Goal: Transaction & Acquisition: Purchase product/service

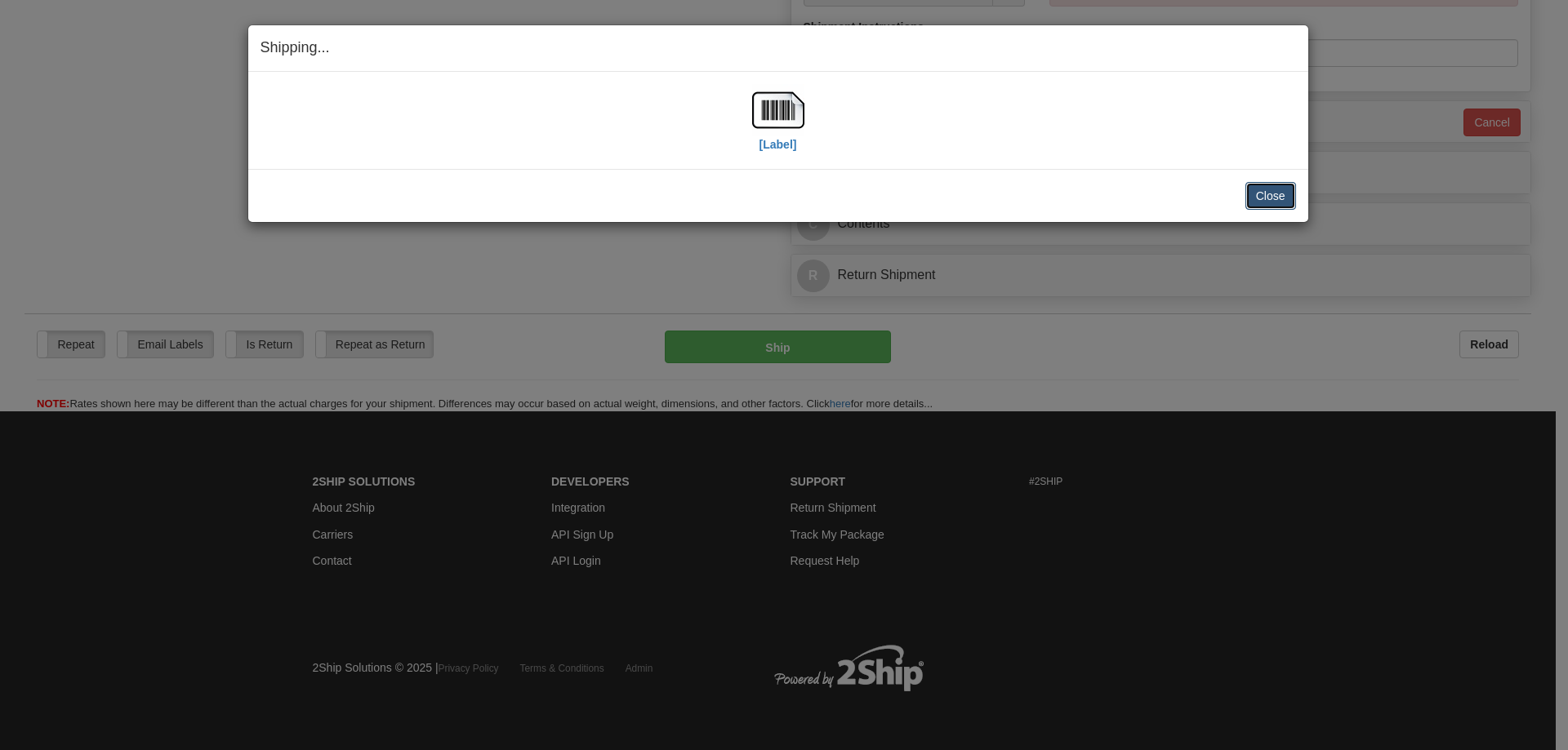
scroll to position [946, 0]
click at [1290, 195] on button "Close" at bounding box center [1270, 196] width 50 height 28
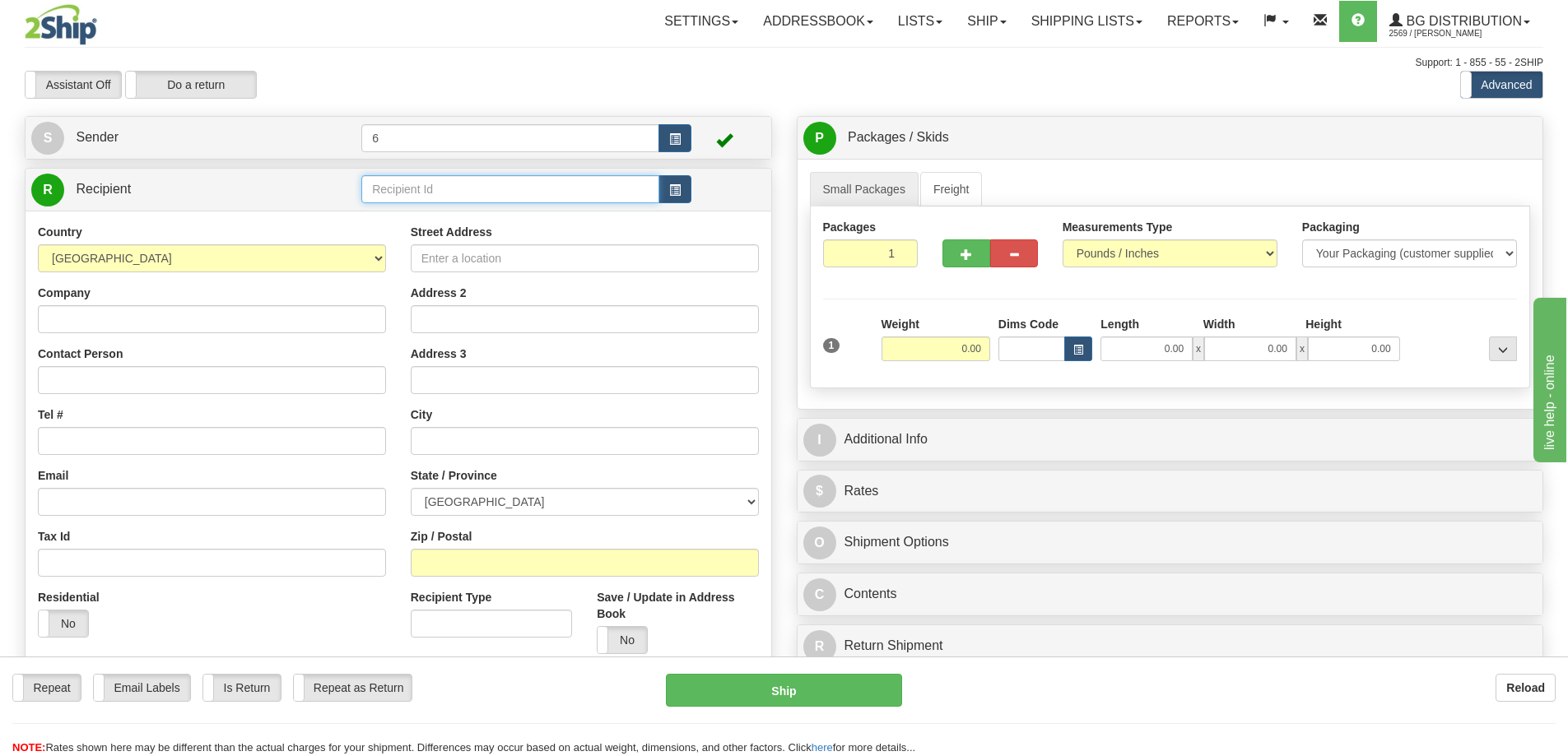
click at [437, 200] on input "text" at bounding box center [511, 189] width 298 height 28
type input "41050"
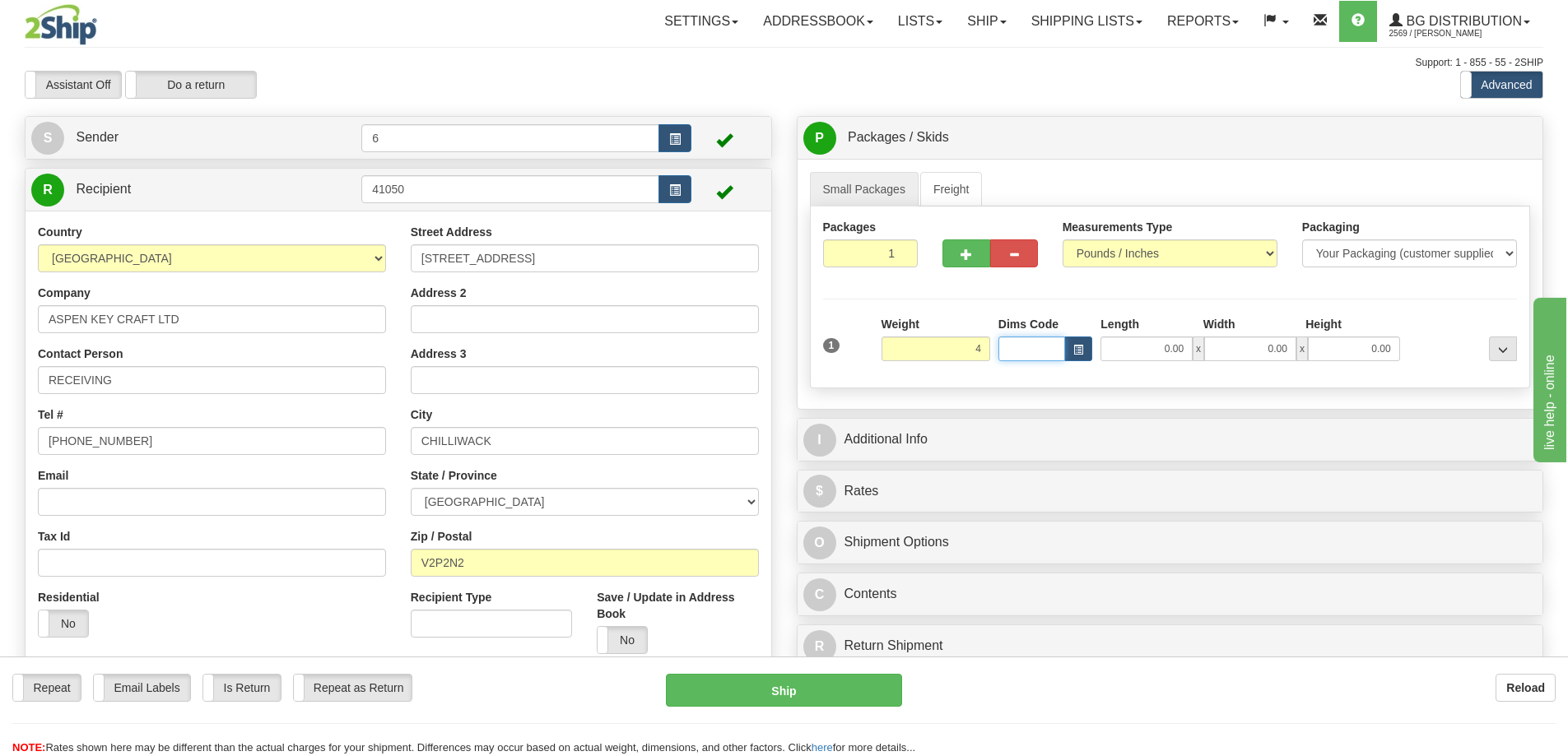
type input "4.00"
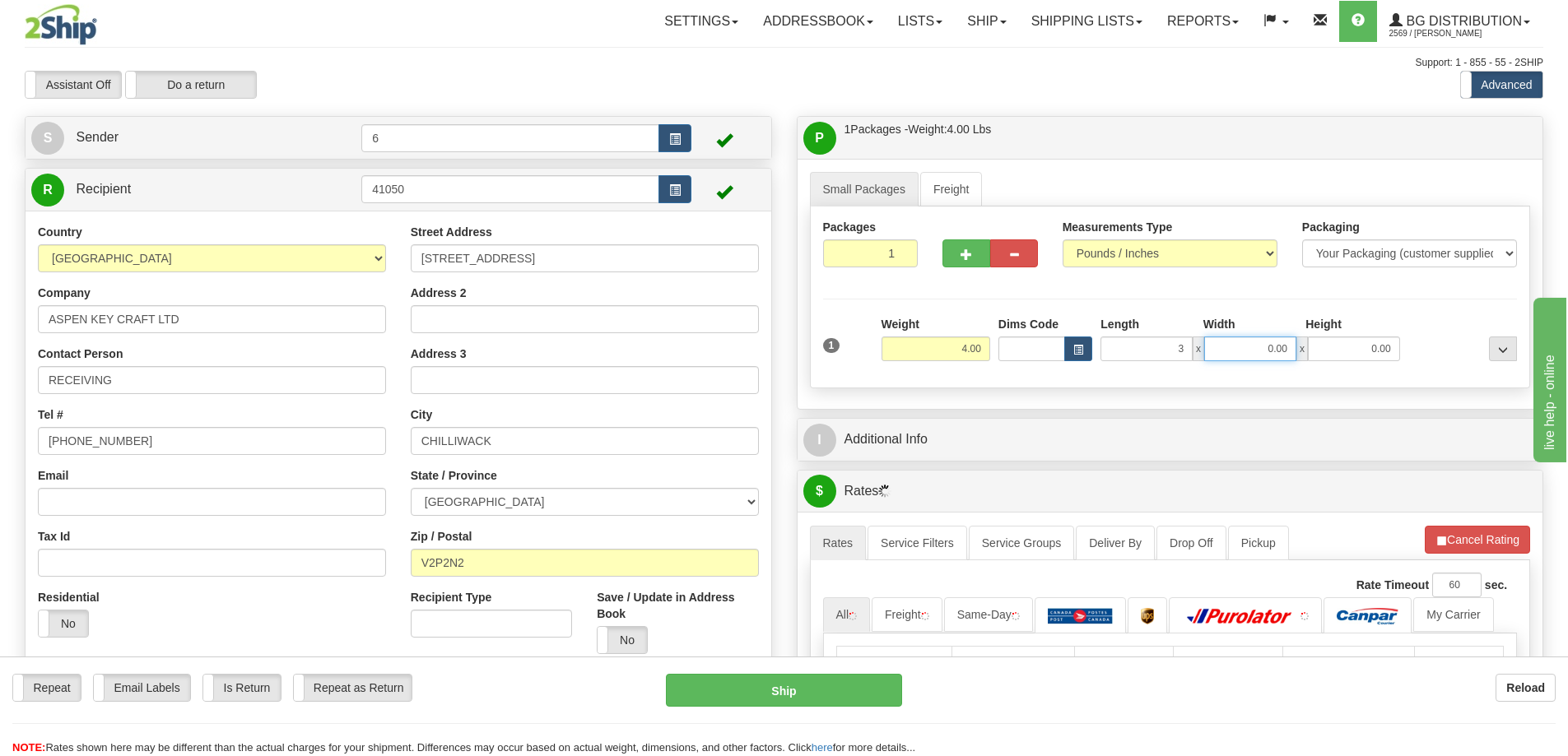
type input "3.00"
type input "7.00"
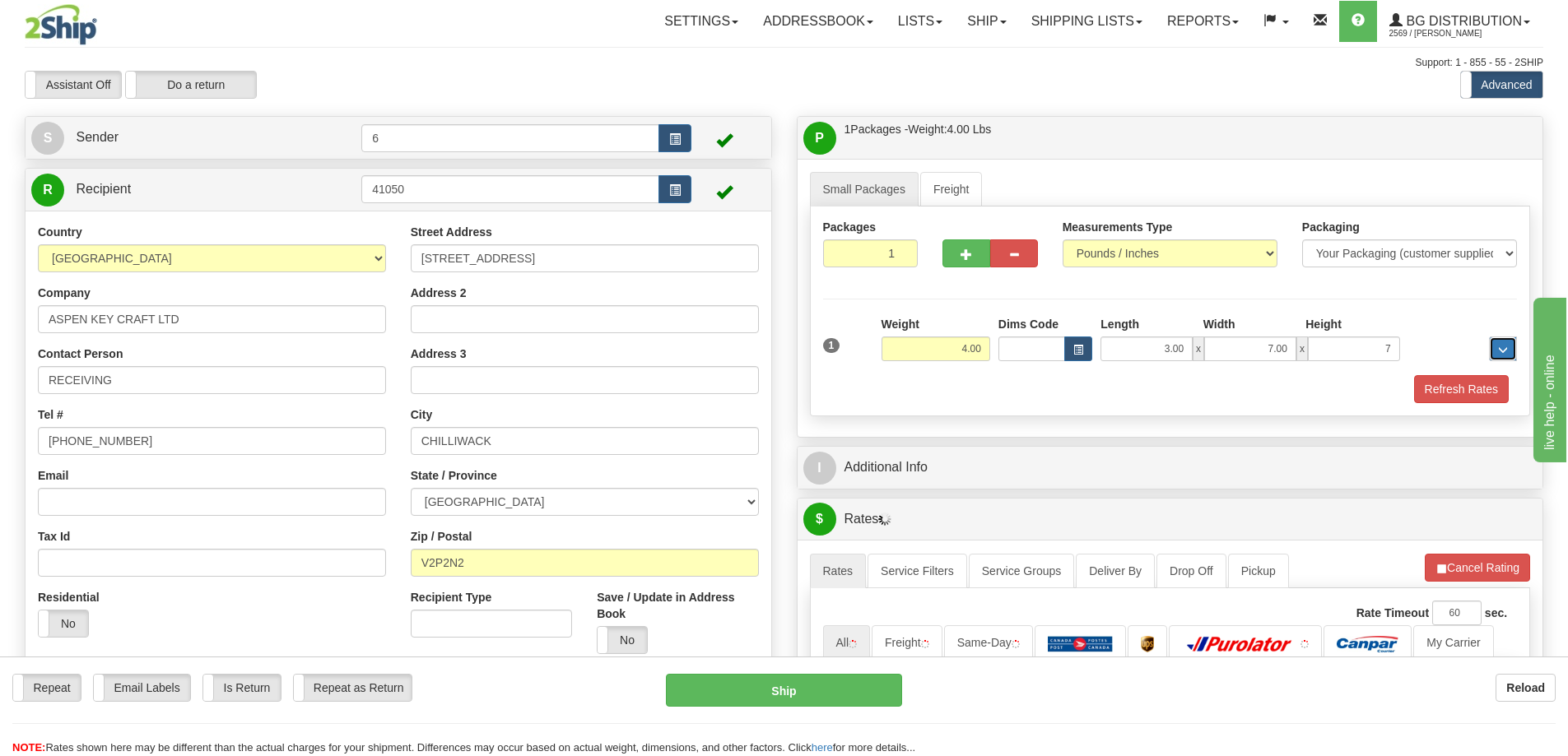
type input "7.00"
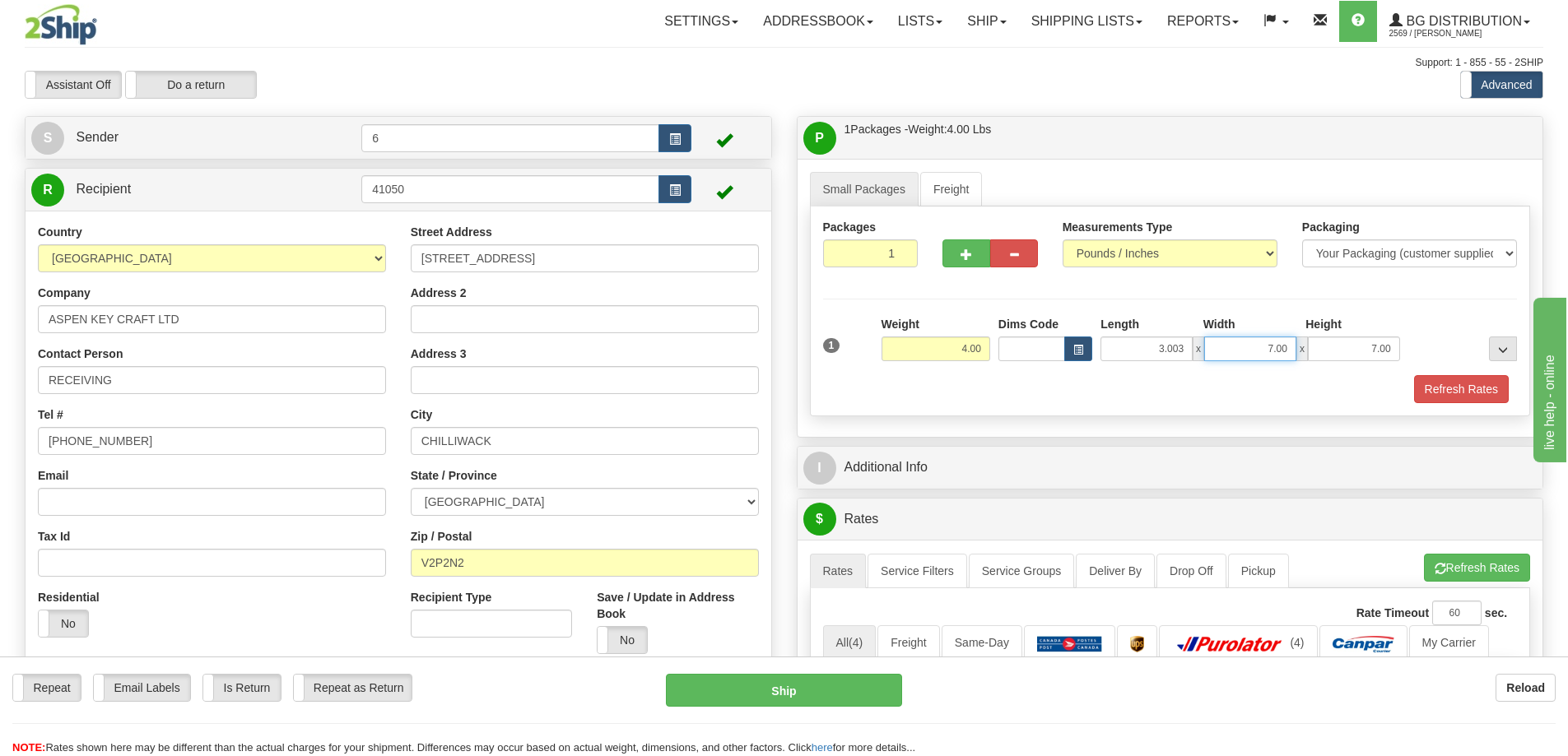
type input "3.00"
type input "7.00"
type input "13.00"
type input "7.00"
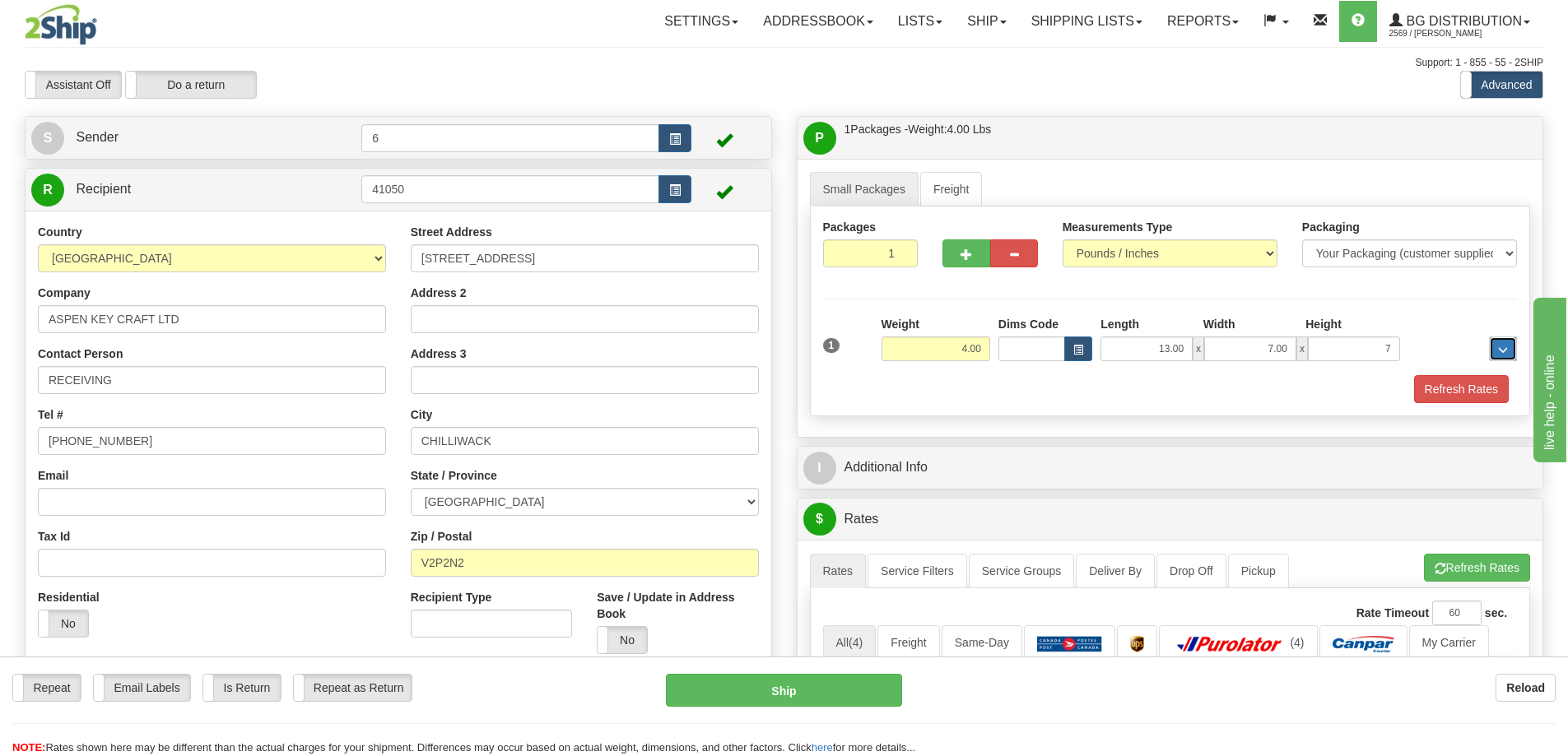
type input "7.00"
drag, startPoint x: 1481, startPoint y: 395, endPoint x: 1464, endPoint y: 424, distance: 33.6
click at [1481, 395] on button "Refresh Rates" at bounding box center [1461, 389] width 94 height 28
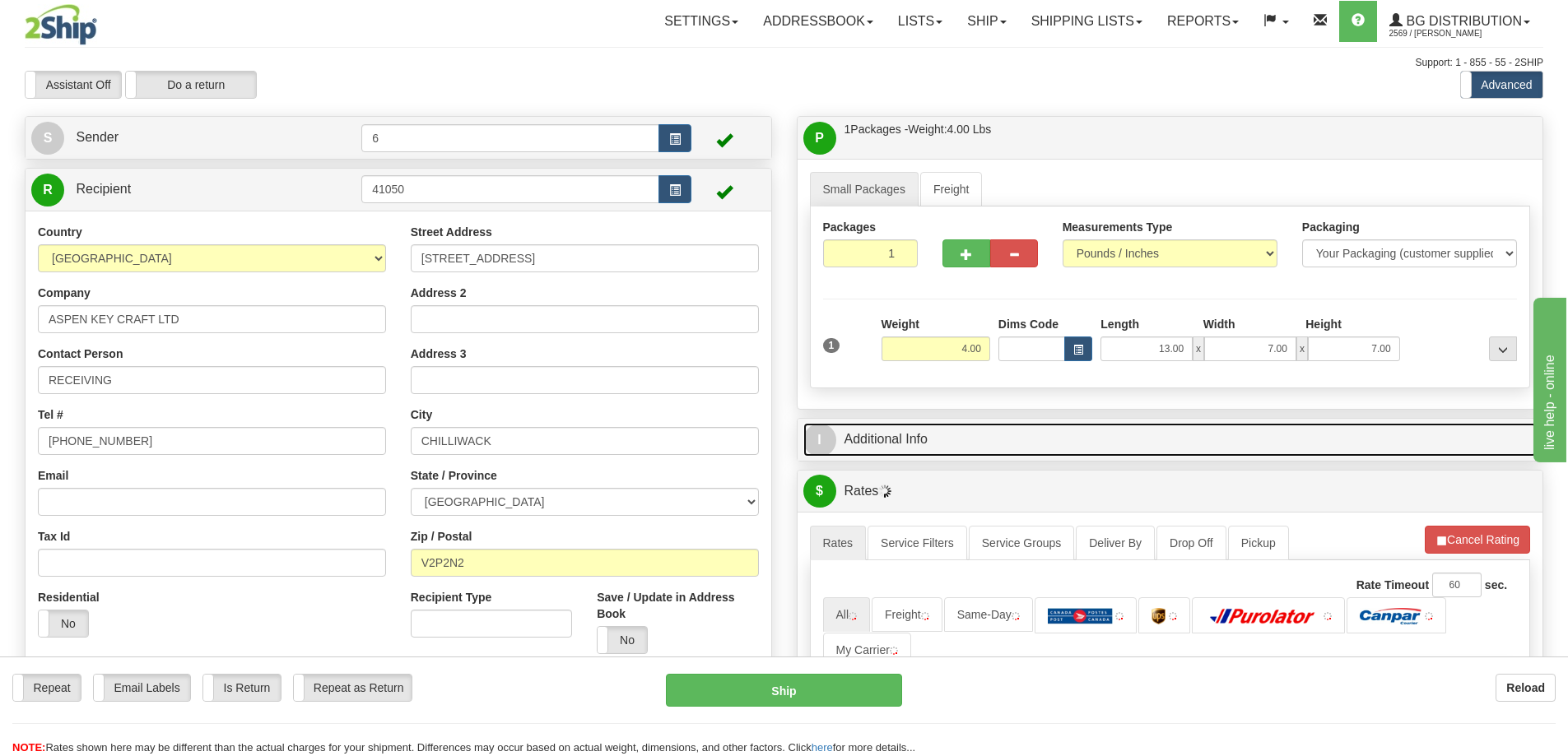
click at [1220, 443] on link "I Additional Info" at bounding box center [1170, 440] width 734 height 34
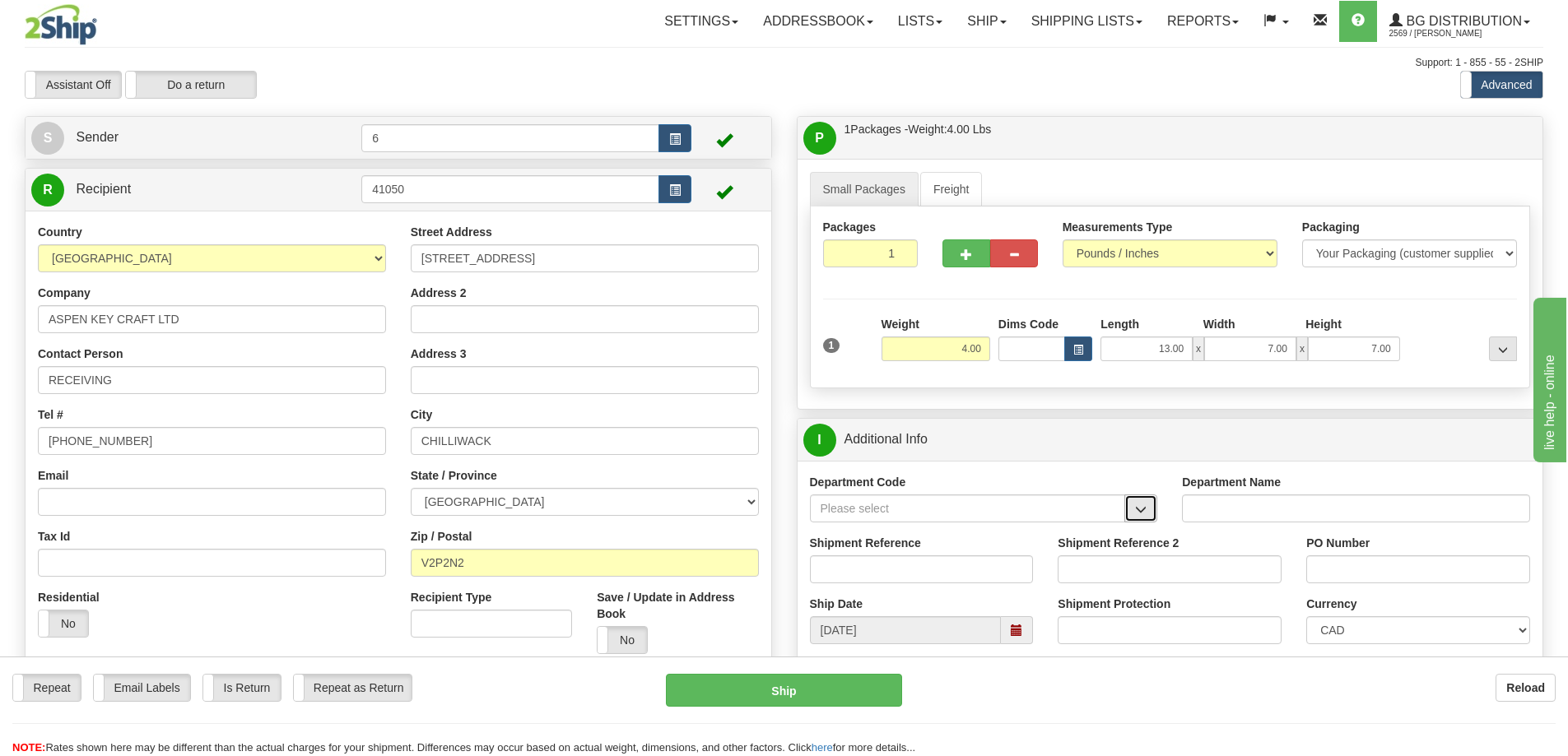
click at [1140, 512] on span "button" at bounding box center [1141, 510] width 12 height 11
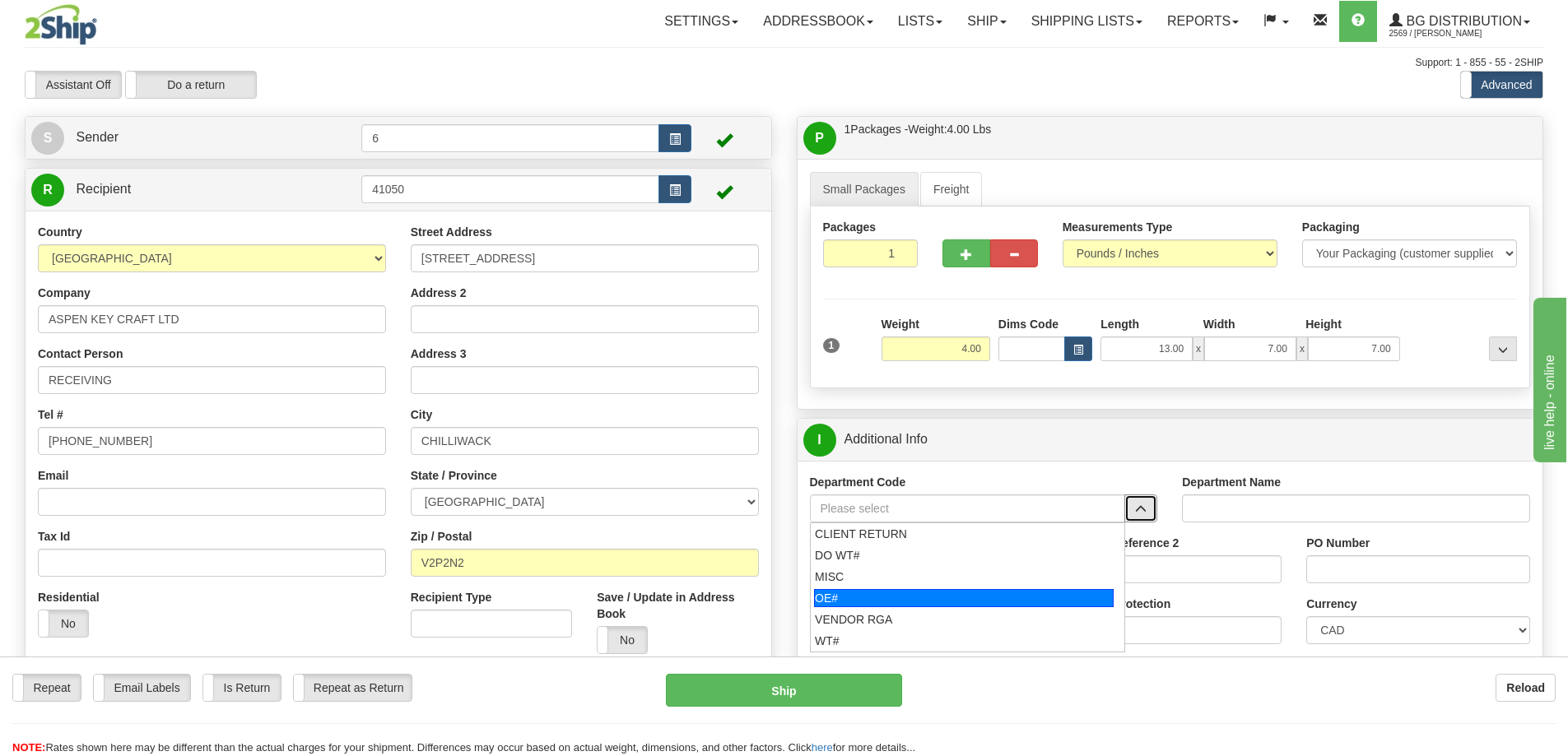
click at [870, 600] on div "OE#" at bounding box center [964, 598] width 300 height 18
type input "OE#"
type input "ORDERS"
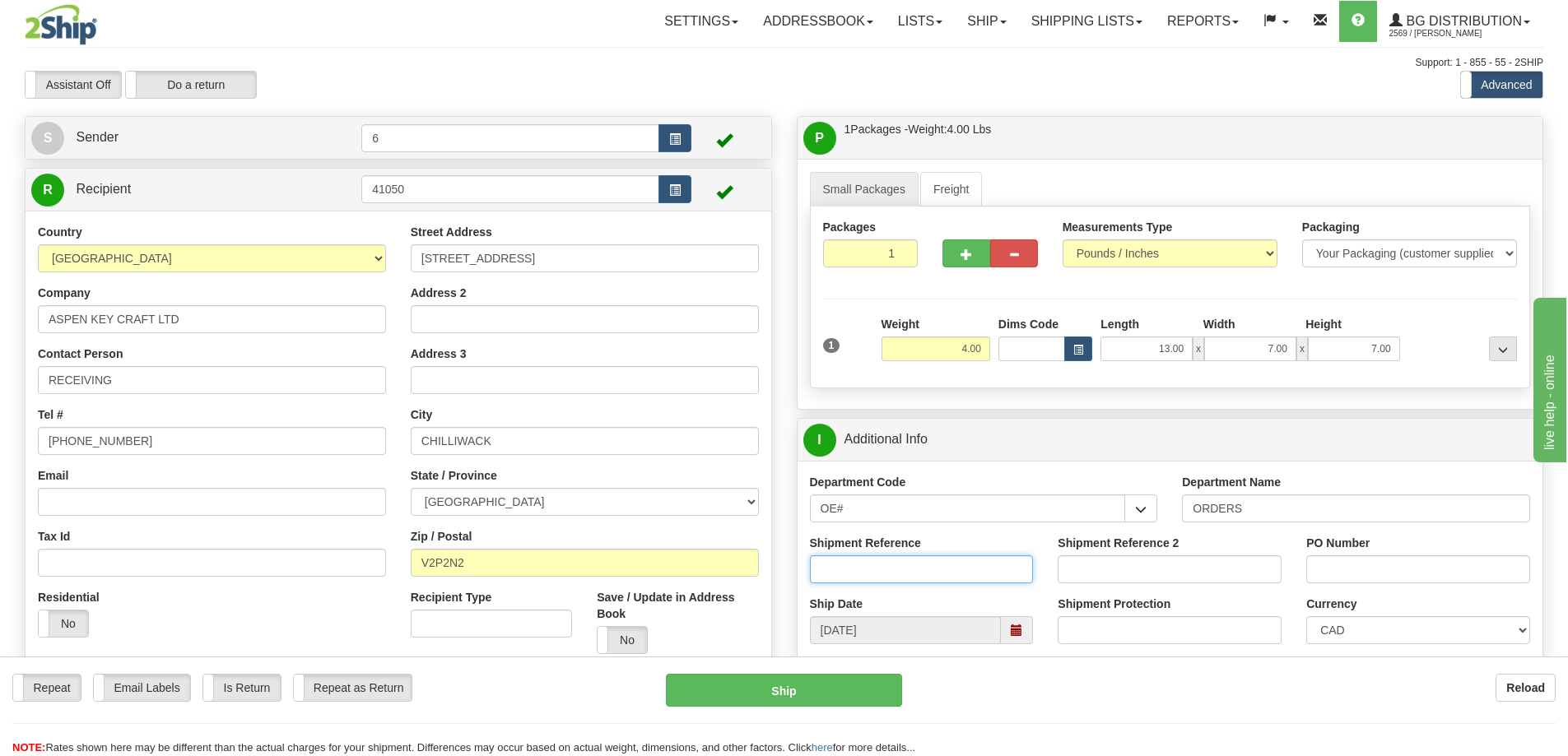
click at [864, 577] on input "Shipment Reference" at bounding box center [921, 569] width 224 height 28
type input "60030136-00"
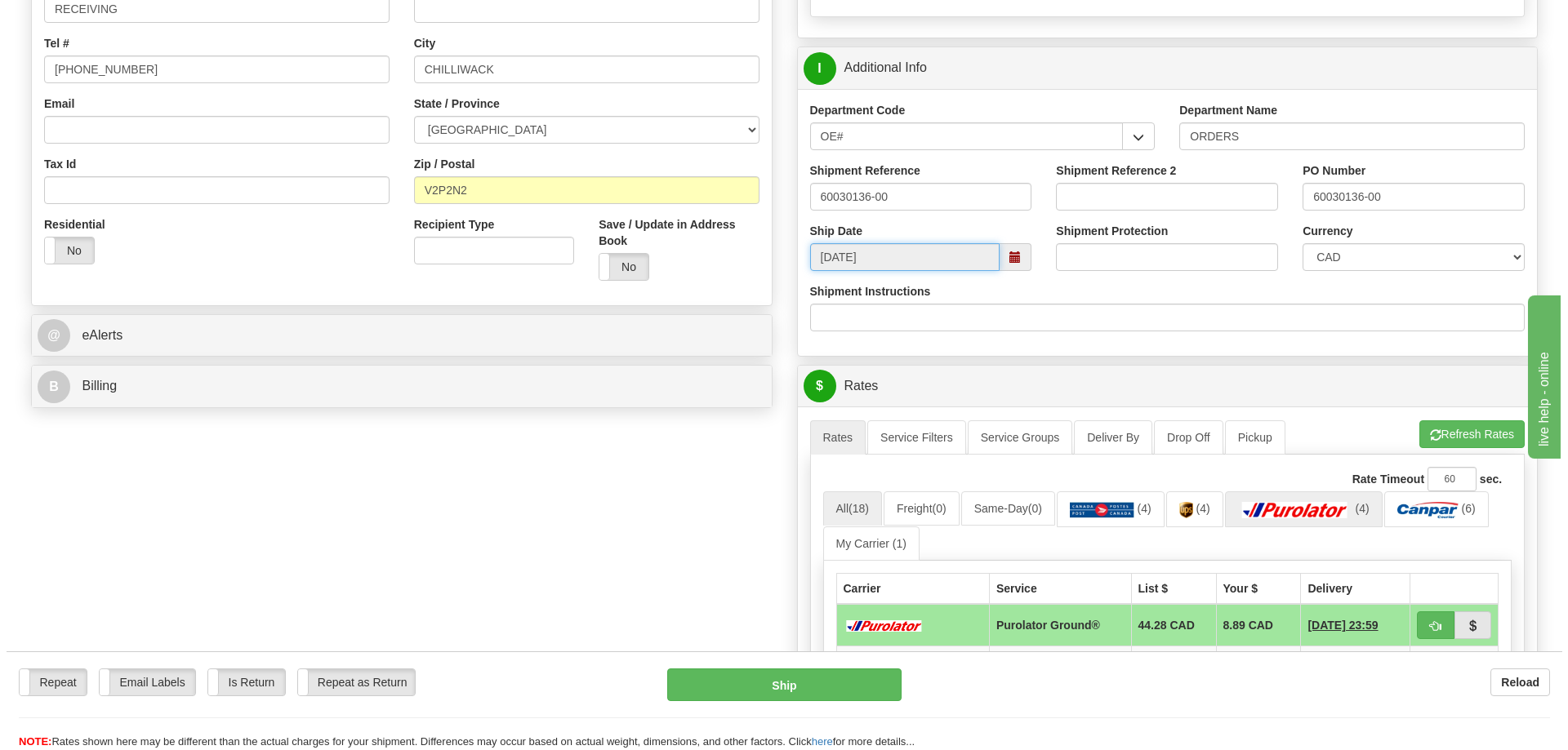
scroll to position [490, 0]
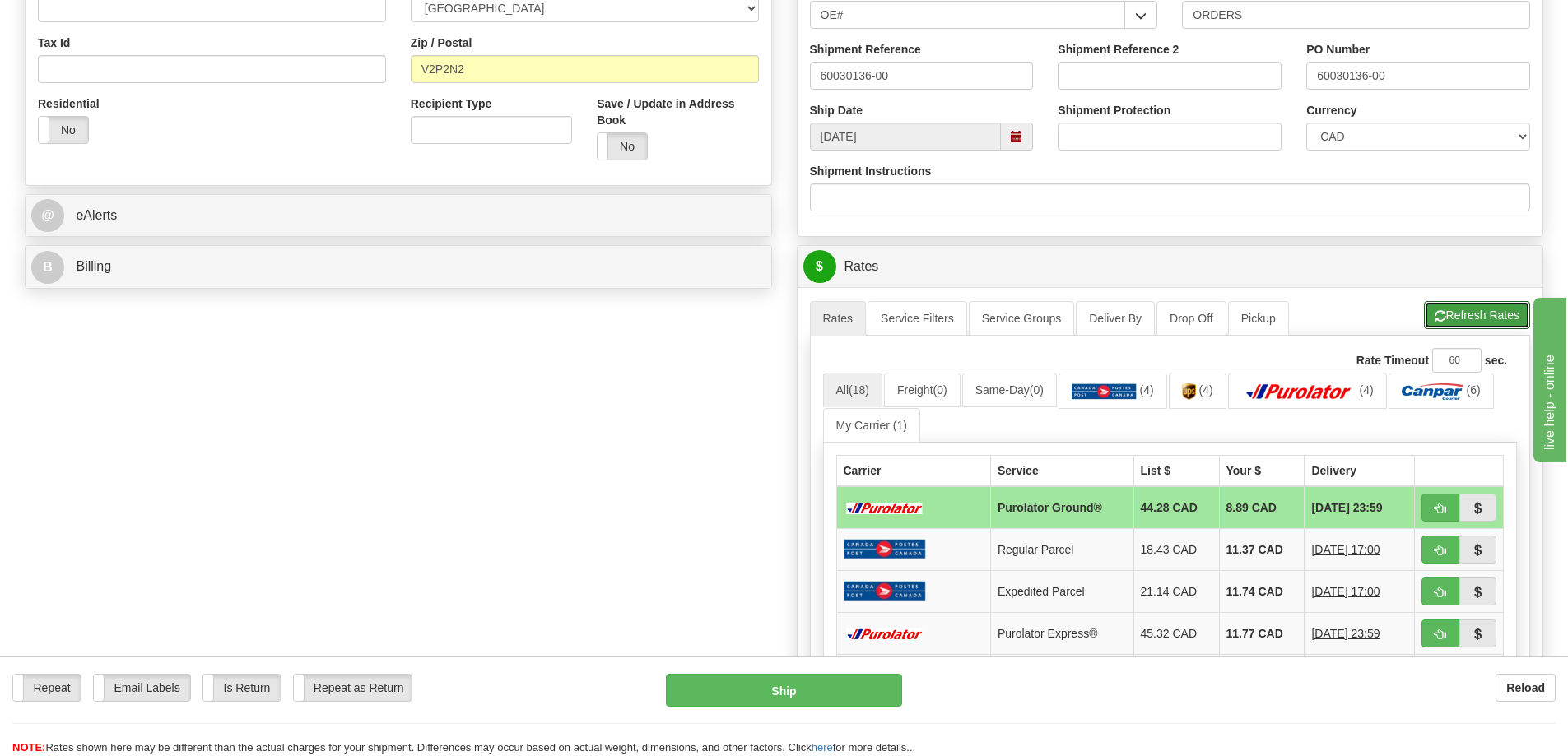
drag, startPoint x: 1470, startPoint y: 324, endPoint x: 1443, endPoint y: 317, distance: 27.9
click at [1467, 324] on button "Refresh Rates" at bounding box center [1477, 315] width 106 height 28
click at [1439, 514] on span "button" at bounding box center [1441, 509] width 12 height 11
type input "260"
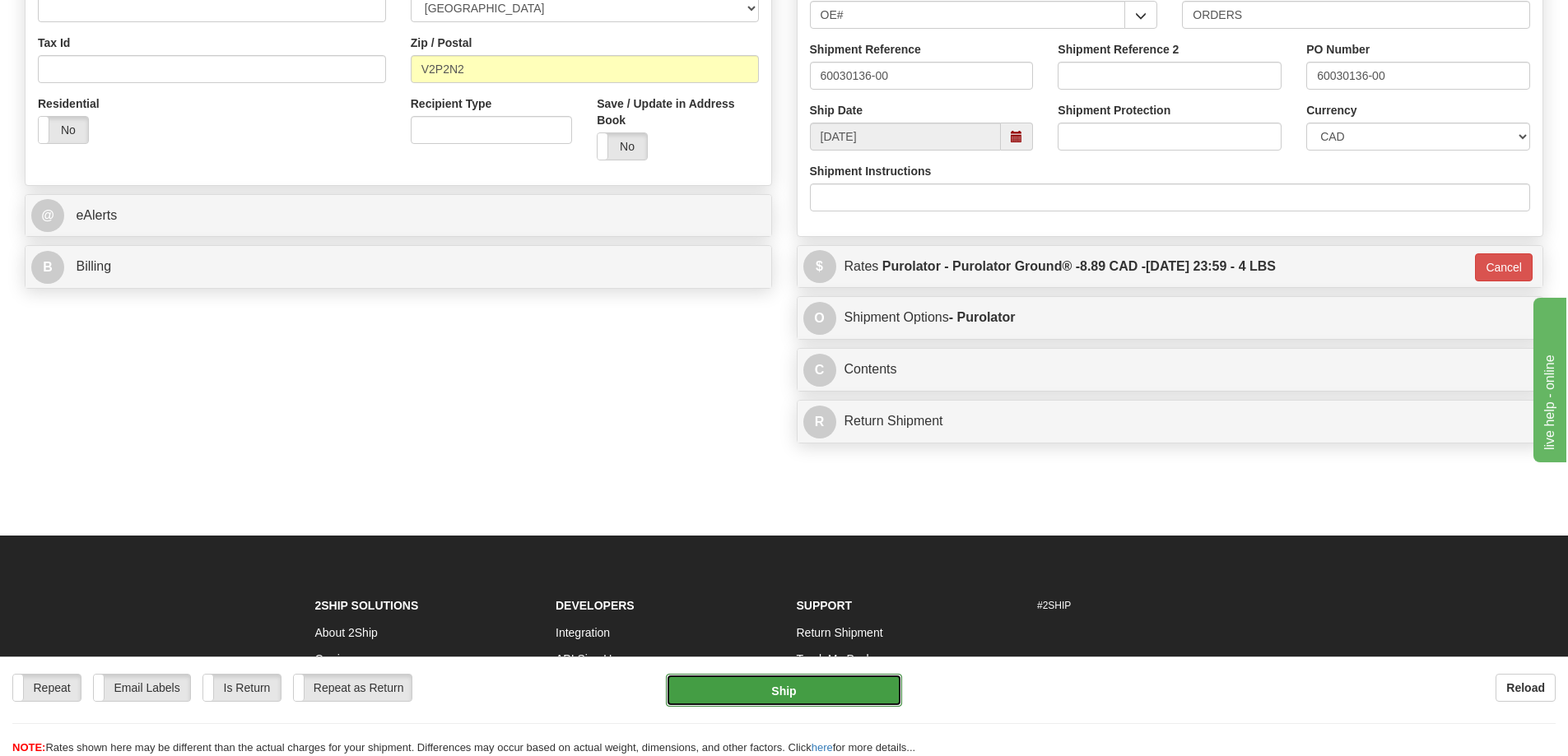
click at [813, 683] on button "Ship" at bounding box center [784, 689] width 236 height 33
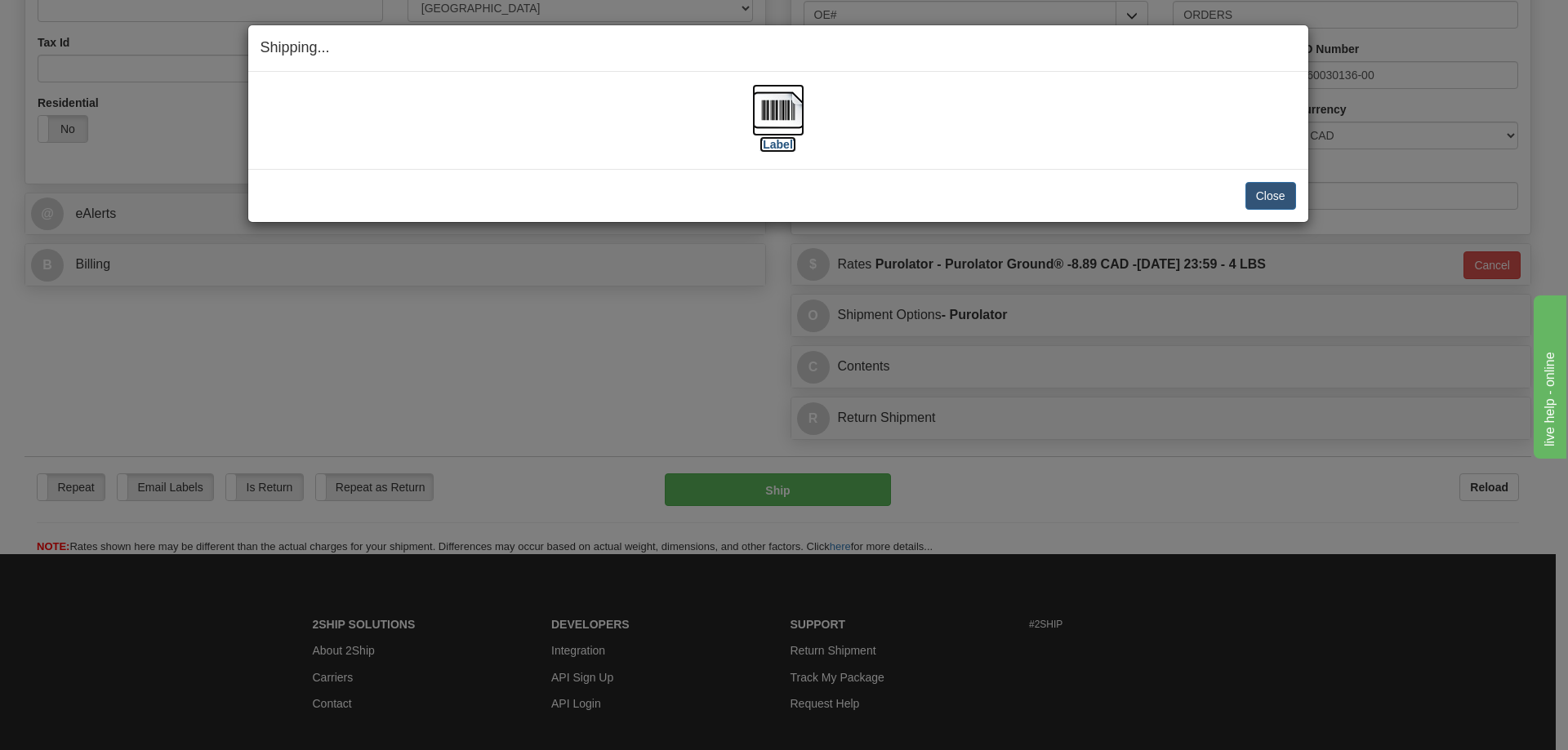
click at [775, 149] on label "[Label]" at bounding box center [778, 144] width 37 height 17
click at [1257, 192] on button "Close" at bounding box center [1270, 196] width 50 height 28
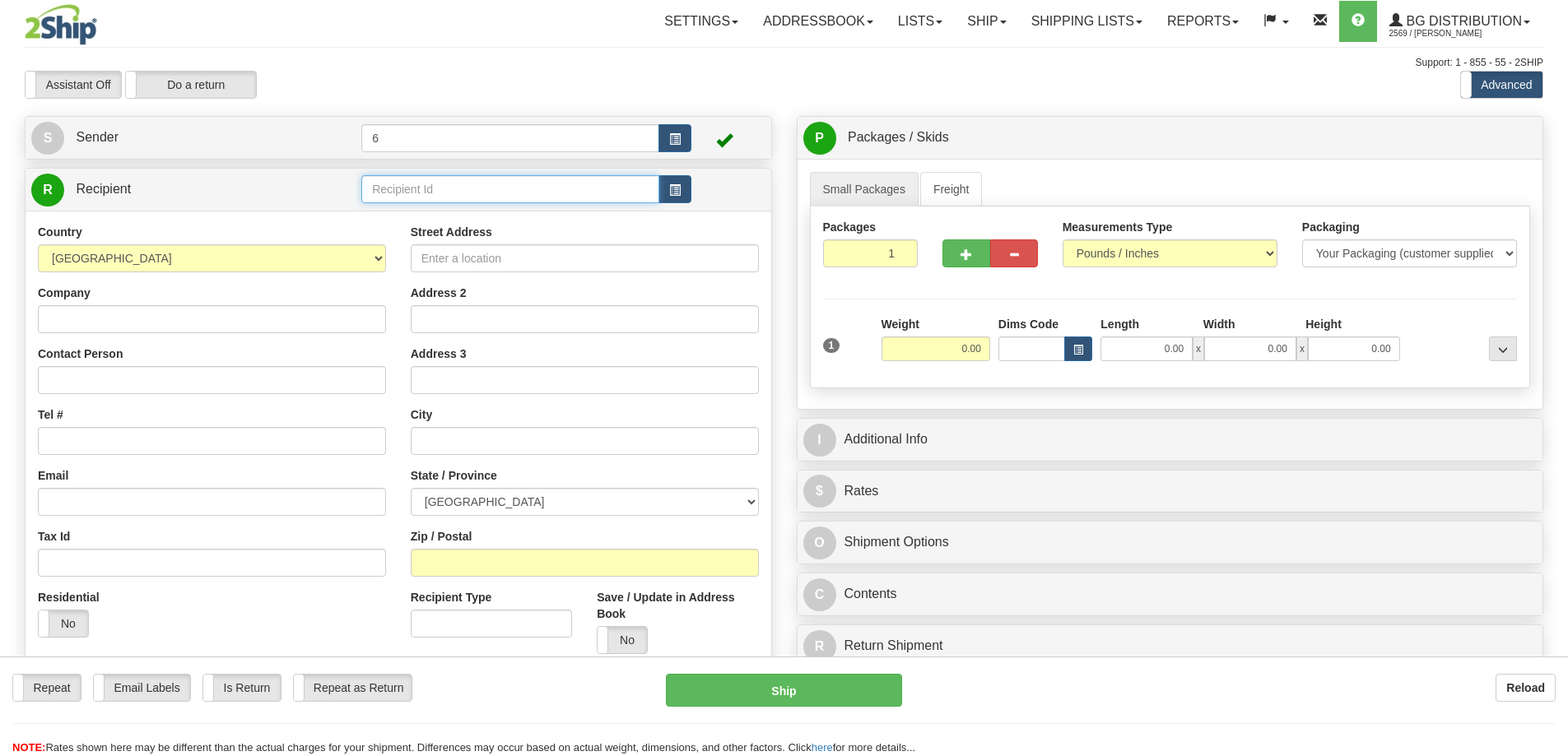
click at [495, 198] on input "text" at bounding box center [511, 189] width 298 height 28
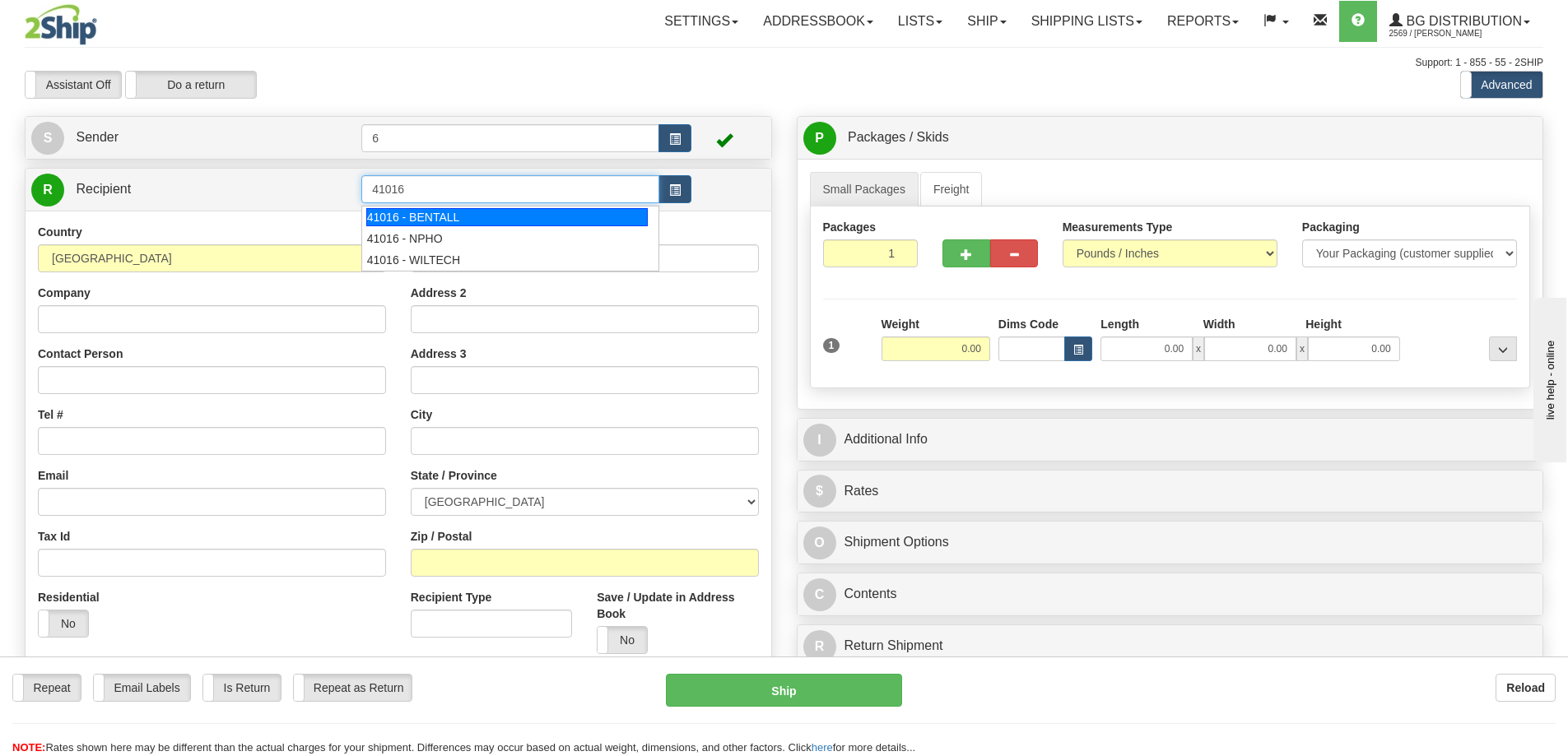
click at [452, 214] on div "41016 - BENTALL" at bounding box center [508, 218] width 282 height 18
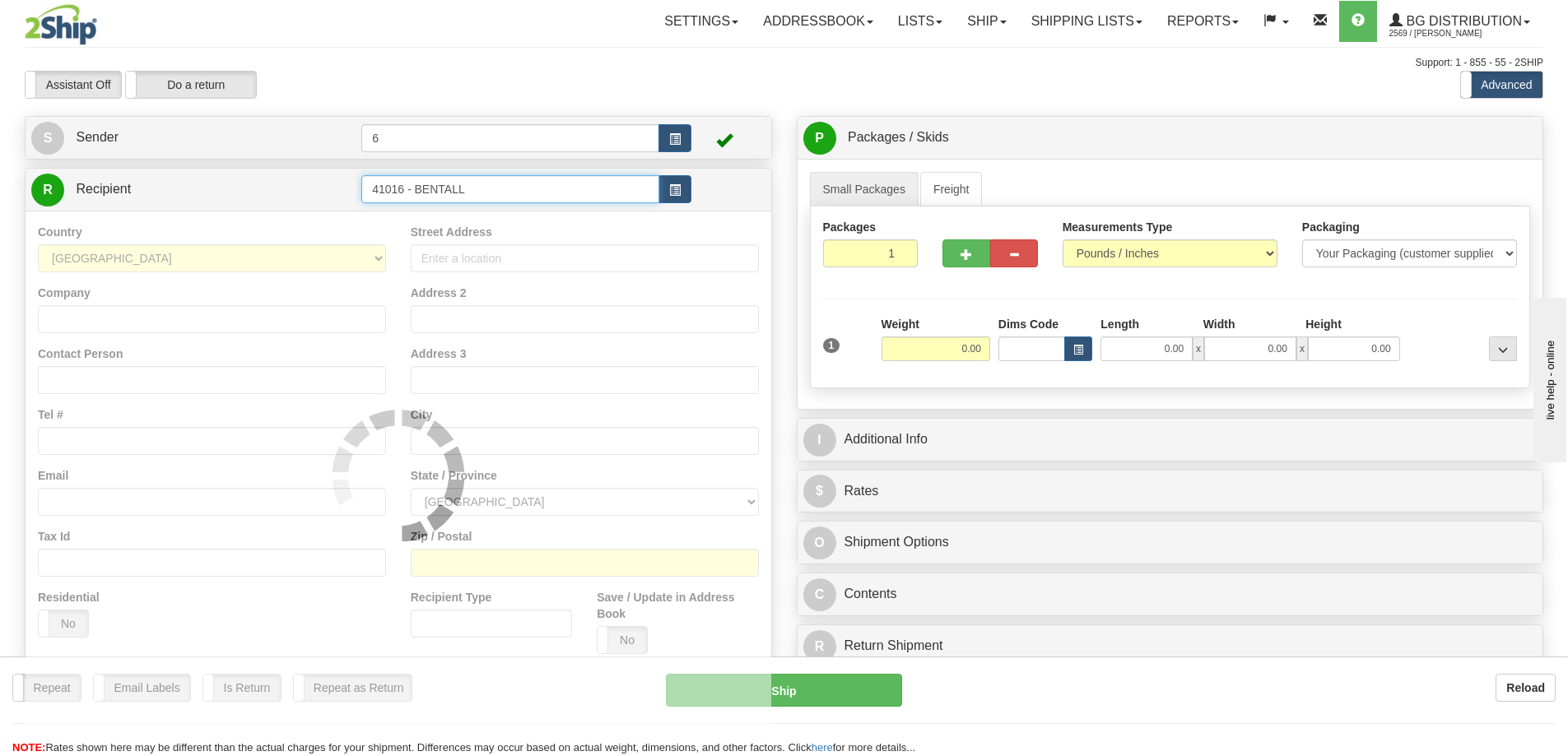
type input "41016 - BENTALL"
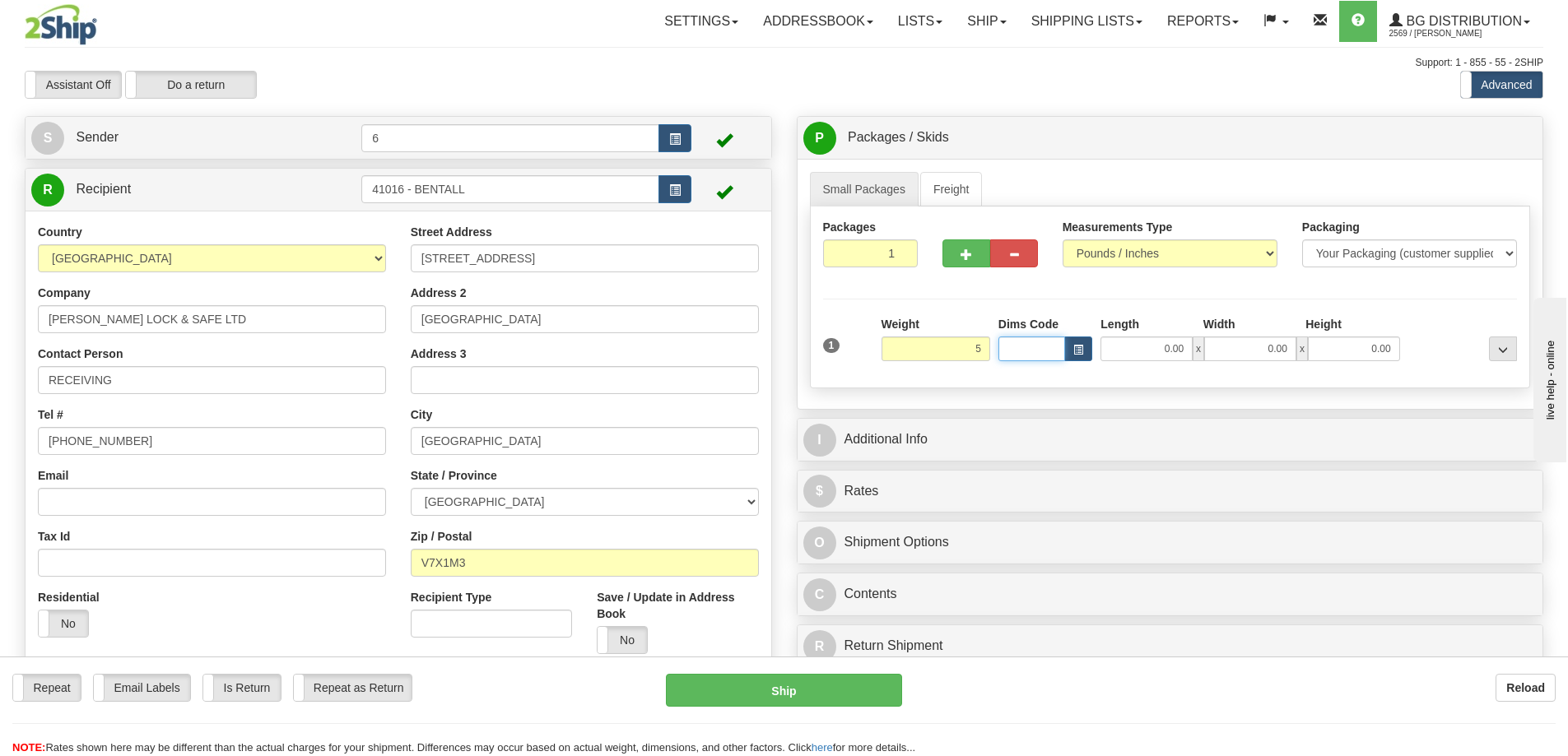
type input "5.00"
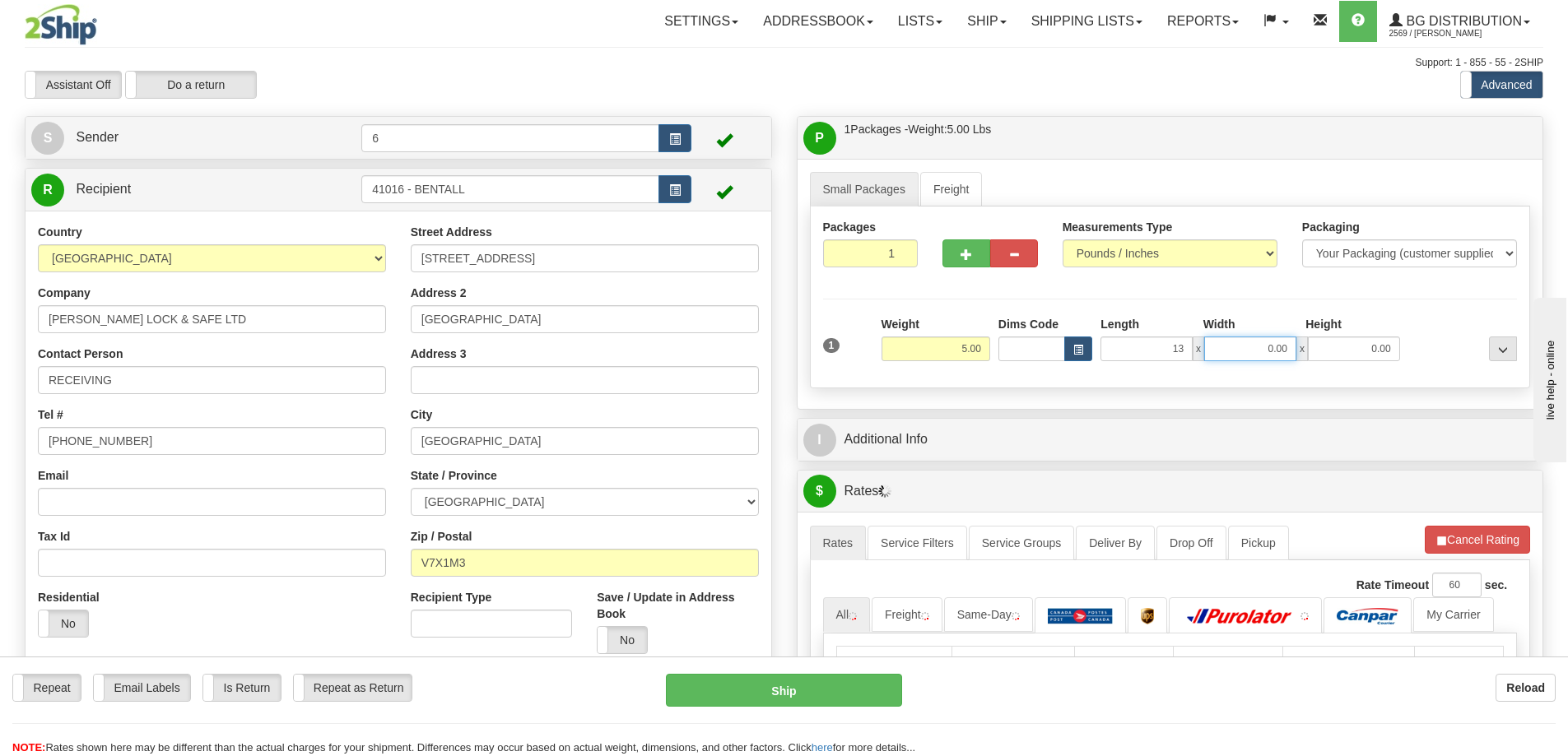
type input "13.00"
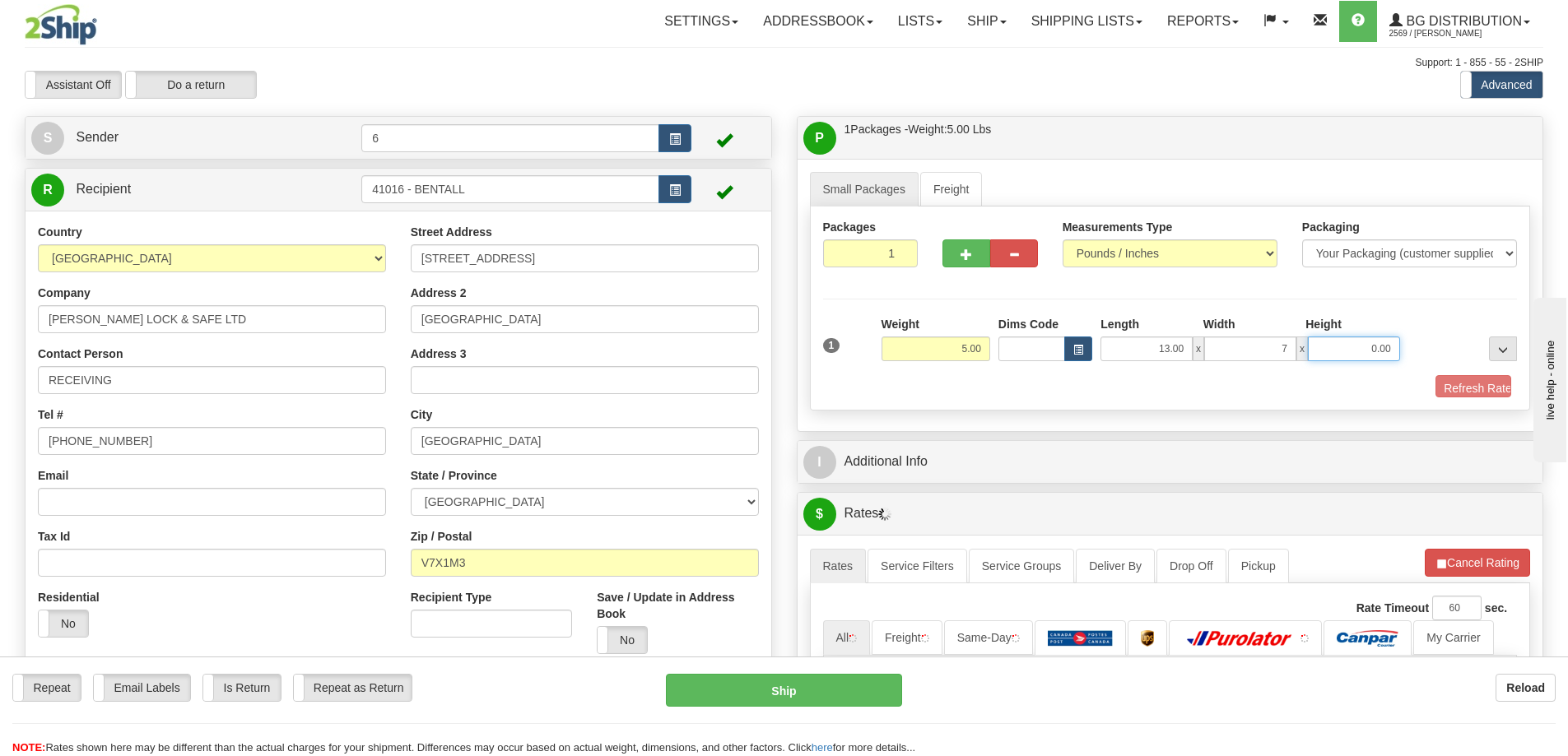
type input "7.00"
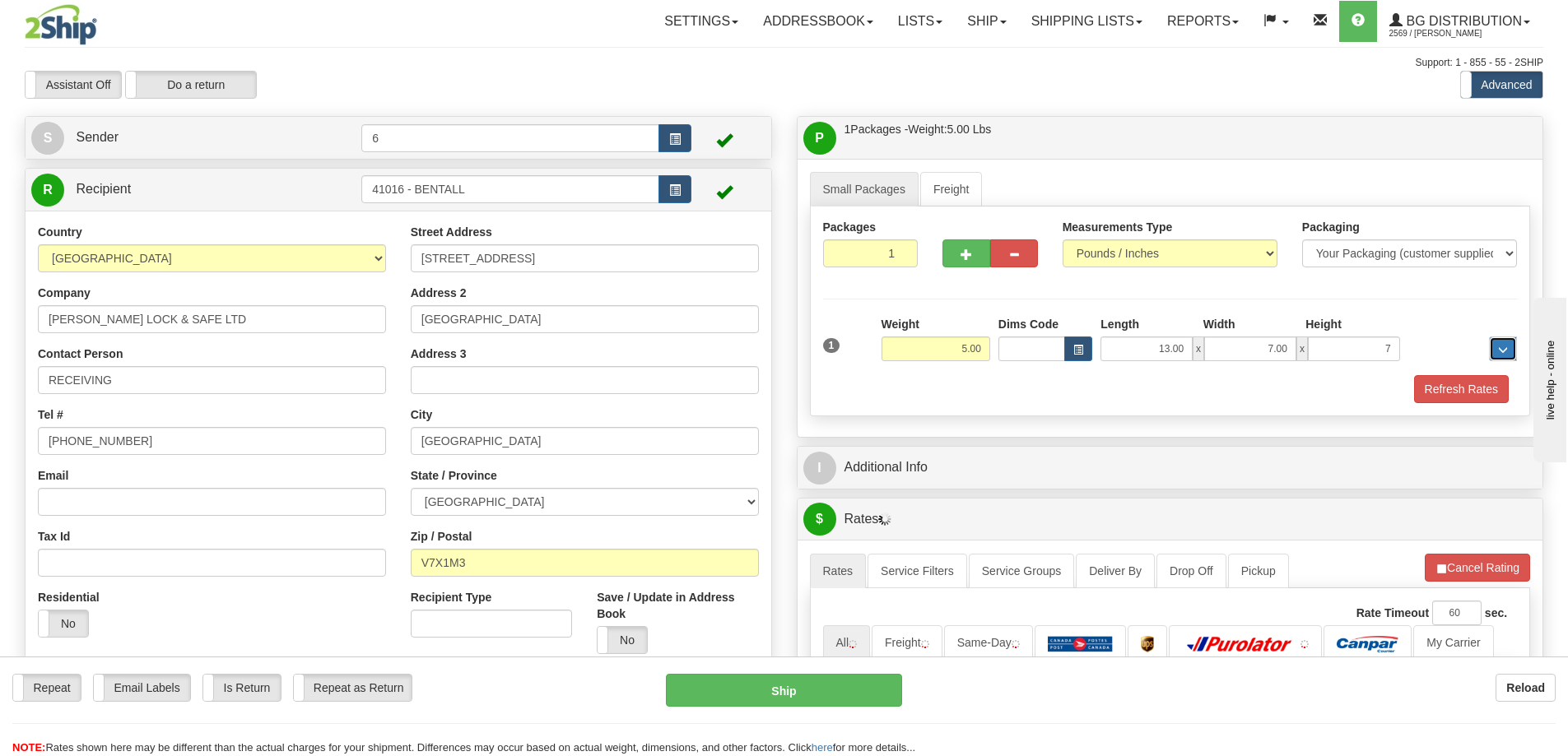
type input "7.00"
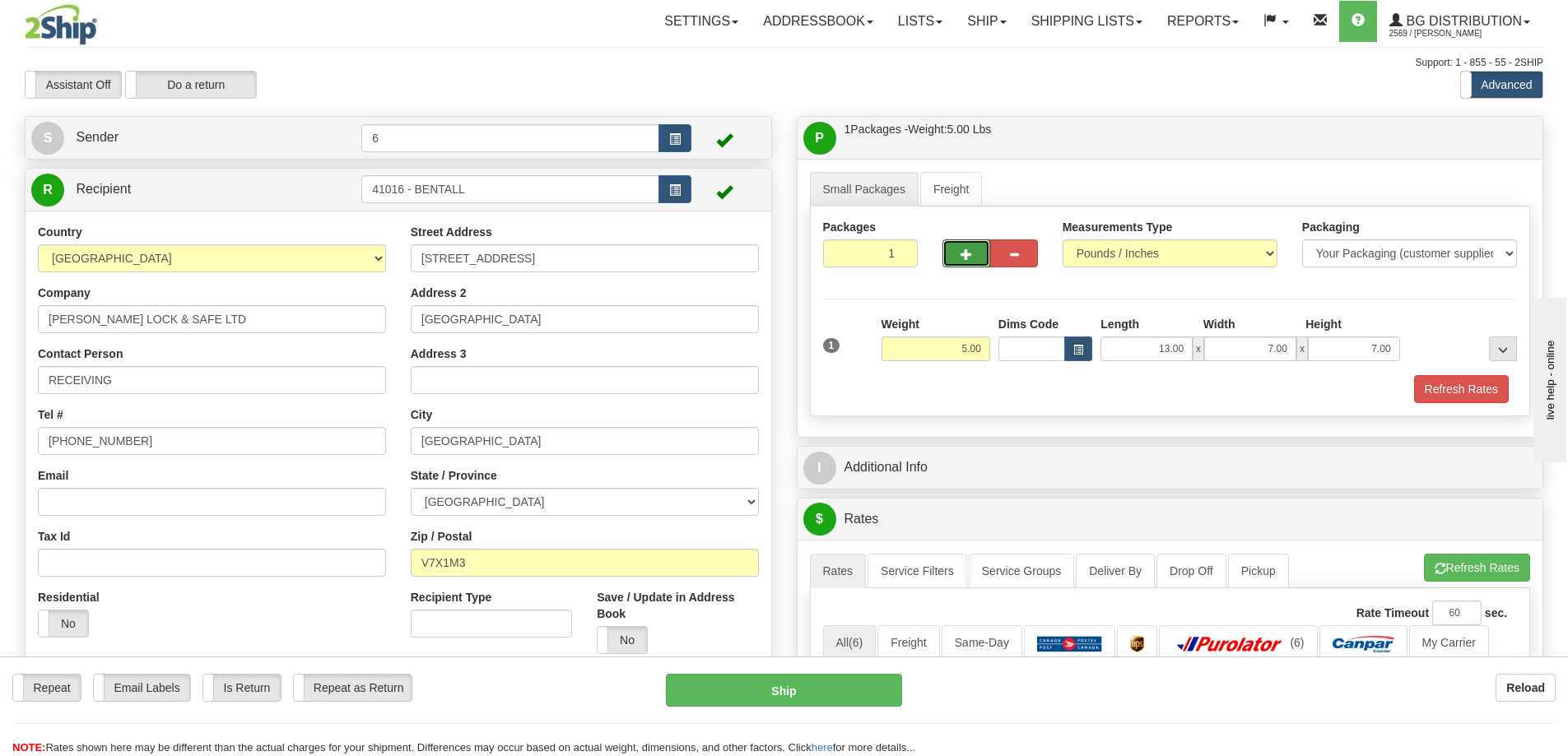
drag, startPoint x: 955, startPoint y: 253, endPoint x: 956, endPoint y: 241, distance: 12.0
click at [956, 252] on button "button" at bounding box center [966, 253] width 48 height 28
radio input "true"
type input "2"
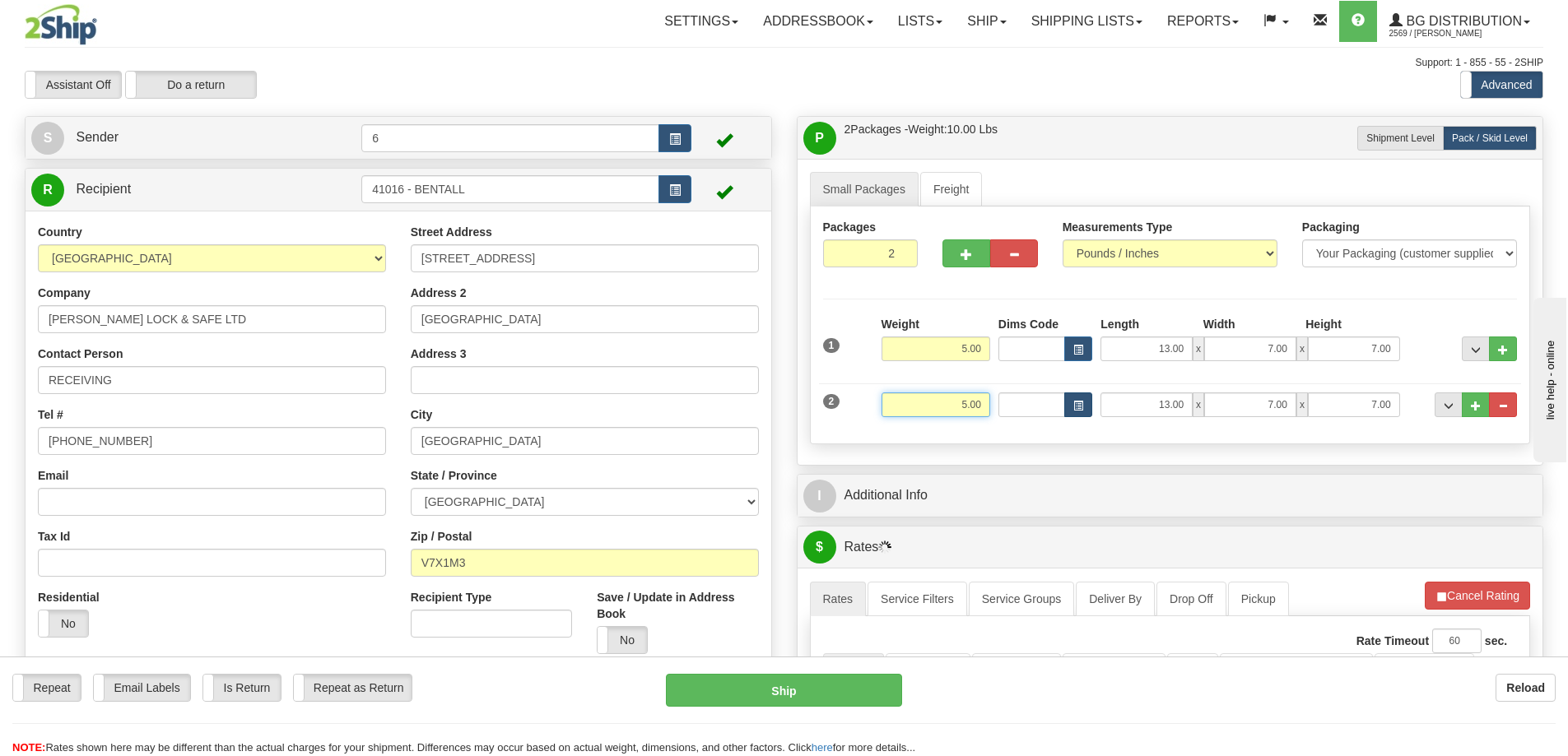
drag, startPoint x: 948, startPoint y: 405, endPoint x: 1090, endPoint y: 402, distance: 142.0
click at [1109, 400] on div "2 Weight 5.00 Dims Code Length Width Height" at bounding box center [1170, 403] width 703 height 56
type input "13.00"
type input "40.00"
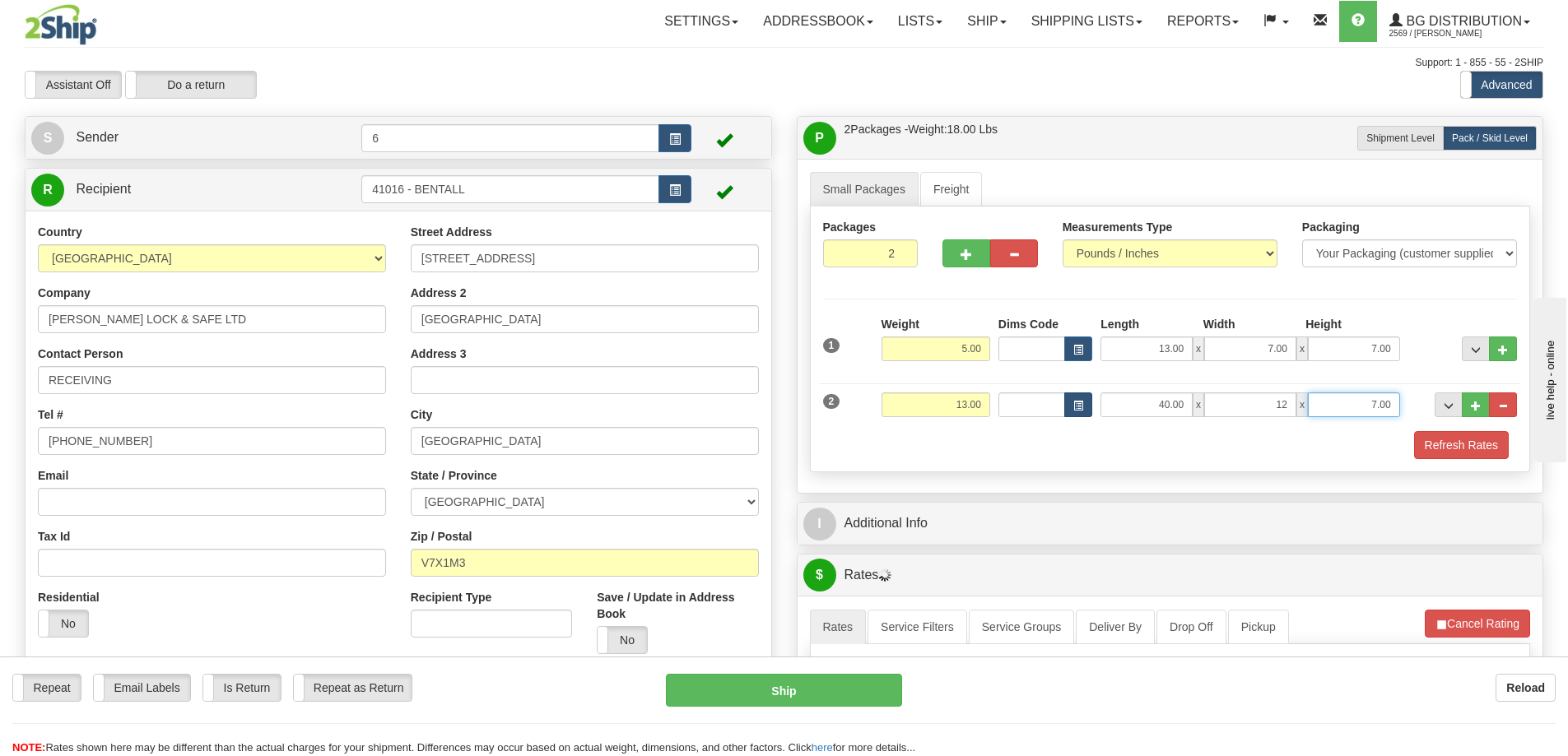
type input "12.00"
type input "7.00"
click at [1457, 442] on button "Refresh Rates" at bounding box center [1461, 445] width 94 height 28
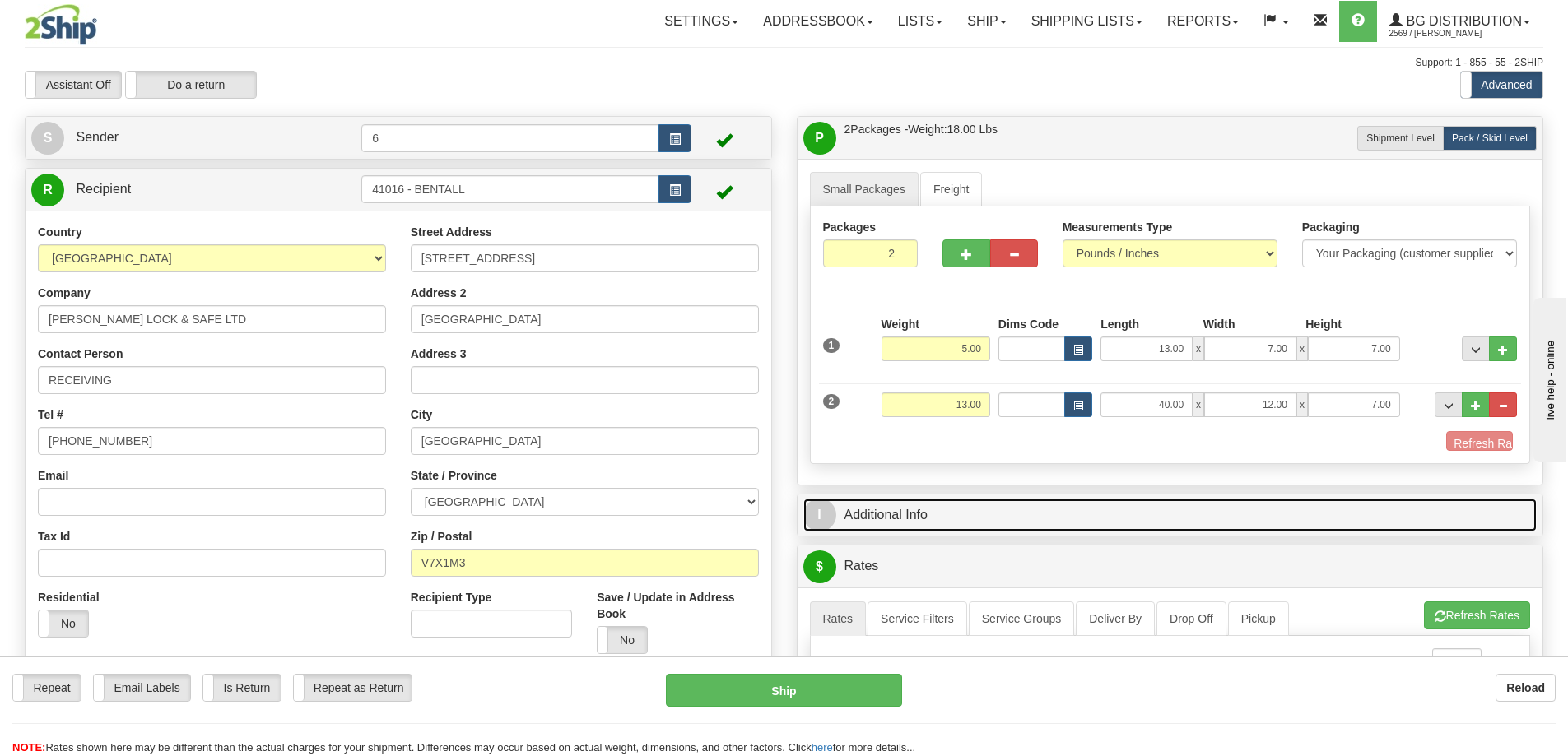
click at [1414, 499] on link "I Additional Info" at bounding box center [1170, 516] width 734 height 34
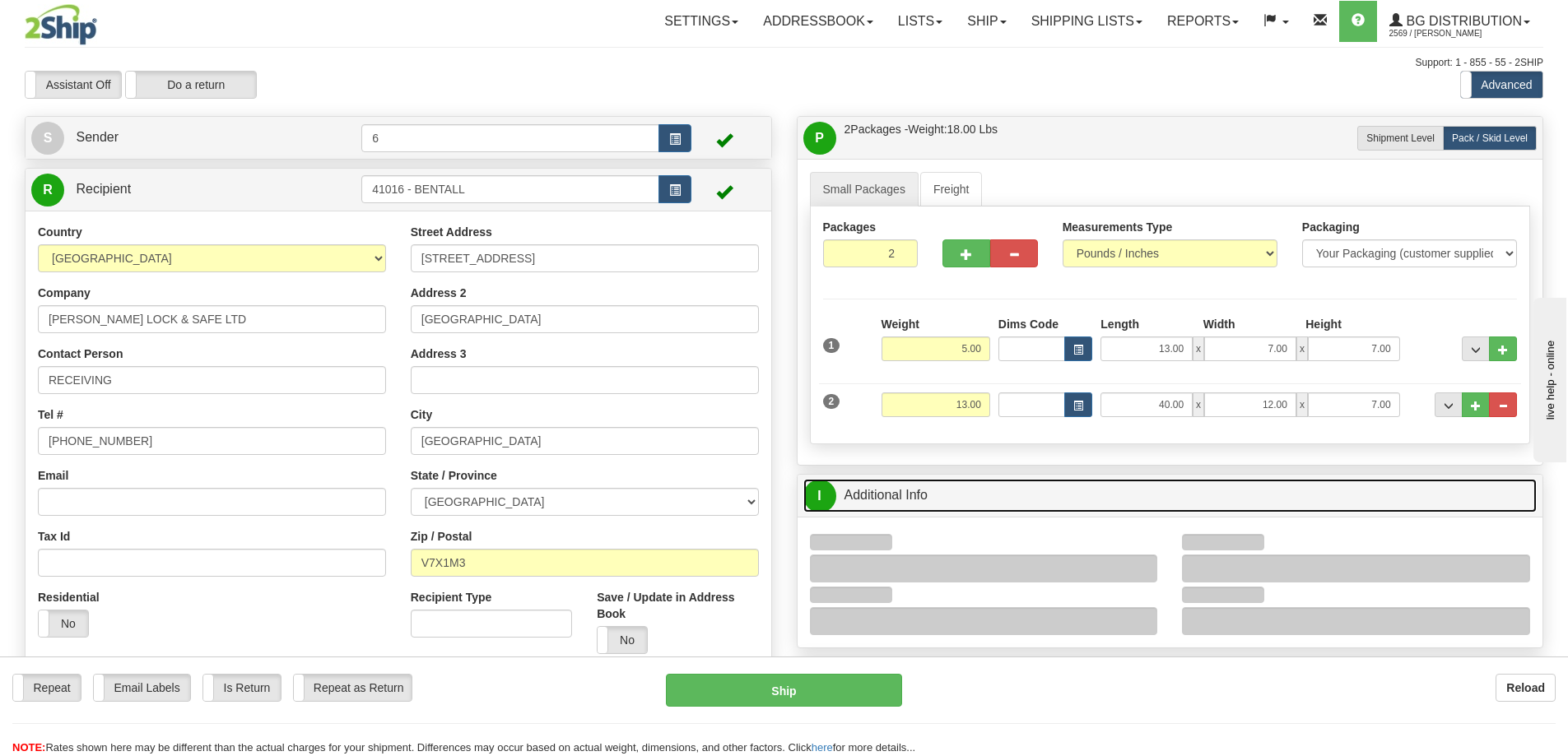
click at [1409, 492] on link "I Additional Info" at bounding box center [1170, 496] width 734 height 34
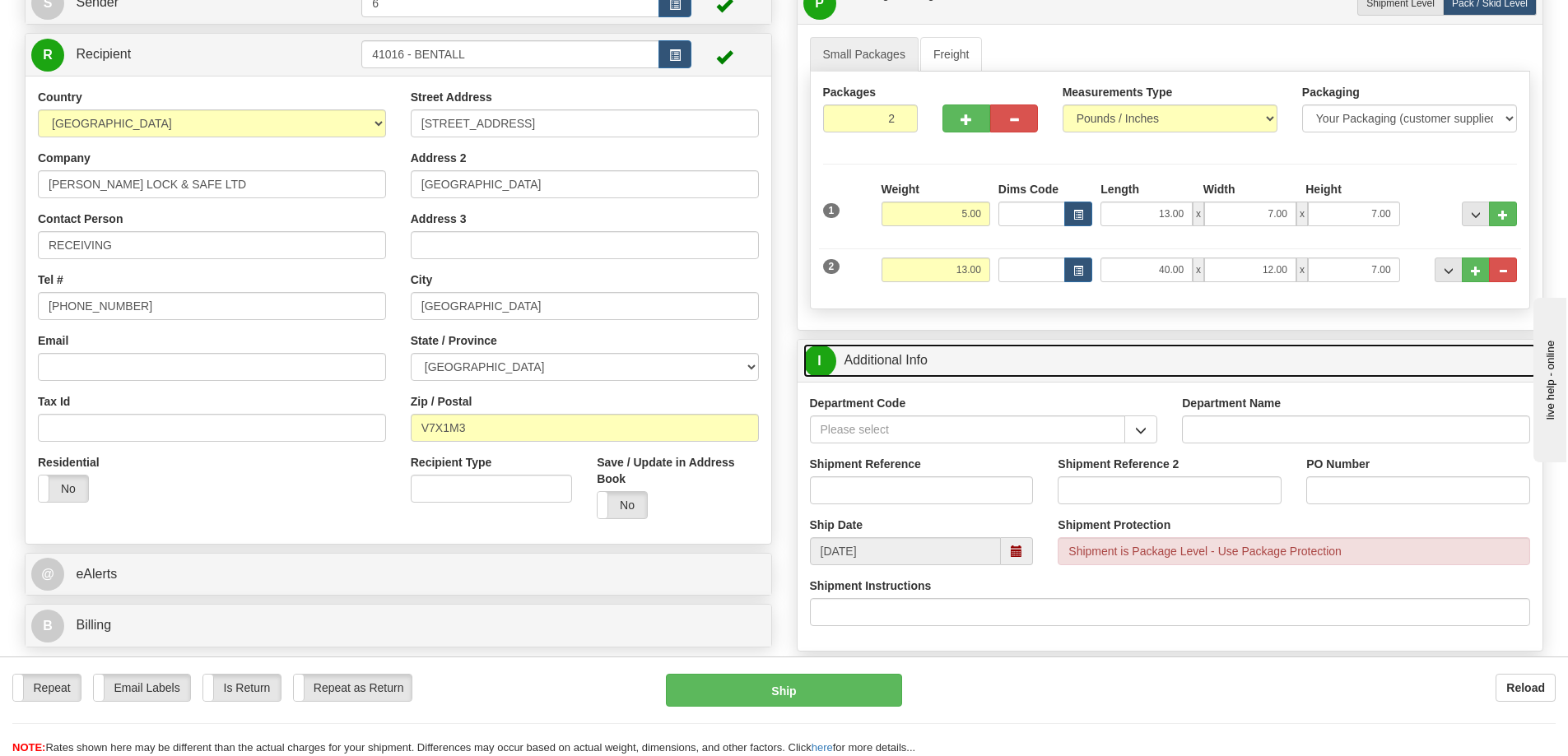
scroll to position [247, 0]
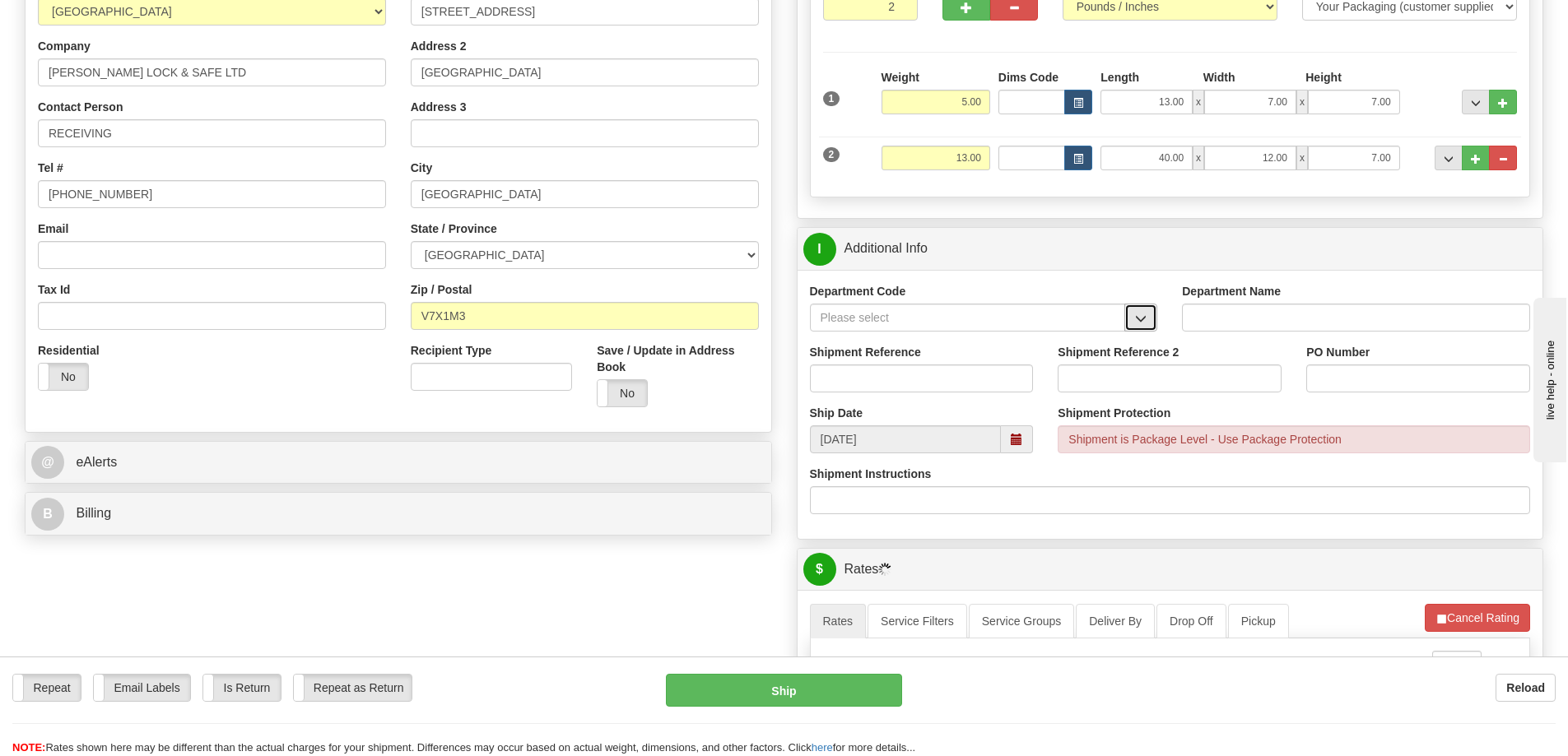
drag, startPoint x: 1146, startPoint y: 323, endPoint x: 1110, endPoint y: 331, distance: 36.9
click at [1145, 323] on span "button" at bounding box center [1141, 319] width 12 height 11
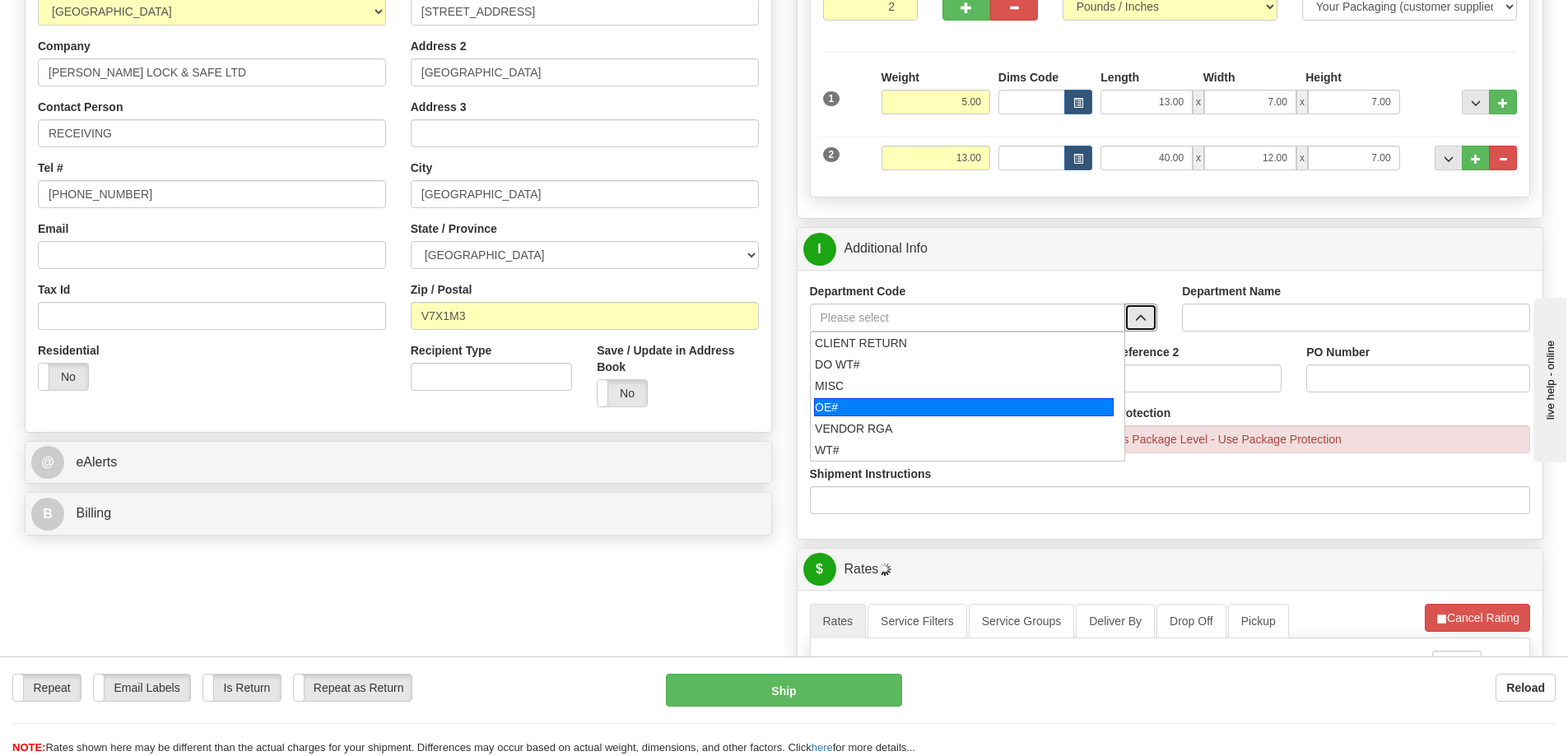
drag, startPoint x: 849, startPoint y: 419, endPoint x: 847, endPoint y: 387, distance: 32.1
click at [848, 418] on li "OE#" at bounding box center [968, 407] width 314 height 22
type input "OE#"
type input "ORDERS"
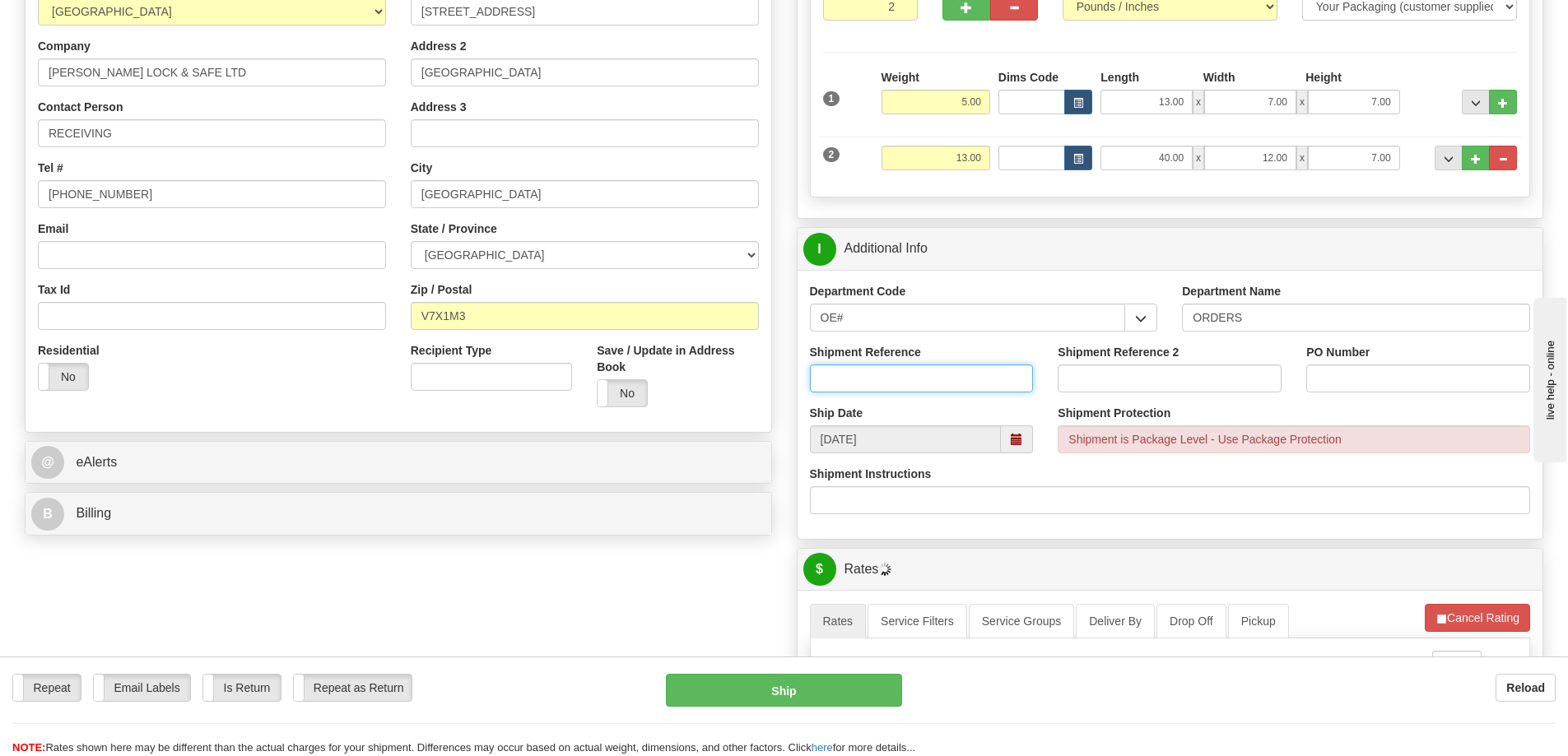
click at [847, 387] on input "Shipment Reference" at bounding box center [921, 378] width 224 height 28
type input "6"
type input "32280 28428-01 32288"
paste input "32280 28428-01 32288"
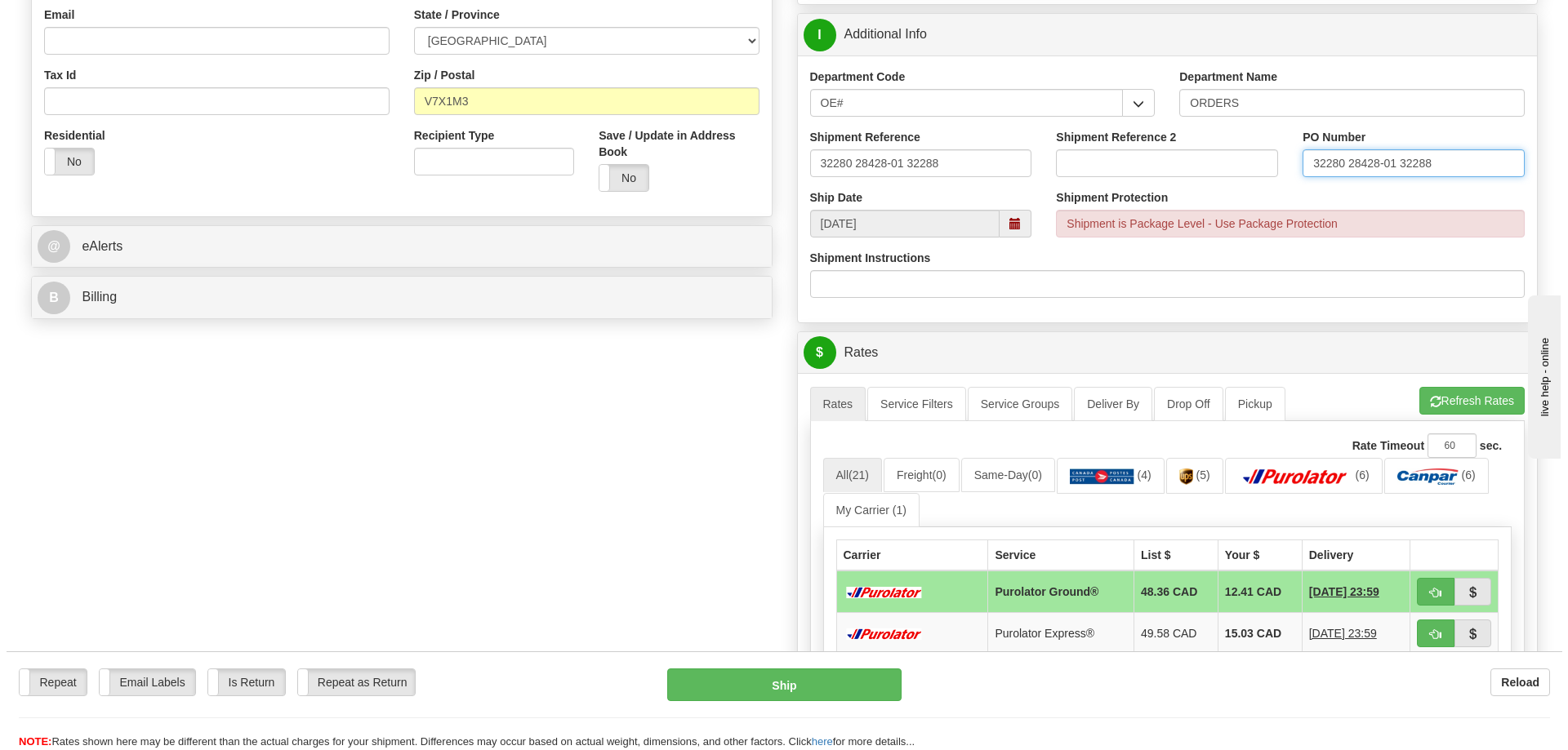
scroll to position [653, 0]
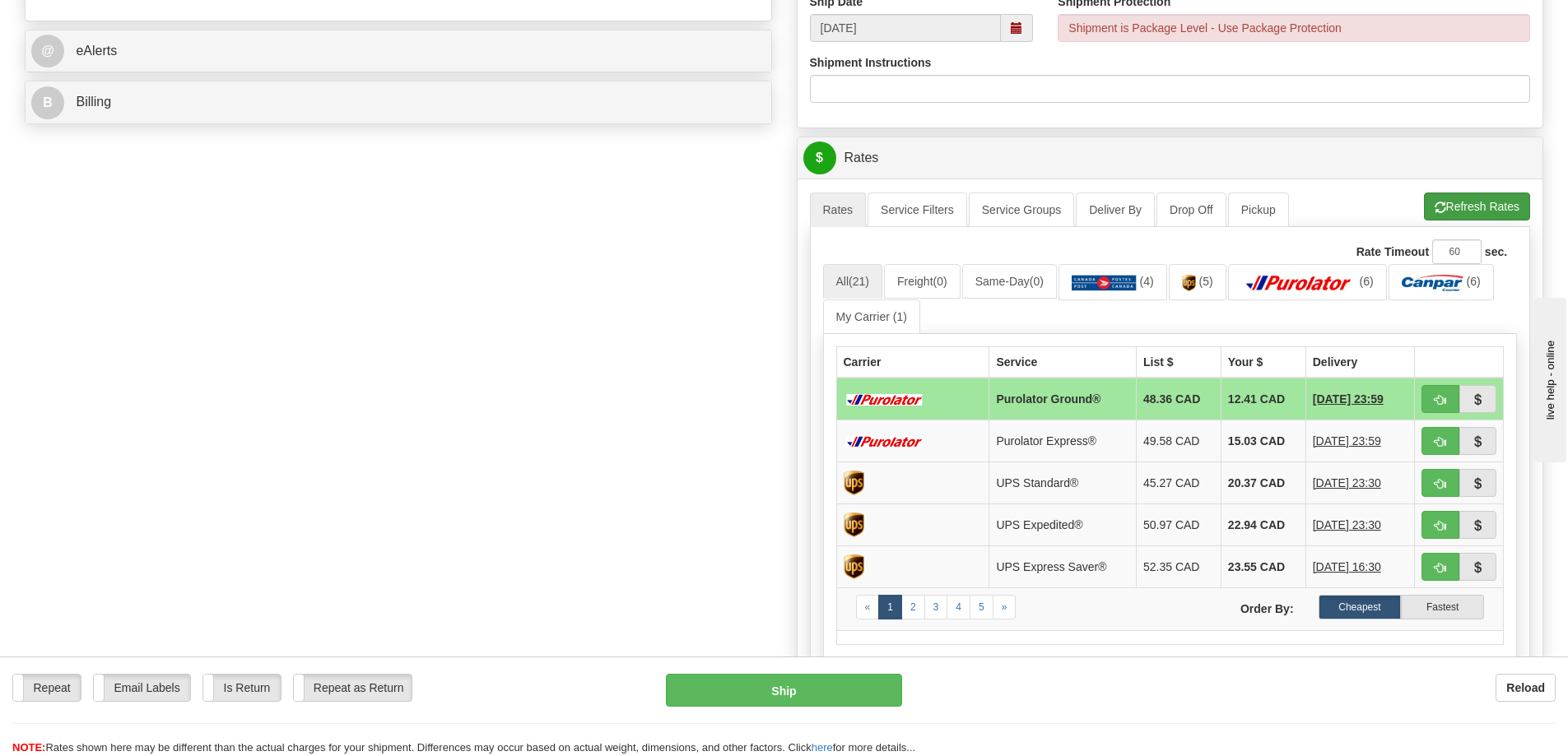
type input "32280 28428-01 32288"
drag, startPoint x: 1483, startPoint y: 204, endPoint x: 1475, endPoint y: 212, distance: 11.3
click at [1482, 207] on button "Refresh Rates" at bounding box center [1477, 207] width 106 height 28
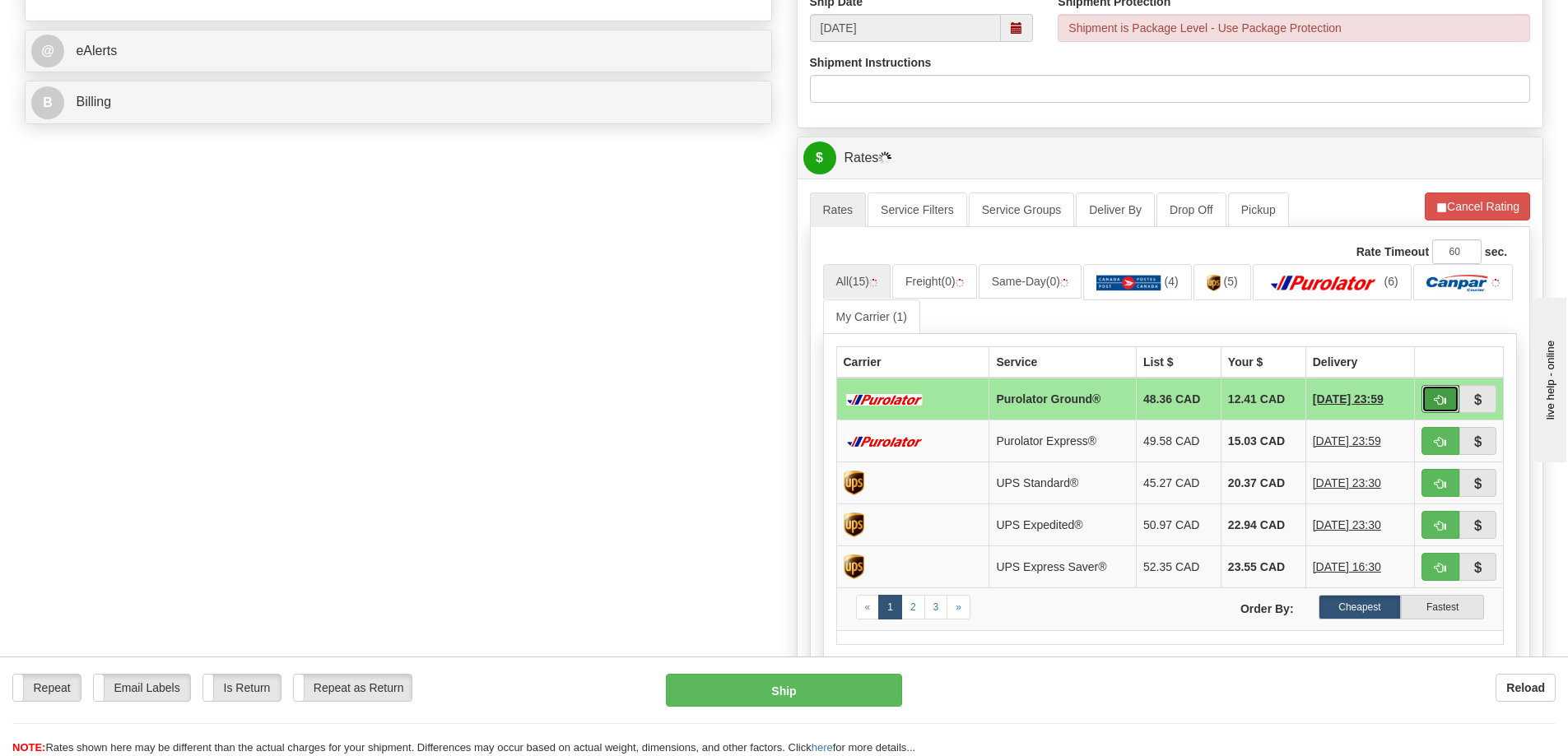
click at [1438, 405] on span "button" at bounding box center [1441, 400] width 12 height 11
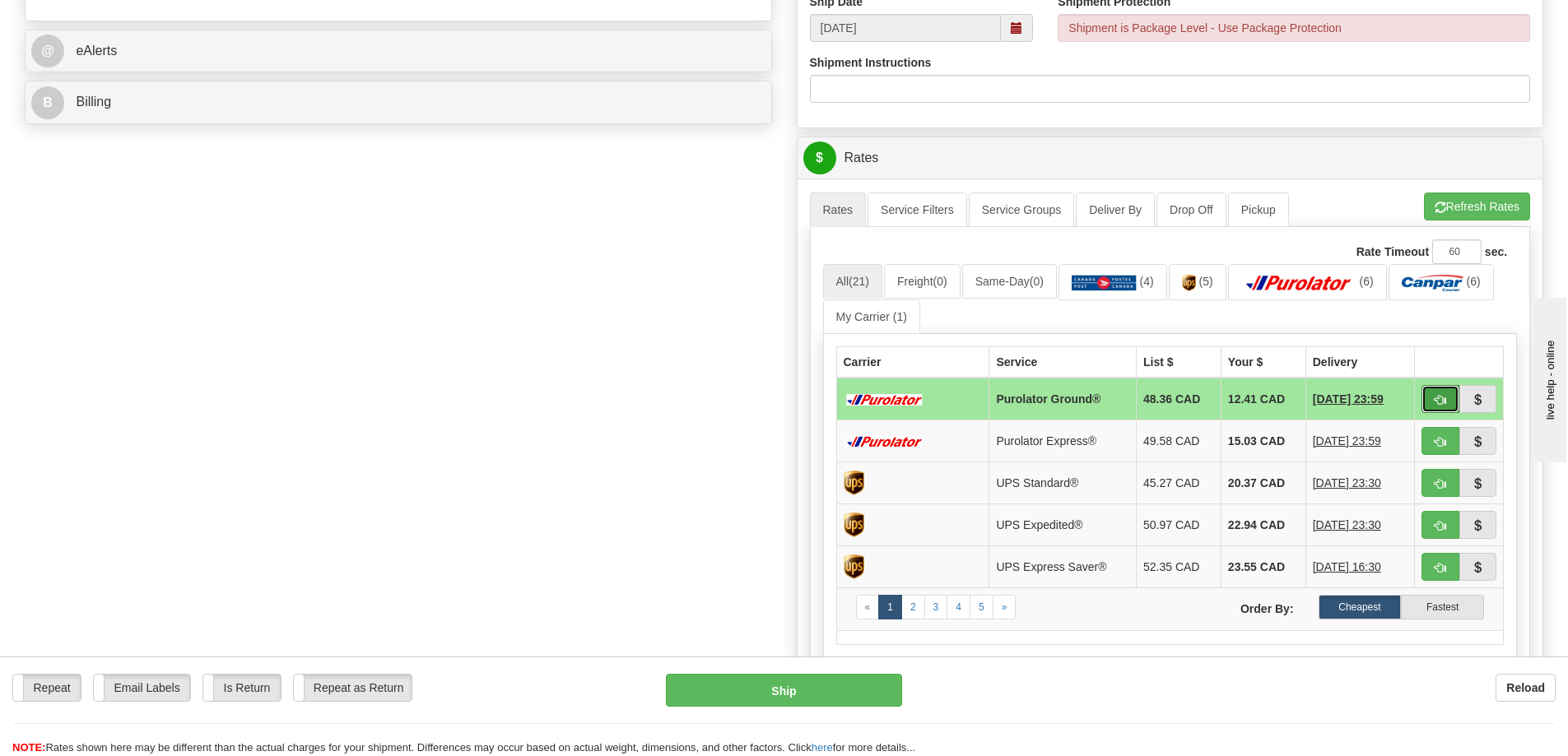
click at [1440, 398] on span "button" at bounding box center [1441, 400] width 12 height 11
type input "260"
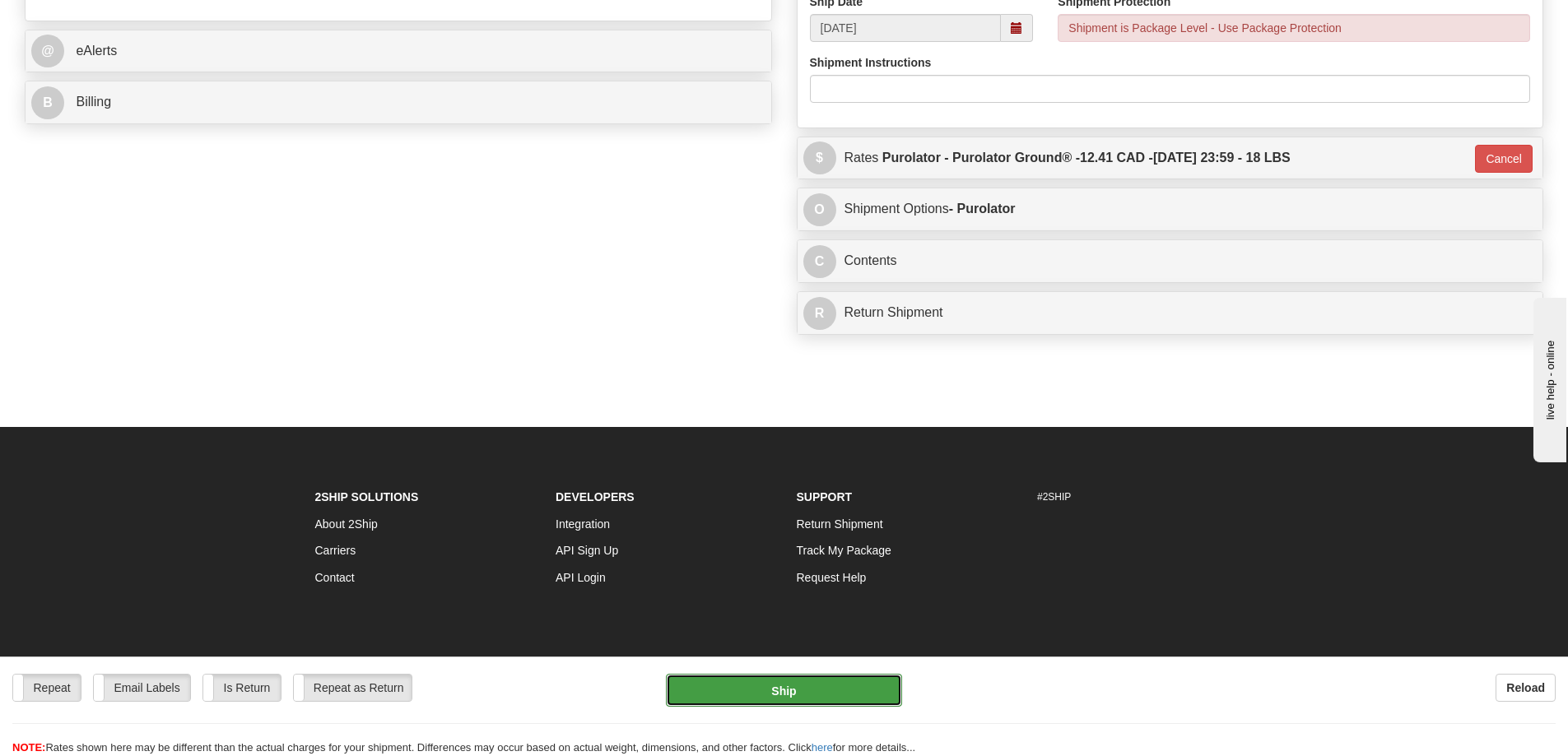
click at [687, 691] on button "Ship" at bounding box center [784, 689] width 236 height 33
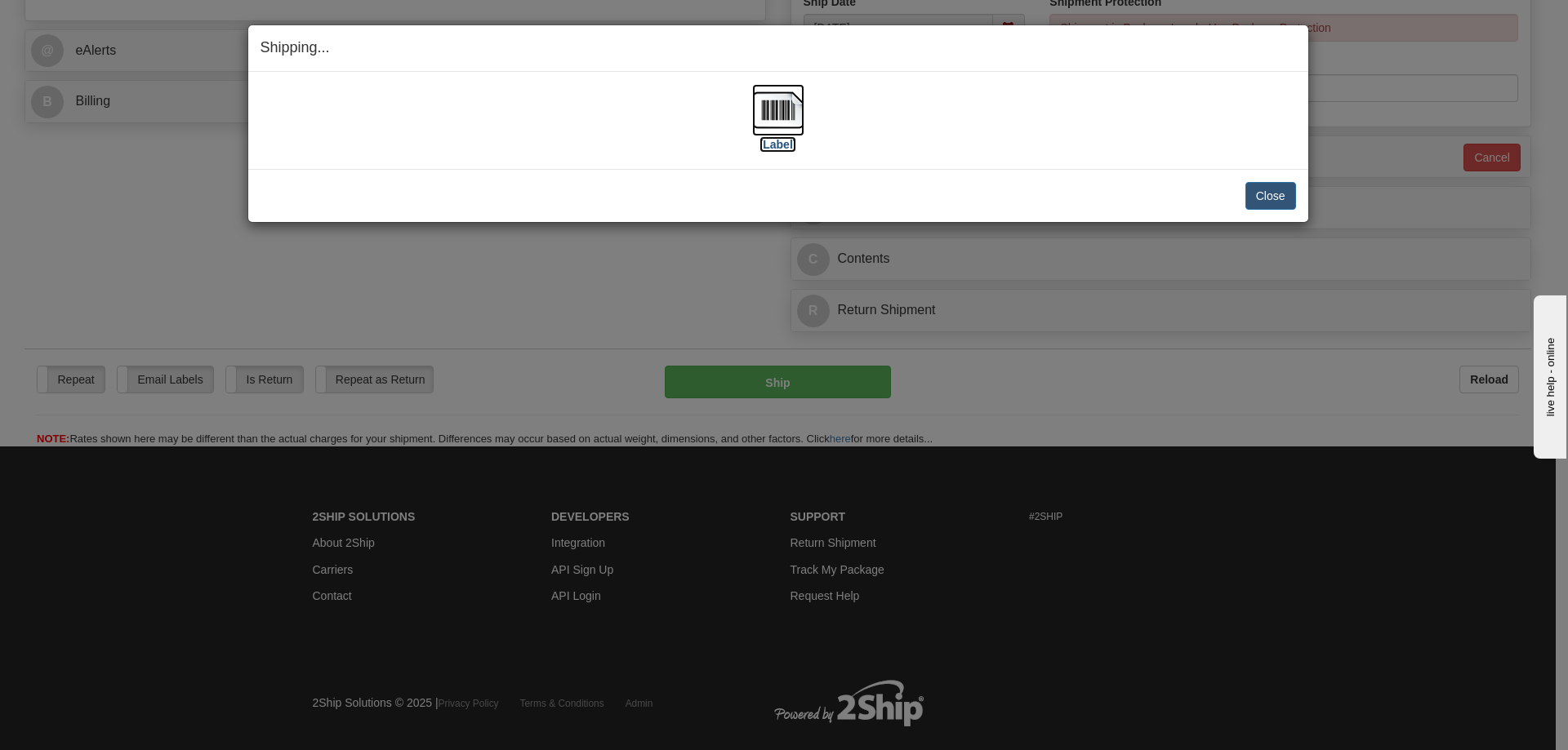
click at [785, 139] on label "[Label]" at bounding box center [778, 144] width 37 height 17
click at [1265, 193] on button "Close" at bounding box center [1270, 196] width 50 height 28
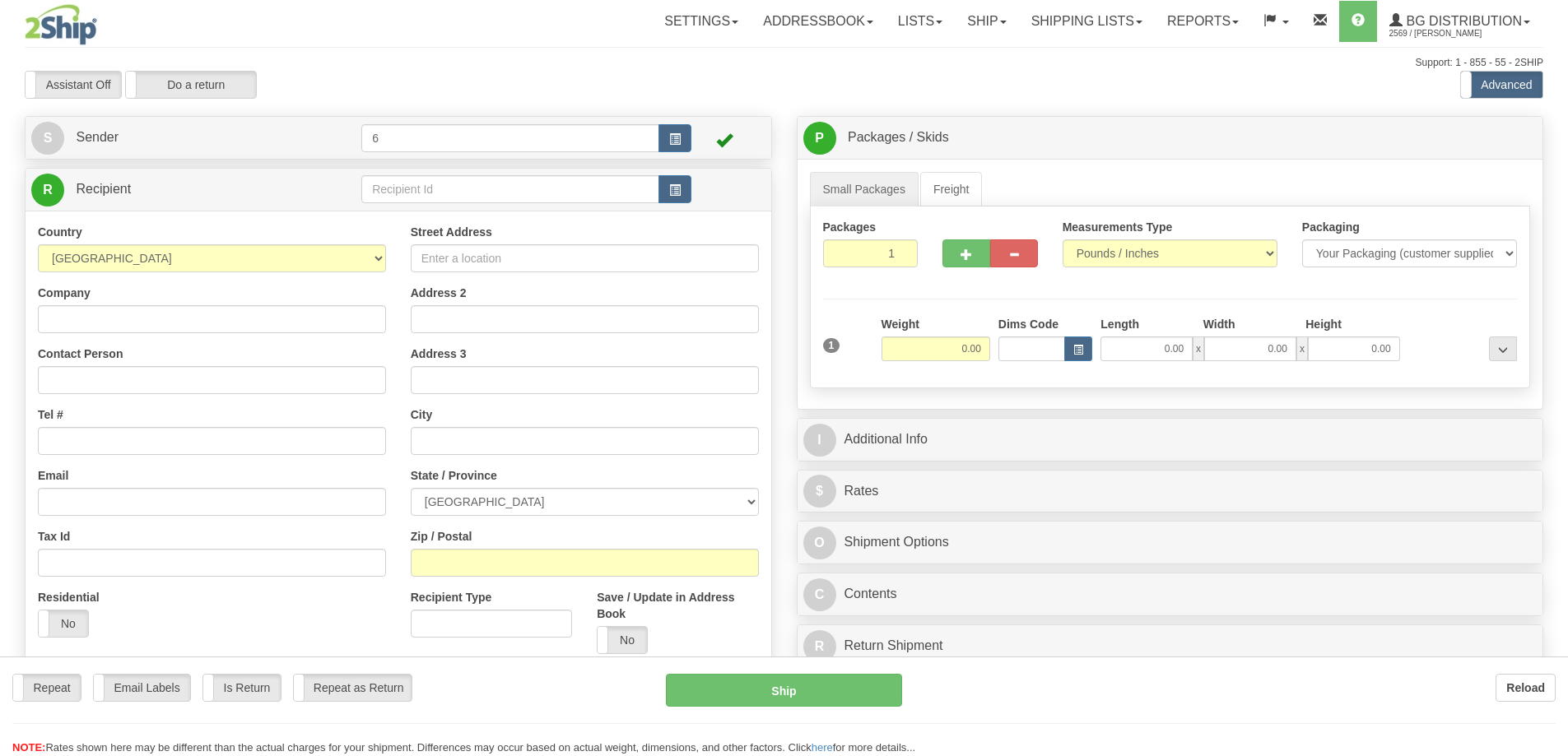
click at [400, 194] on div "Toggle navigation Settings Shipping Preferences Fields Preferences New" at bounding box center [784, 468] width 1568 height 936
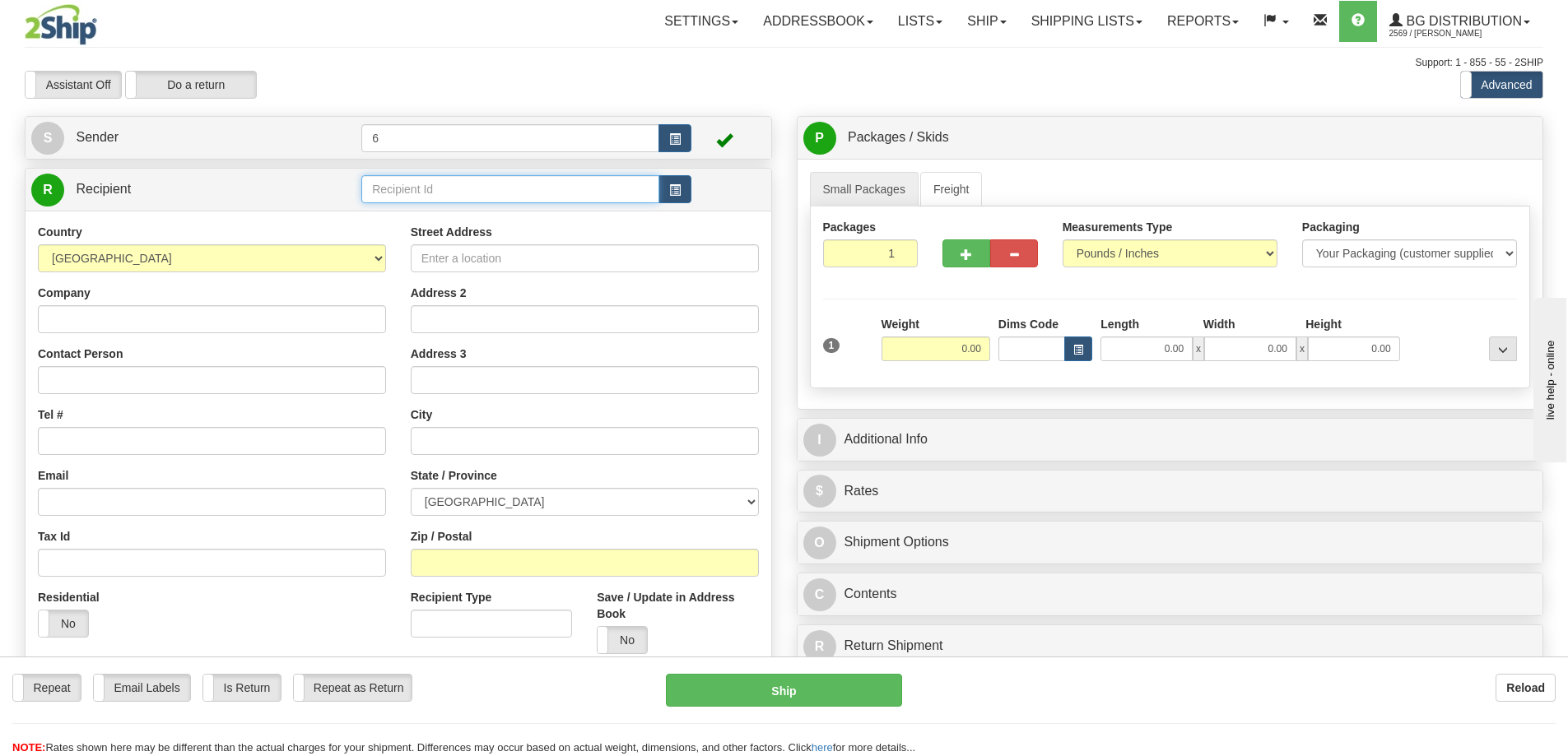
click at [400, 194] on input "text" at bounding box center [511, 189] width 298 height 28
type input "43025"
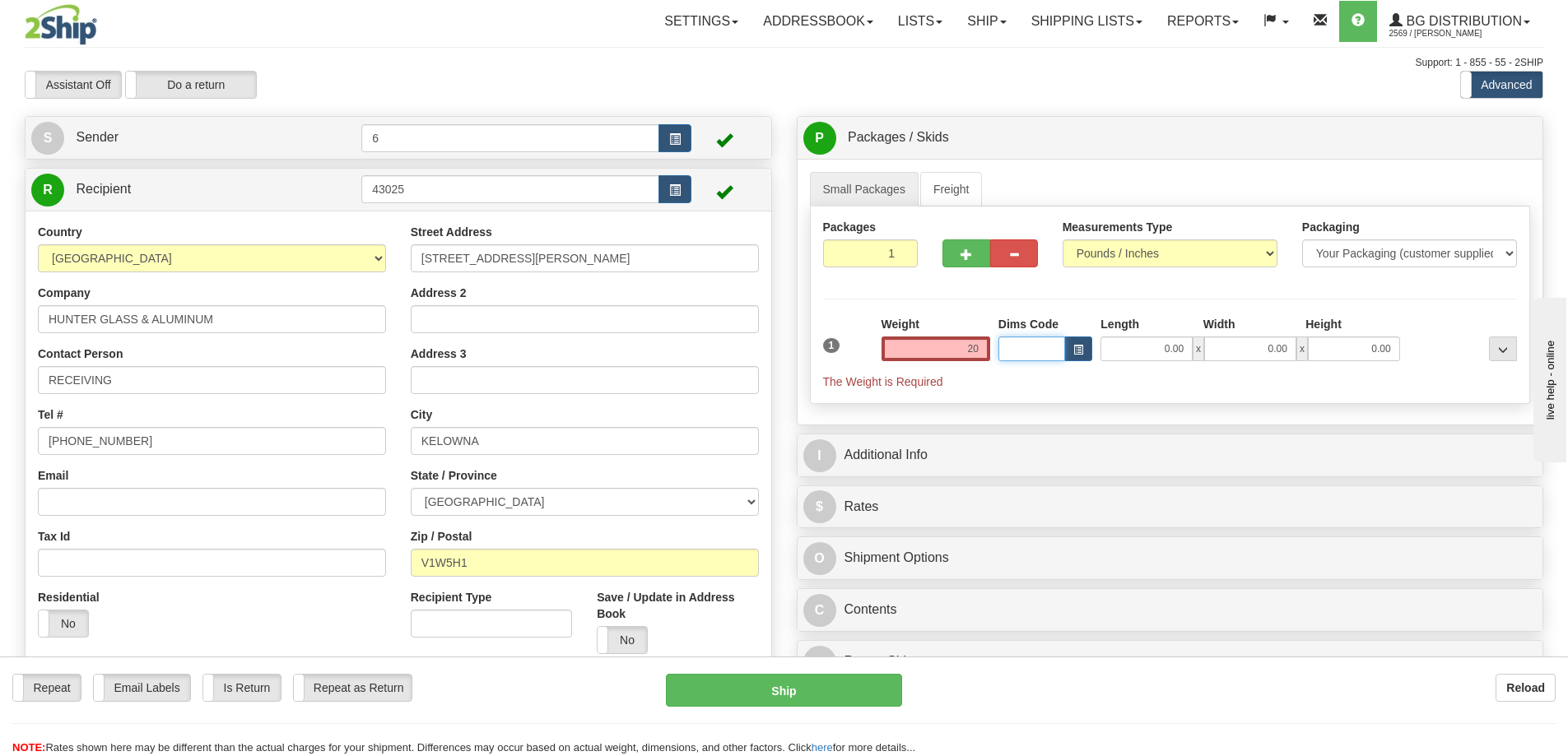
type input "20.00"
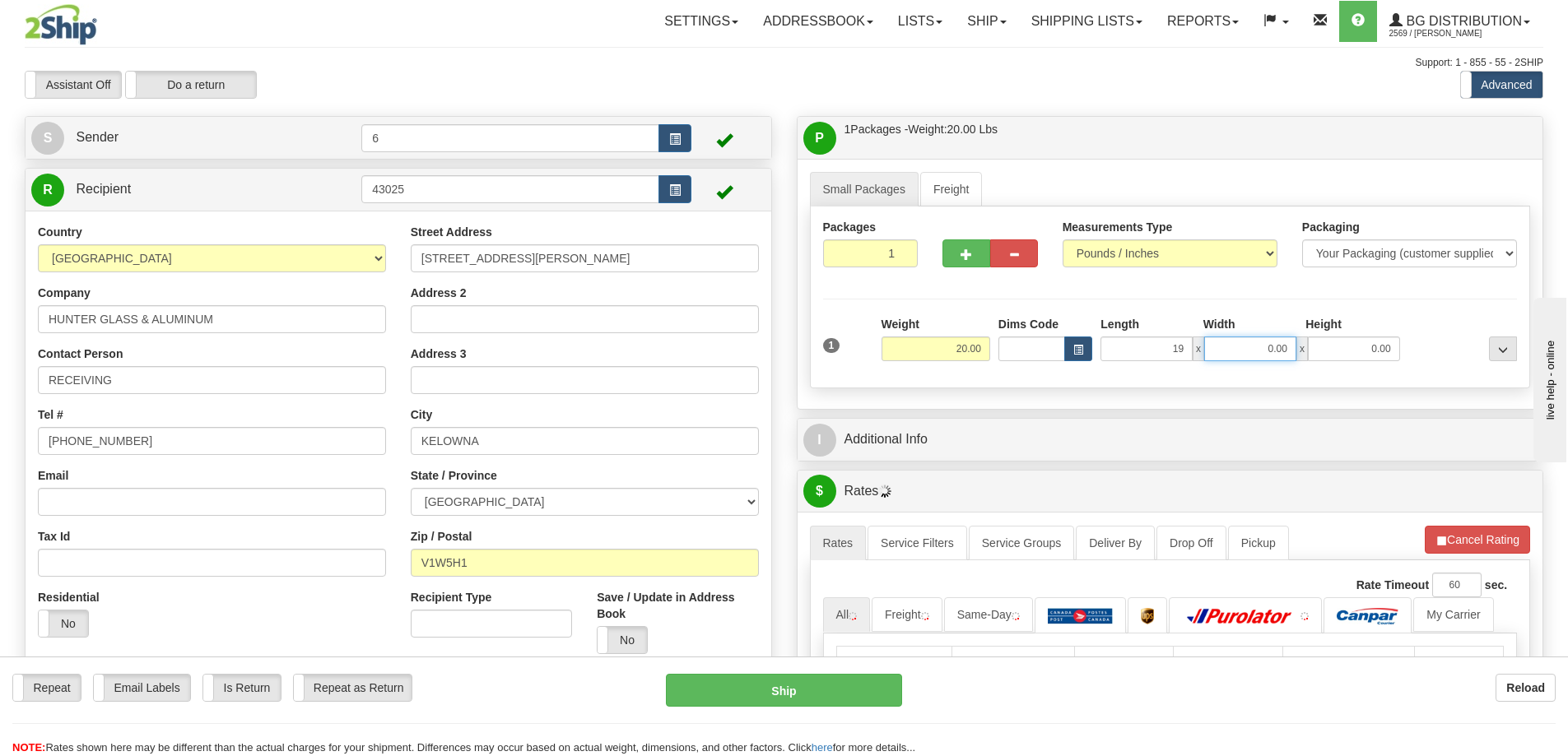
type input "19.00"
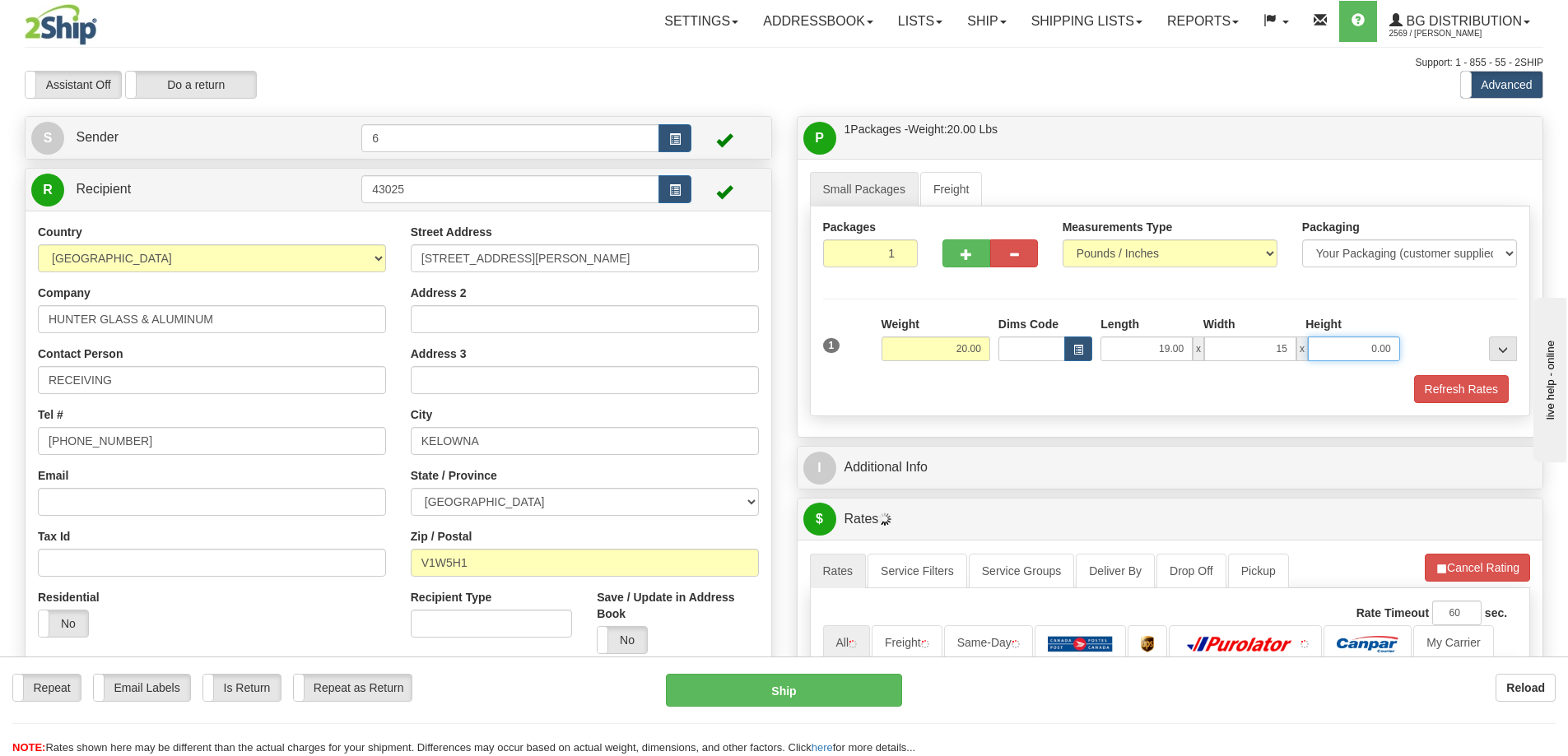
type input "15.00"
type input "13.00"
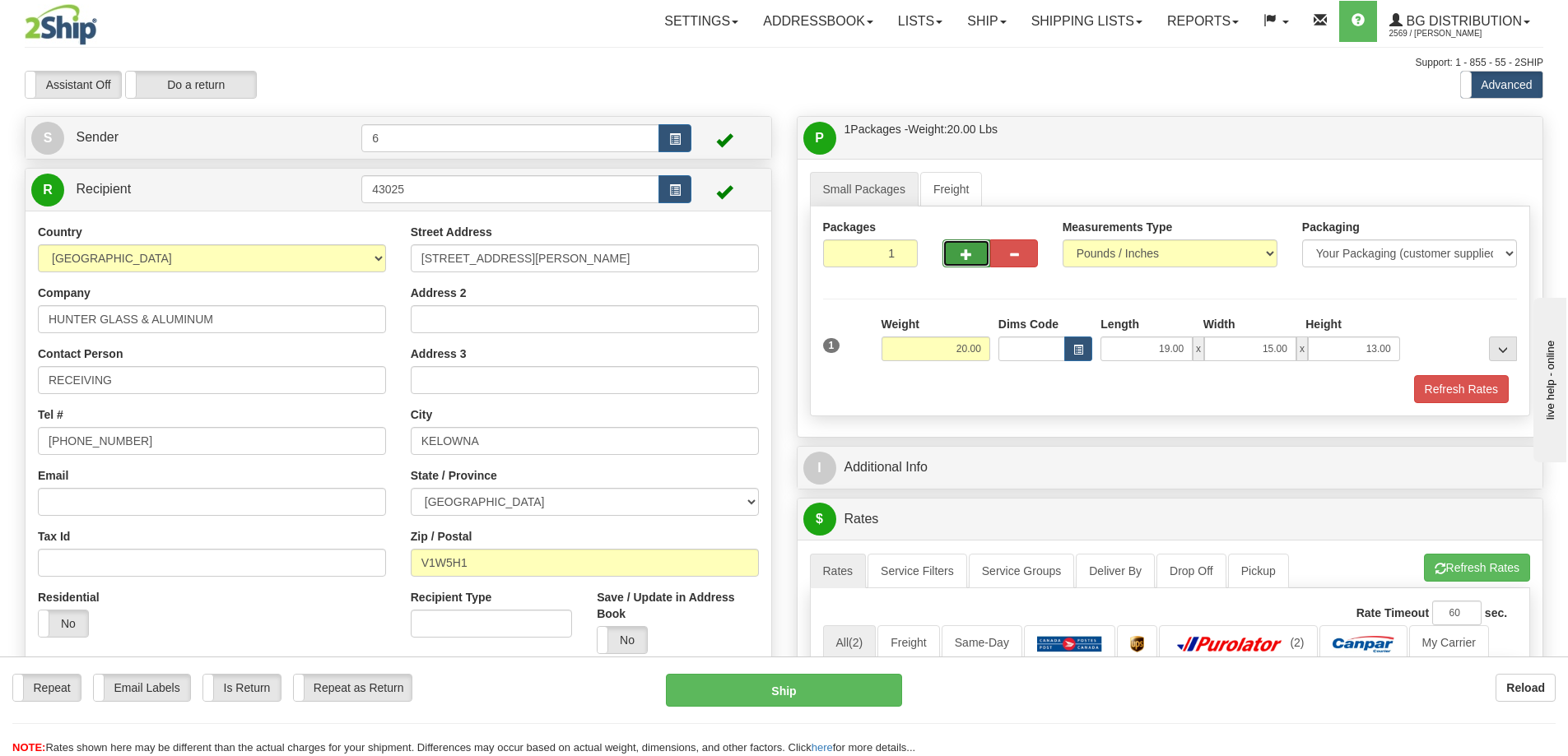
click at [963, 266] on button "button" at bounding box center [966, 253] width 48 height 28
radio input "true"
type input "2"
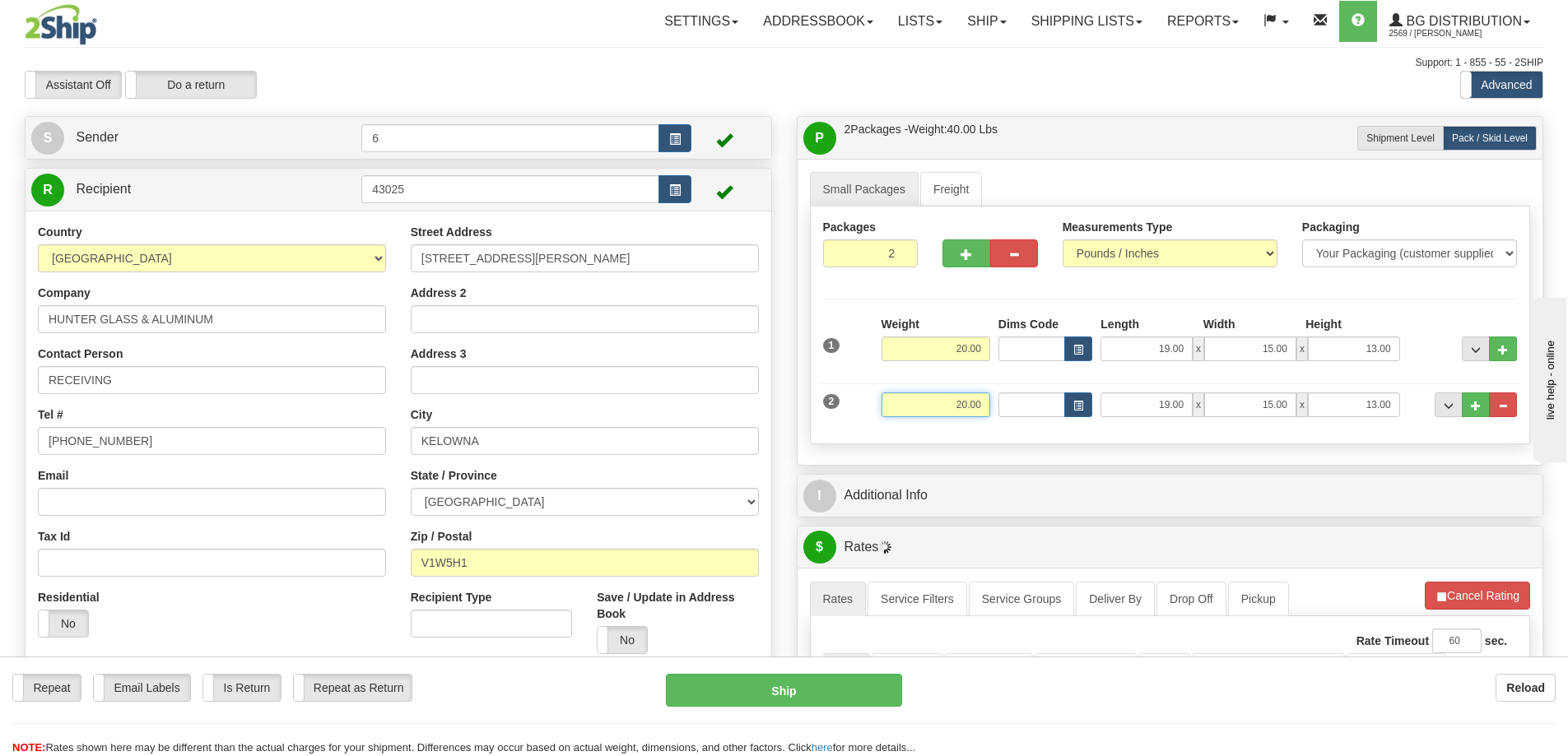
drag, startPoint x: 942, startPoint y: 397, endPoint x: 1055, endPoint y: 351, distance: 122.0
click at [1077, 370] on div "1 Weight 20.00 Dims Code" at bounding box center [1170, 374] width 695 height 115
type input "40.00"
type input "44.00"
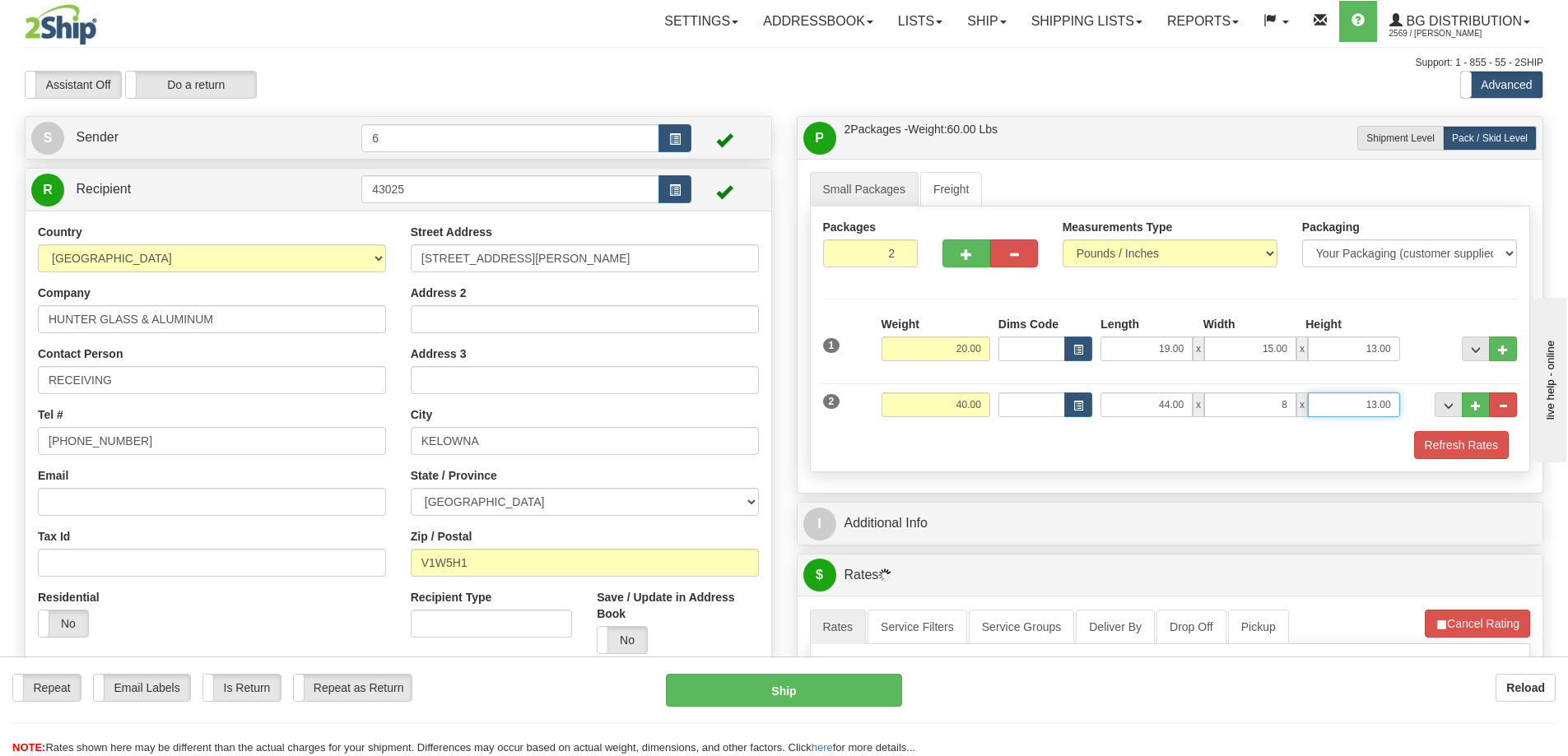
type input "8.00"
click at [1443, 448] on button "Refresh Rates" at bounding box center [1461, 445] width 94 height 28
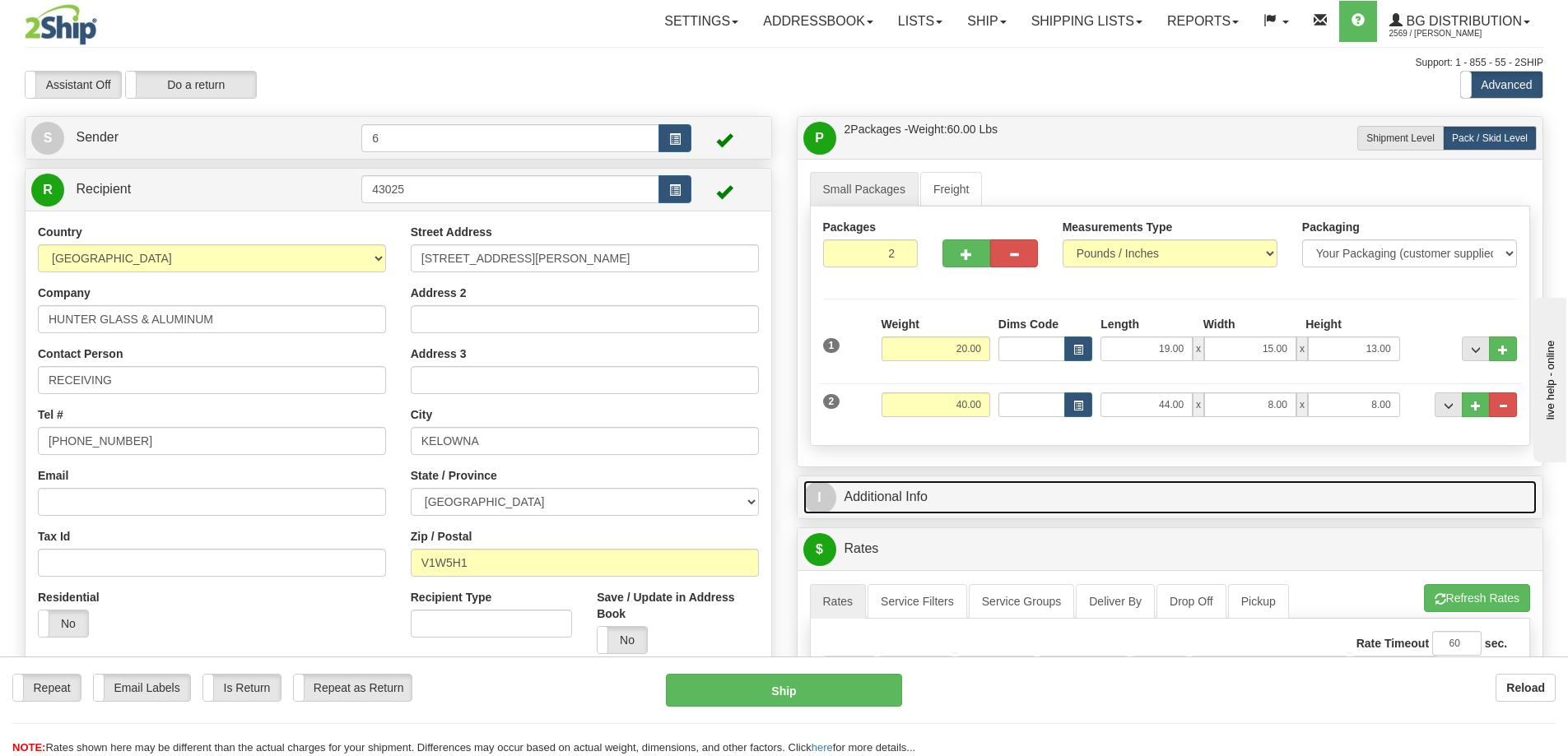
click at [1330, 505] on link "I Additional Info" at bounding box center [1170, 498] width 734 height 34
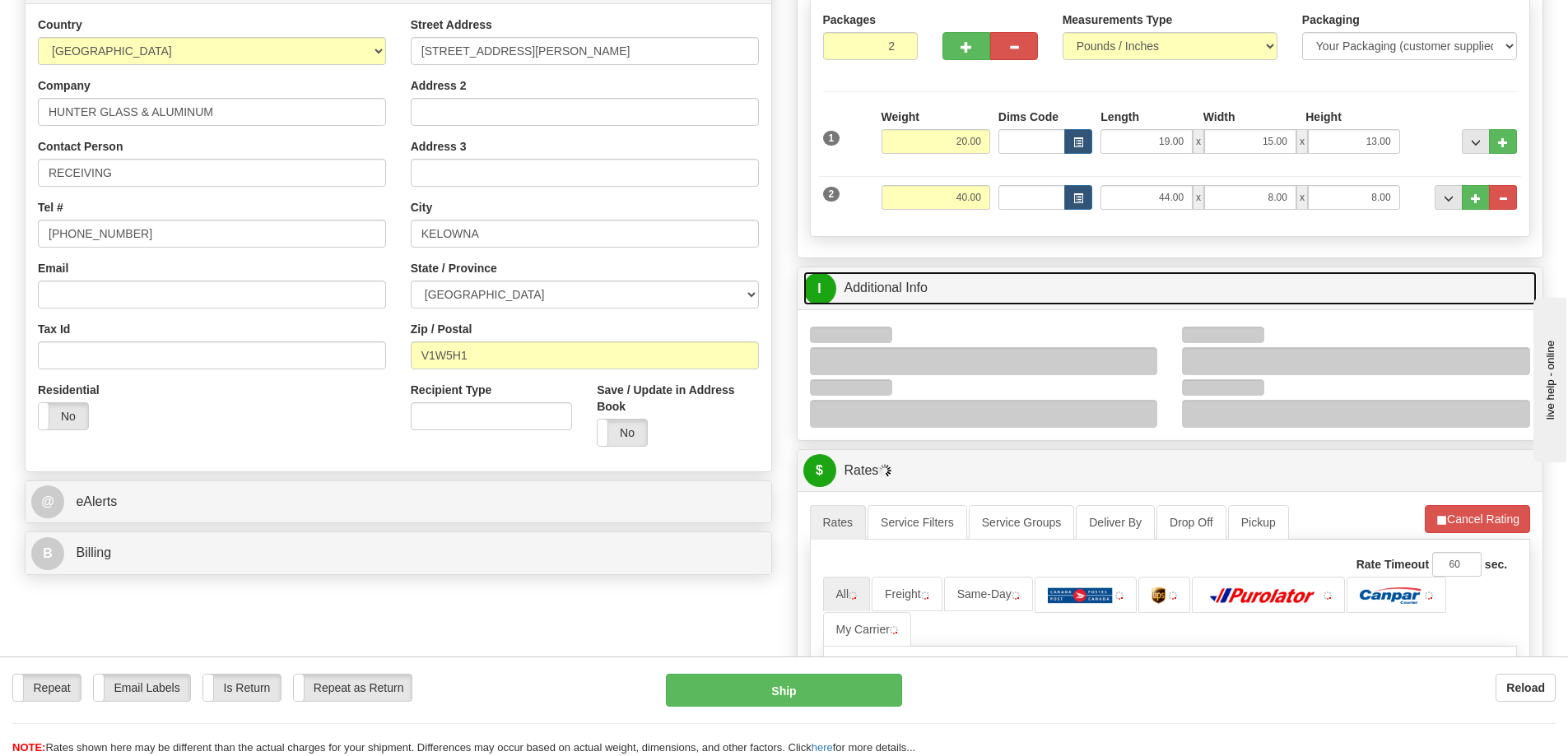
scroll to position [329, 0]
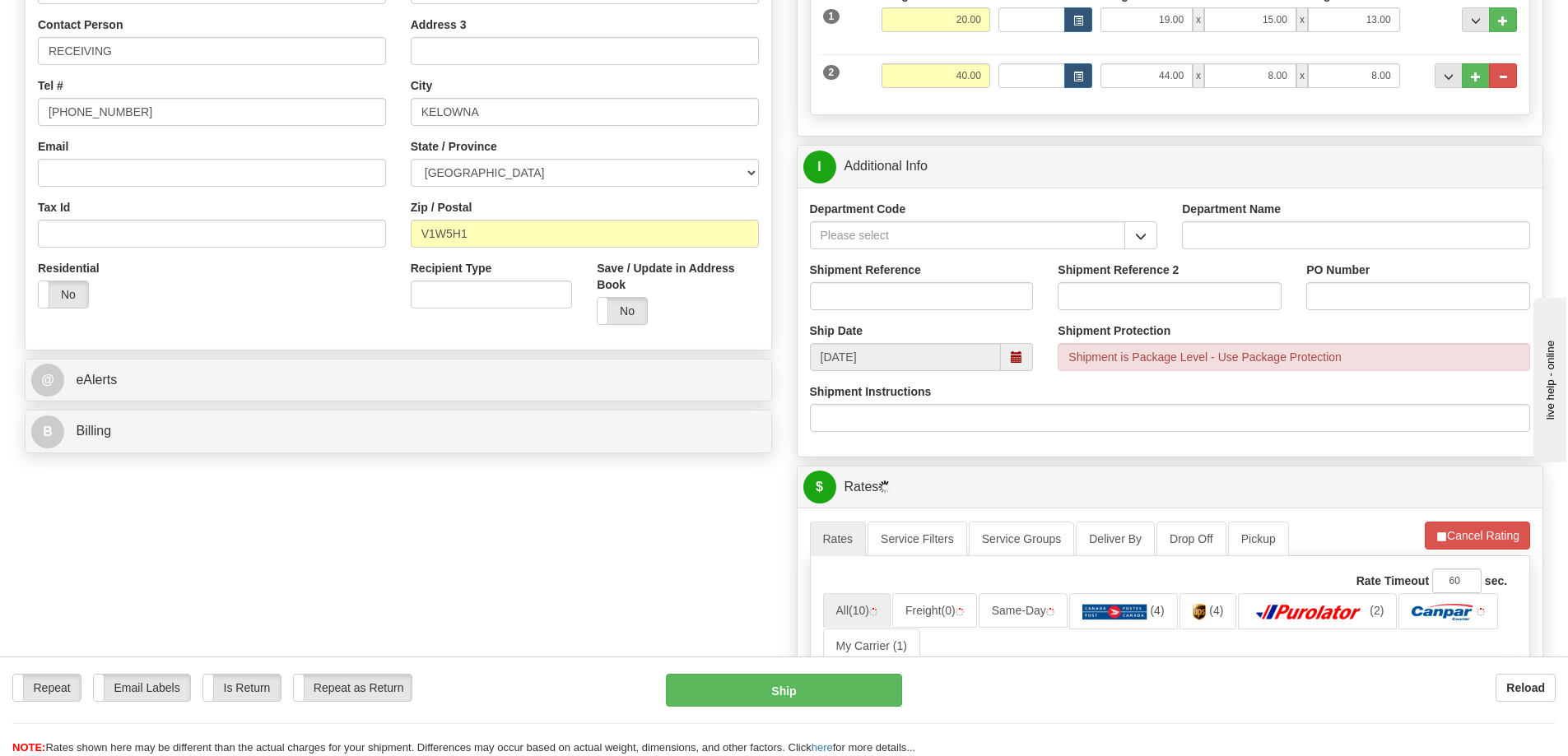
click at [1132, 221] on div "Department Code" at bounding box center [984, 225] width 348 height 49
click at [1145, 241] on span "button" at bounding box center [1141, 236] width 12 height 11
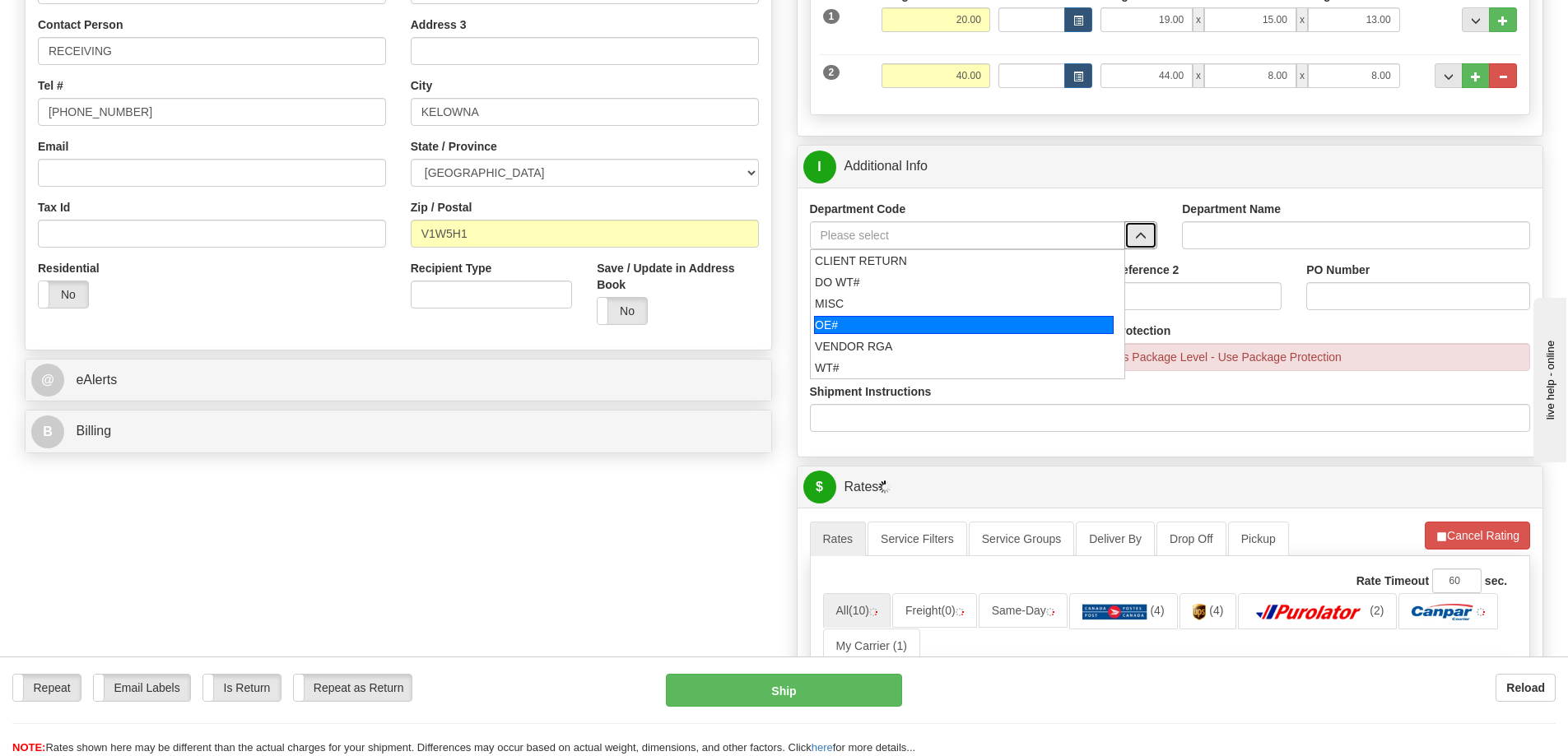
click at [875, 338] on li "VENDOR RGA" at bounding box center [968, 347] width 314 height 22
type input "VENDOR RGA"
type input "VENDOR RETURNS"
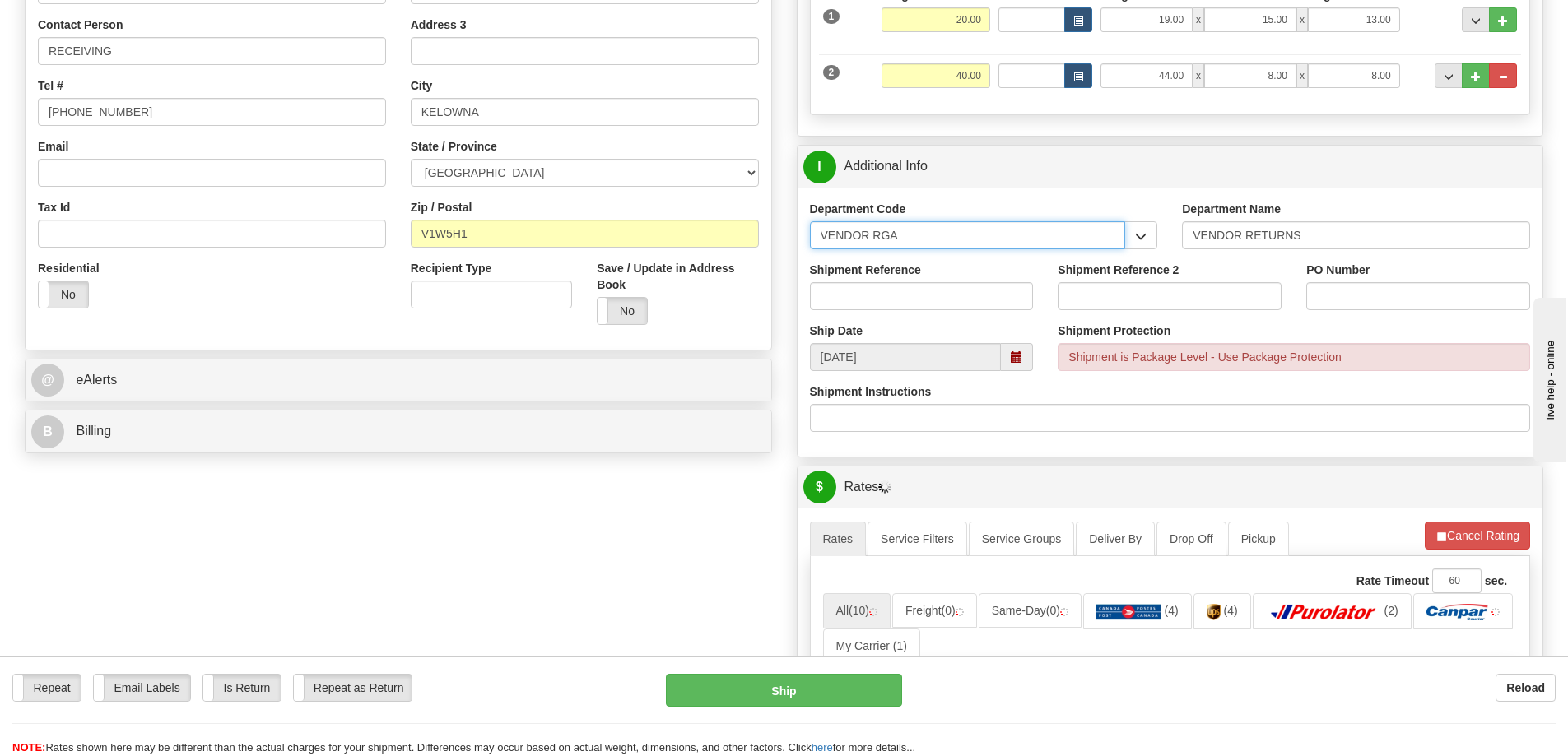
drag, startPoint x: 969, startPoint y: 242, endPoint x: 582, endPoint y: 279, distance: 388.8
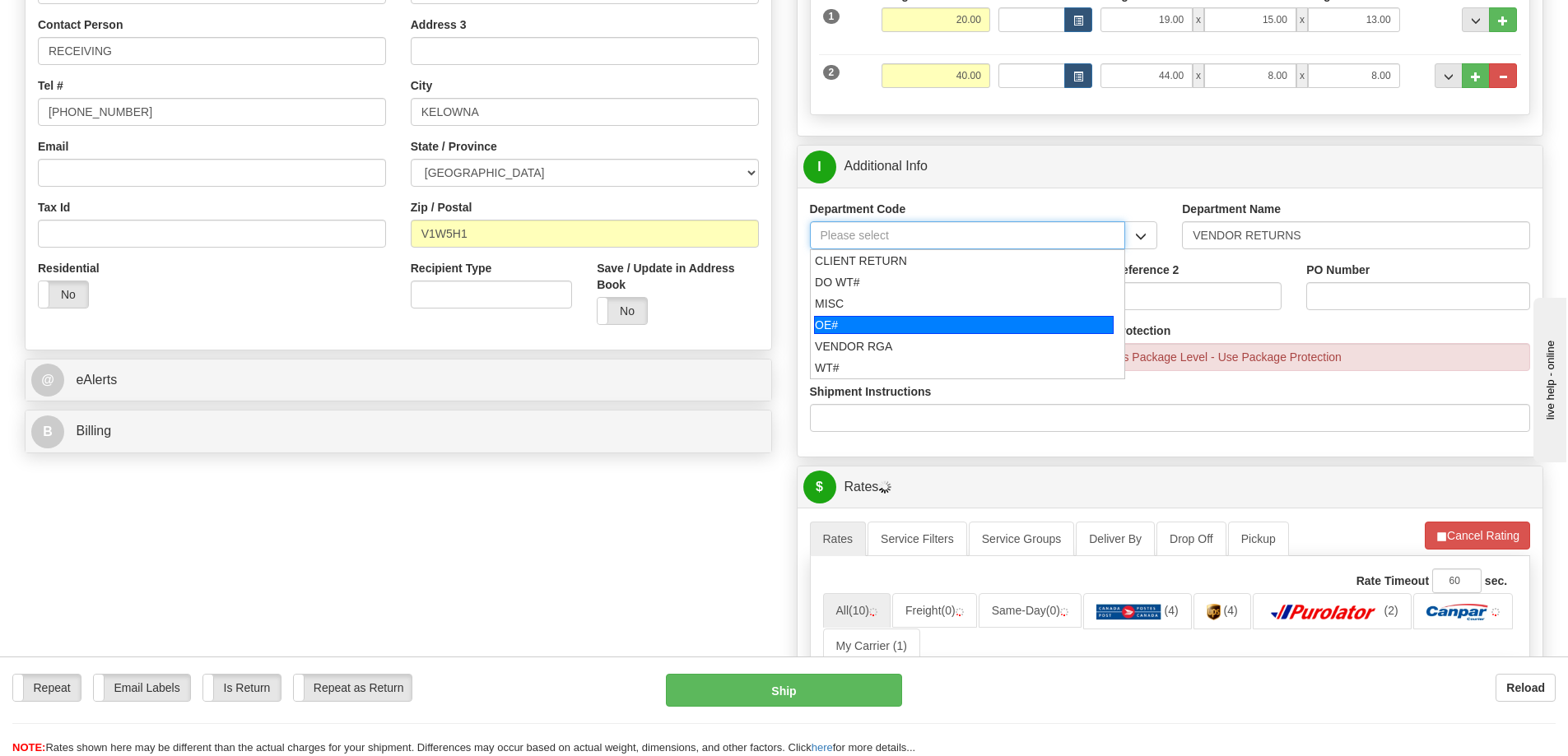
click at [856, 329] on div "OE#" at bounding box center [964, 325] width 300 height 18
type input "OE#"
type input "ORDERS"
type input "OE#"
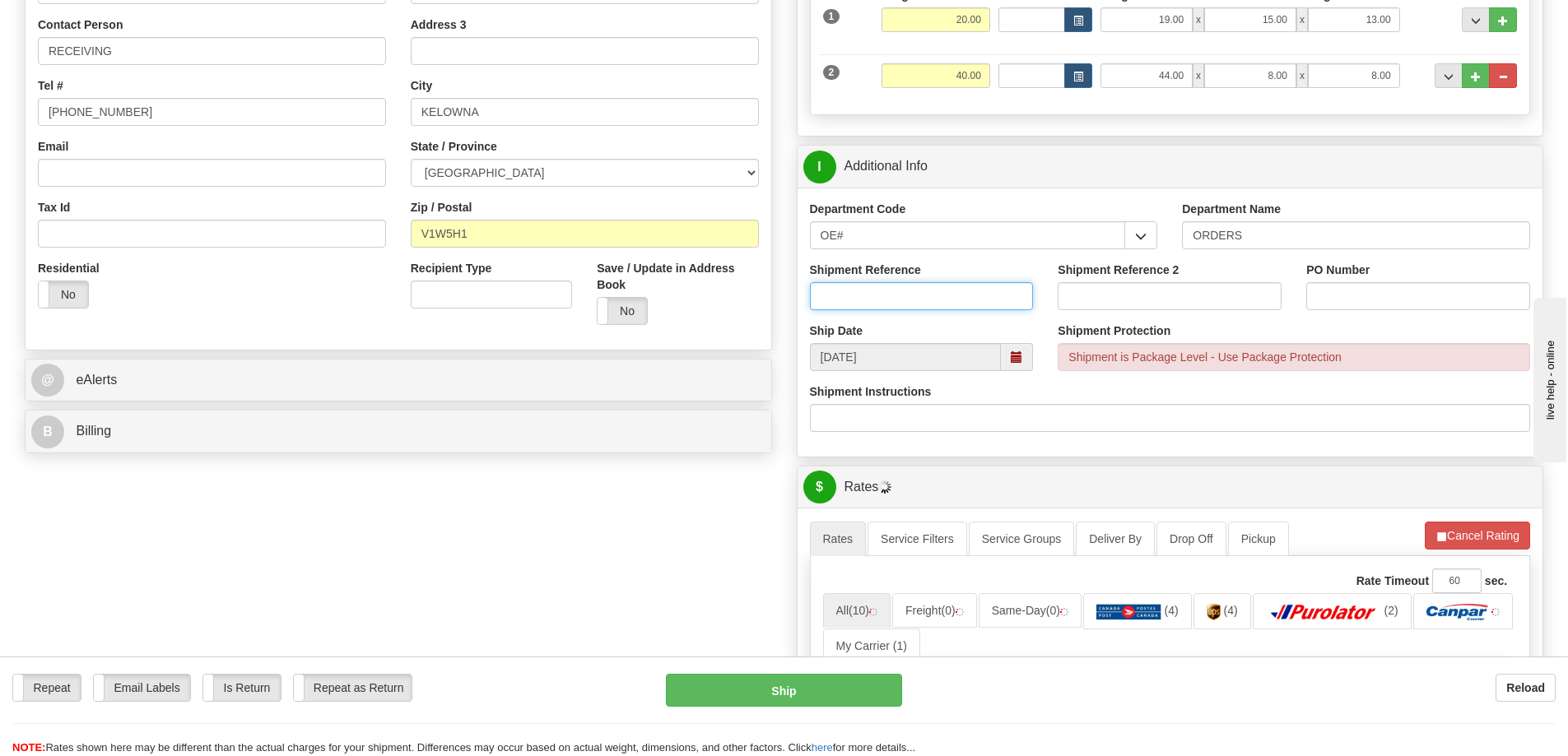
click at [860, 298] on input "Shipment Reference" at bounding box center [921, 296] width 224 height 28
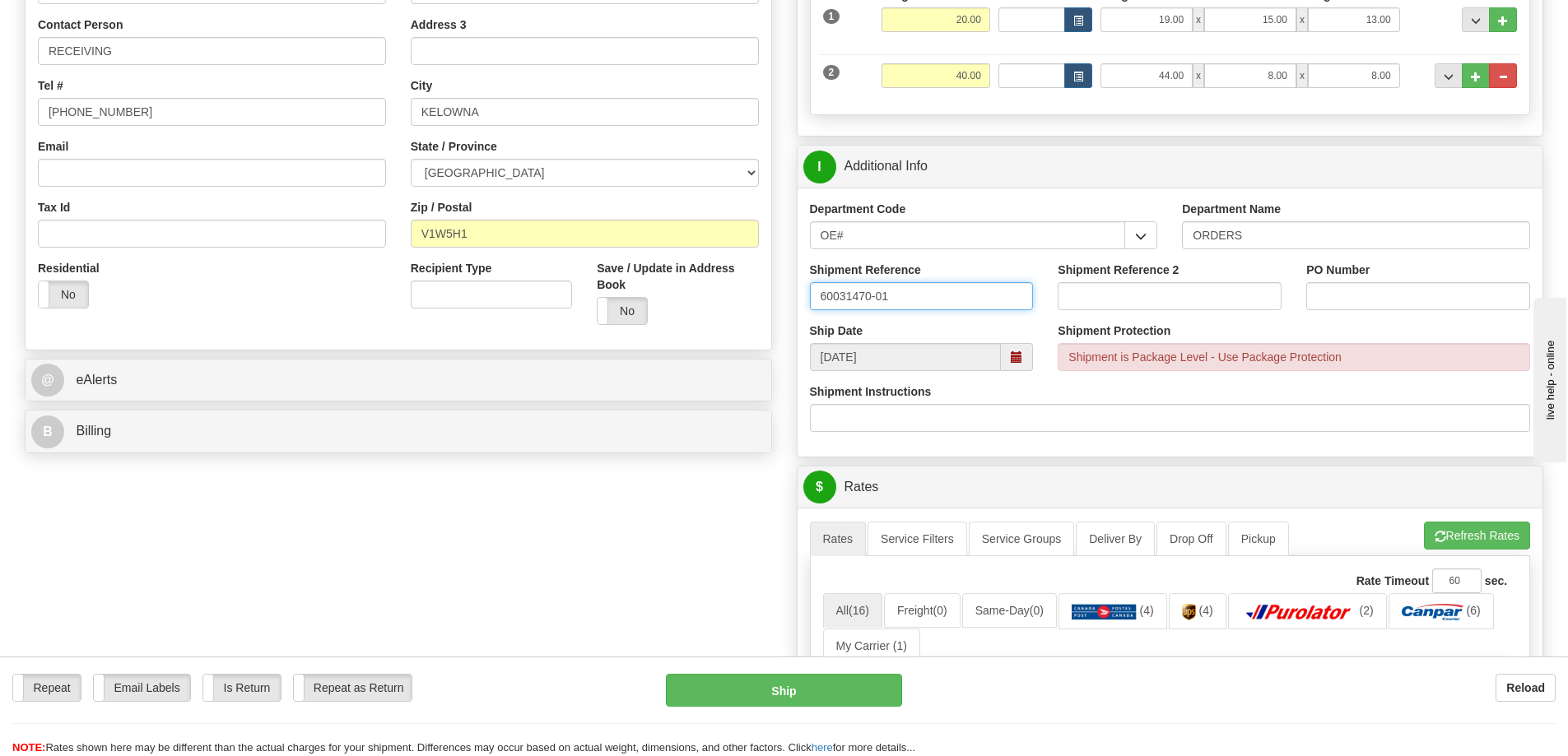
type input "60031470-01"
type input "6"
type input "HGA-K-25-205"
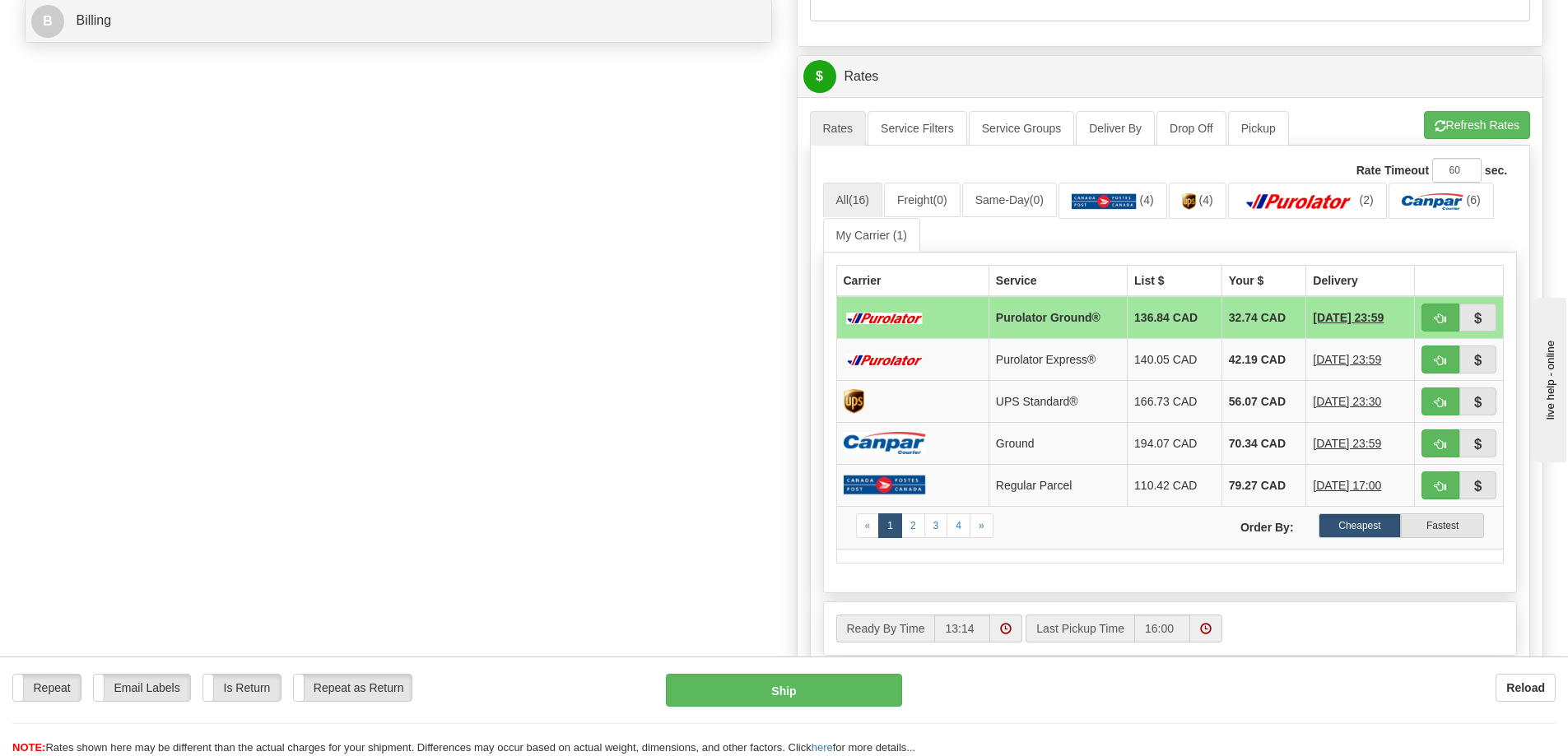
scroll to position [741, 0]
drag, startPoint x: 1462, startPoint y: 129, endPoint x: 1447, endPoint y: 134, distance: 15.8
click at [1458, 129] on button "Refresh Rates" at bounding box center [1477, 124] width 106 height 28
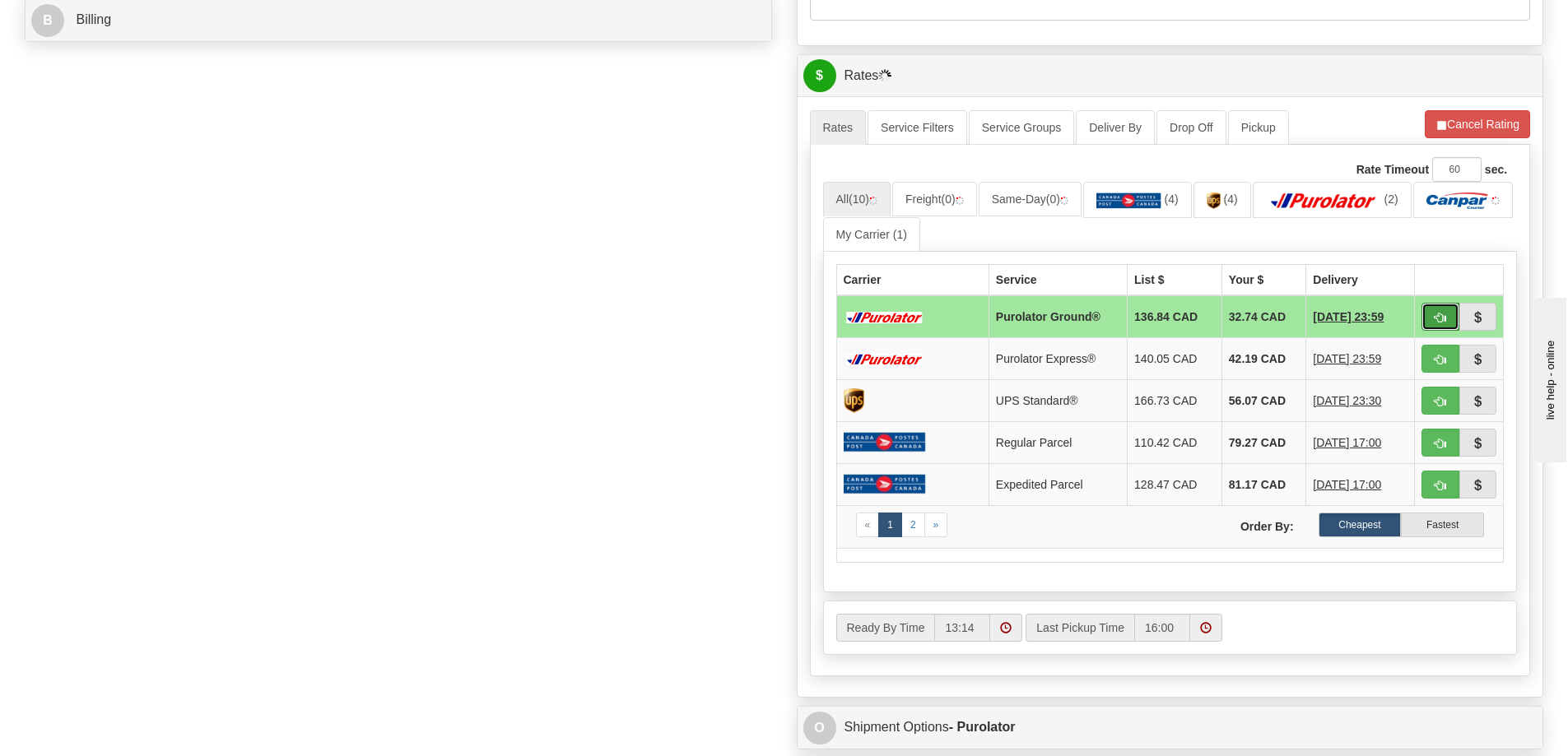
click at [1447, 322] on button "button" at bounding box center [1441, 317] width 38 height 28
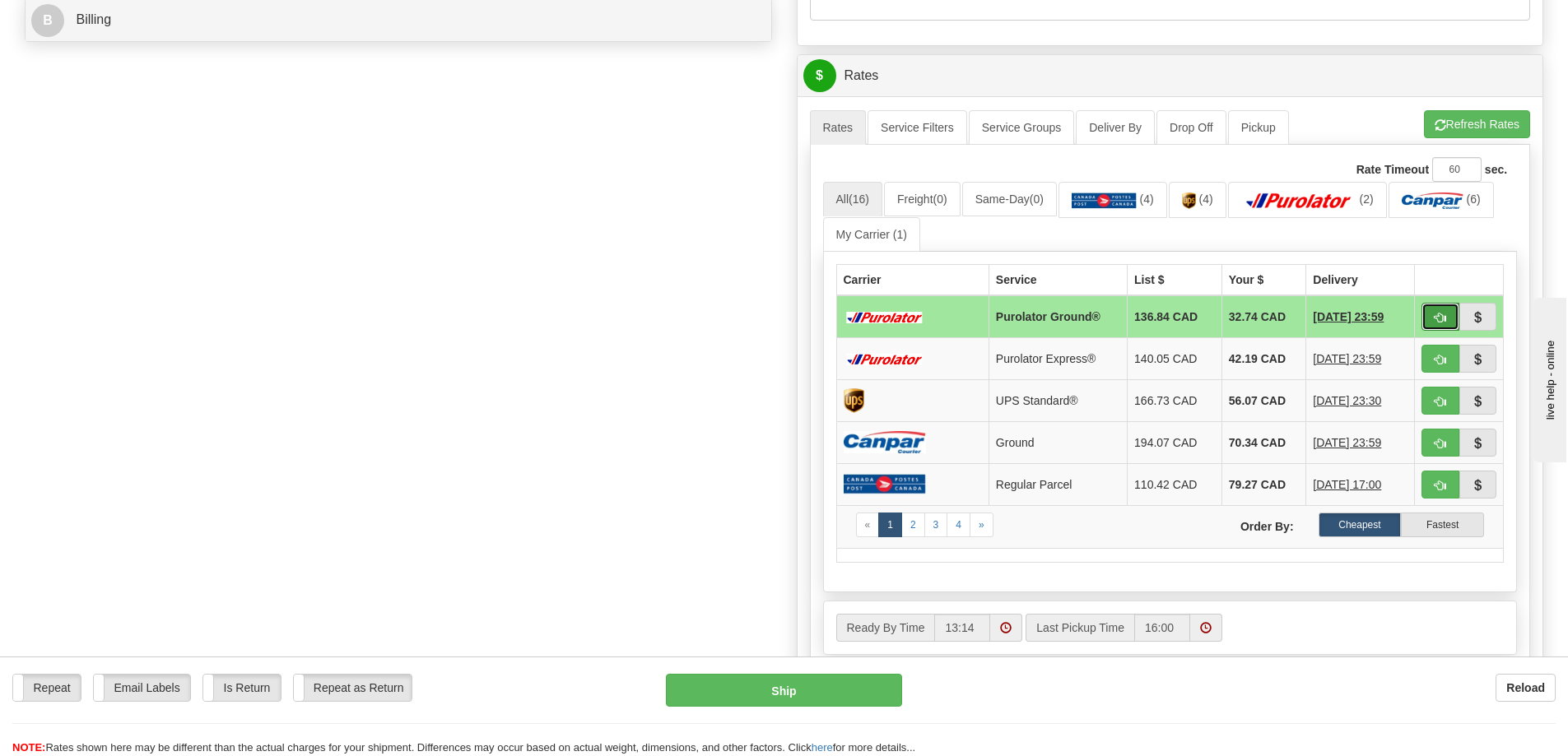
click at [1444, 314] on span "button" at bounding box center [1441, 318] width 12 height 11
type input "260"
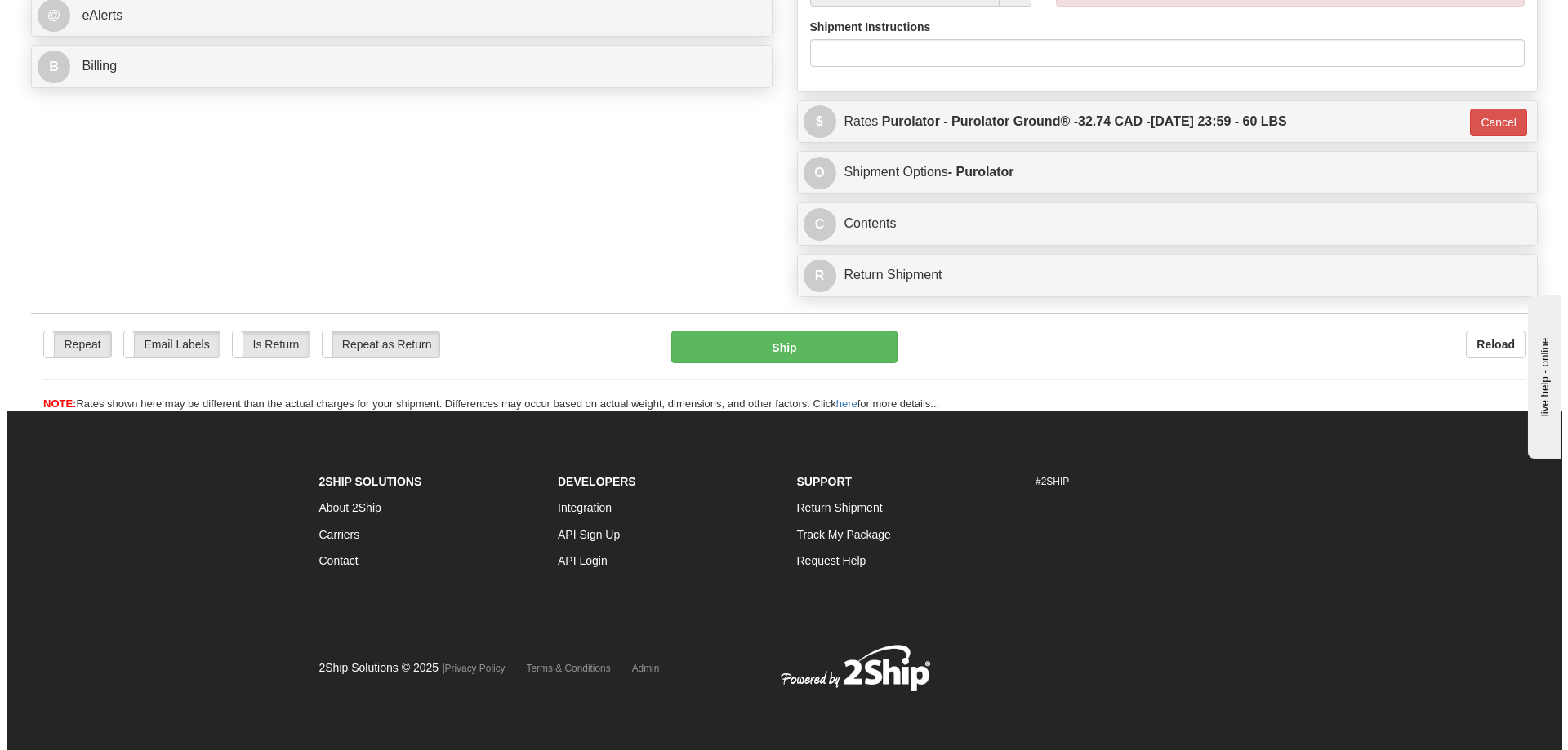
scroll to position [728, 0]
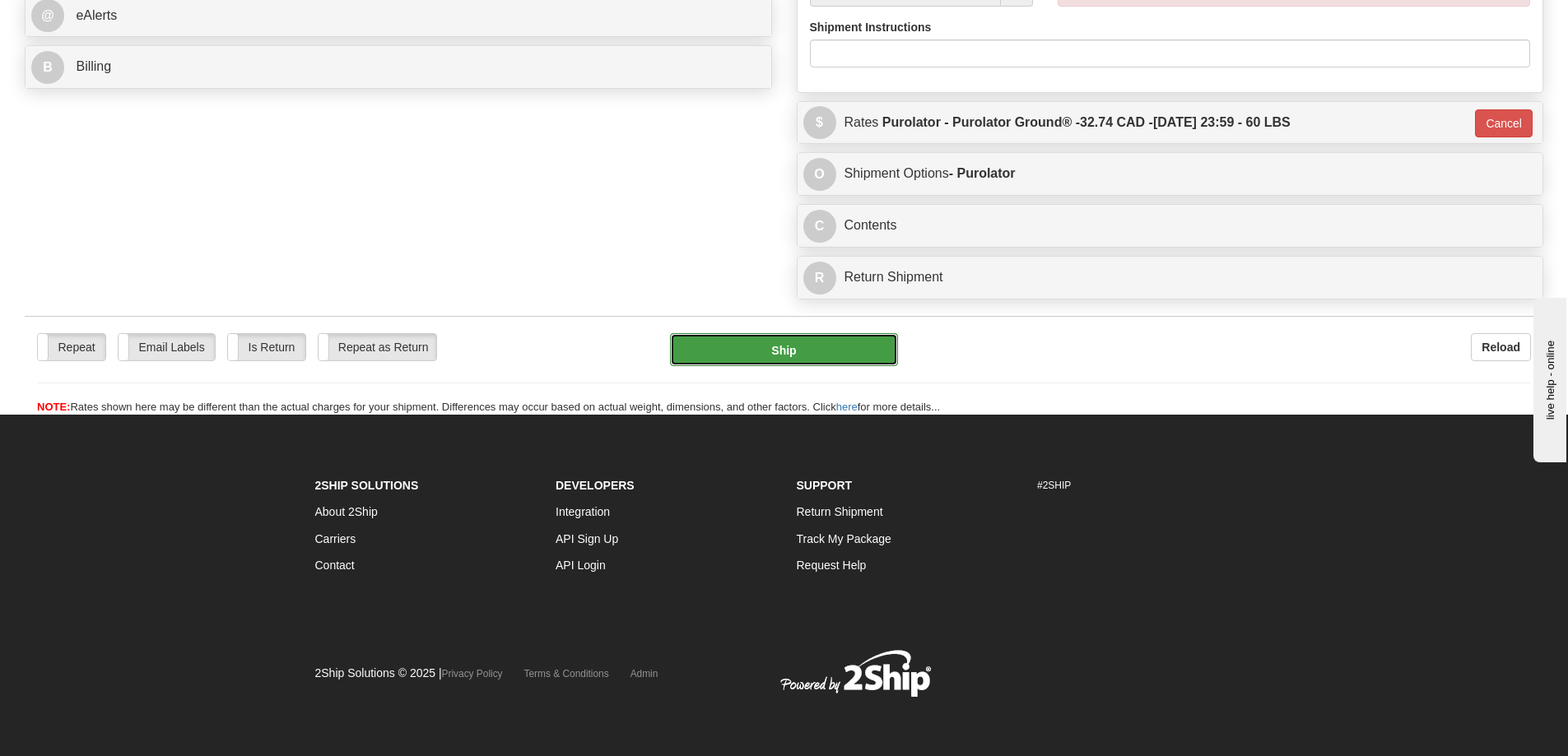
click at [803, 333] on button "Ship" at bounding box center [783, 349] width 228 height 33
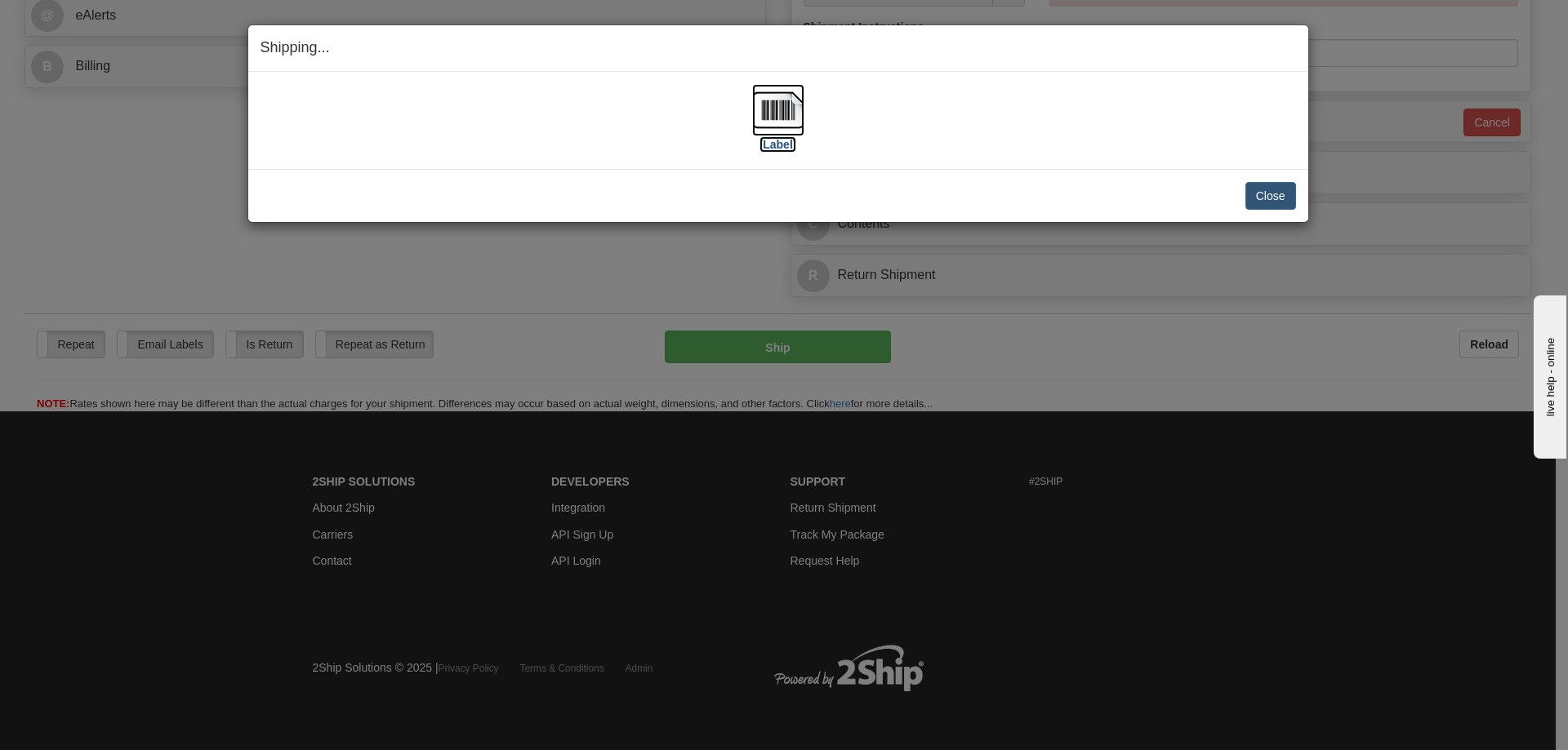
click at [773, 145] on label "[Label]" at bounding box center [778, 144] width 37 height 17
click at [1287, 189] on button "Close" at bounding box center [1270, 196] width 50 height 28
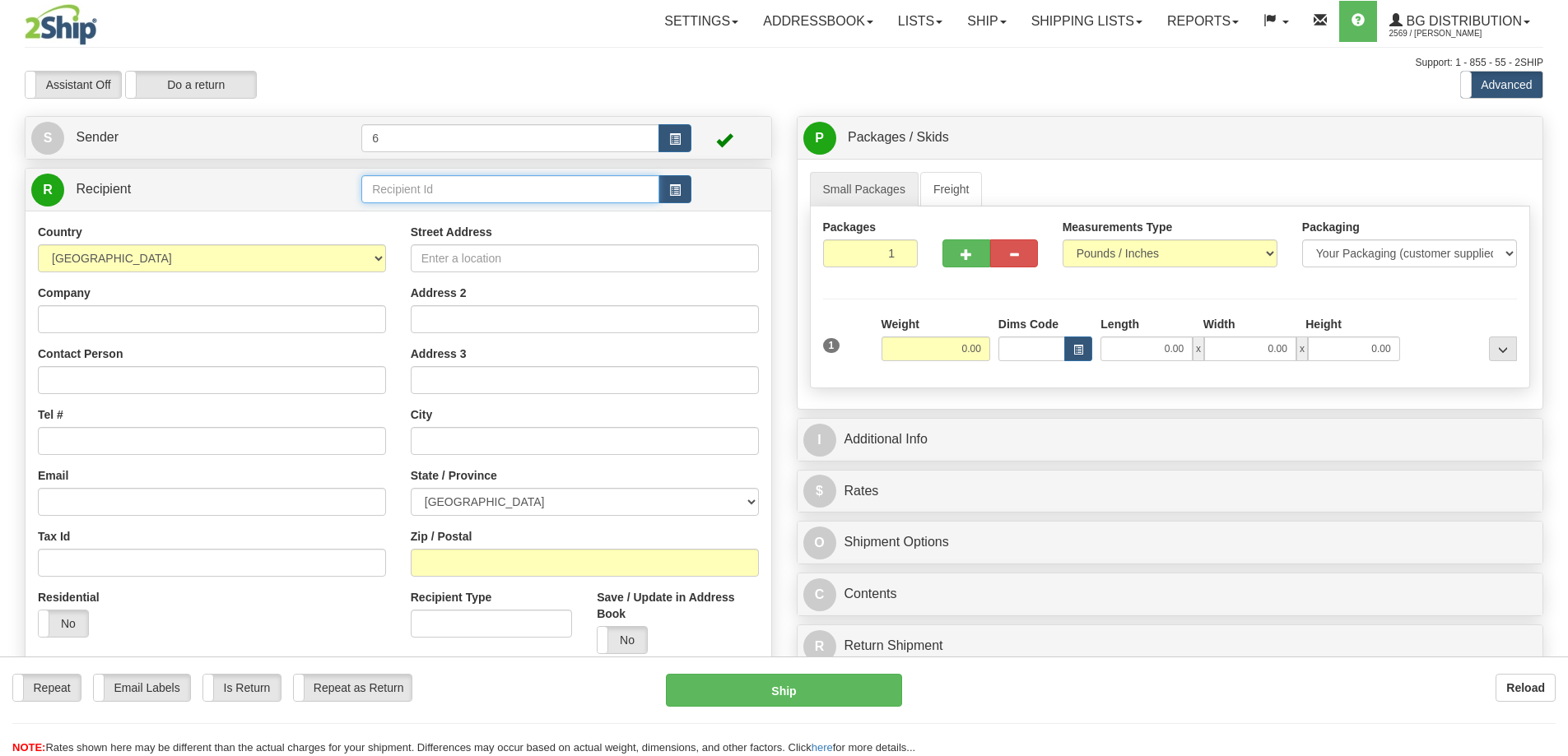
click at [419, 194] on input "text" at bounding box center [511, 189] width 298 height 28
drag, startPoint x: 419, startPoint y: 194, endPoint x: 416, endPoint y: 167, distance: 27.2
click at [420, 194] on input "text" at bounding box center [511, 189] width 298 height 28
click at [420, 180] on input "text" at bounding box center [511, 189] width 298 height 28
type input "45017"
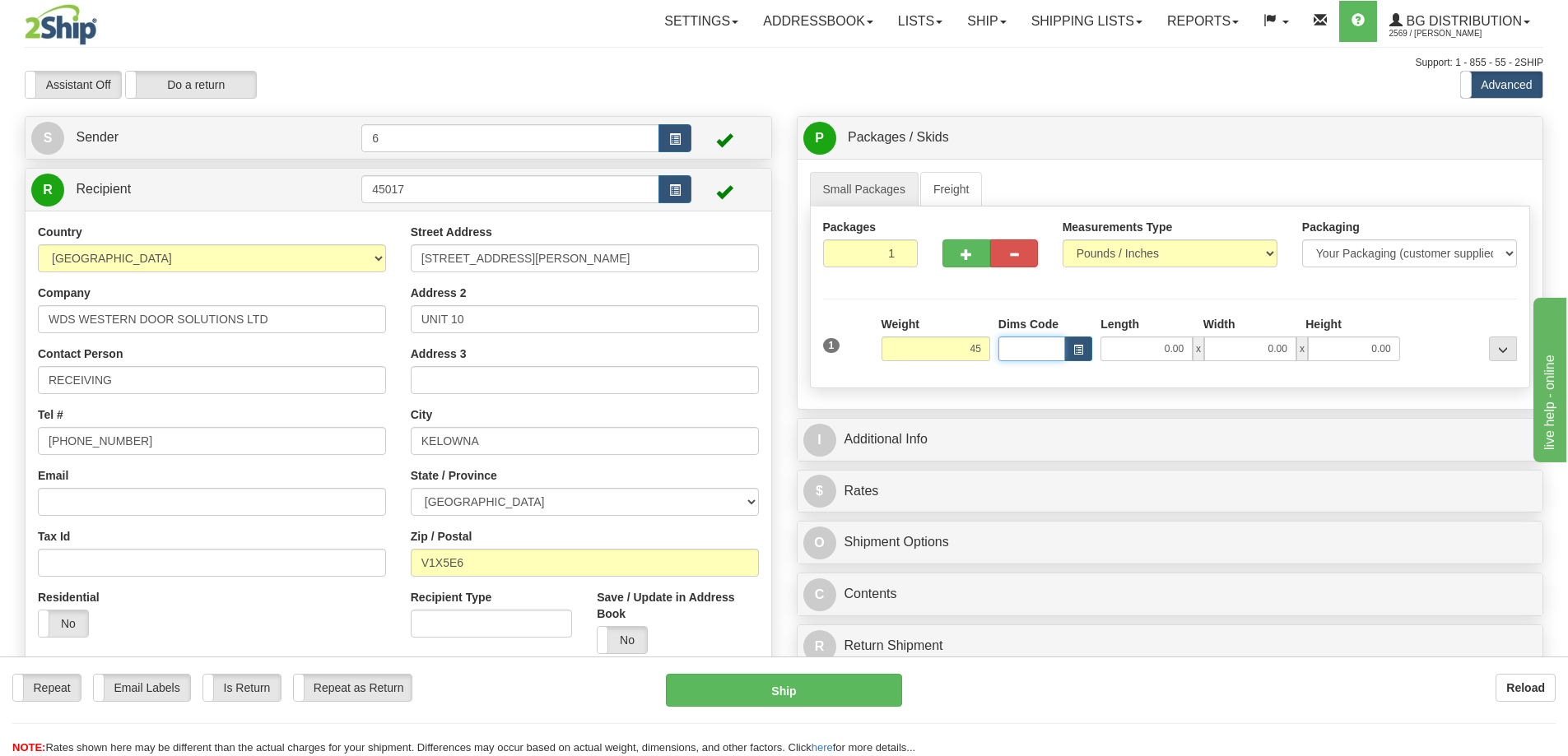
type input "45.00"
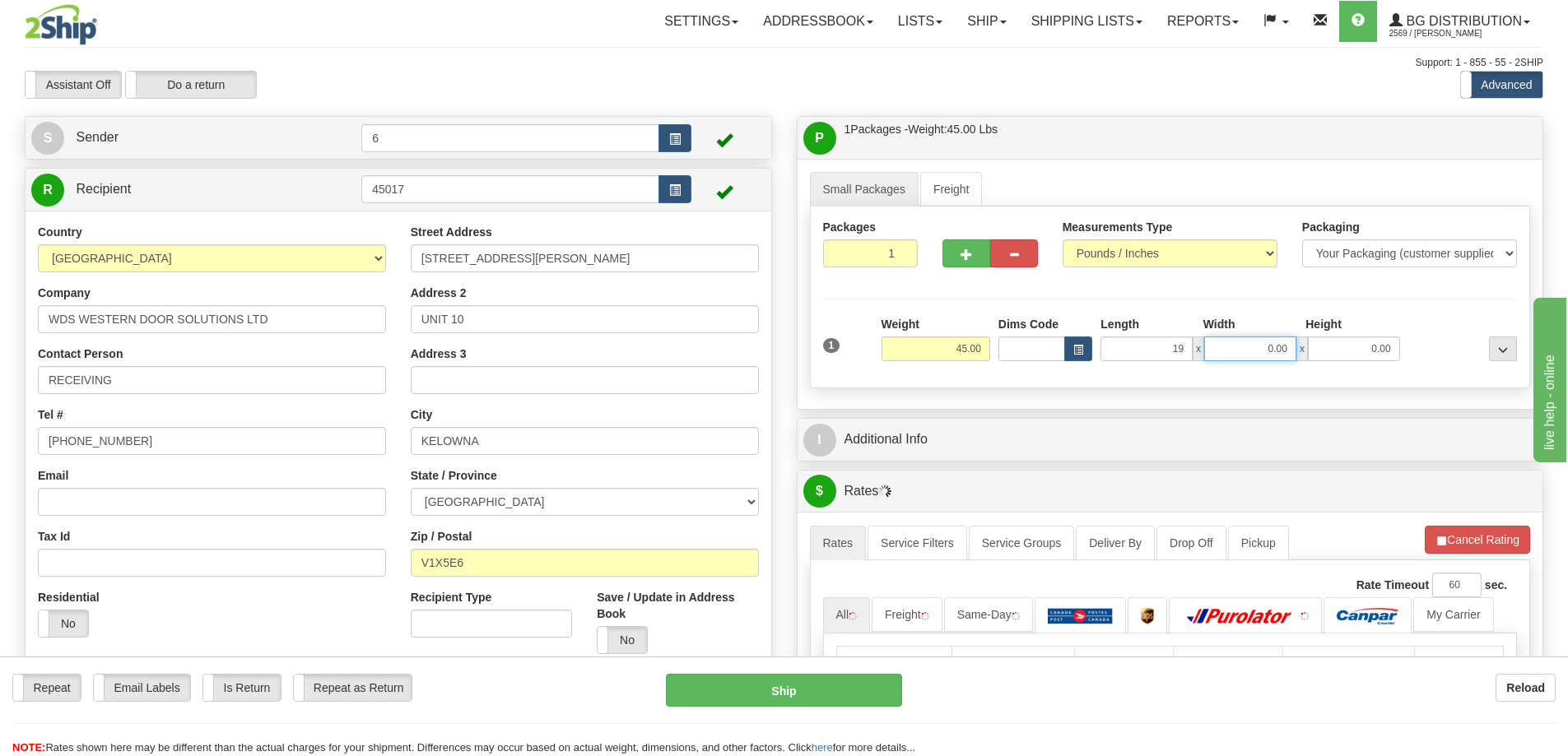
type input "19.00"
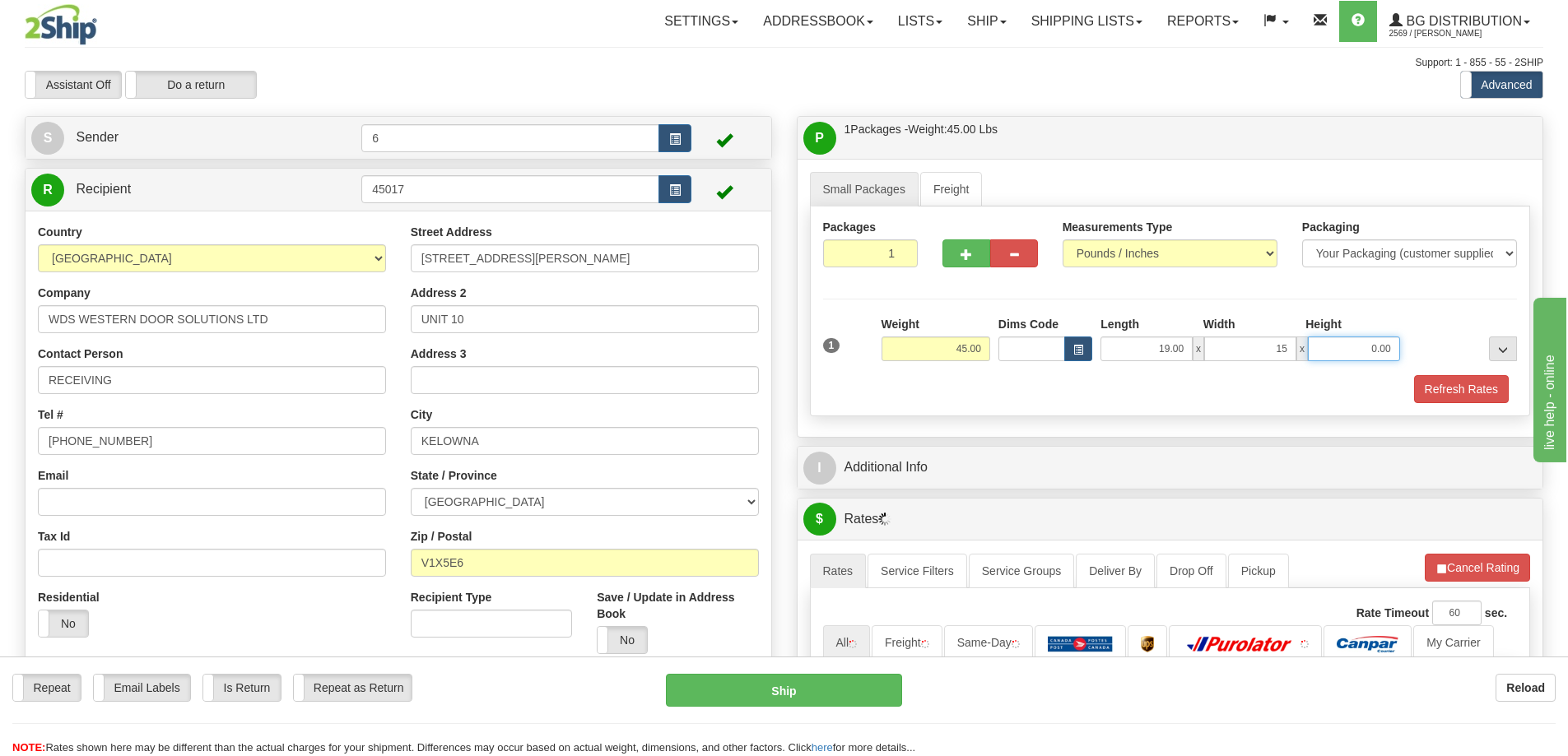
type input "15.00"
type input "13.00"
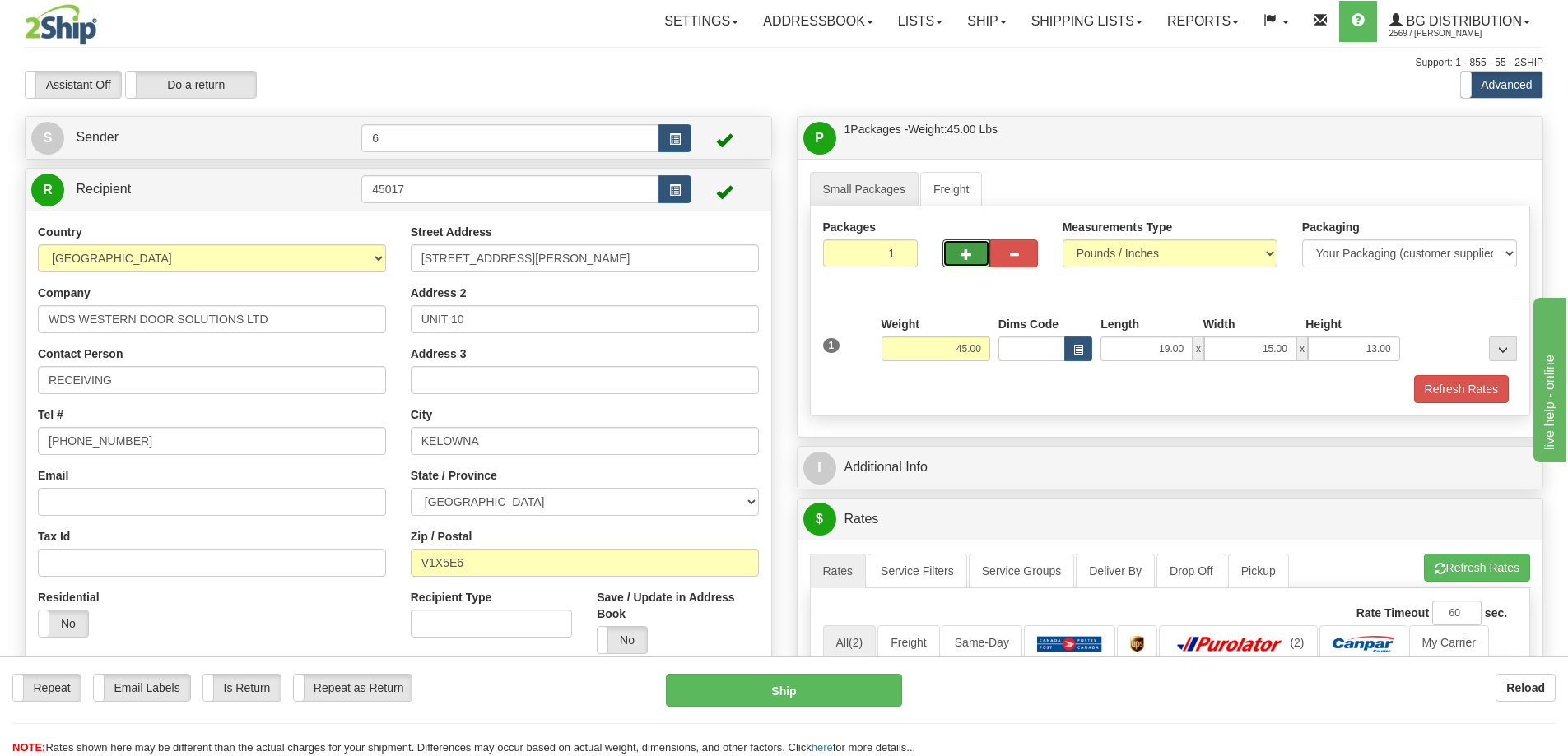
click at [978, 247] on button "button" at bounding box center [966, 253] width 48 height 28
radio input "true"
type input "2"
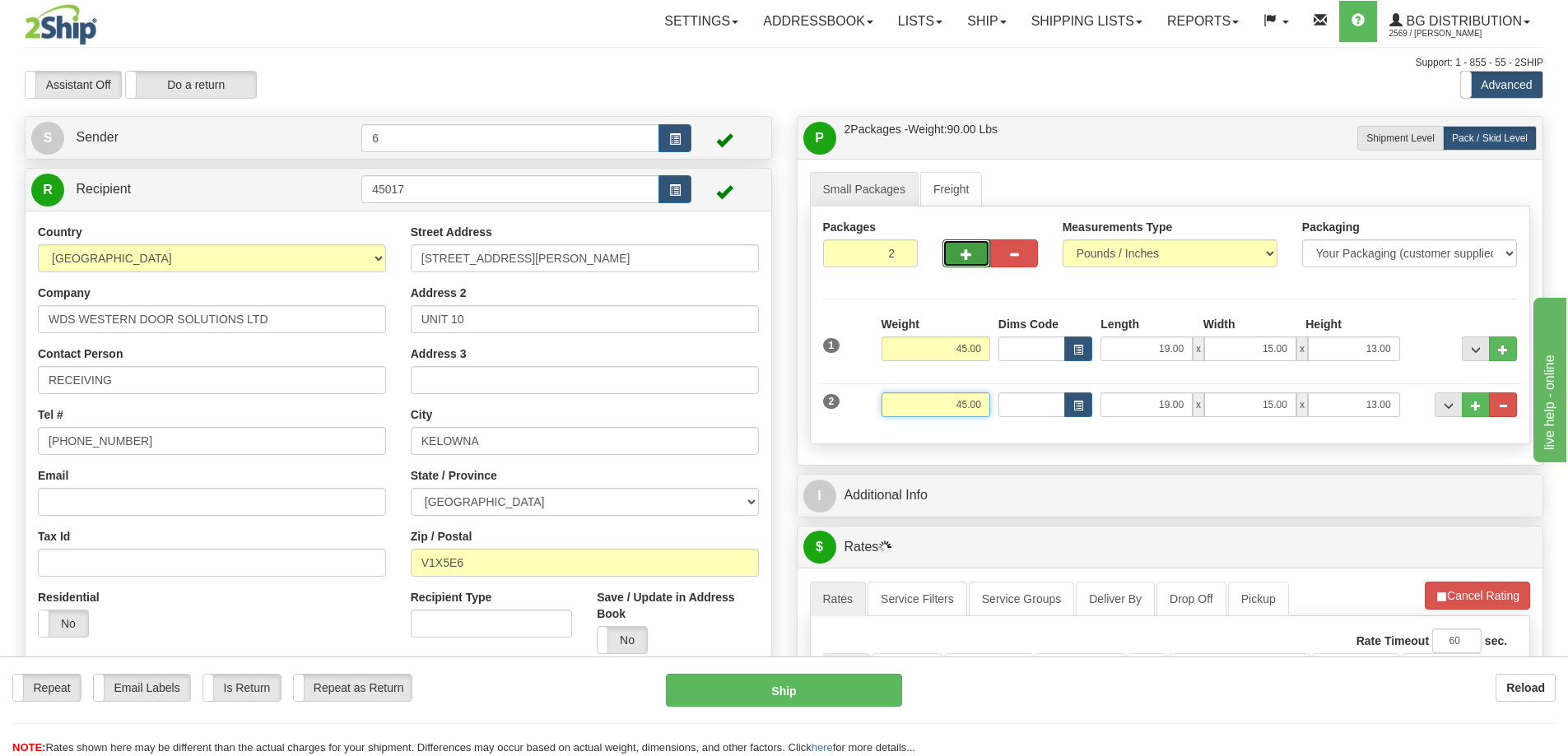
drag, startPoint x: 924, startPoint y: 407, endPoint x: 1099, endPoint y: 421, distance: 175.6
click at [1101, 422] on div "2 Weight 45.00 Dims Code Length Width Height" at bounding box center [1170, 403] width 703 height 56
type input "28.00"
type input "11.00"
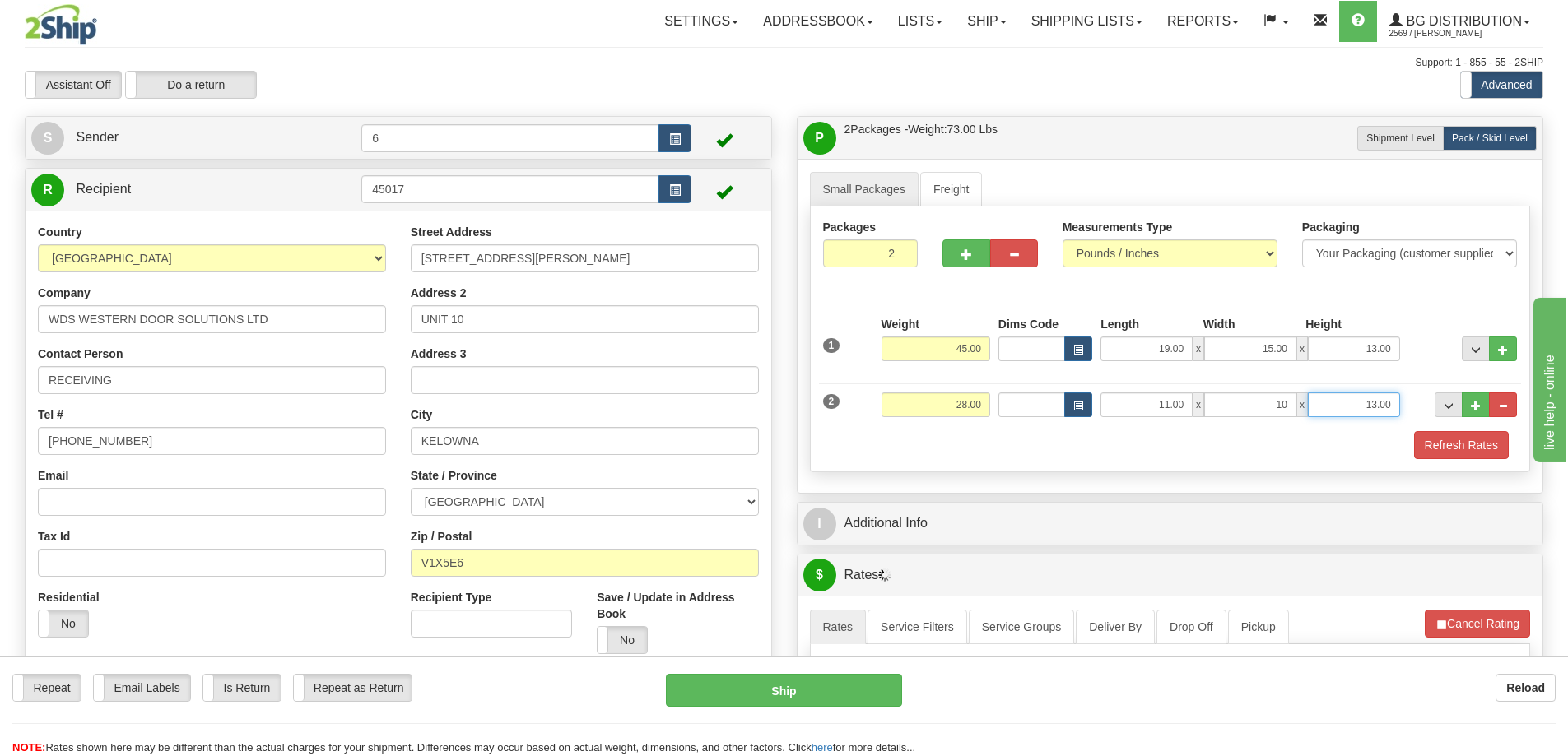
type input "10.00"
type input "7.00"
click at [1477, 448] on button "Refresh Rates" at bounding box center [1461, 445] width 94 height 28
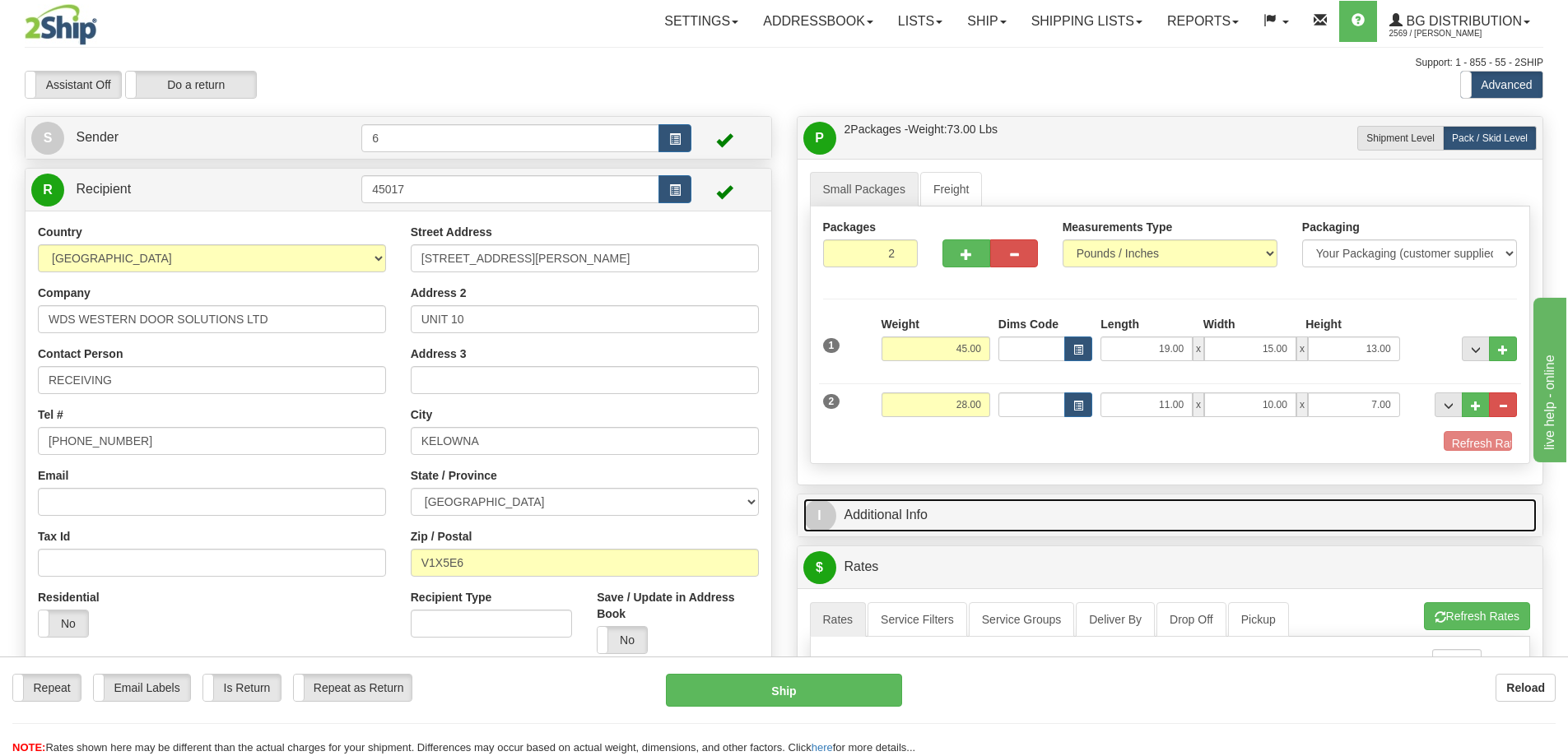
click at [1426, 504] on link "I Additional Info" at bounding box center [1170, 516] width 734 height 34
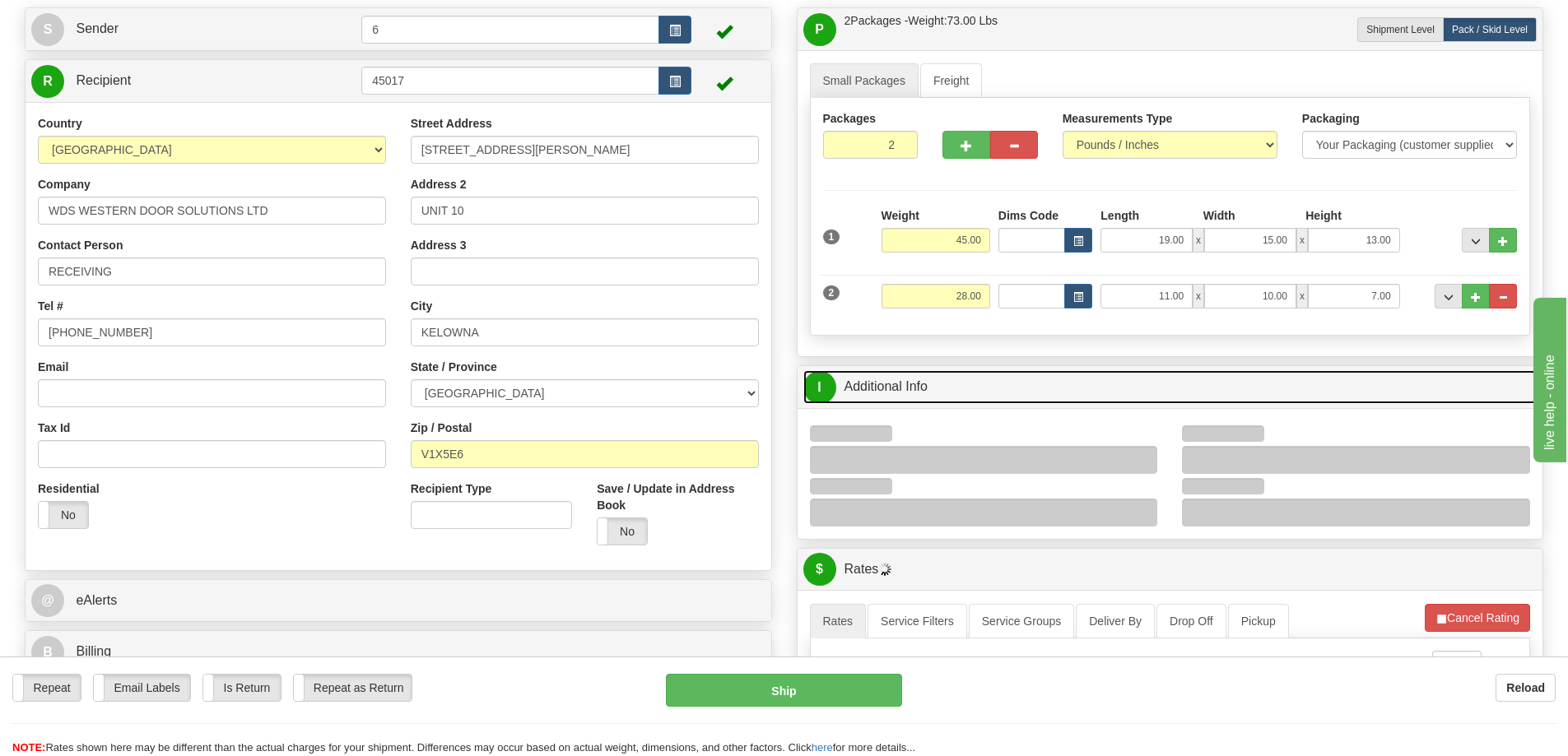
scroll to position [165, 0]
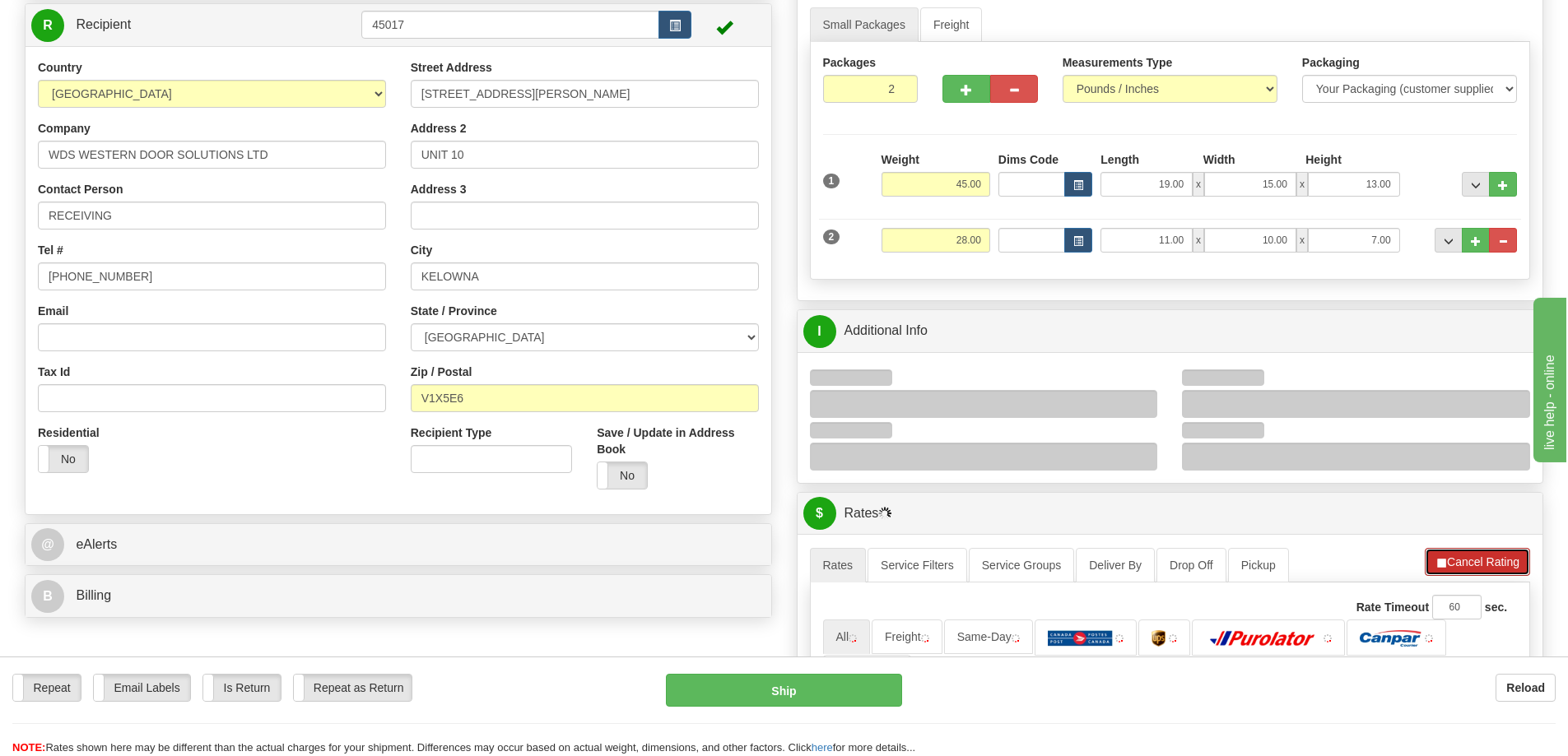
click at [1471, 558] on button "Cancel Rating" at bounding box center [1478, 562] width 105 height 28
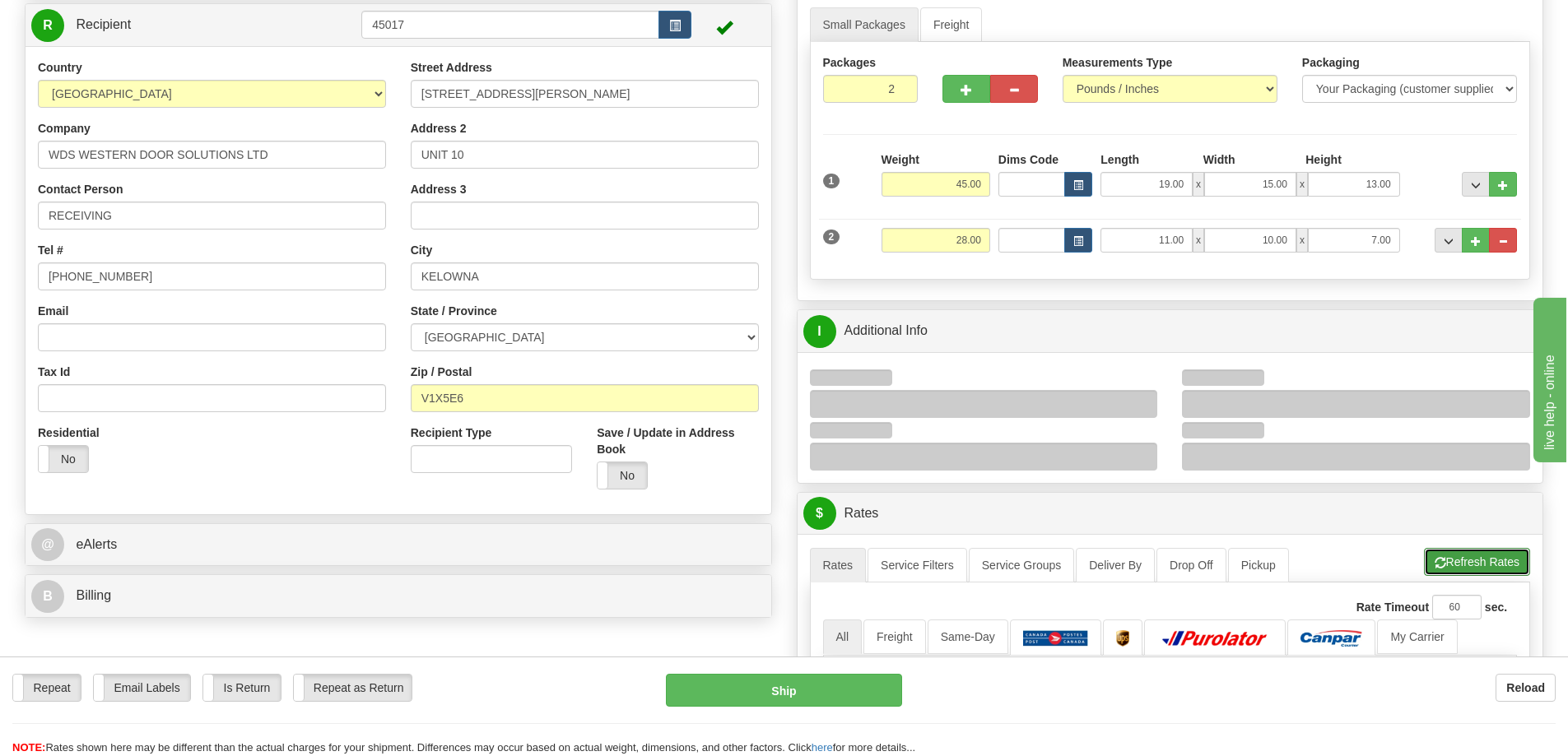
click at [1480, 557] on button "Refresh Rates" at bounding box center [1477, 562] width 106 height 28
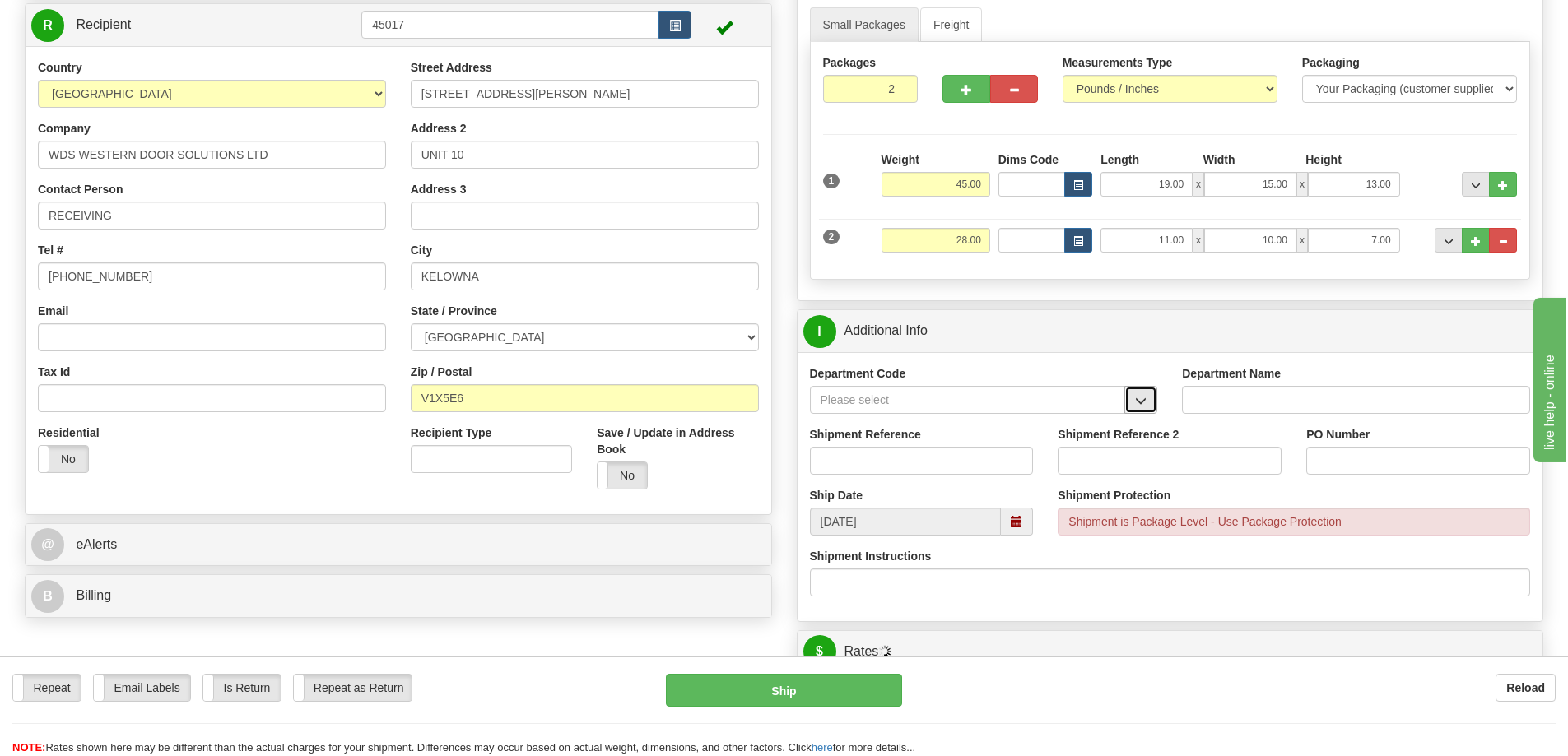
click at [1134, 411] on button "button" at bounding box center [1141, 400] width 33 height 28
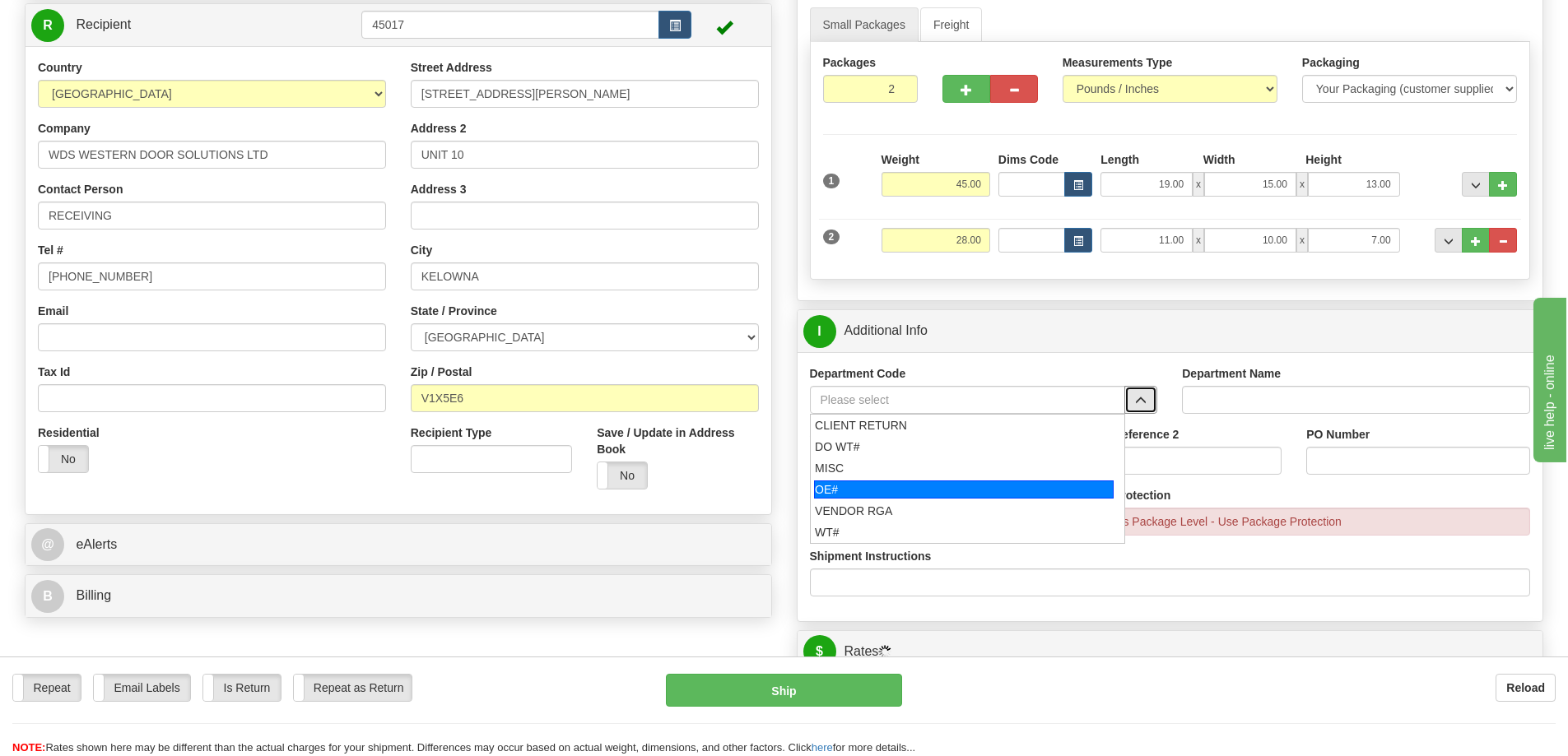
drag, startPoint x: 894, startPoint y: 494, endPoint x: 881, endPoint y: 468, distance: 29.1
click at [893, 493] on div "OE#" at bounding box center [964, 490] width 300 height 18
type input "OE#"
type input "ORDERS"
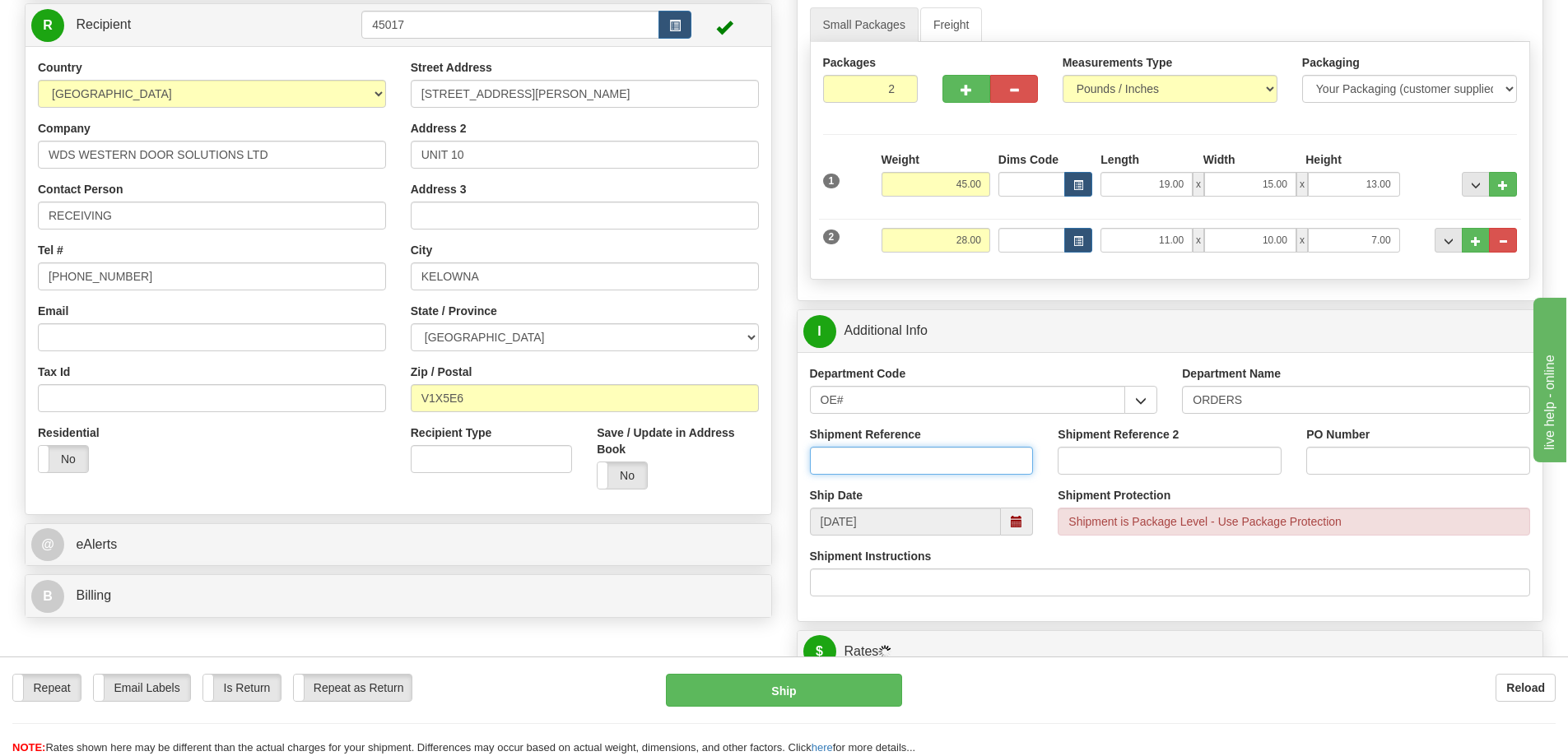
click at [877, 461] on input "Shipment Reference" at bounding box center [921, 461] width 224 height 28
type input "60027076-00"
type input "2671"
drag, startPoint x: 1028, startPoint y: 520, endPoint x: 1042, endPoint y: 555, distance: 37.7
click at [1029, 524] on div "Department Code OE# CLIENT RETURN DO WT# MISC OE# VENDOR RGA WT# Department Nam…" at bounding box center [1171, 487] width 745 height 269
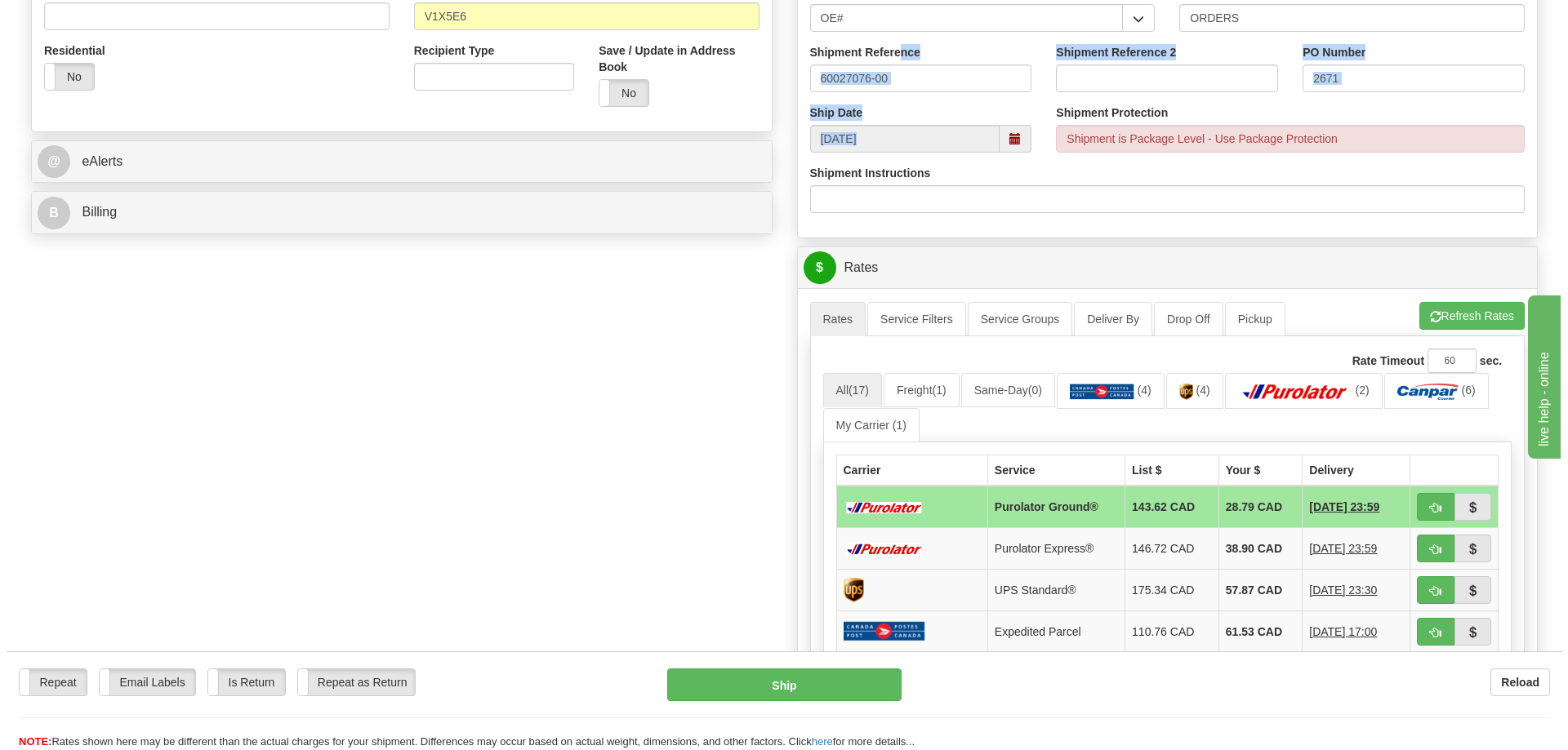
scroll to position [572, 0]
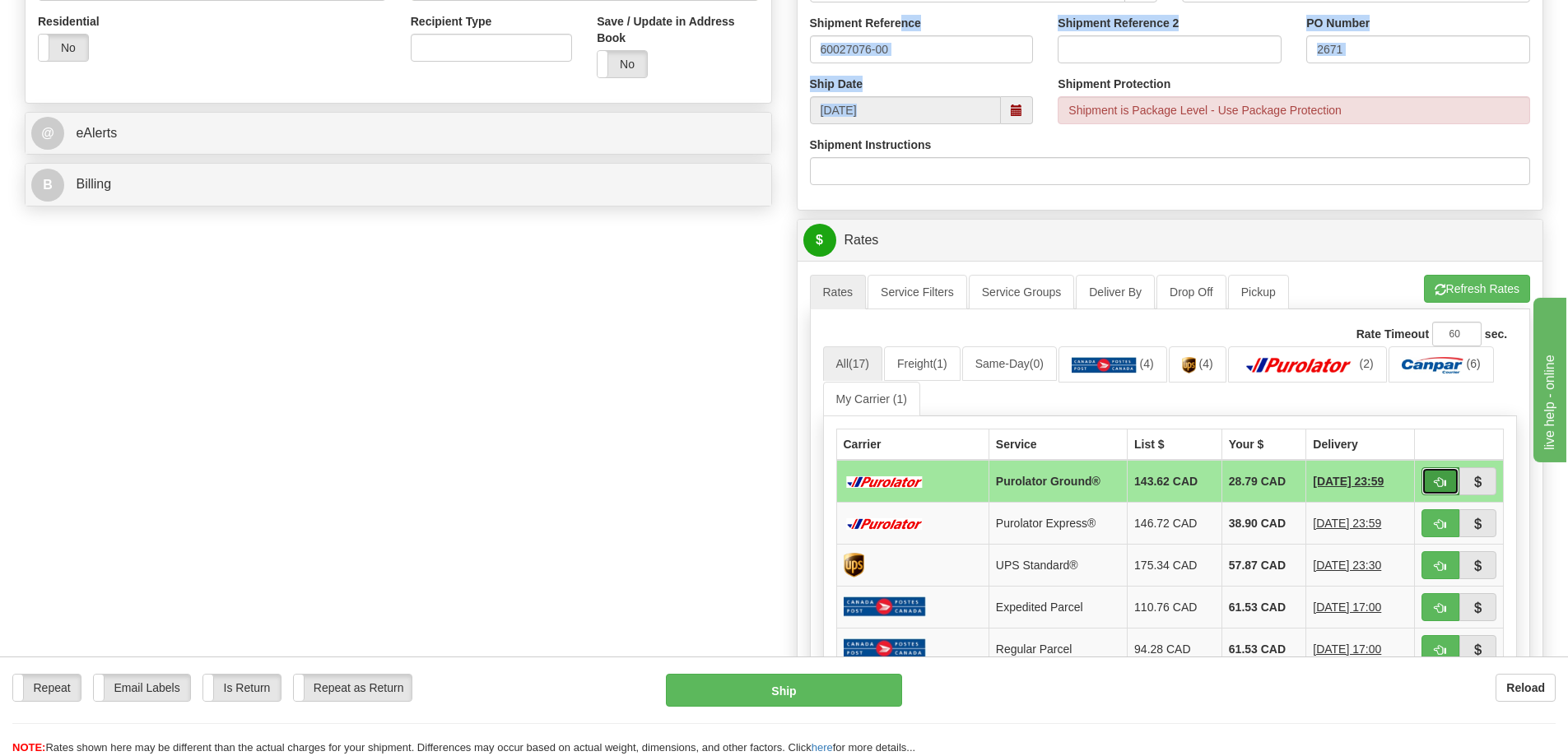
click at [1453, 472] on button "button" at bounding box center [1441, 482] width 38 height 28
type input "260"
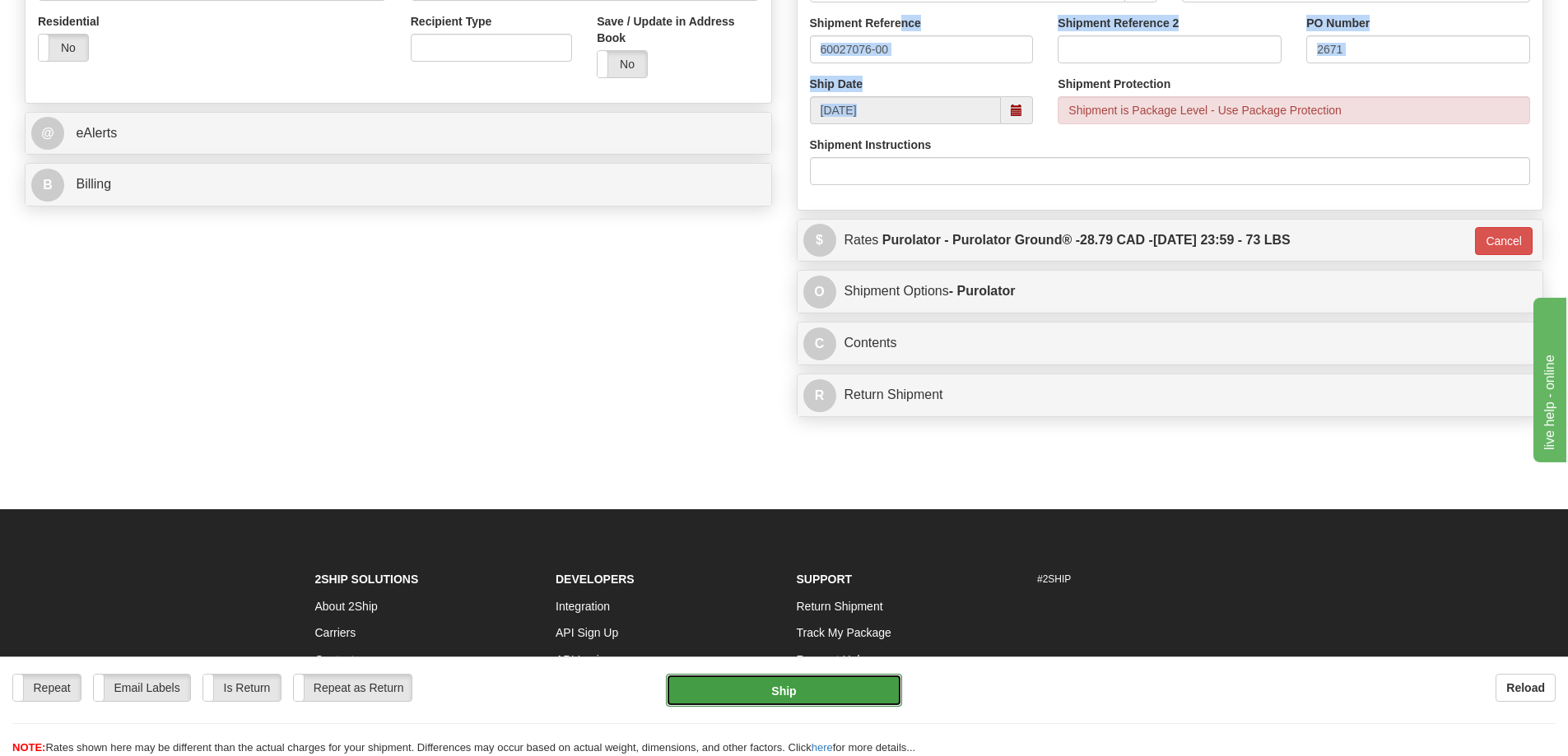
click at [779, 696] on button "Ship" at bounding box center [784, 689] width 236 height 33
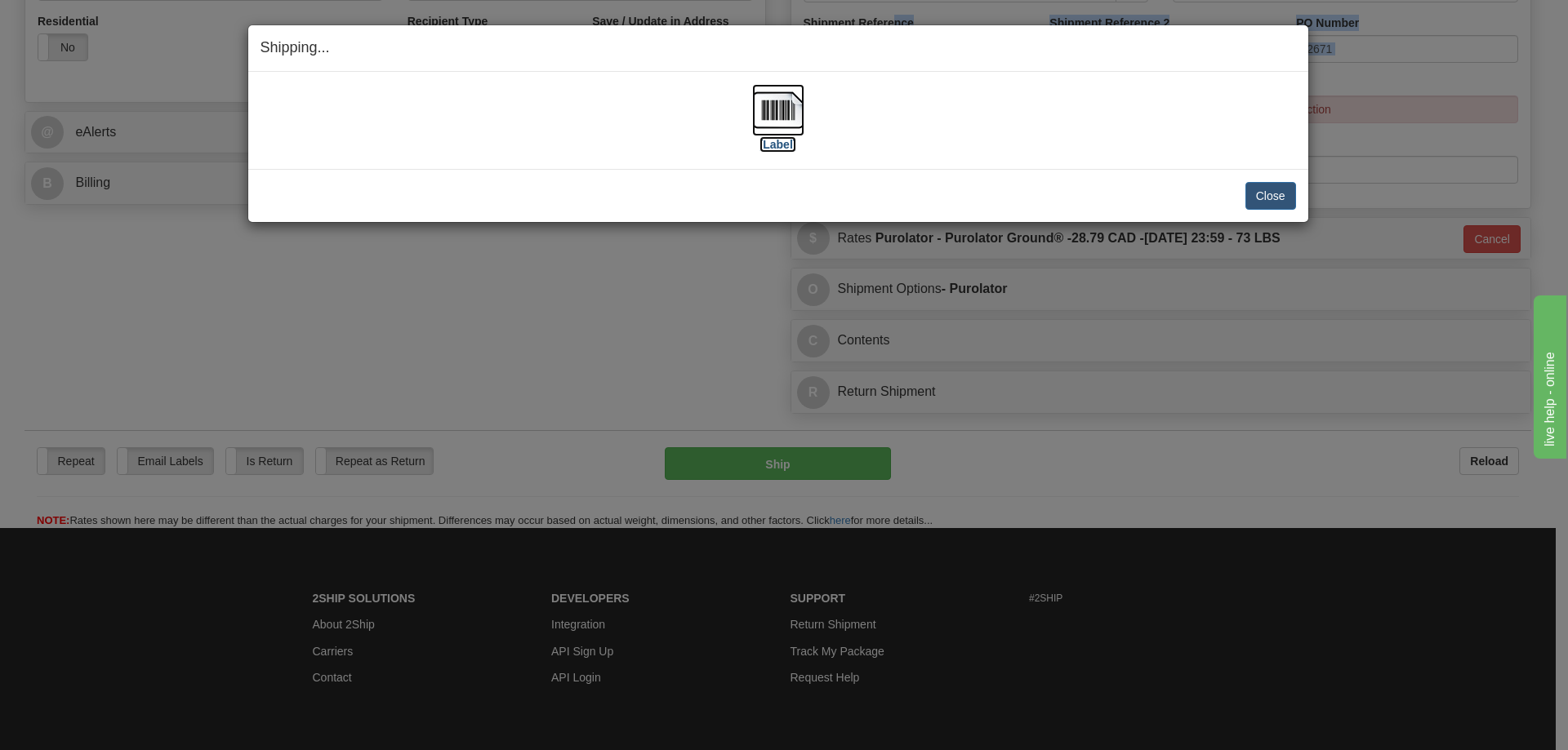
click at [768, 148] on label "[Label]" at bounding box center [778, 144] width 37 height 17
click at [1281, 193] on button "Close" at bounding box center [1270, 196] width 50 height 28
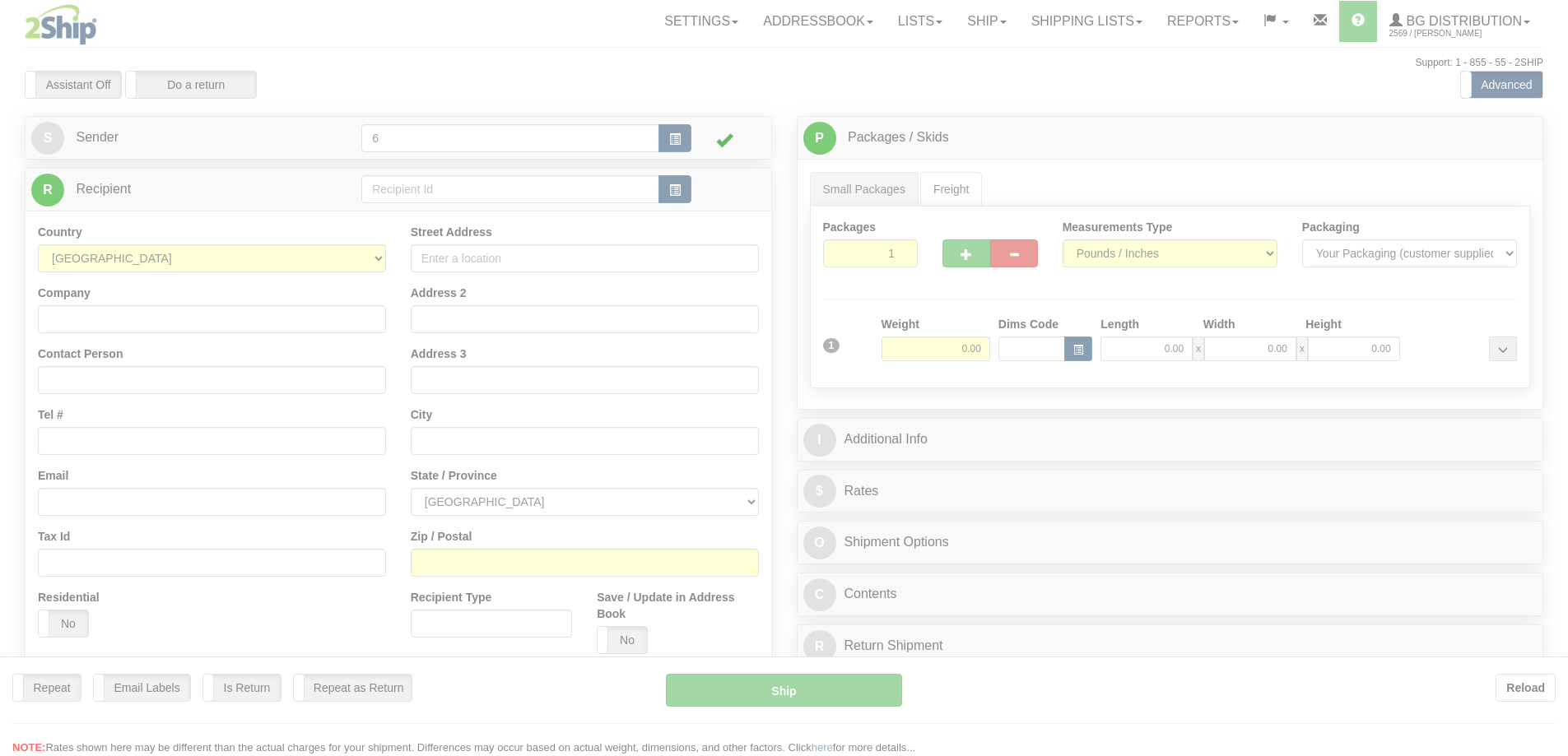
click at [426, 191] on div at bounding box center [784, 378] width 1568 height 756
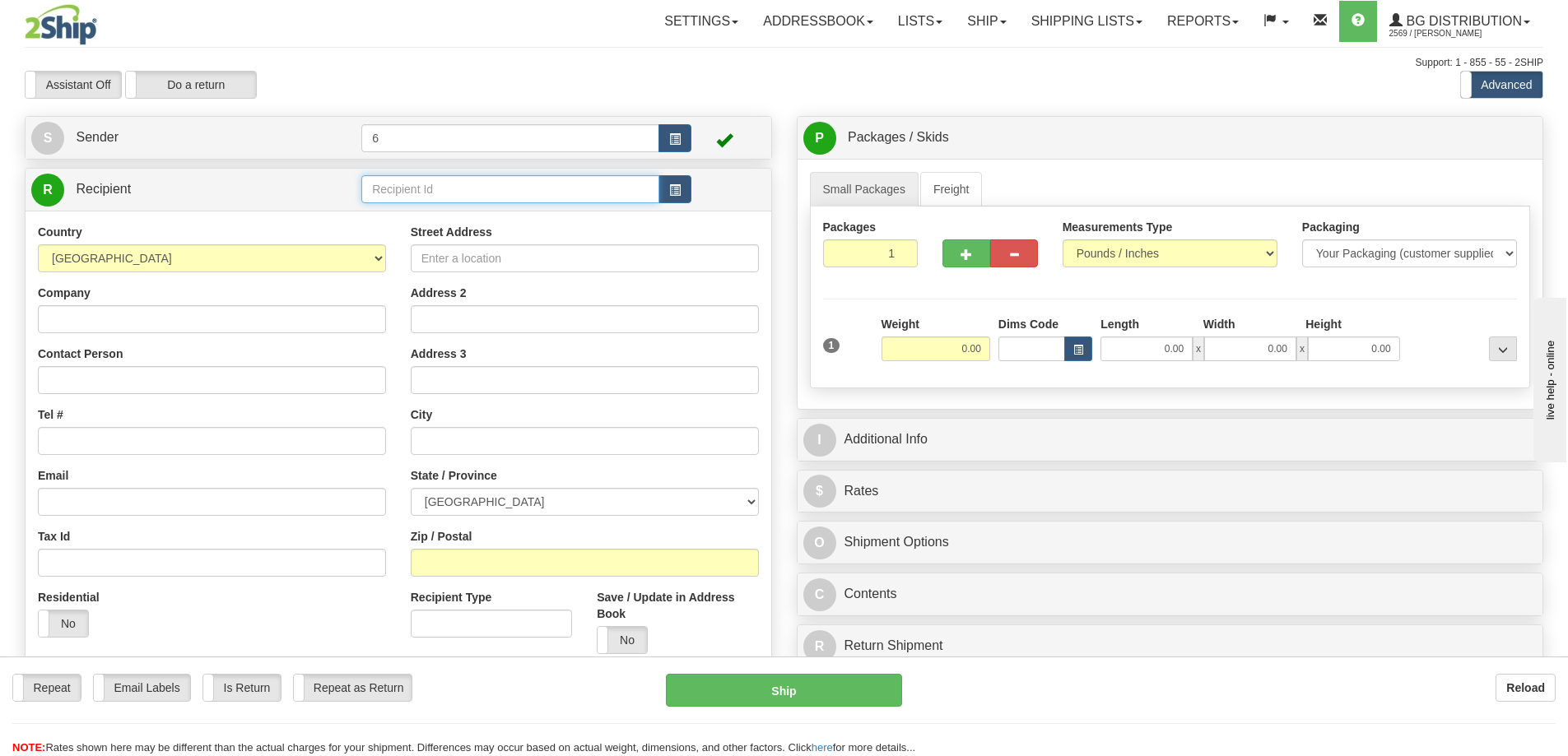
click at [426, 191] on input "text" at bounding box center [511, 189] width 298 height 28
type input "5"
type input "44005"
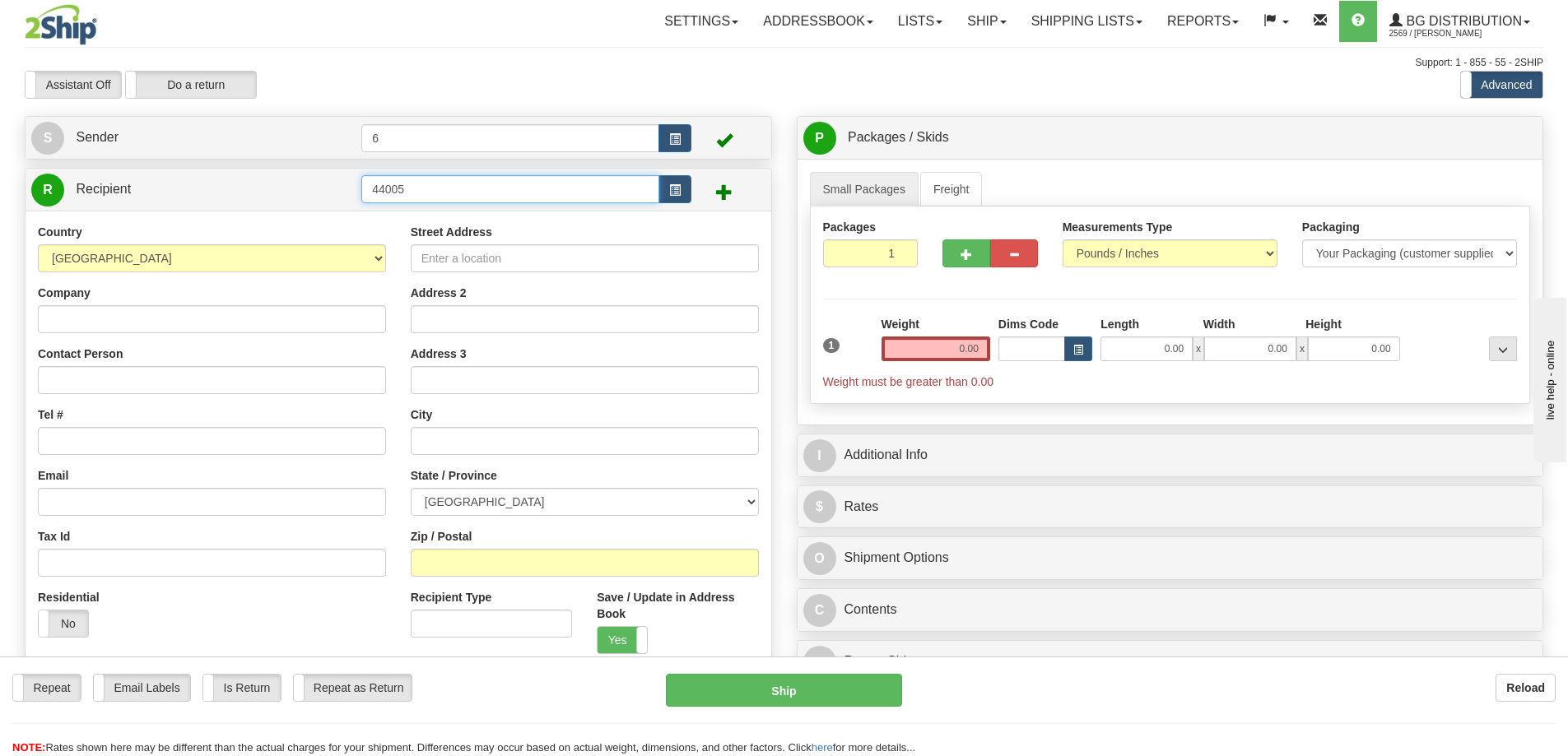
click at [443, 187] on input "44005" at bounding box center [511, 189] width 298 height 28
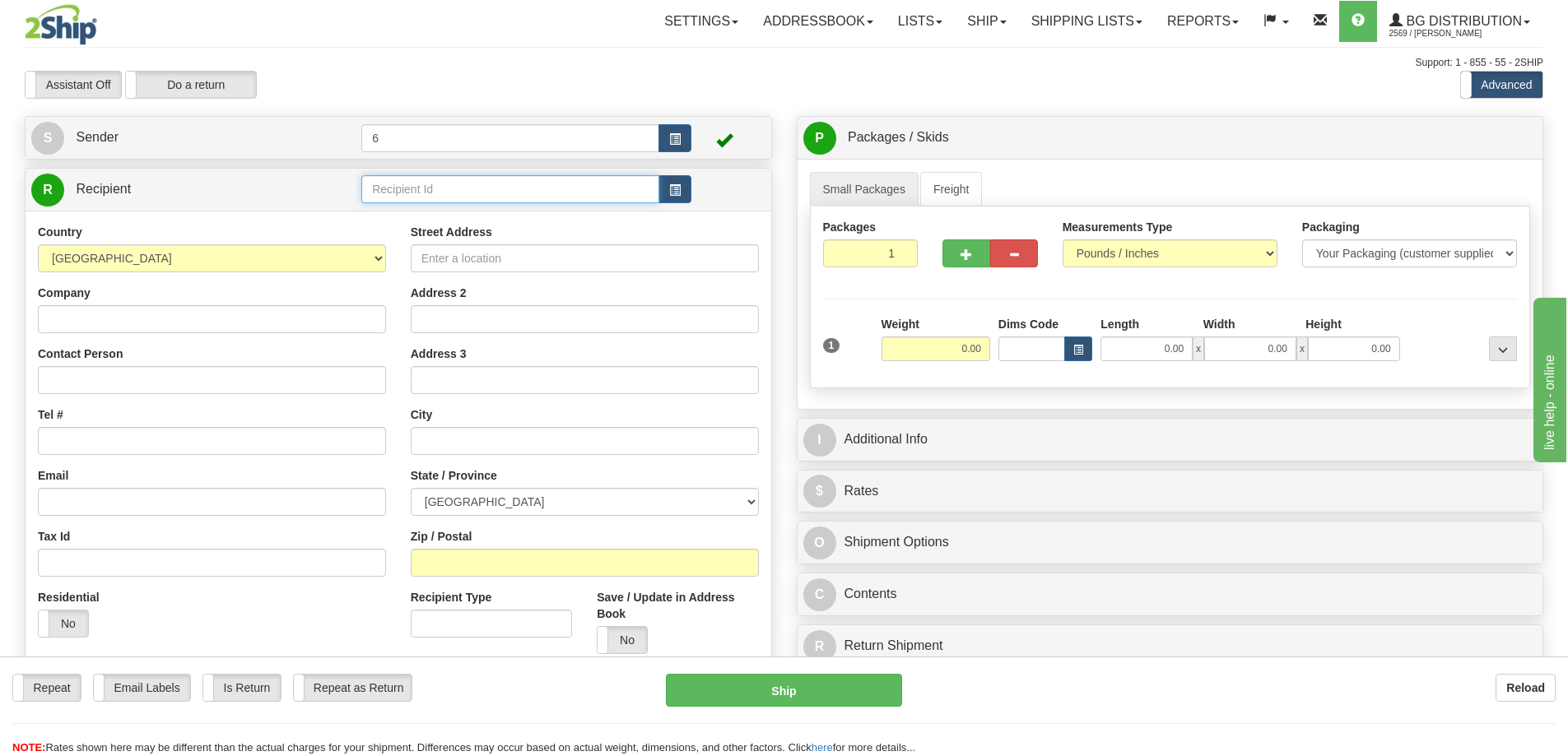
click at [458, 187] on input "text" at bounding box center [511, 189] width 298 height 28
click at [429, 209] on div "44005-CASCADE" at bounding box center [508, 218] width 282 height 18
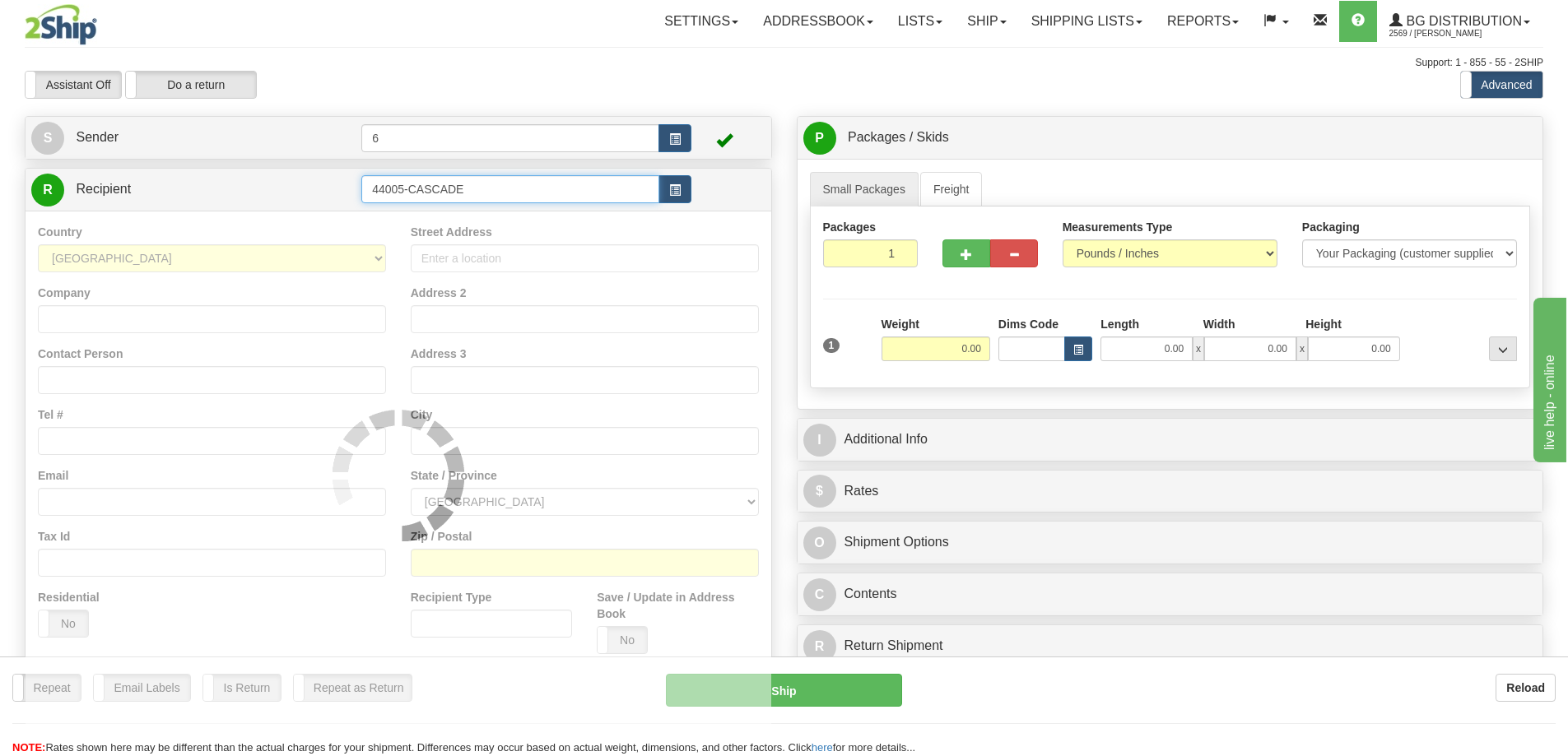
type input "44005-CASCADE"
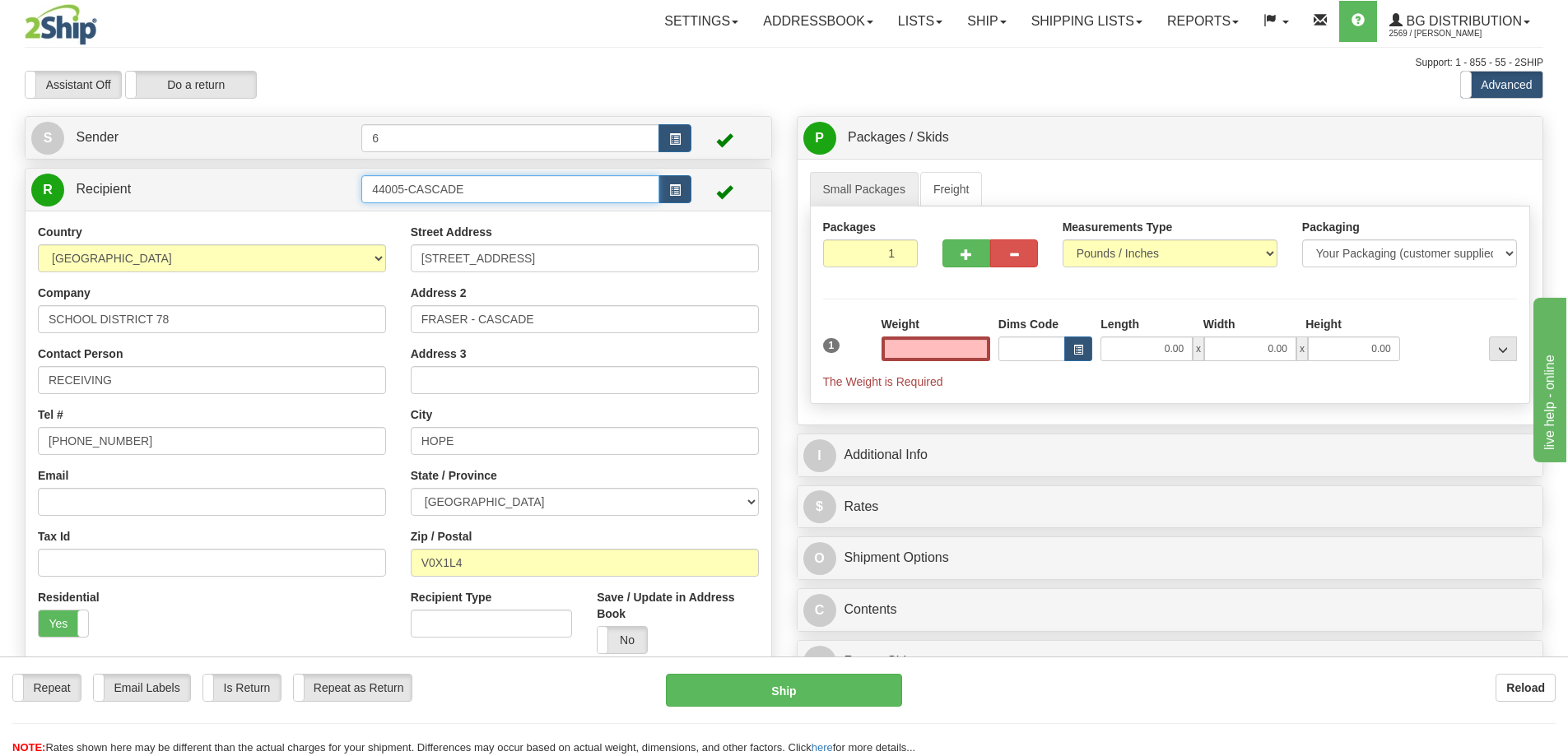
type input "0.00"
drag, startPoint x: 407, startPoint y: 190, endPoint x: 674, endPoint y: 179, distance: 267.2
click at [674, 179] on div "44005-CASCADE" at bounding box center [527, 189] width 330 height 28
type input "44005"
click at [620, 638] on div "Country AFGHANISTAN ALAND ISLANDS ALBANIA ALGERIA AMERICAN SAMOA ANDORRA ANGOLA…" at bounding box center [398, 444] width 745 height 468
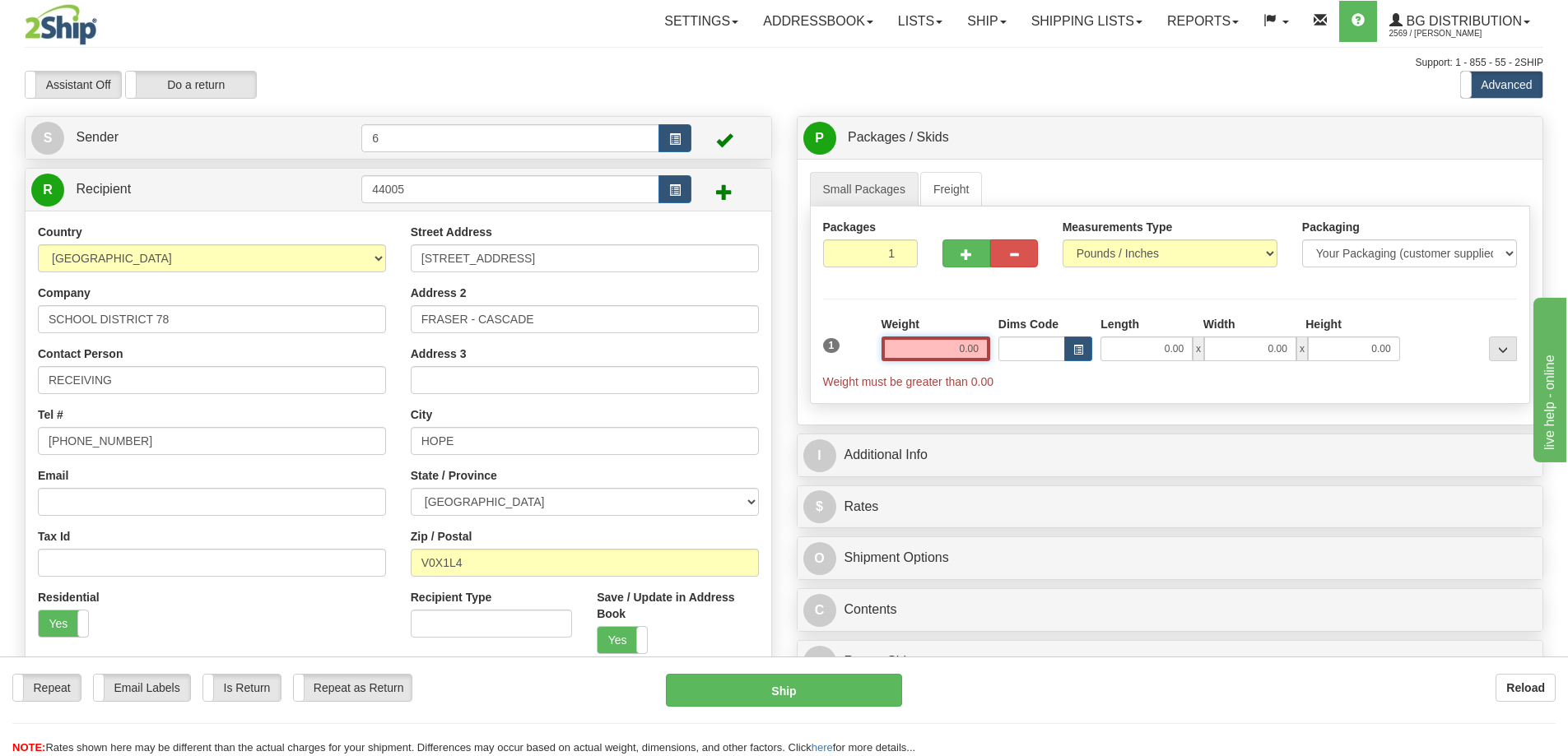
click at [924, 354] on input "0.00" at bounding box center [935, 349] width 108 height 25
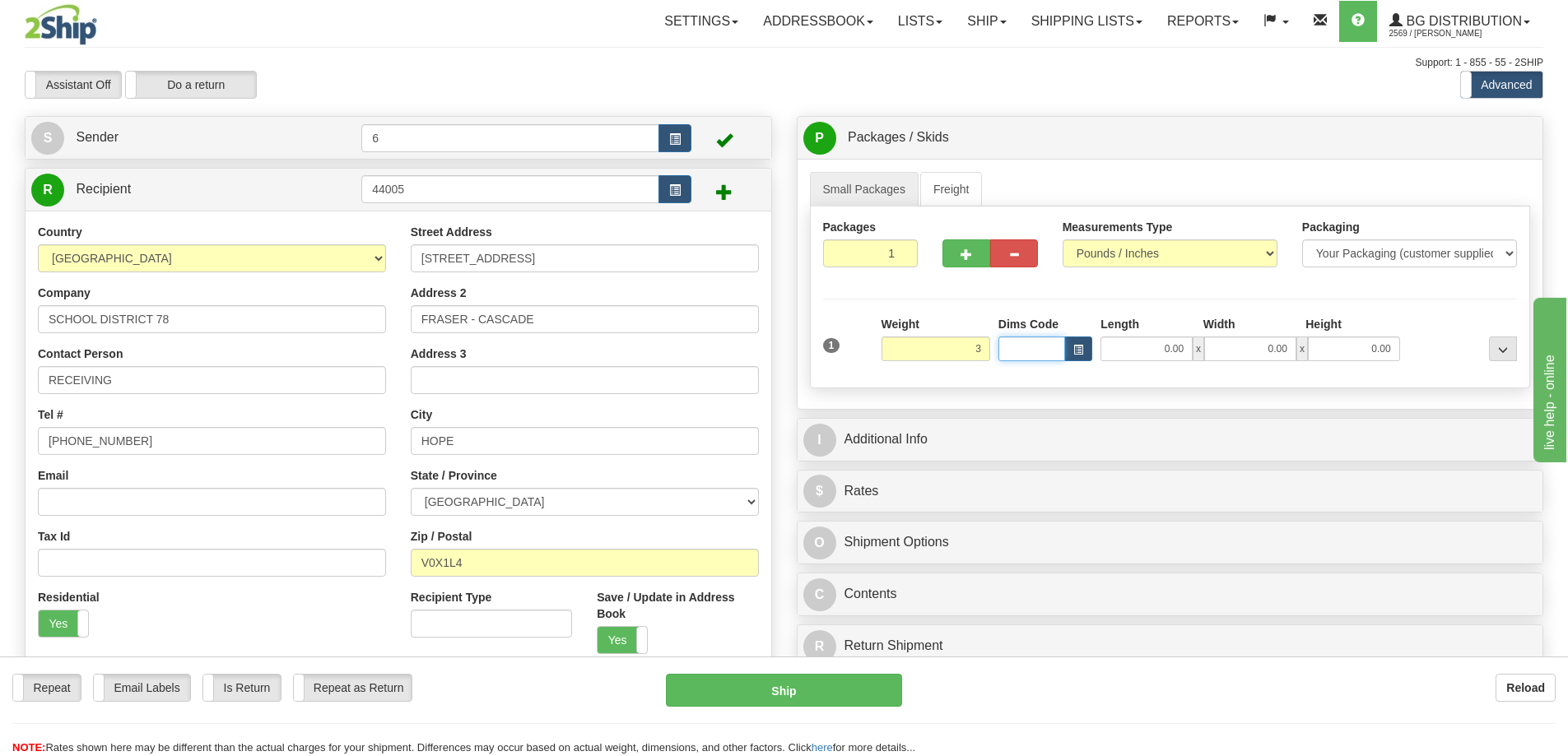
type input "3.00"
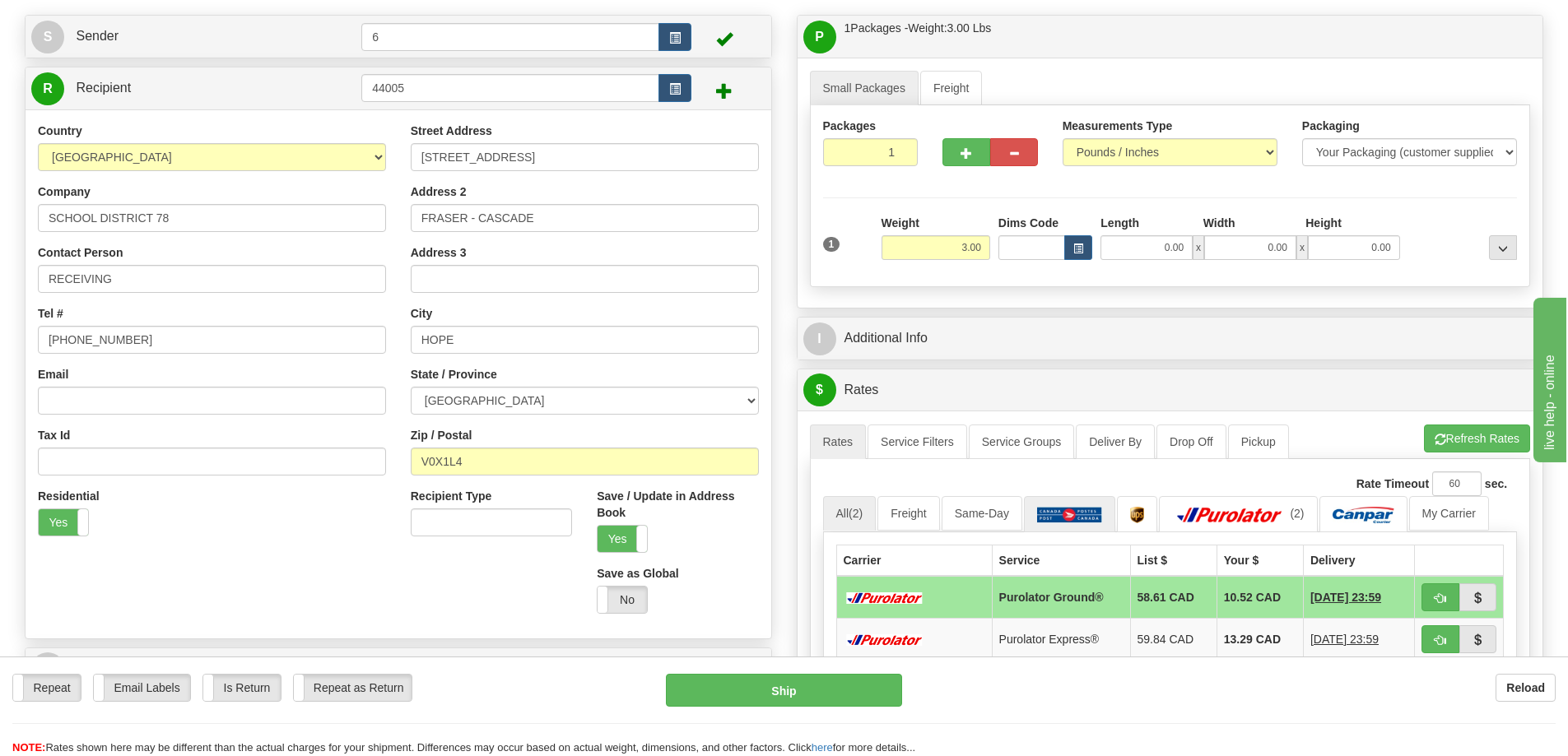
scroll to position [247, 0]
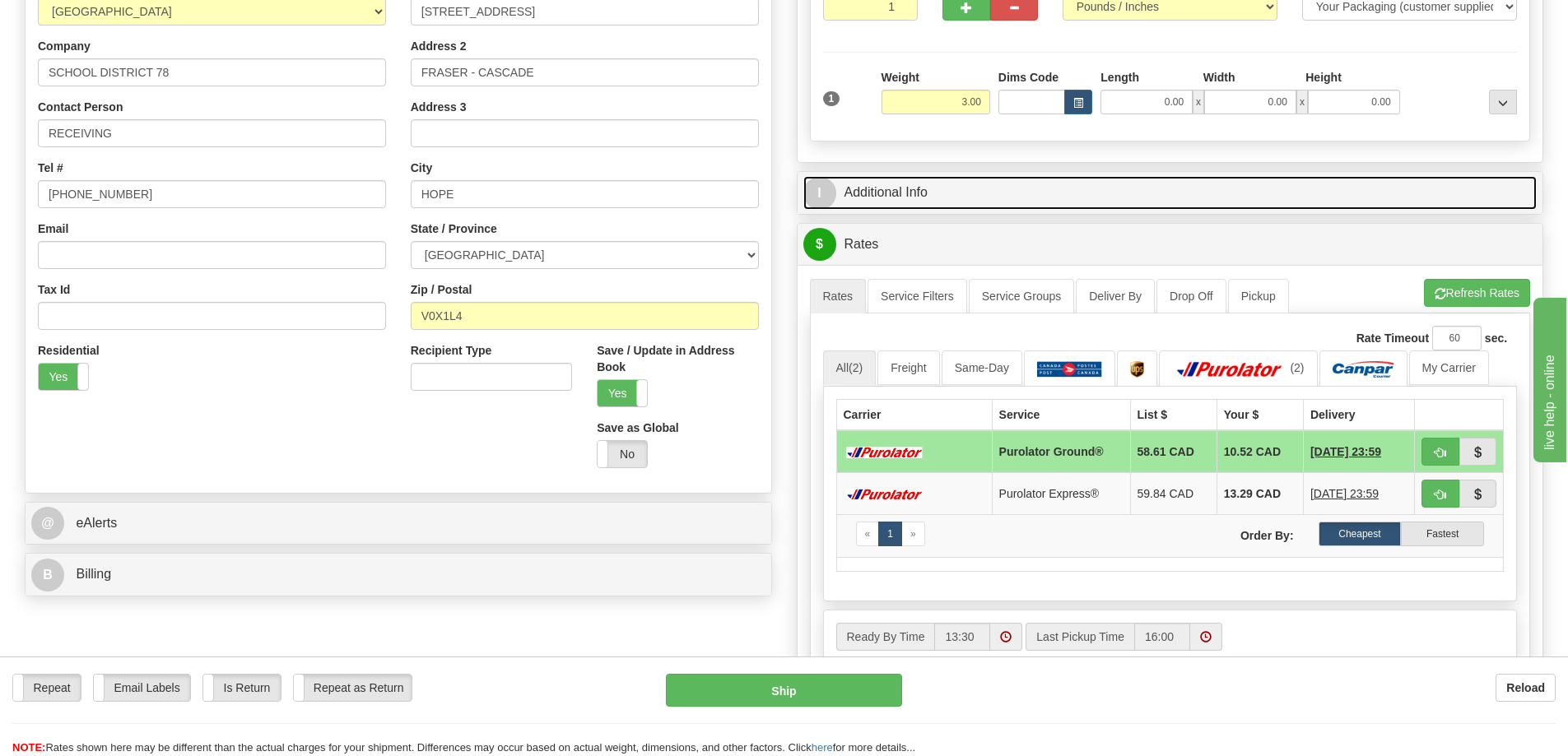
click at [1014, 191] on link "I Additional Info" at bounding box center [1170, 193] width 734 height 34
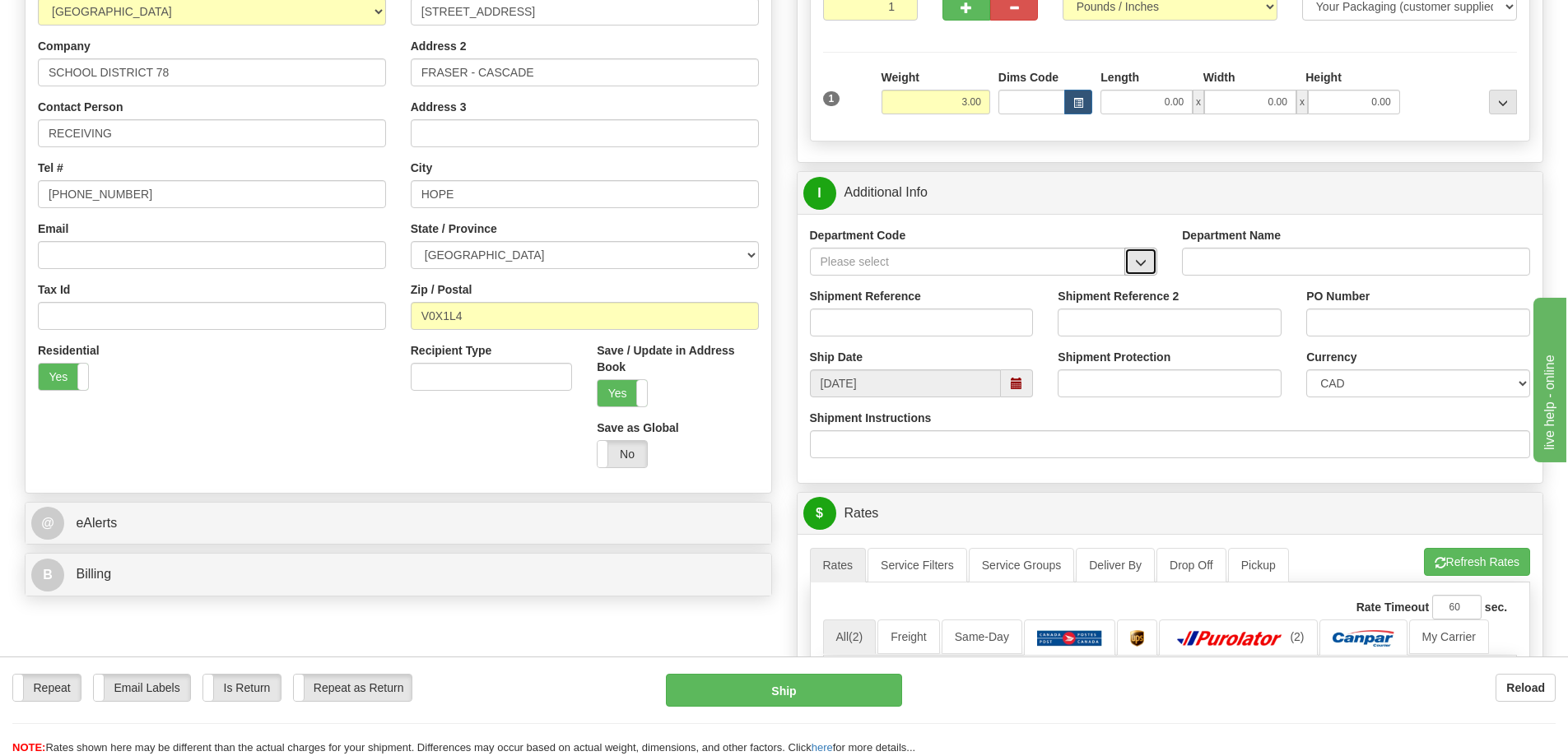
click at [1133, 261] on button "button" at bounding box center [1141, 261] width 33 height 28
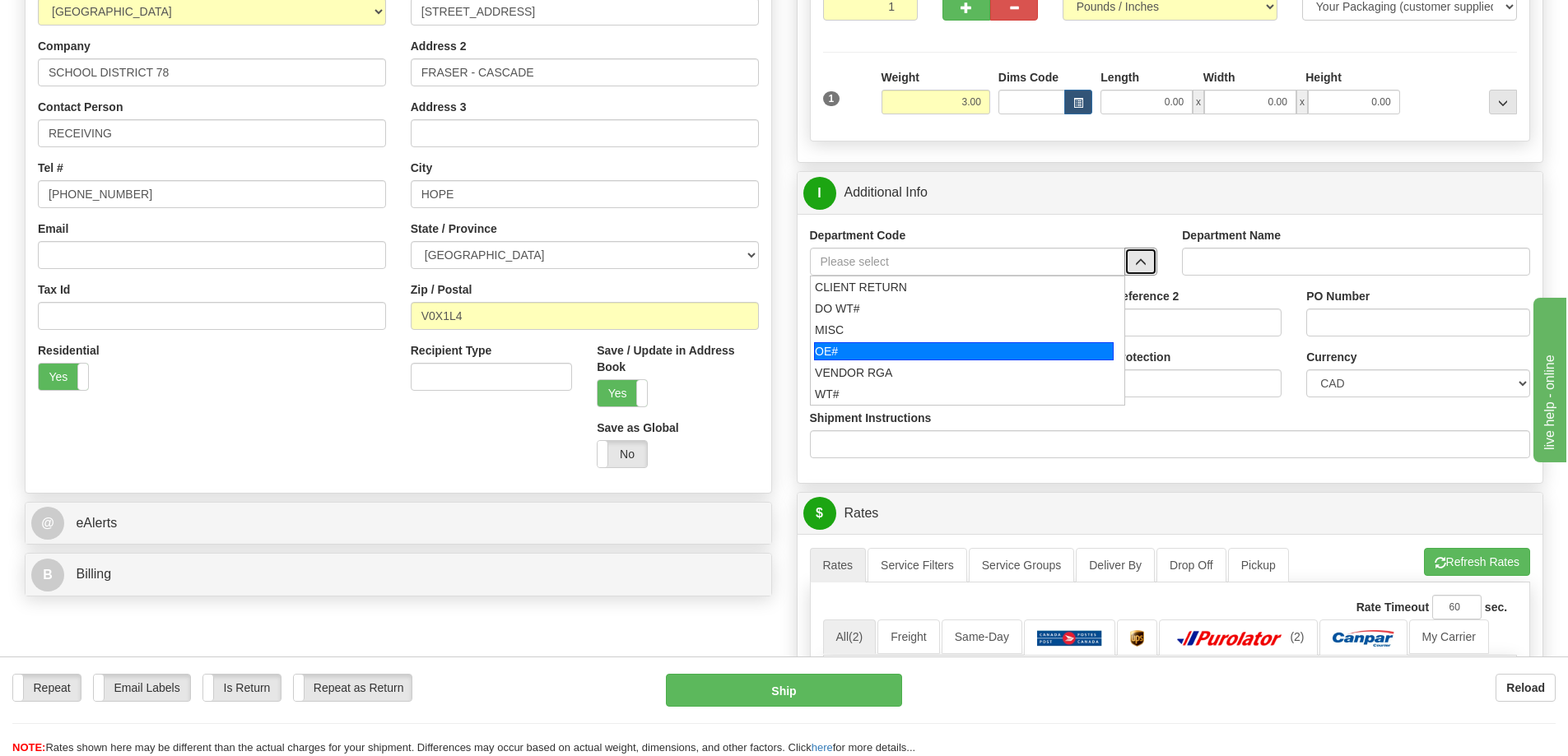
click at [895, 353] on div "OE#" at bounding box center [964, 352] width 300 height 18
type input "OE#"
type input "ORDERS"
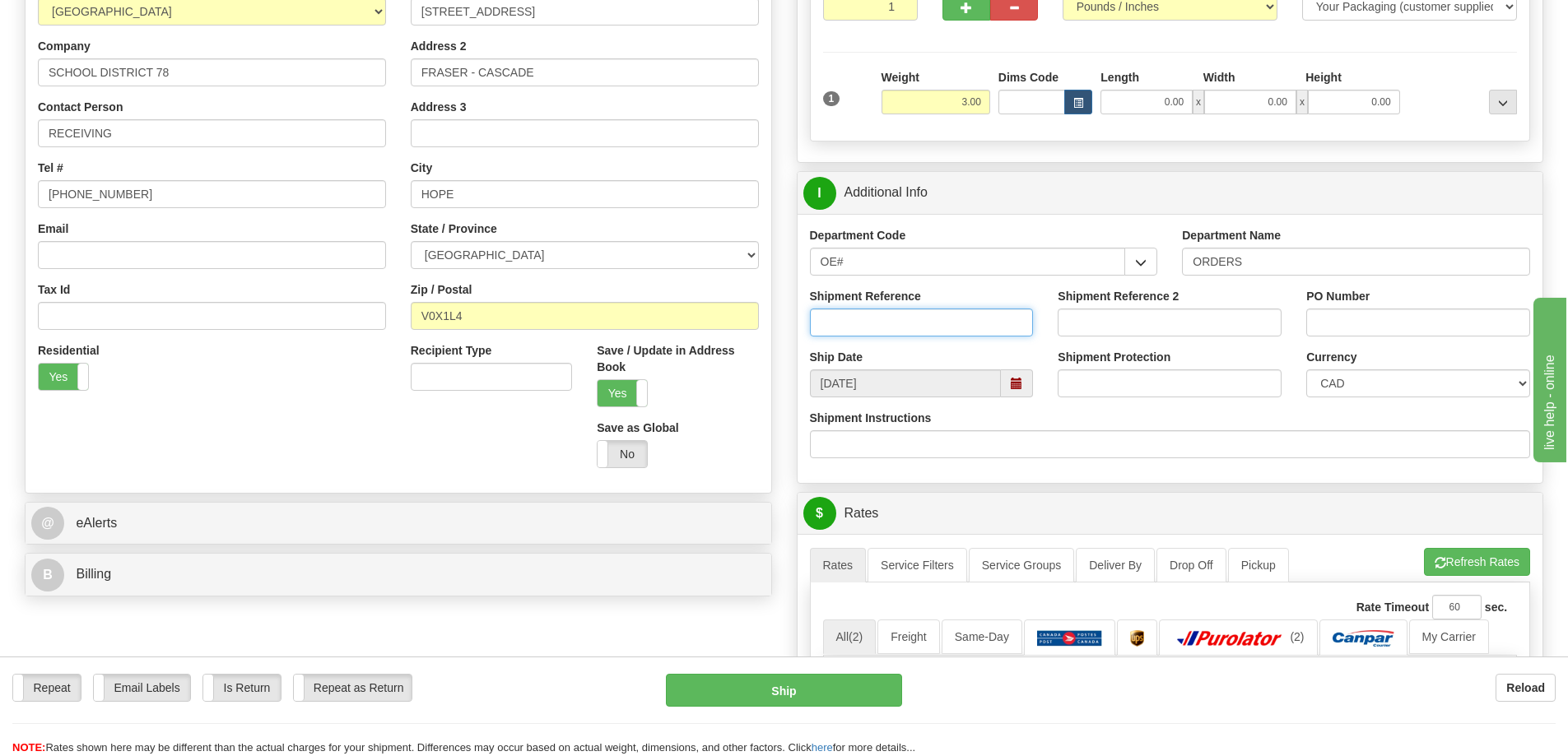
click at [882, 327] on input "Shipment Reference" at bounding box center [921, 323] width 224 height 28
type input "60032286-00"
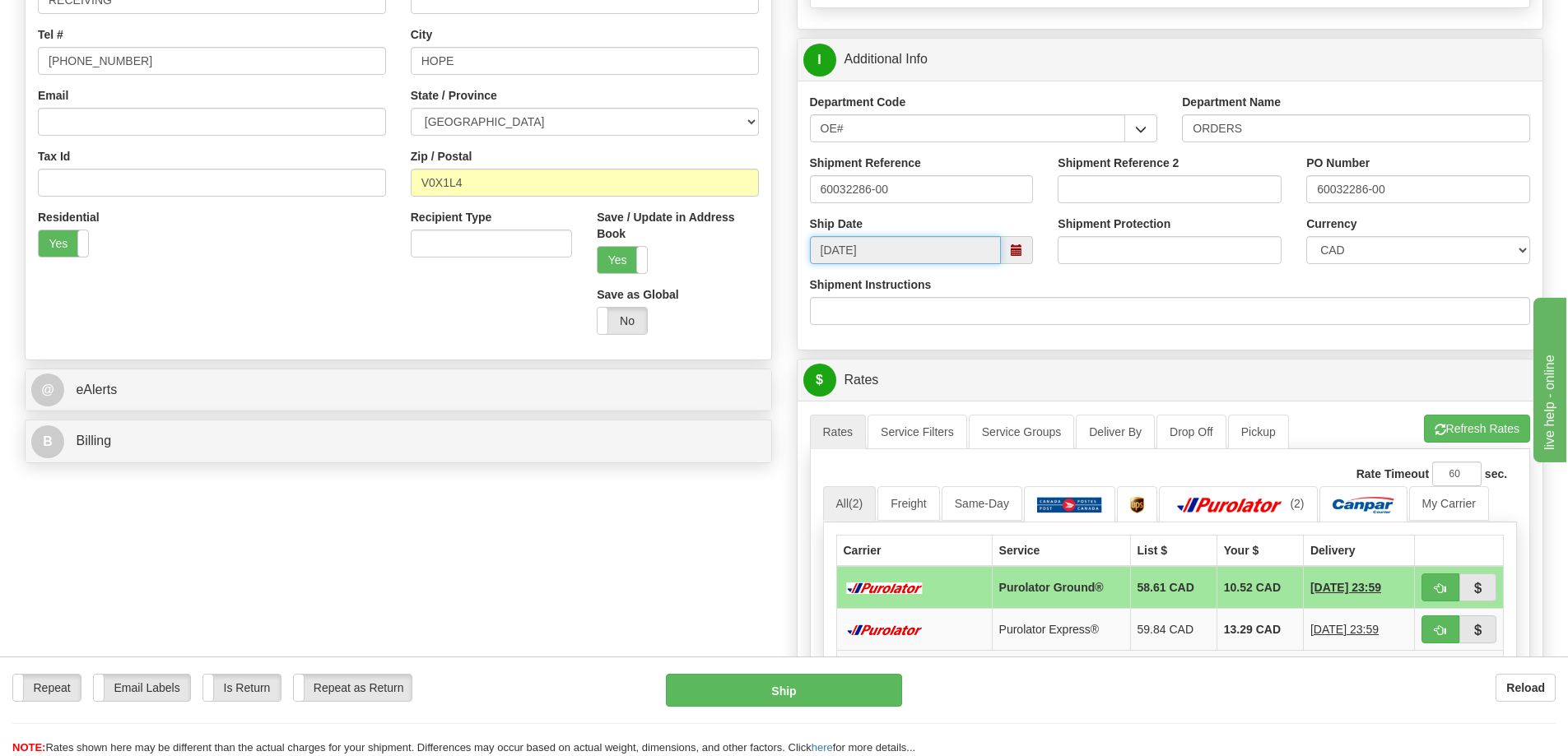
scroll to position [494, 0]
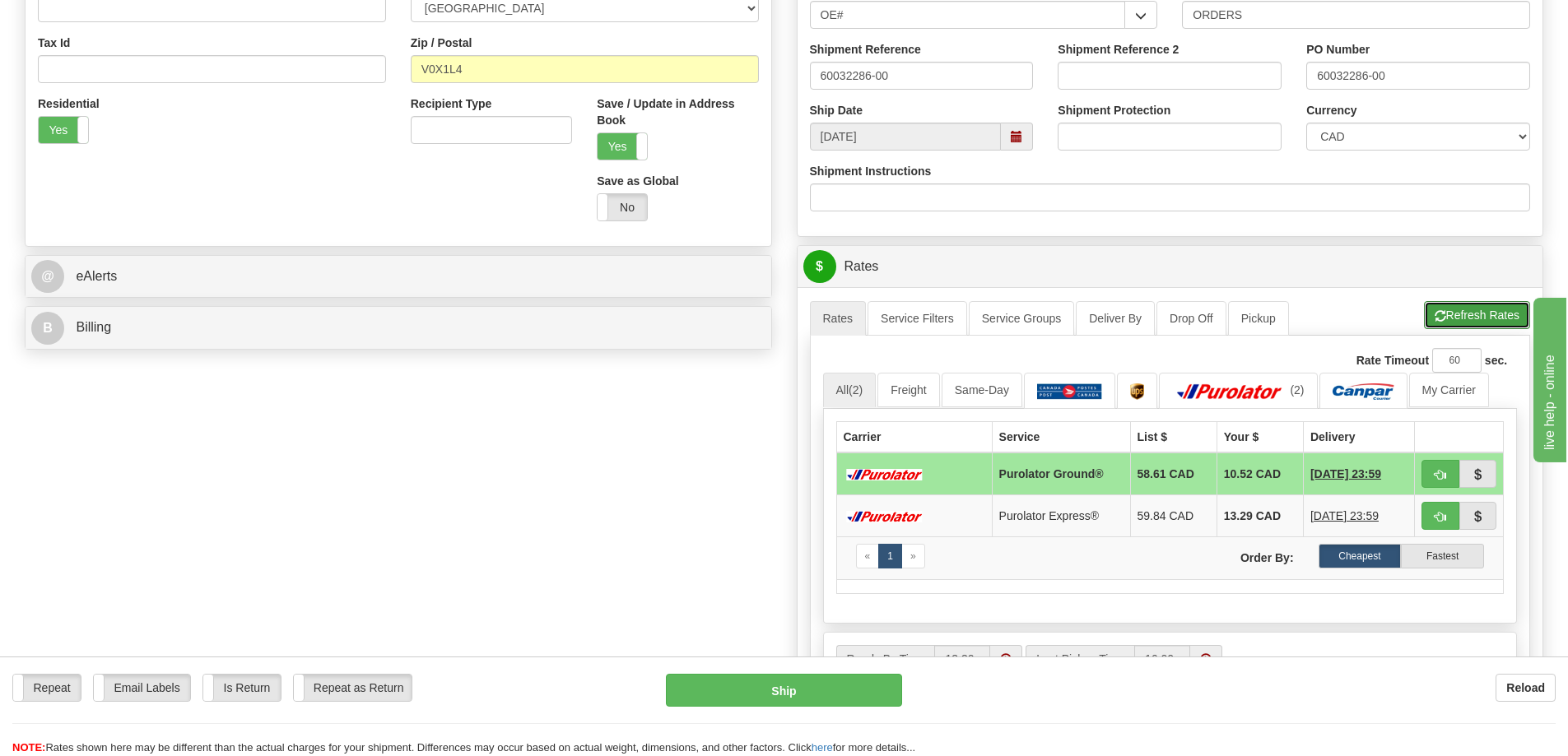
click at [1469, 313] on button "Refresh Rates" at bounding box center [1477, 315] width 106 height 28
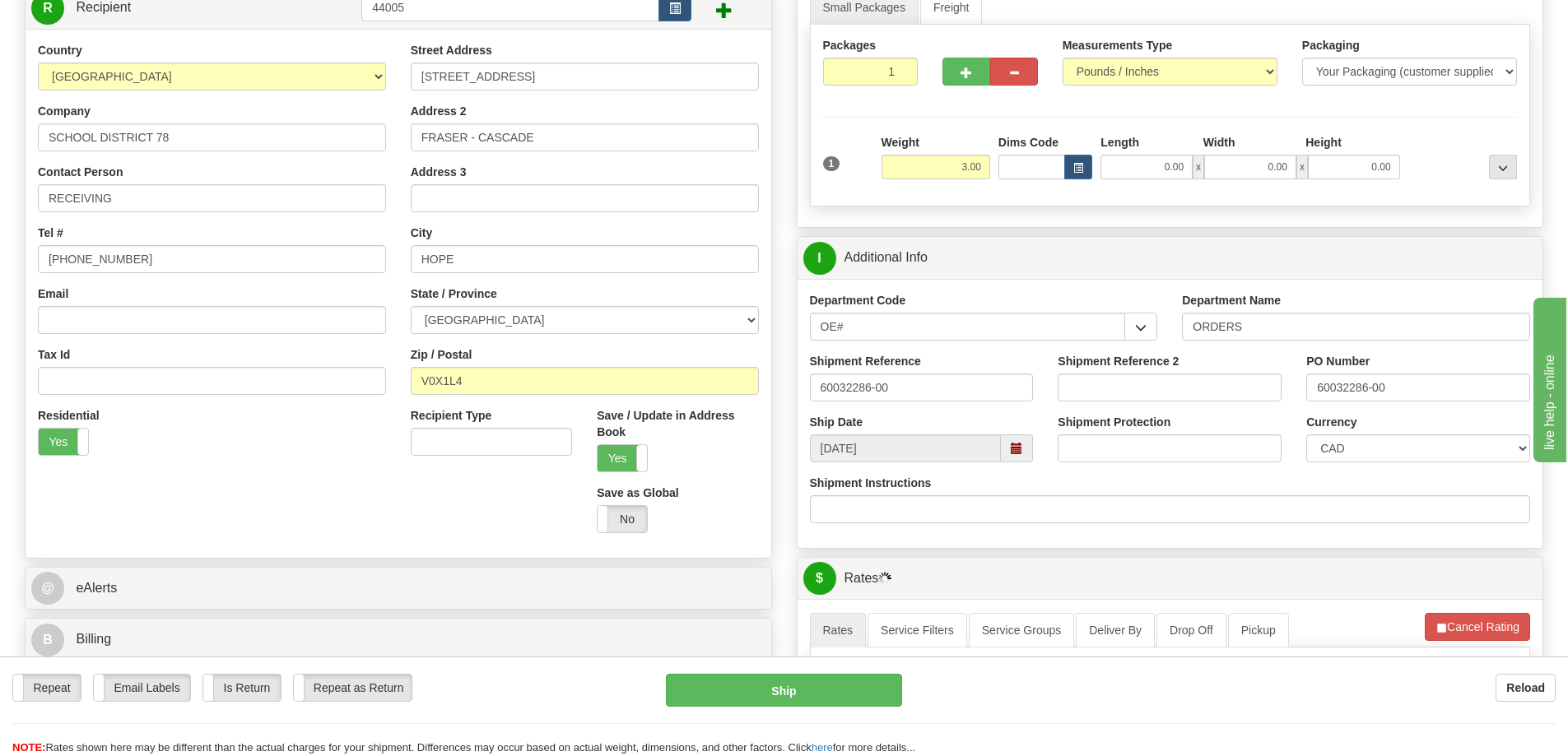
scroll to position [0, 0]
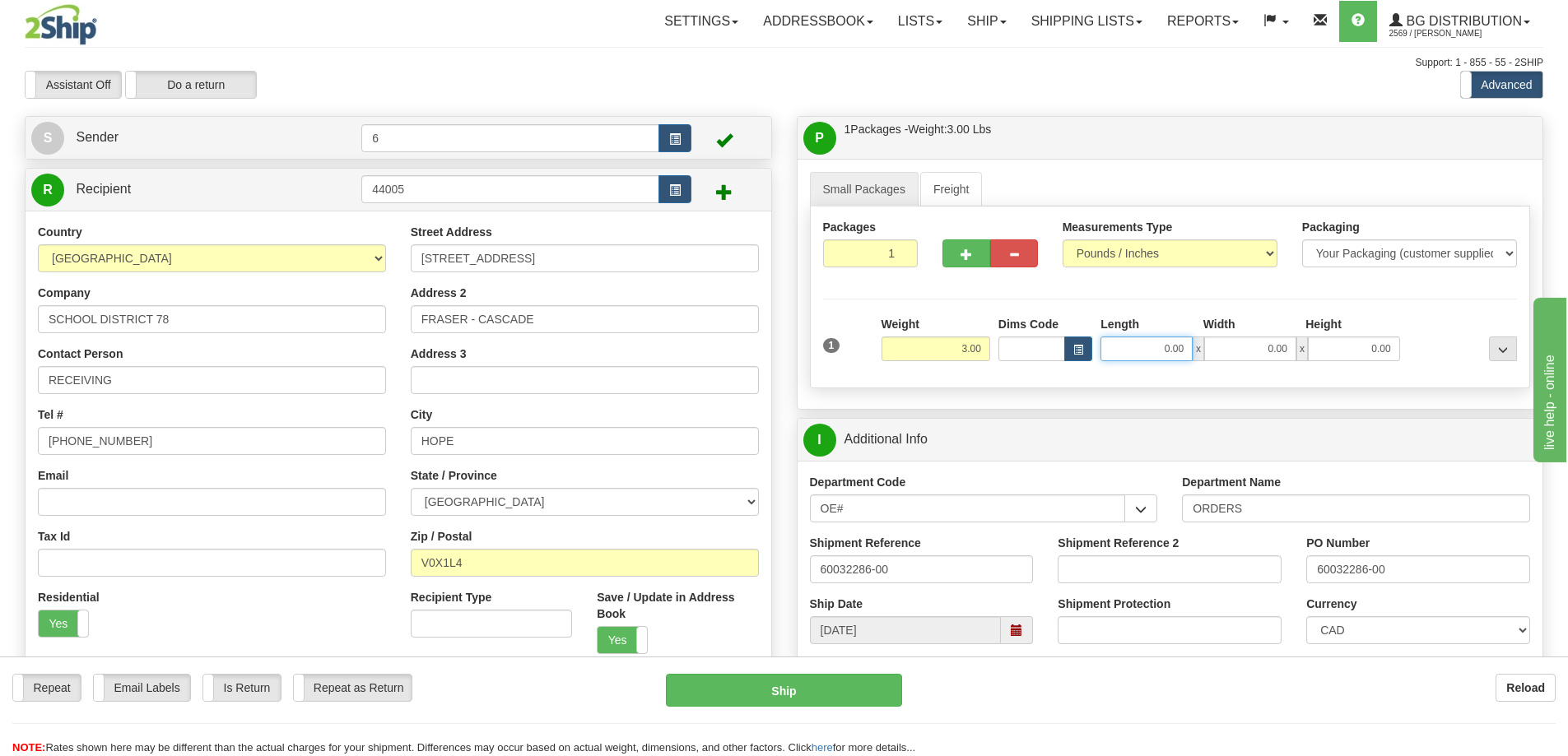
click at [1144, 346] on input "0.00" at bounding box center [1147, 349] width 92 height 25
type input "7.00"
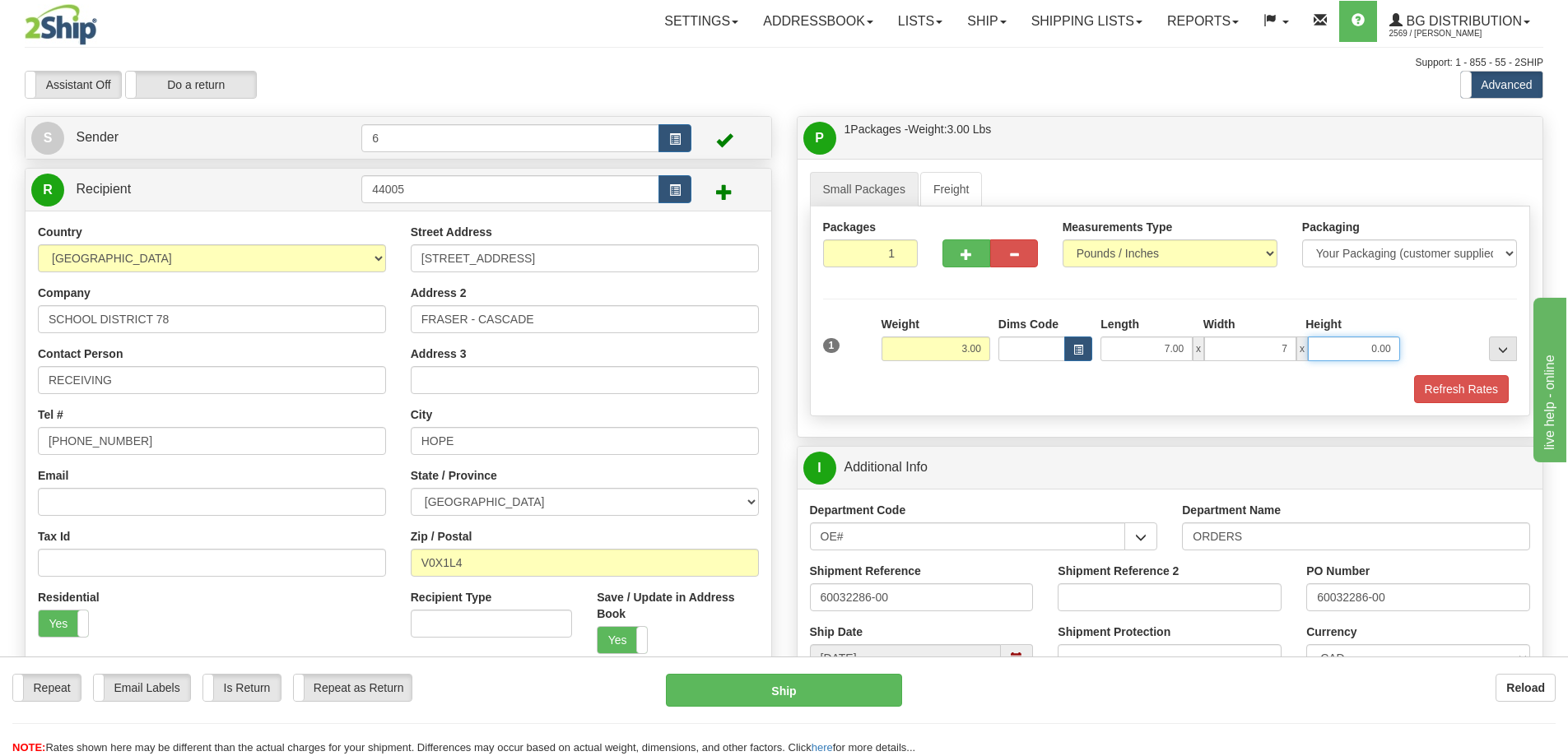
type input "7.00"
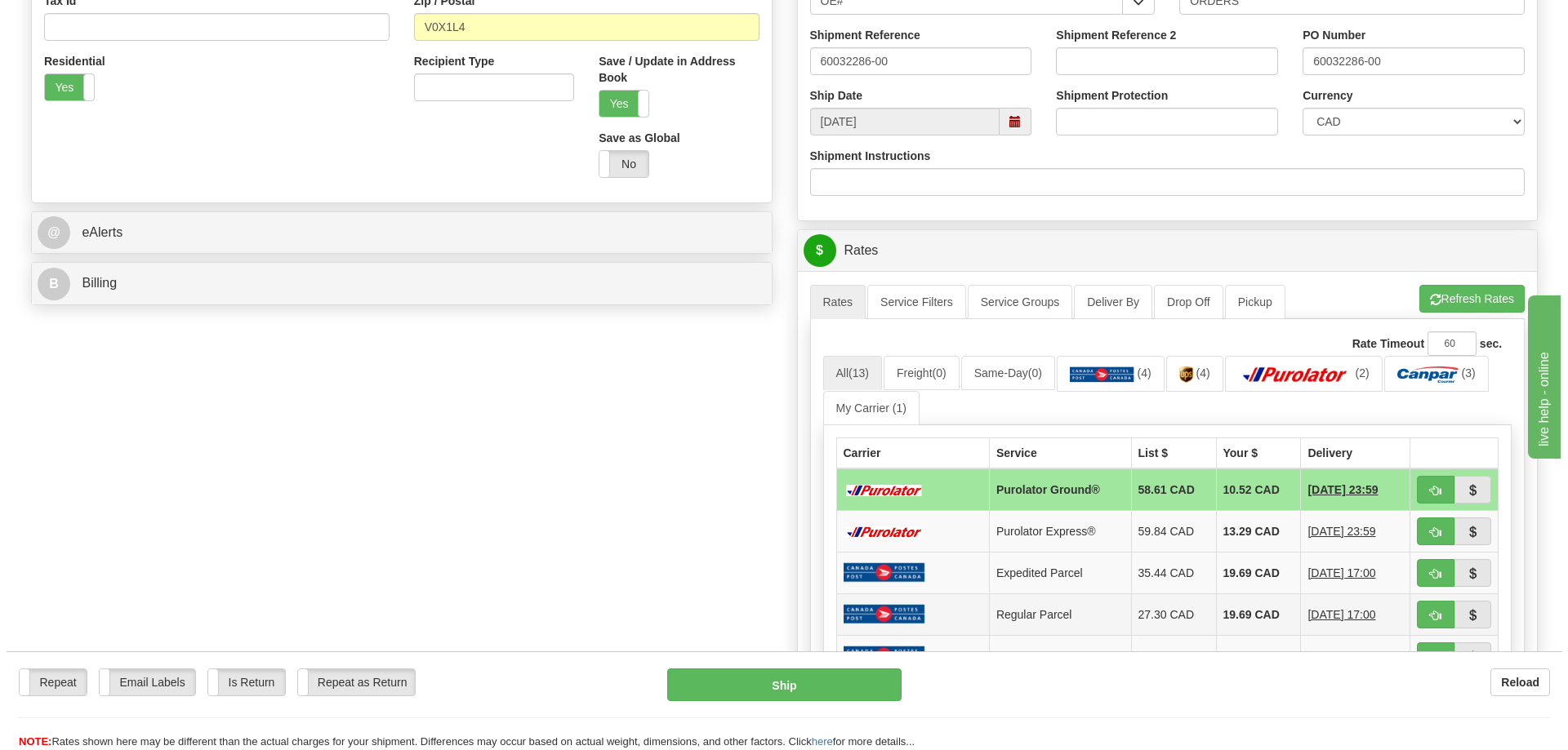
scroll to position [653, 0]
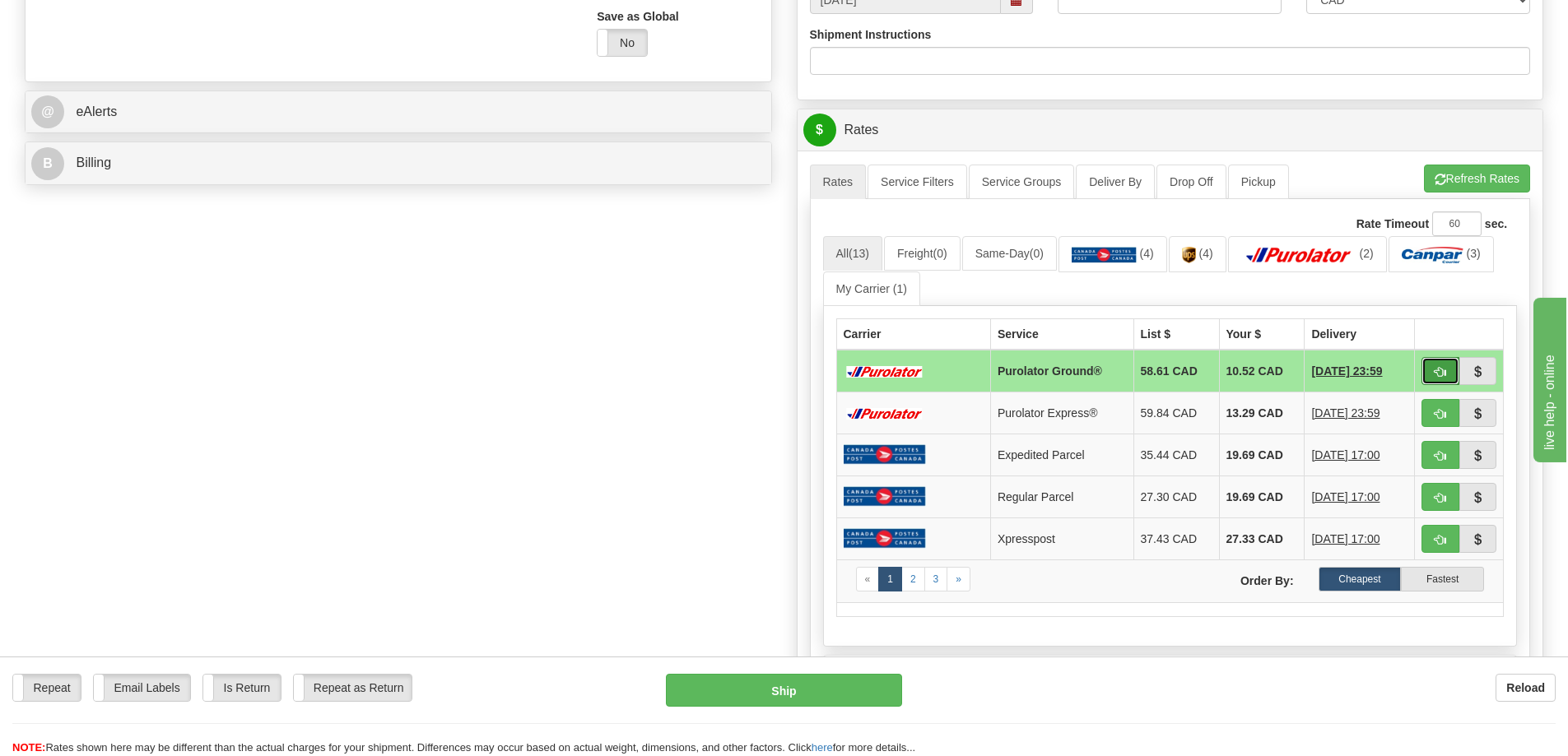
click at [1446, 370] on span "button" at bounding box center [1441, 372] width 12 height 11
type input "260"
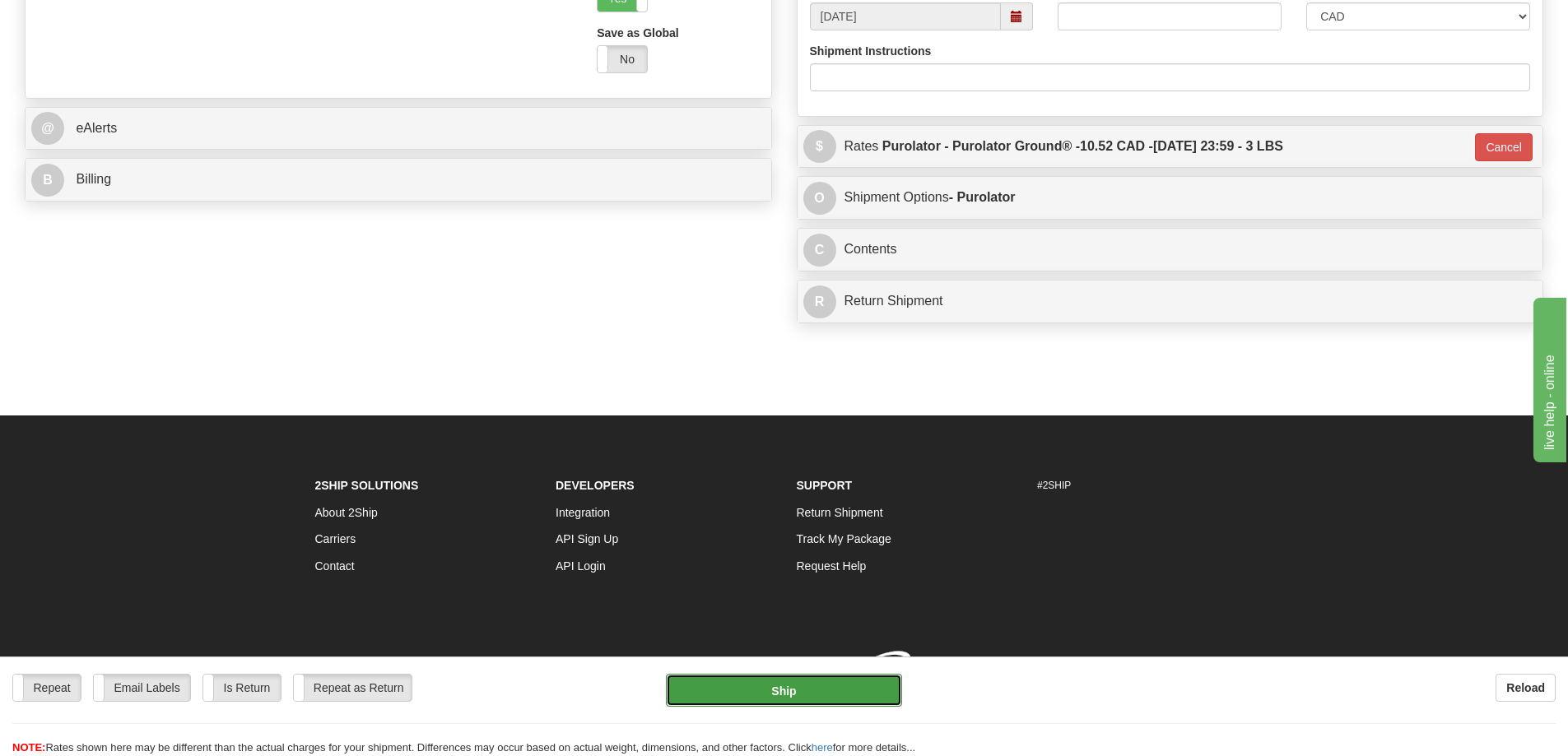
click at [789, 688] on button "Ship" at bounding box center [784, 689] width 236 height 33
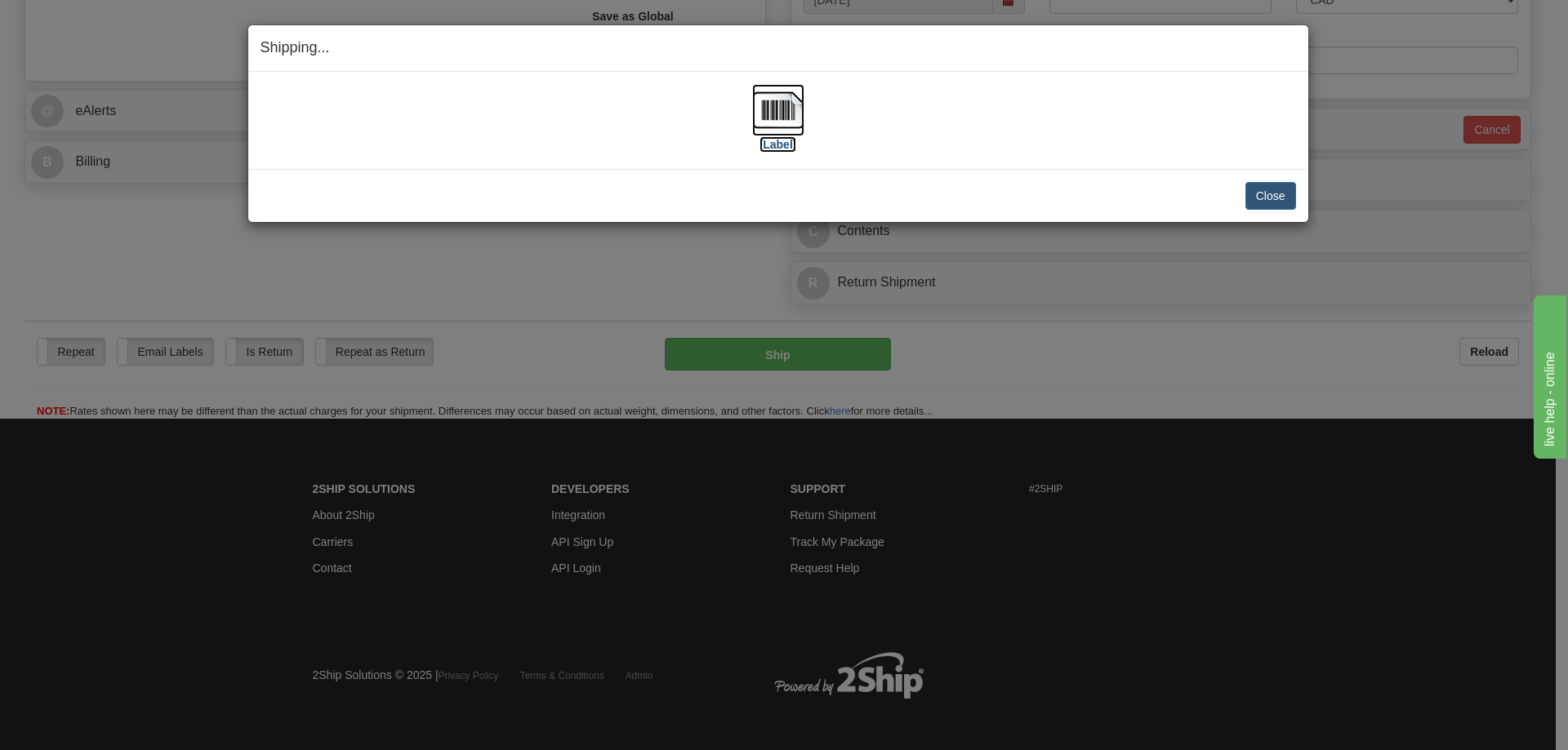
click at [781, 140] on label "[Label]" at bounding box center [778, 144] width 37 height 17
click at [1266, 188] on button "Close" at bounding box center [1270, 196] width 50 height 28
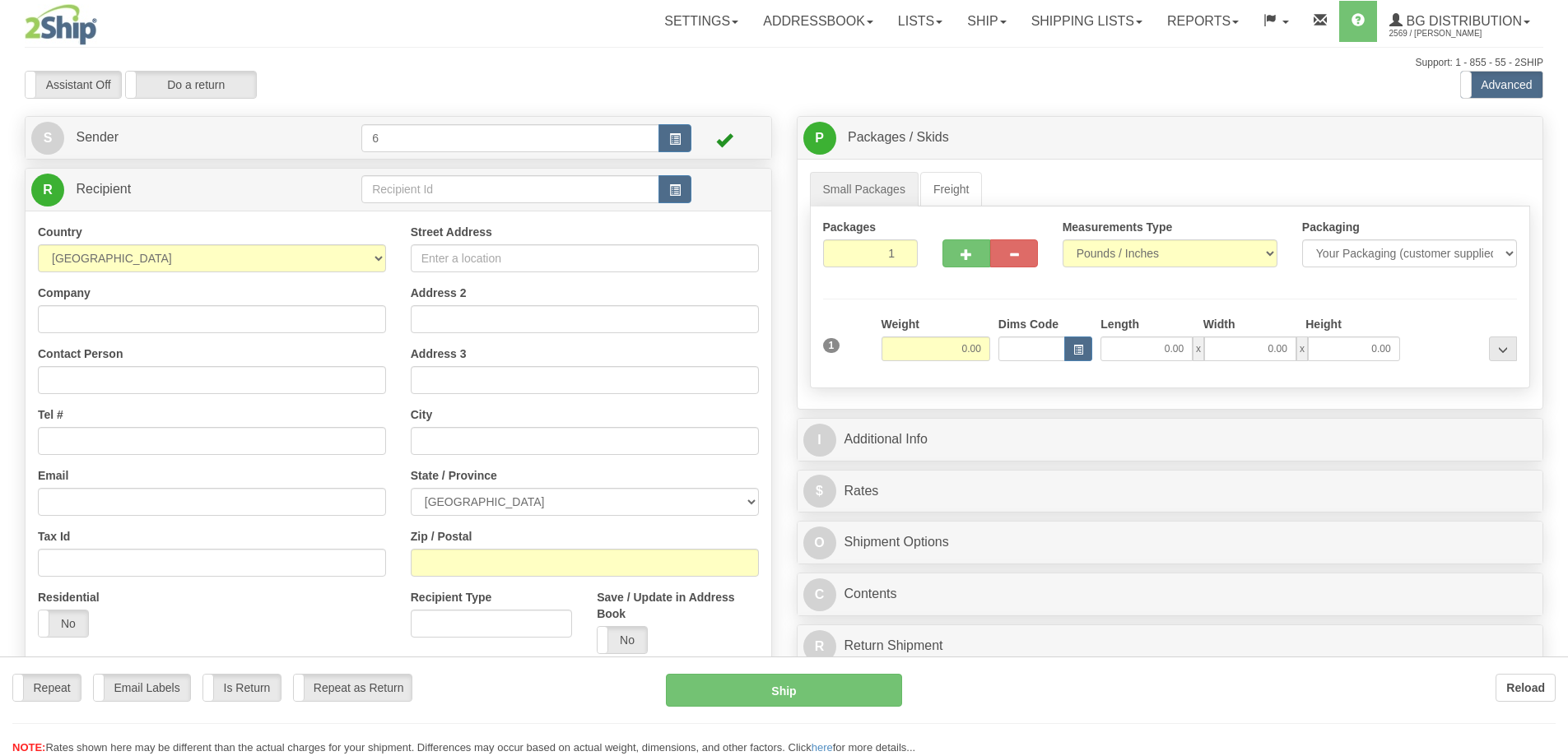
click at [428, 199] on div at bounding box center [784, 378] width 1568 height 756
click at [428, 194] on input "text" at bounding box center [511, 189] width 298 height 28
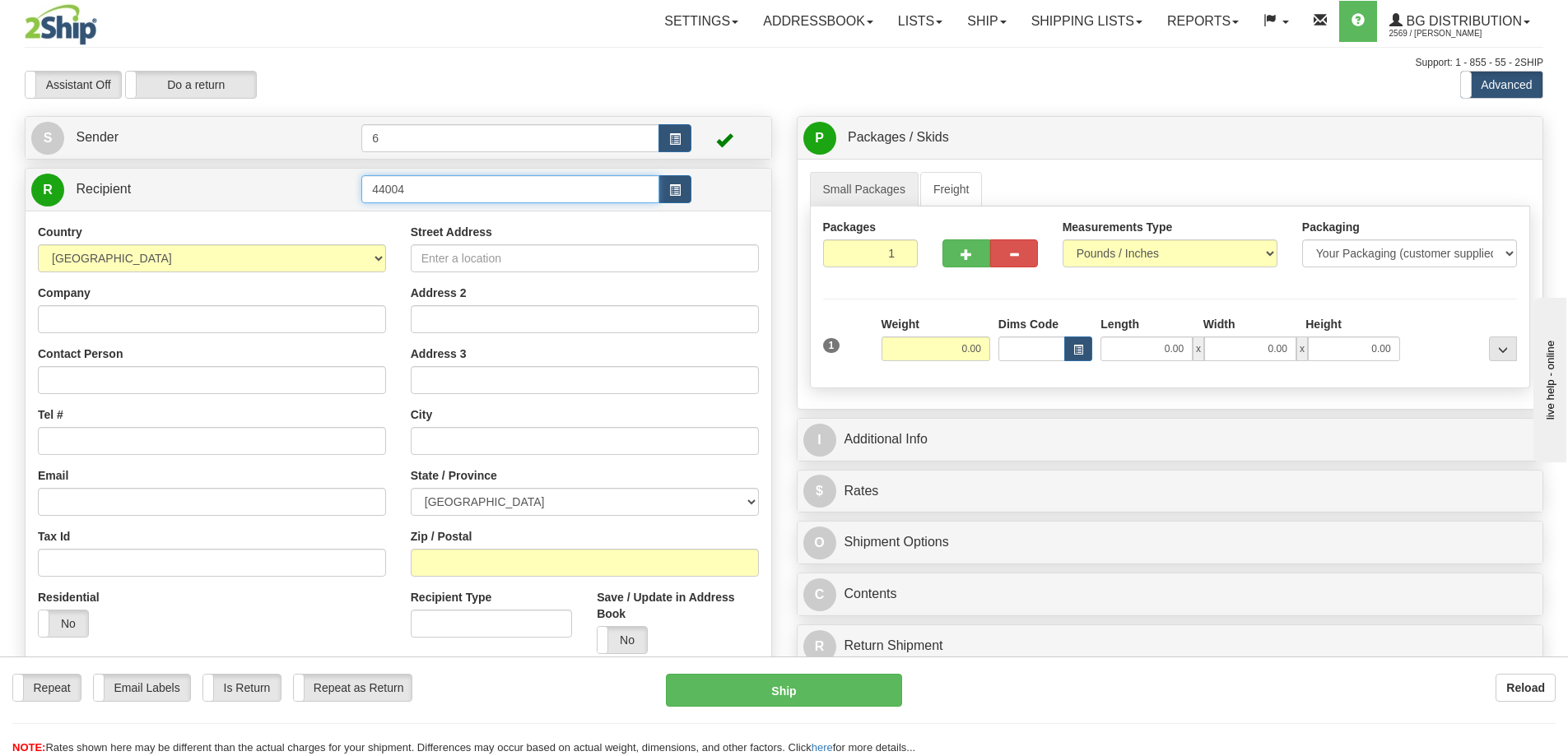
type input "44004"
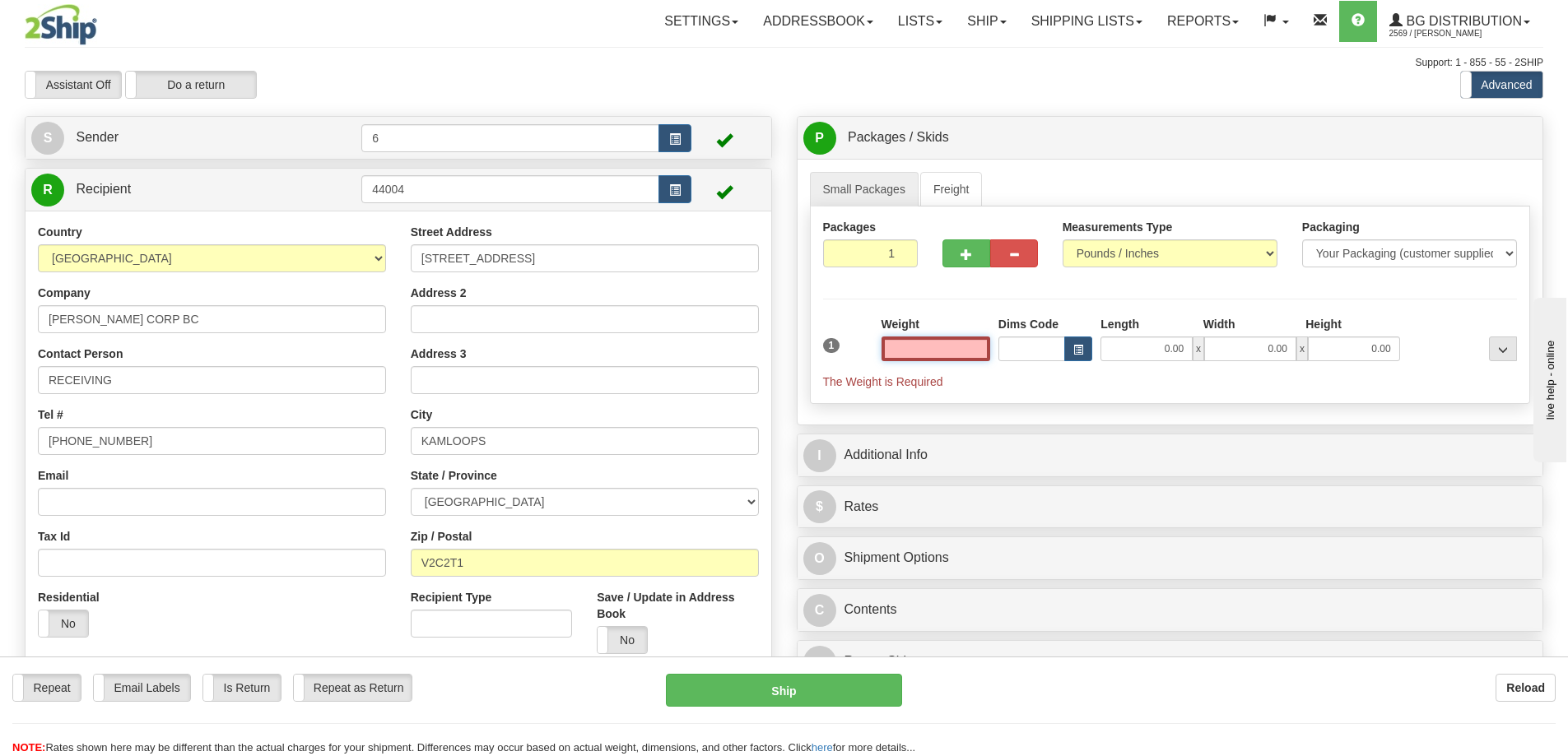
click at [909, 356] on input "text" at bounding box center [935, 349] width 108 height 25
type input "3.00"
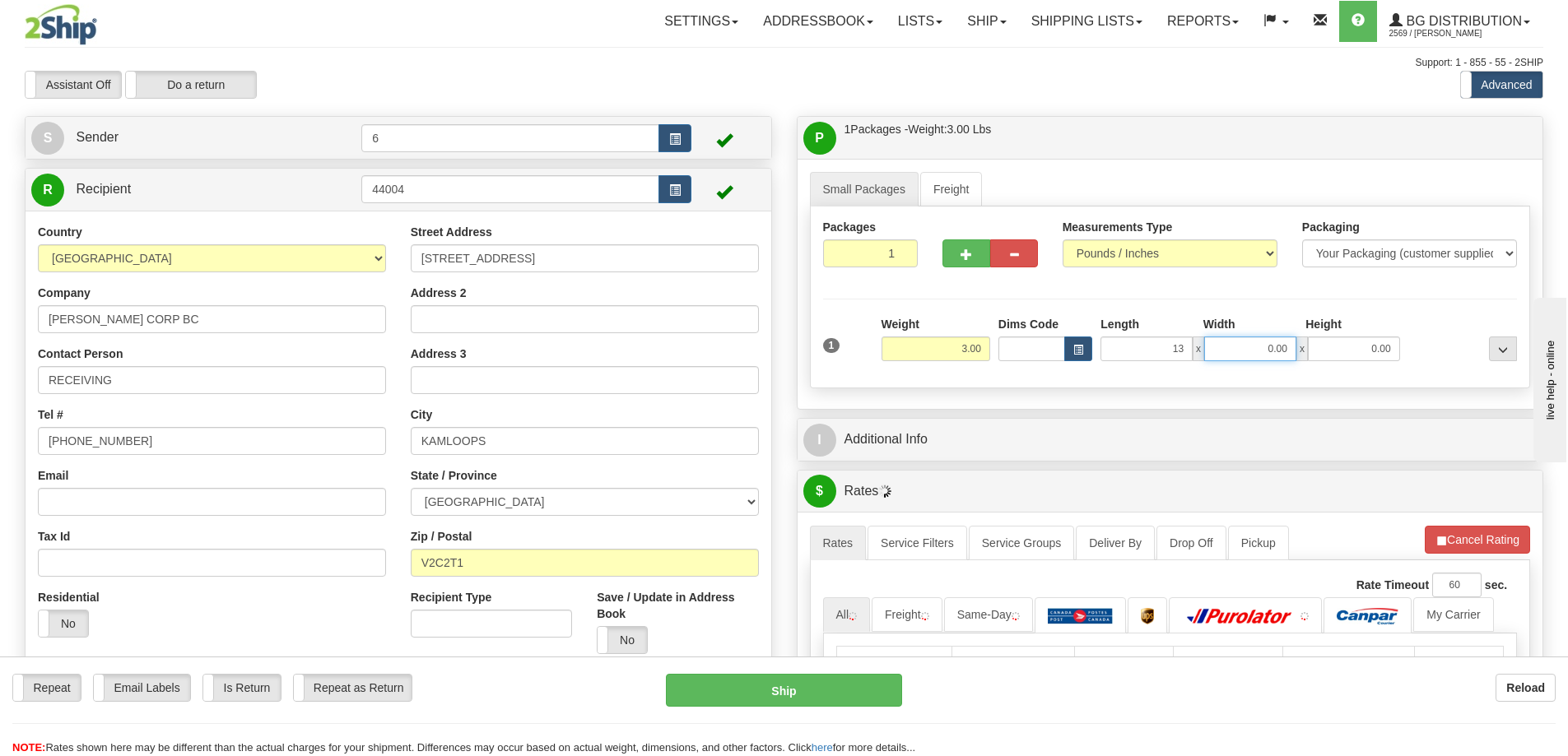
type input "13.00"
type input "7.00"
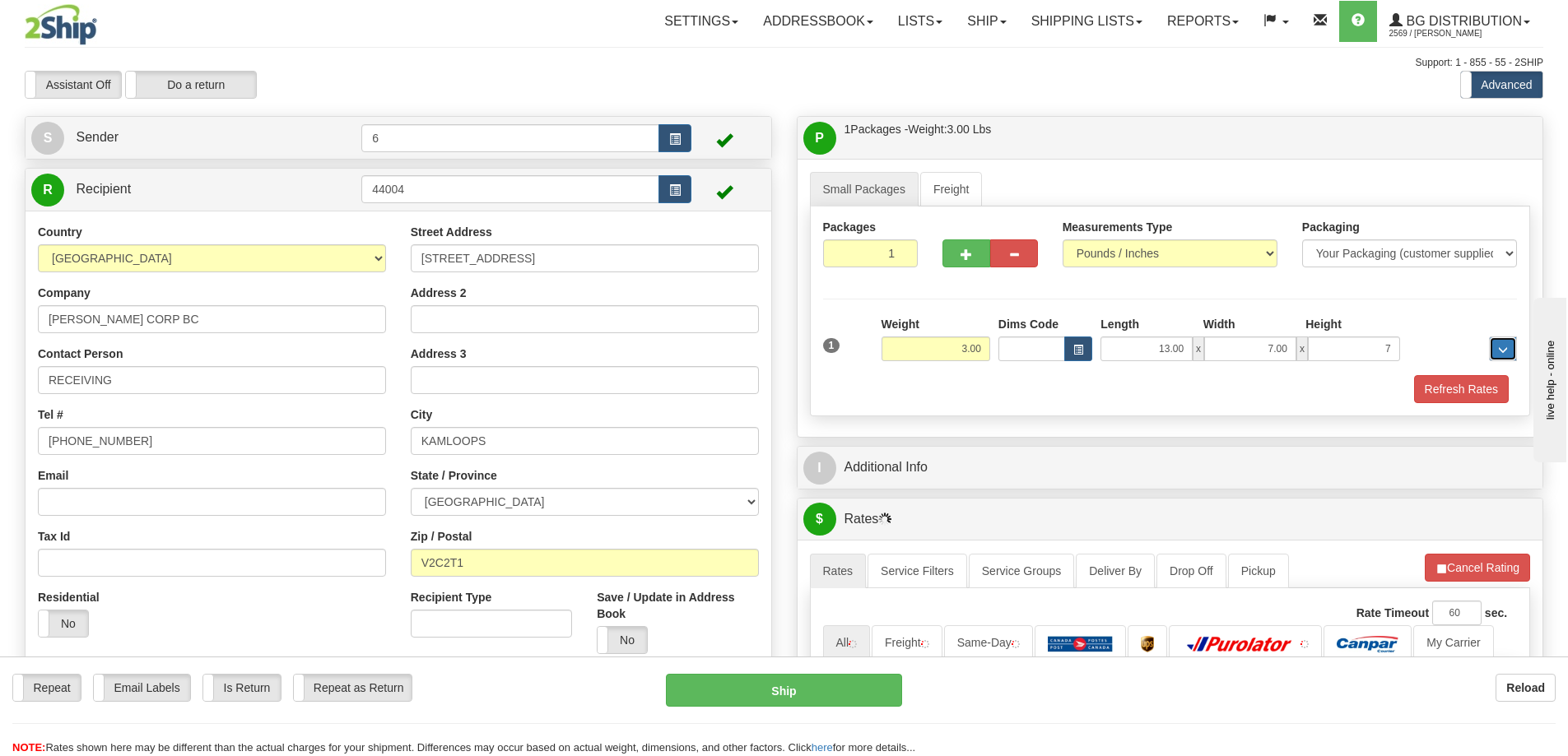
type input "7.00"
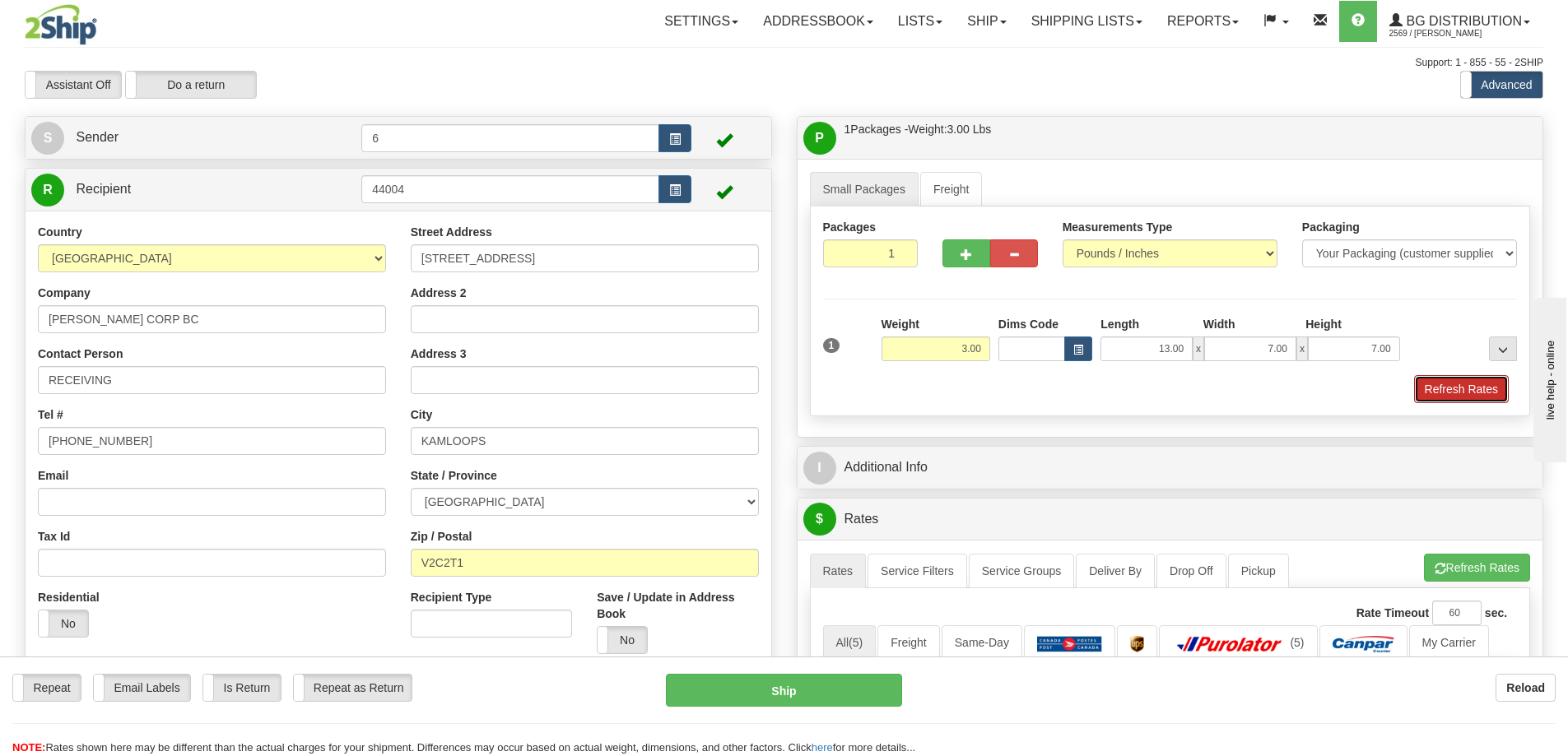
click at [1451, 390] on button "Refresh Rates" at bounding box center [1461, 389] width 94 height 28
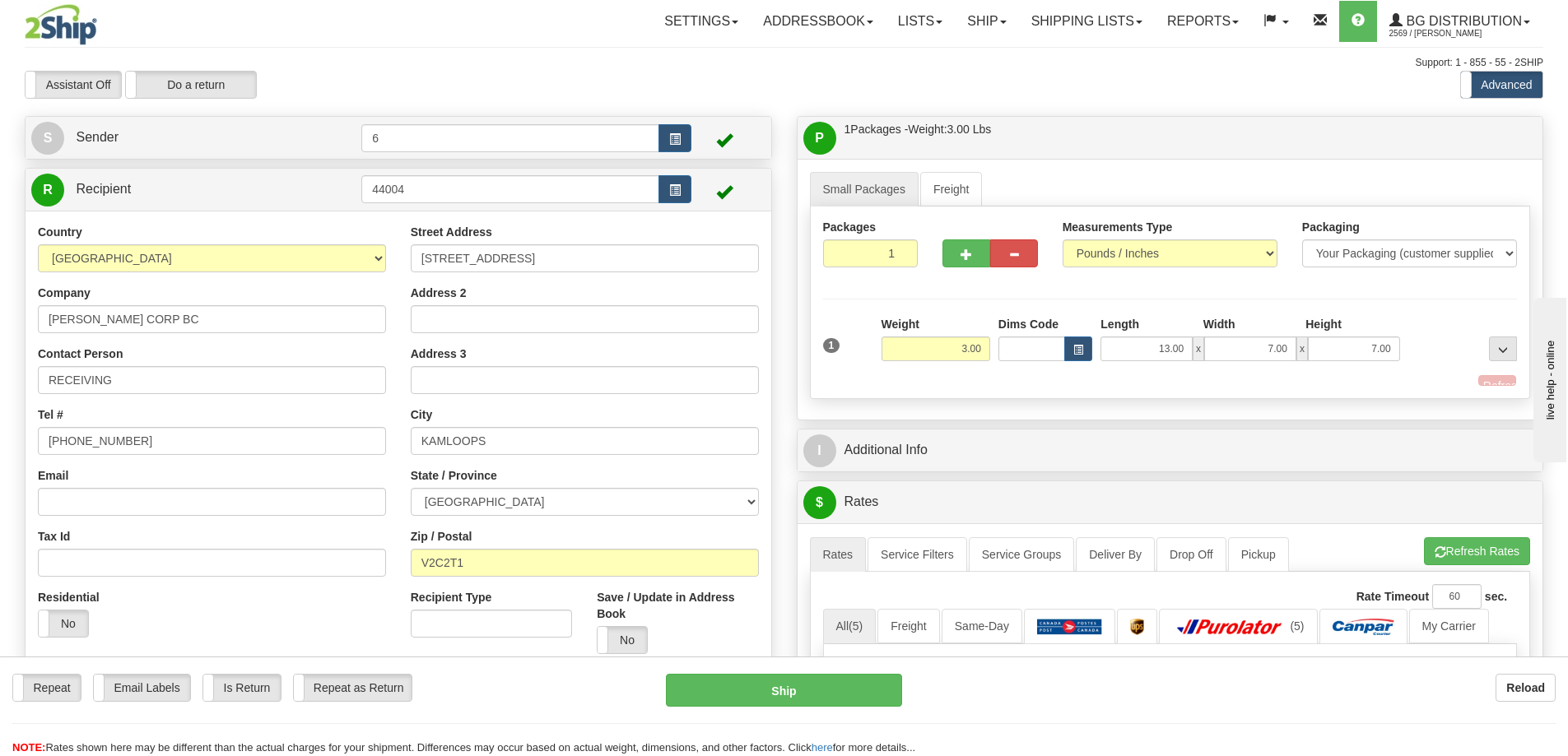
drag, startPoint x: 1400, startPoint y: 465, endPoint x: 1389, endPoint y: 463, distance: 11.2
click at [1400, 466] on div "P Packages / Skids 1 Packages - Weight: 3.00 Lbs 1 Skids - Weight: NaN Lbs Ship…" at bounding box center [1170, 687] width 772 height 1142
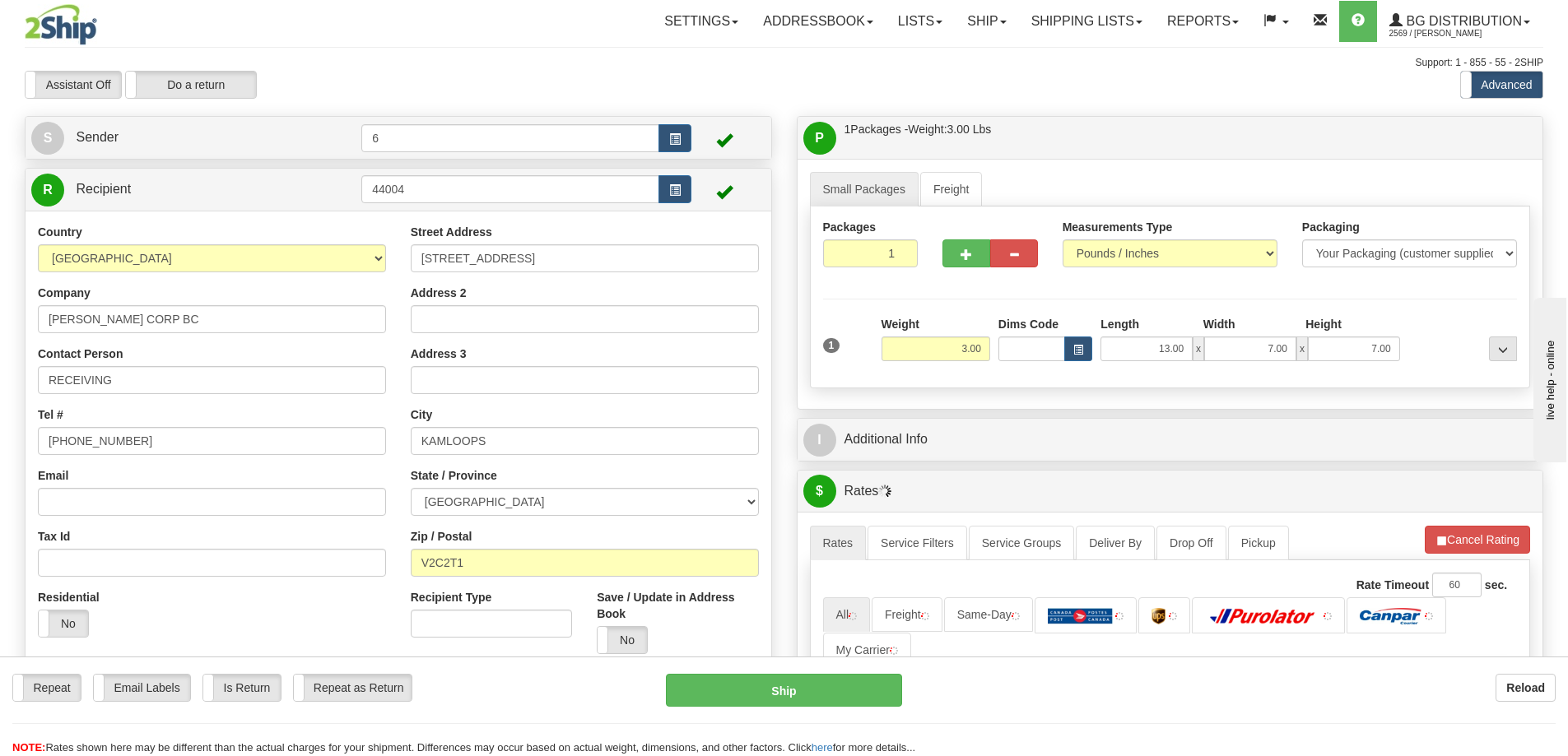
click at [1293, 409] on div "Small Packages Freight Packages 1 1 Measurements Type" at bounding box center [1171, 284] width 745 height 250
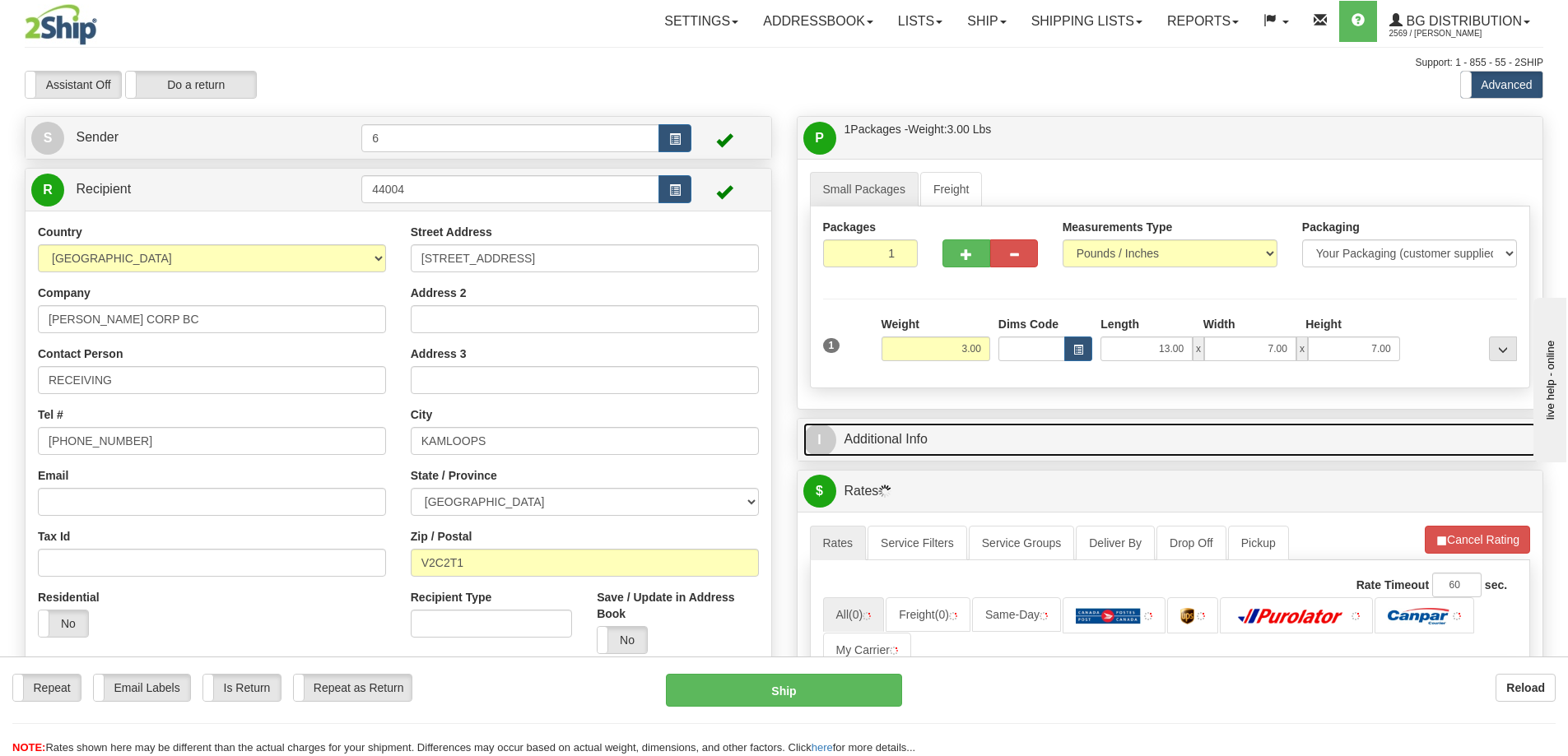
click at [1278, 443] on link "I Additional Info" at bounding box center [1170, 440] width 734 height 34
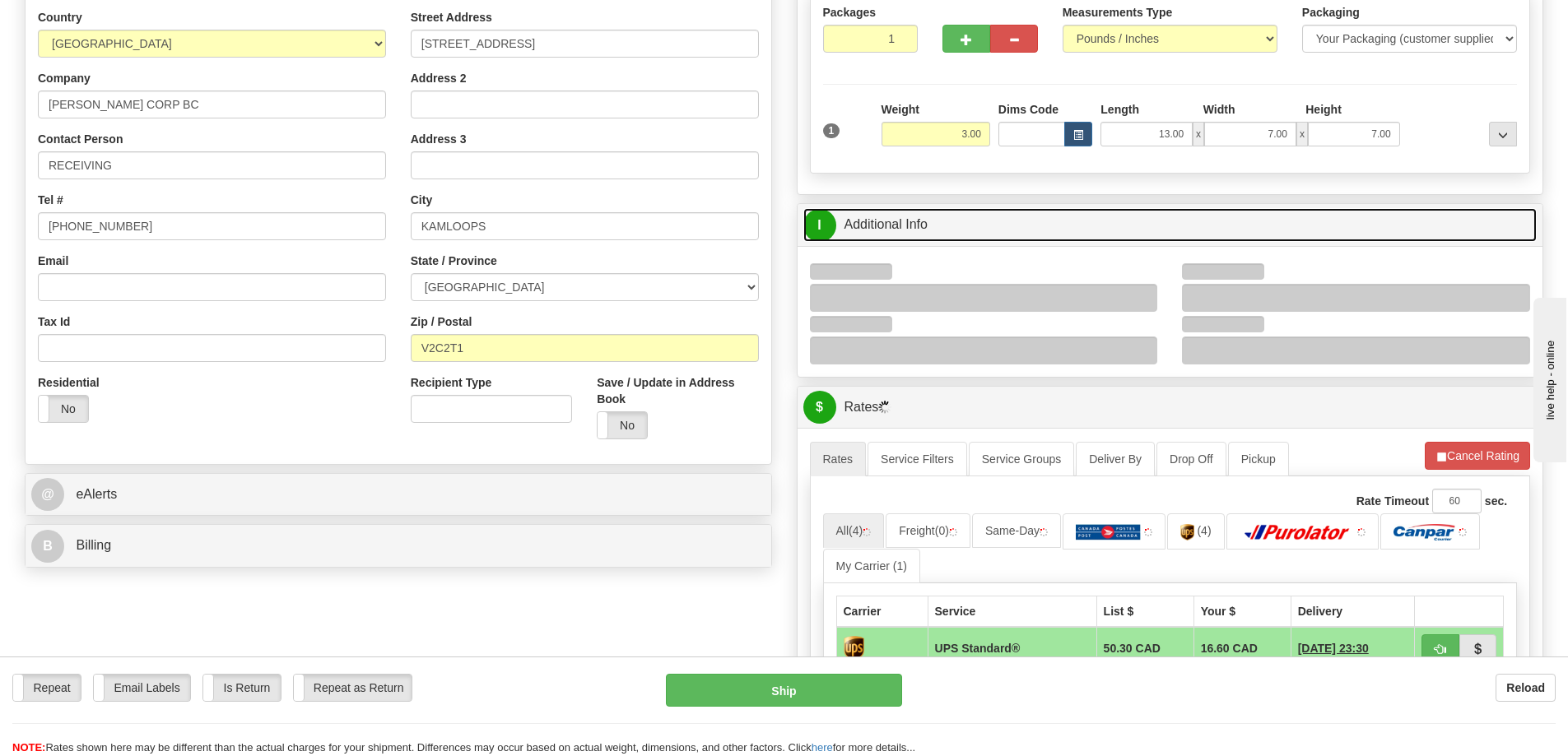
scroll to position [247, 0]
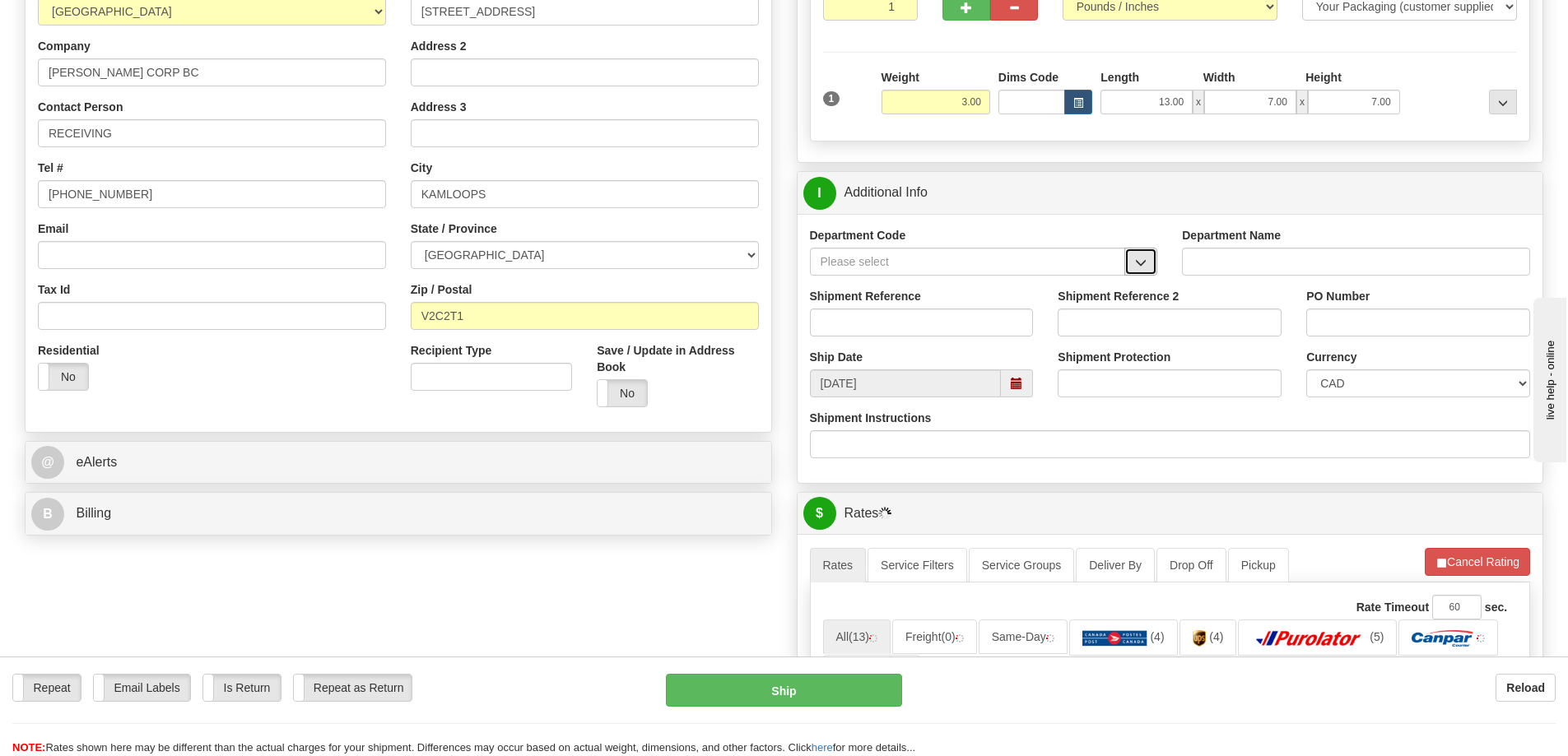
click at [1139, 257] on button "button" at bounding box center [1141, 261] width 33 height 28
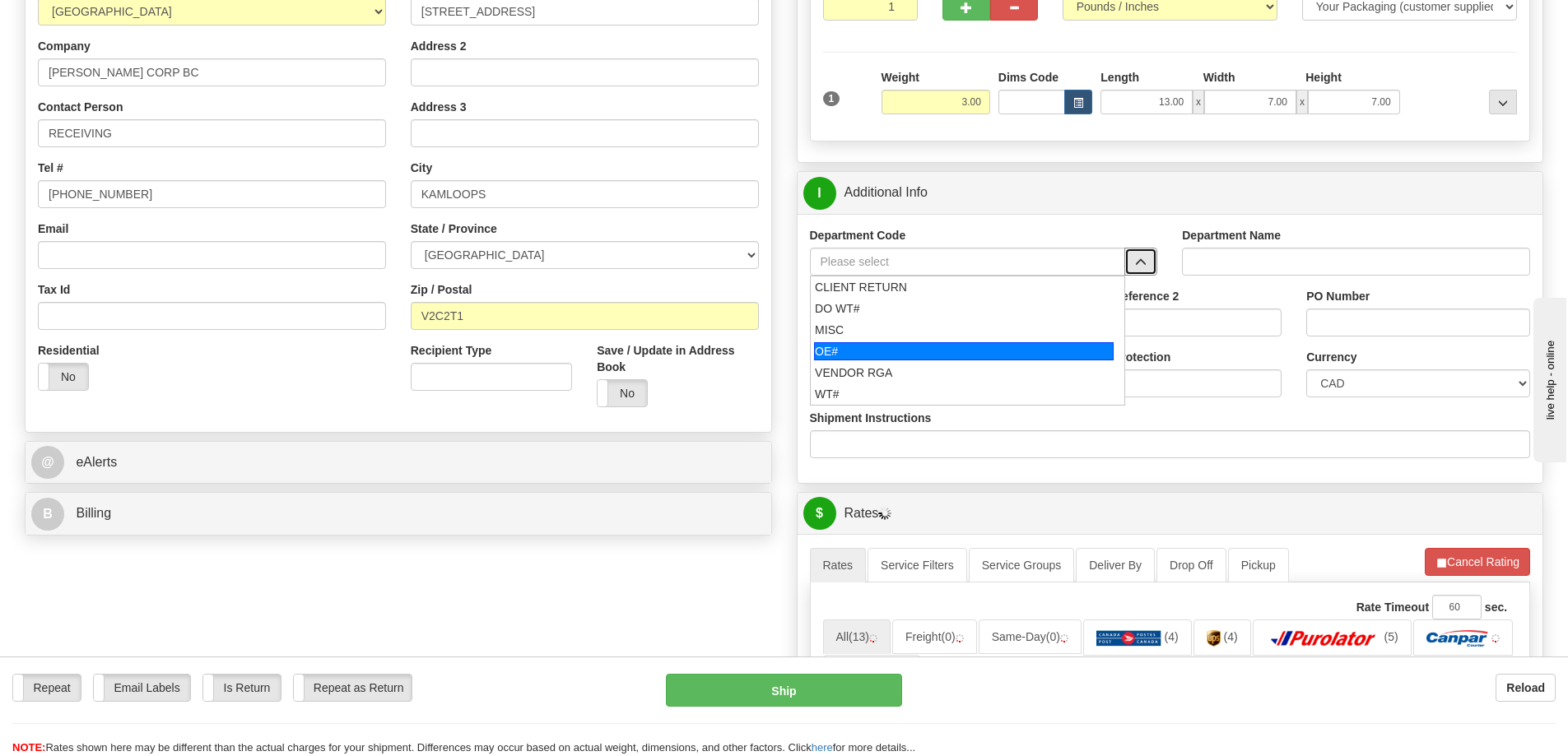
click at [907, 352] on div "OE#" at bounding box center [964, 352] width 300 height 18
type input "OE#"
type input "ORDERS"
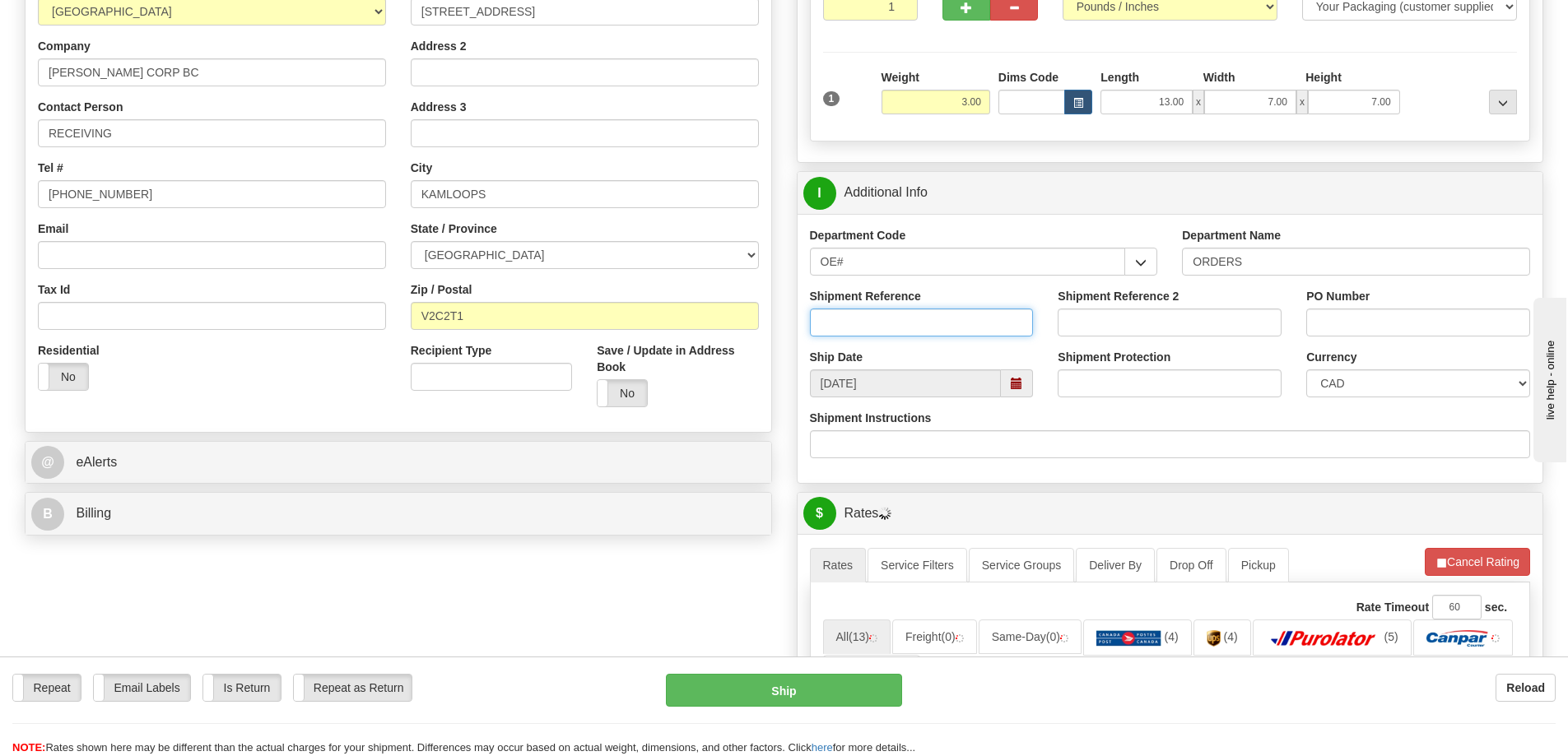
click at [904, 328] on input "Shipment Reference" at bounding box center [921, 323] width 224 height 28
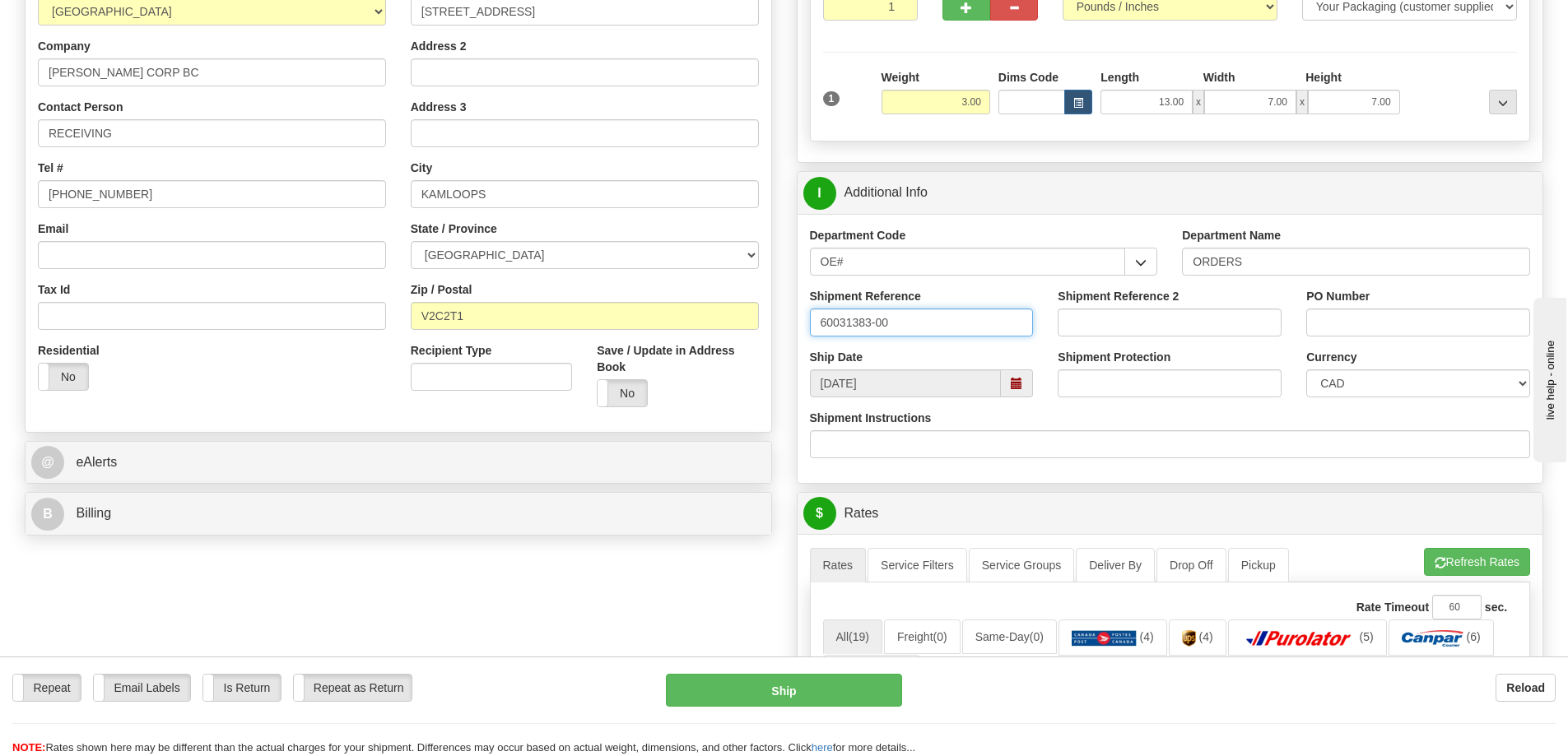
type input "60031383-00"
type input "RIH/PO-008037"
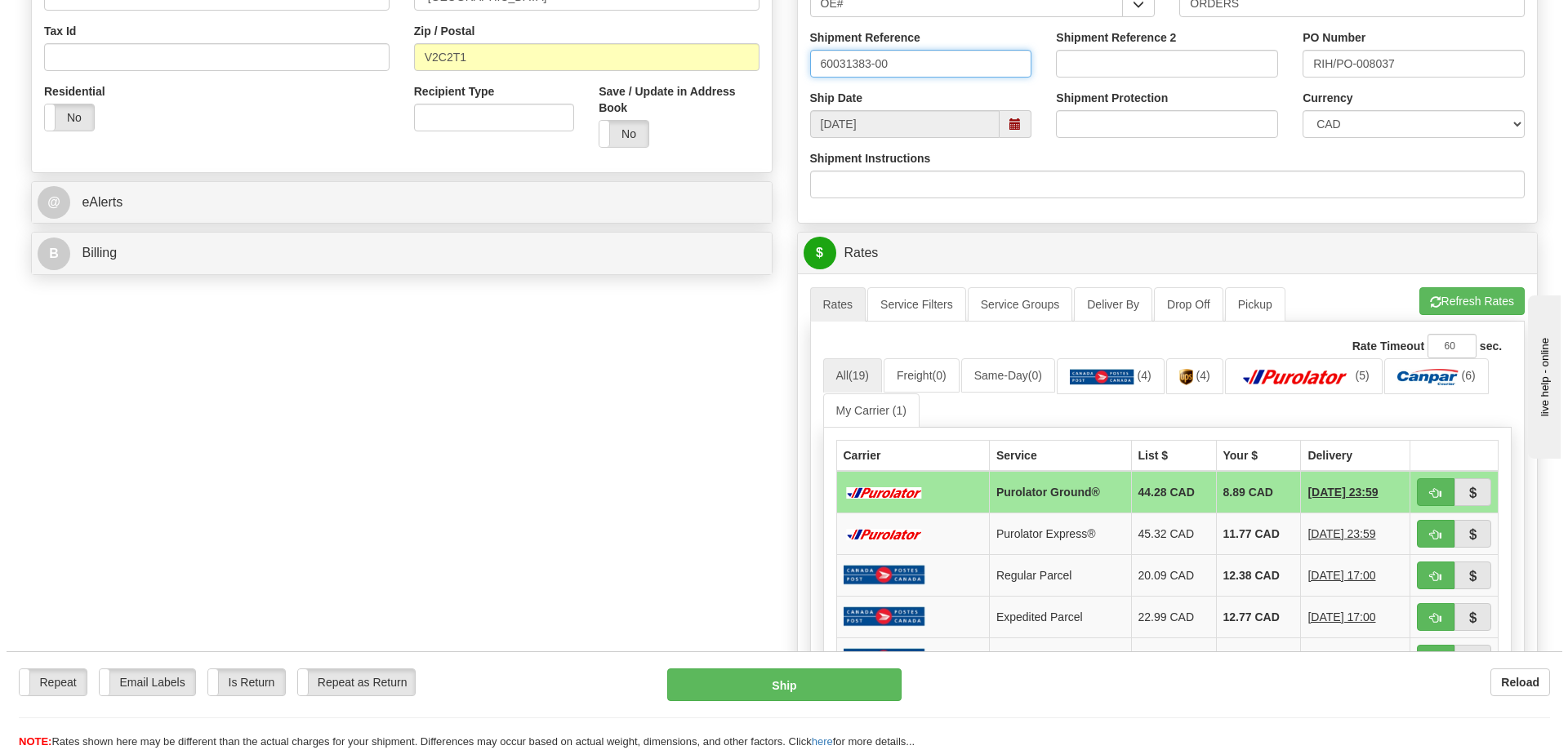
scroll to position [653, 0]
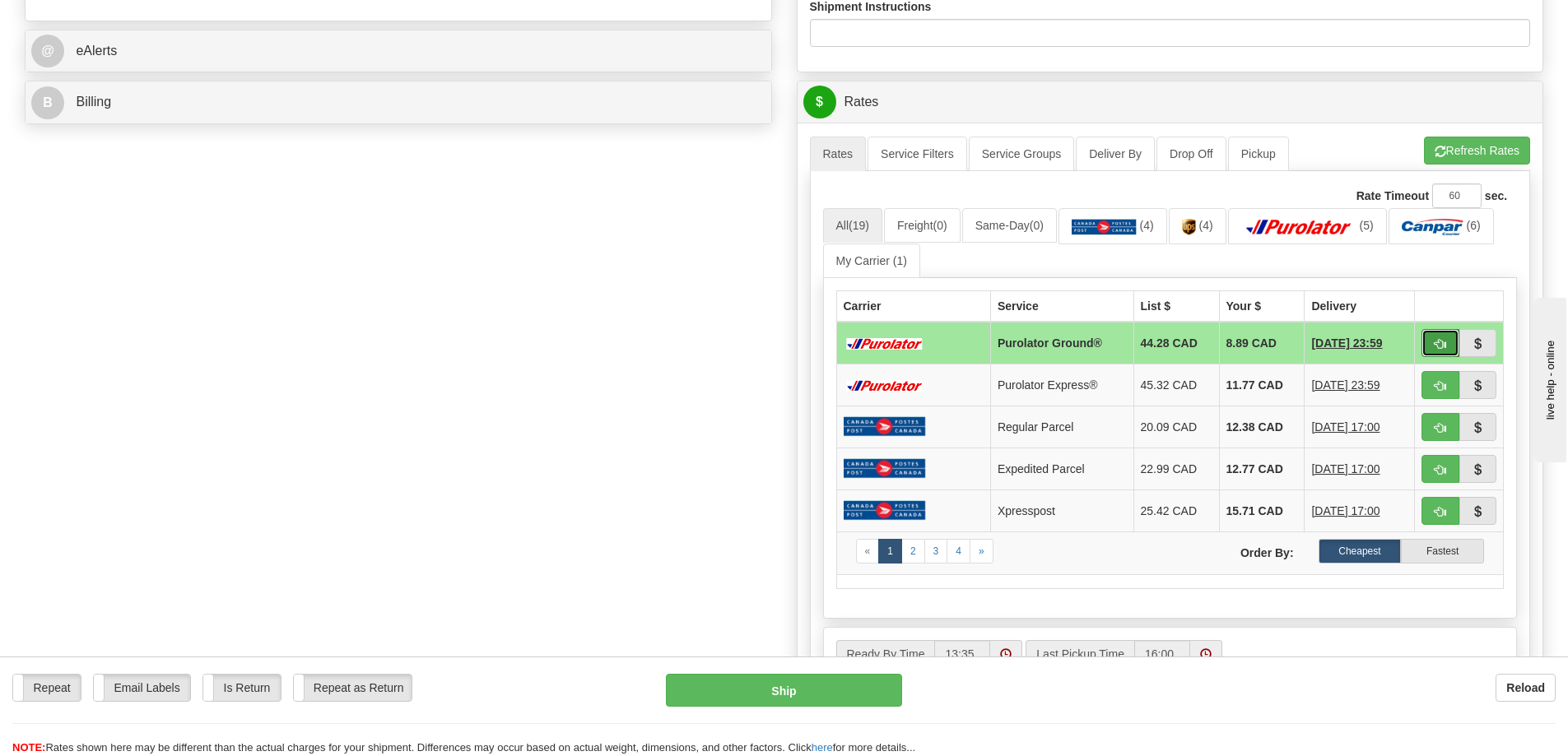
click at [1446, 339] on button "button" at bounding box center [1441, 343] width 38 height 28
type input "260"
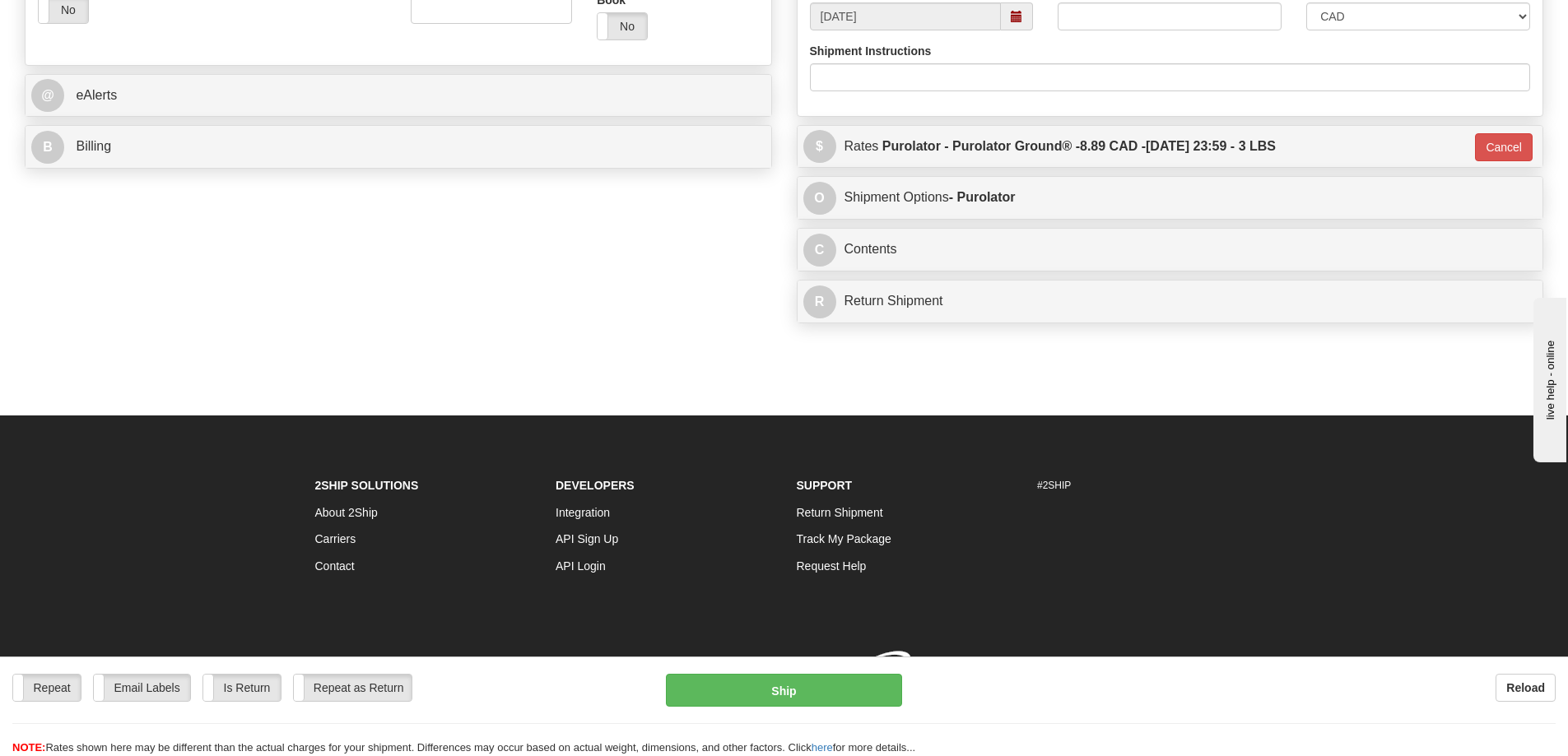
drag, startPoint x: 823, startPoint y: 664, endPoint x: 794, endPoint y: 661, distance: 29.2
click at [813, 663] on div "Repeat Repeat Email Labels Email Labels Edit Is Return Is Return Repeat as Retu…" at bounding box center [784, 706] width 1568 height 99
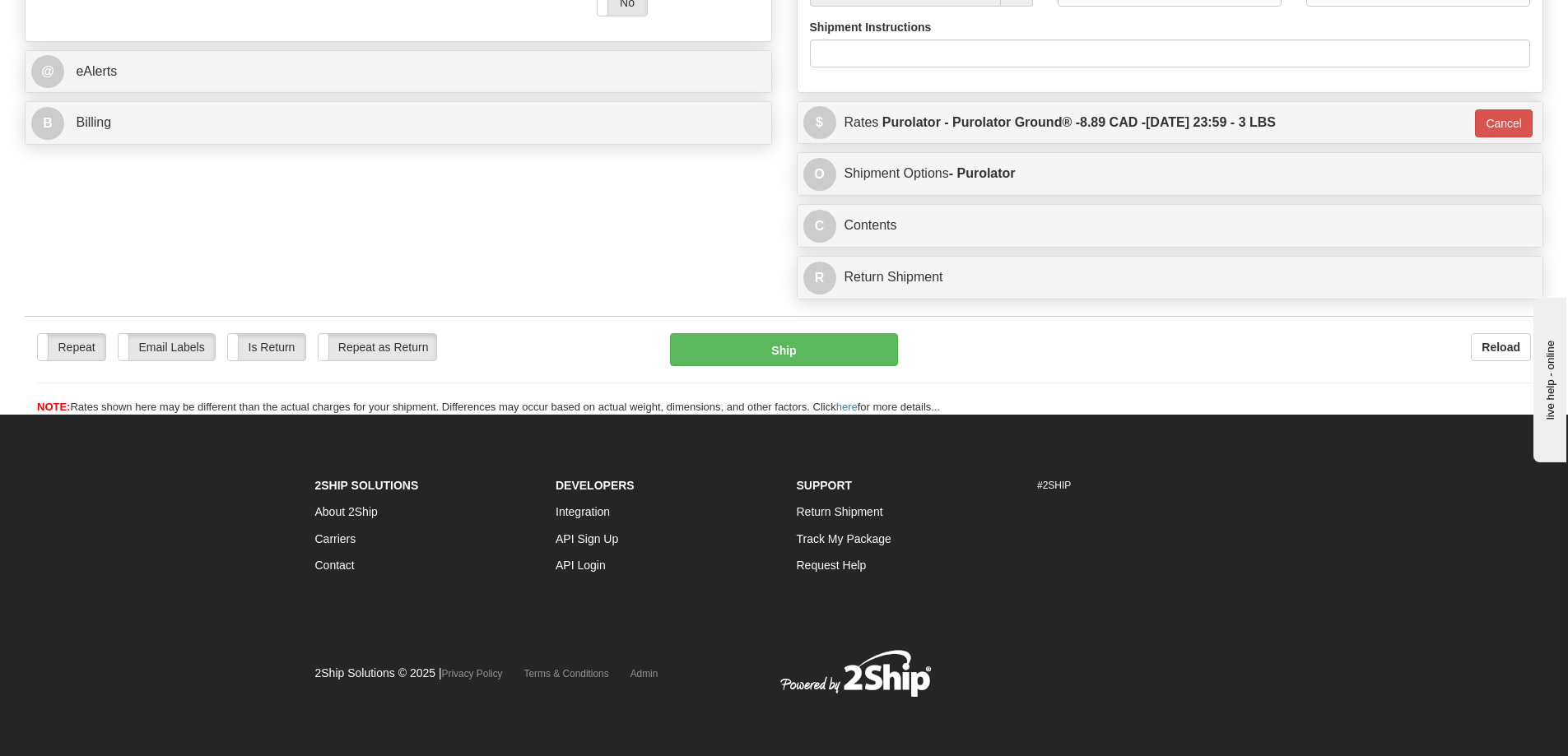
click at [750, 316] on div "Repeat Repeat Email Labels Email Labels Edit Is Return Is Return Repeat as Retu…" at bounding box center [784, 366] width 1518 height 99
click at [781, 333] on button "Ship" at bounding box center [783, 349] width 228 height 33
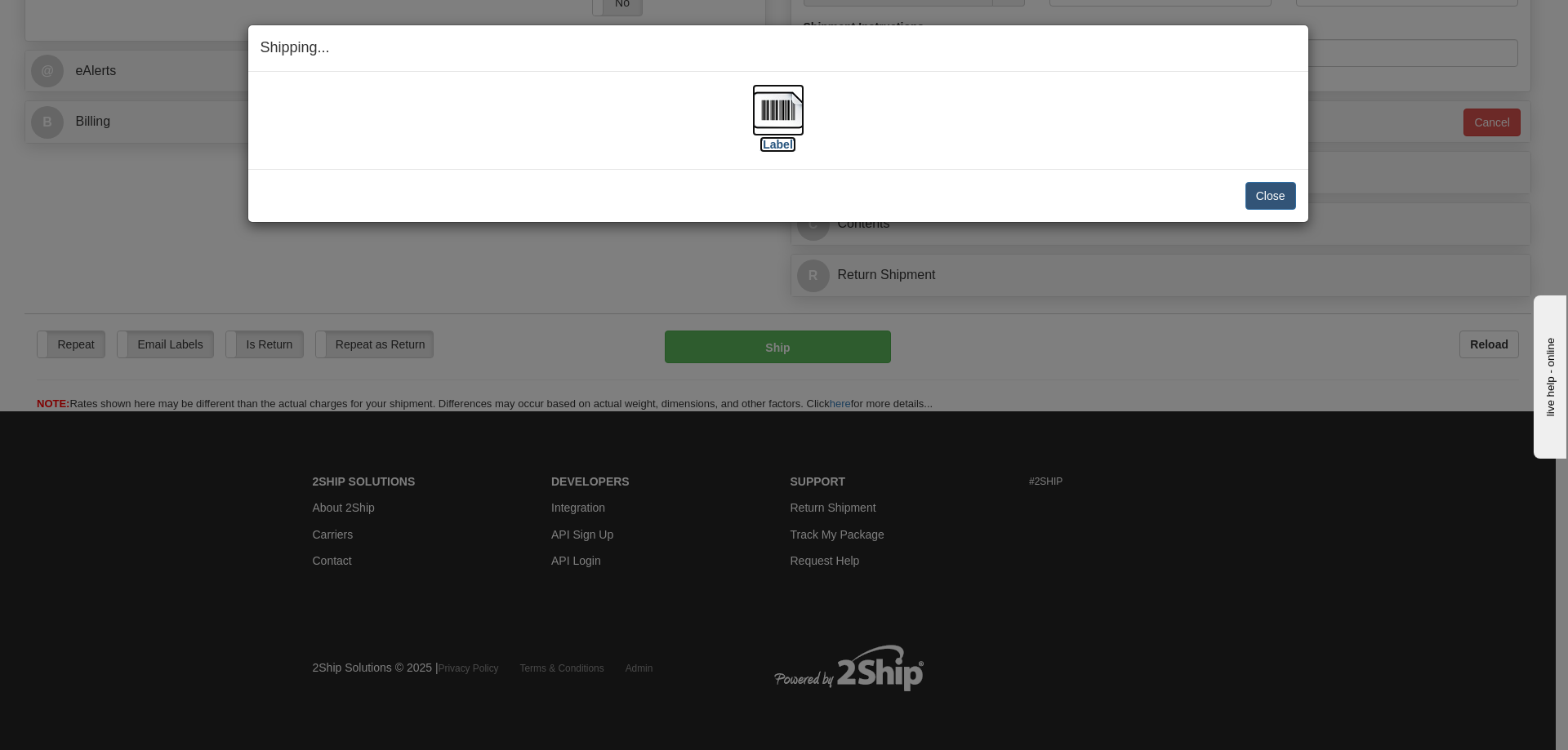
click at [792, 145] on label "[Label]" at bounding box center [778, 144] width 37 height 17
click at [1290, 204] on button "Close" at bounding box center [1270, 196] width 50 height 28
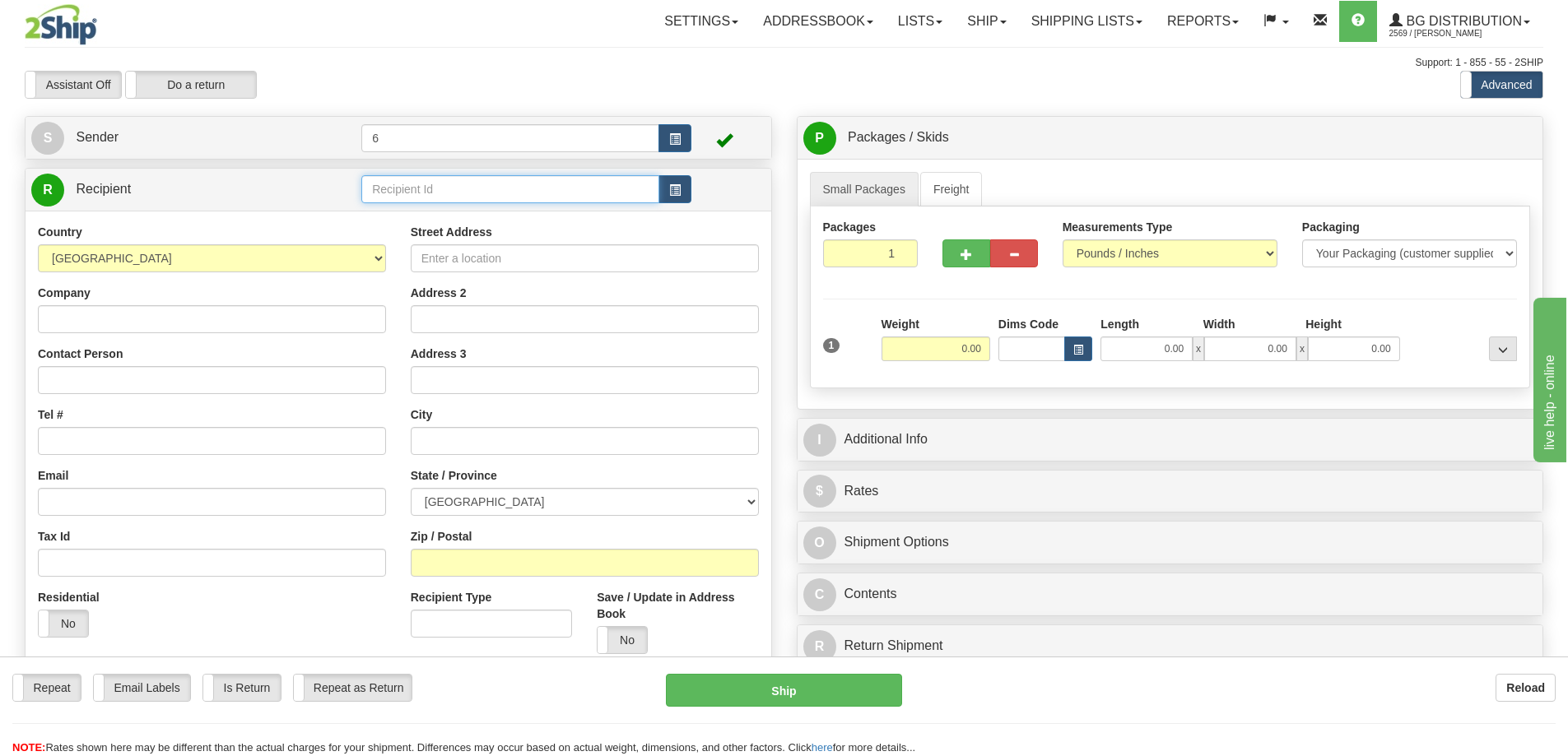
click at [456, 193] on input "text" at bounding box center [511, 189] width 298 height 28
type input "41055"
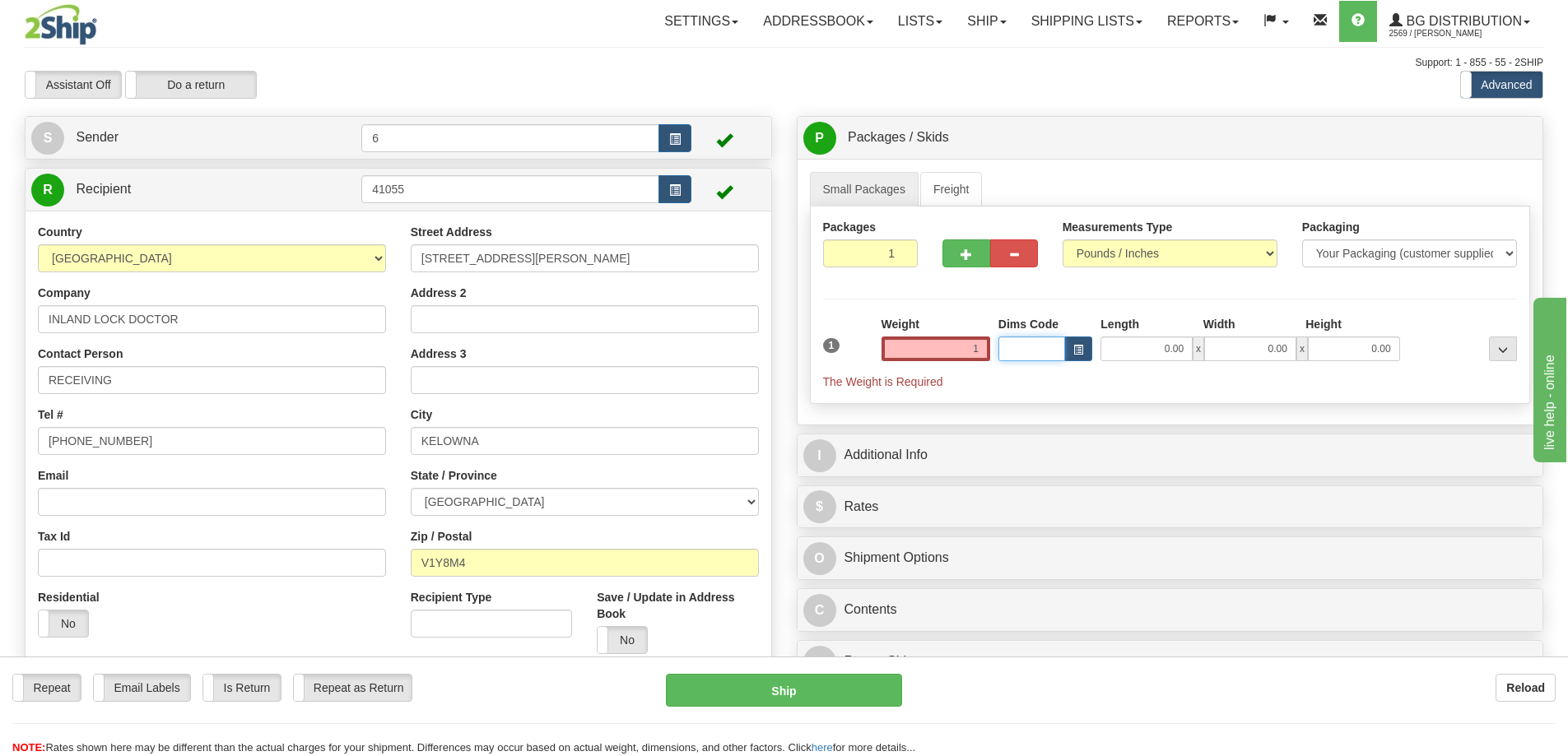
type input "1.00"
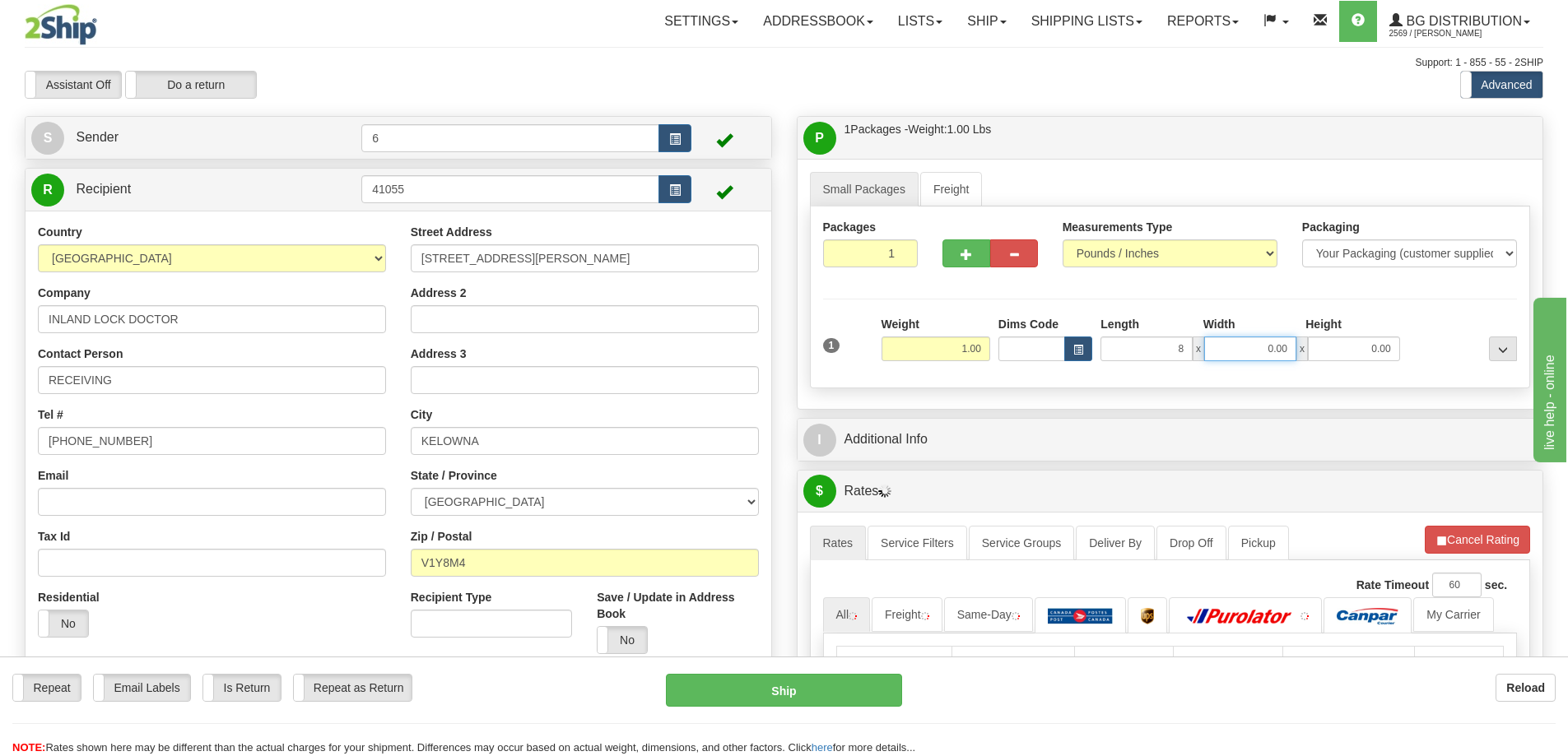
type input "8.00"
type input "5.00"
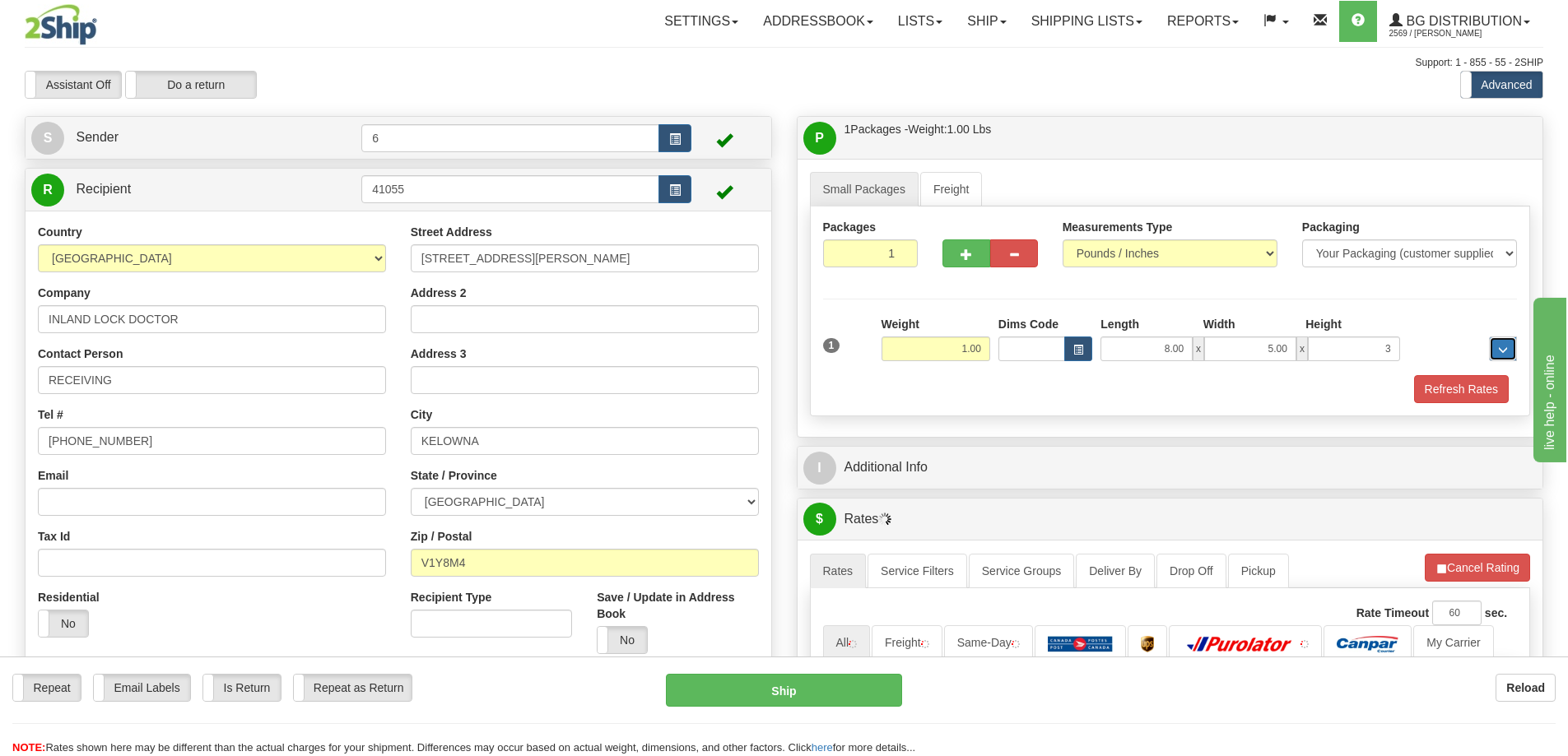
type input "3.00"
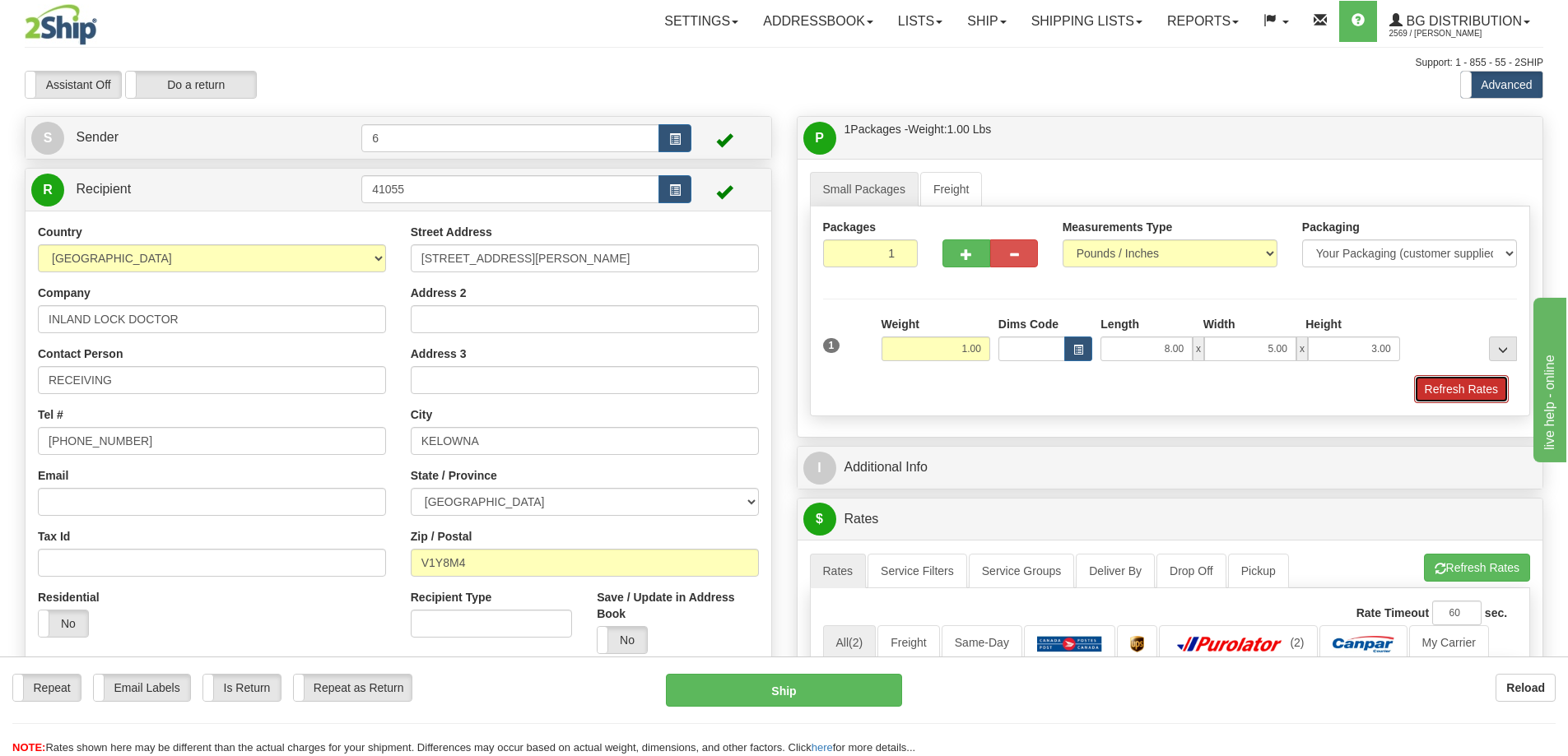
click at [1489, 380] on button "Refresh Rates" at bounding box center [1461, 389] width 94 height 28
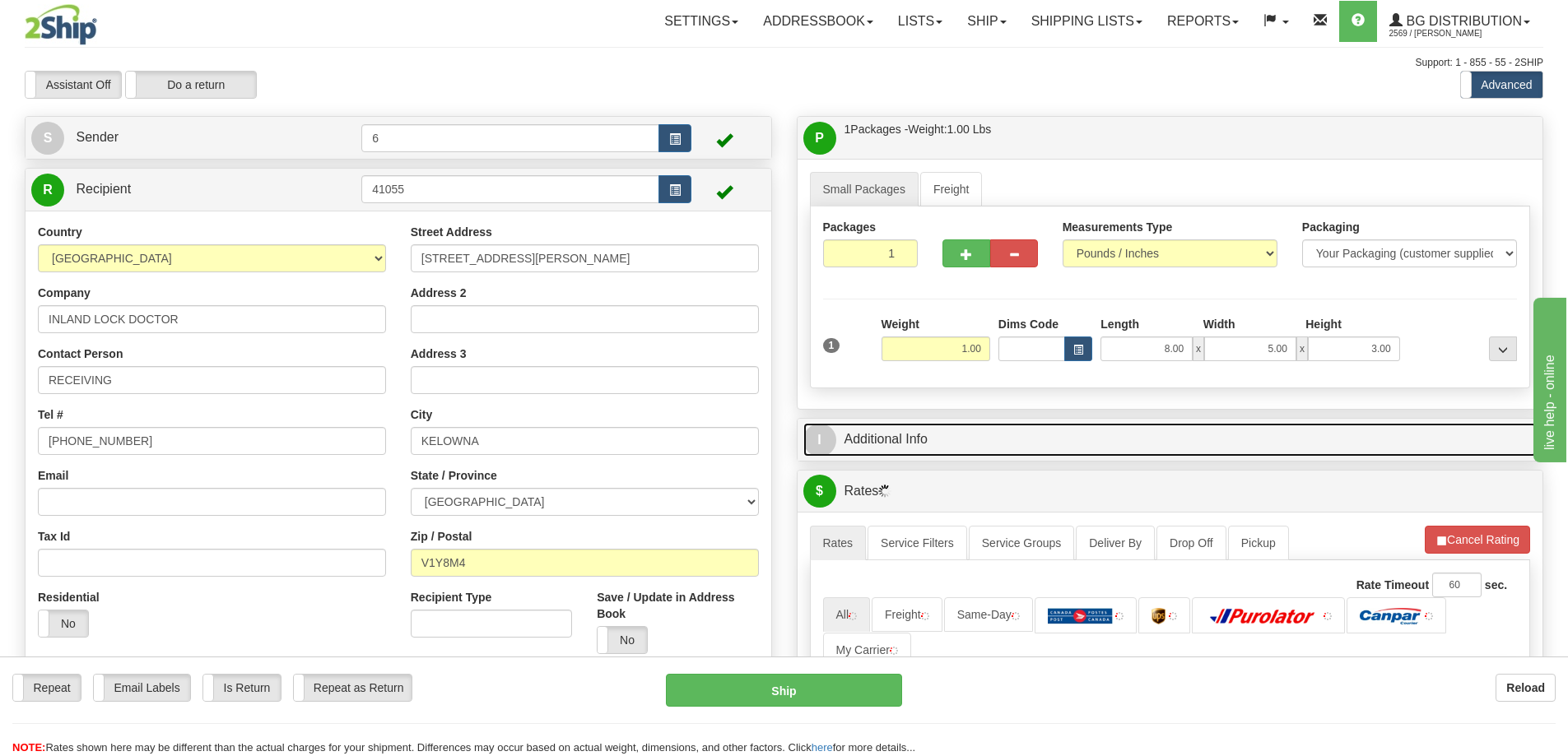
click at [1403, 439] on link "I Additional Info" at bounding box center [1170, 440] width 734 height 34
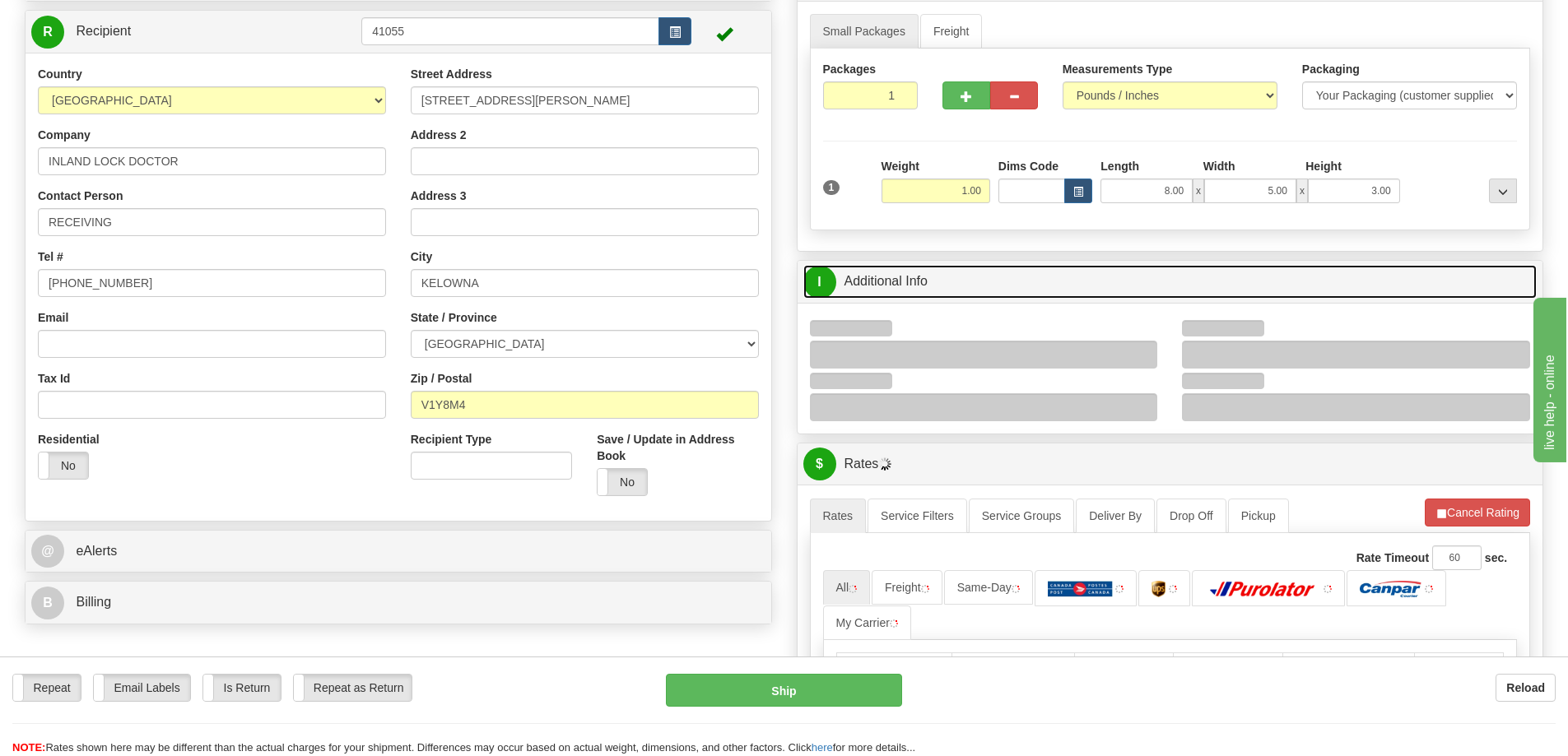
scroll to position [247, 0]
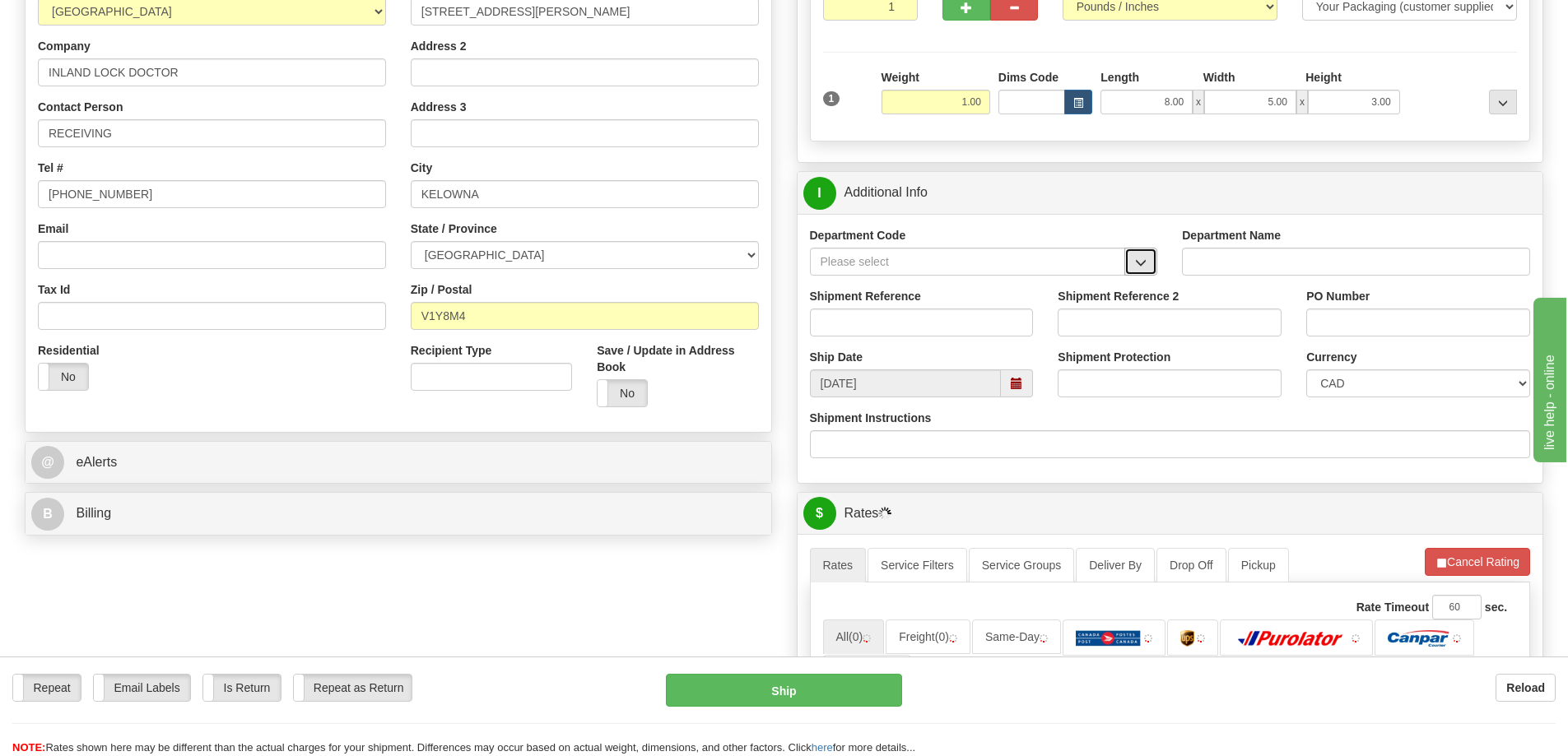
click at [1148, 266] on button "button" at bounding box center [1141, 261] width 33 height 28
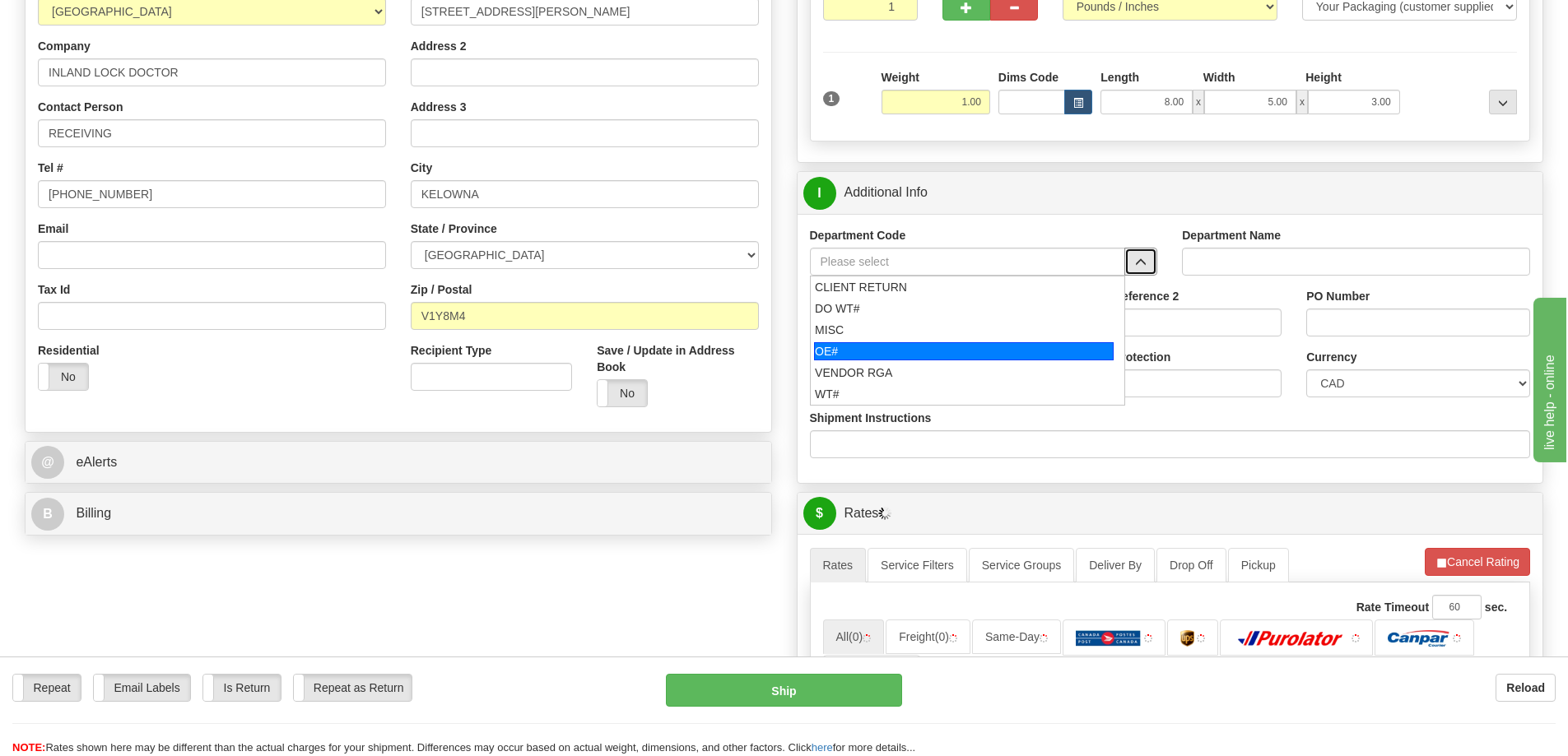
click at [847, 360] on div "OE#" at bounding box center [964, 352] width 300 height 18
type input "OE#"
type input "ORDERS"
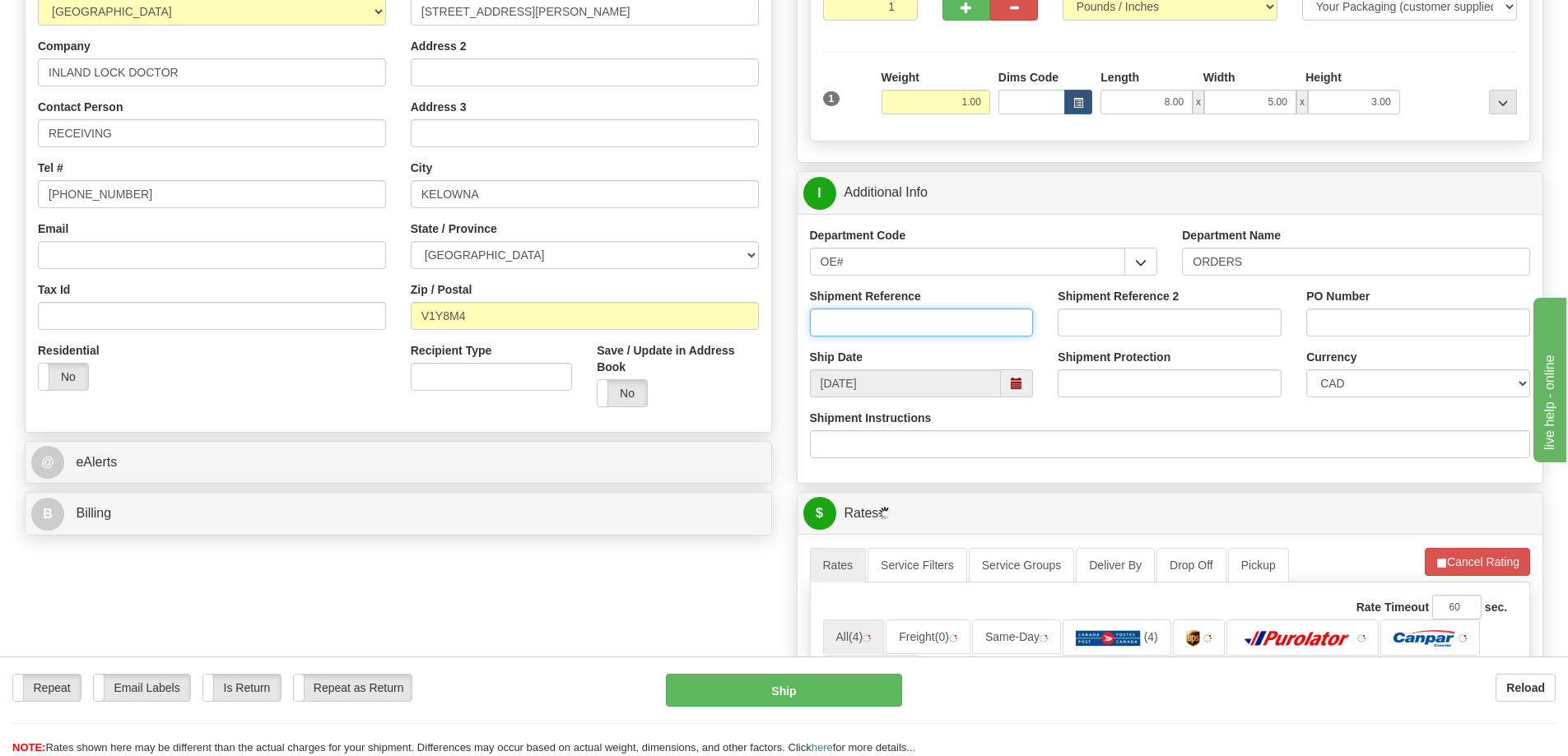
click at [853, 325] on input "Shipment Reference" at bounding box center [921, 323] width 224 height 28
type input "3"
type input "60032285-00"
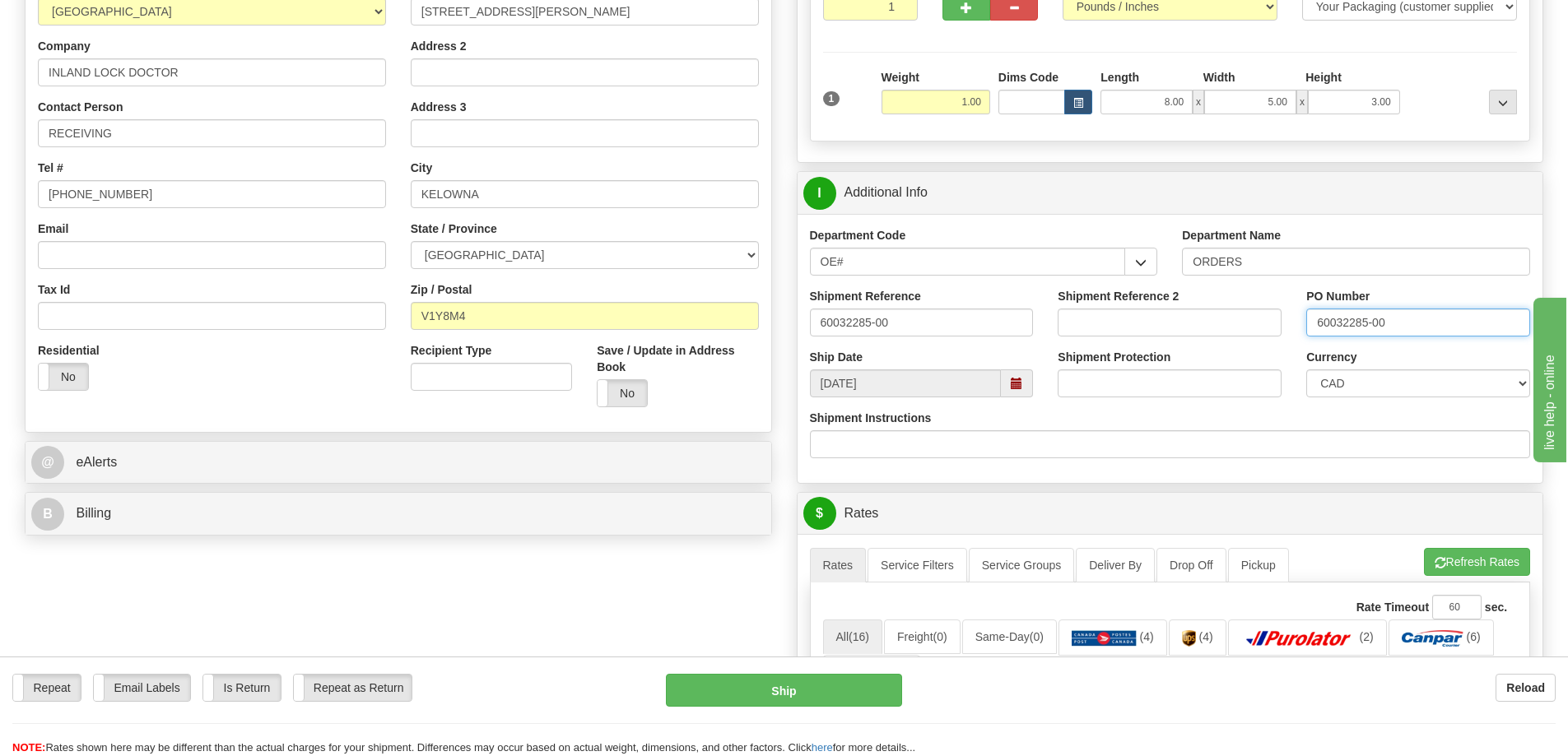
type input "60032285-00"
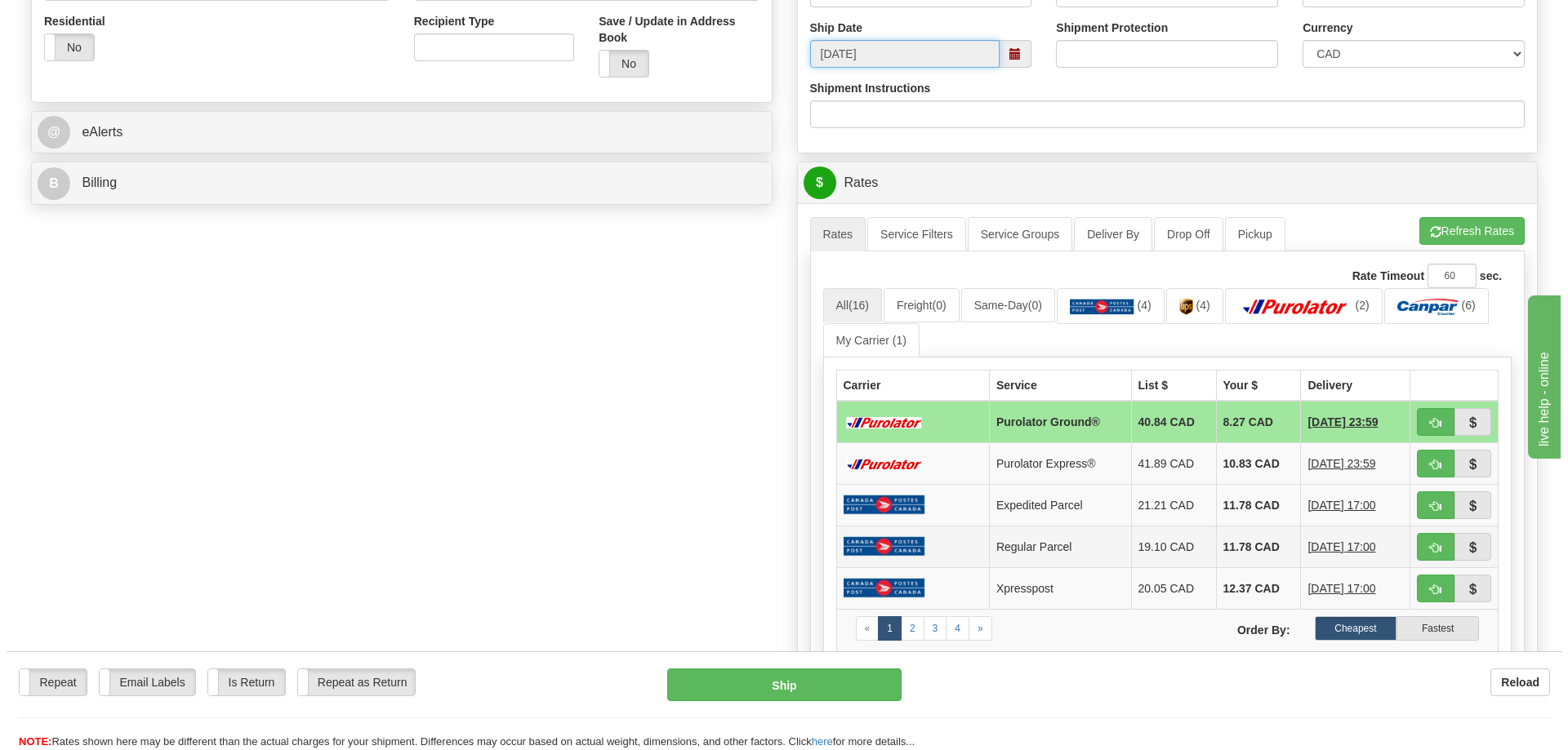
scroll to position [653, 0]
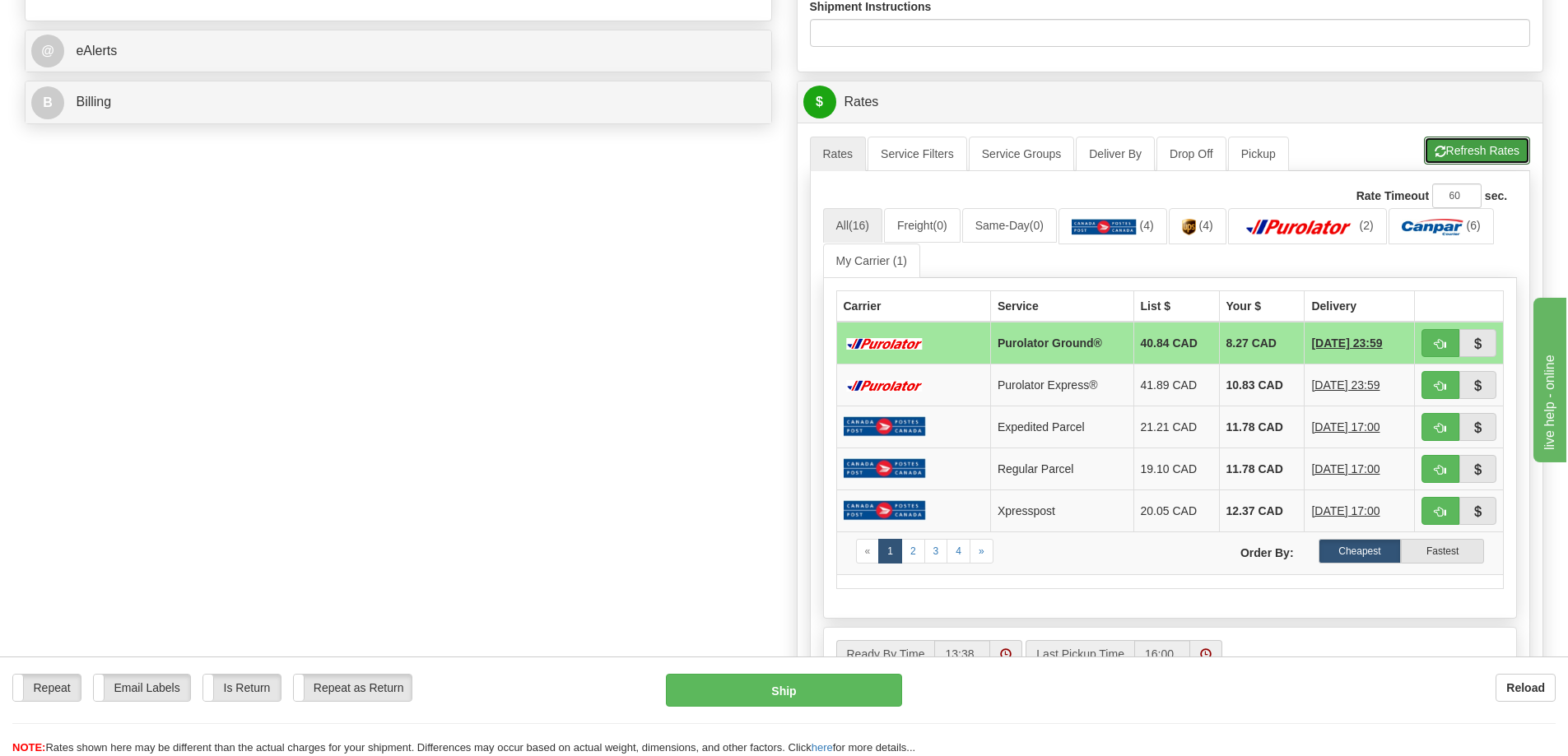
drag, startPoint x: 1457, startPoint y: 150, endPoint x: 1446, endPoint y: 146, distance: 11.7
click at [1450, 149] on button "Refresh Rates" at bounding box center [1477, 151] width 106 height 28
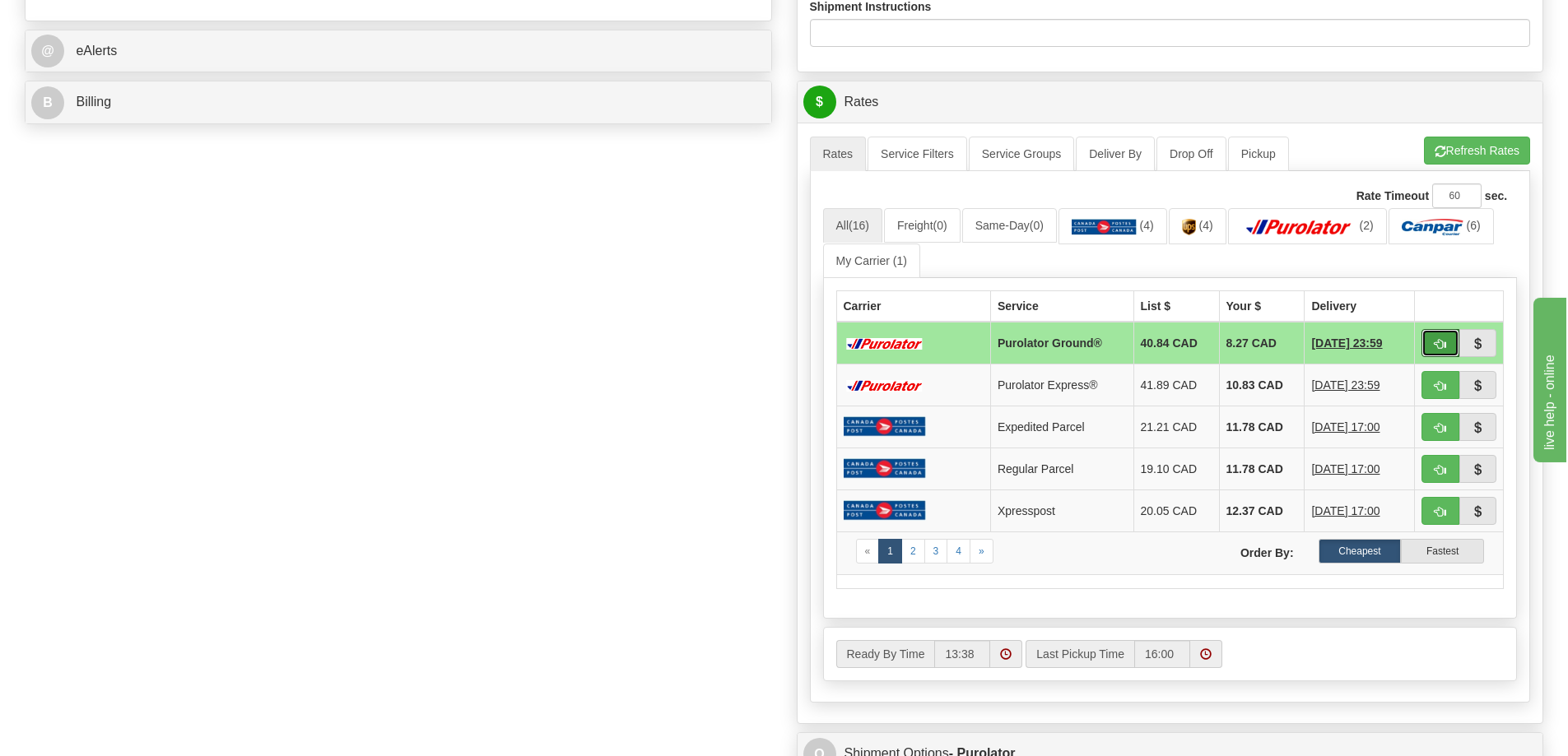
click at [1450, 348] on button "button" at bounding box center [1441, 343] width 38 height 28
type input "260"
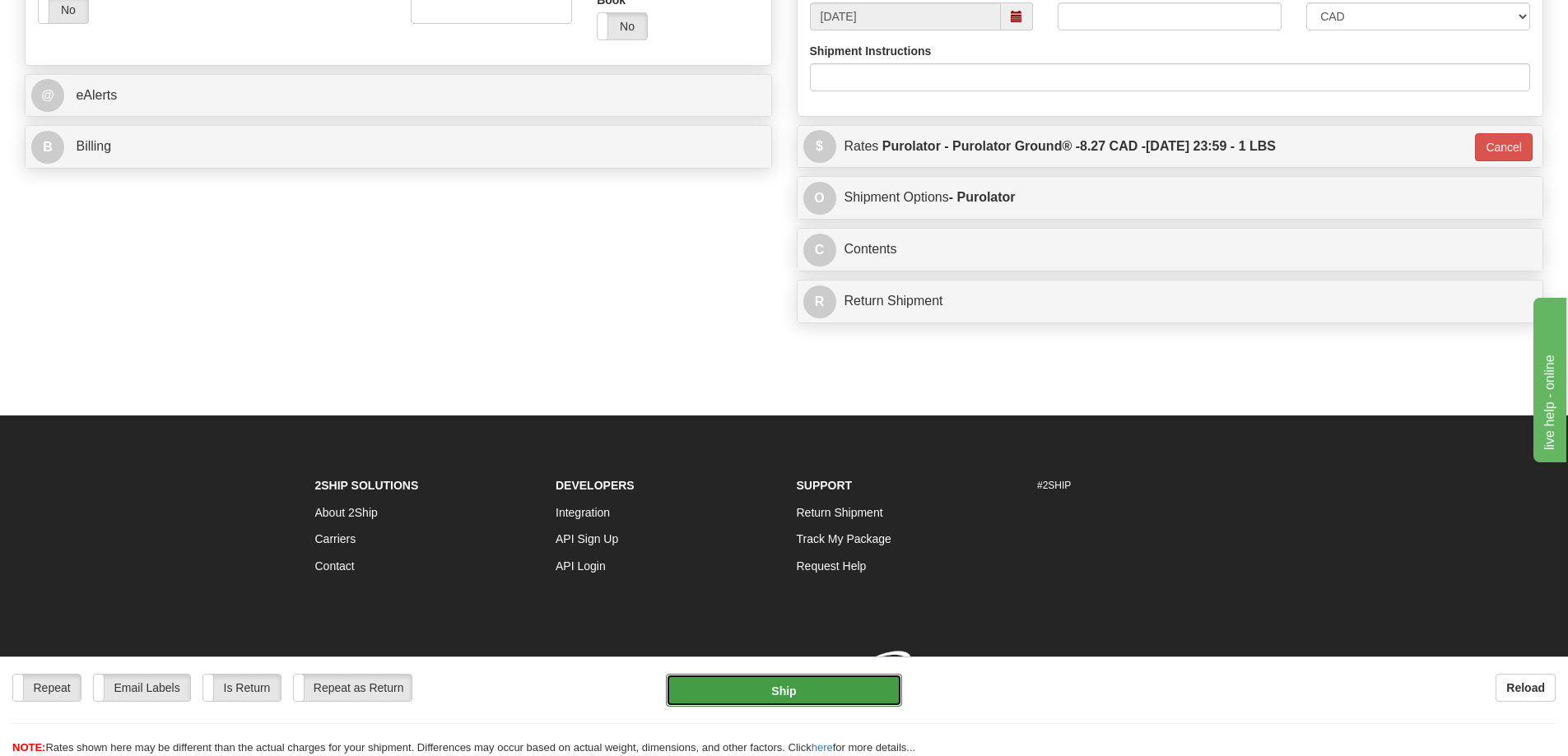
click at [826, 688] on button "Ship" at bounding box center [784, 689] width 236 height 33
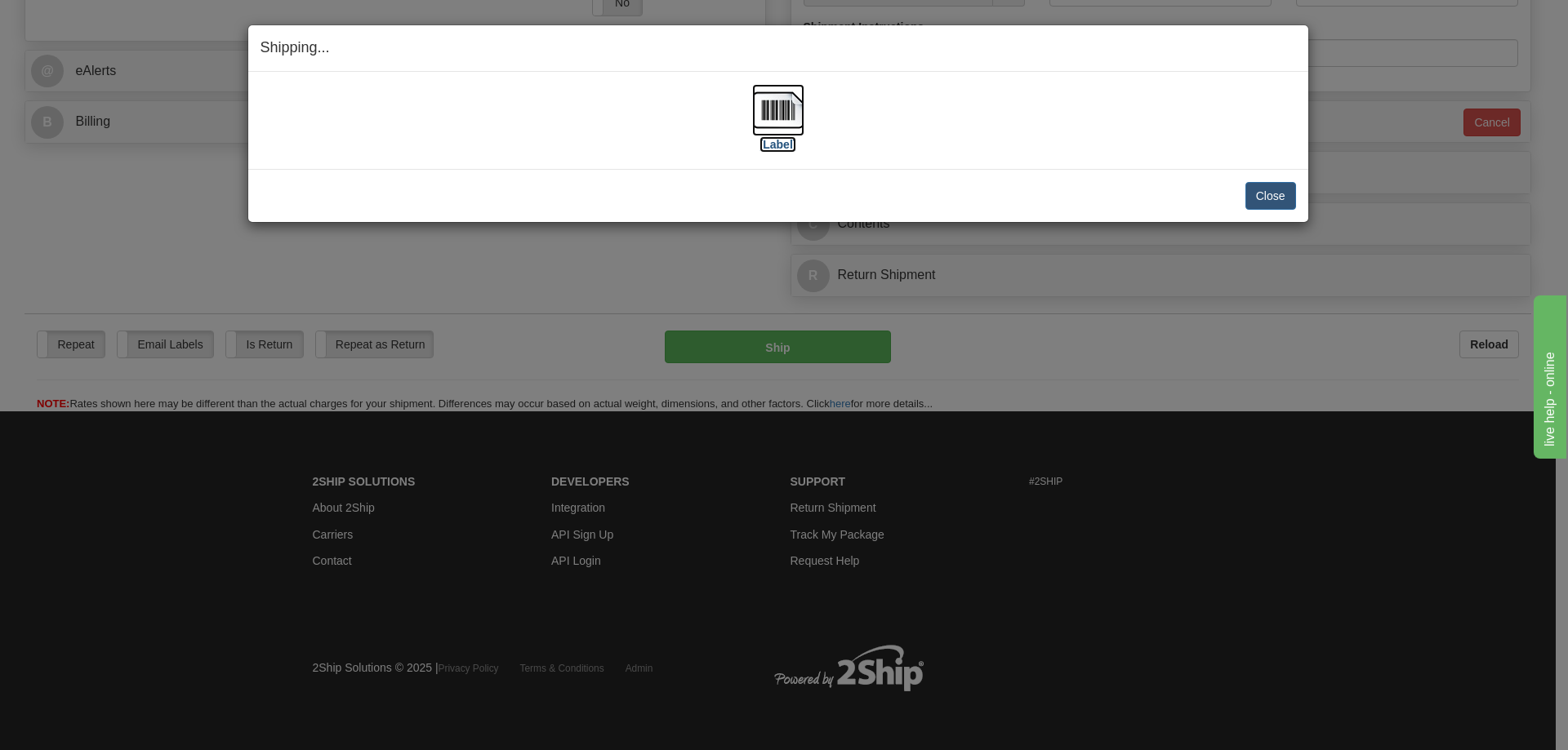
click at [793, 147] on label "[Label]" at bounding box center [778, 144] width 37 height 17
drag, startPoint x: 1268, startPoint y: 201, endPoint x: 1231, endPoint y: 165, distance: 51.6
click at [1268, 197] on button "Close" at bounding box center [1270, 196] width 50 height 28
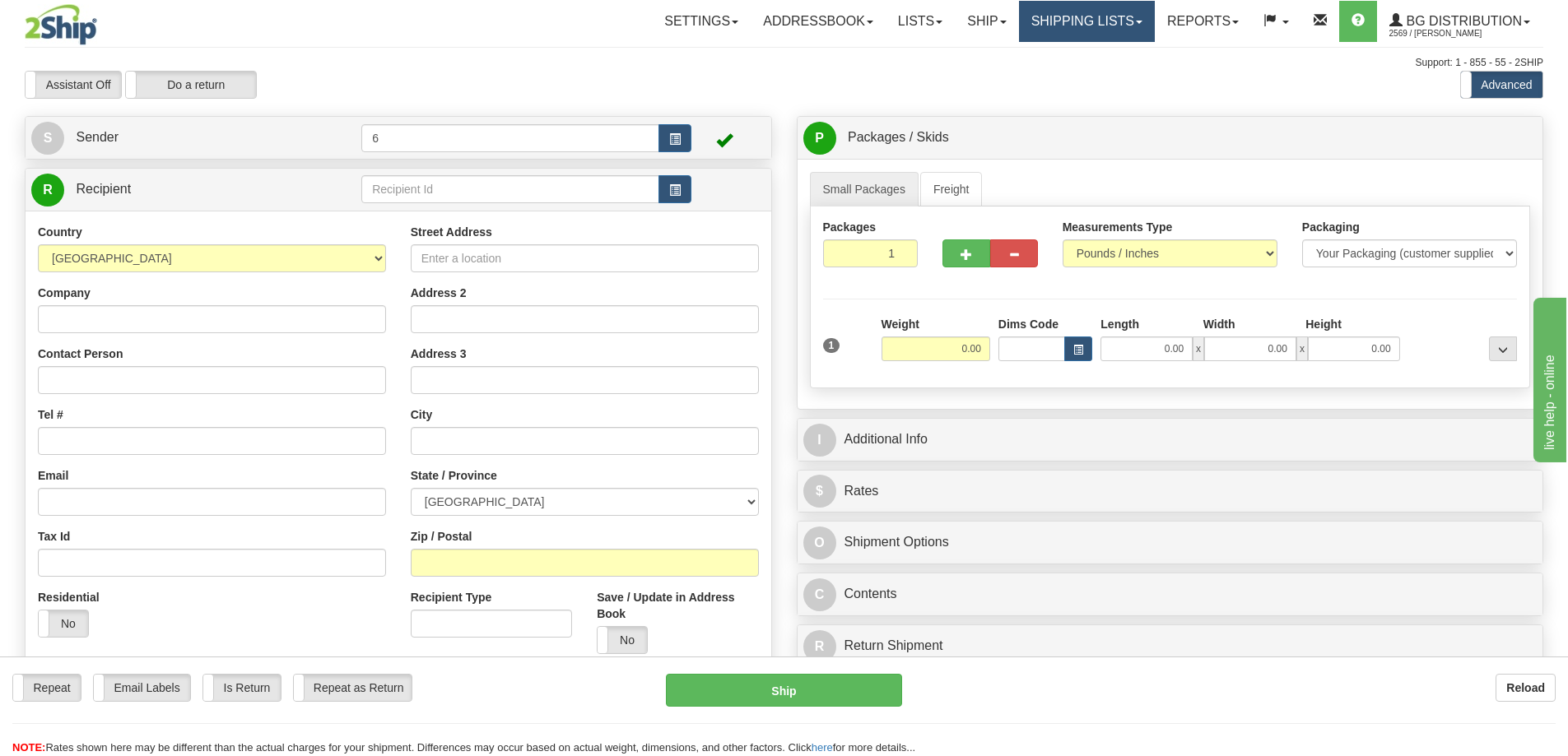
click at [1060, 36] on link "Shipping lists" at bounding box center [1087, 21] width 136 height 41
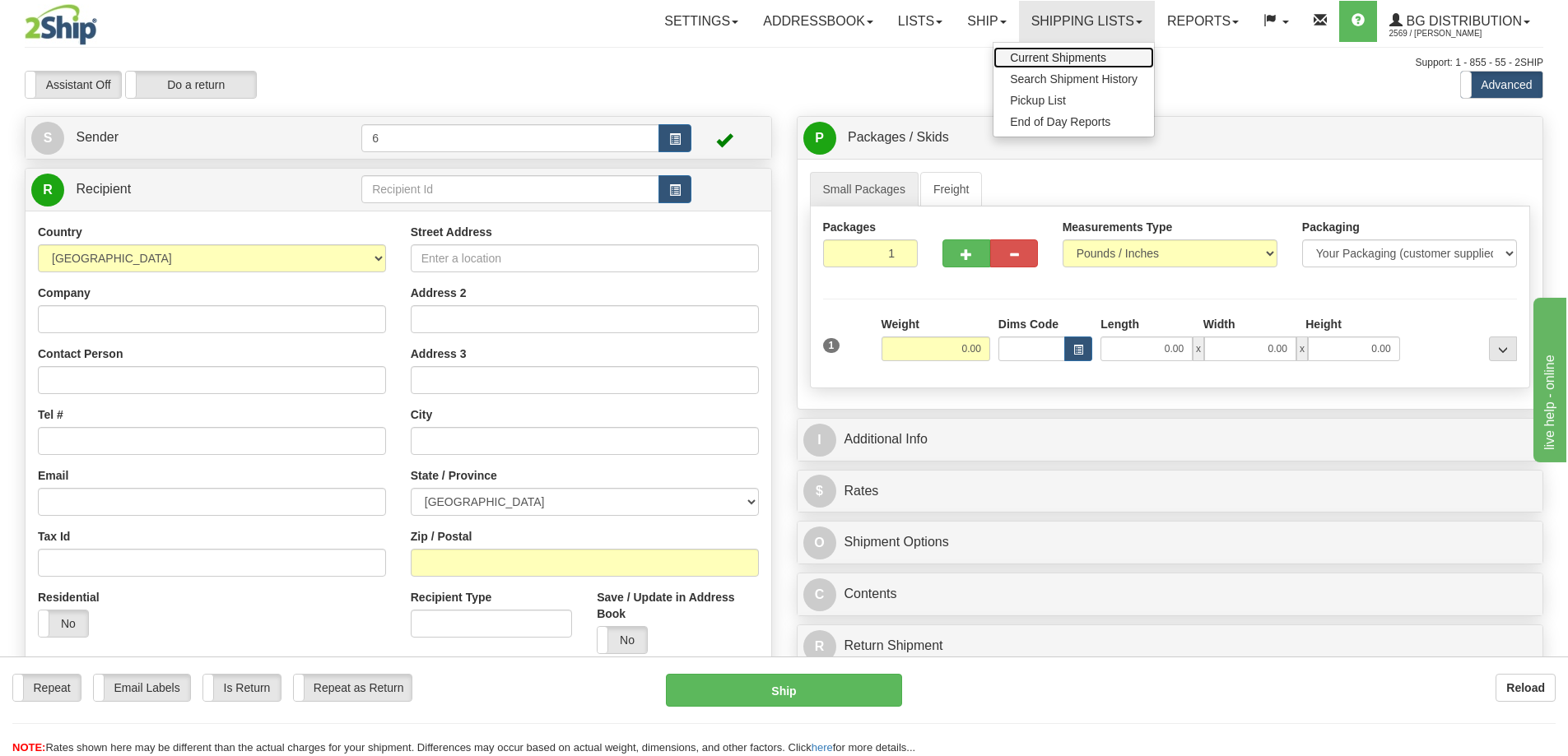
click at [1043, 64] on span "Current Shipments" at bounding box center [1057, 57] width 96 height 13
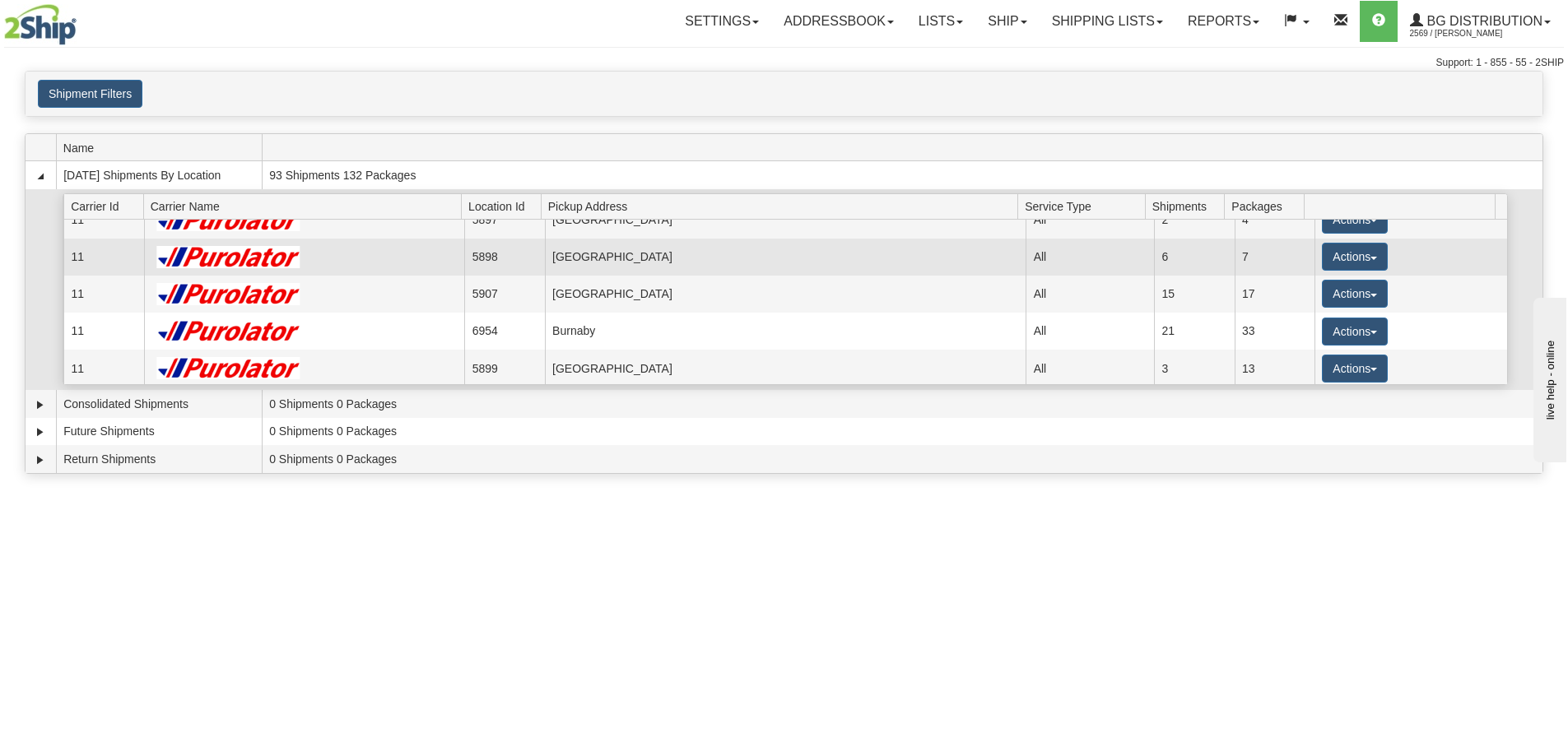
scroll to position [82, 0]
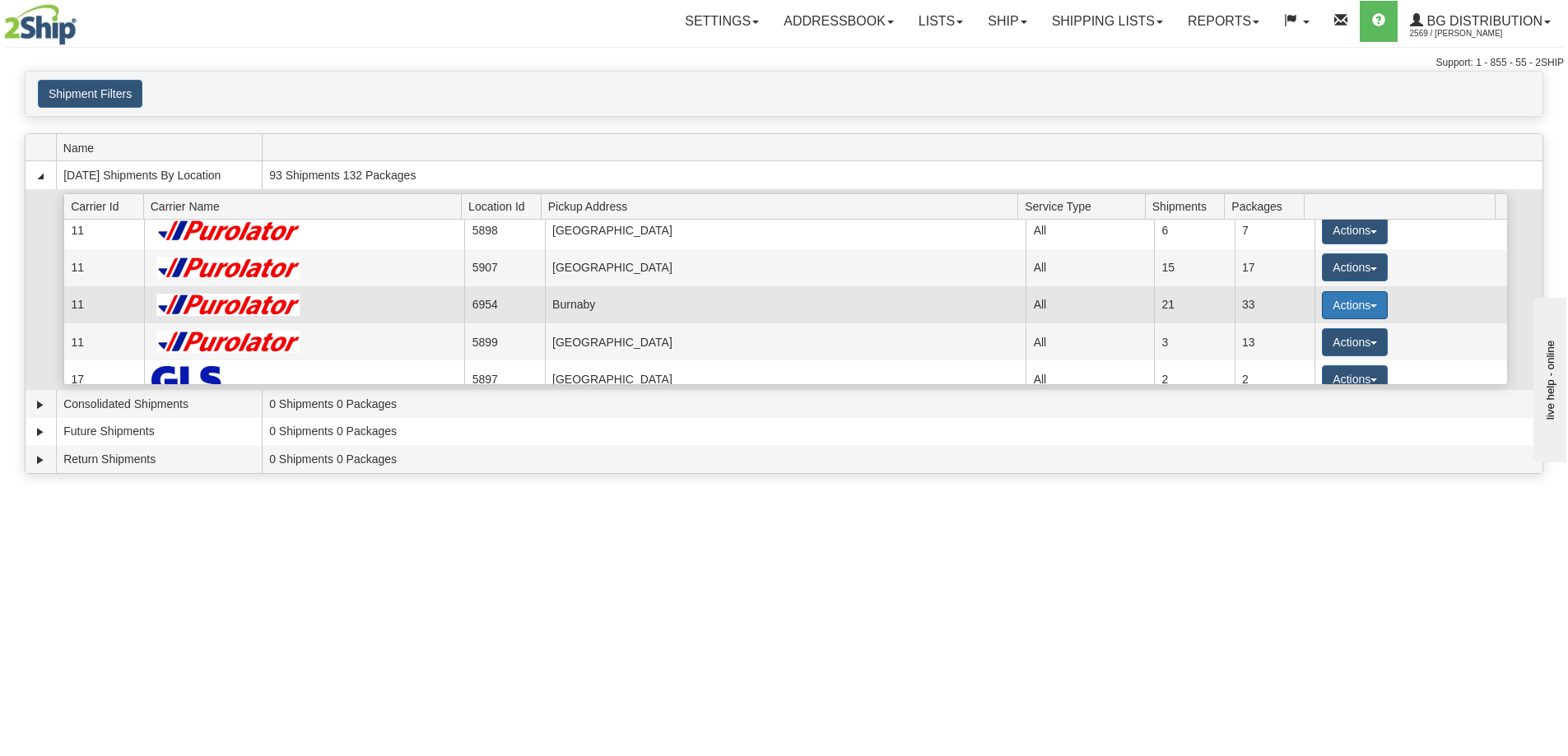
click at [1352, 305] on button "Actions" at bounding box center [1354, 305] width 66 height 28
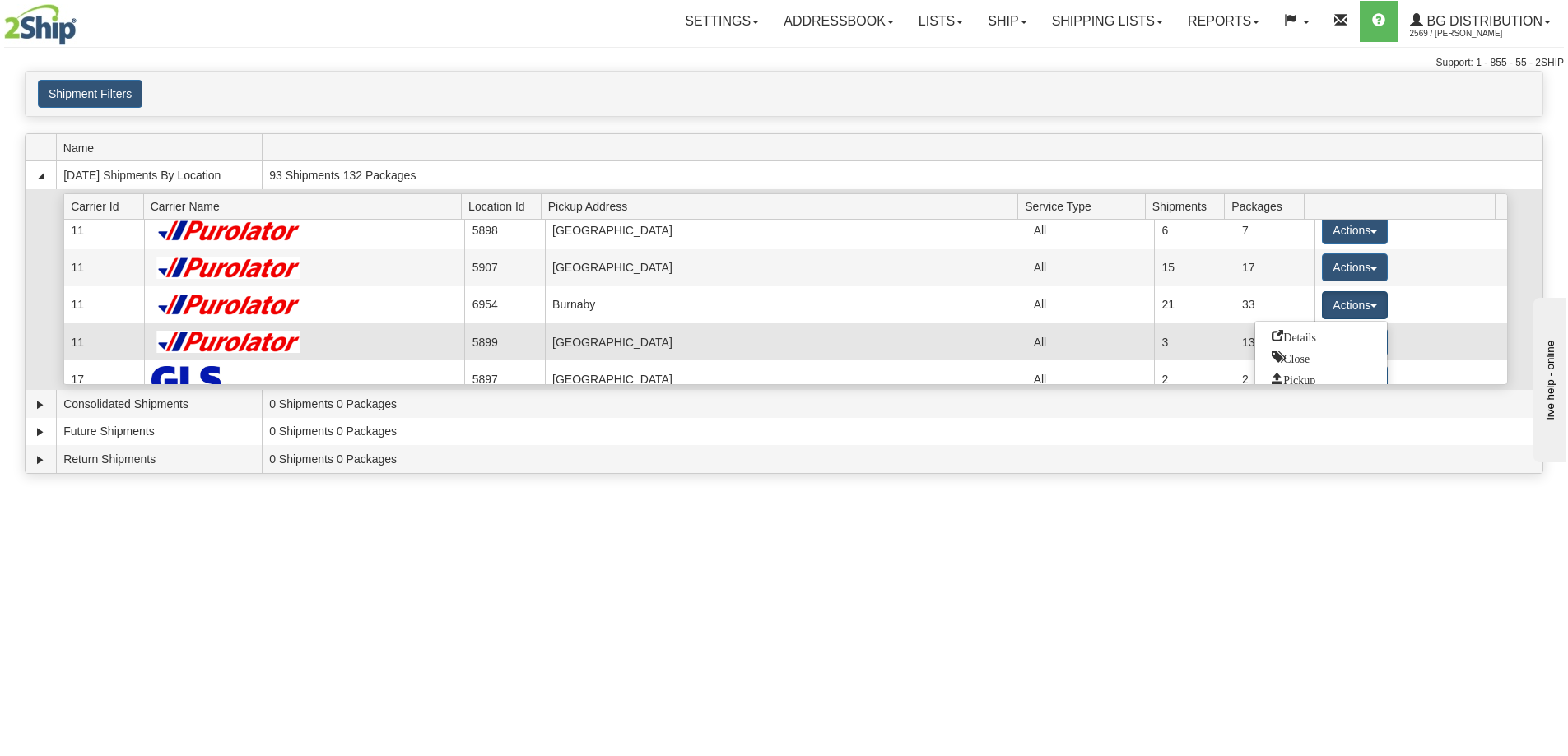
drag, startPoint x: 1323, startPoint y: 335, endPoint x: 1332, endPoint y: 326, distance: 12.7
click at [1330, 326] on ul "Details Close Pickup Zip Print" at bounding box center [1321, 379] width 133 height 117
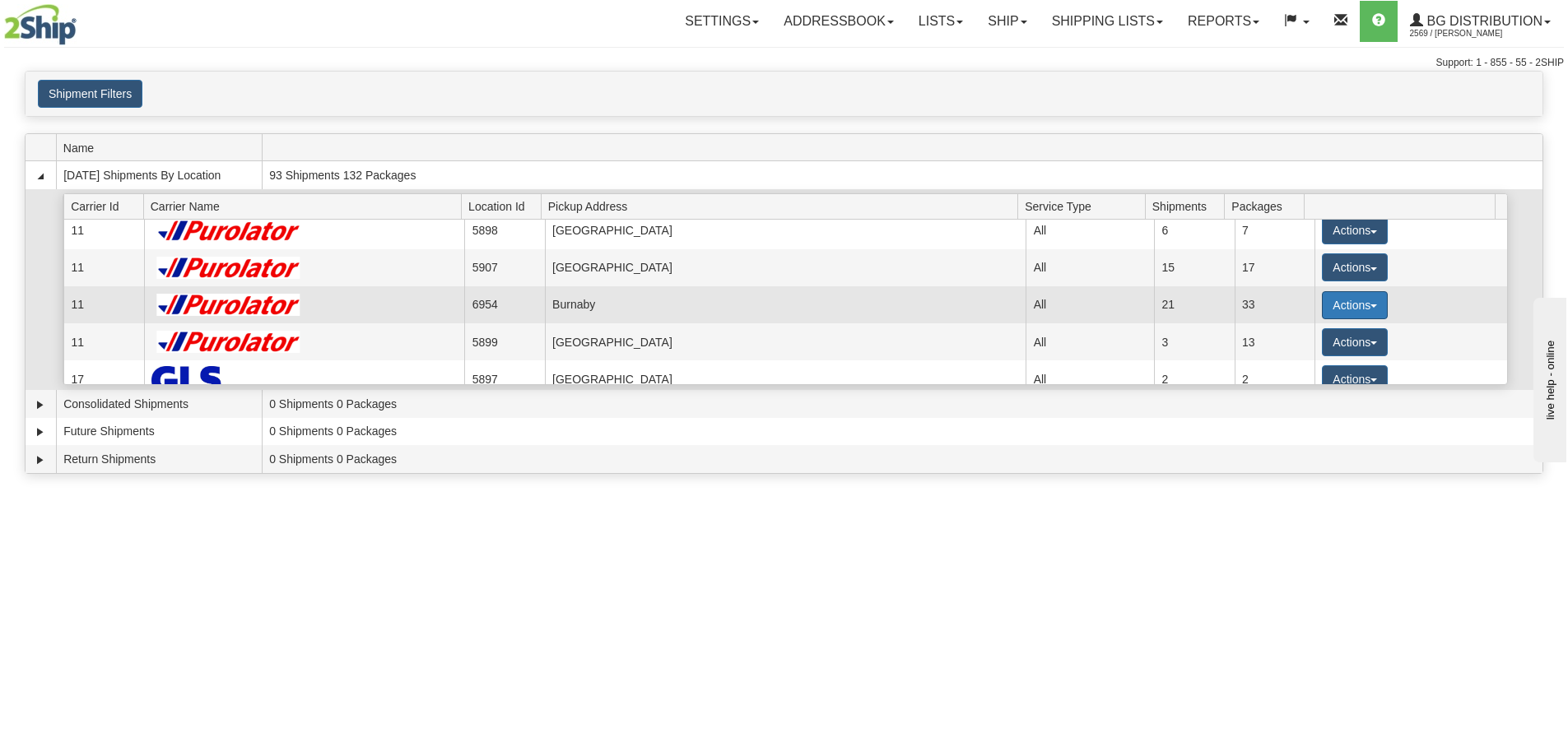
click at [1323, 307] on button "Actions" at bounding box center [1354, 305] width 66 height 28
click at [1317, 335] on span "Details" at bounding box center [1294, 336] width 45 height 12
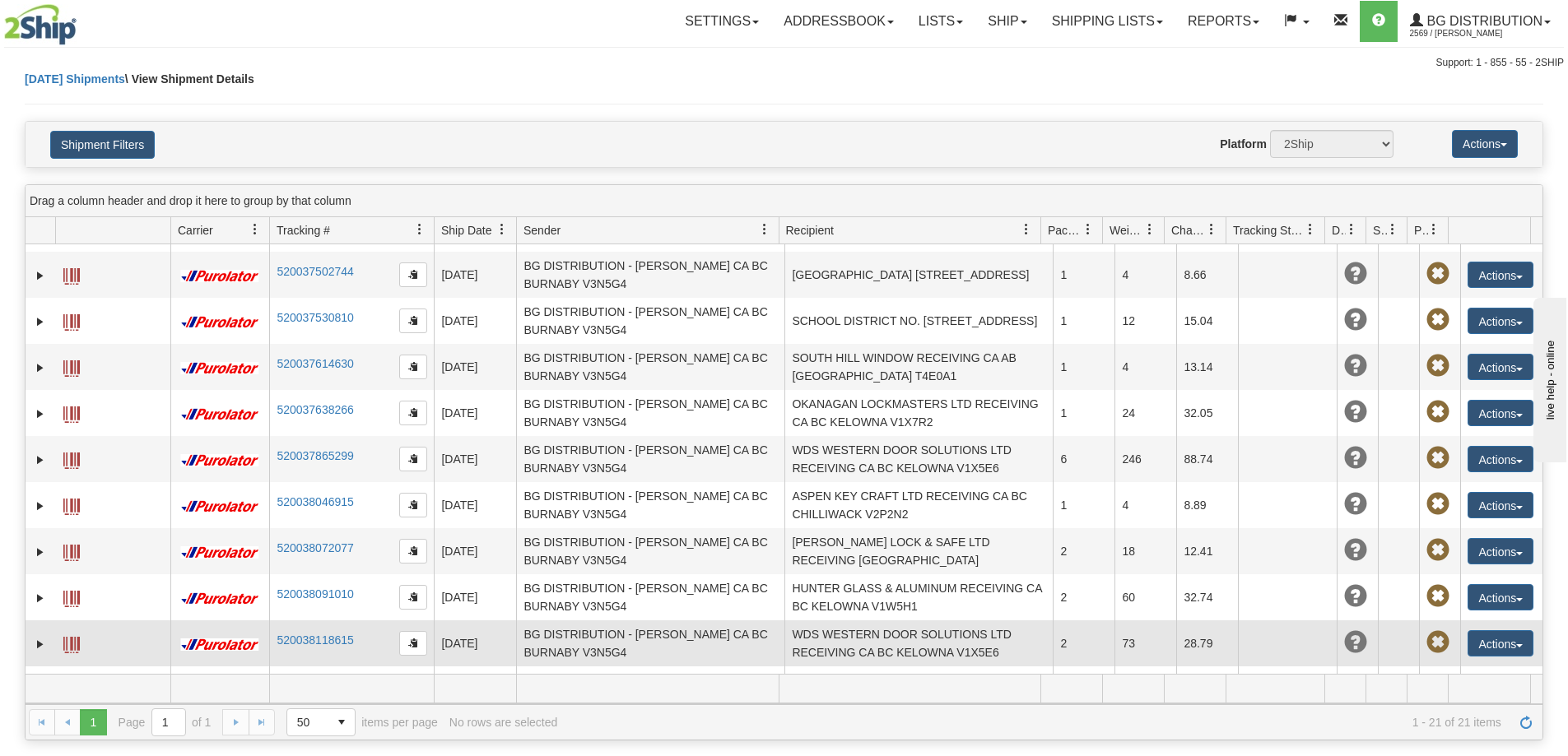
scroll to position [537, 0]
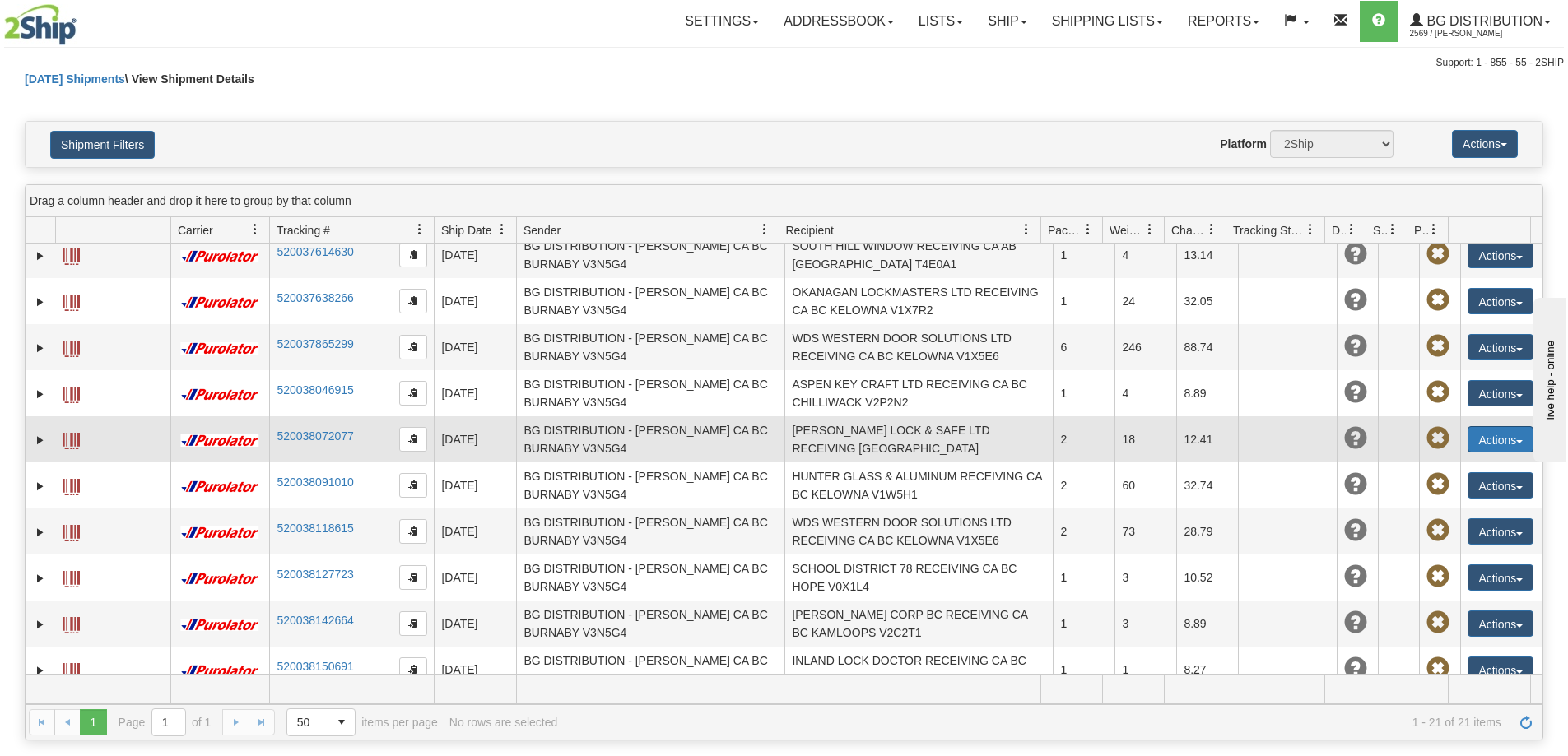
click at [1502, 426] on button "Actions" at bounding box center [1500, 439] width 66 height 27
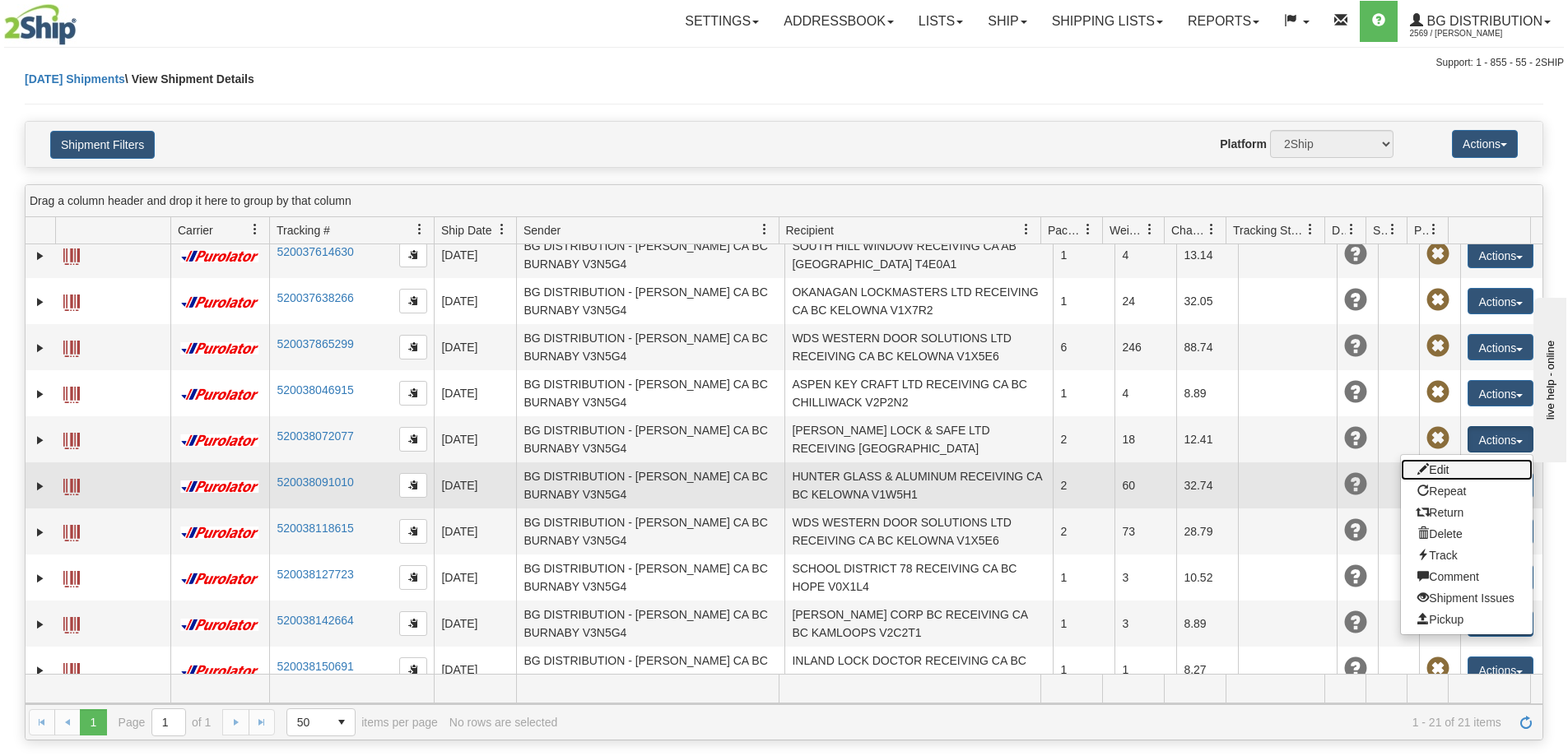
click at [1427, 459] on link "Edit" at bounding box center [1467, 470] width 132 height 22
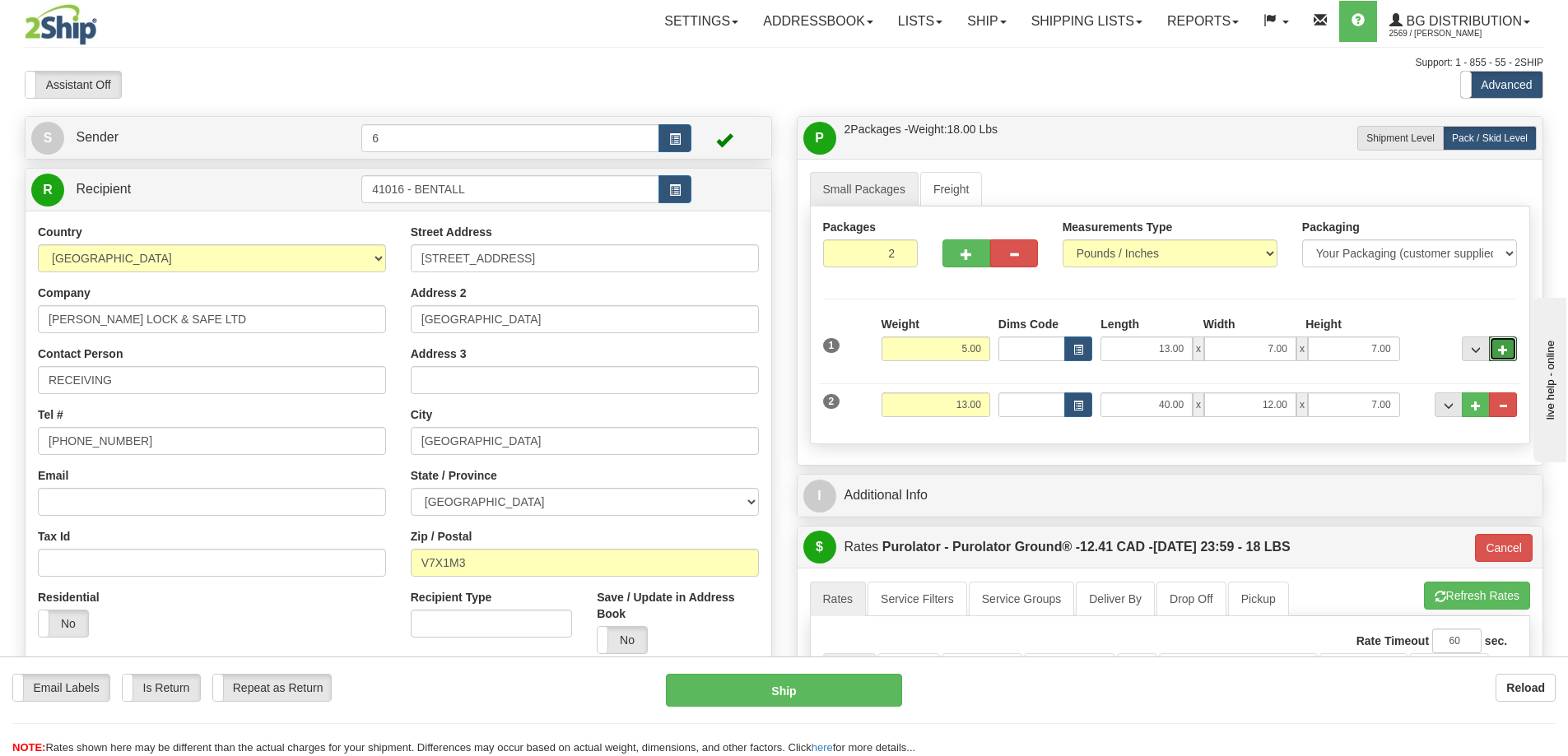
drag, startPoint x: 1498, startPoint y: 357, endPoint x: 1479, endPoint y: 348, distance: 21.0
click at [1498, 355] on span "..." at bounding box center [1503, 350] width 10 height 9
type input "3"
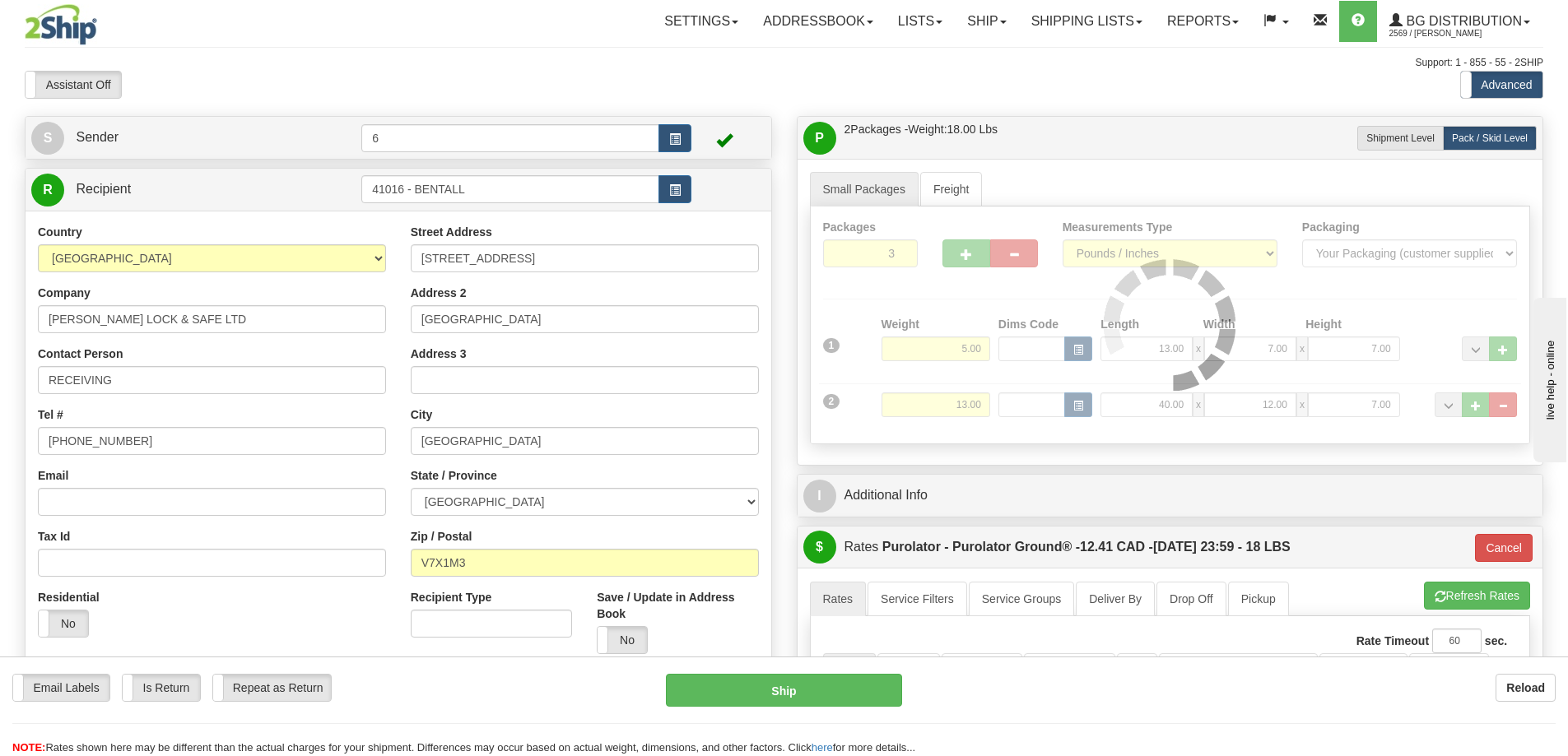
type input "260"
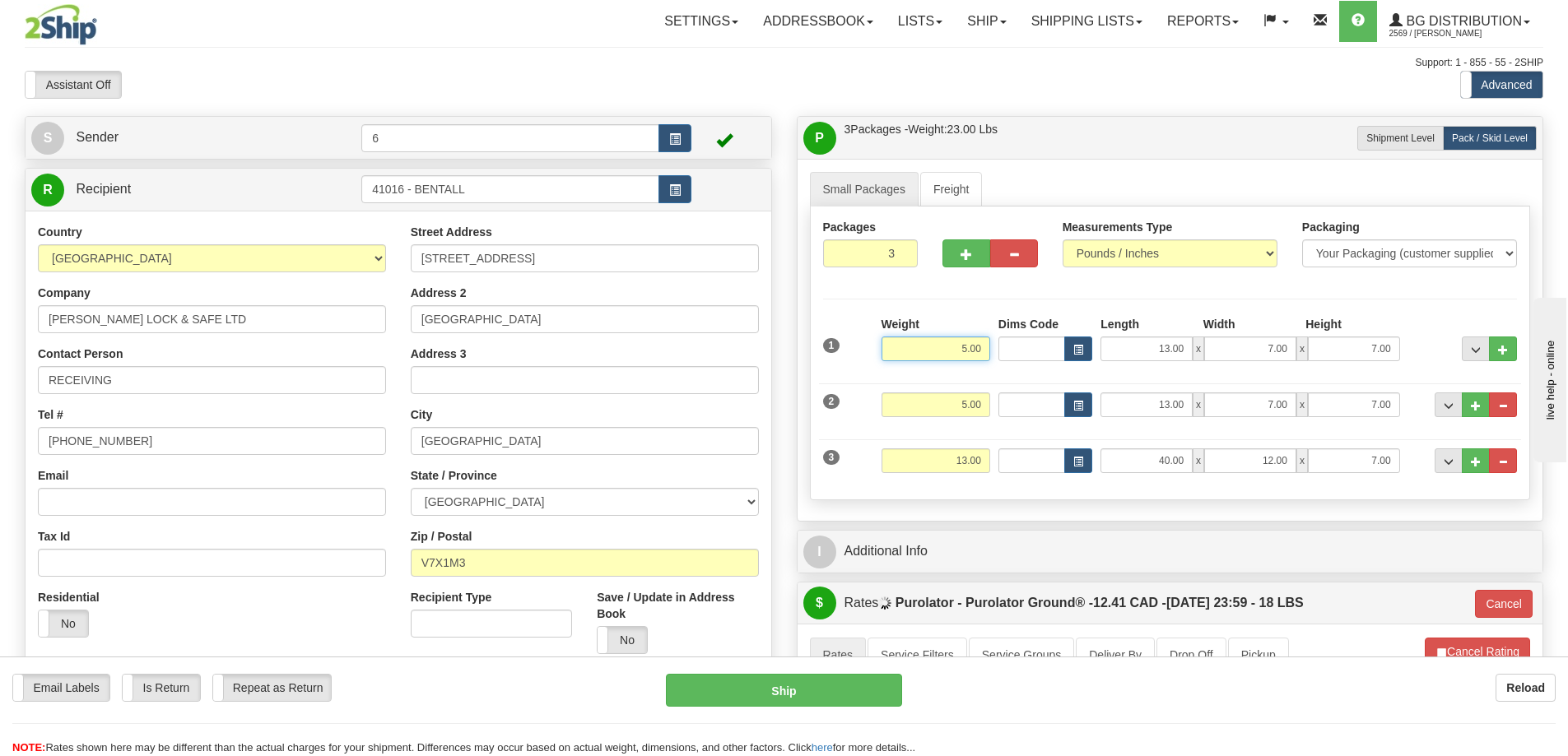
drag, startPoint x: 925, startPoint y: 353, endPoint x: 1013, endPoint y: 332, distance: 90.5
click at [1044, 342] on div "1 Weight 5.00 Dims Code x x" at bounding box center [1170, 345] width 703 height 59
type input "16"
type input "260"
type input "16.00"
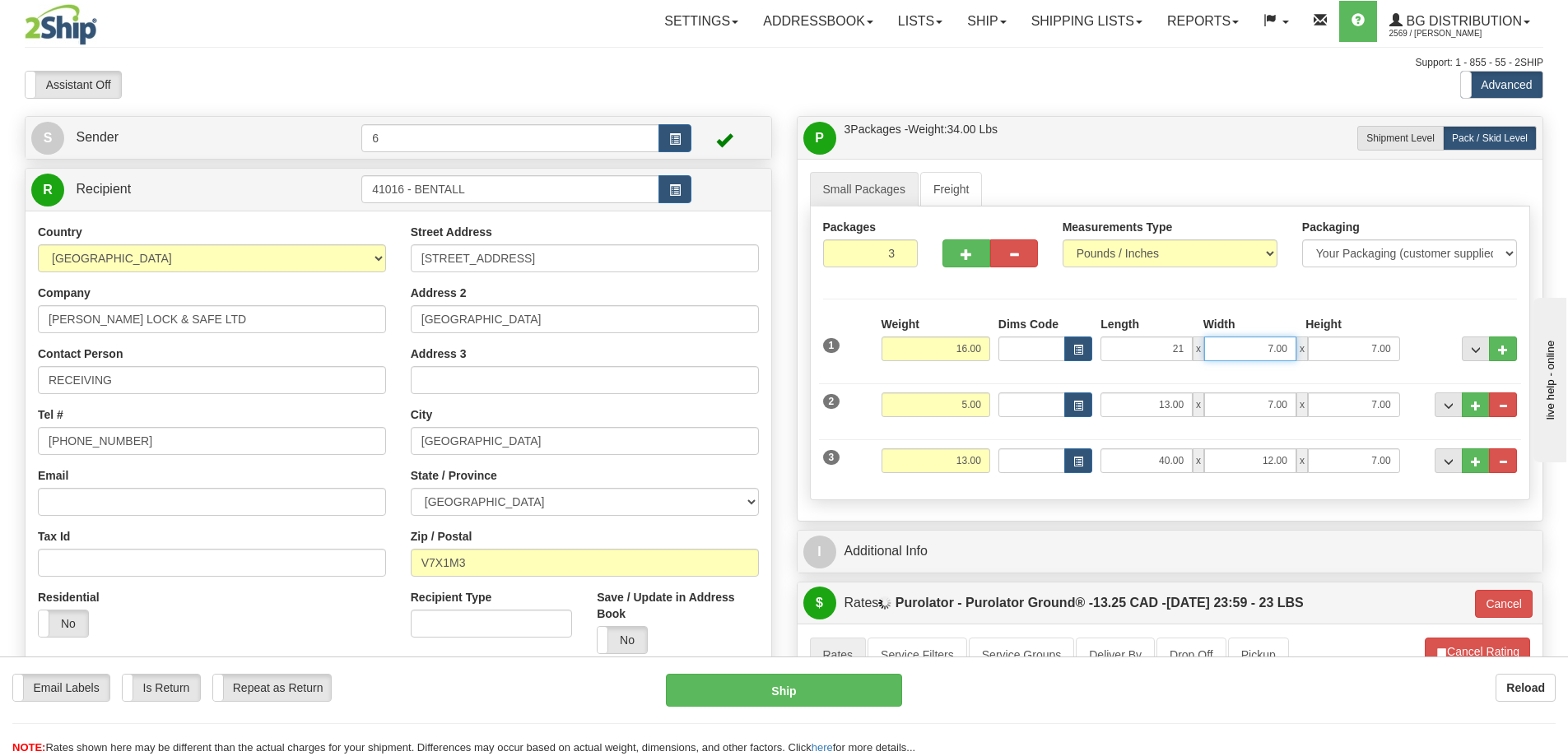
type input "21.00"
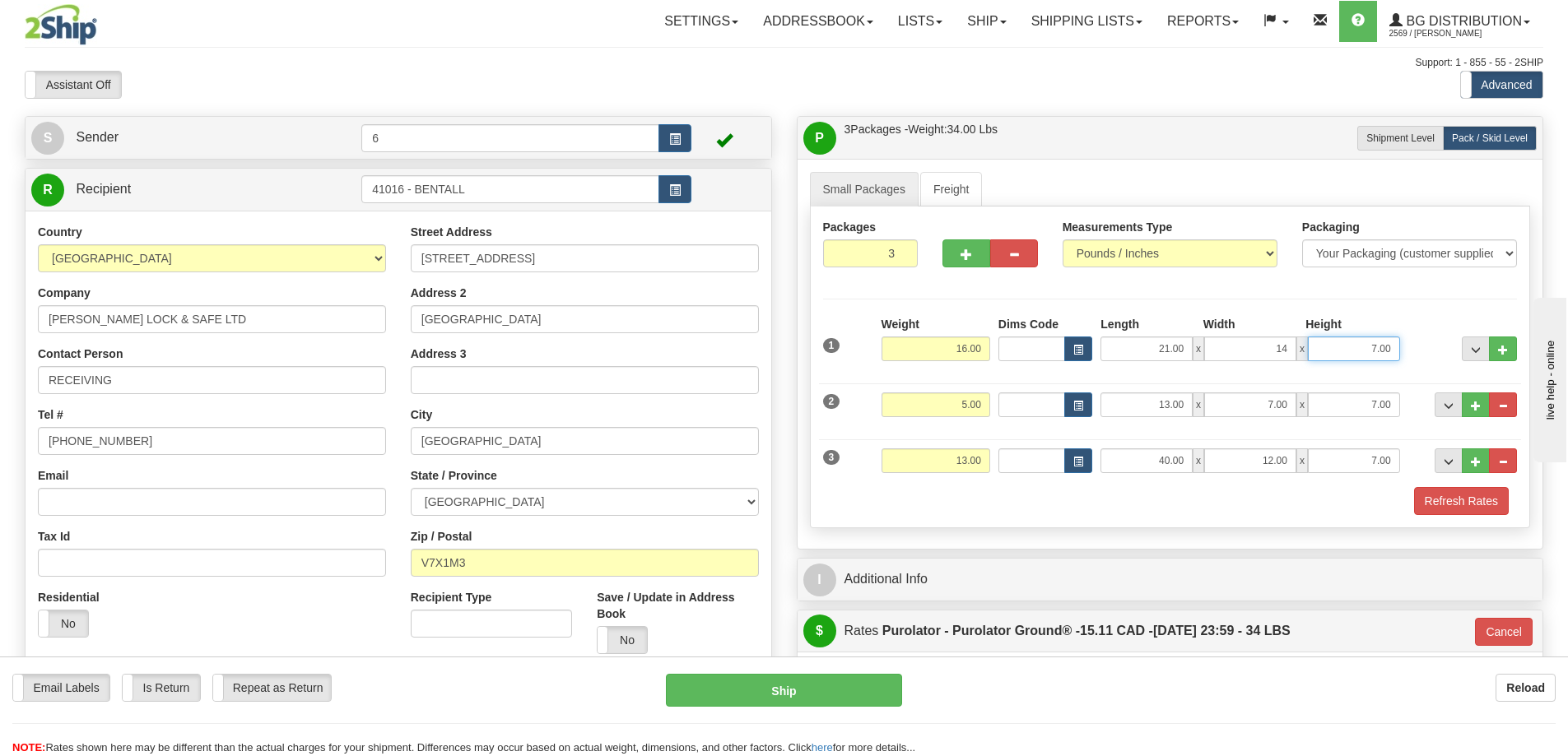
type input "14.00"
type input "5.00"
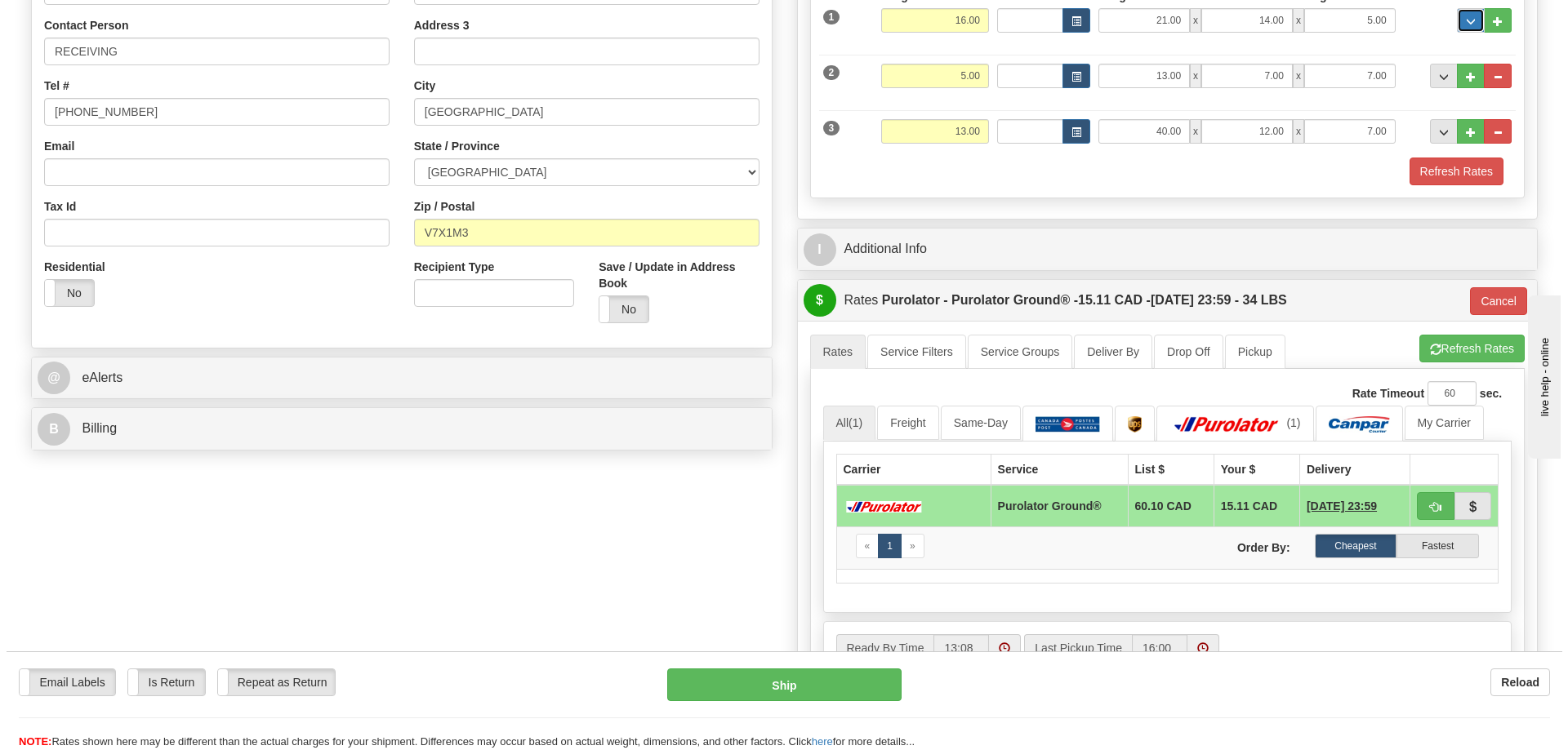
scroll to position [326, 0]
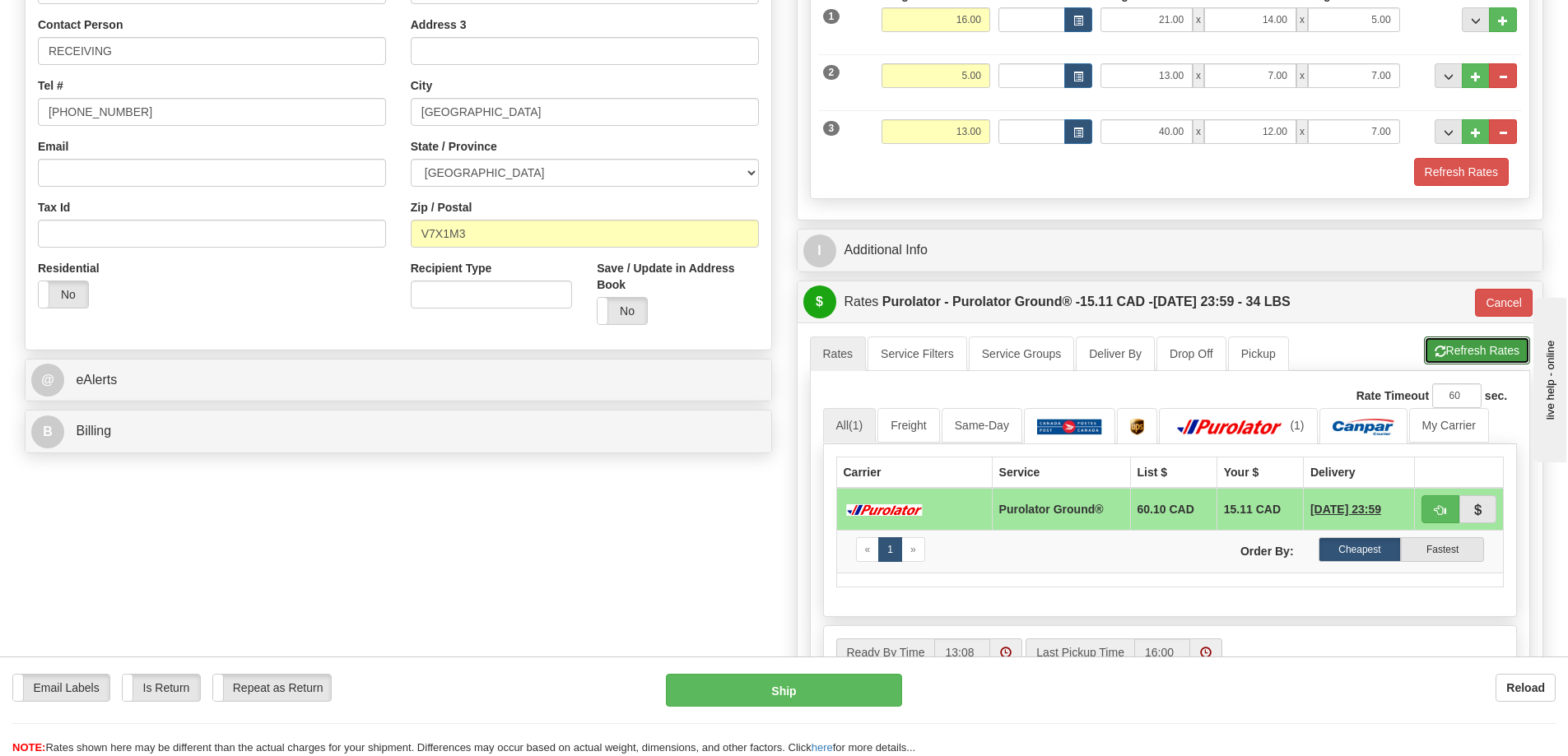
click at [1474, 351] on button "Refresh Rates" at bounding box center [1477, 351] width 106 height 28
type input "260"
click at [785, 692] on button "Ship" at bounding box center [784, 689] width 236 height 33
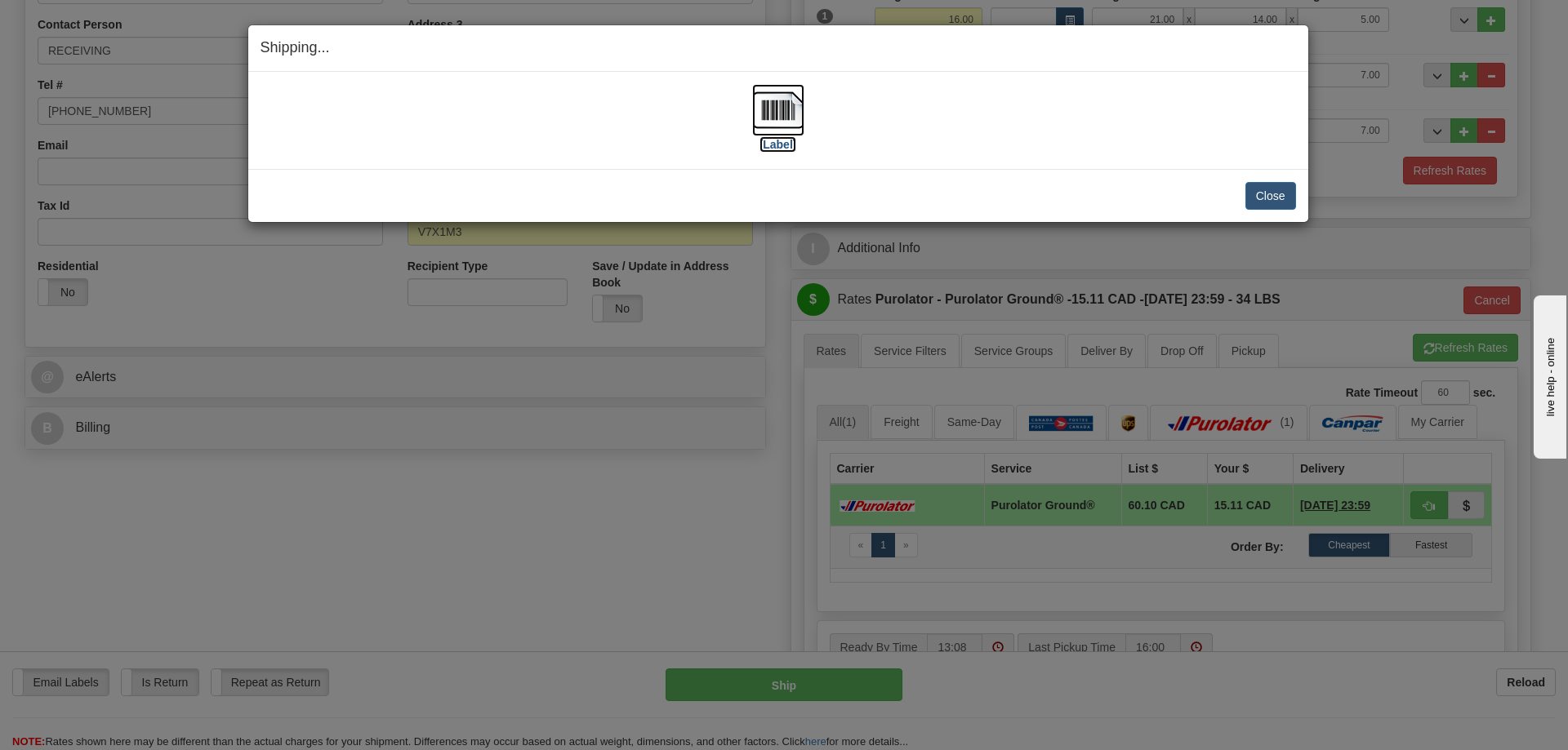
click at [793, 140] on label "[Label]" at bounding box center [778, 144] width 37 height 17
click at [1289, 192] on button "Close" at bounding box center [1270, 196] width 50 height 28
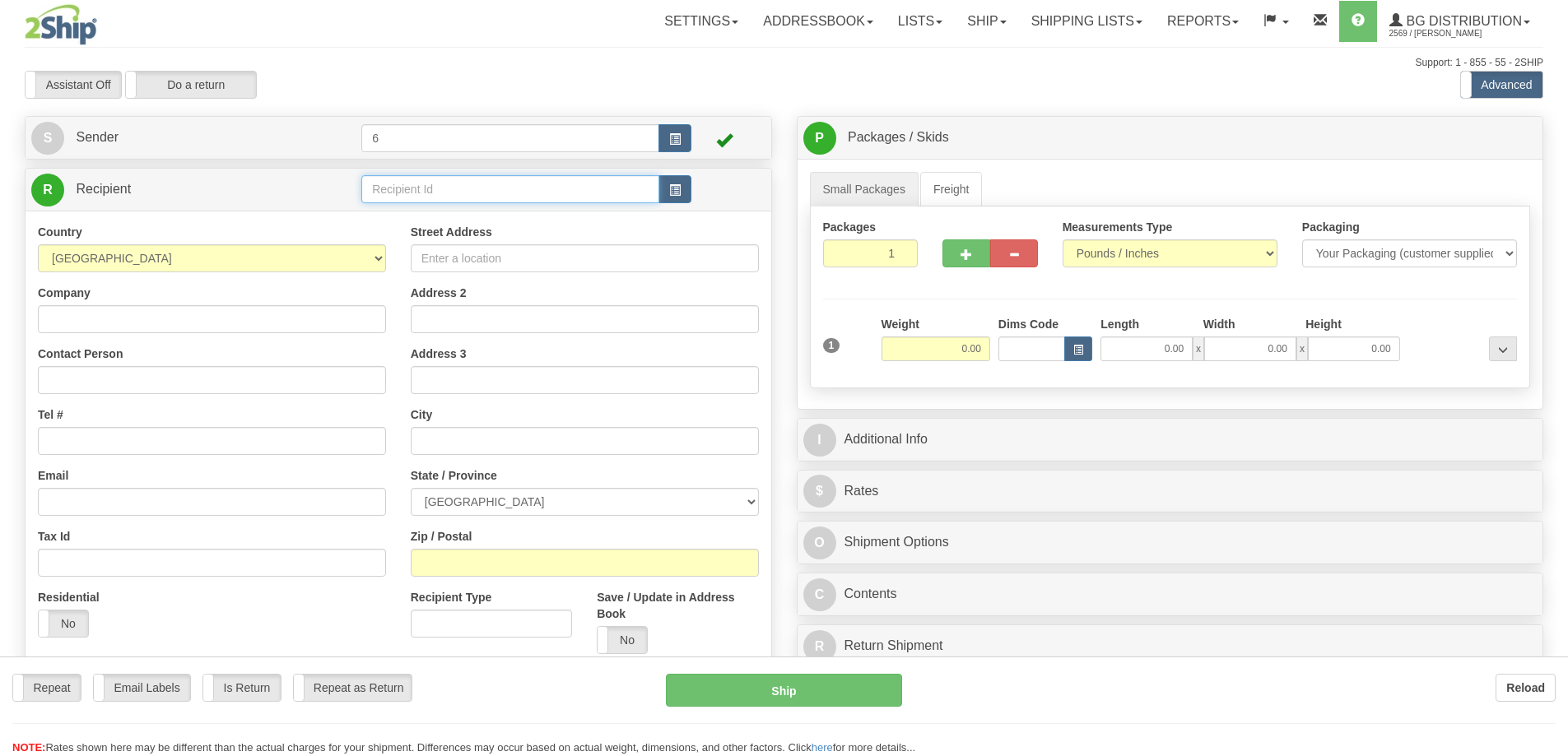
click at [405, 193] on input "text" at bounding box center [511, 189] width 298 height 28
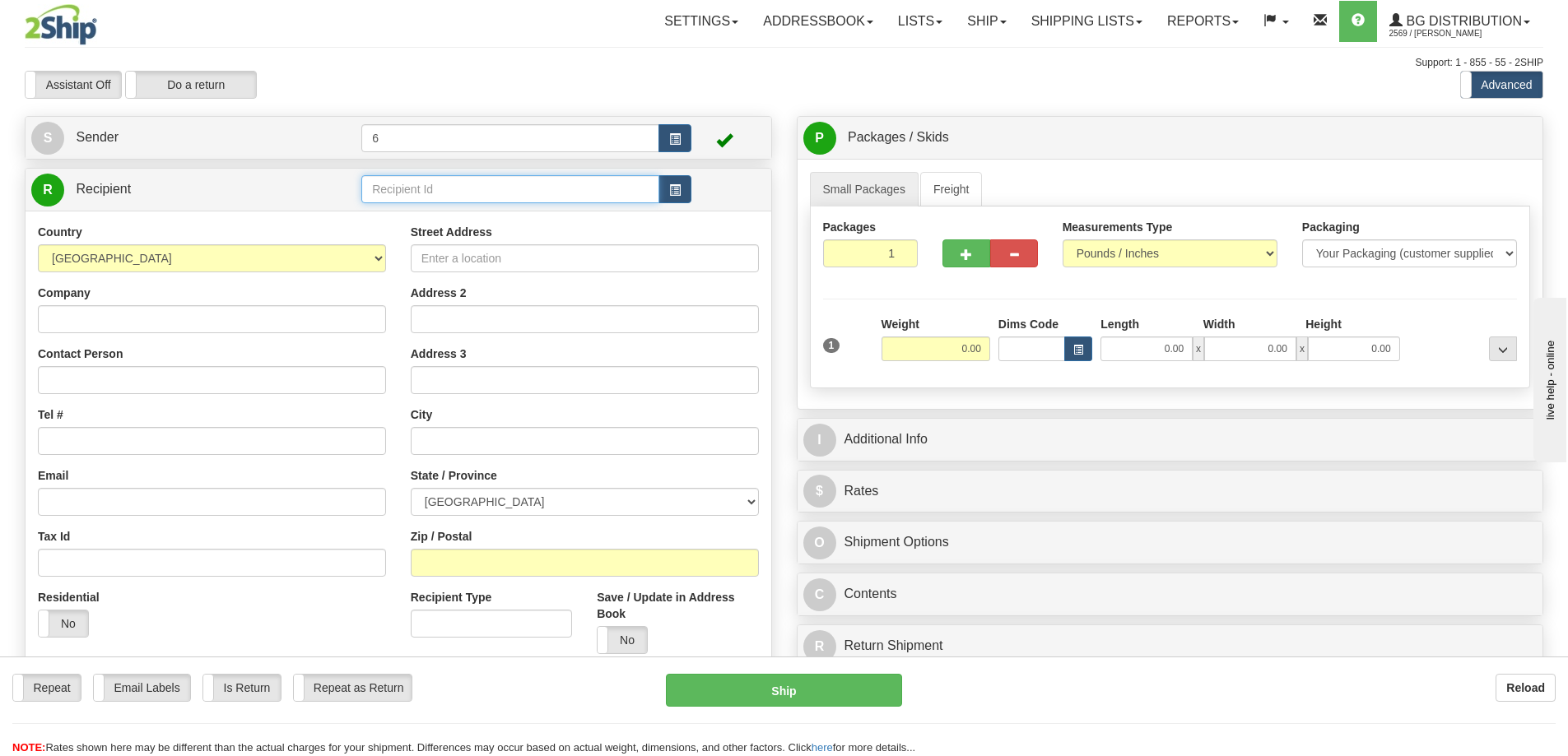
click at [405, 193] on input "text" at bounding box center [511, 189] width 298 height 28
type input "44015"
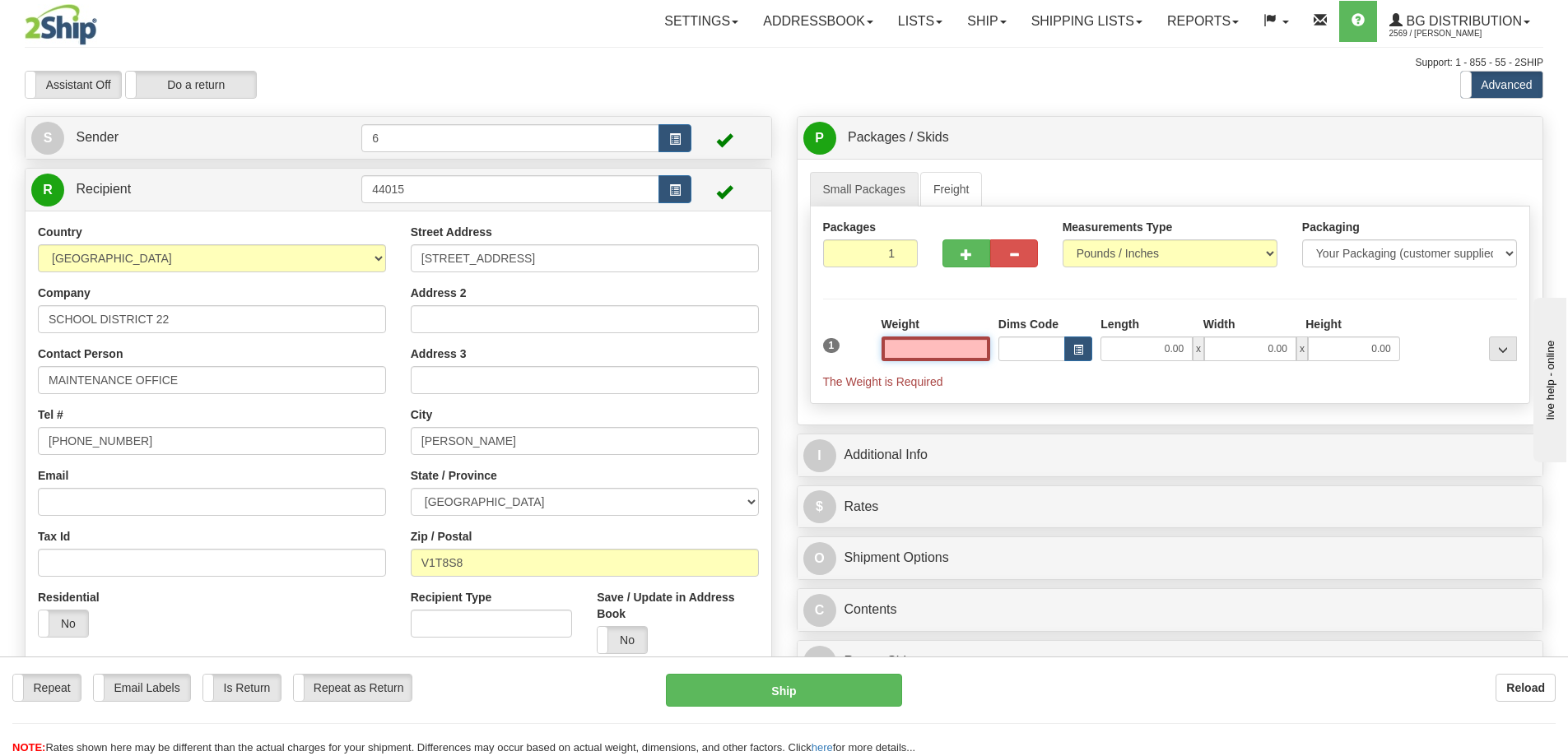
click at [963, 359] on input "text" at bounding box center [935, 349] width 108 height 25
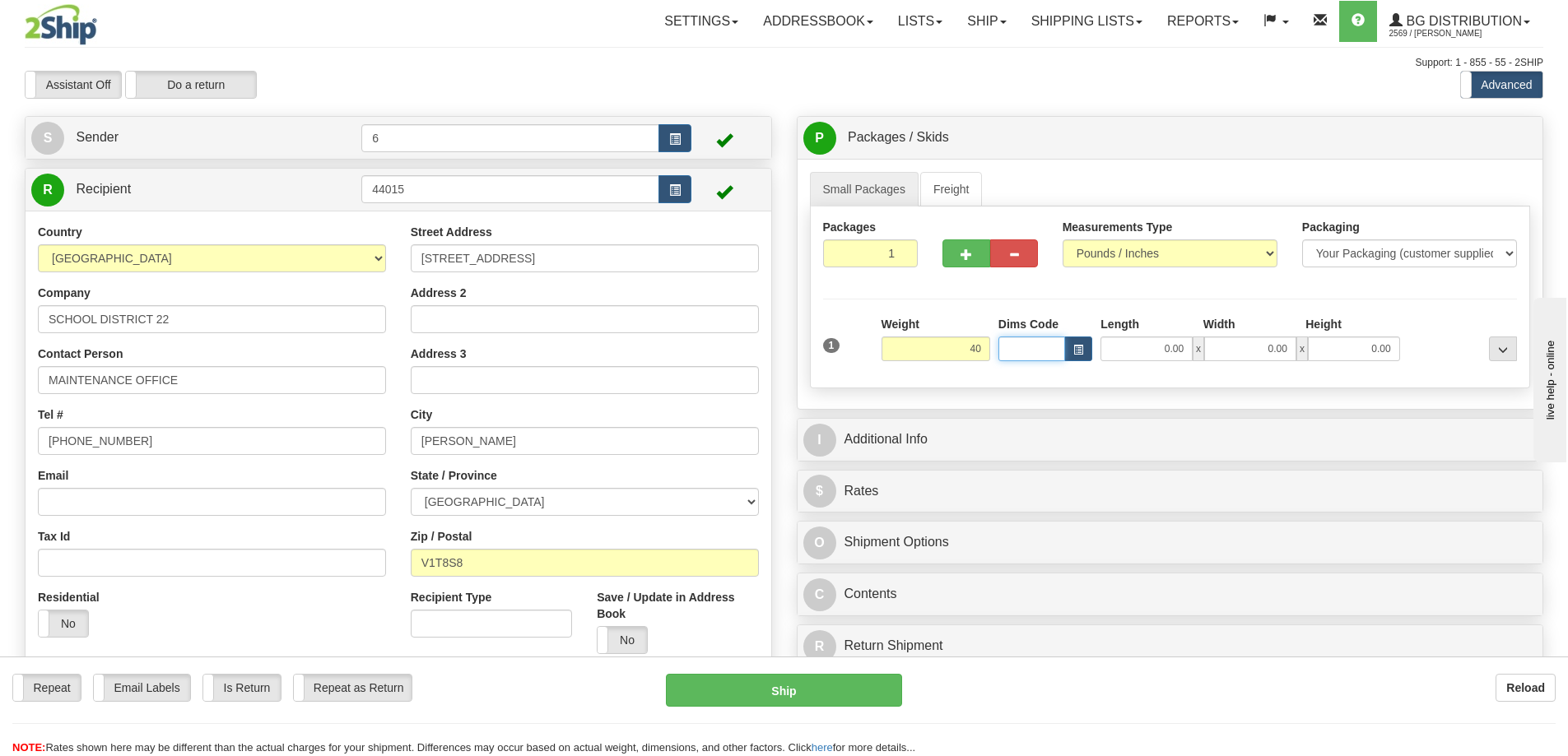
type input "40.00"
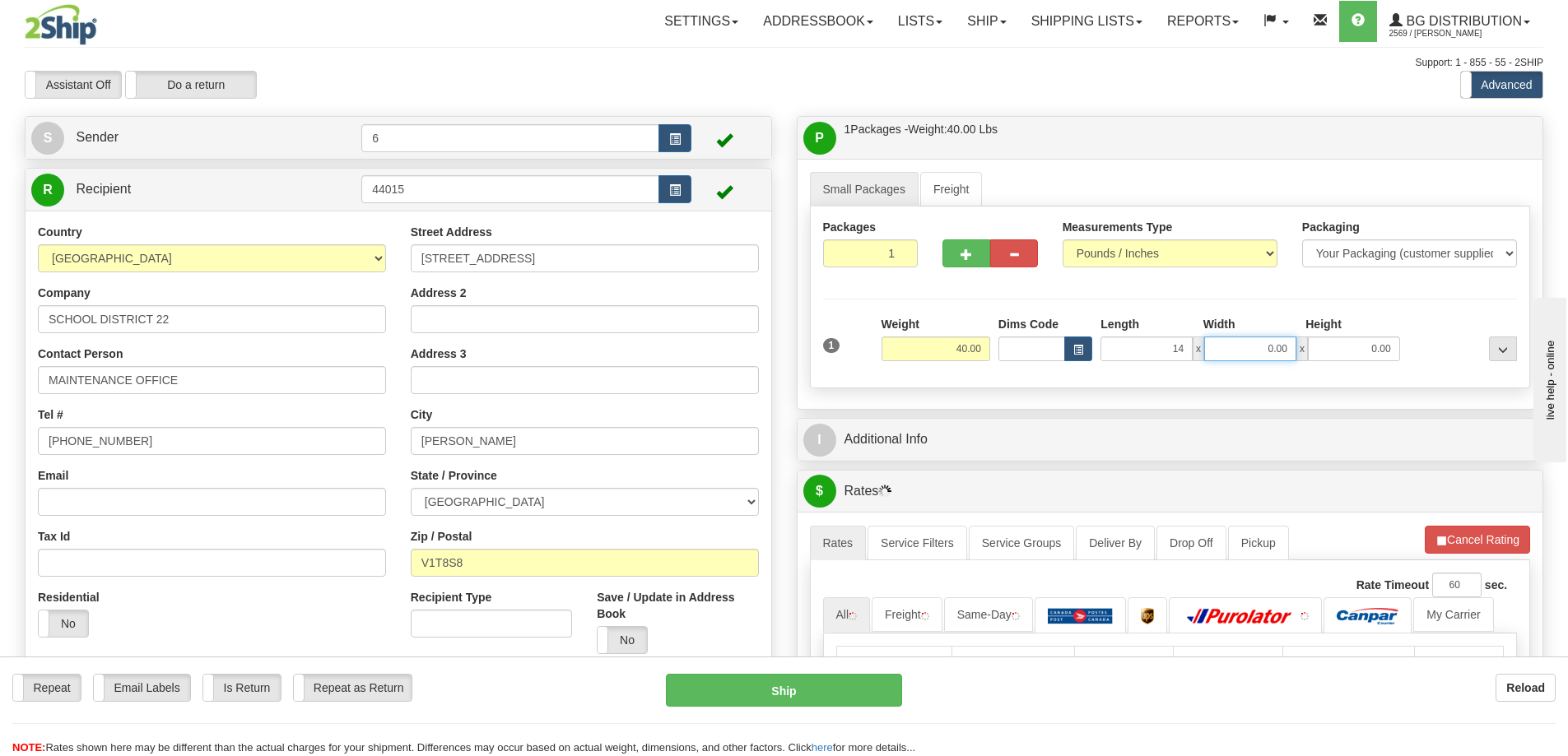
type input "14.00"
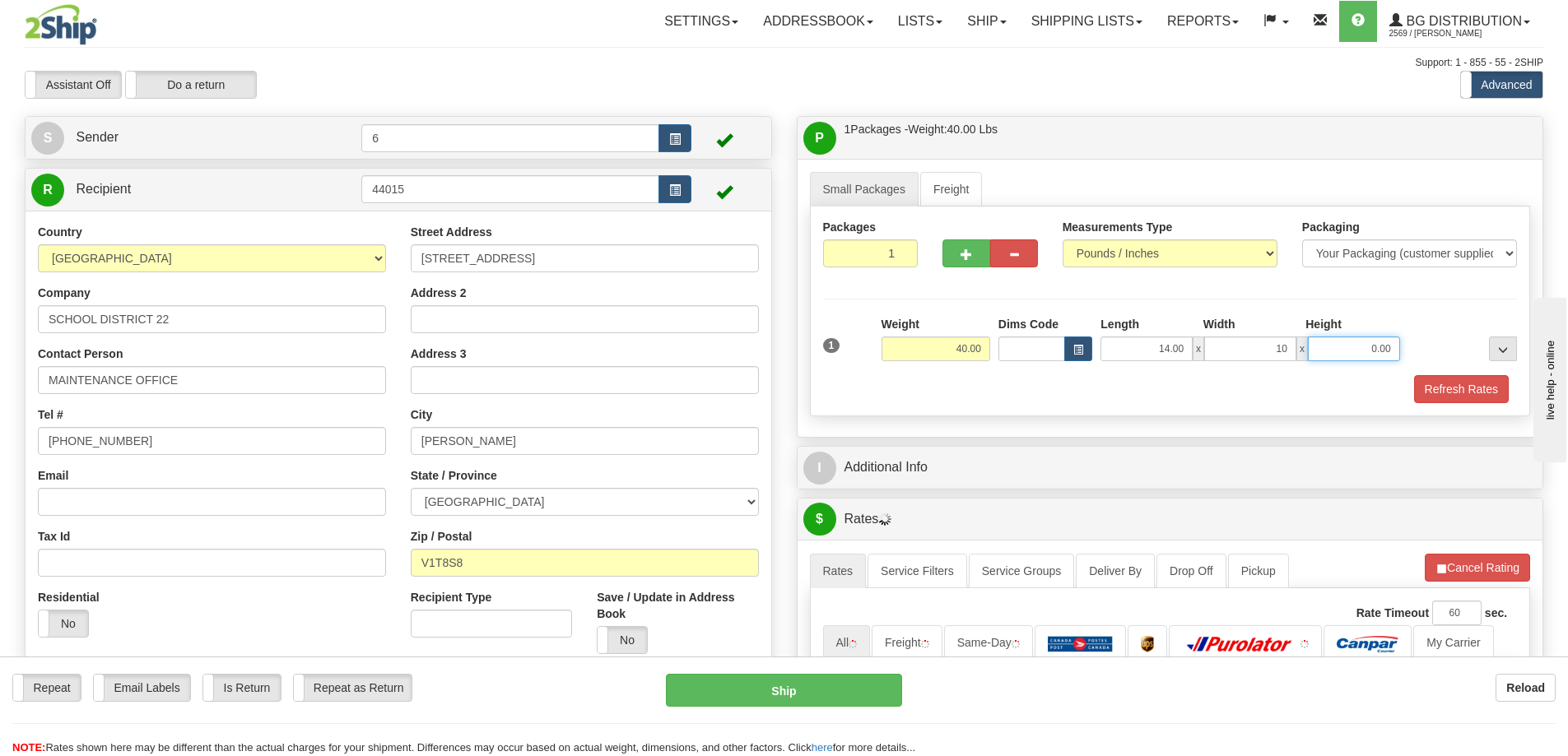
type input "10.00"
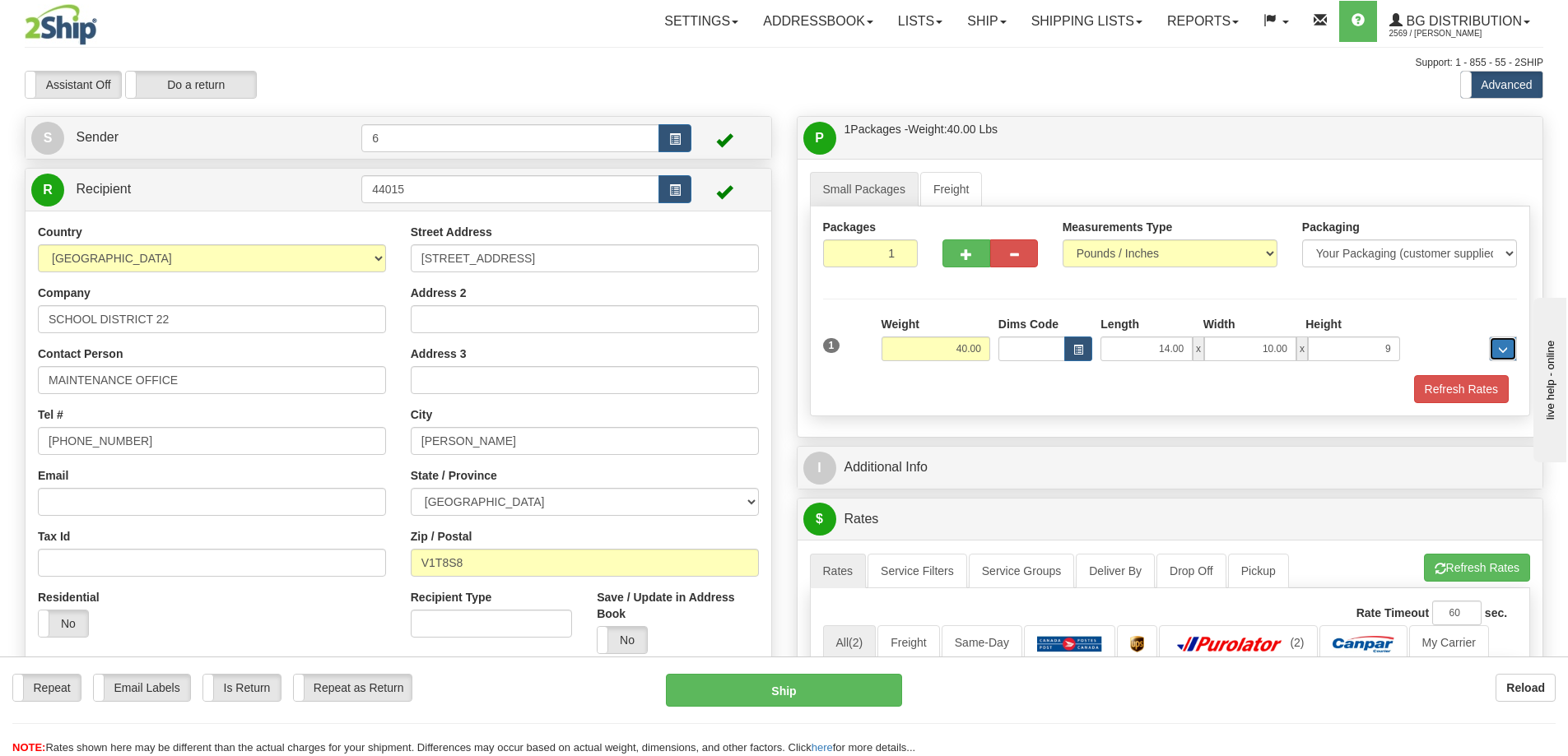
type input "9.00"
click at [1458, 380] on button "Refresh Rates" at bounding box center [1461, 389] width 94 height 28
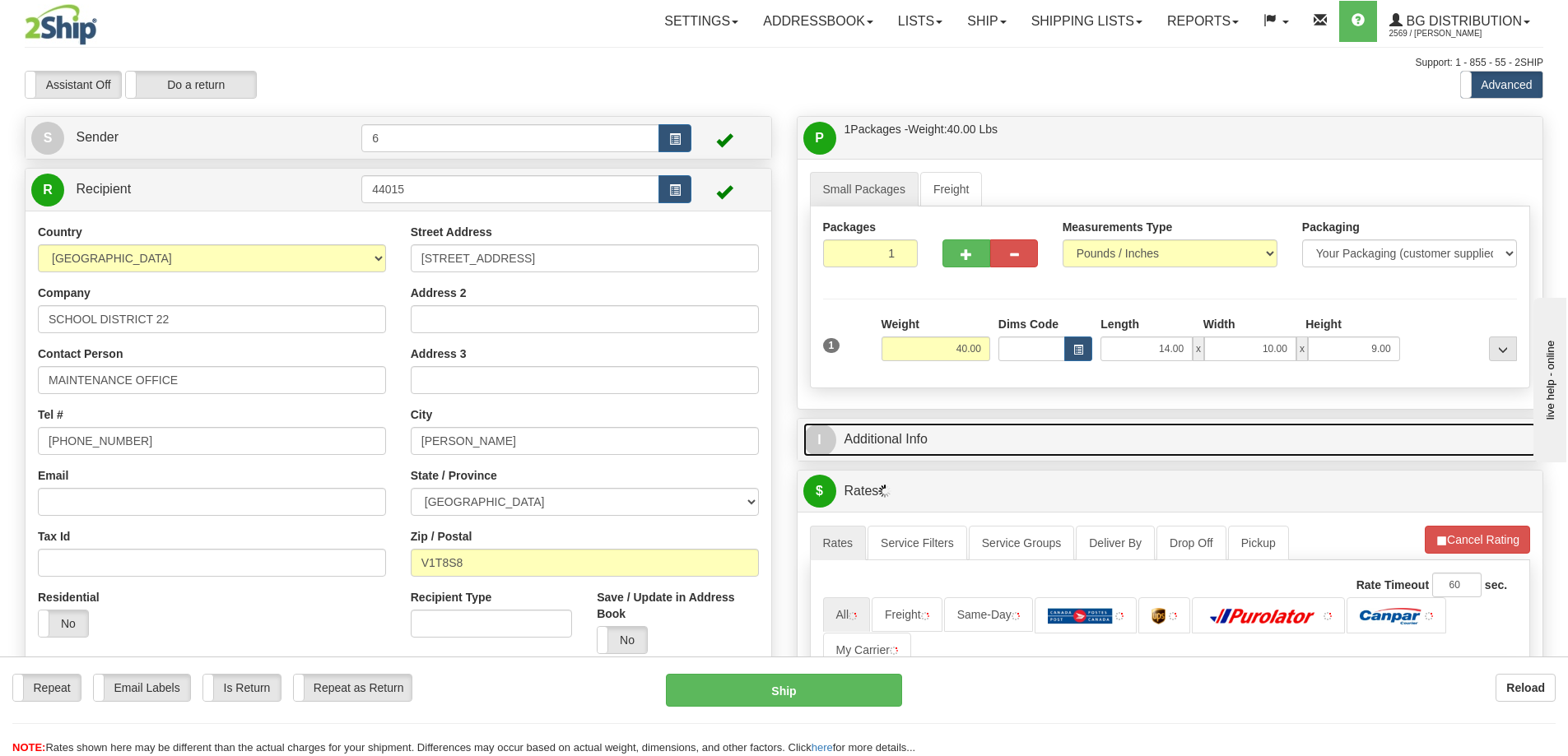
click at [1409, 456] on link "I Additional Info" at bounding box center [1170, 440] width 734 height 34
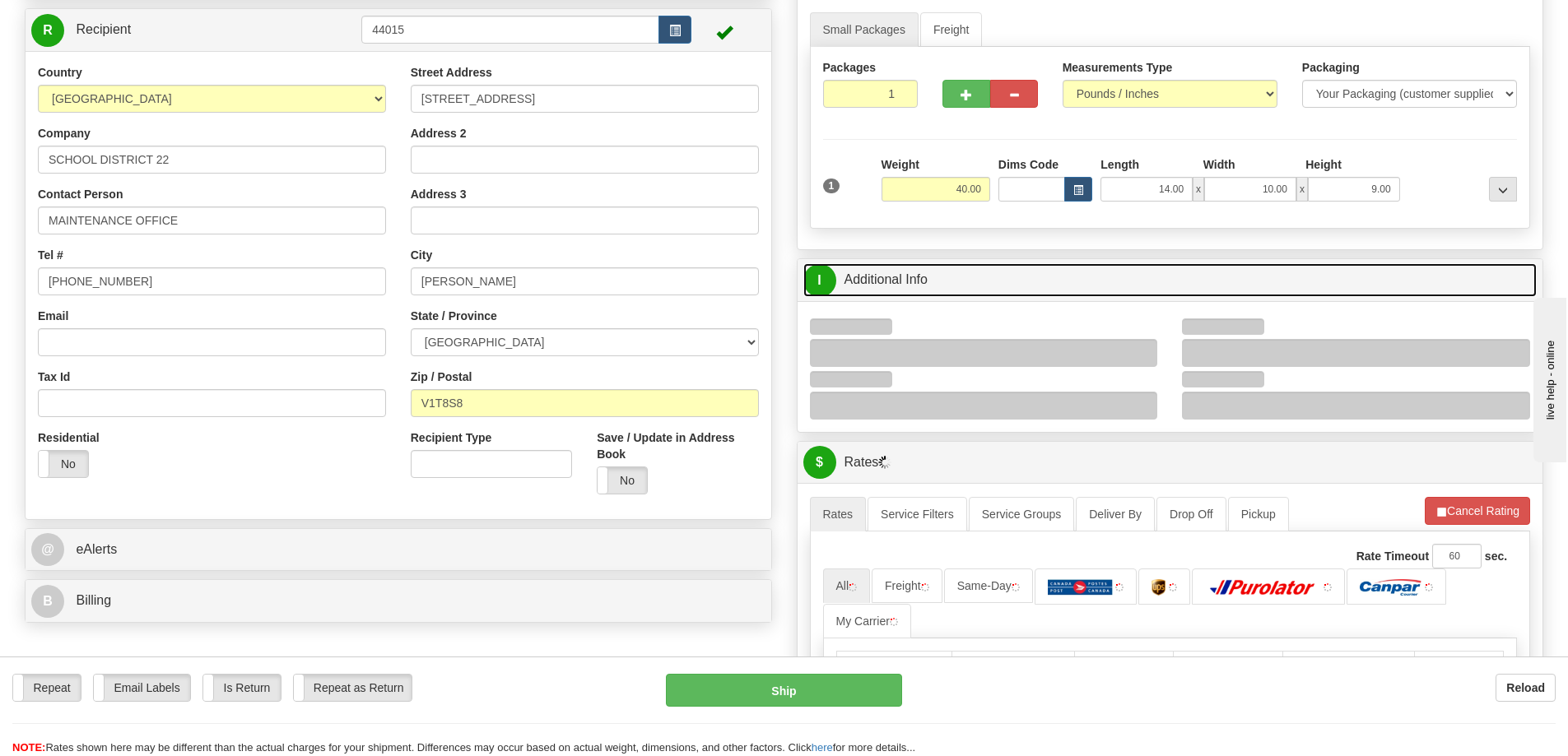
scroll to position [247, 0]
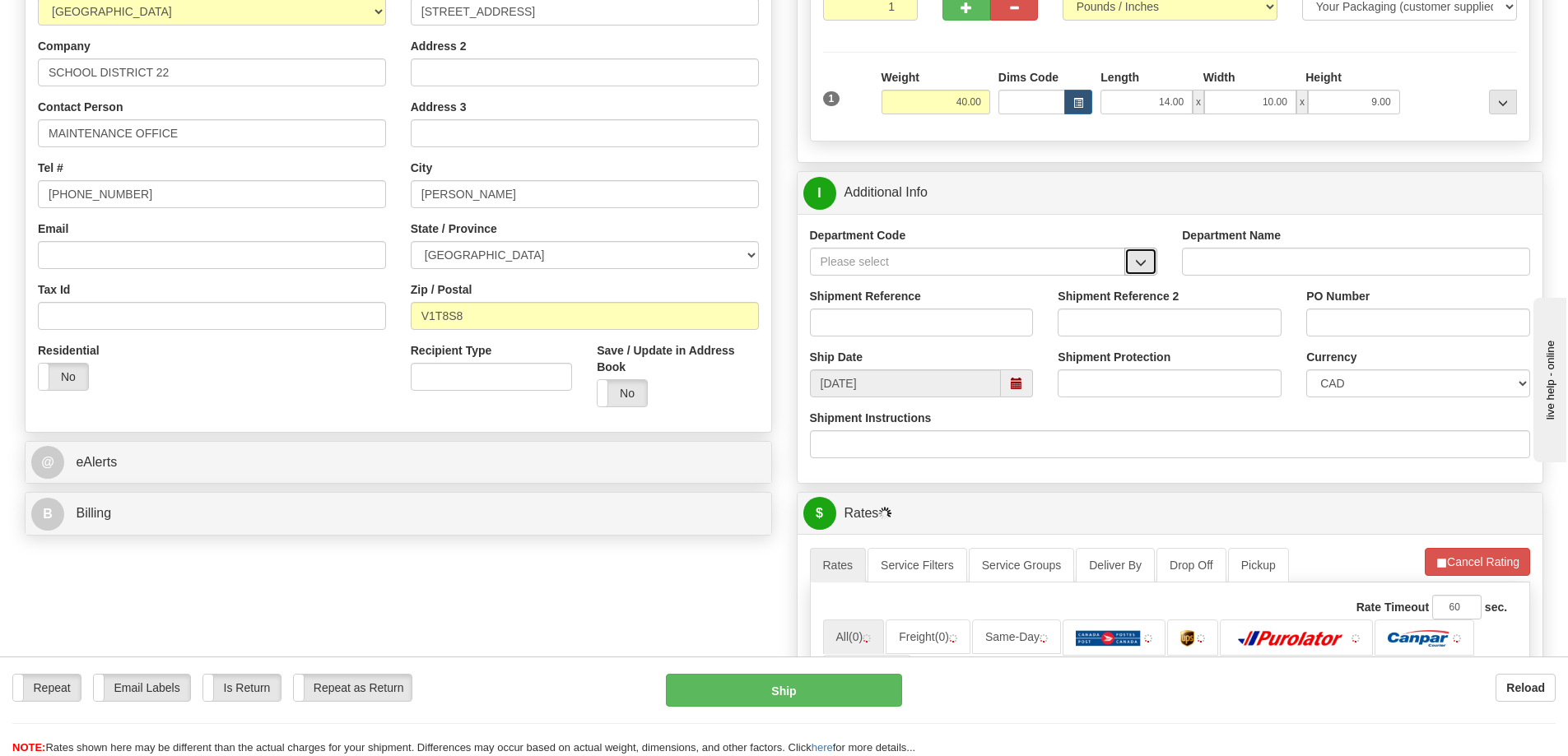
click at [1144, 252] on button "button" at bounding box center [1141, 261] width 33 height 28
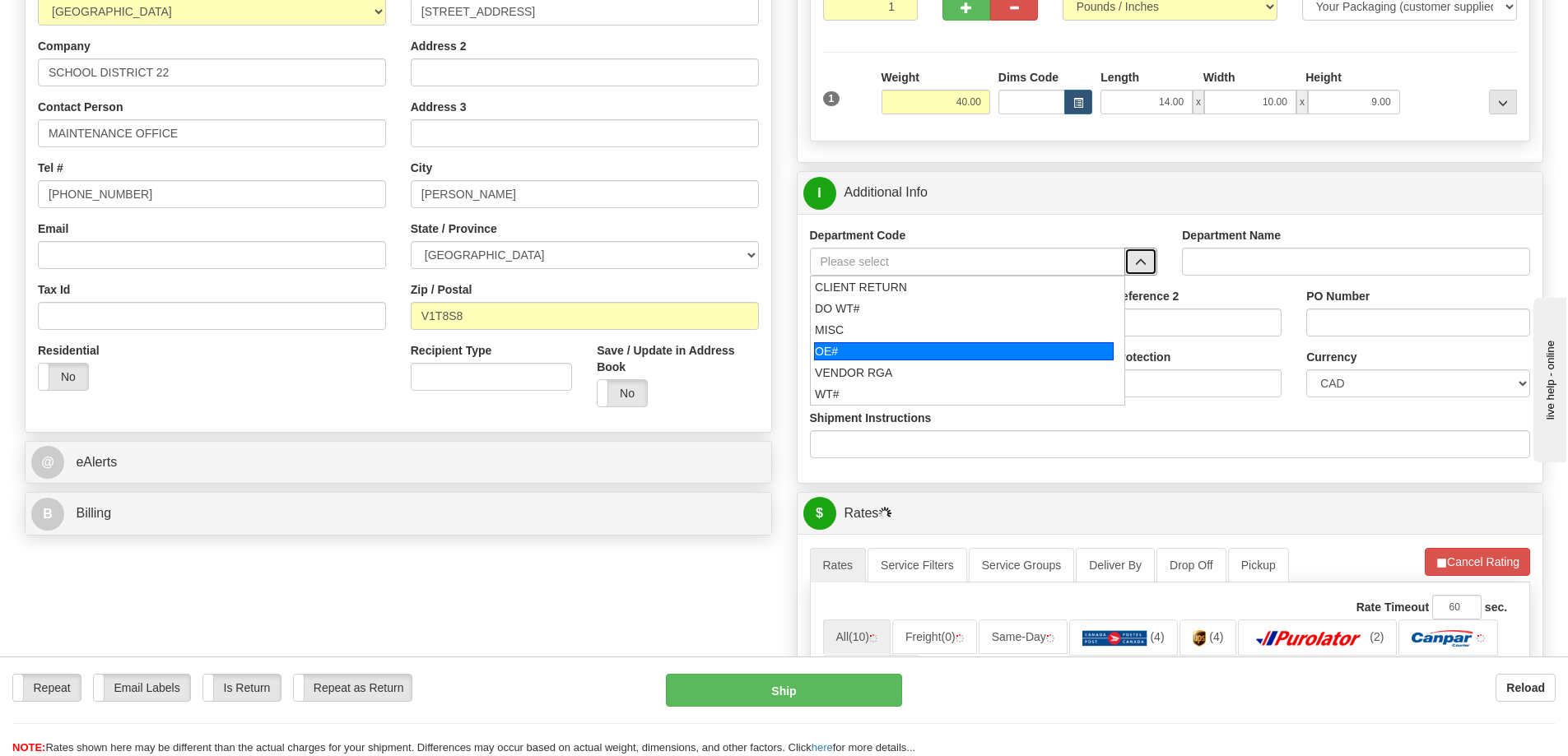
click at [857, 357] on div "OE#" at bounding box center [964, 352] width 300 height 18
type input "OE#"
type input "ORDERS"
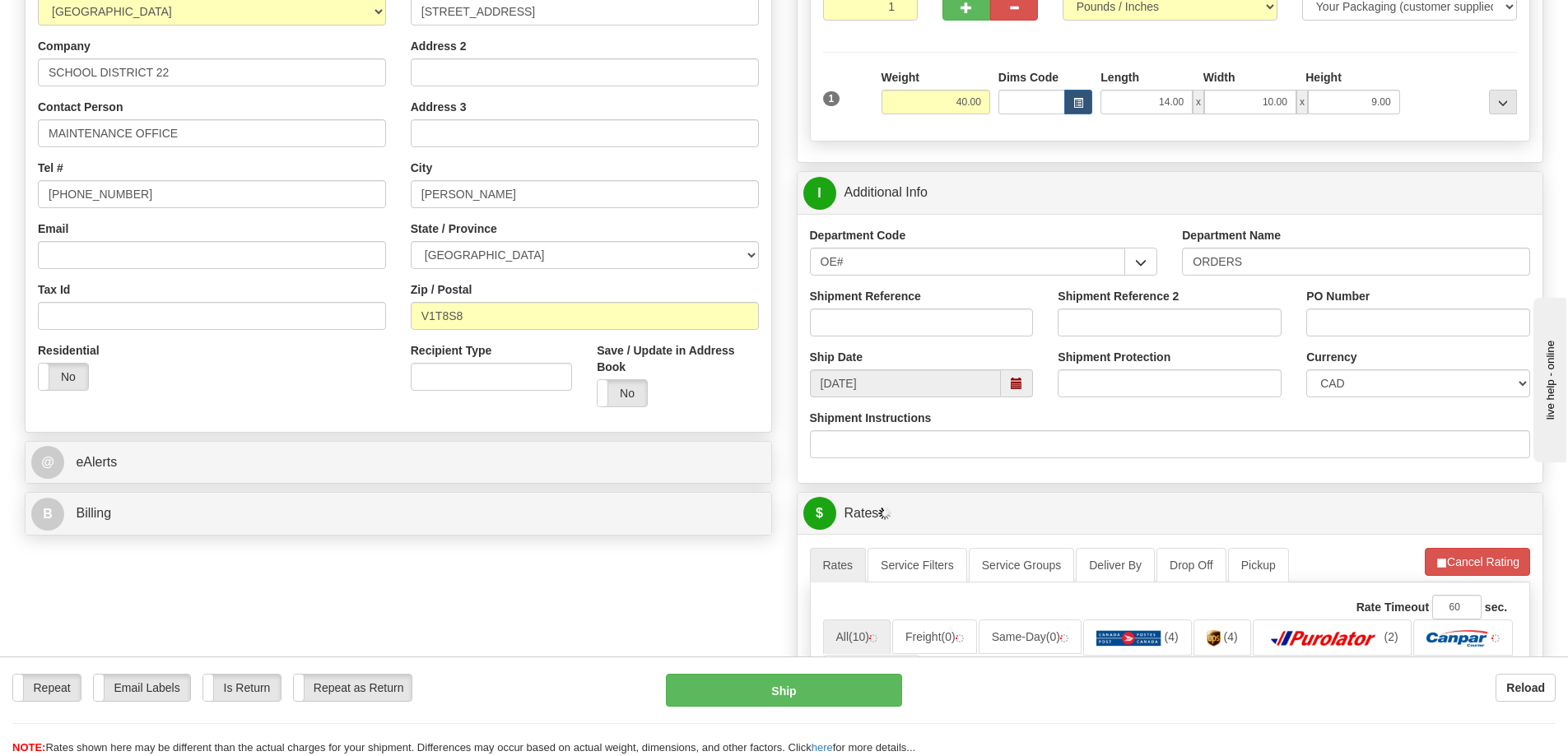
click at [852, 308] on div "Shipment Reference" at bounding box center [921, 312] width 224 height 49
click at [852, 336] on input "Shipment Reference" at bounding box center [921, 323] width 224 height 28
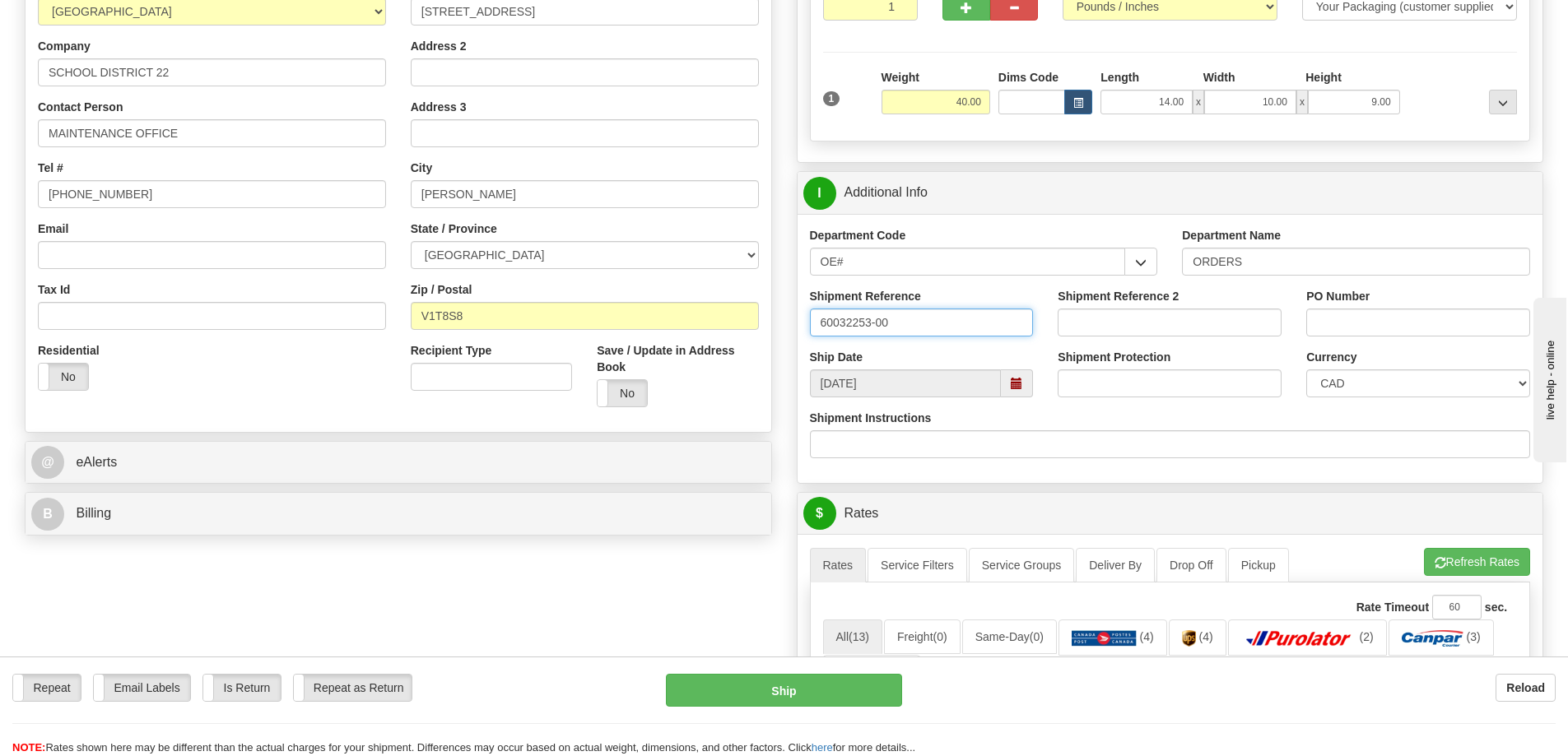
type input "60032253-00"
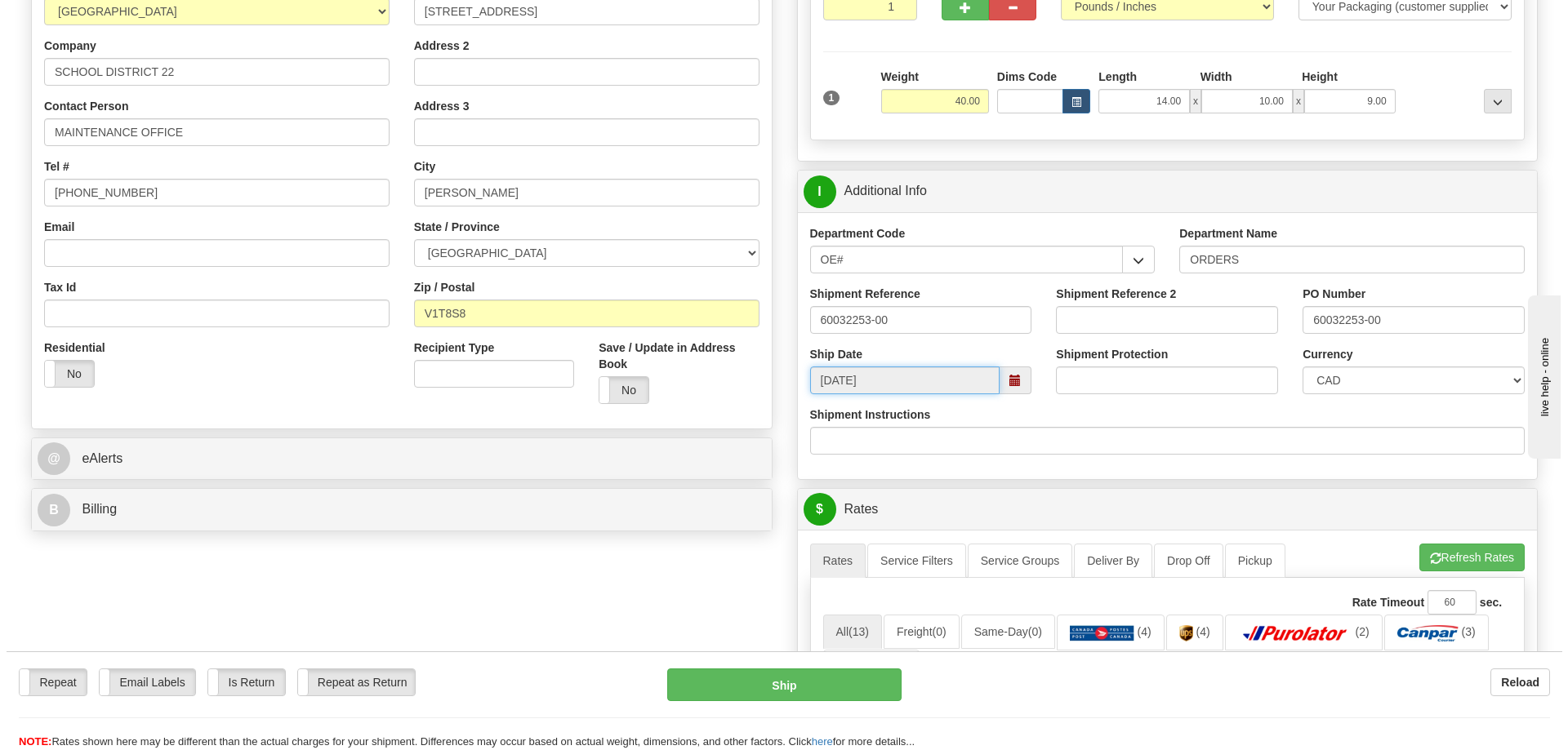
scroll to position [653, 0]
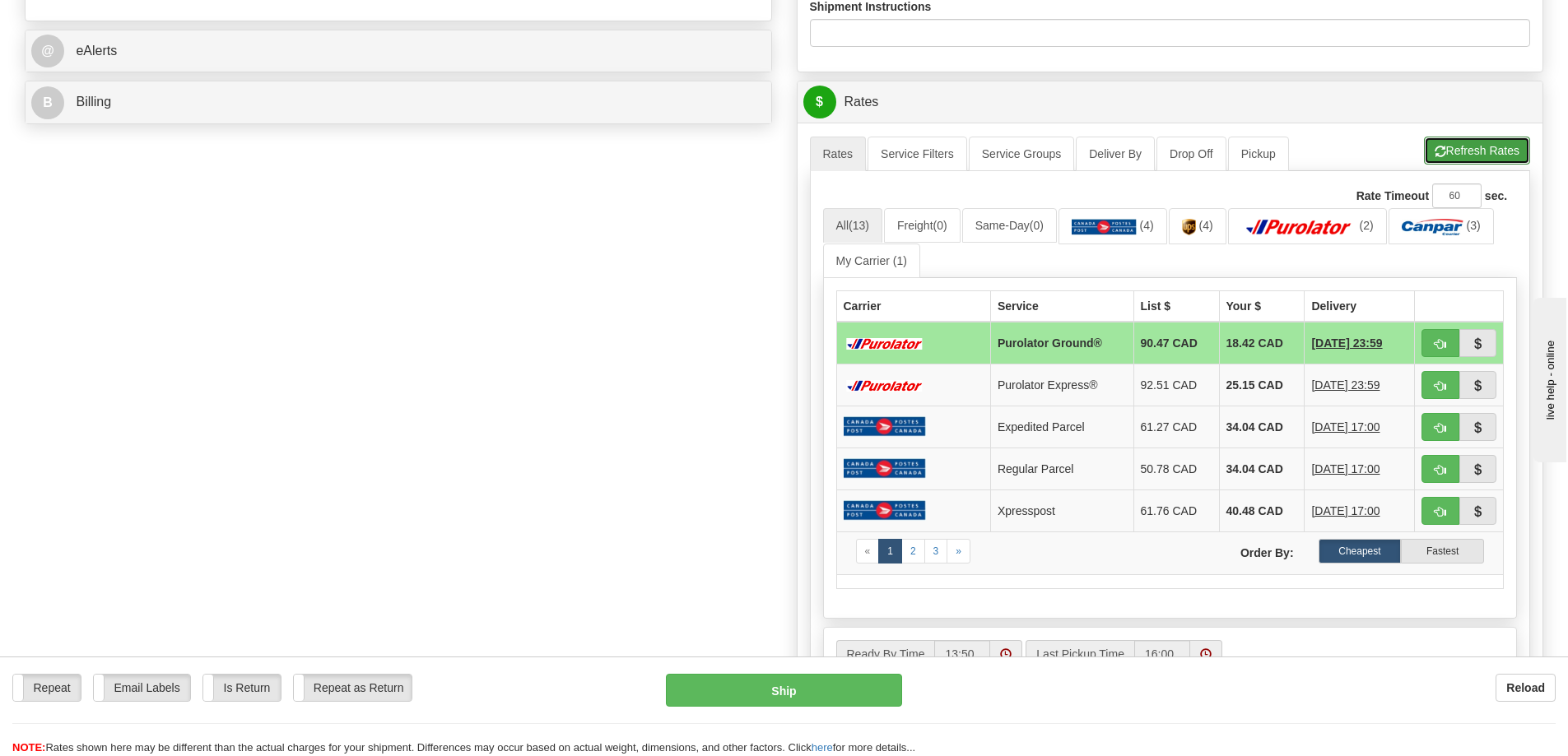
click at [1453, 161] on button "Refresh Rates" at bounding box center [1477, 151] width 106 height 28
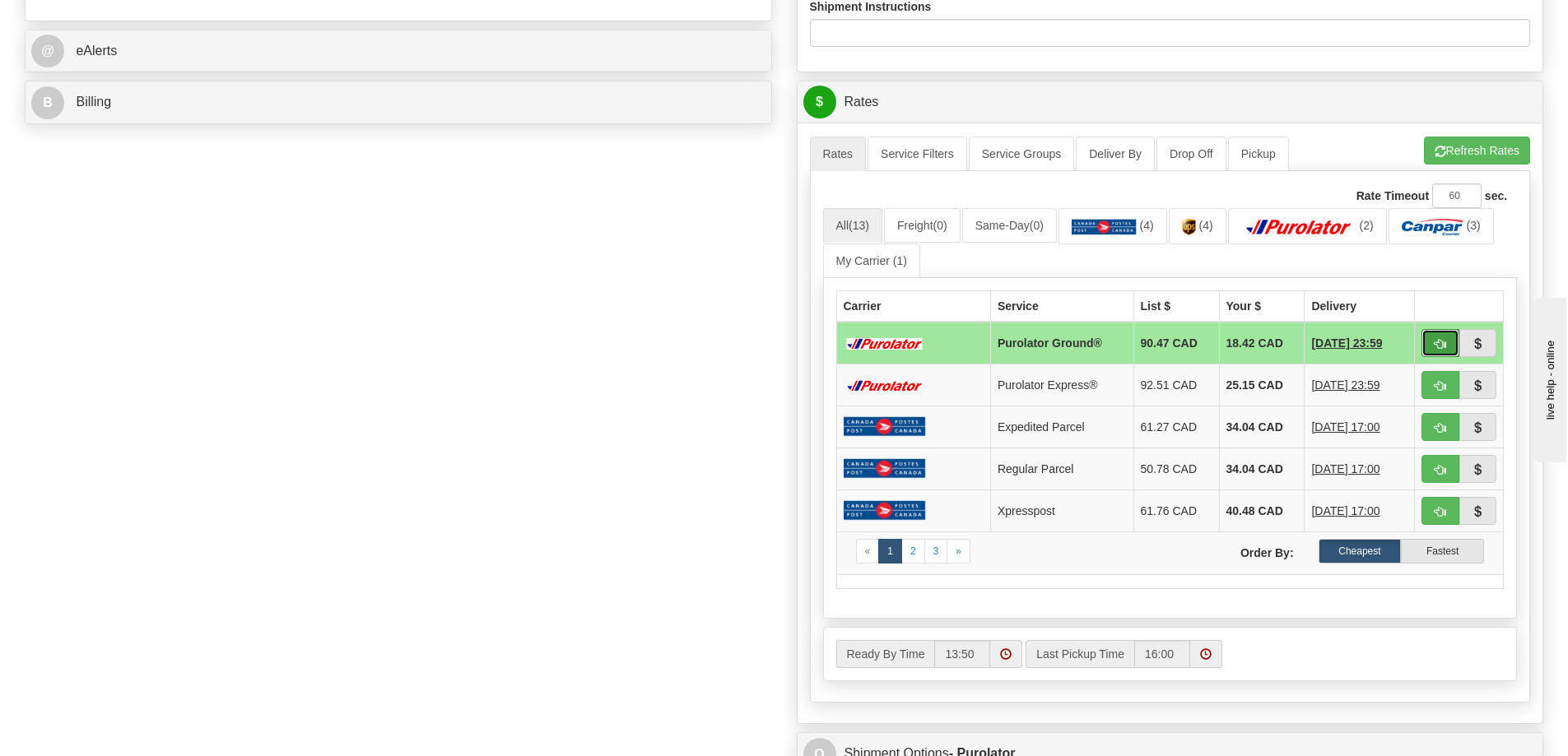
click at [1443, 349] on span "button" at bounding box center [1441, 344] width 12 height 11
type input "260"
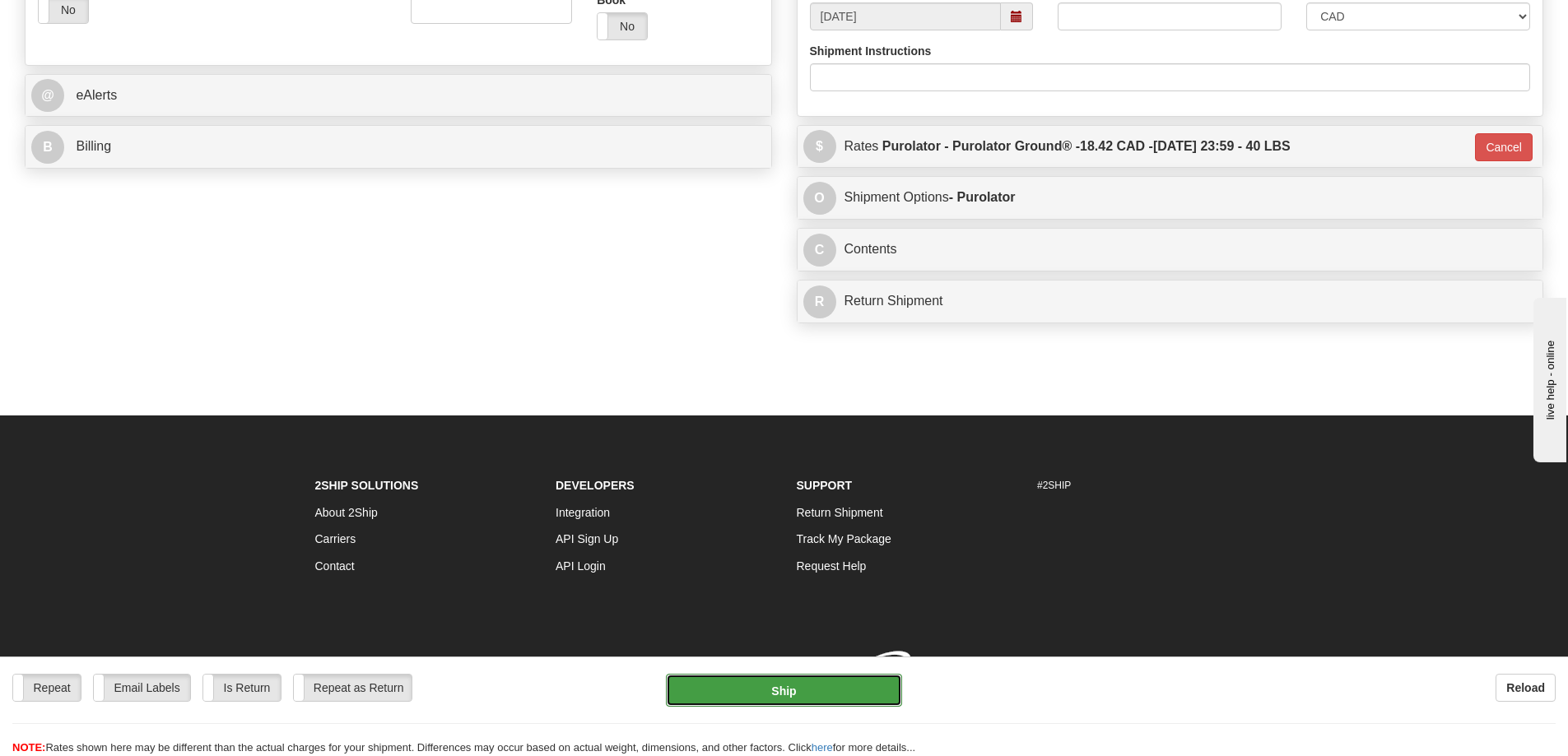
click at [758, 692] on button "Ship" at bounding box center [784, 689] width 236 height 33
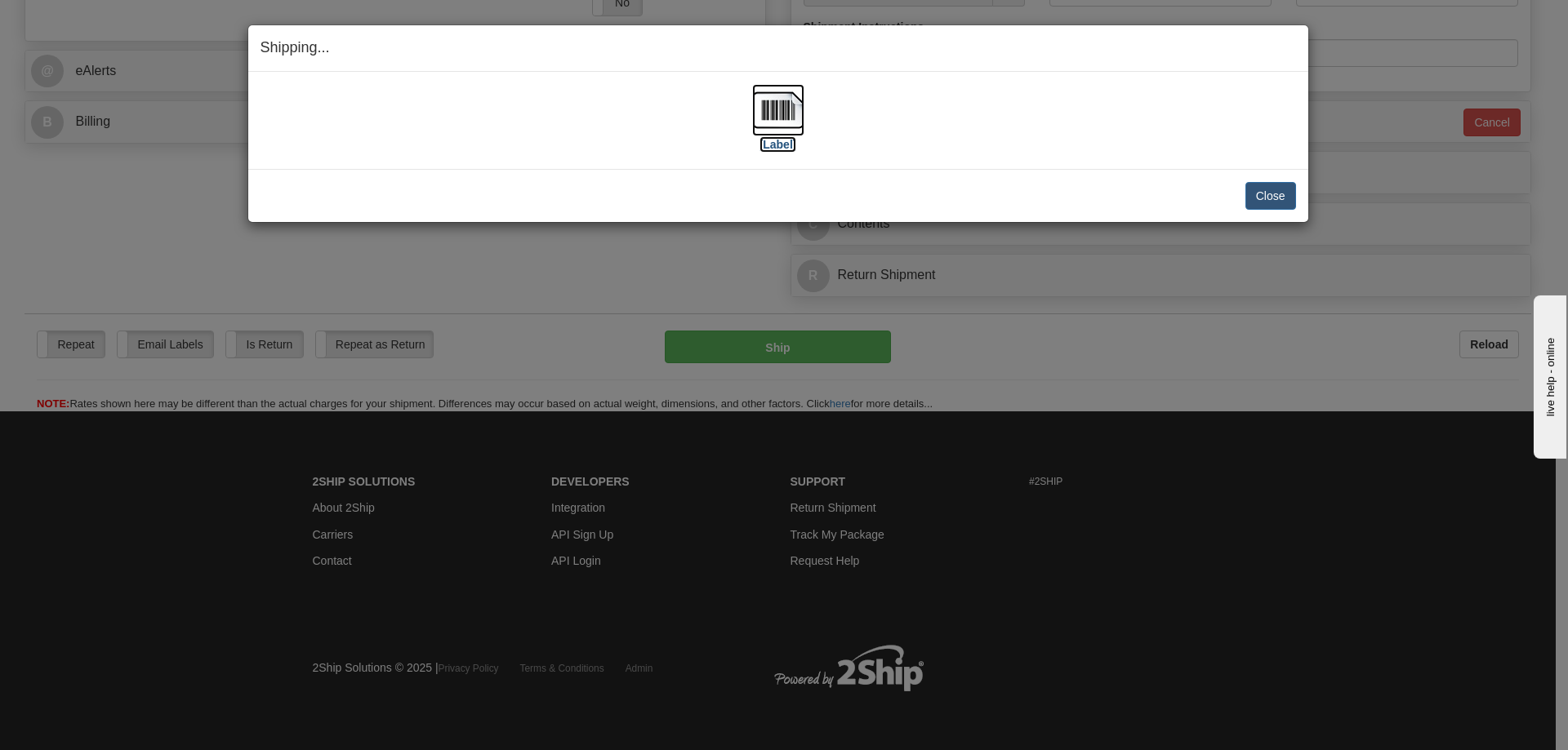
click at [783, 147] on label "[Label]" at bounding box center [778, 144] width 37 height 17
click at [1282, 182] on button "Close" at bounding box center [1270, 196] width 50 height 28
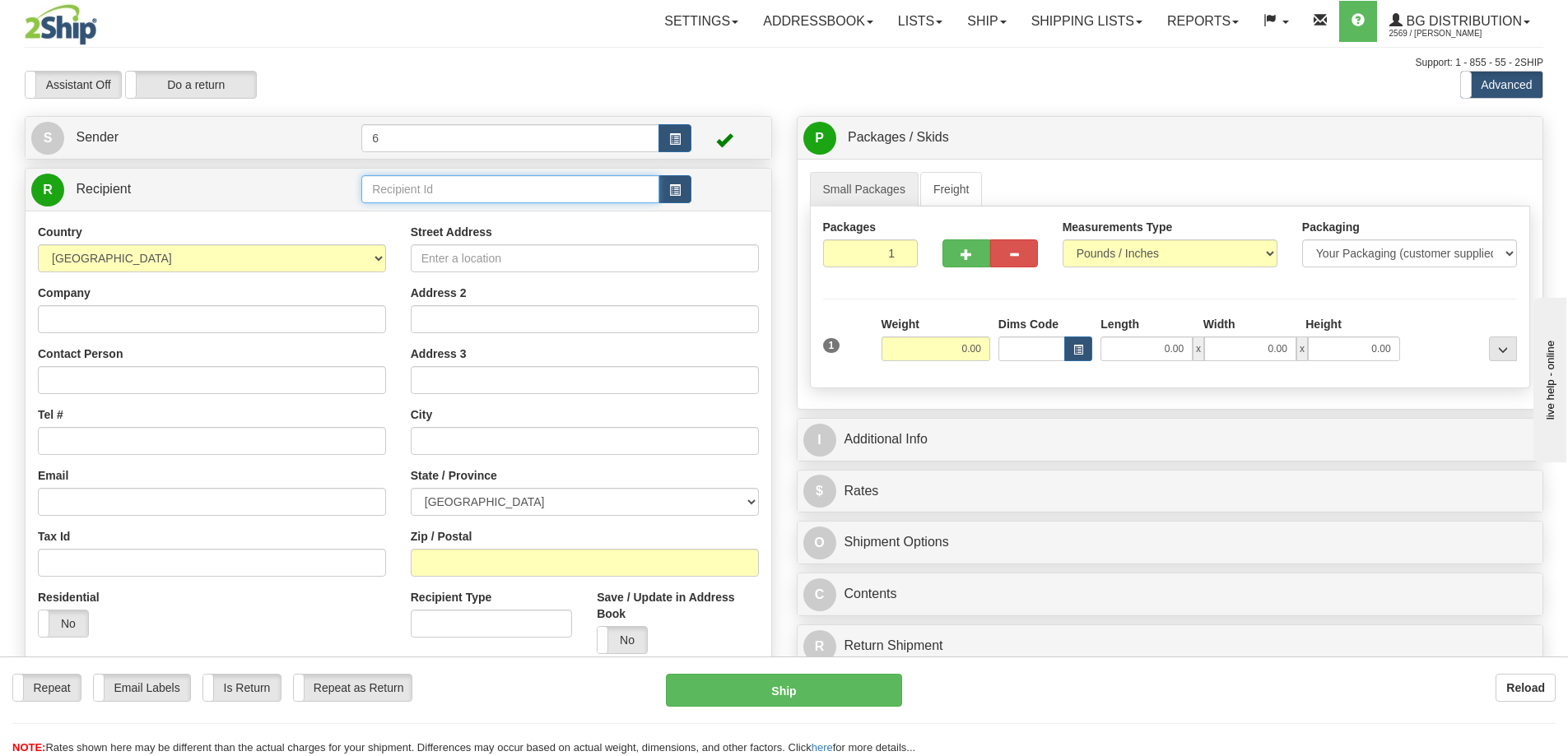
click at [451, 199] on input "text" at bounding box center [511, 189] width 298 height 28
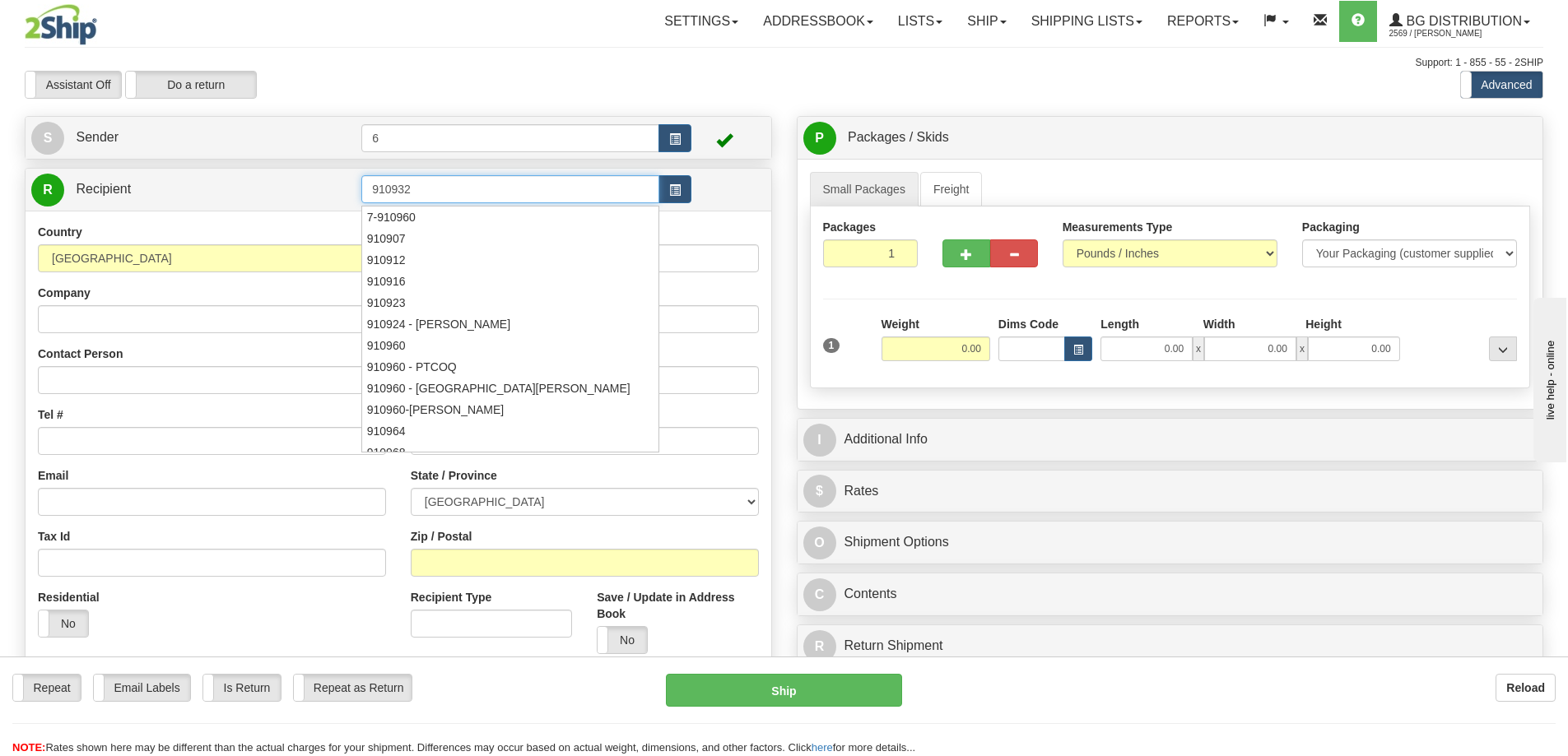
type input "910932"
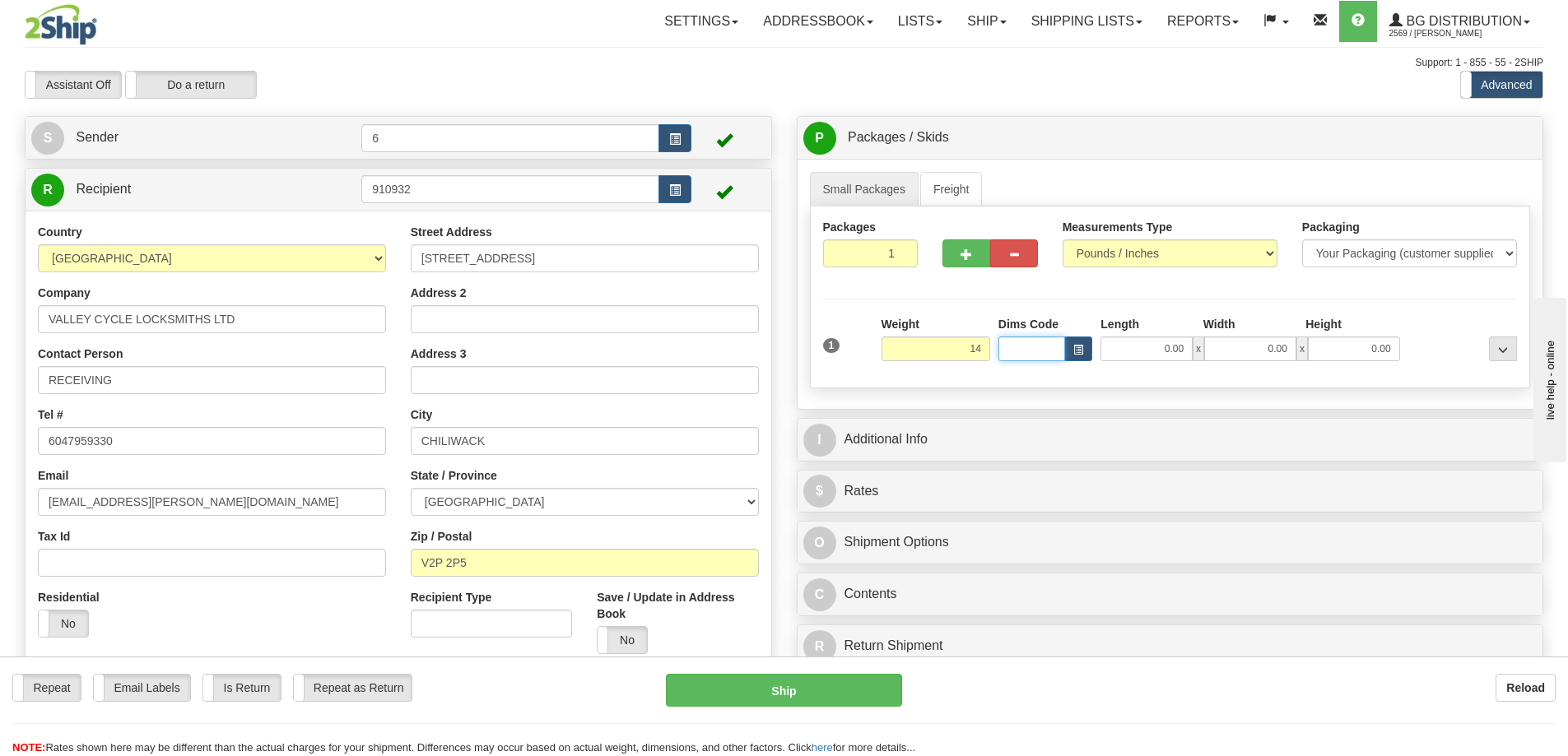
type input "14.00"
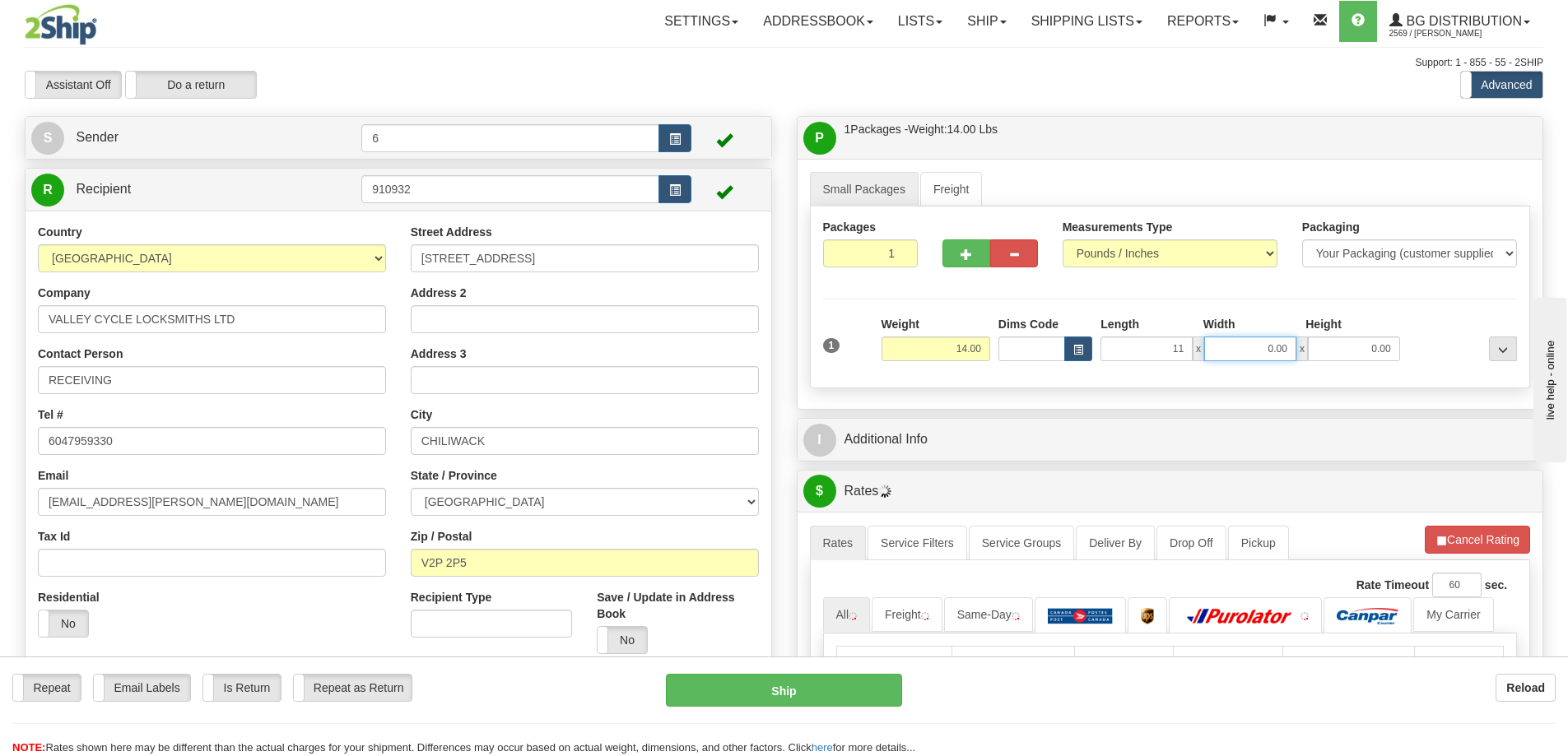
type input "11.00"
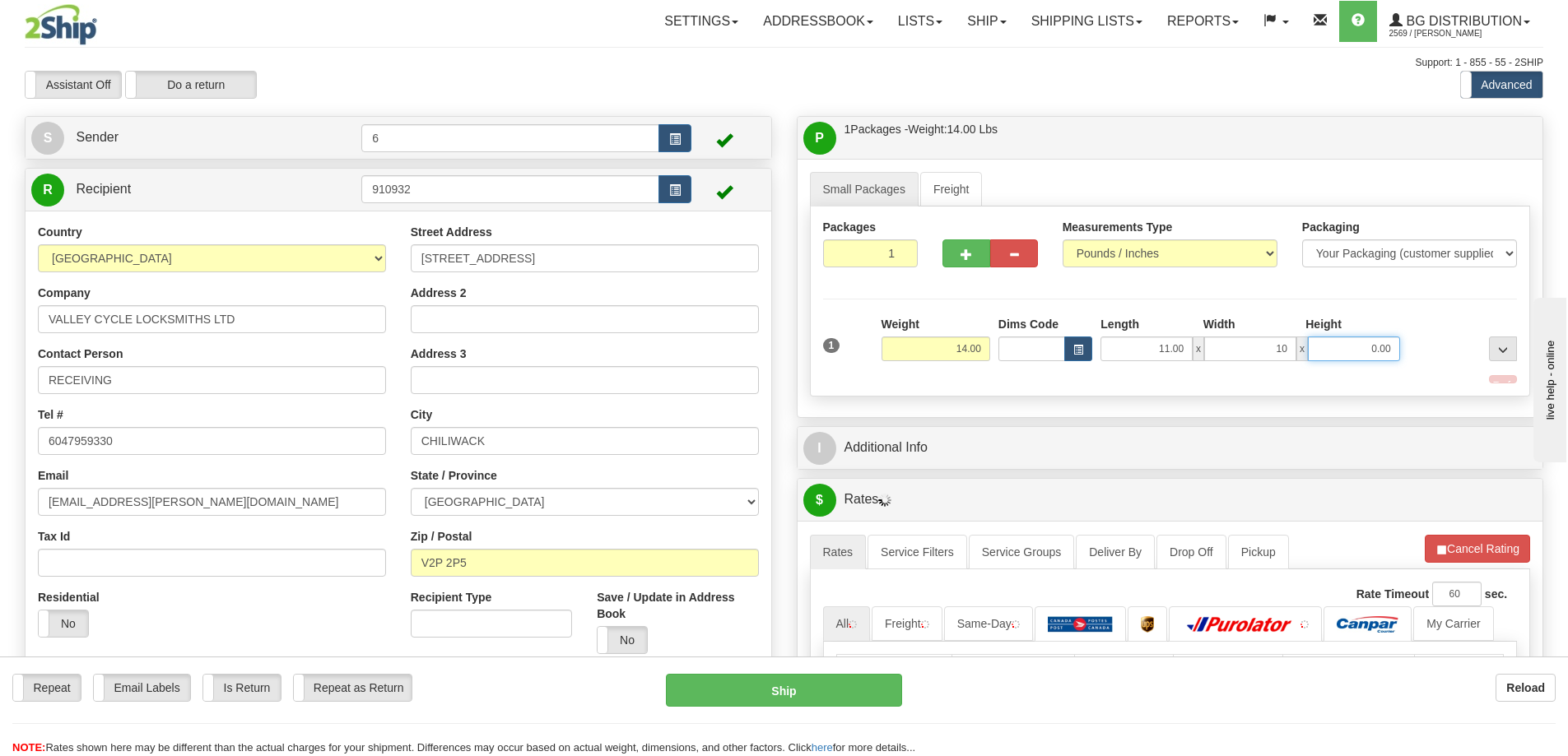
type input "10.00"
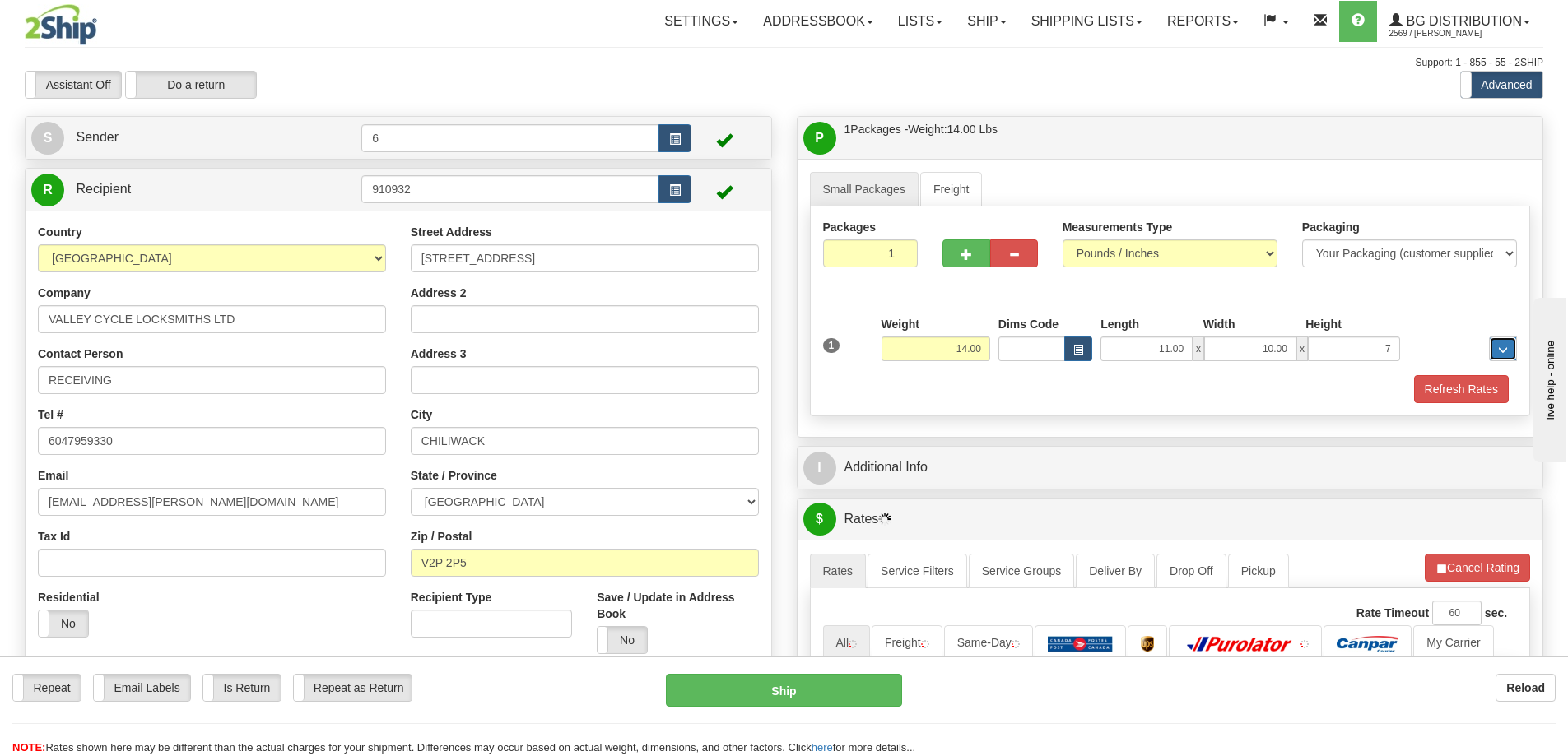
type input "7.00"
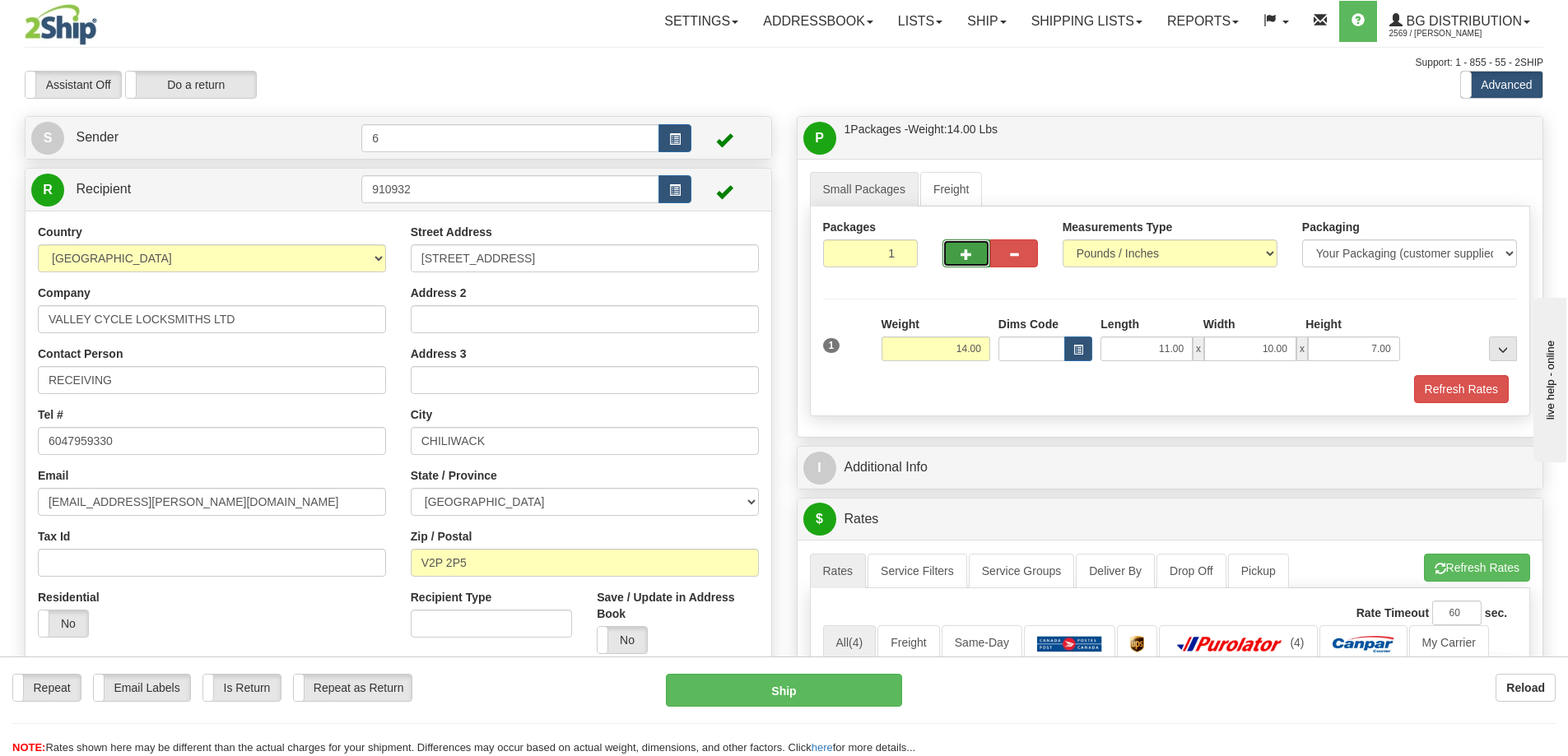
click at [978, 253] on button "button" at bounding box center [966, 253] width 48 height 28
radio input "true"
type input "2"
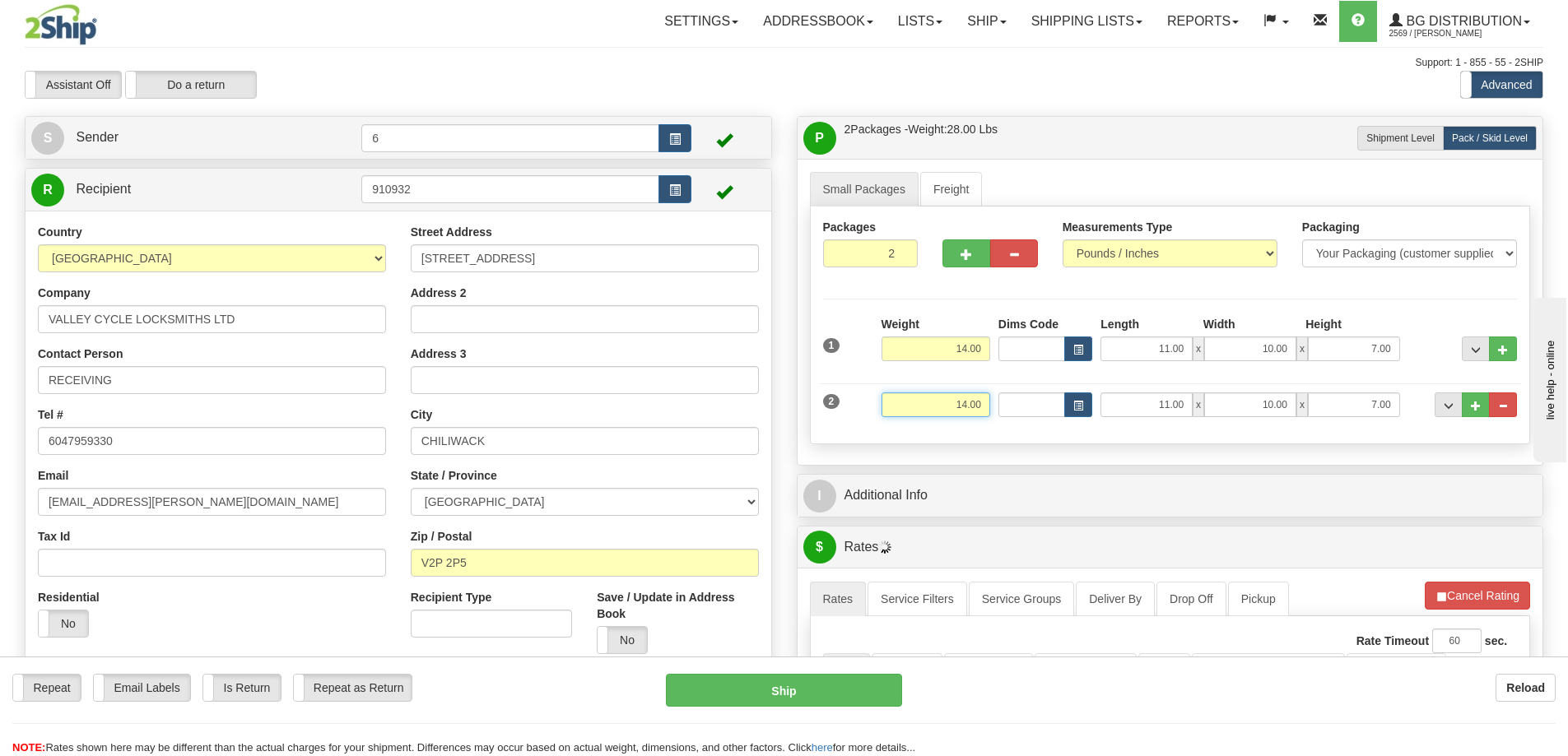
drag, startPoint x: 961, startPoint y: 408, endPoint x: 1148, endPoint y: 377, distance: 189.6
click at [1167, 378] on div "2 Weight 14.00 Dims Code Length Width Height" at bounding box center [1170, 403] width 703 height 56
type input "29.00"
type input "92.00"
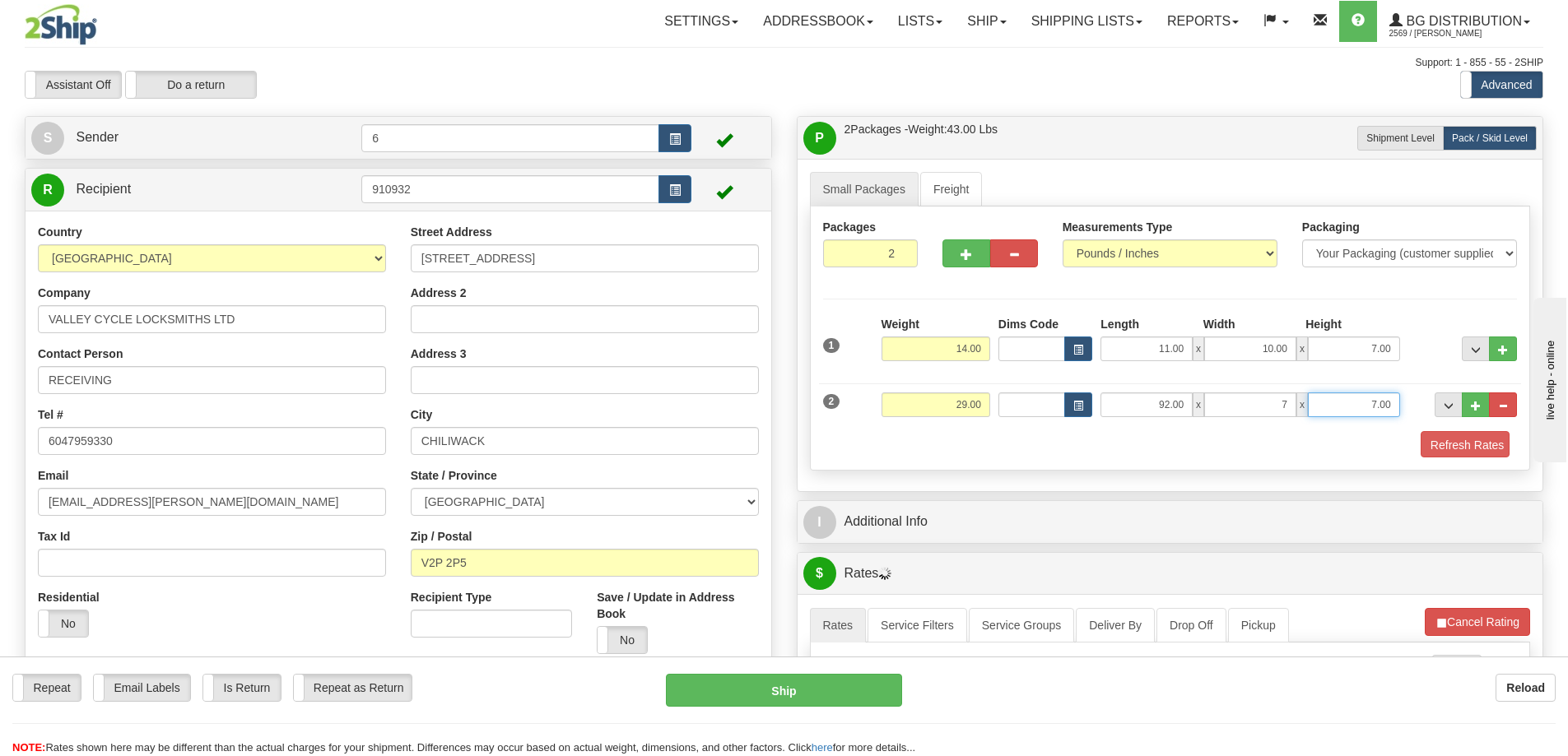
type input "7.00"
type input "4.00"
click at [1439, 445] on button "Refresh Rates" at bounding box center [1461, 445] width 94 height 28
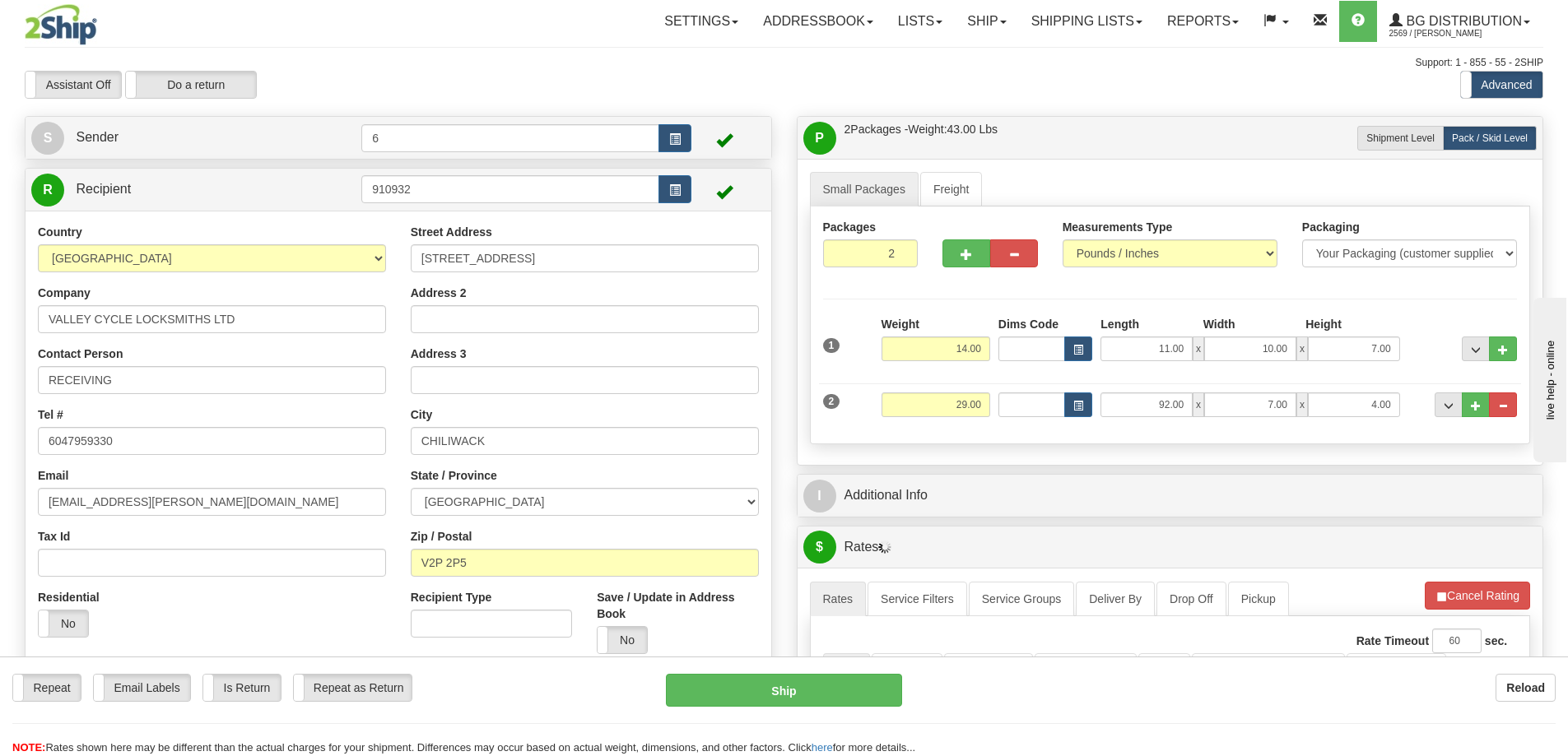
drag, startPoint x: 1331, startPoint y: 530, endPoint x: 1333, endPoint y: 510, distance: 20.1
click at [1331, 528] on div "$ Rates Cancel A change has been made which could impact your rate estimate. To…" at bounding box center [1171, 720] width 747 height 390
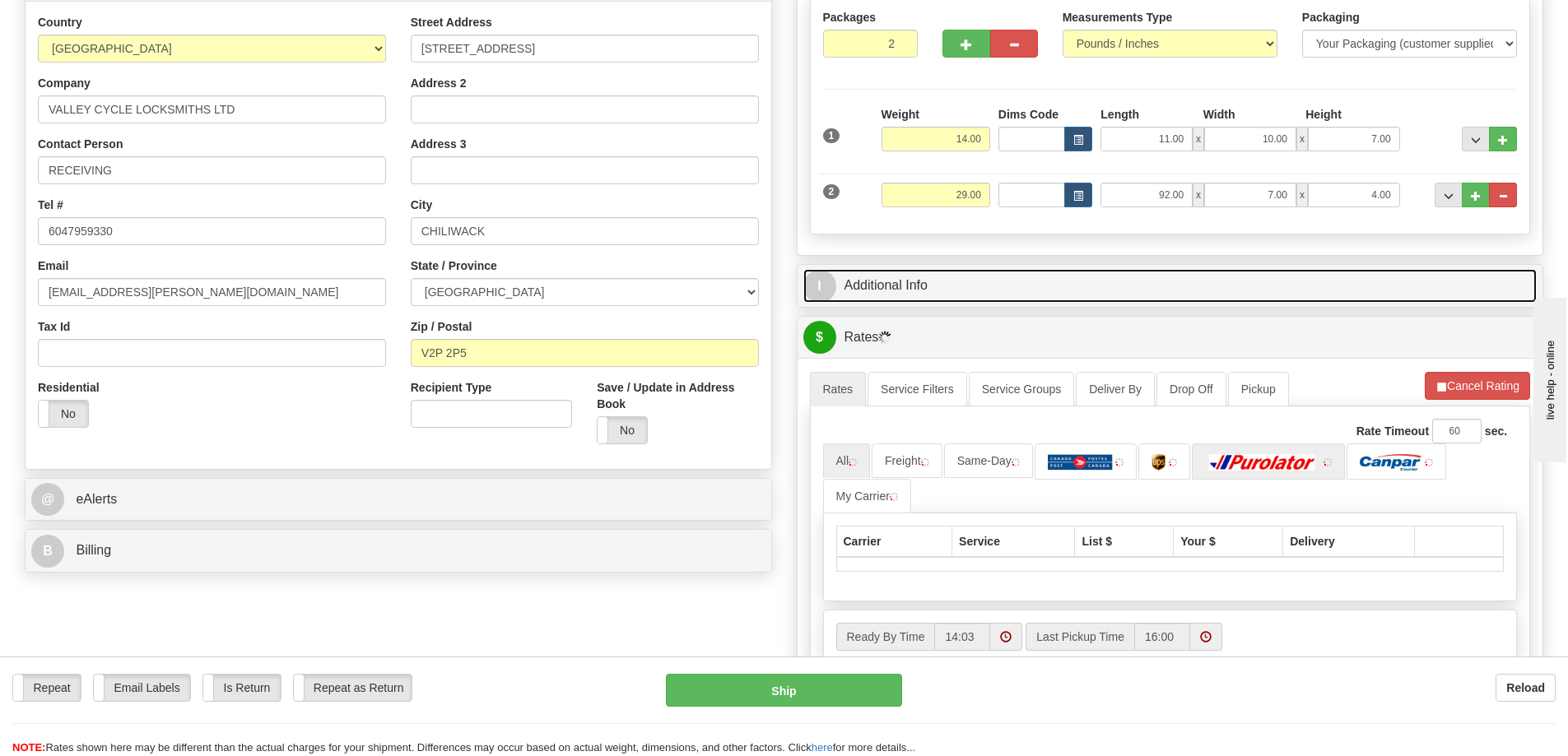
scroll to position [329, 0]
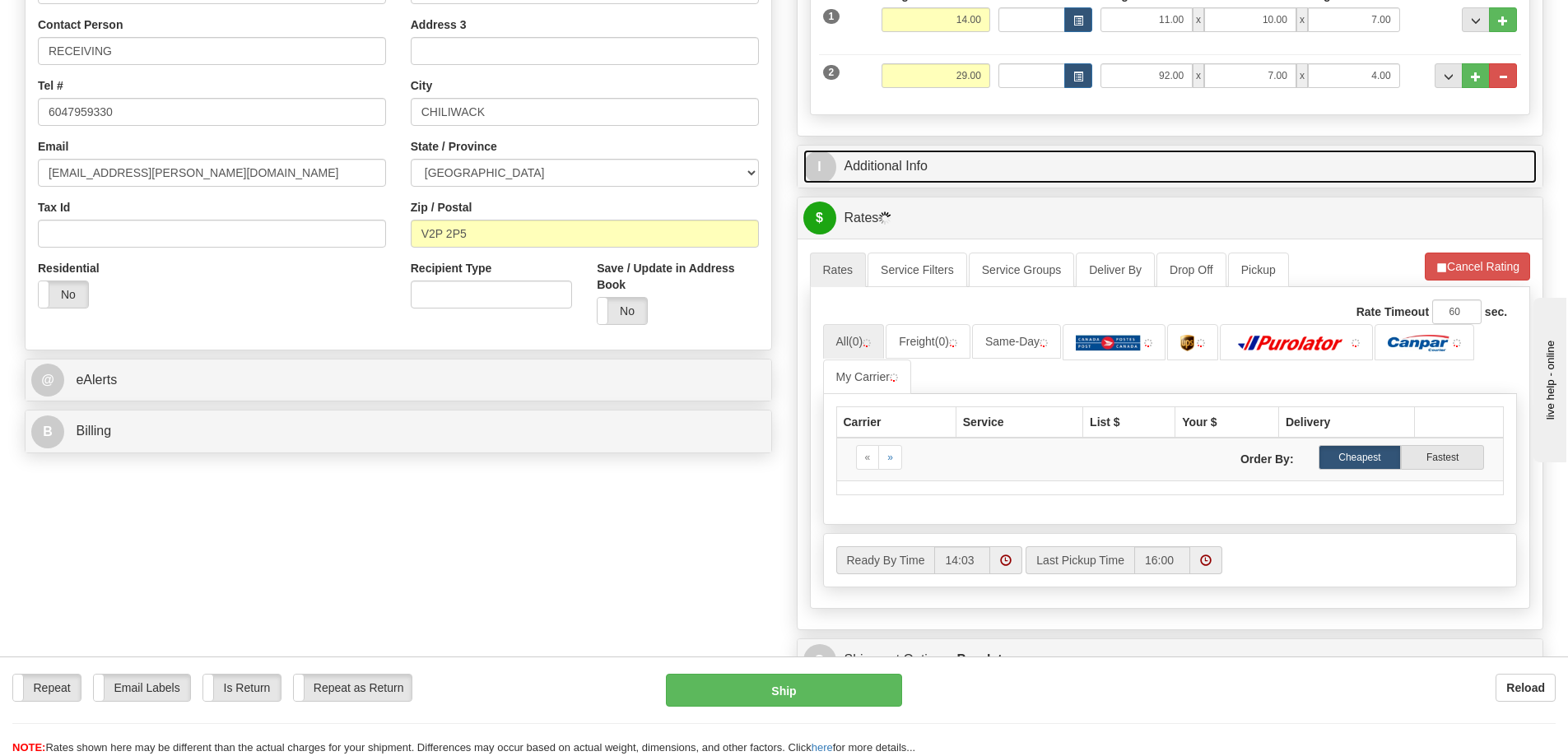
click at [1029, 170] on link "I Additional Info" at bounding box center [1170, 167] width 734 height 34
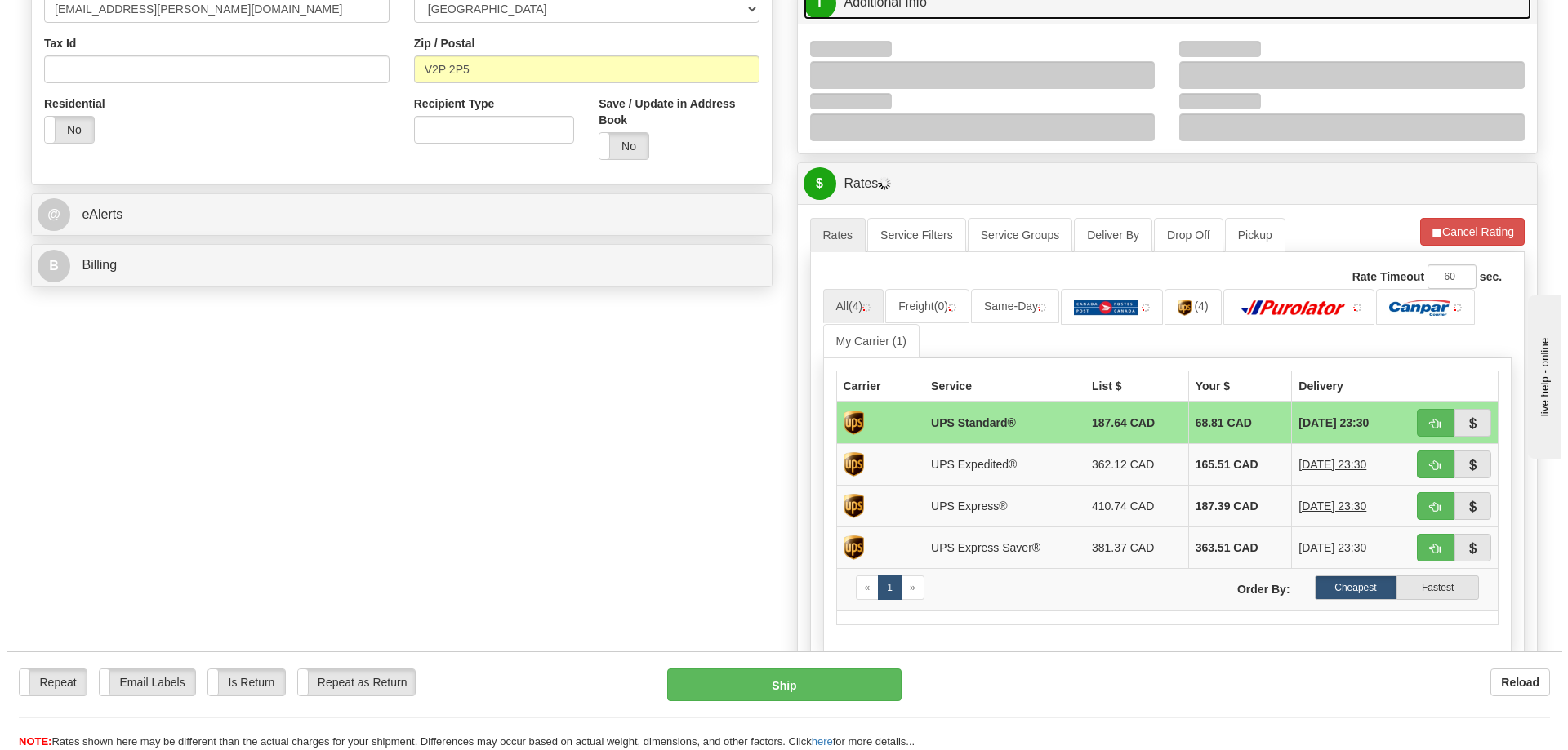
scroll to position [490, 0]
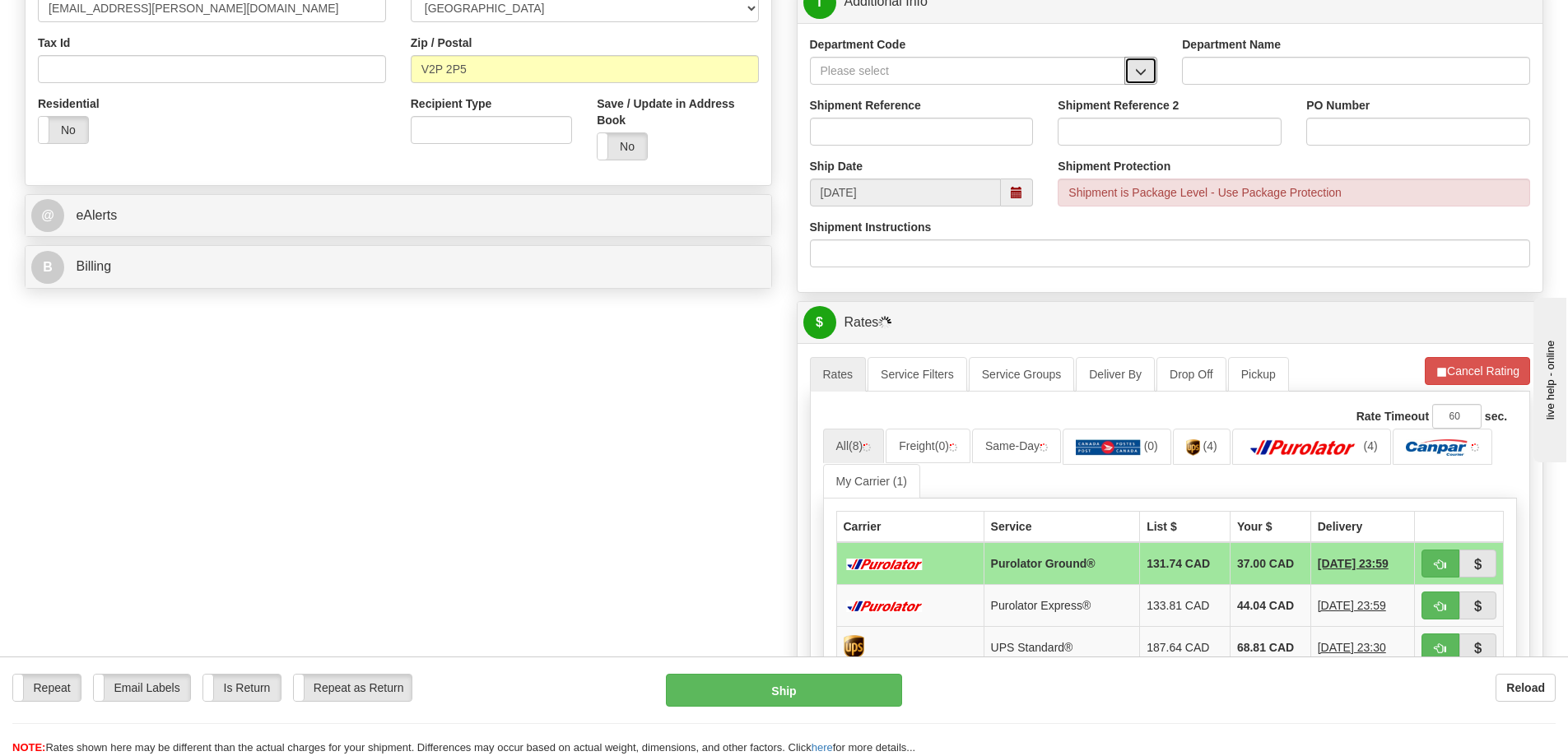
click at [1148, 76] on button "button" at bounding box center [1141, 71] width 33 height 28
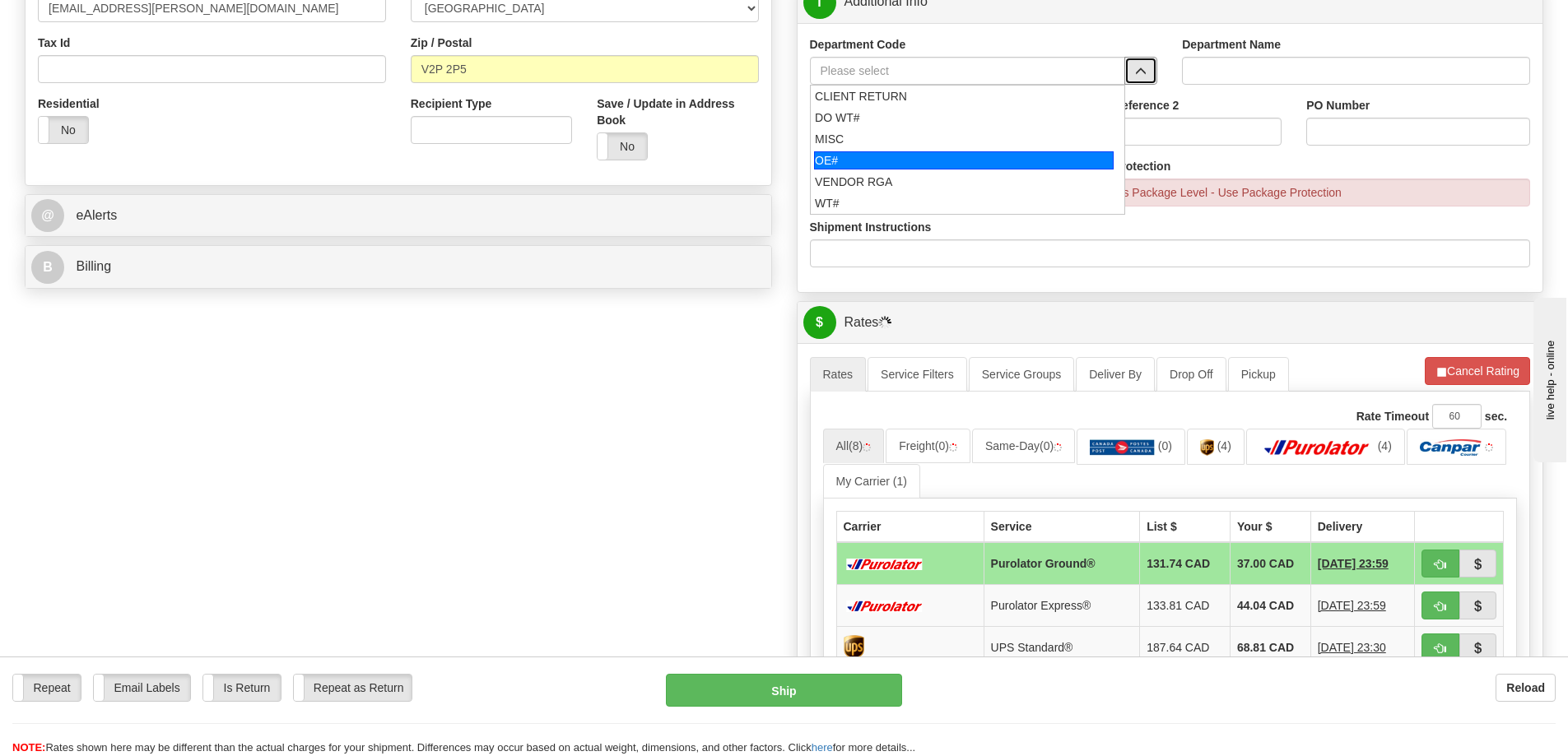
click at [880, 157] on div "OE#" at bounding box center [964, 160] width 300 height 18
type input "OE#"
type input "ORDERS"
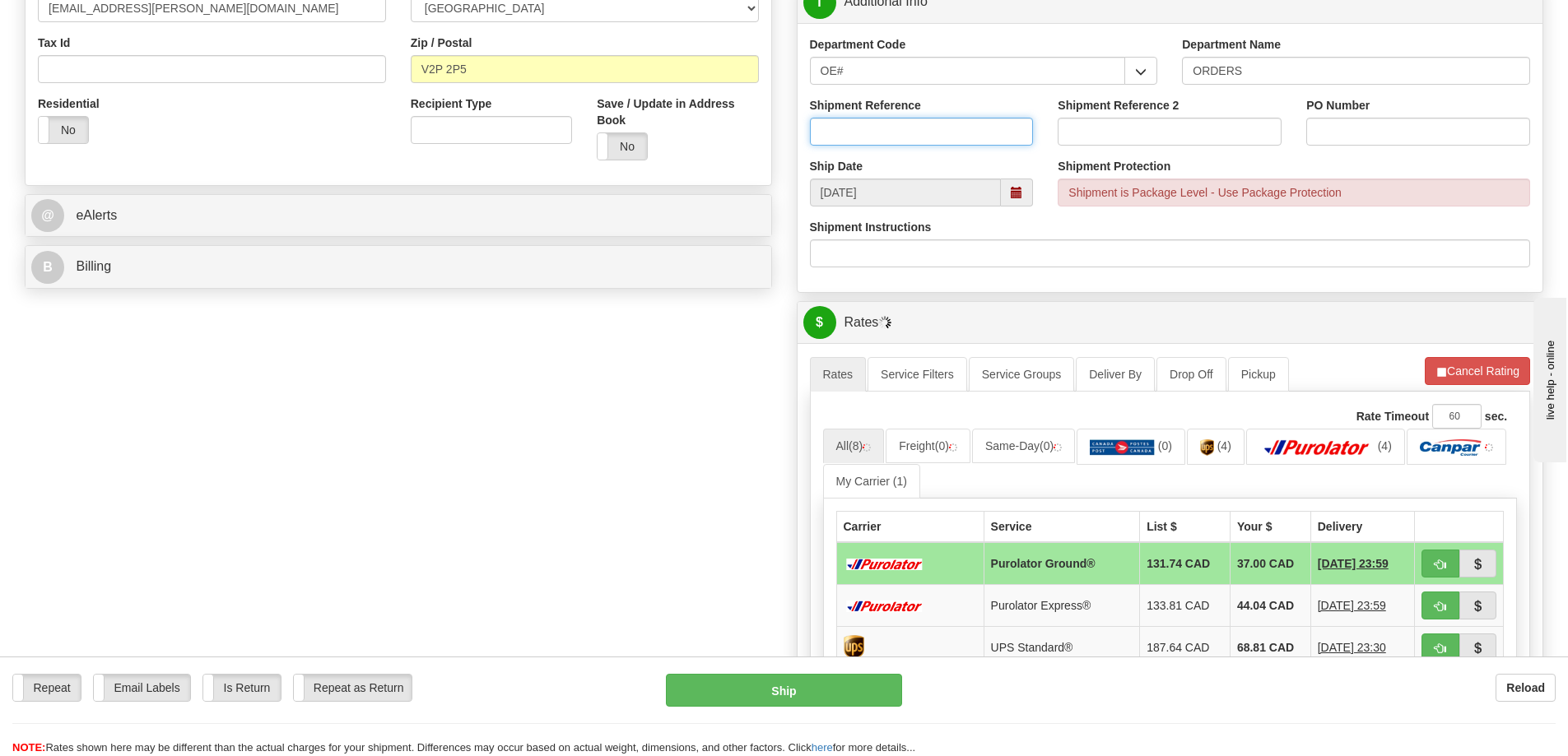
click at [884, 135] on input "Shipment Reference" at bounding box center [921, 131] width 224 height 28
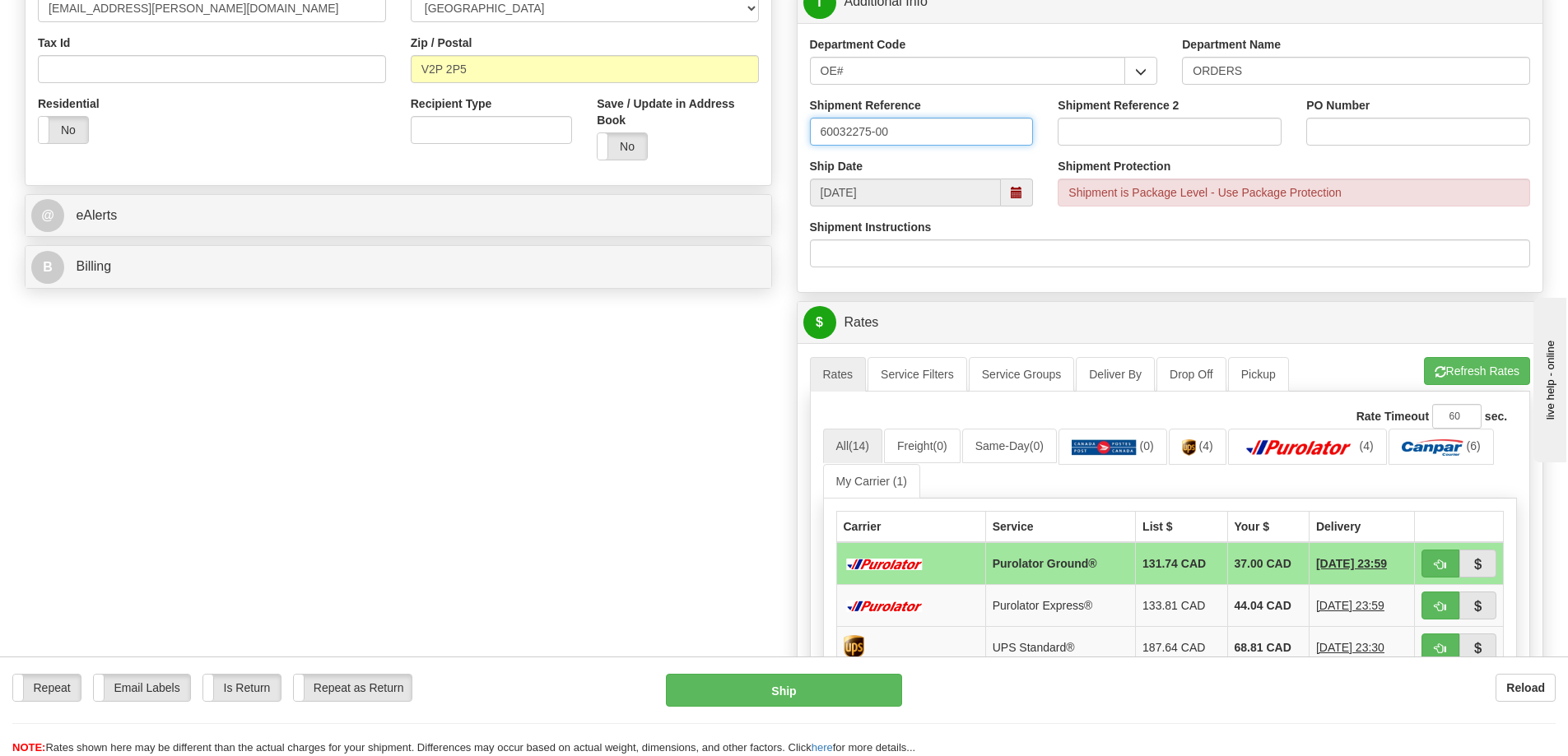
type input "60032275-00"
click at [1445, 370] on button "Refresh Rates" at bounding box center [1477, 372] width 106 height 28
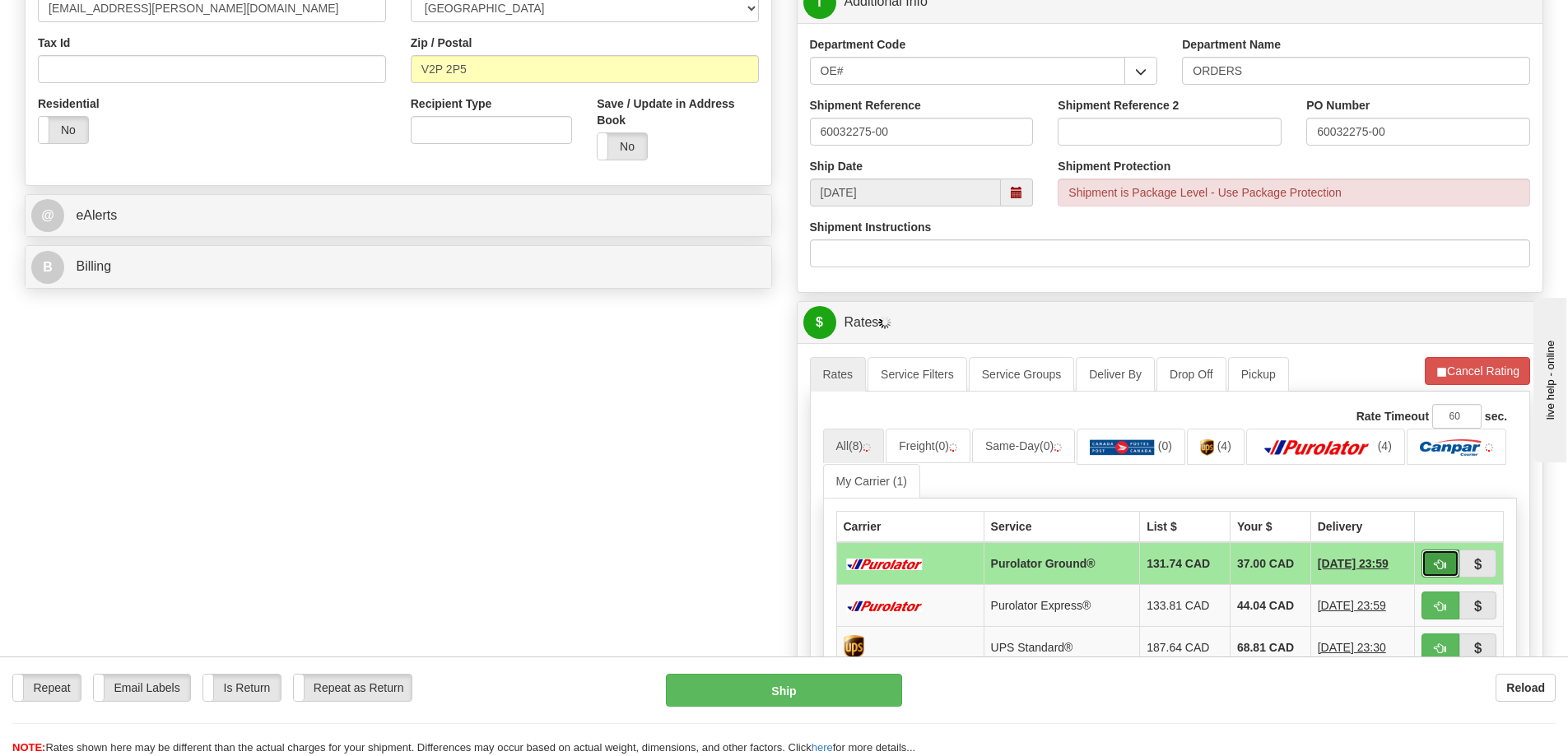
click at [1441, 561] on span "button" at bounding box center [1441, 564] width 12 height 11
click at [1446, 555] on button "button" at bounding box center [1441, 563] width 38 height 28
type input "260"
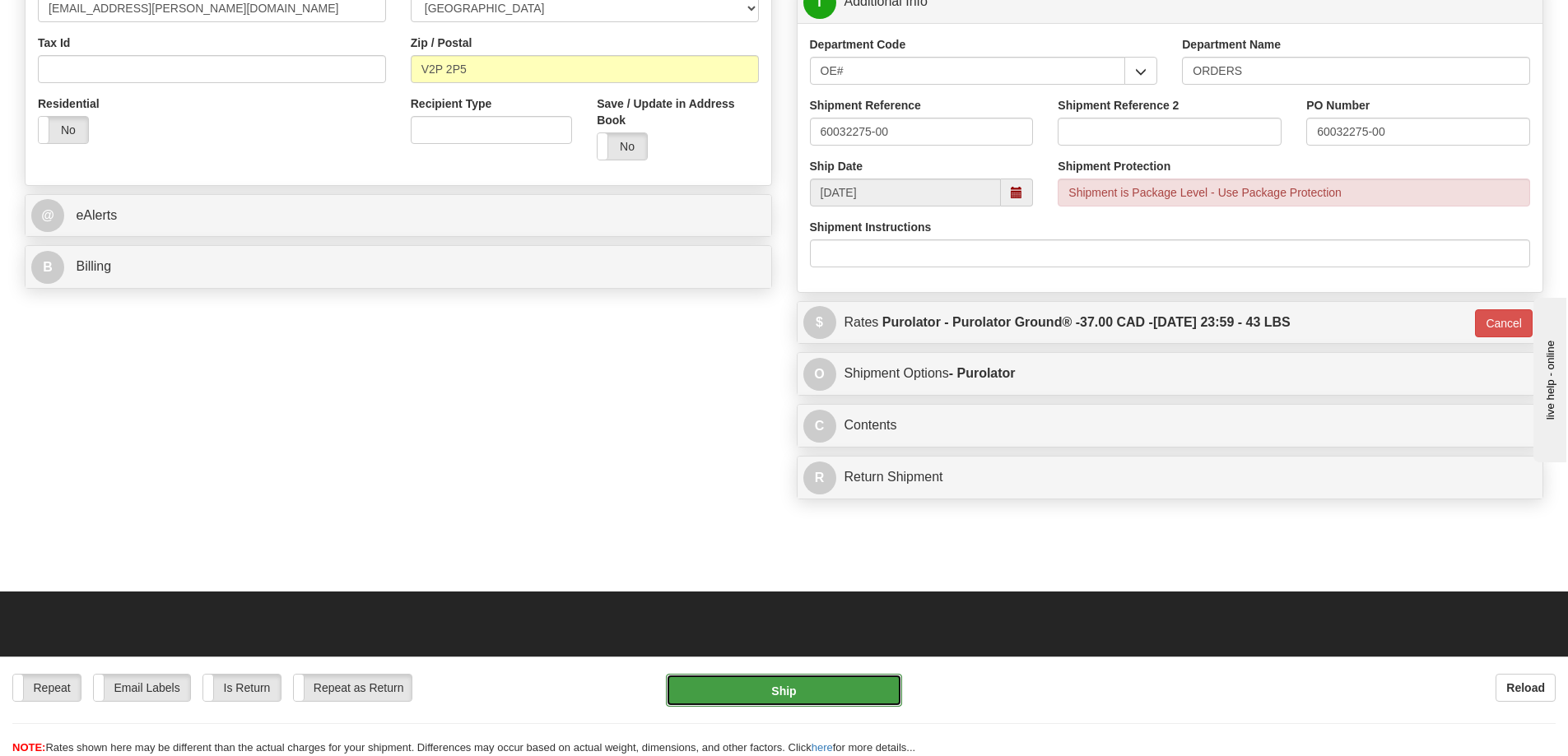
click at [847, 697] on button "Ship" at bounding box center [784, 689] width 236 height 33
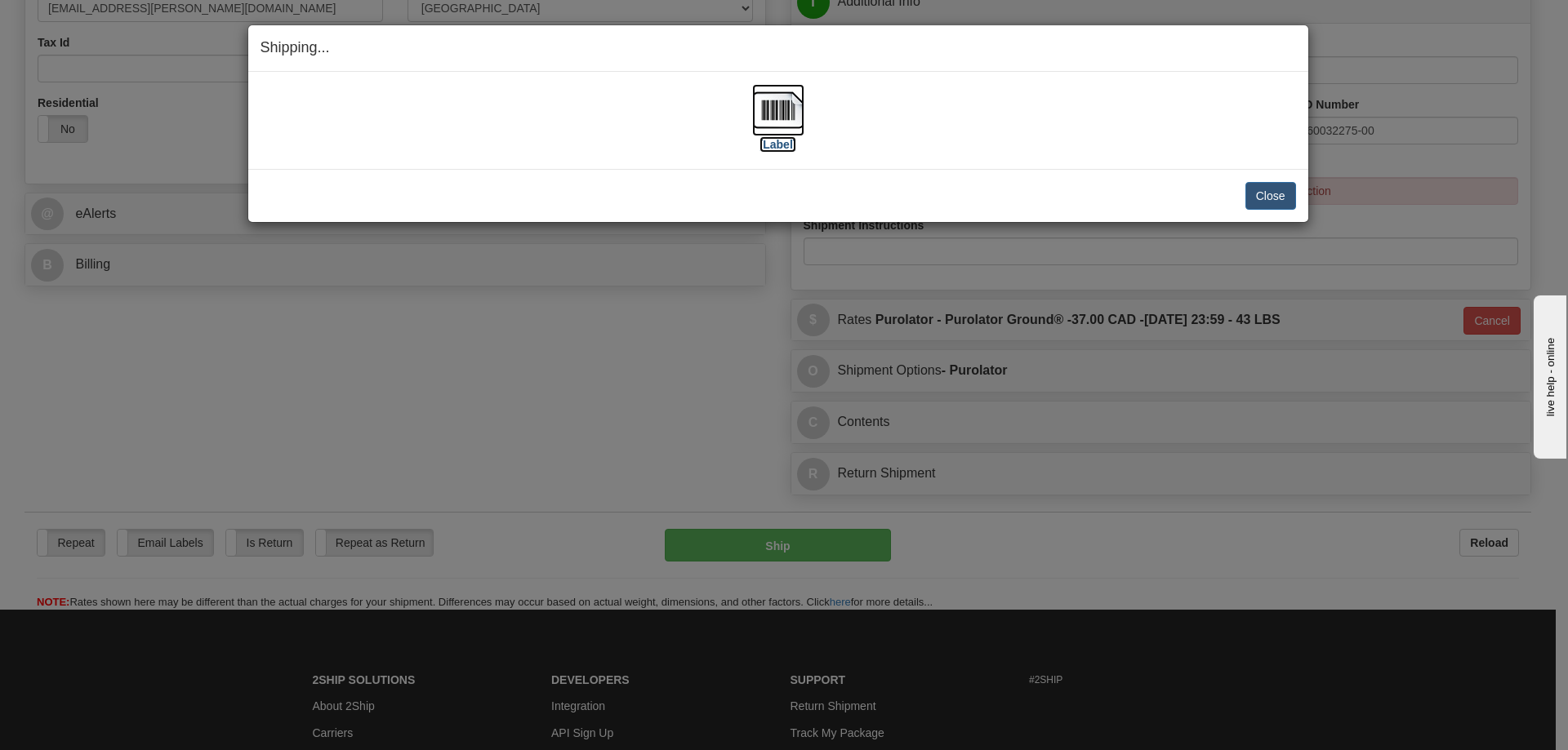
click at [792, 147] on label "[Label]" at bounding box center [778, 144] width 37 height 17
click at [1273, 191] on button "Close" at bounding box center [1270, 196] width 50 height 28
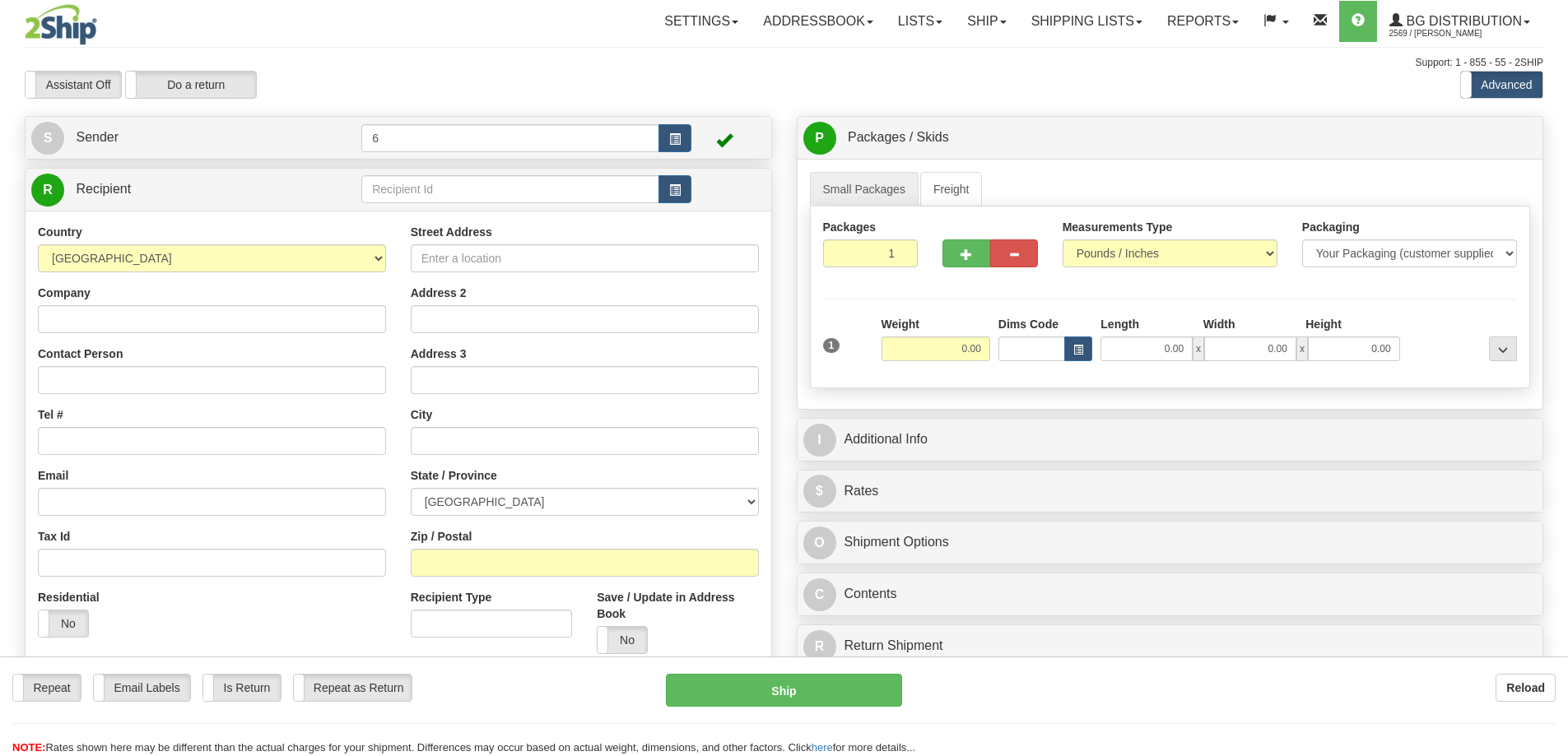
click at [413, 185] on div "Toggle navigation Settings Shipping Preferences Fields Preferences New" at bounding box center [784, 468] width 1568 height 936
click at [413, 185] on input "text" at bounding box center [511, 189] width 298 height 28
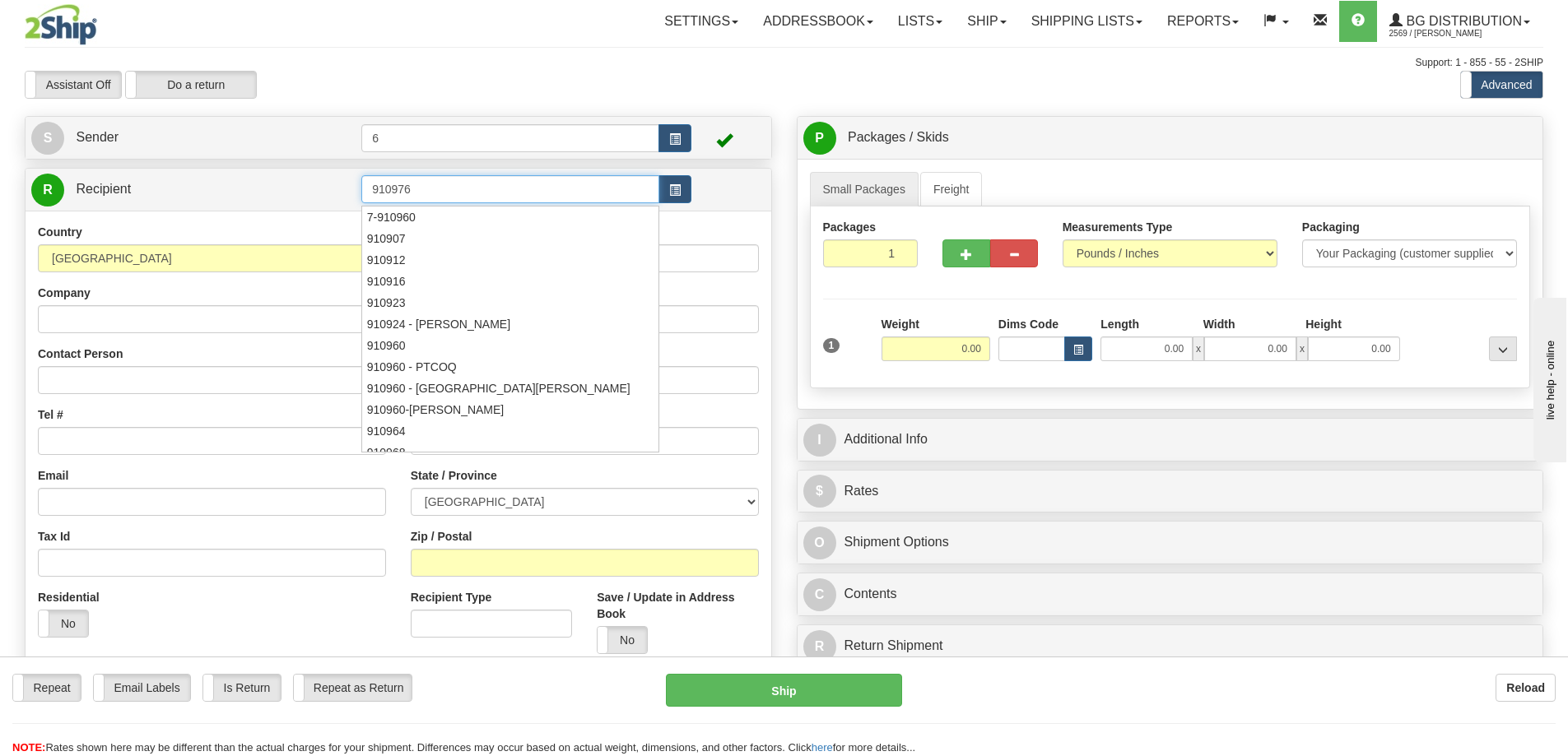
type input "910976"
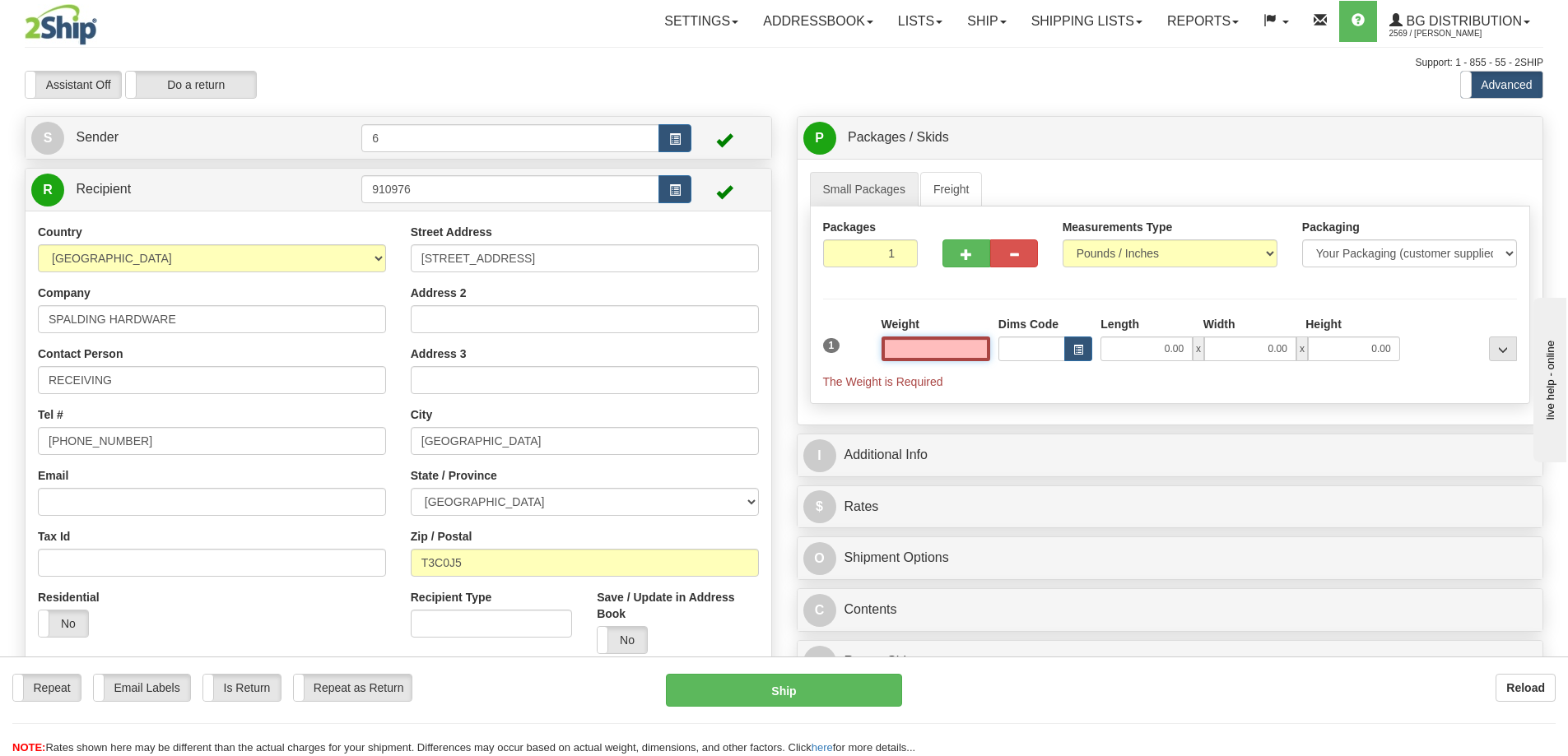
click at [925, 353] on input "text" at bounding box center [935, 349] width 108 height 25
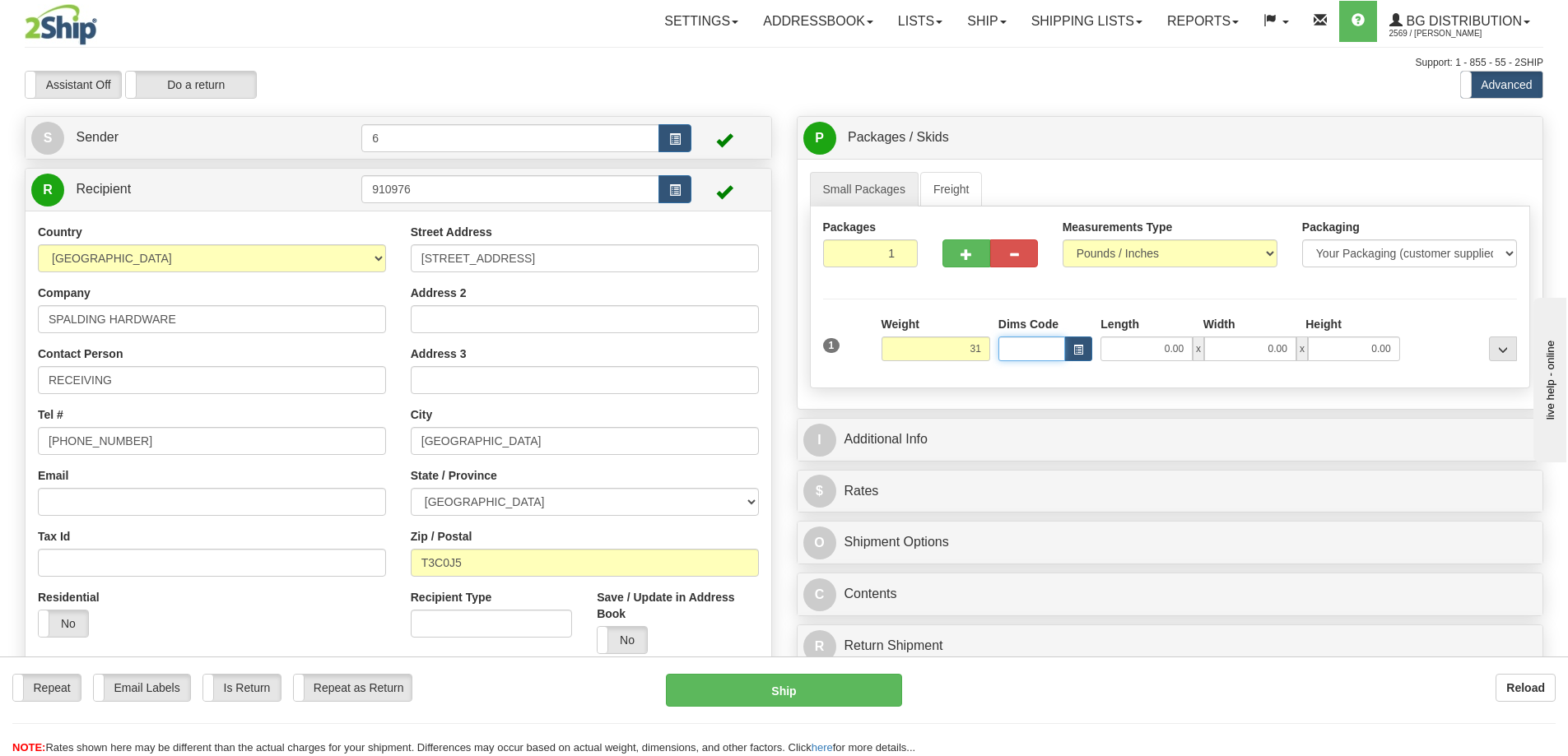
type input "31.00"
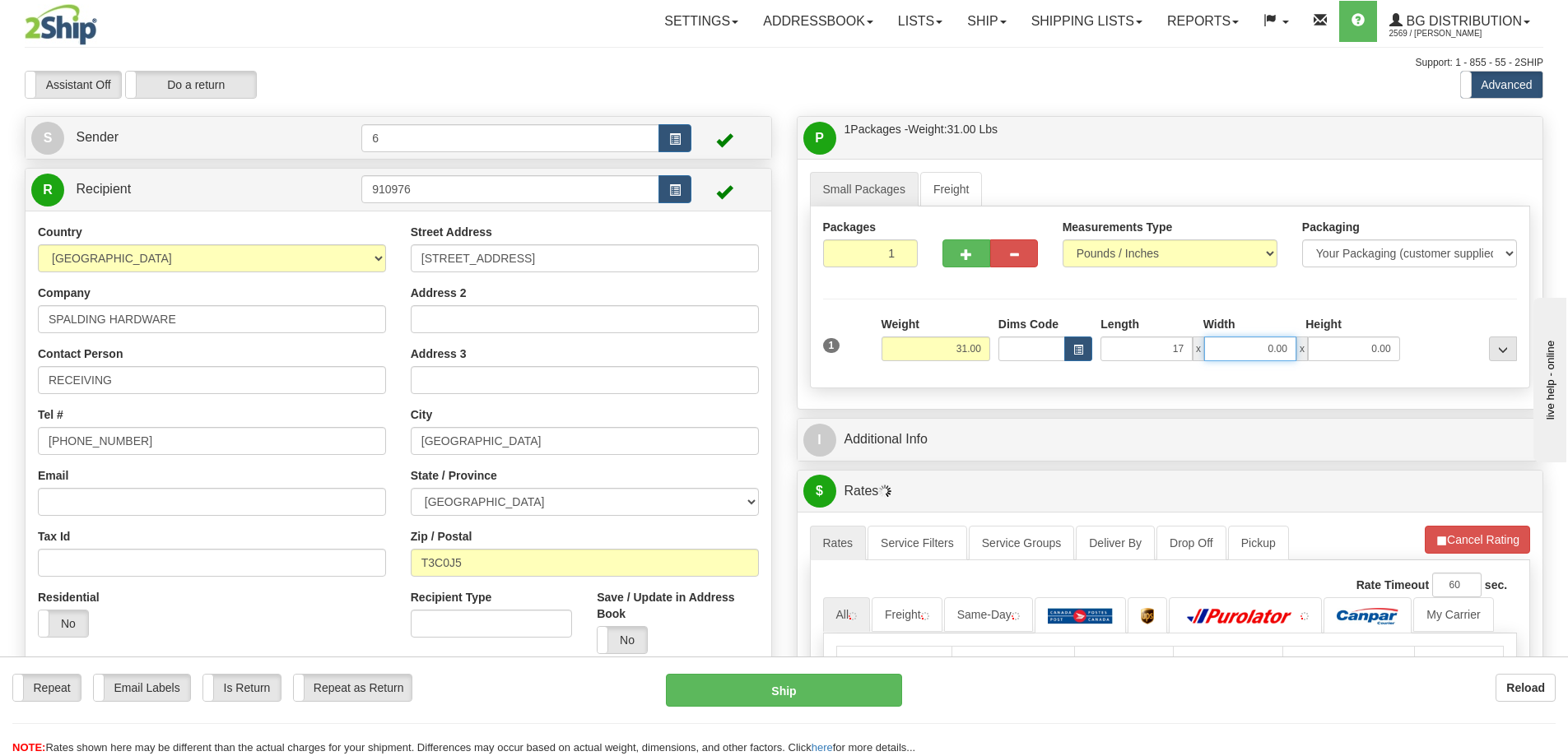
type input "17.00"
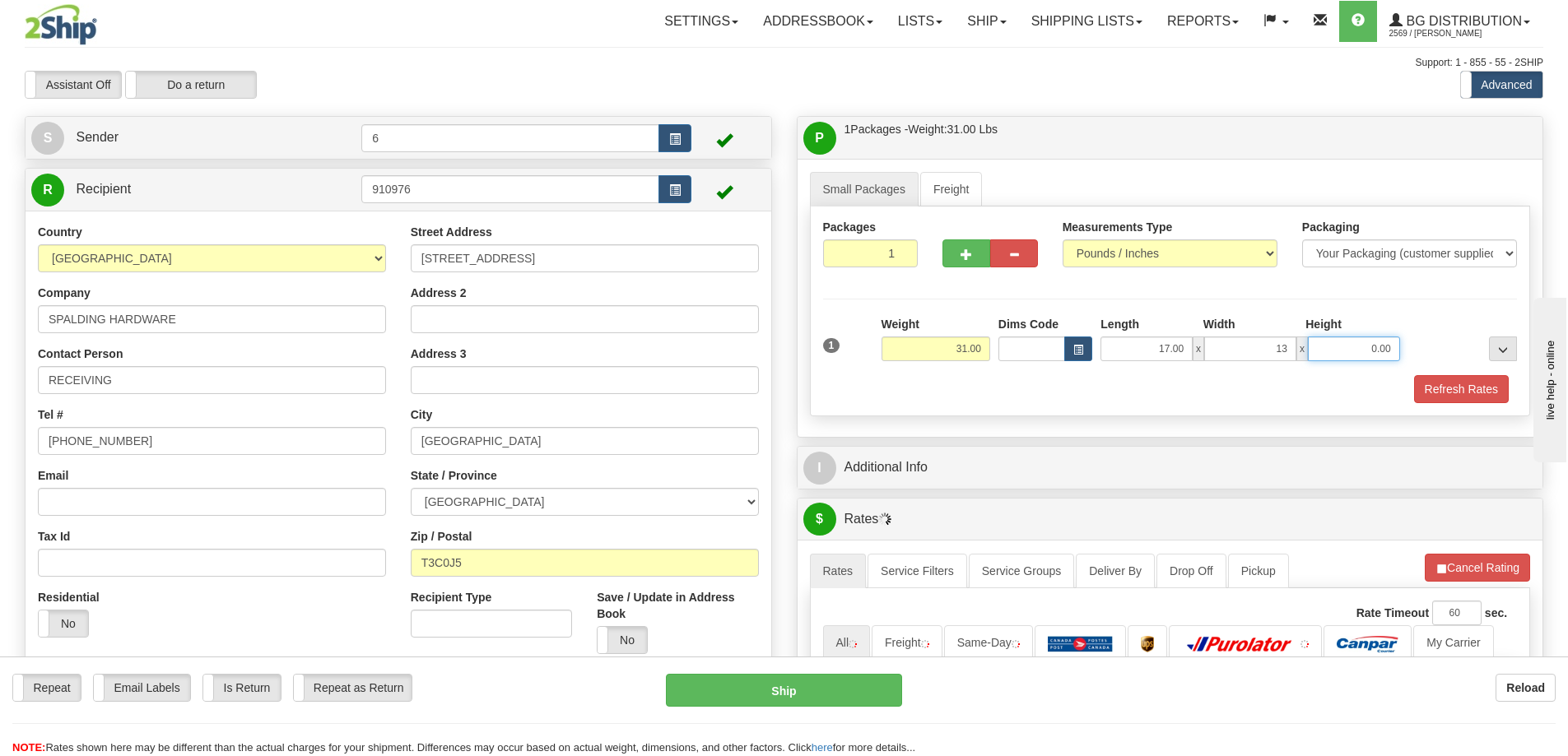
type input "13.00"
type input "9.00"
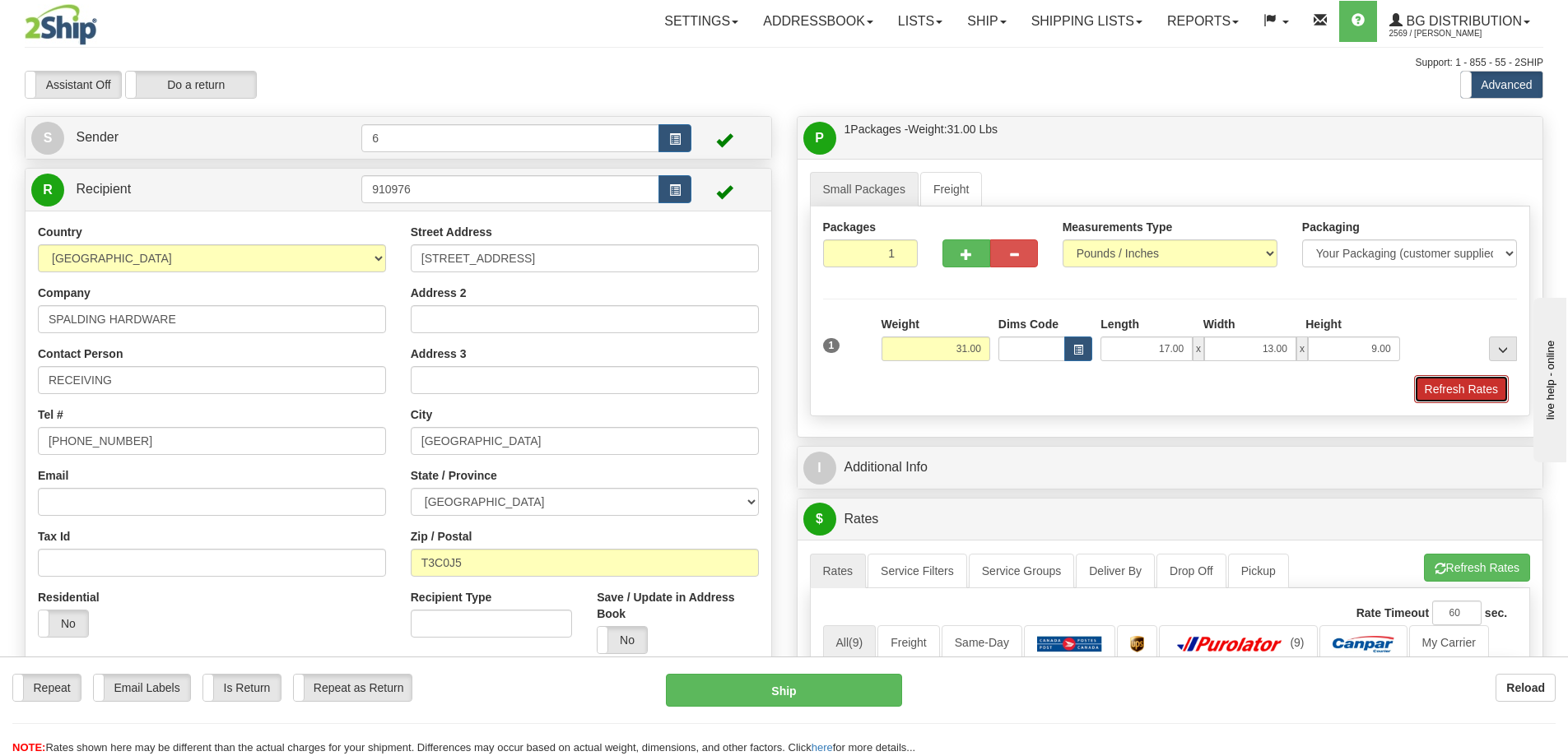
click at [1498, 379] on button "Refresh Rates" at bounding box center [1461, 389] width 94 height 28
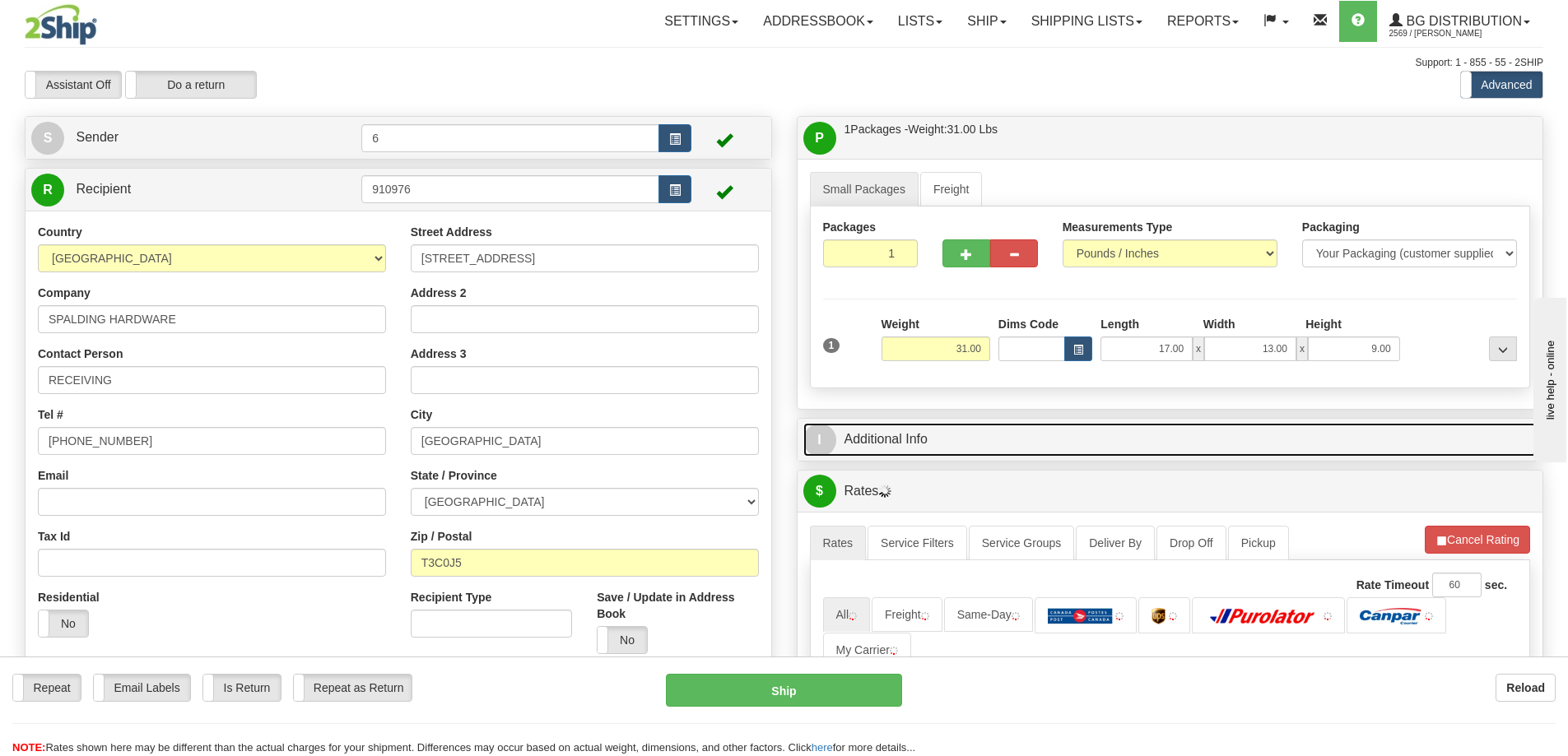
click at [1417, 451] on link "I Additional Info" at bounding box center [1170, 440] width 734 height 34
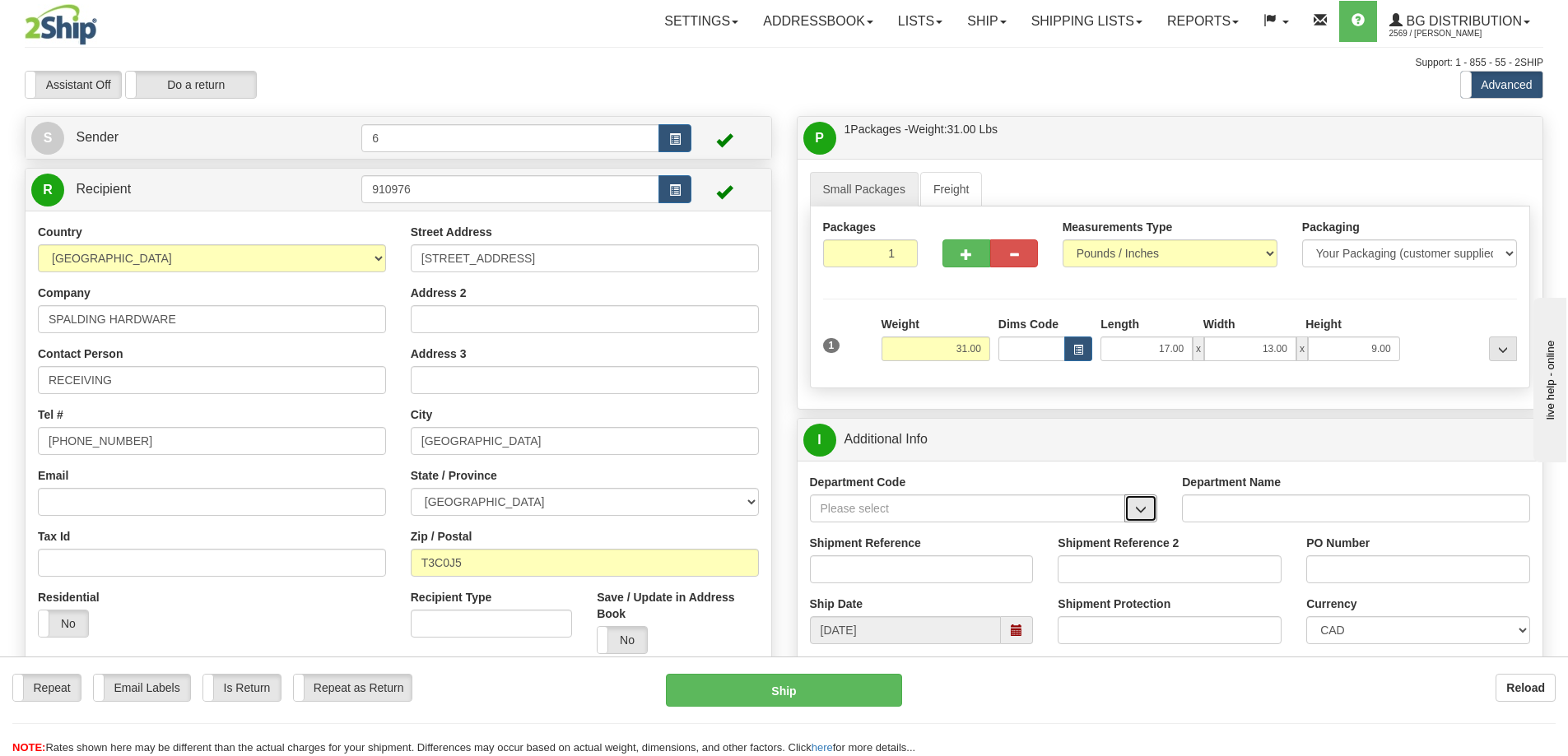
drag, startPoint x: 1144, startPoint y: 502, endPoint x: 1086, endPoint y: 516, distance: 59.7
click at [1143, 503] on button "button" at bounding box center [1141, 509] width 33 height 28
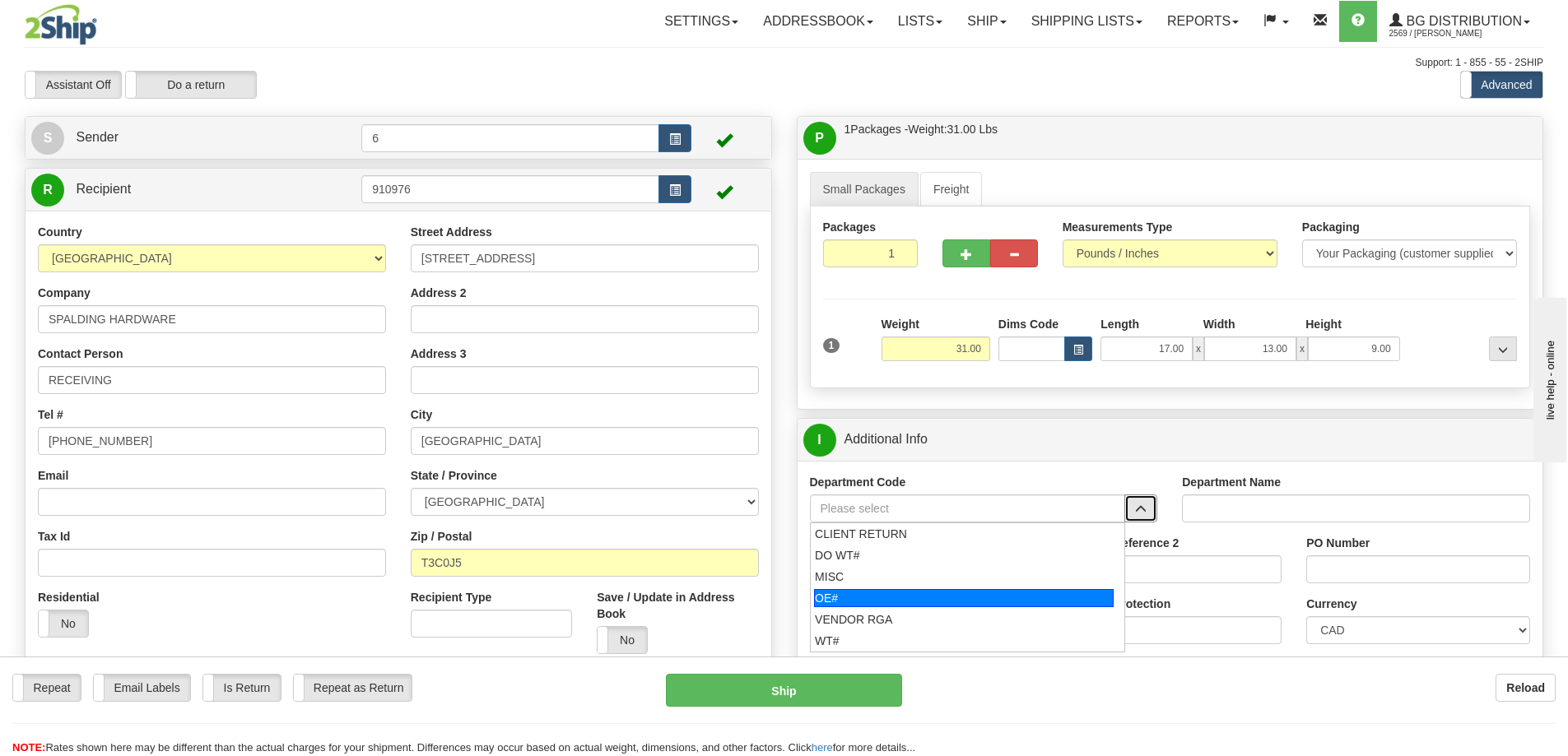
click at [828, 590] on li "OE#" at bounding box center [968, 598] width 314 height 22
type input "OE#"
type input "ORDERS"
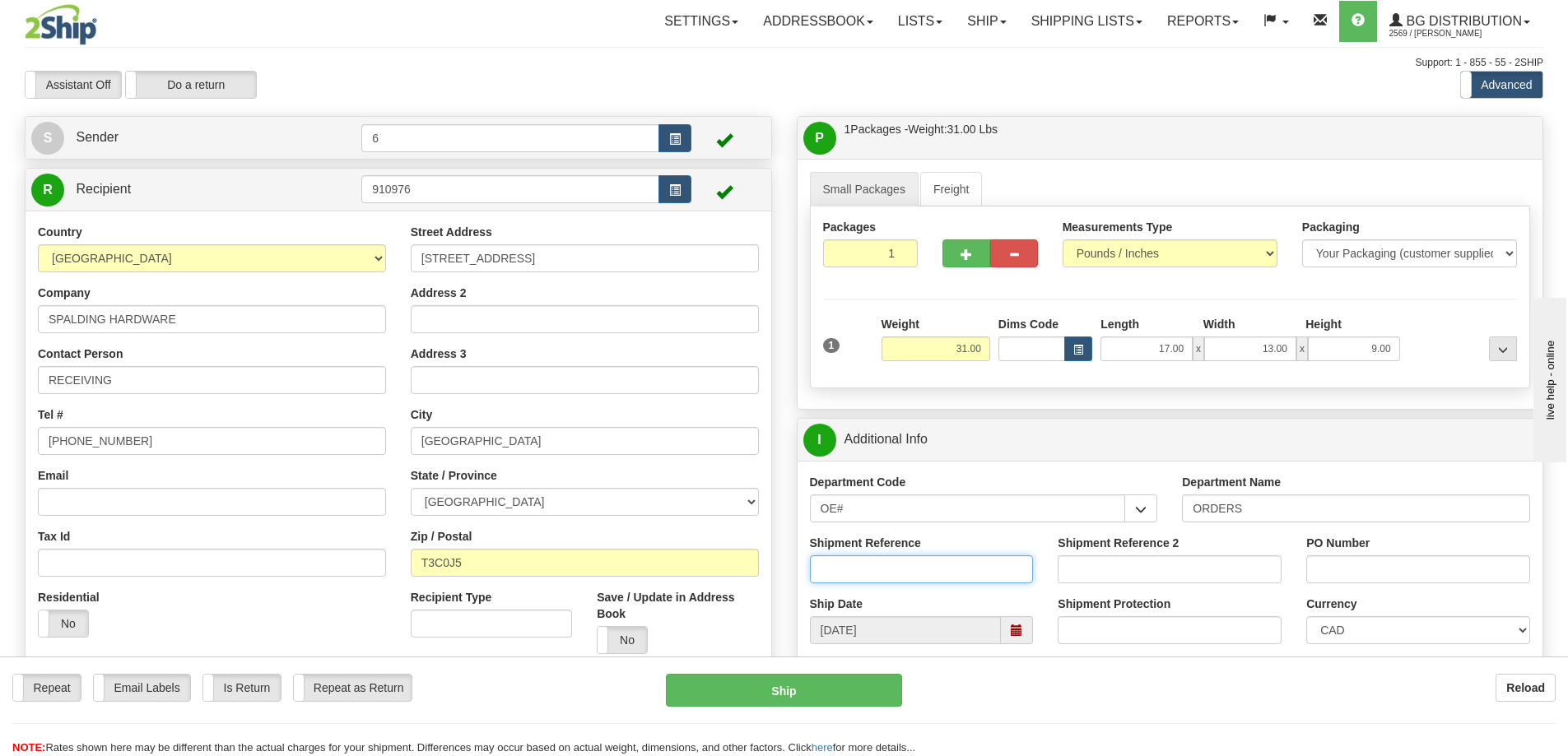
drag, startPoint x: 838, startPoint y: 571, endPoint x: 847, endPoint y: 568, distance: 9.5
click at [839, 571] on input "Shipment Reference" at bounding box center [921, 569] width 224 height 28
type input "60031843-00"
type input "693359"
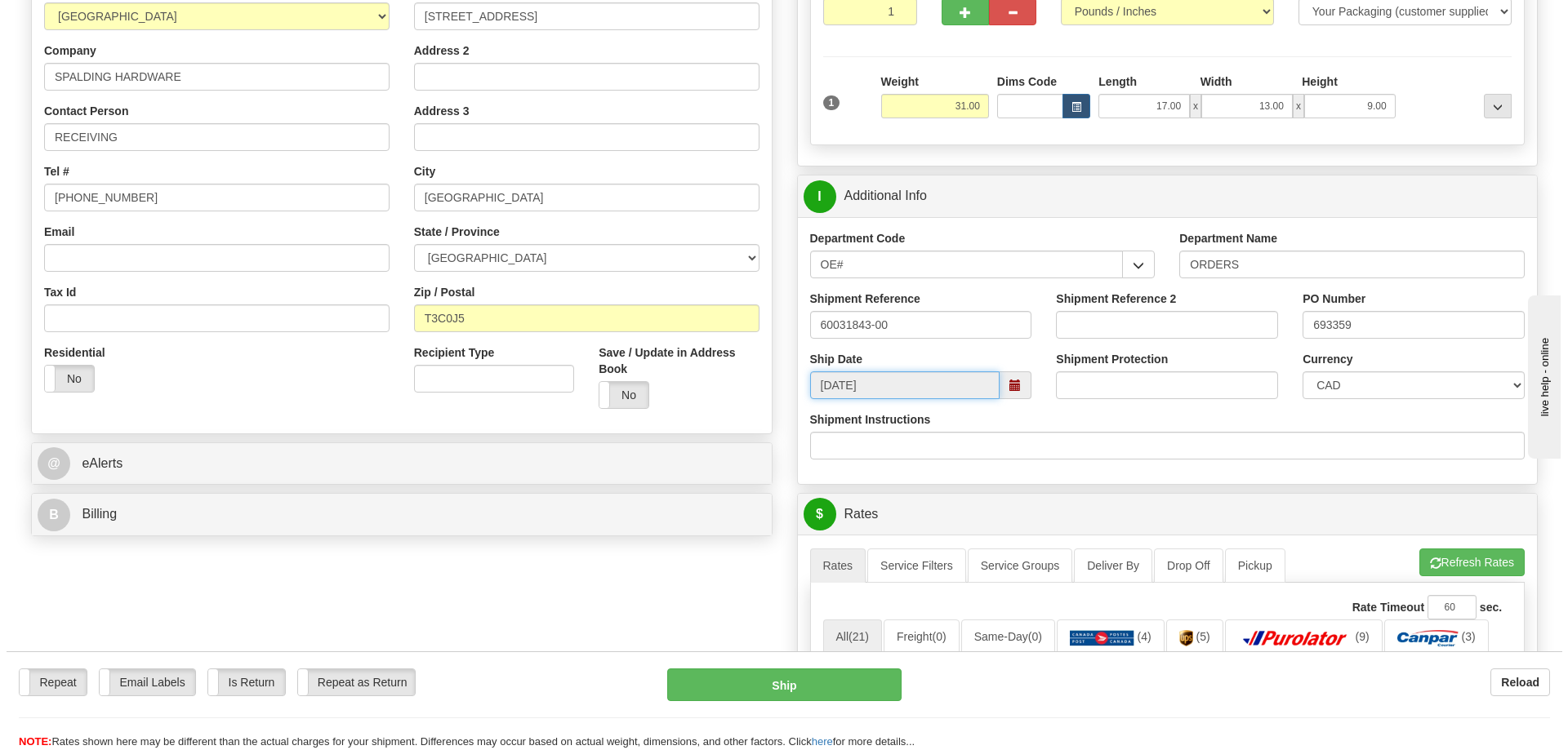
scroll to position [408, 0]
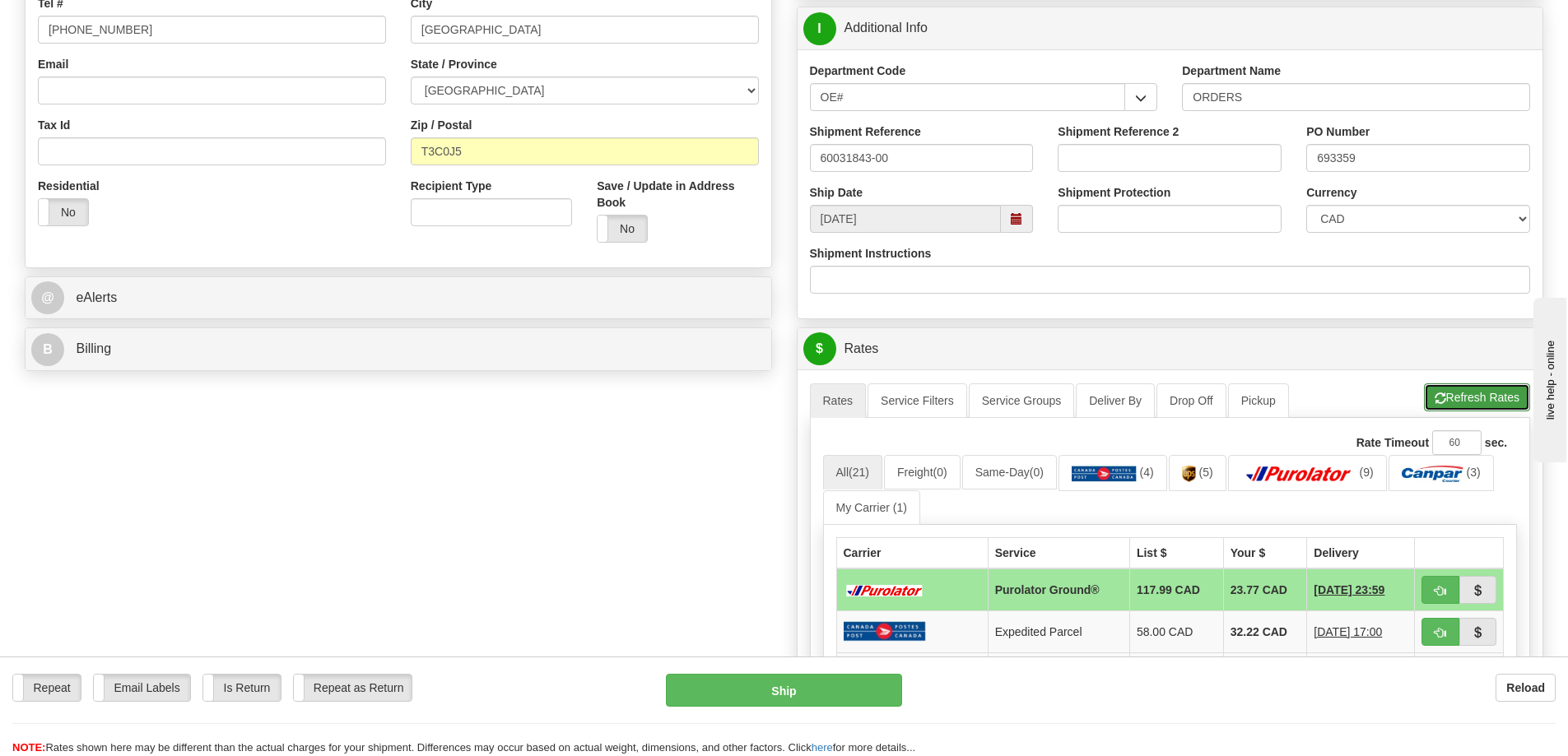
click at [1501, 394] on button "Refresh Rates" at bounding box center [1477, 397] width 106 height 28
click at [1453, 587] on button "button" at bounding box center [1441, 590] width 38 height 28
type input "260"
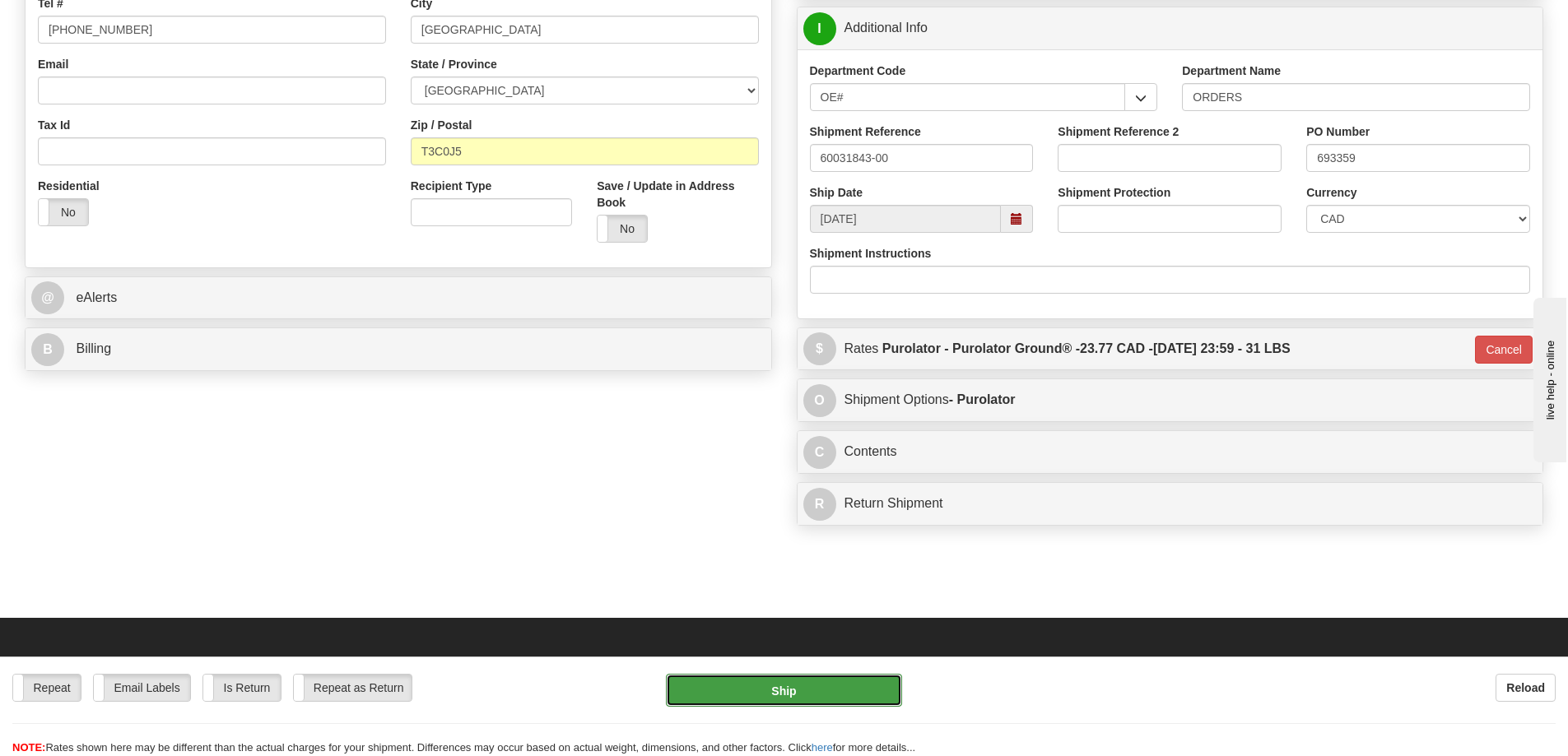
click at [800, 689] on button "Ship" at bounding box center [784, 689] width 236 height 33
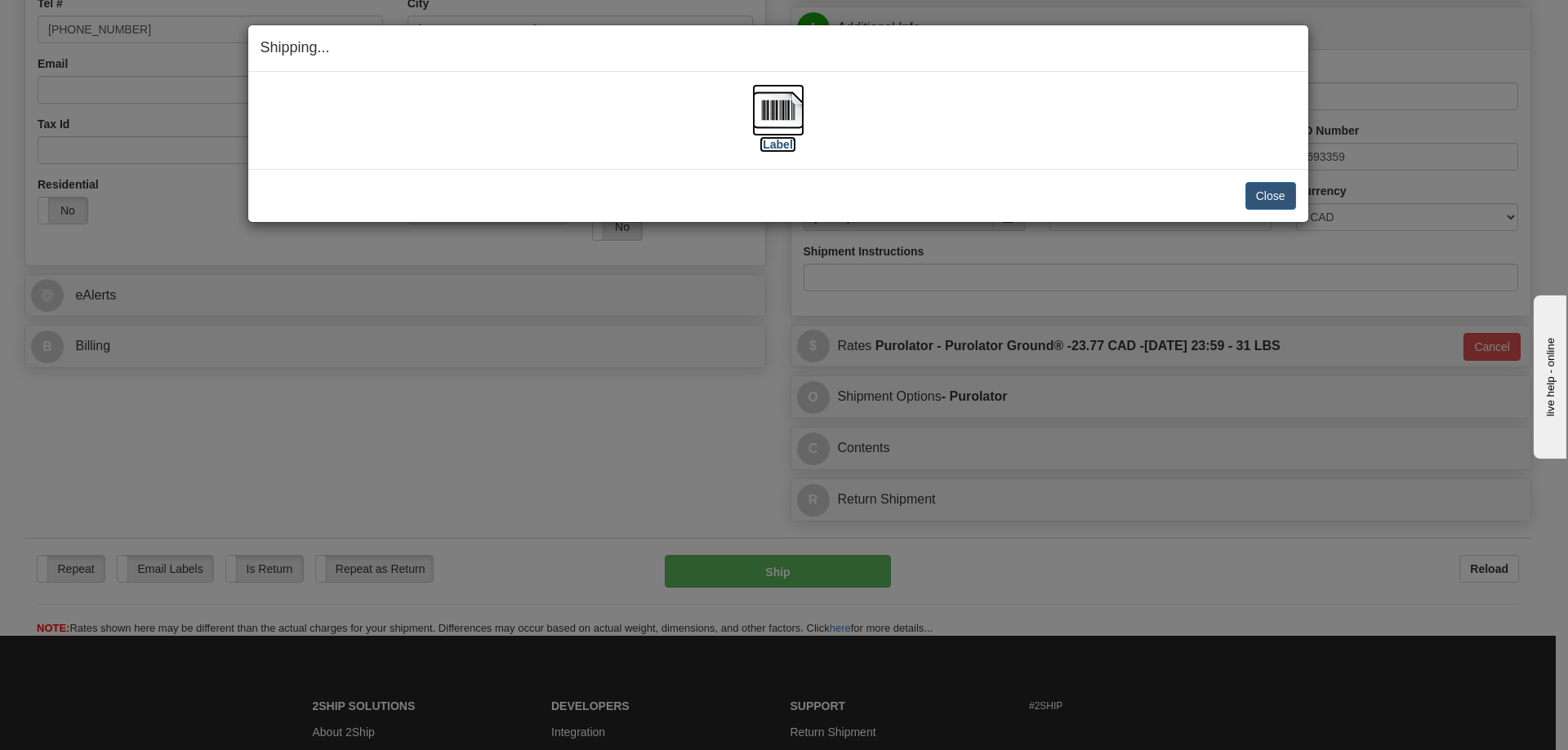
click at [790, 150] on label "[Label]" at bounding box center [778, 144] width 37 height 17
click at [1274, 197] on button "Close" at bounding box center [1270, 196] width 50 height 28
click at [1284, 192] on button "Close" at bounding box center [1270, 196] width 50 height 28
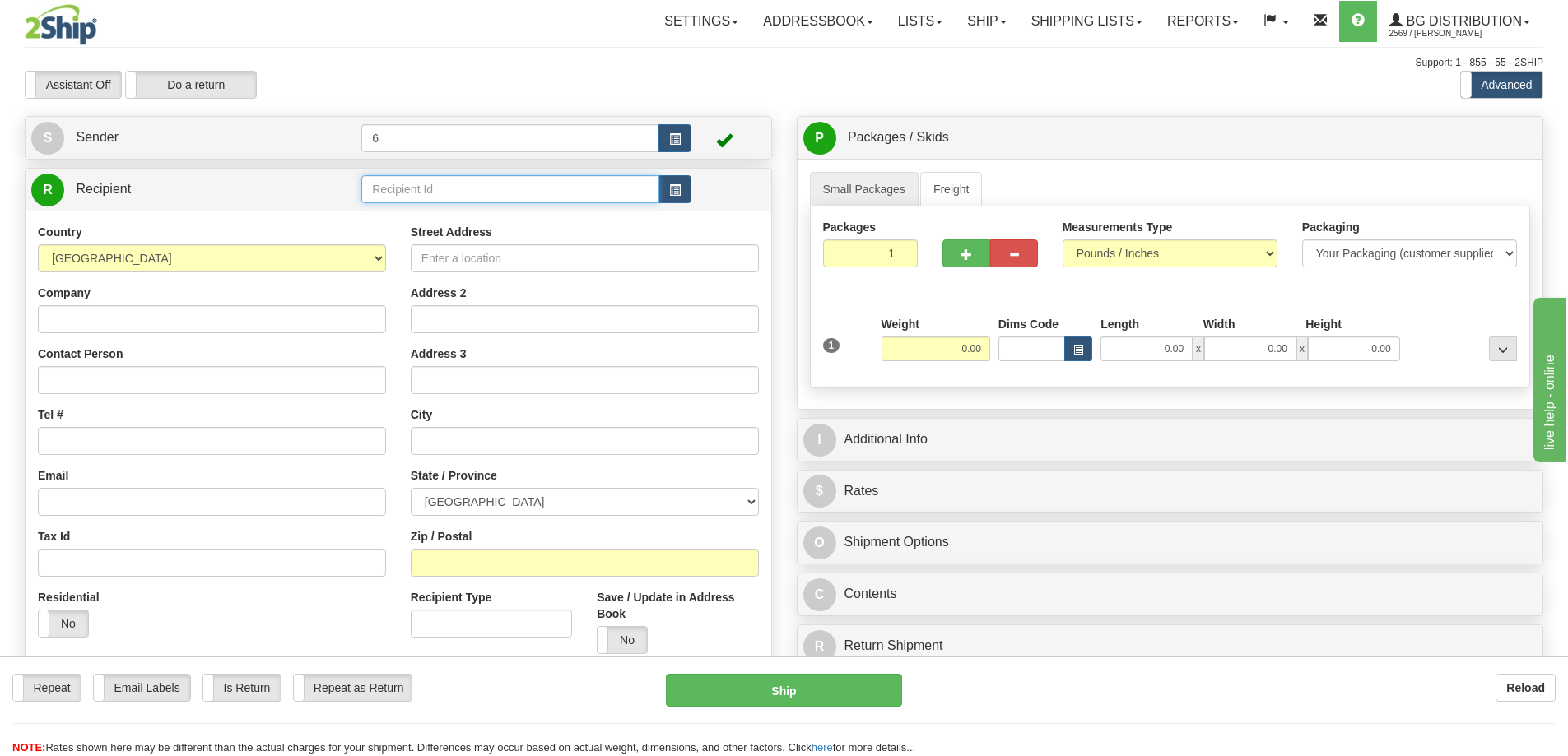
click at [410, 195] on input "text" at bounding box center [511, 189] width 298 height 28
drag, startPoint x: 410, startPoint y: 195, endPoint x: 404, endPoint y: 135, distance: 60.3
click at [410, 196] on input "text" at bounding box center [511, 189] width 298 height 28
type input "41015"
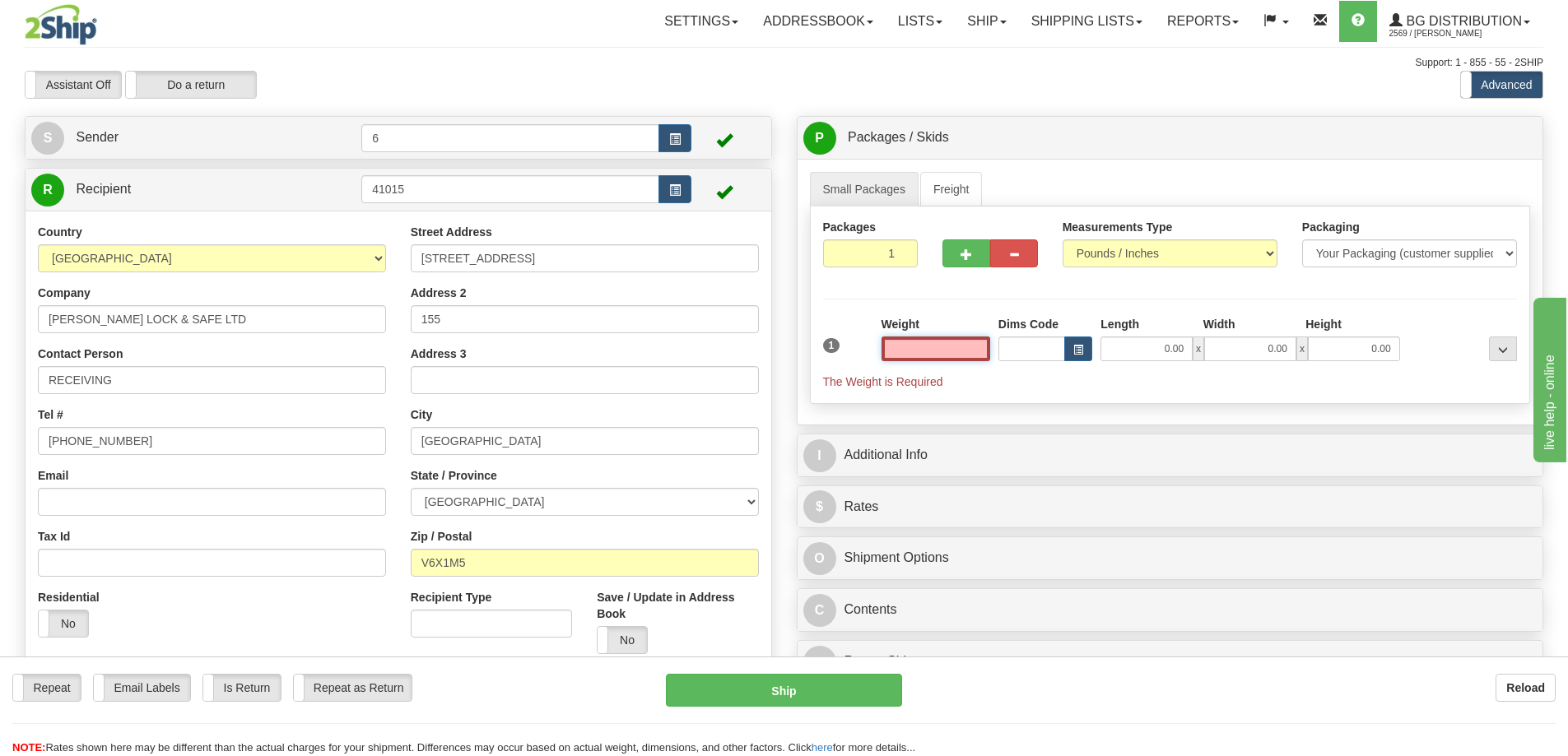
click at [963, 350] on input "text" at bounding box center [935, 349] width 108 height 25
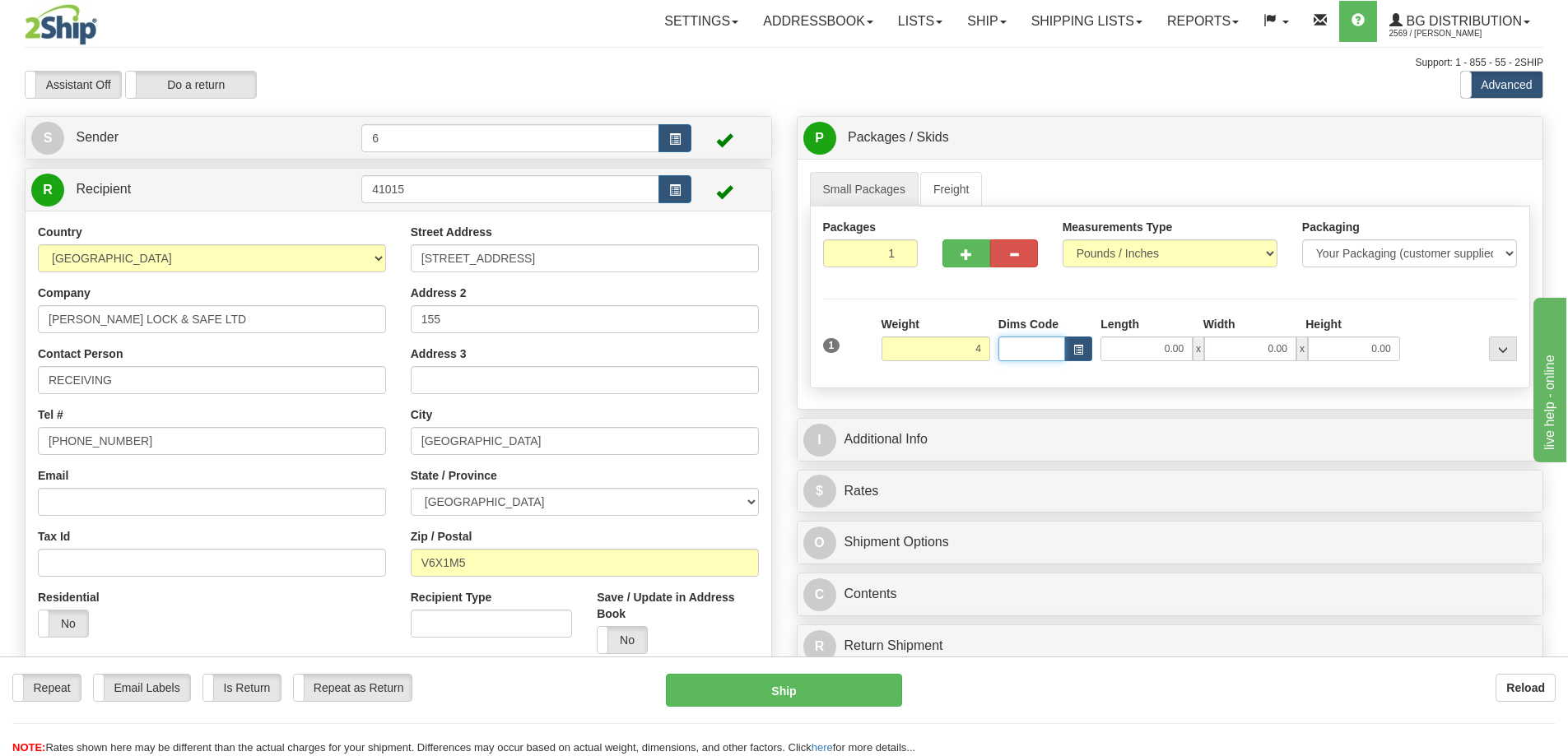
type input "4.00"
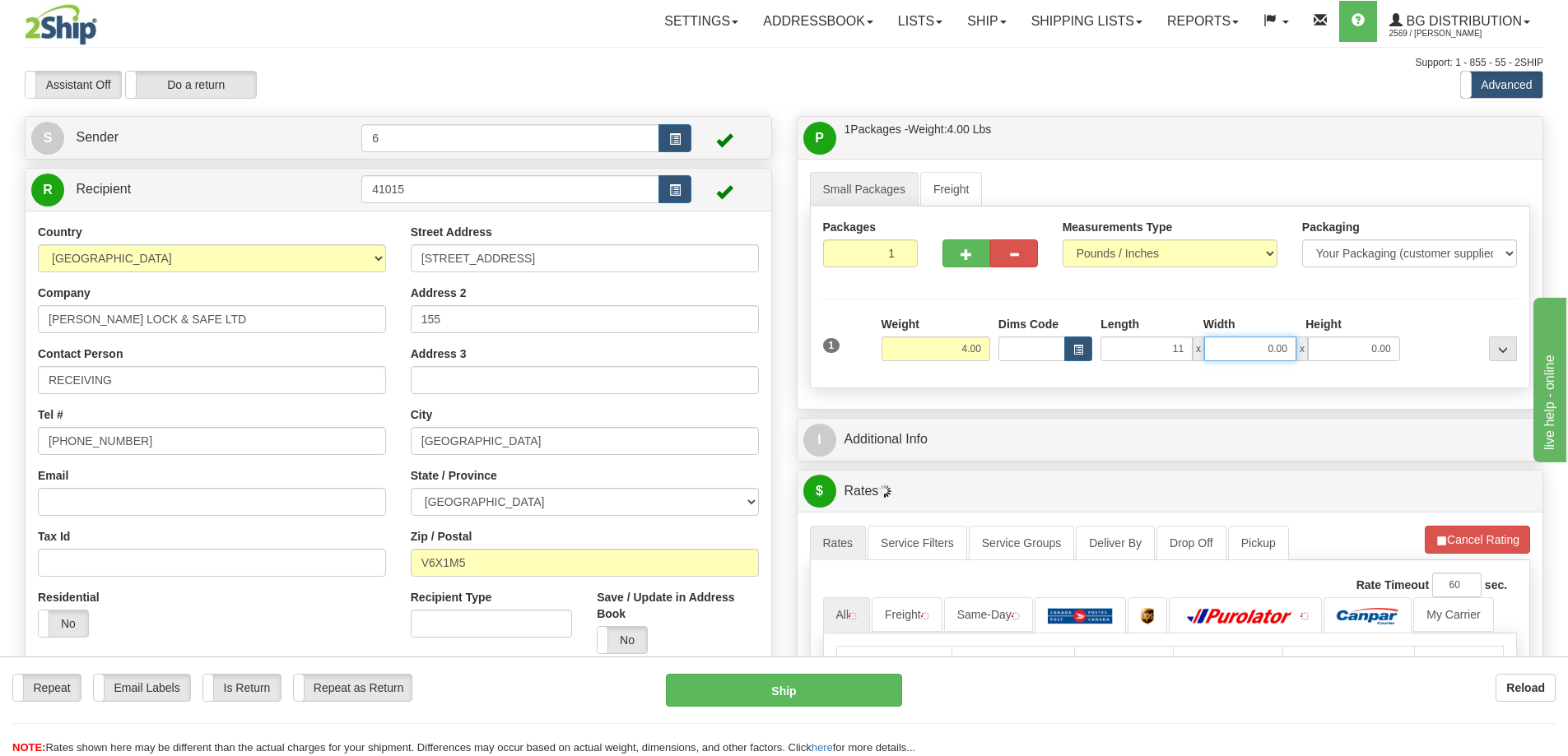
type input "11.00"
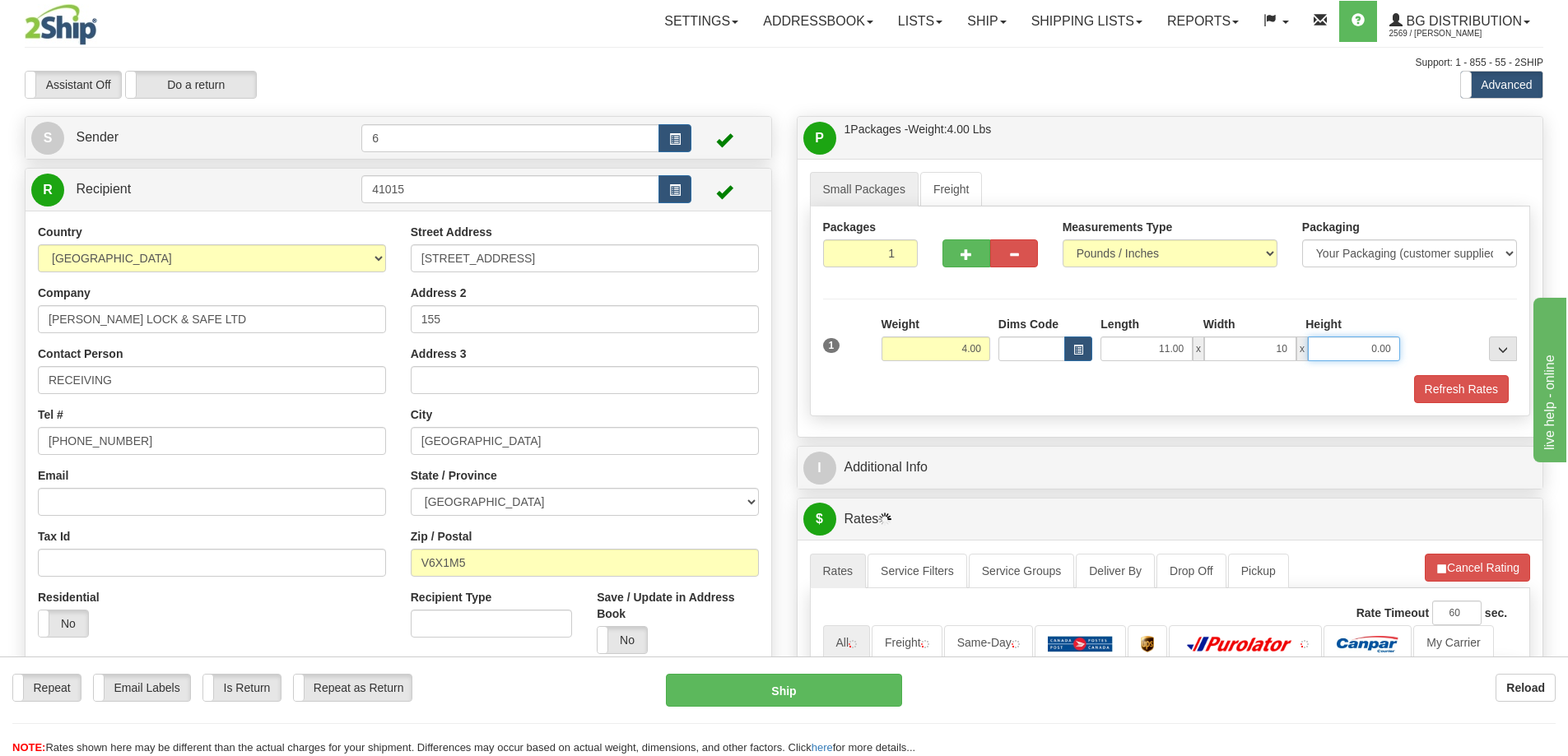
type input "10.00"
type input "7.00"
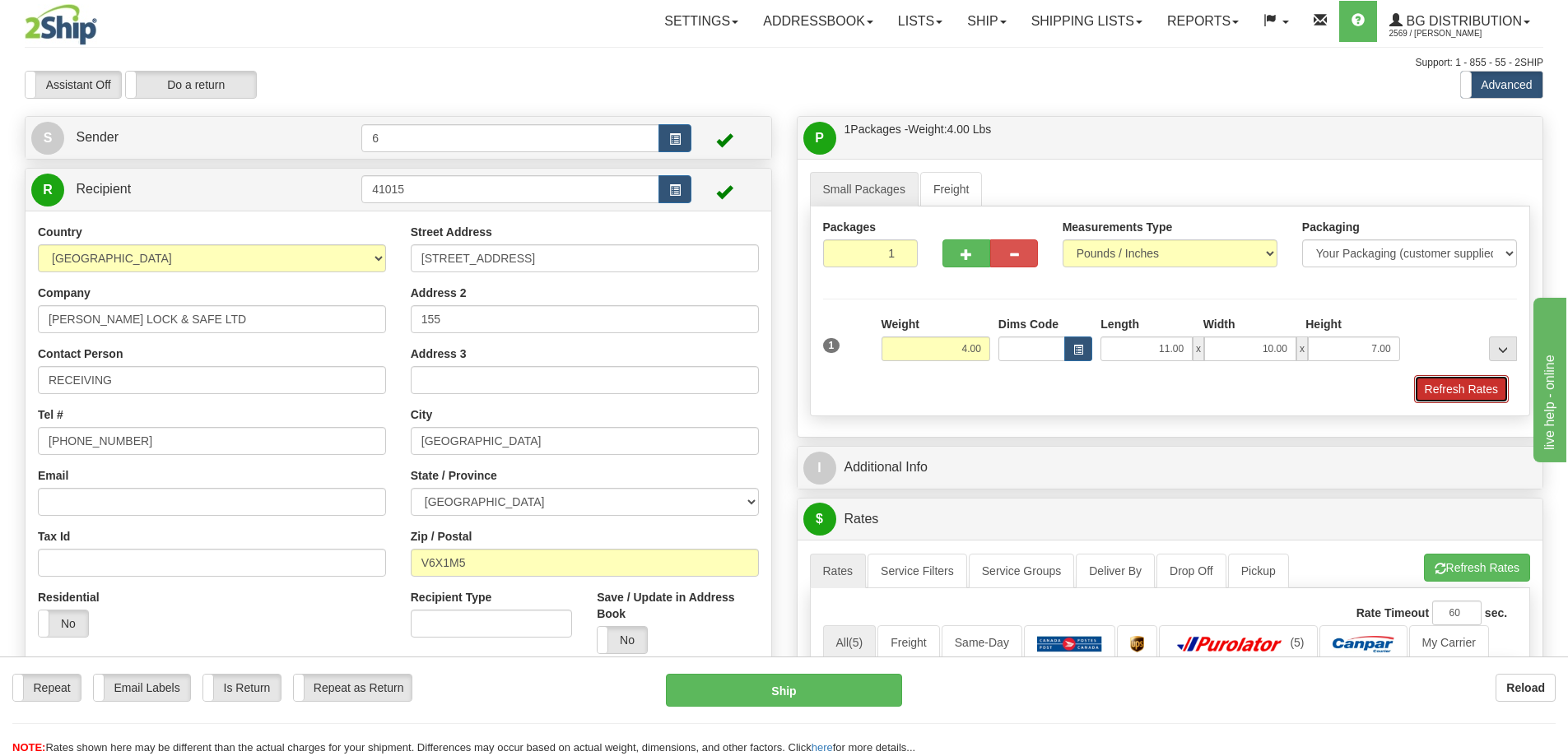
click at [1434, 391] on button "Refresh Rates" at bounding box center [1461, 389] width 94 height 28
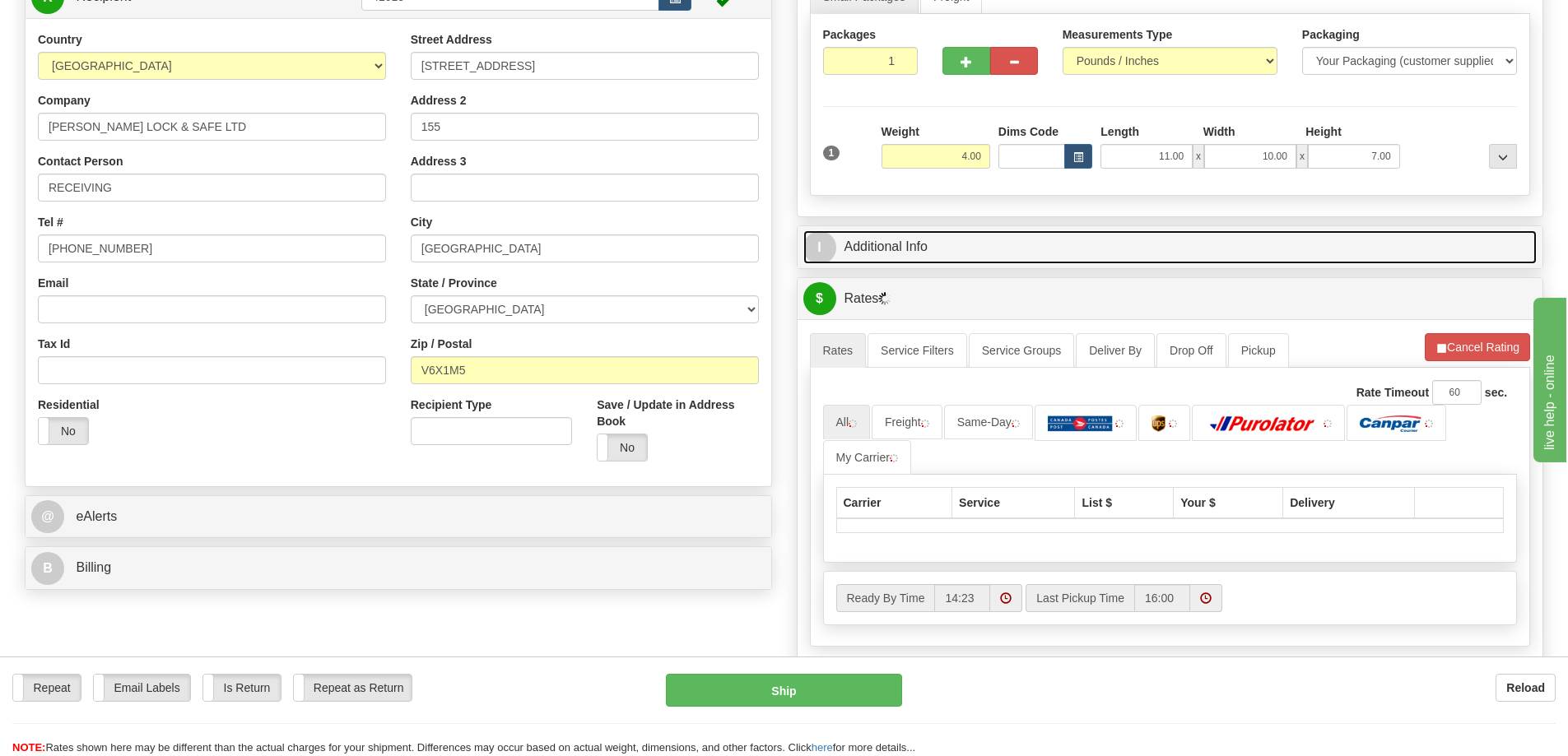
scroll to position [247, 0]
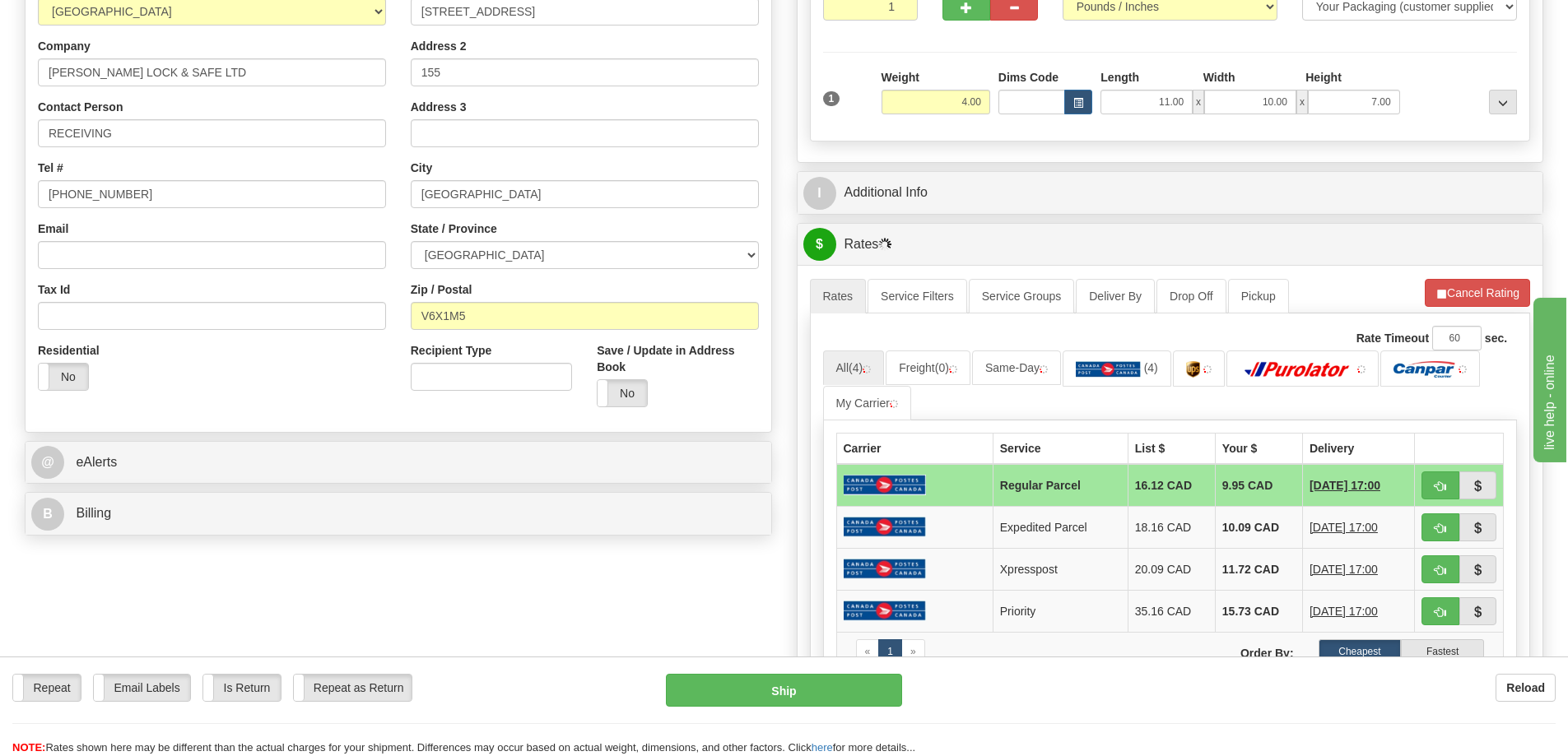
click at [1030, 214] on div "I Additional Info" at bounding box center [1171, 193] width 745 height 42
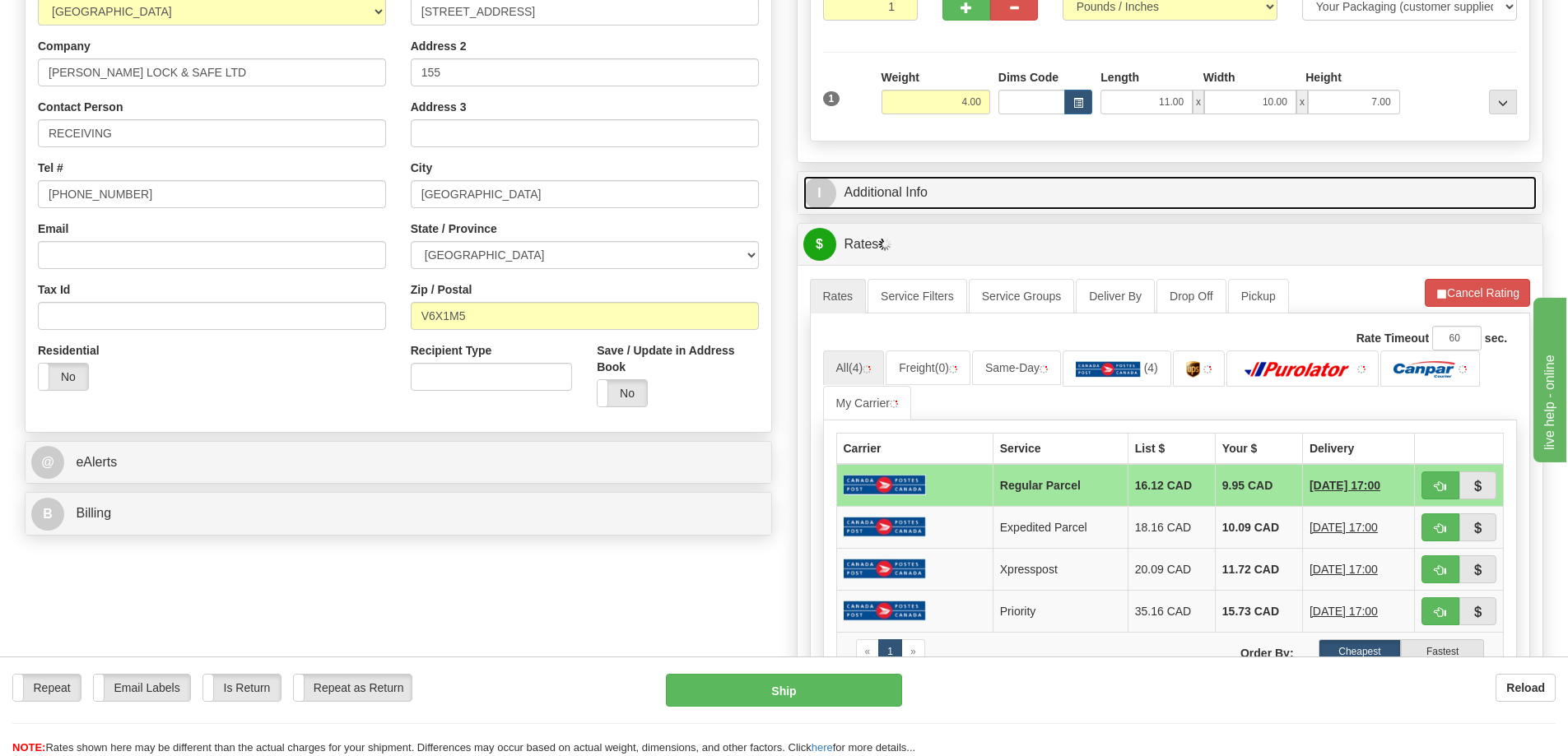
click at [1015, 203] on link "I Additional Info" at bounding box center [1170, 193] width 734 height 34
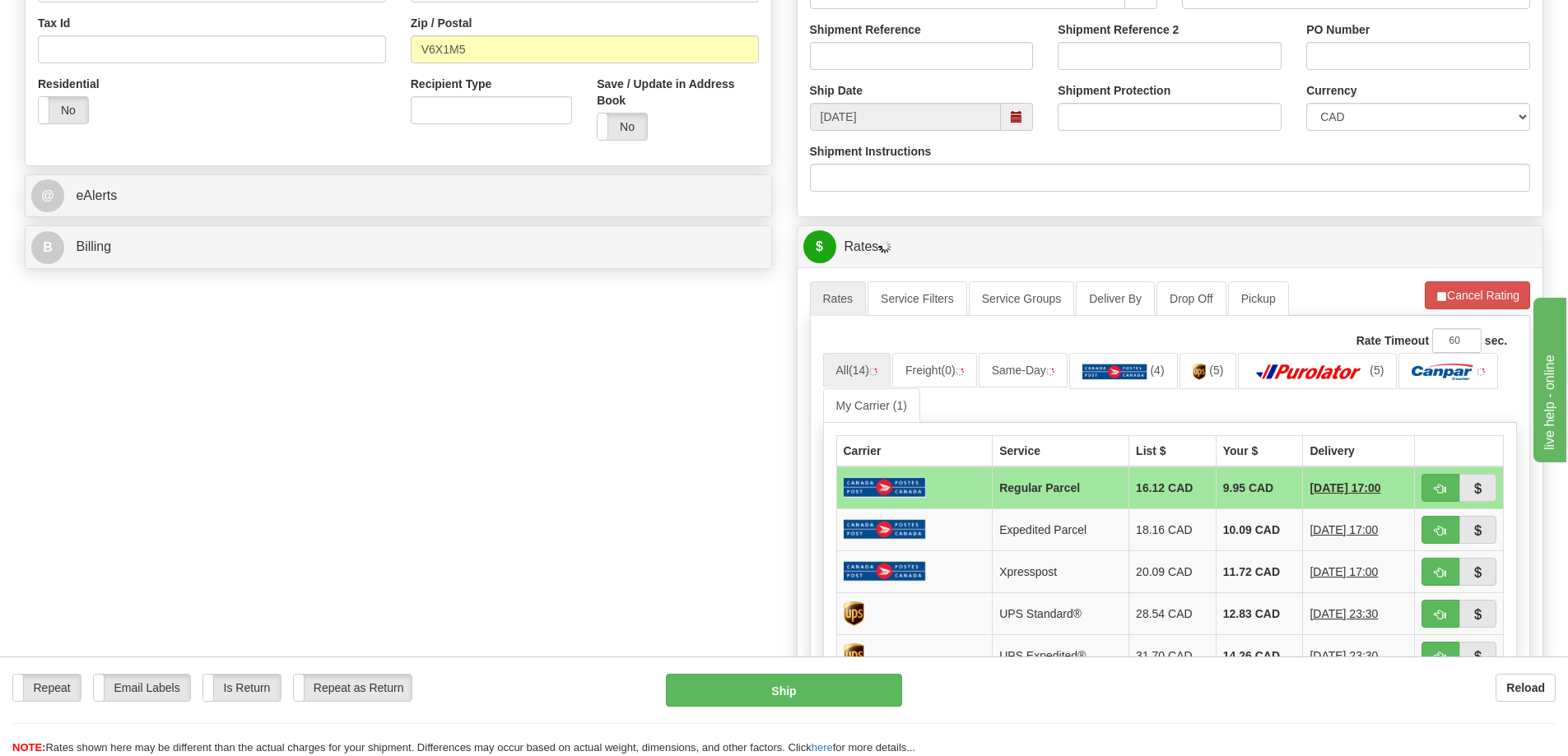
scroll to position [411, 0]
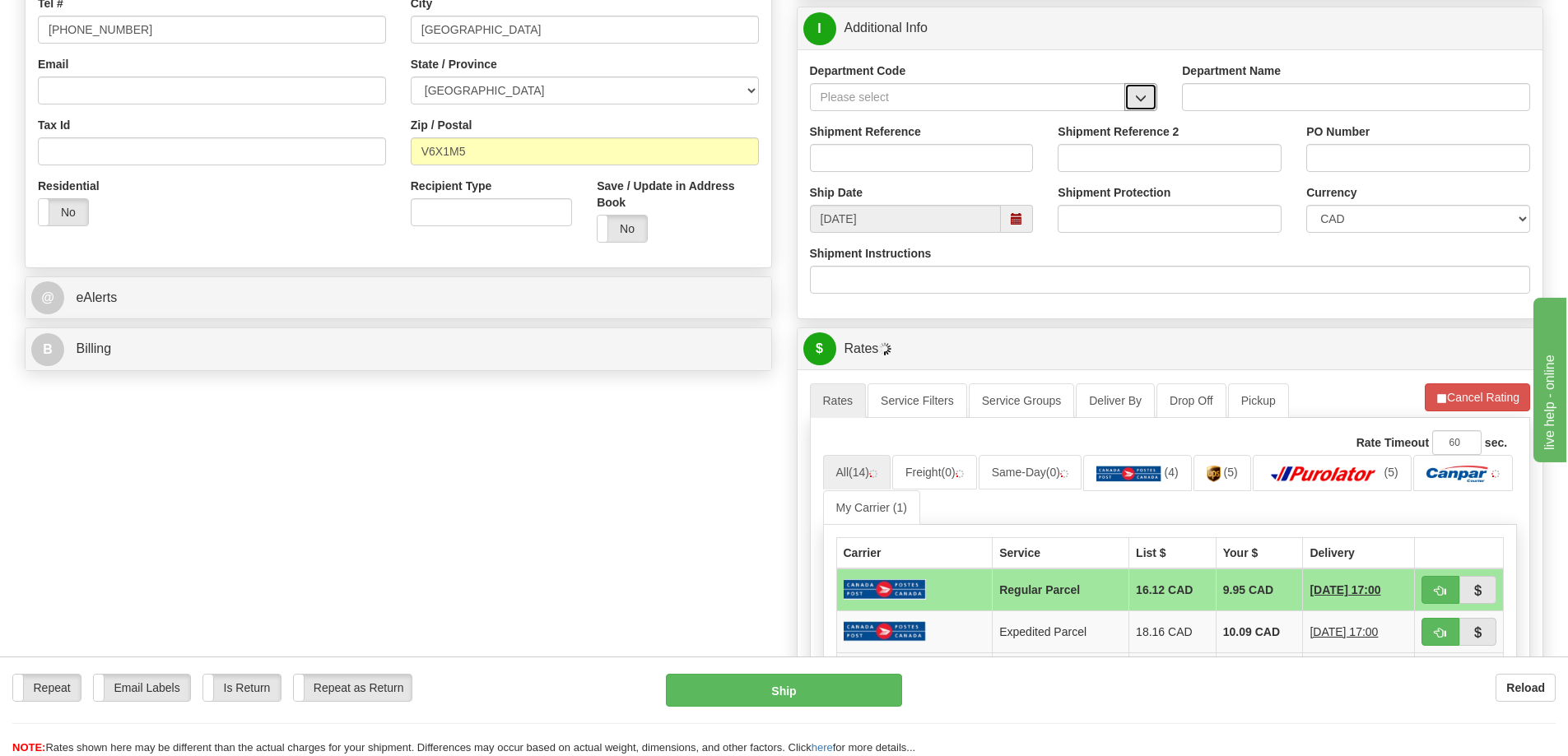
drag, startPoint x: 1144, startPoint y: 92, endPoint x: 1110, endPoint y: 103, distance: 35.7
click at [1141, 93] on button "button" at bounding box center [1141, 97] width 33 height 28
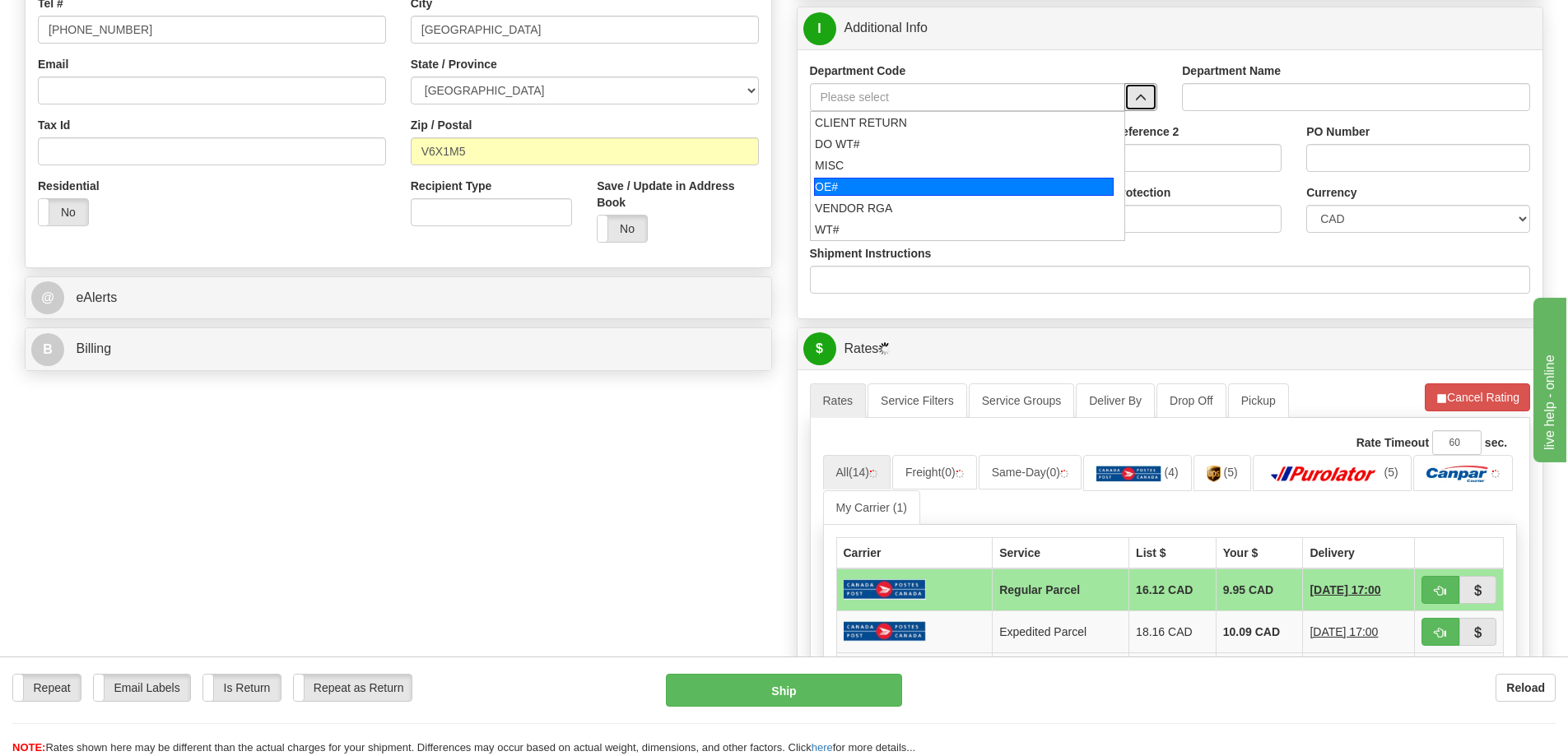
click at [908, 186] on div "OE#" at bounding box center [964, 187] width 300 height 18
type input "OE#"
type input "ORDERS"
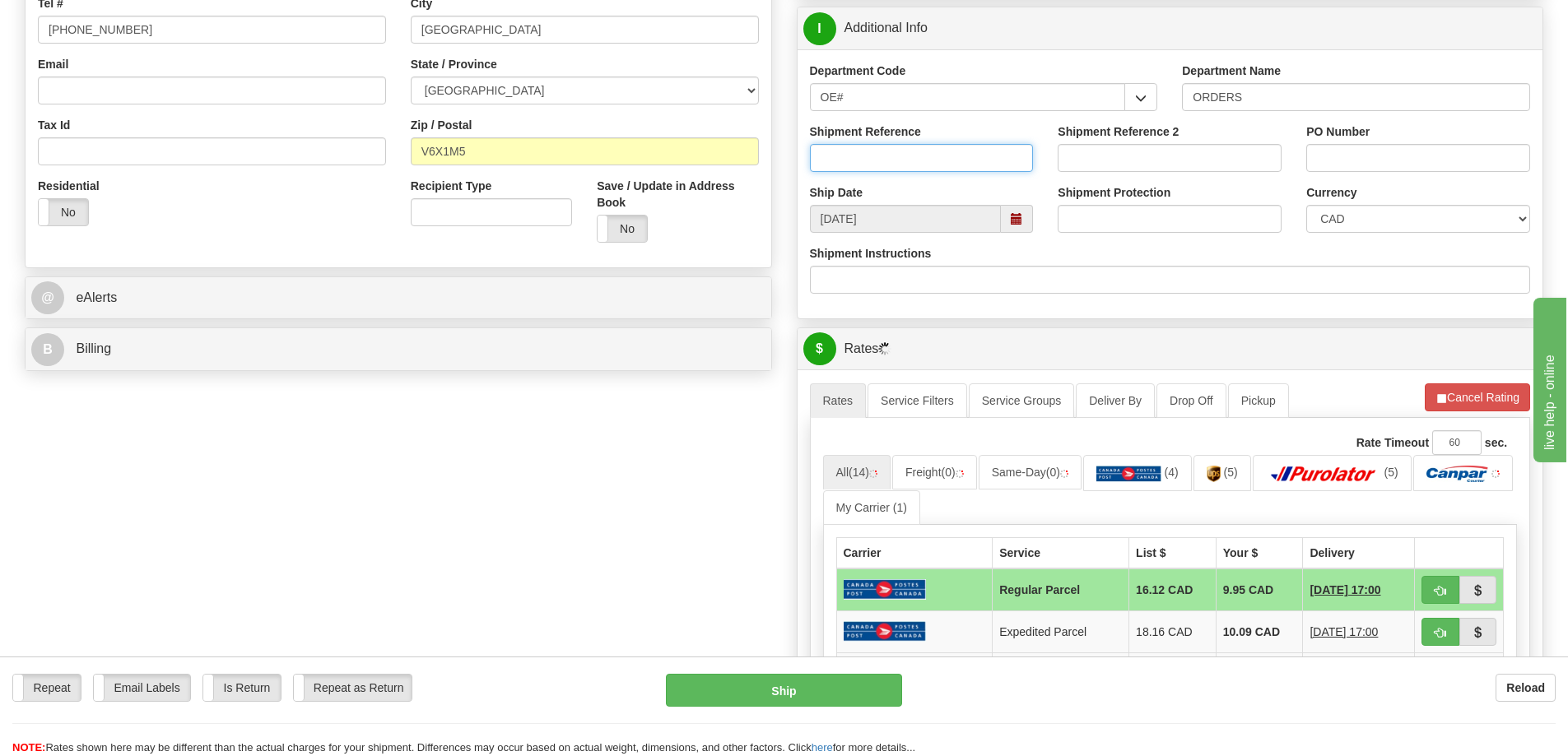
click at [887, 152] on input "Shipment Reference" at bounding box center [921, 158] width 224 height 28
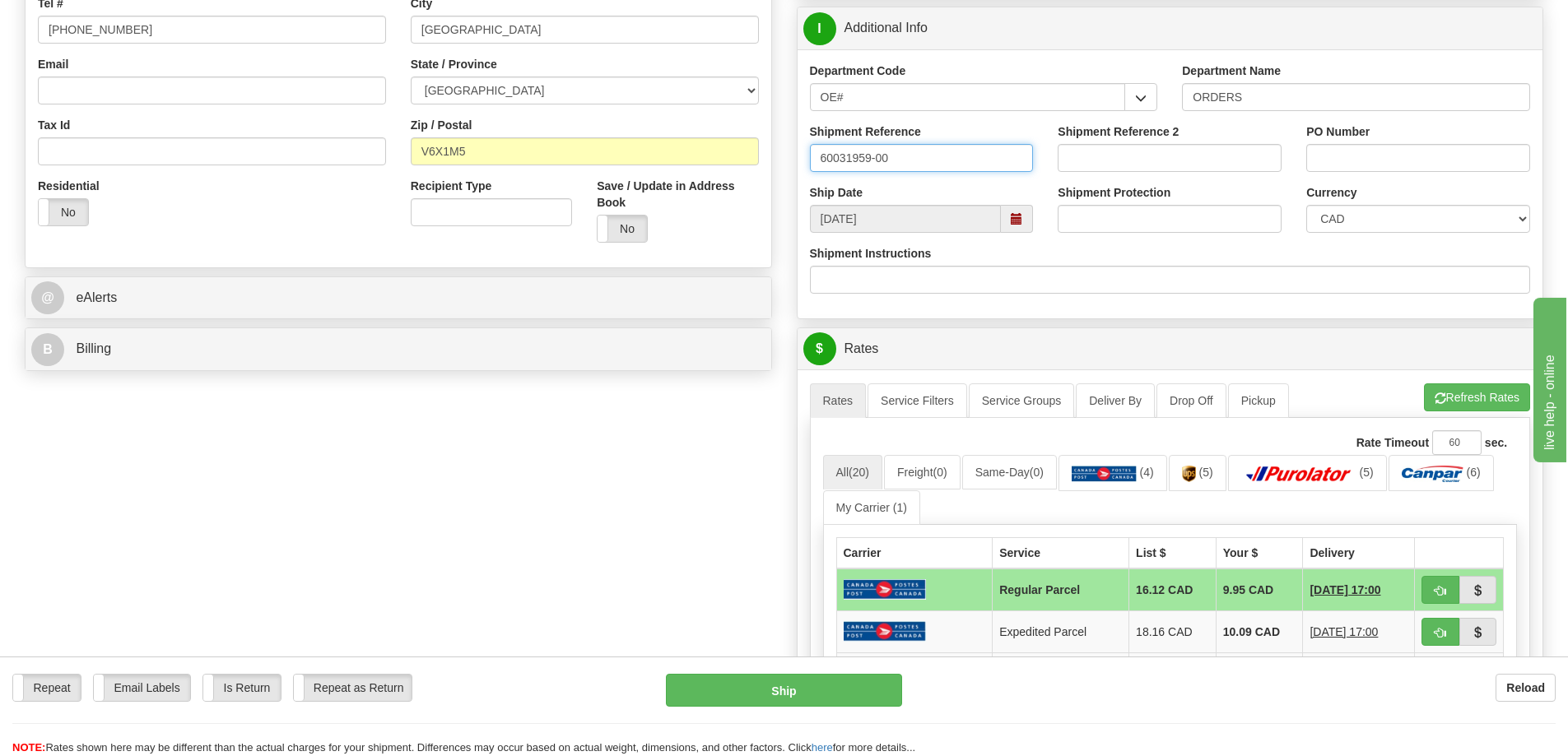
type input "60031959-00"
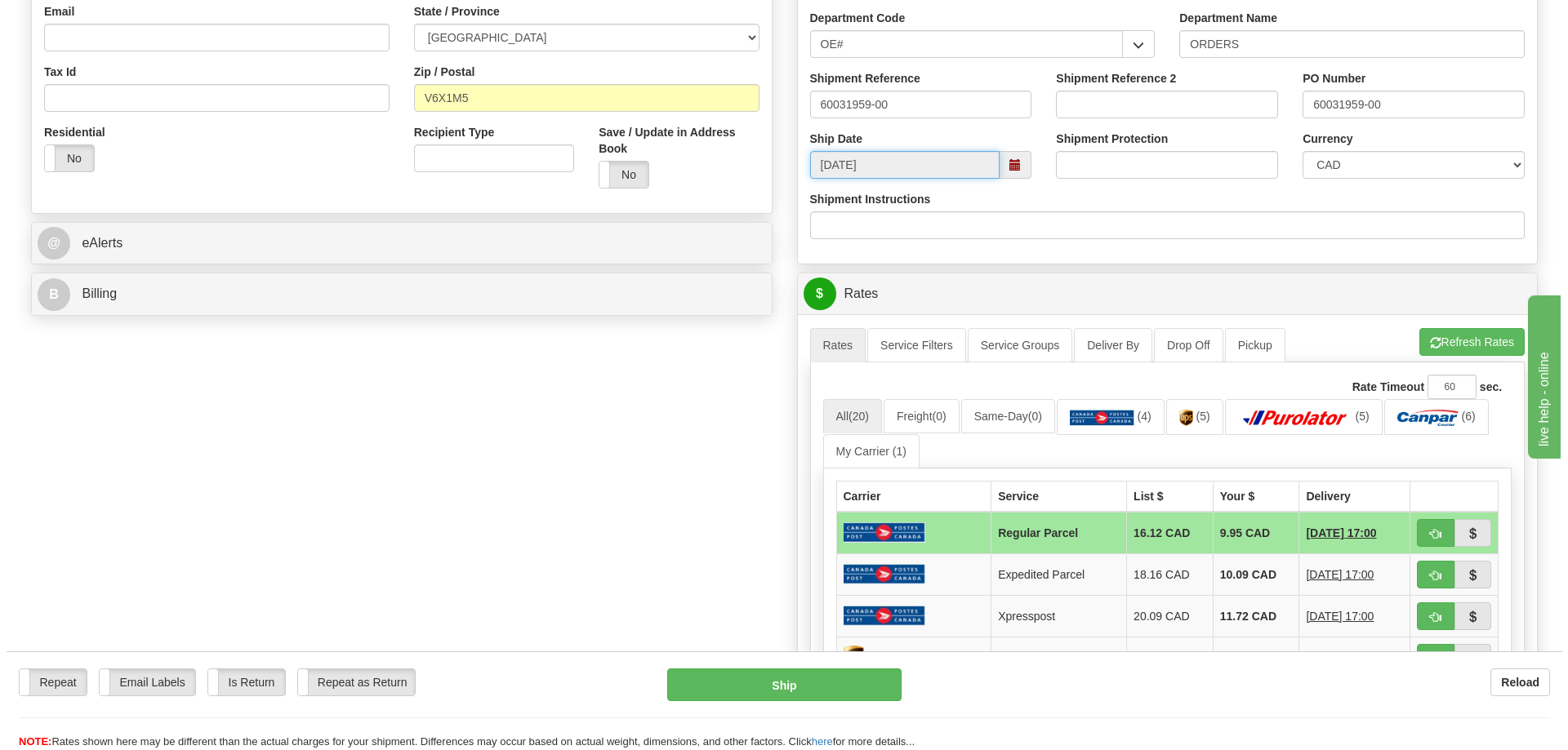
scroll to position [490, 0]
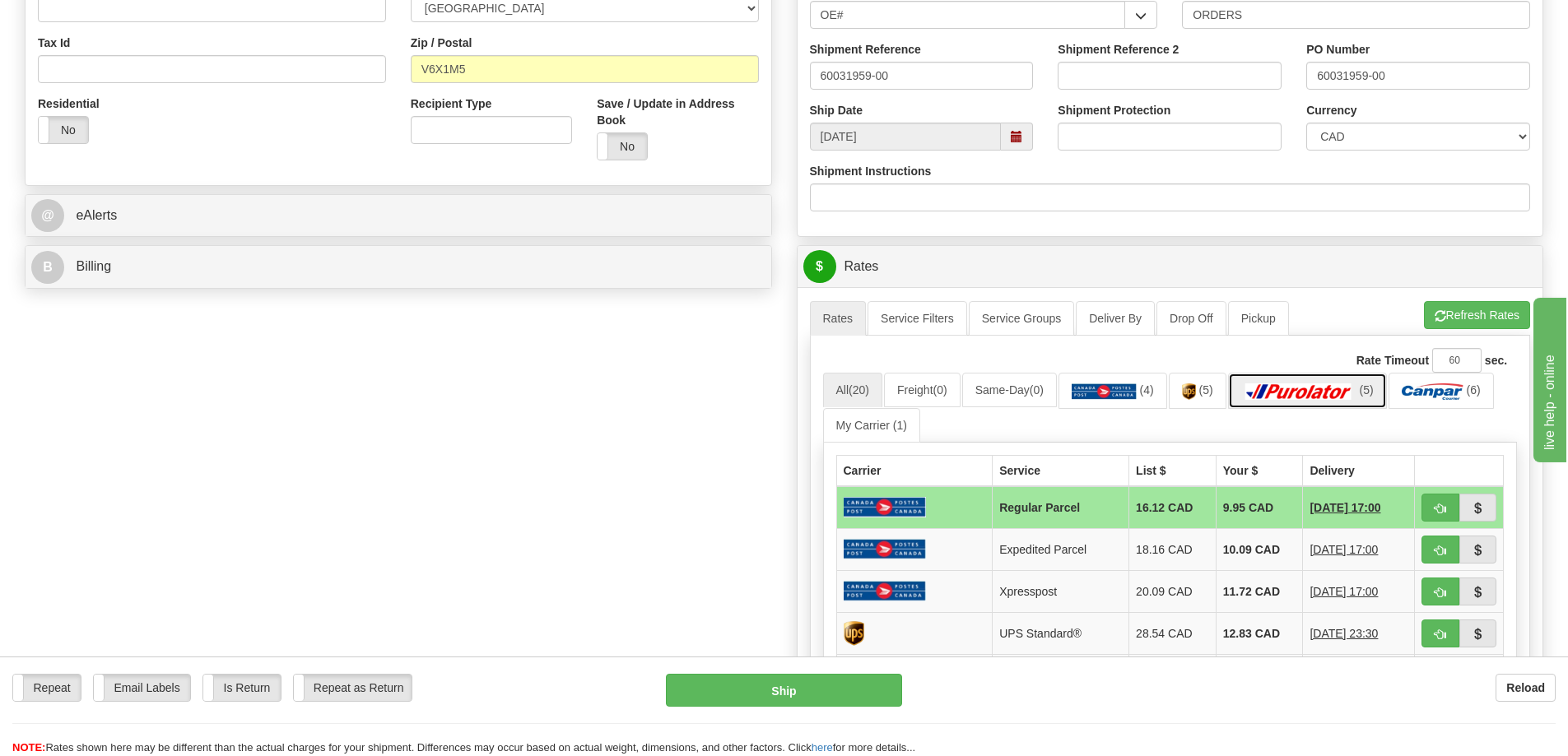
drag, startPoint x: 1298, startPoint y: 377, endPoint x: 1316, endPoint y: 368, distance: 20.1
click at [1299, 377] on link "(5)" at bounding box center [1308, 390] width 159 height 36
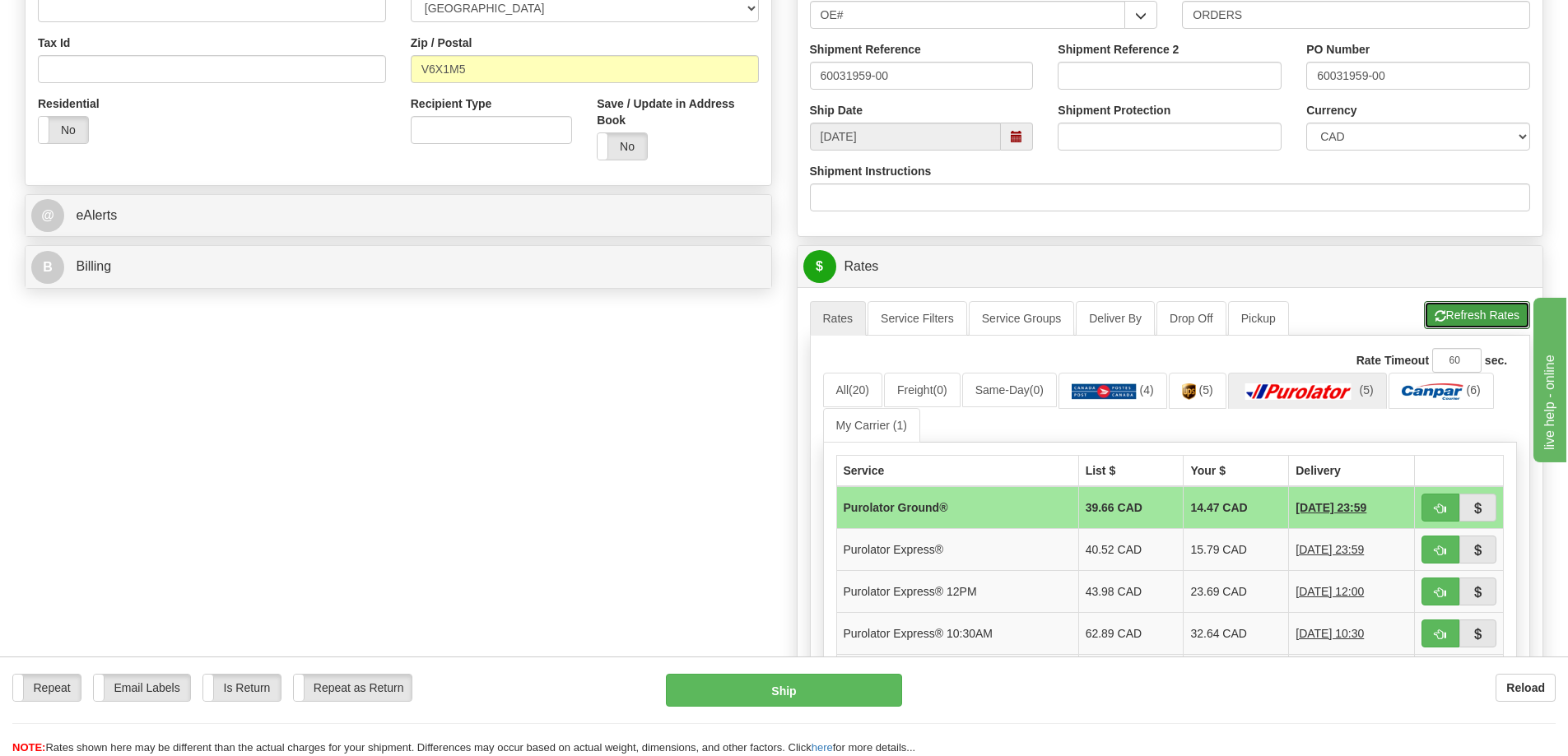
click at [1455, 314] on button "Refresh Rates" at bounding box center [1477, 315] width 106 height 28
click at [1439, 507] on span "button" at bounding box center [1441, 509] width 12 height 11
type input "260"
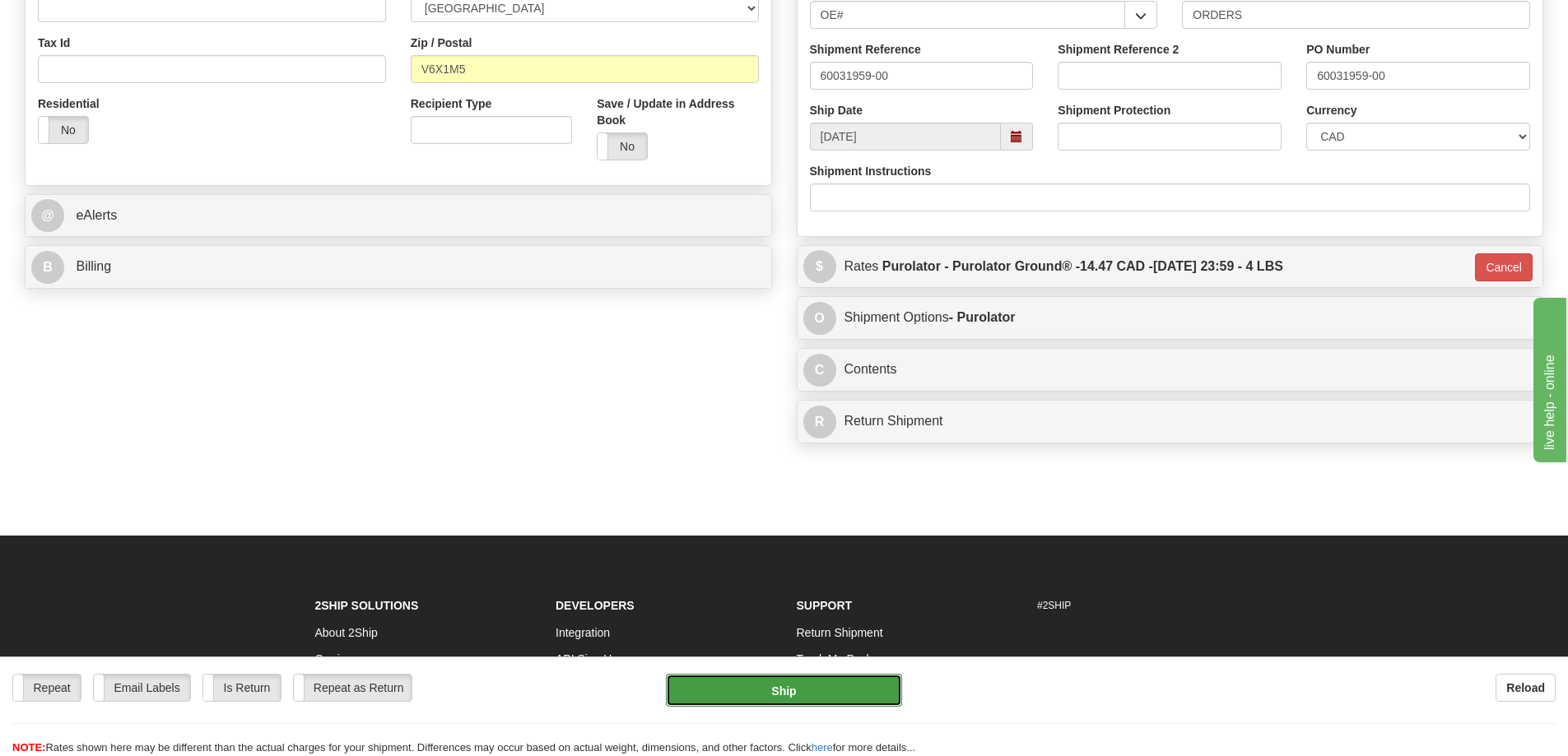
click at [788, 680] on button "Ship" at bounding box center [784, 689] width 236 height 33
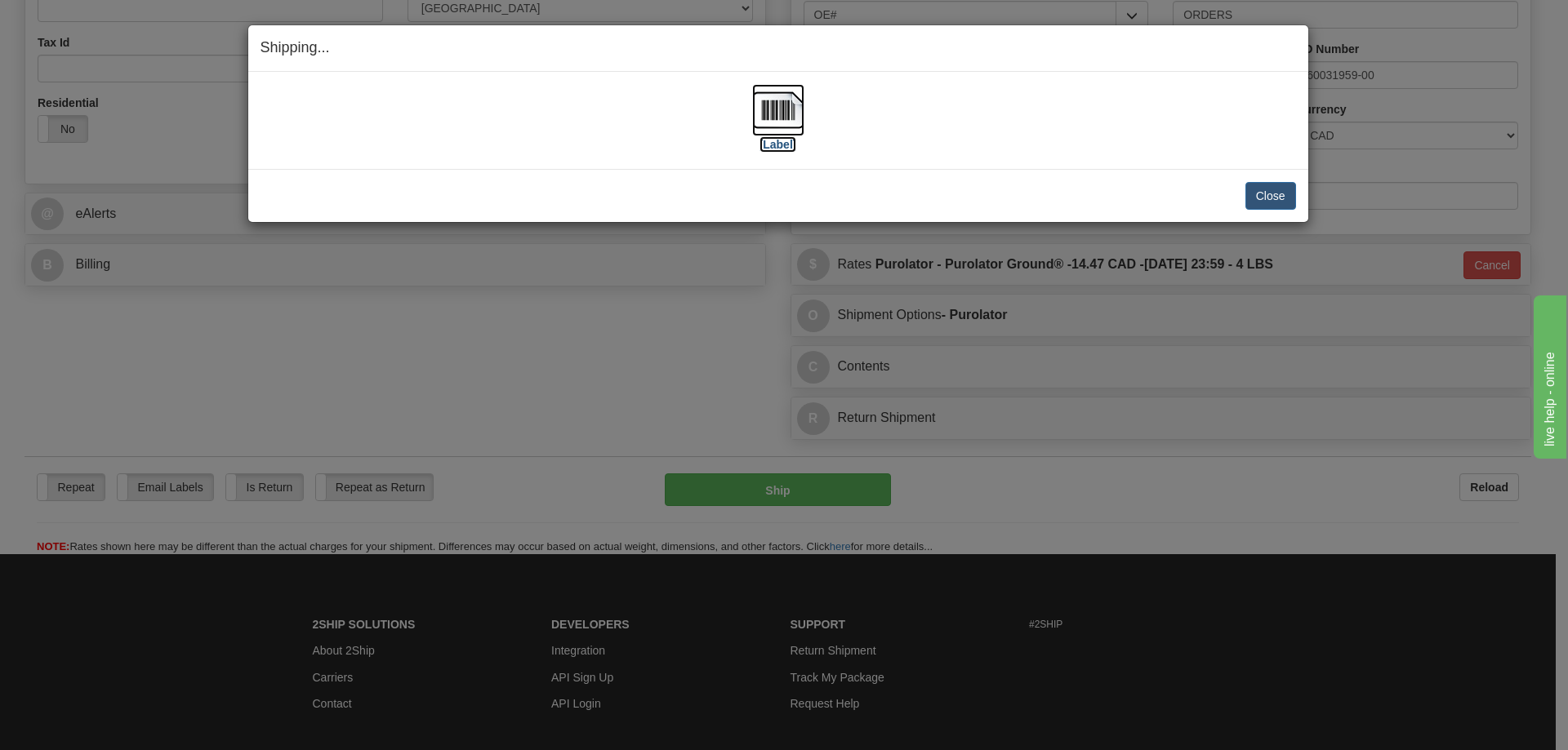
click at [797, 145] on label "[Label]" at bounding box center [778, 144] width 37 height 17
drag, startPoint x: 1277, startPoint y: 207, endPoint x: 1268, endPoint y: 204, distance: 9.5
click at [1279, 204] on button "Close" at bounding box center [1270, 196] width 50 height 28
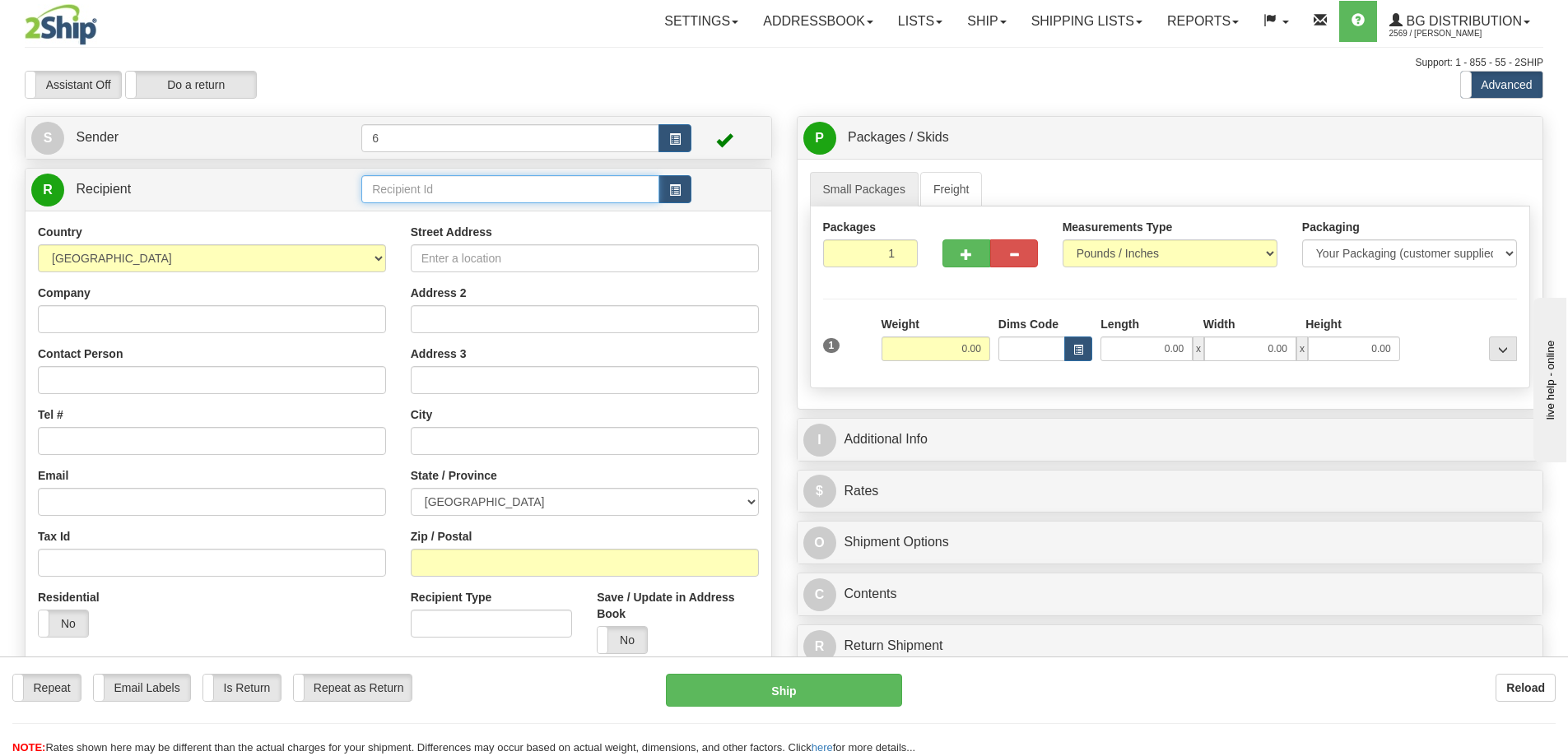
click at [495, 185] on input "text" at bounding box center [511, 189] width 298 height 28
type input "41012"
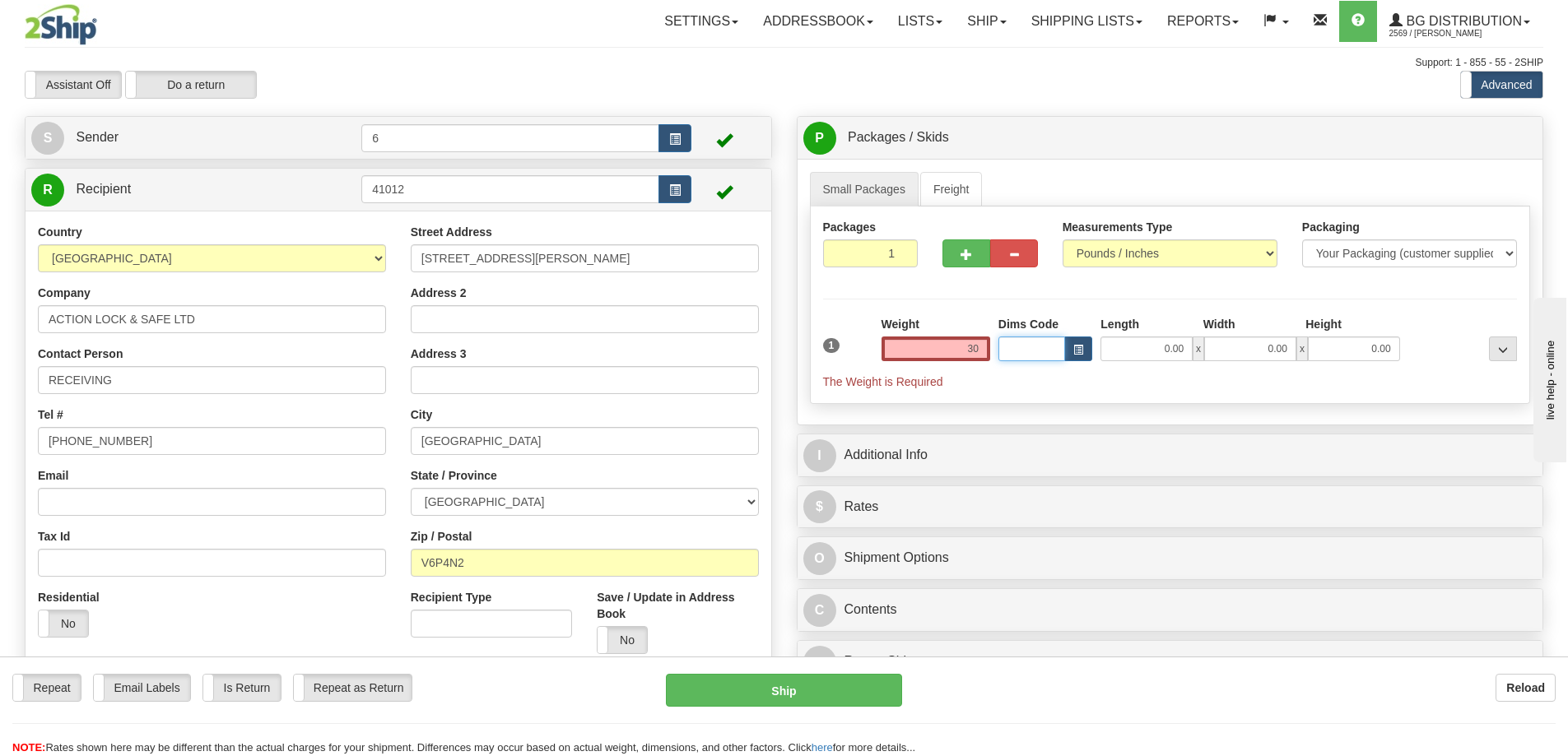
type input "30.00"
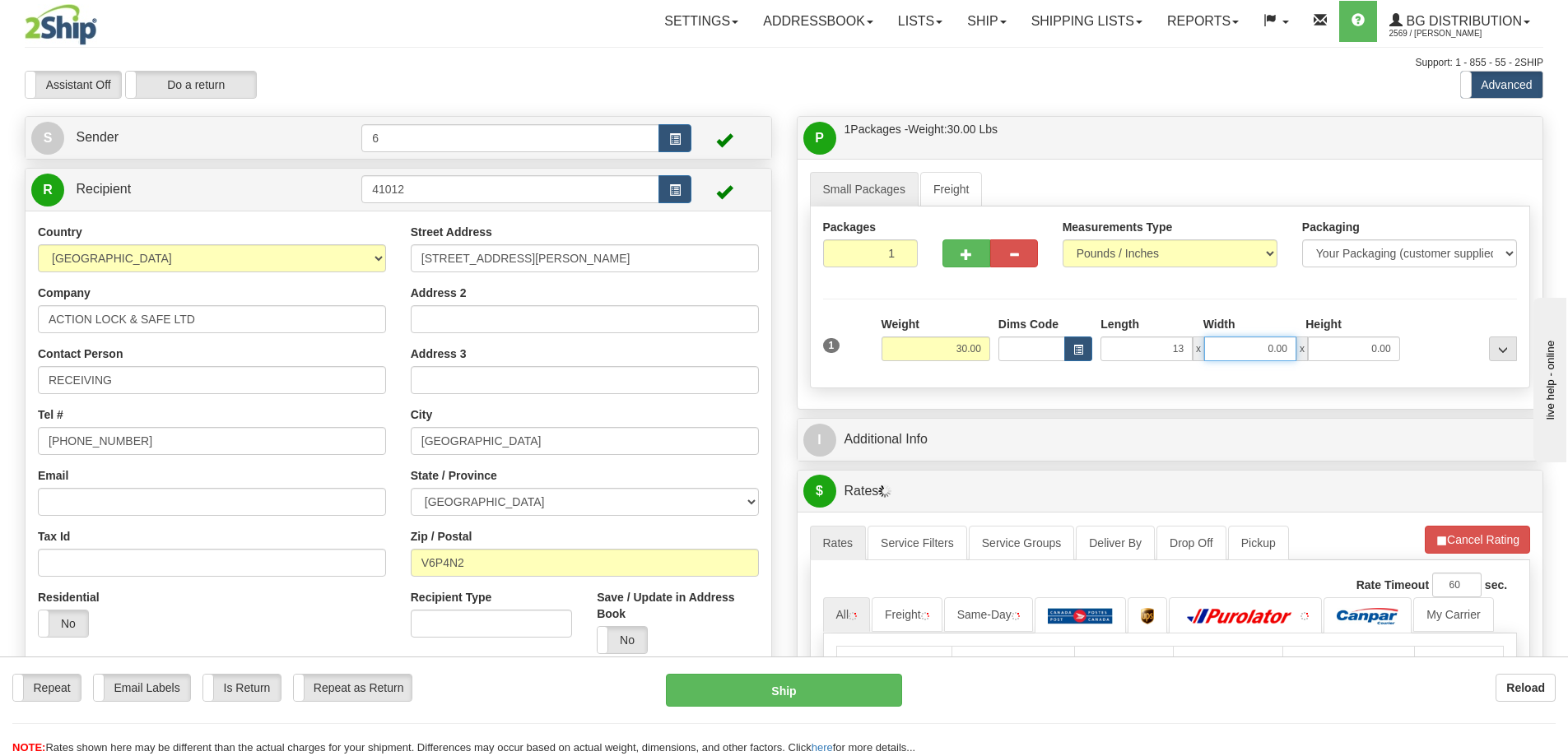
type input "13.00"
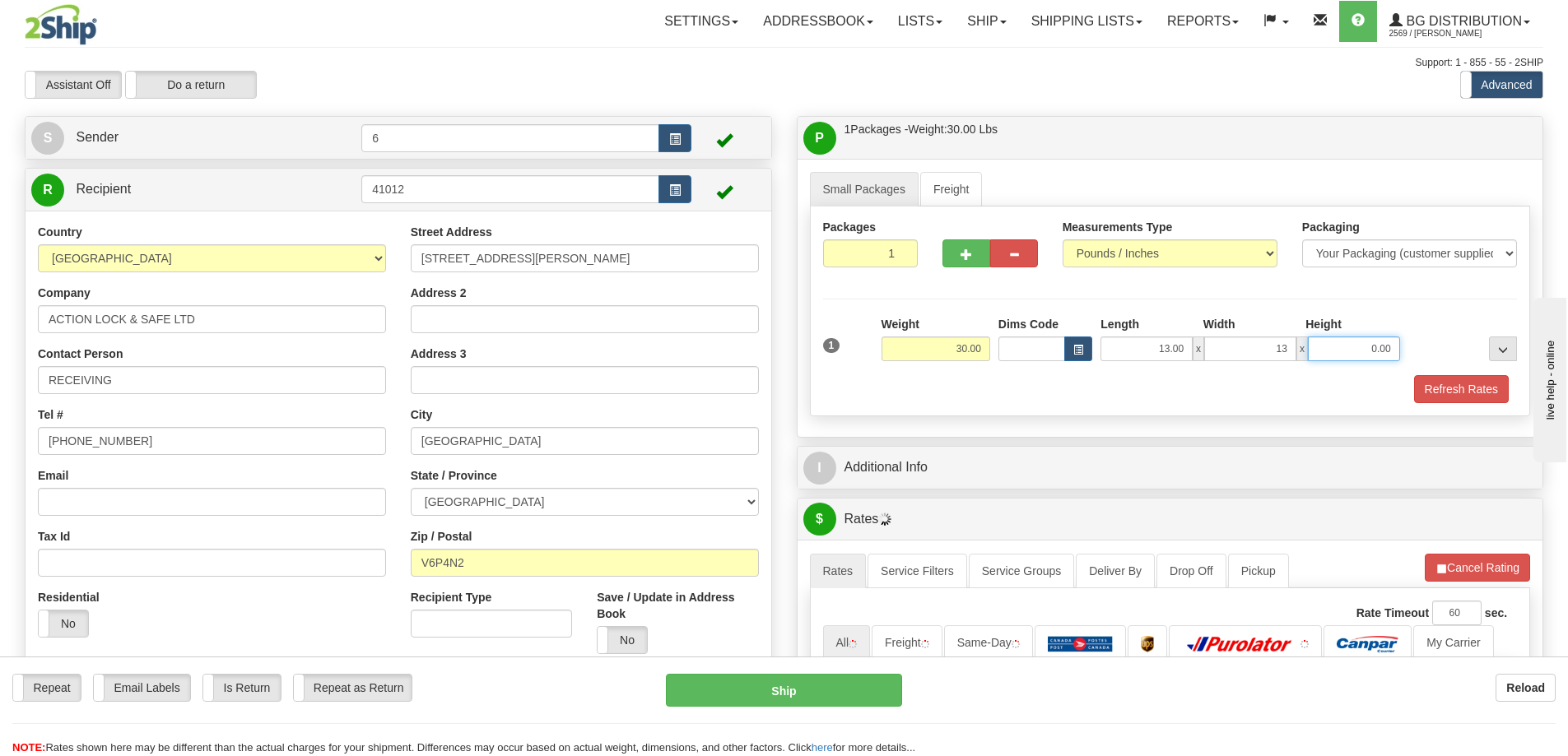
type input "13.00"
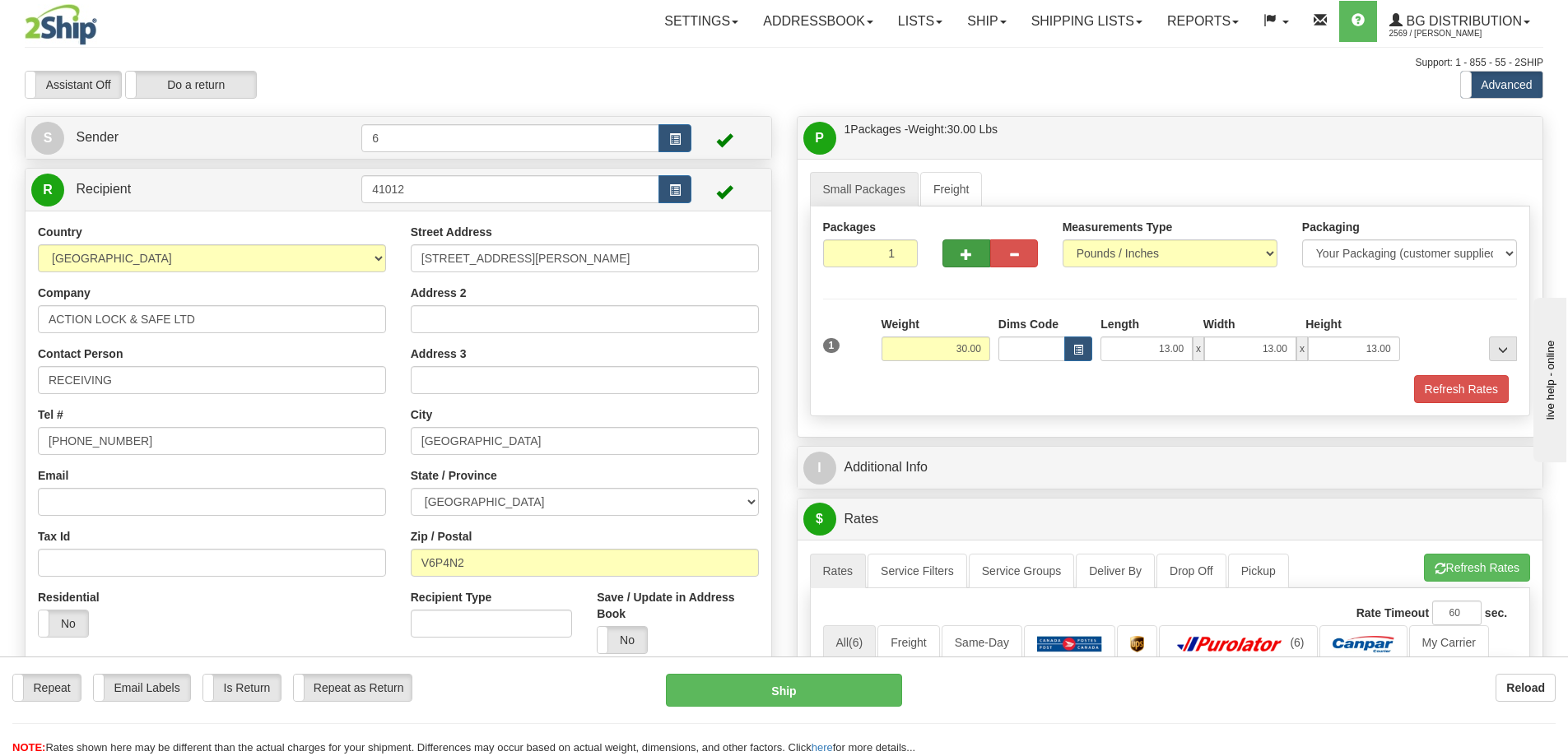
click at [960, 267] on div at bounding box center [990, 250] width 120 height 64
click at [950, 249] on button "button" at bounding box center [966, 253] width 48 height 28
radio input "true"
type input "2"
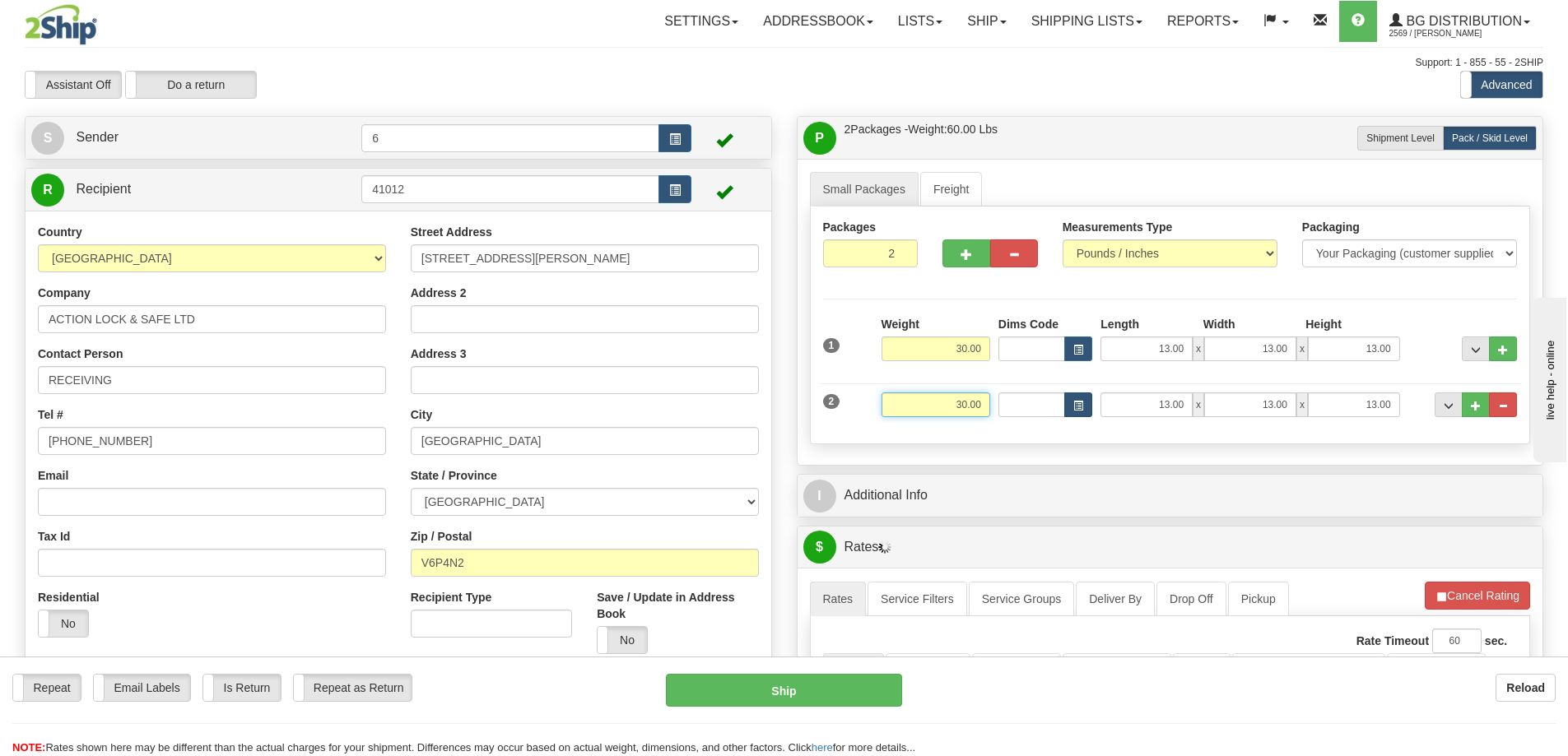
drag, startPoint x: 919, startPoint y: 404, endPoint x: 1067, endPoint y: 412, distance: 148.2
click at [1065, 417] on div "2 Weight 30.00 Dims Code Length Width Height" at bounding box center [1170, 403] width 703 height 56
type input "36.00"
type input "10.00"
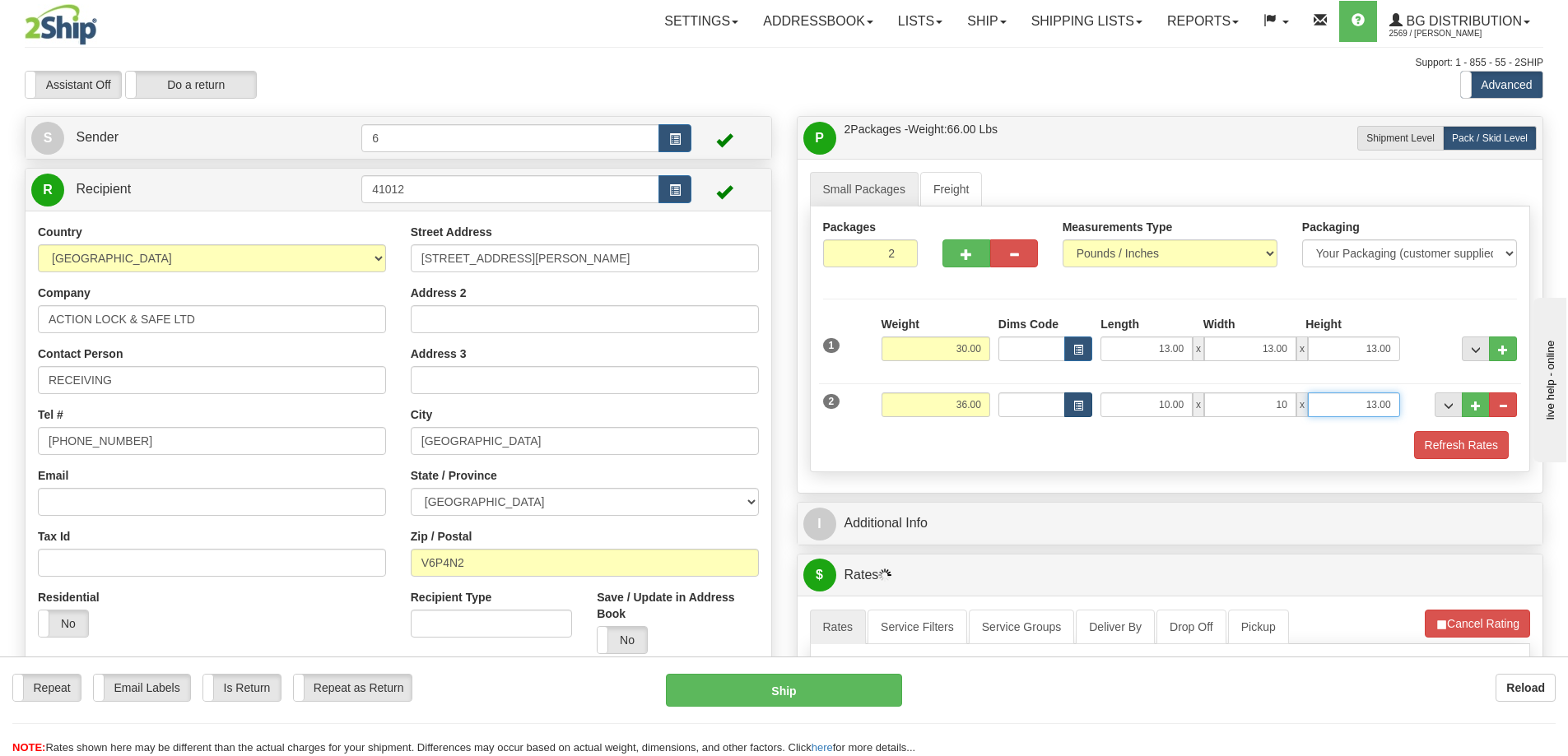
type input "10.00"
type input "15.00"
click at [1427, 448] on button "Refresh Rates" at bounding box center [1461, 445] width 94 height 28
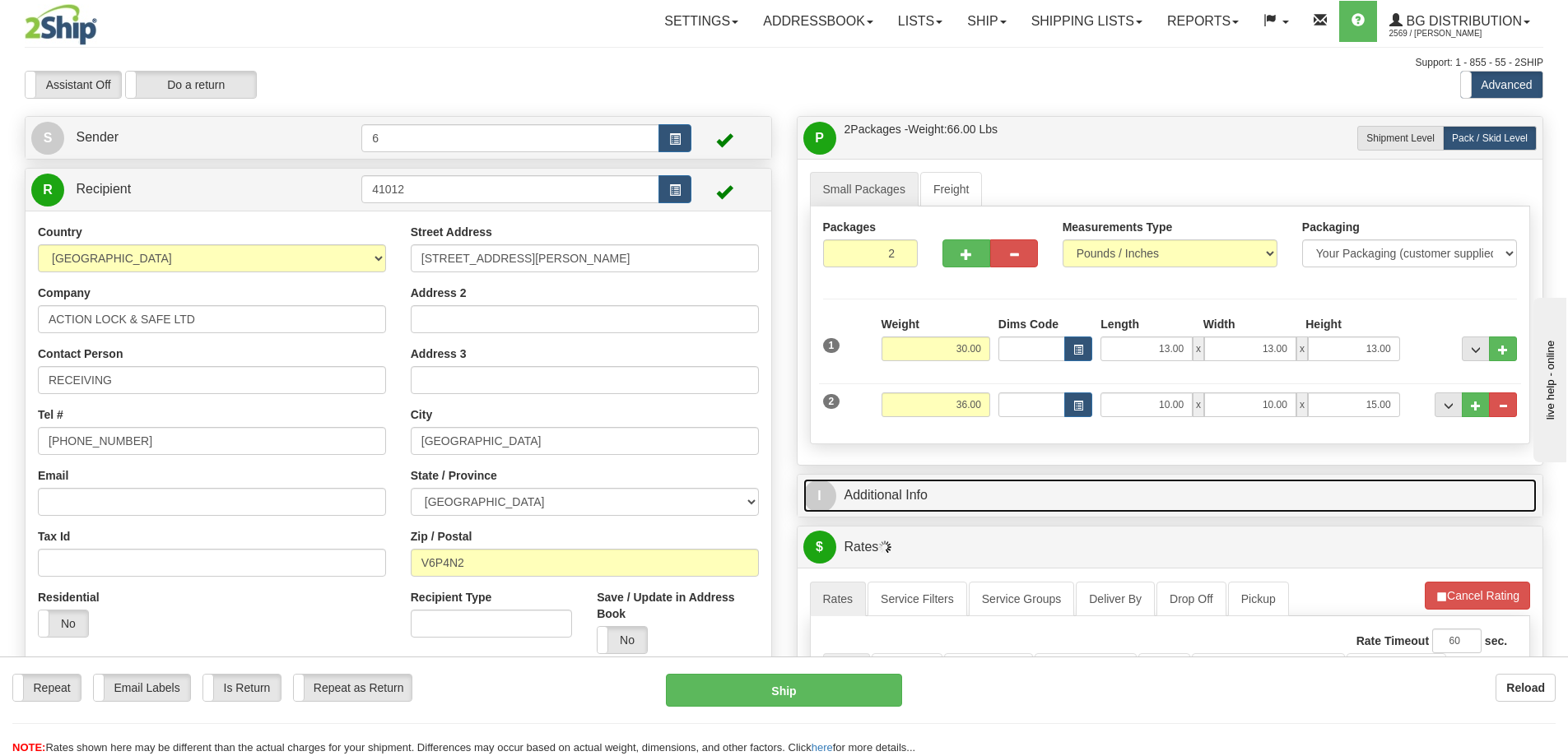
click at [1333, 484] on link "I Additional Info" at bounding box center [1170, 496] width 734 height 34
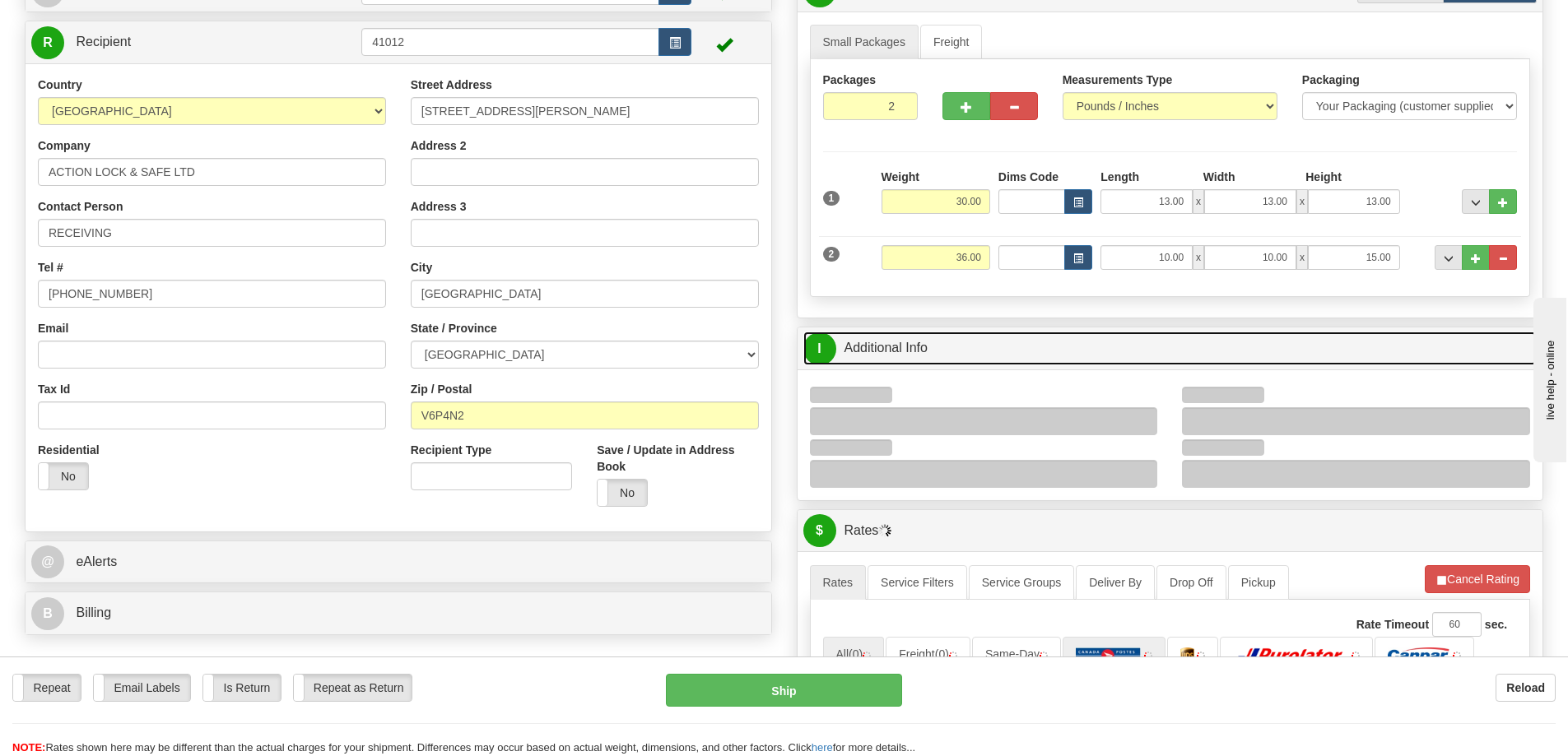
scroll to position [329, 0]
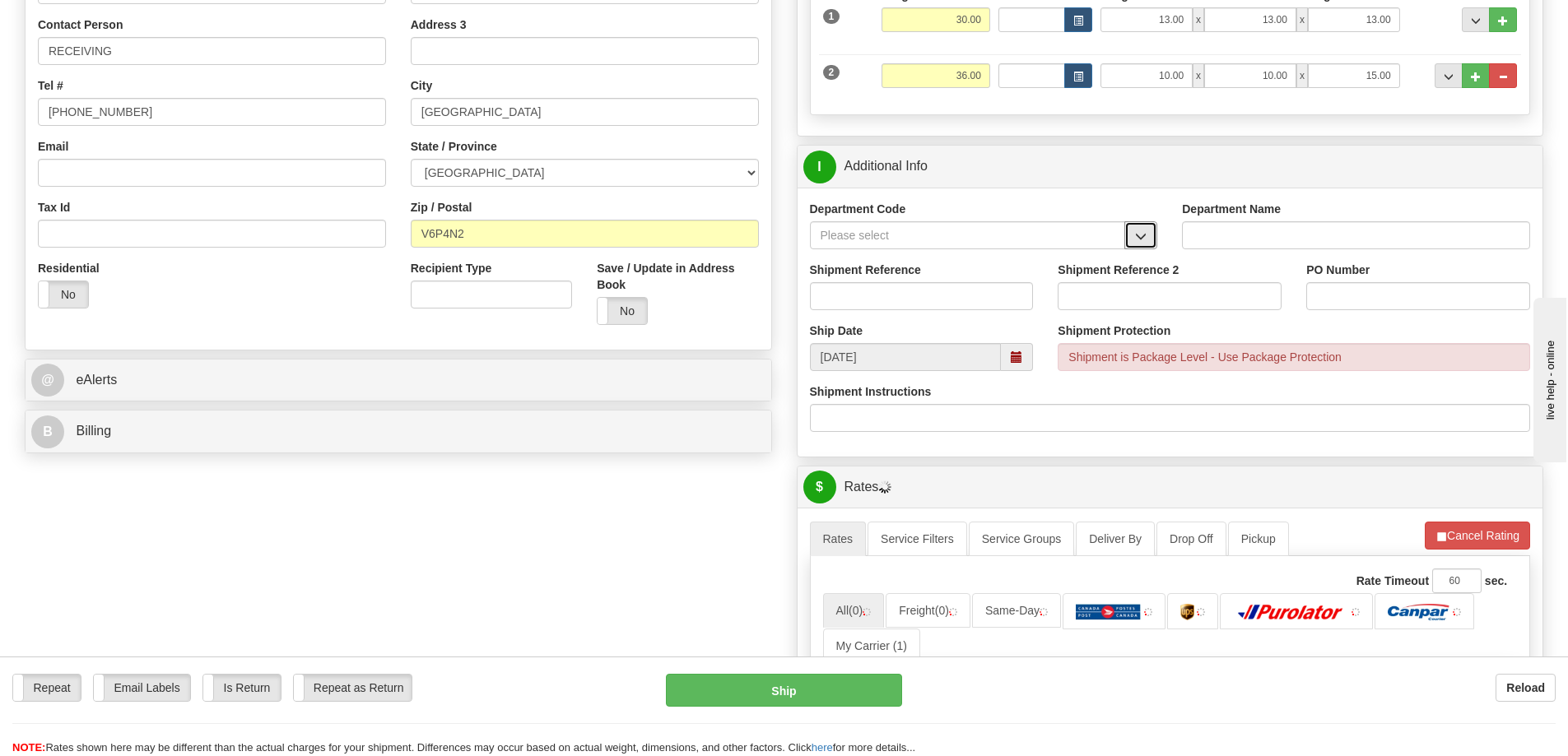
drag, startPoint x: 1151, startPoint y: 242, endPoint x: 1120, endPoint y: 247, distance: 31.4
click at [1148, 241] on button "button" at bounding box center [1141, 235] width 33 height 28
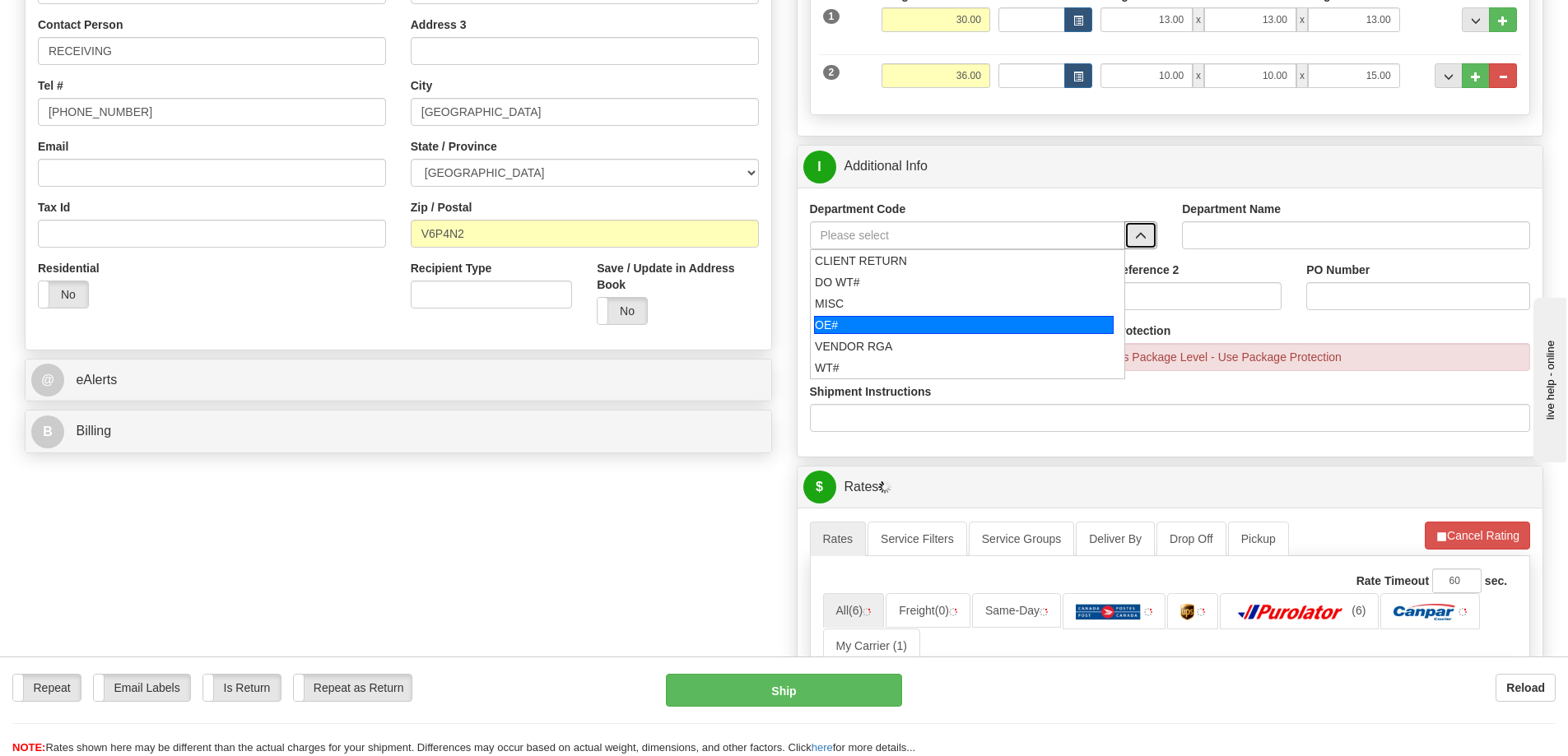
click at [907, 334] on div "OE#" at bounding box center [964, 325] width 300 height 18
type input "OE#"
type input "ORDERS"
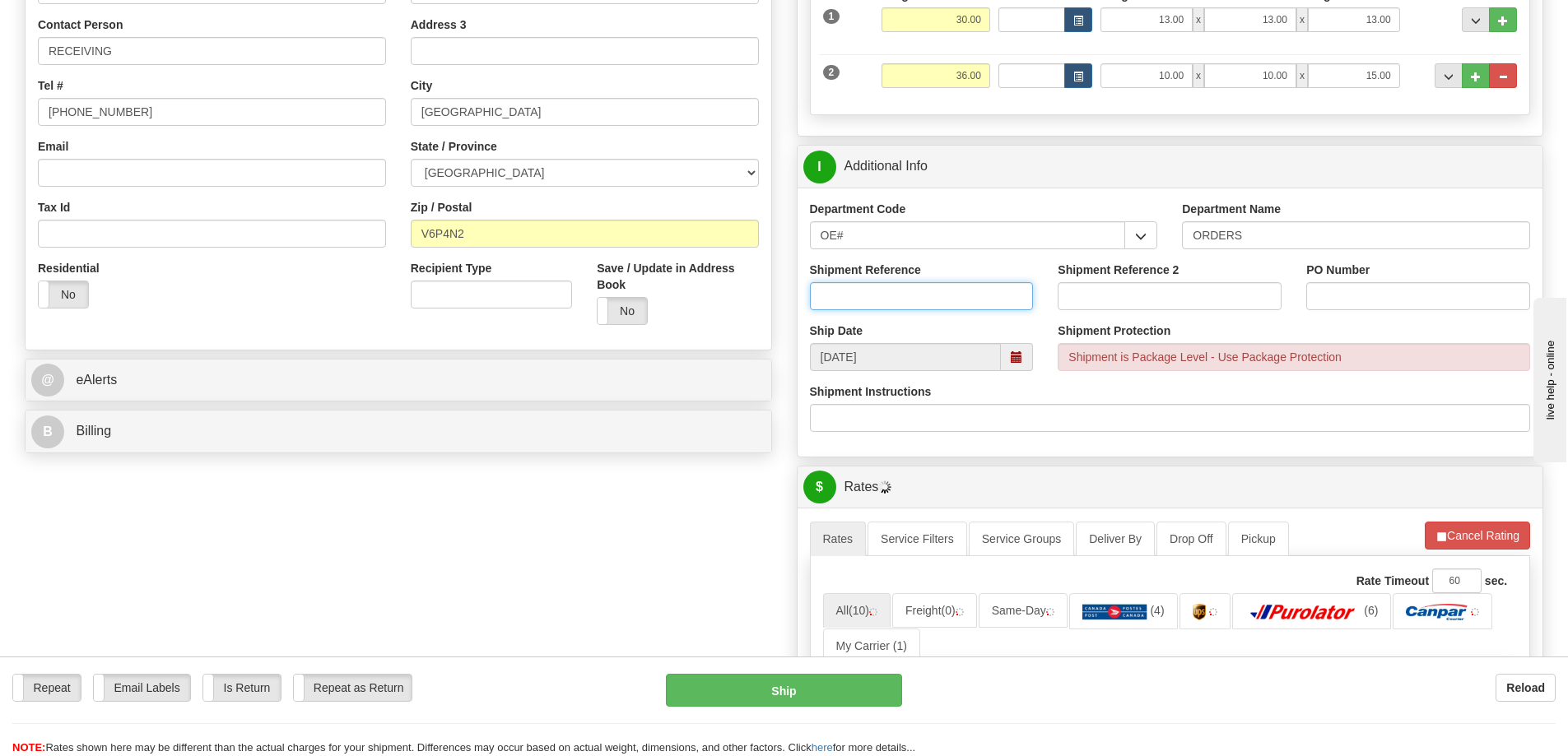
click at [904, 301] on input "Shipment Reference" at bounding box center [921, 296] width 224 height 28
type input "60031863-00"
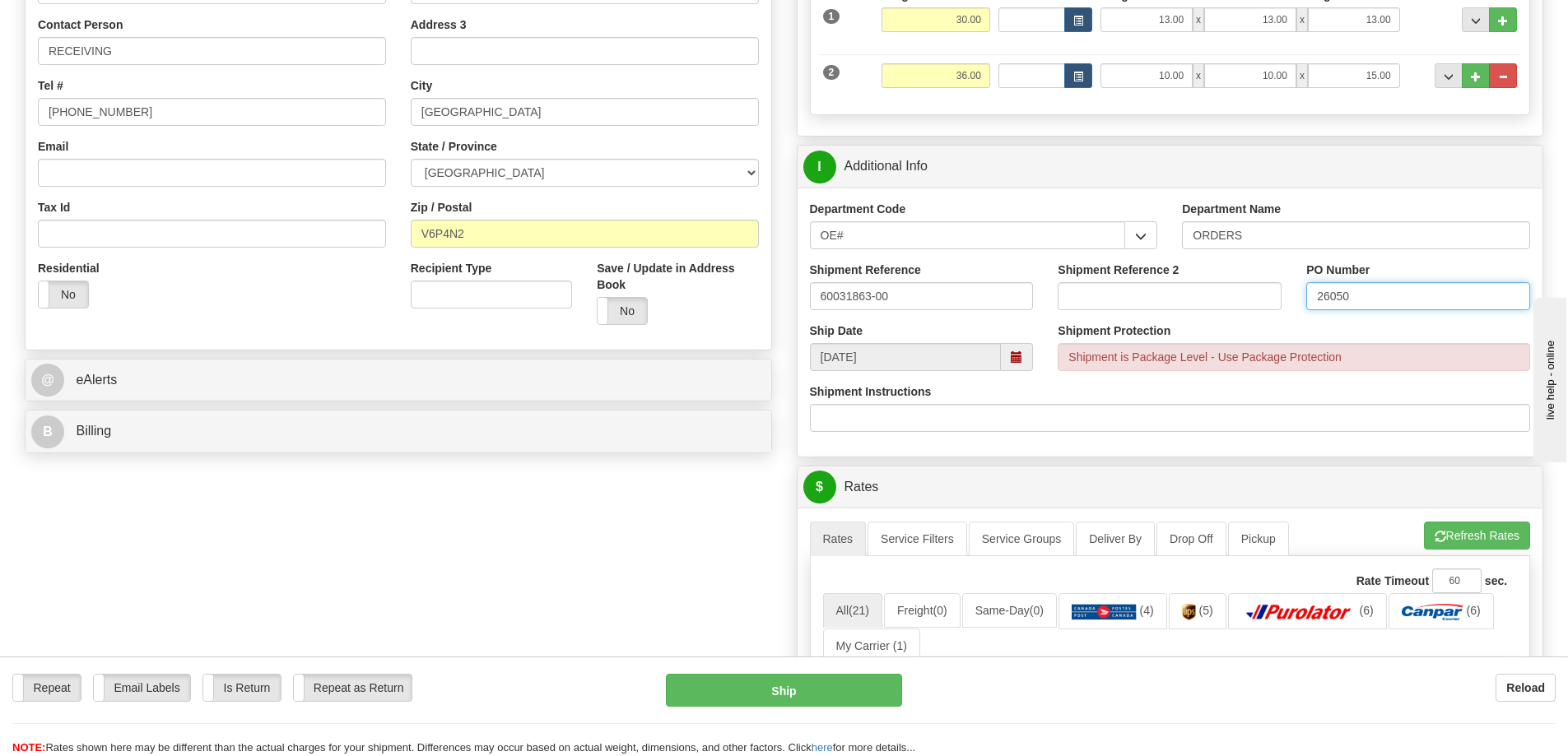
type input "26050"
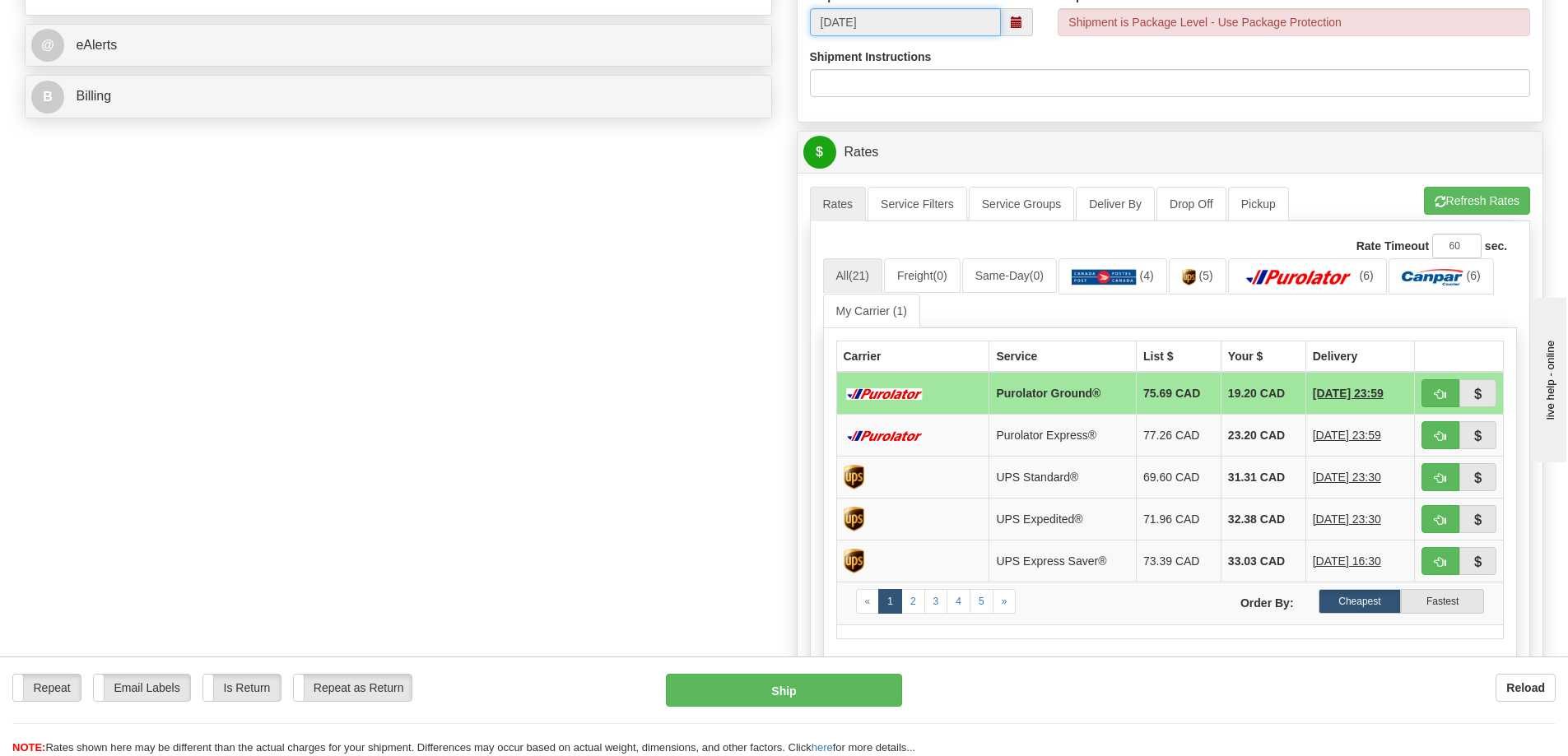
scroll to position [741, 0]
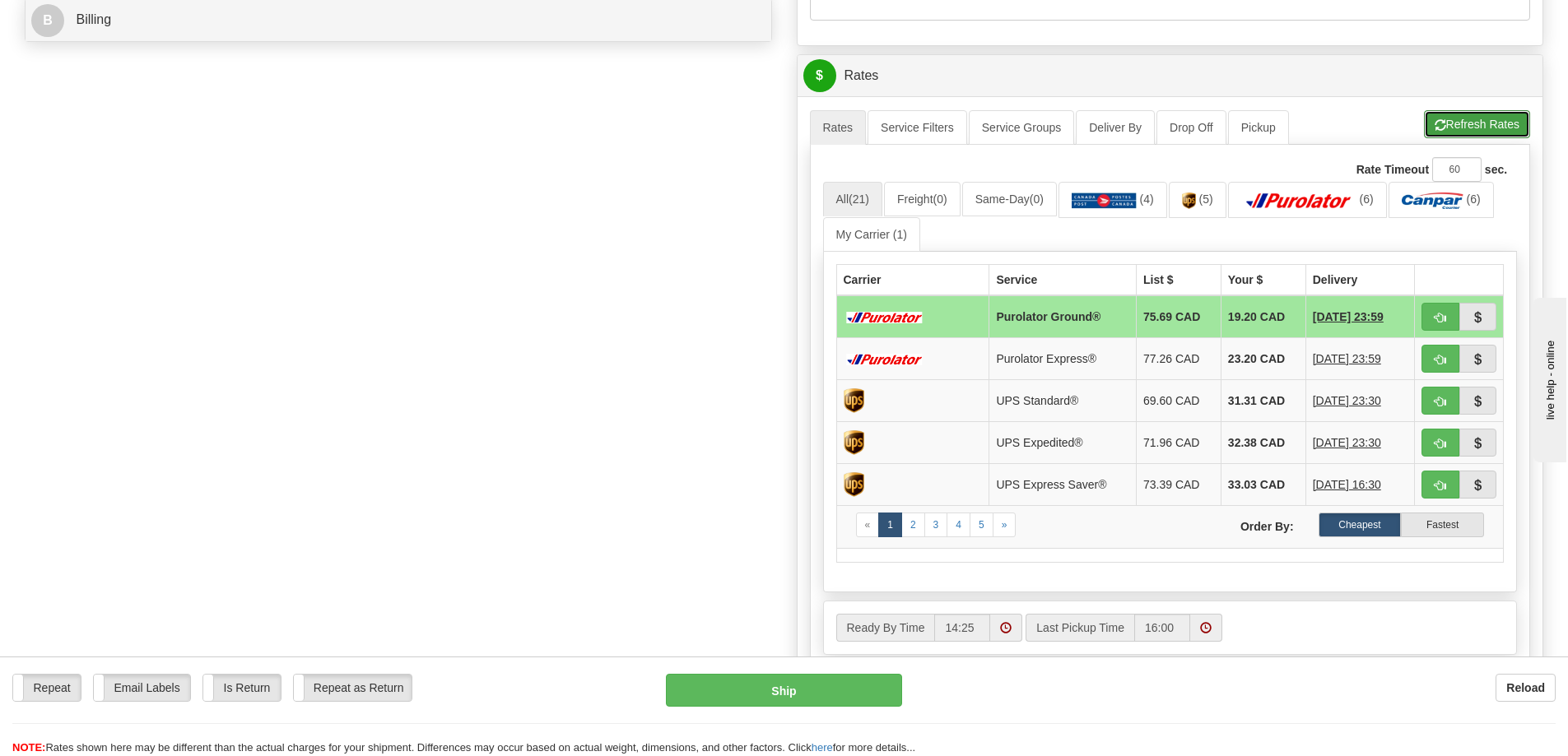
click at [1472, 127] on button "Refresh Rates" at bounding box center [1477, 124] width 106 height 28
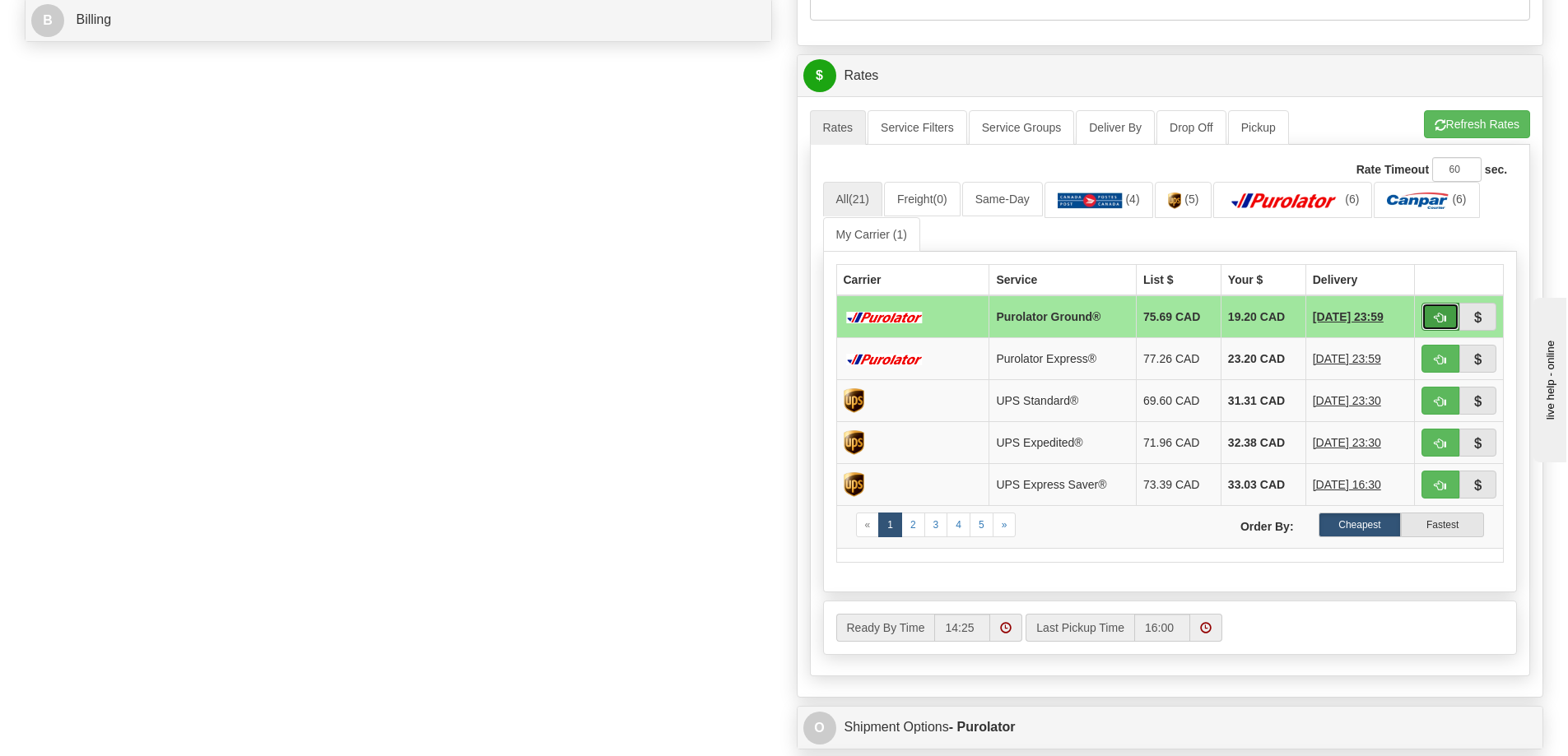
click at [1455, 316] on button "button" at bounding box center [1441, 317] width 38 height 28
type input "260"
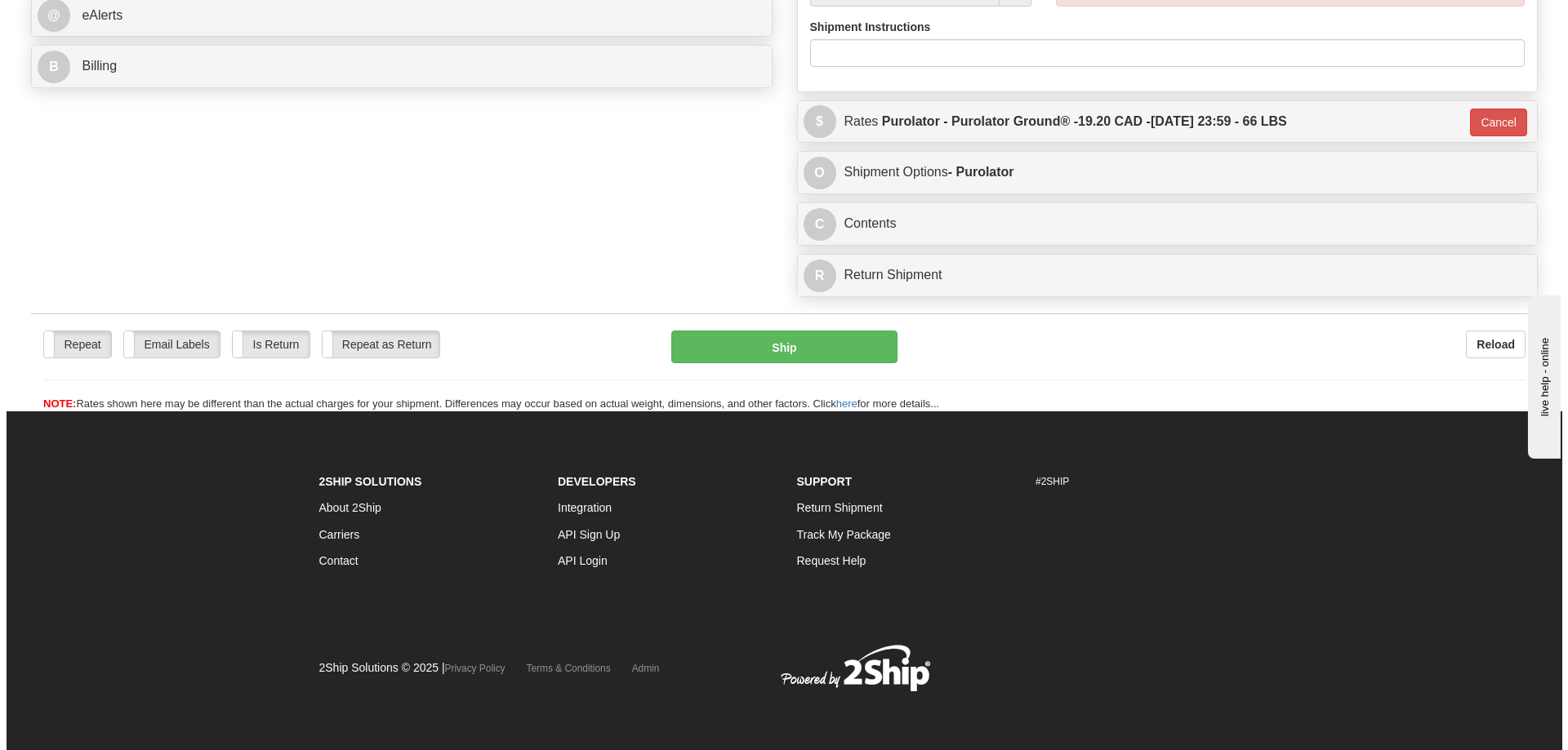
scroll to position [728, 0]
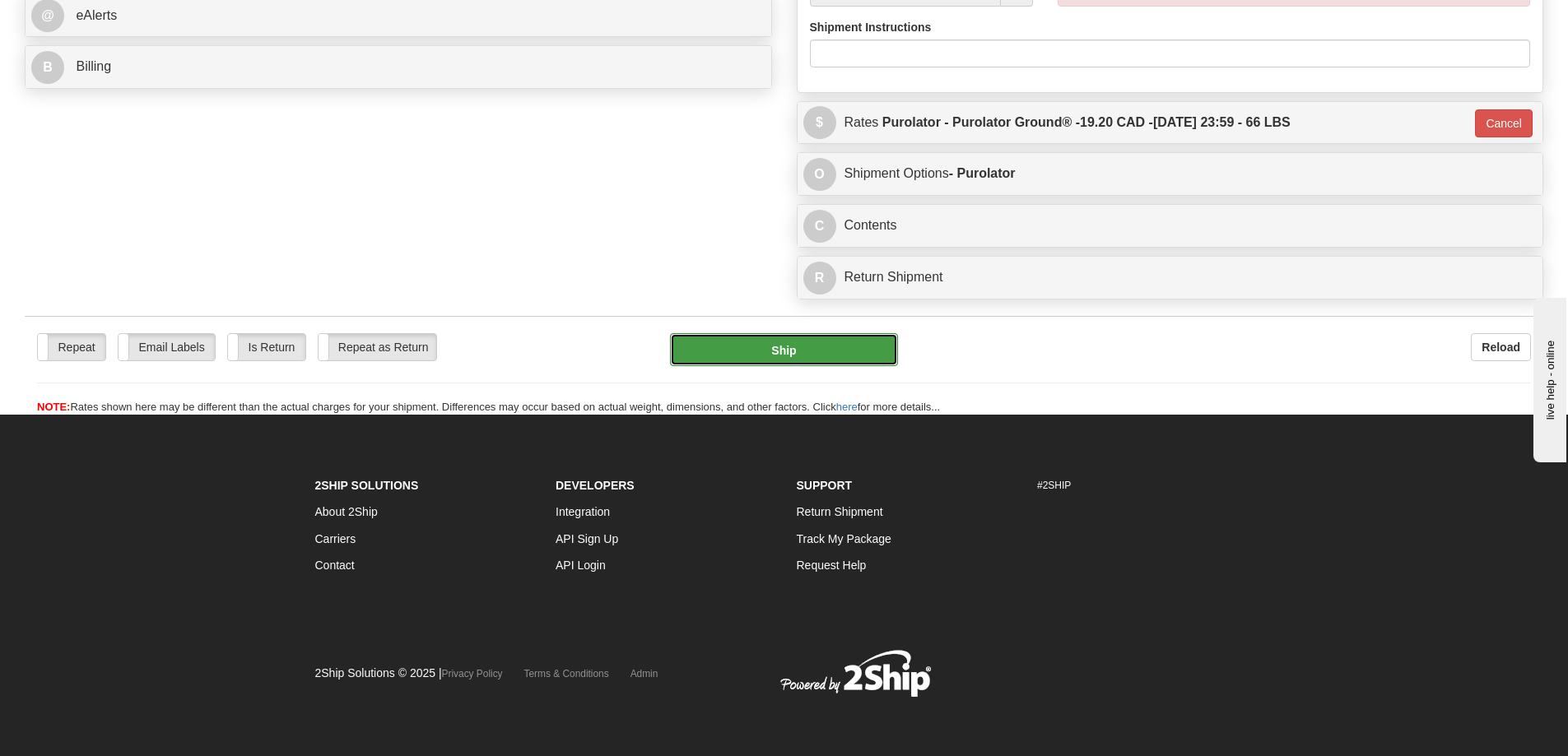
click at [731, 333] on button "Ship" at bounding box center [783, 349] width 228 height 33
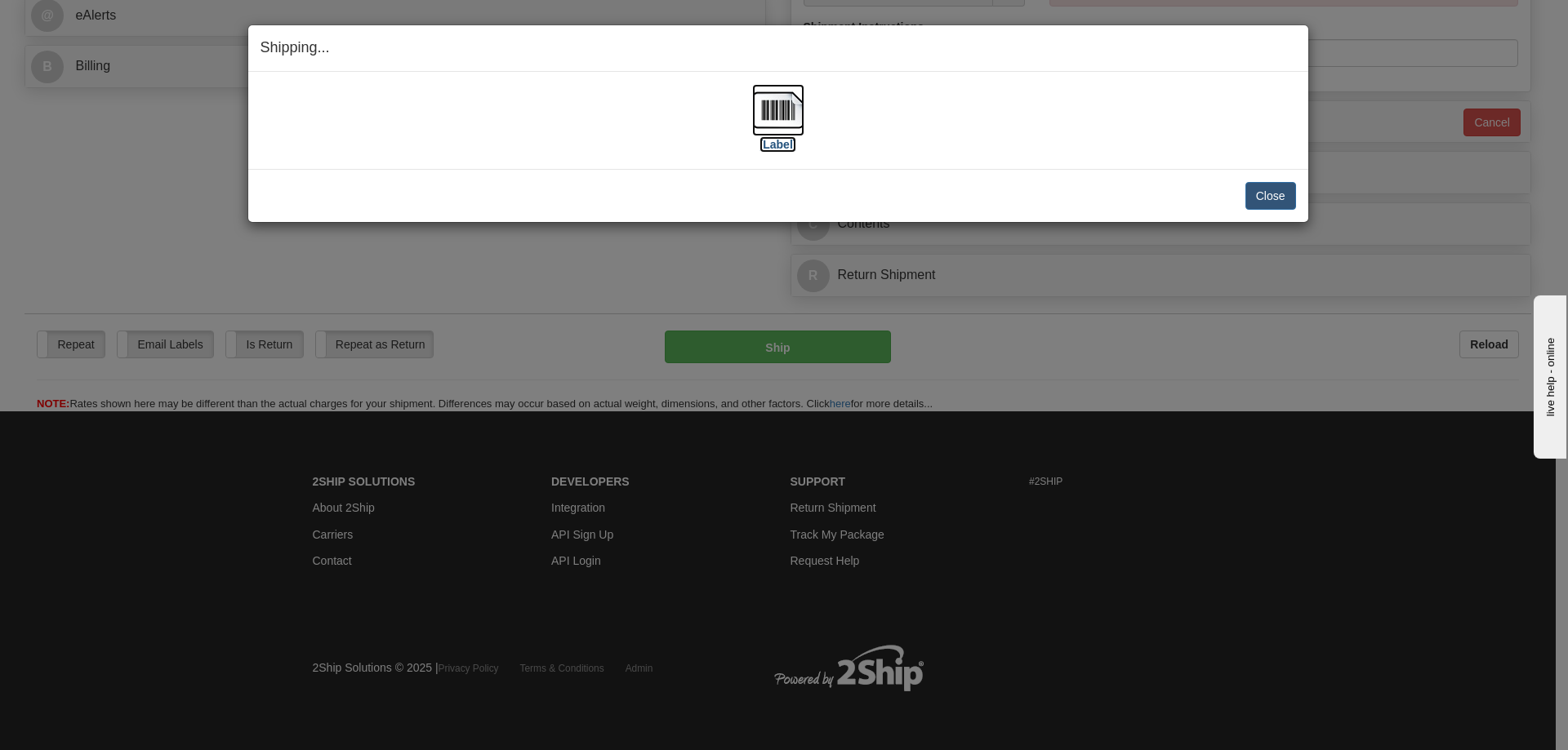
click at [797, 138] on label "[Label]" at bounding box center [778, 144] width 37 height 17
click at [1289, 195] on button "Close" at bounding box center [1270, 196] width 50 height 28
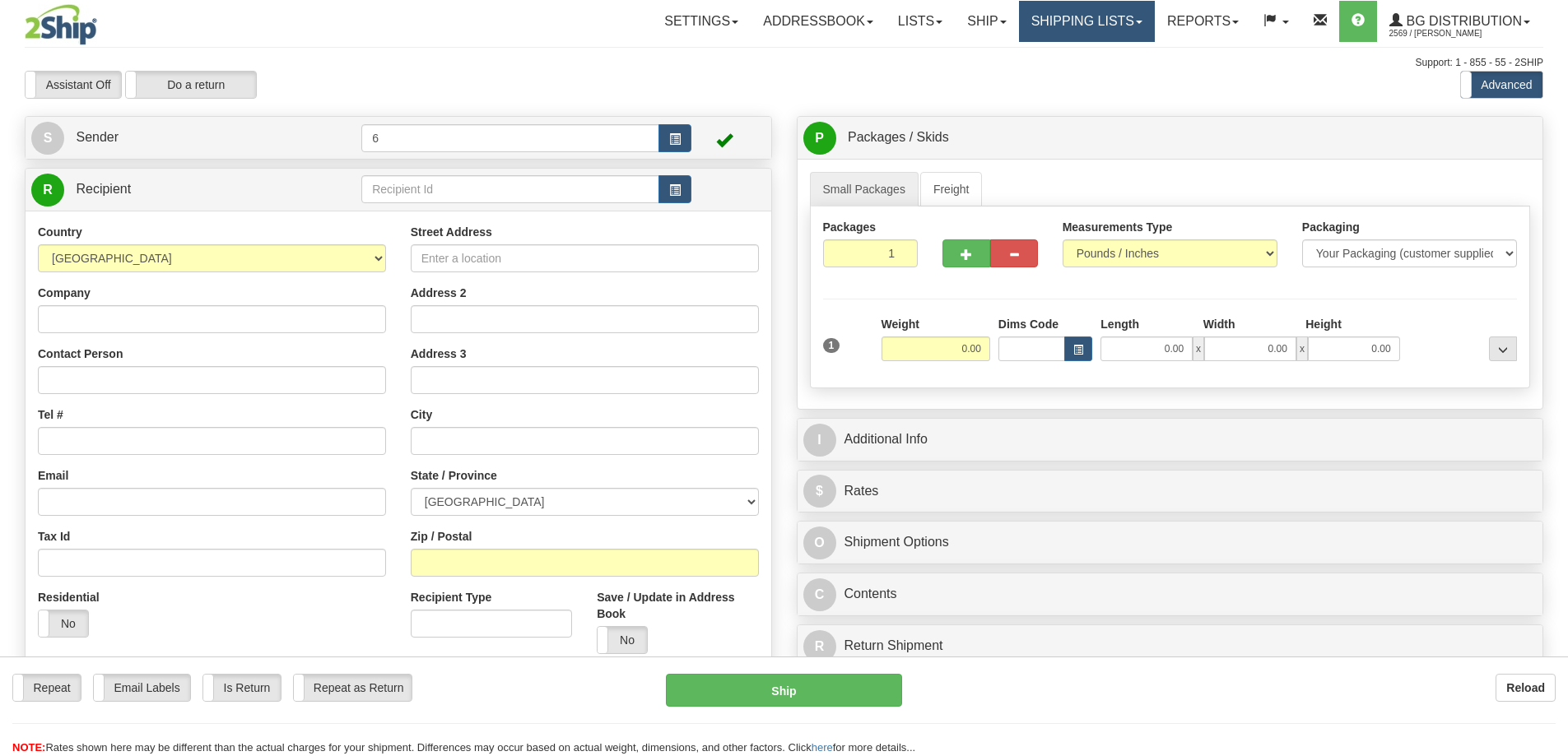
drag, startPoint x: 0, startPoint y: 0, endPoint x: 1106, endPoint y: 16, distance: 1106.1
click at [1105, 12] on div "Toggle navigation Settings Shipping Preferences Fields Preferences New" at bounding box center [784, 468] width 1568 height 936
click at [1107, 16] on link "Shipping lists" at bounding box center [1087, 21] width 136 height 41
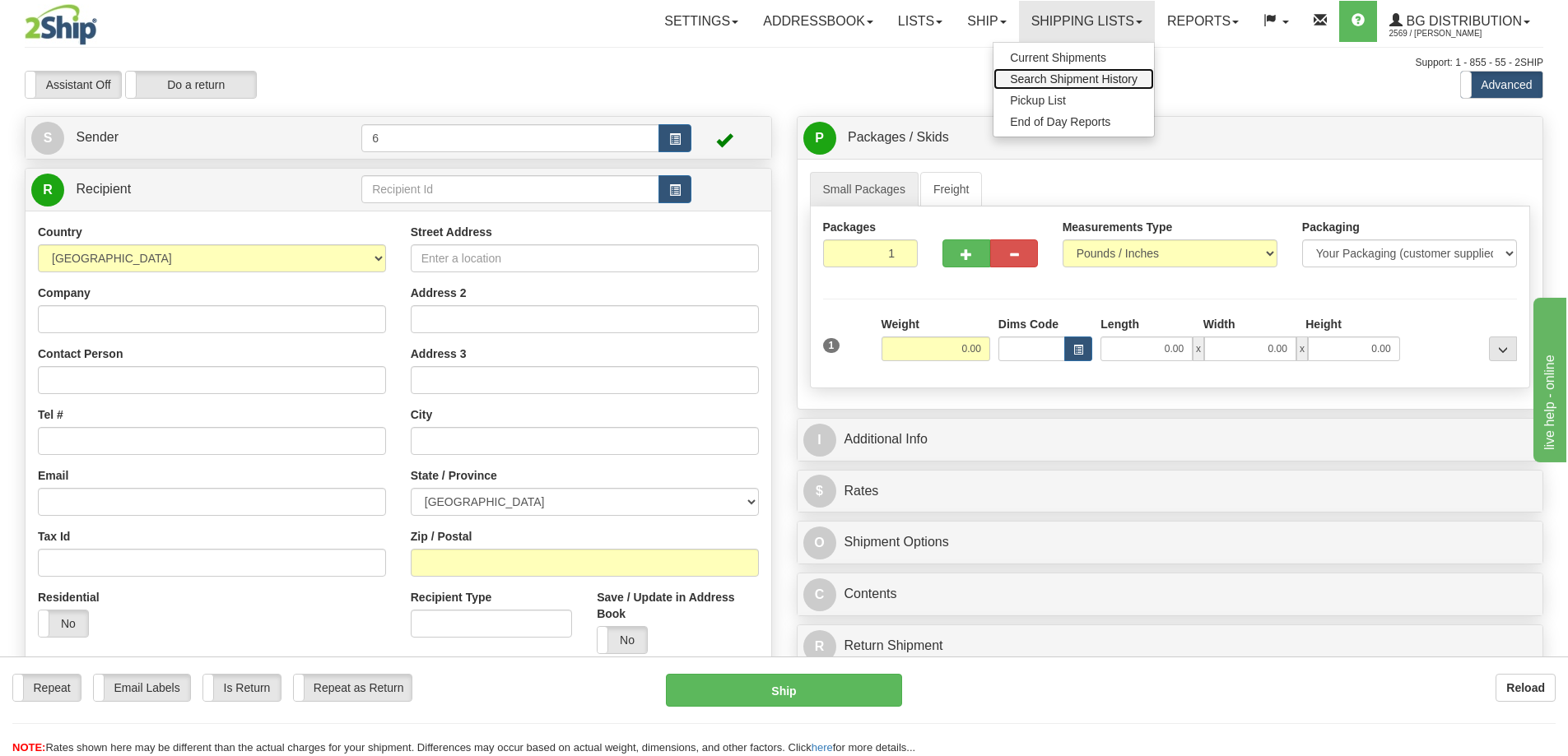
click at [1056, 80] on span "Search Shipment History" at bounding box center [1073, 78] width 127 height 13
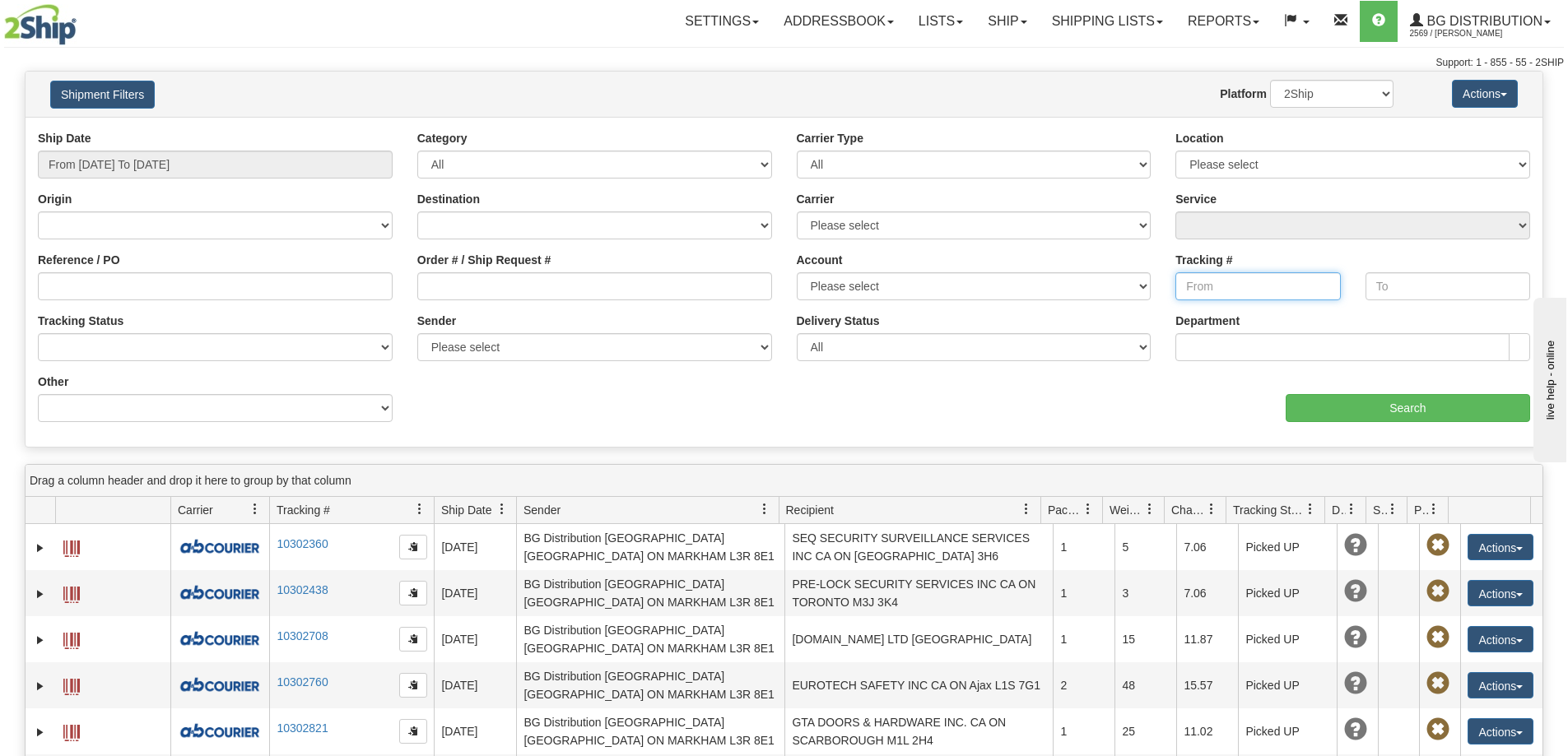
click at [1234, 288] on input "Tracking #" at bounding box center [1258, 286] width 165 height 28
click at [1242, 280] on input "Tracking #" at bounding box center [1258, 286] width 165 height 28
paste input "335632724050LEAD"
type input "335632724050"
click at [1390, 415] on input "Search" at bounding box center [1408, 408] width 244 height 28
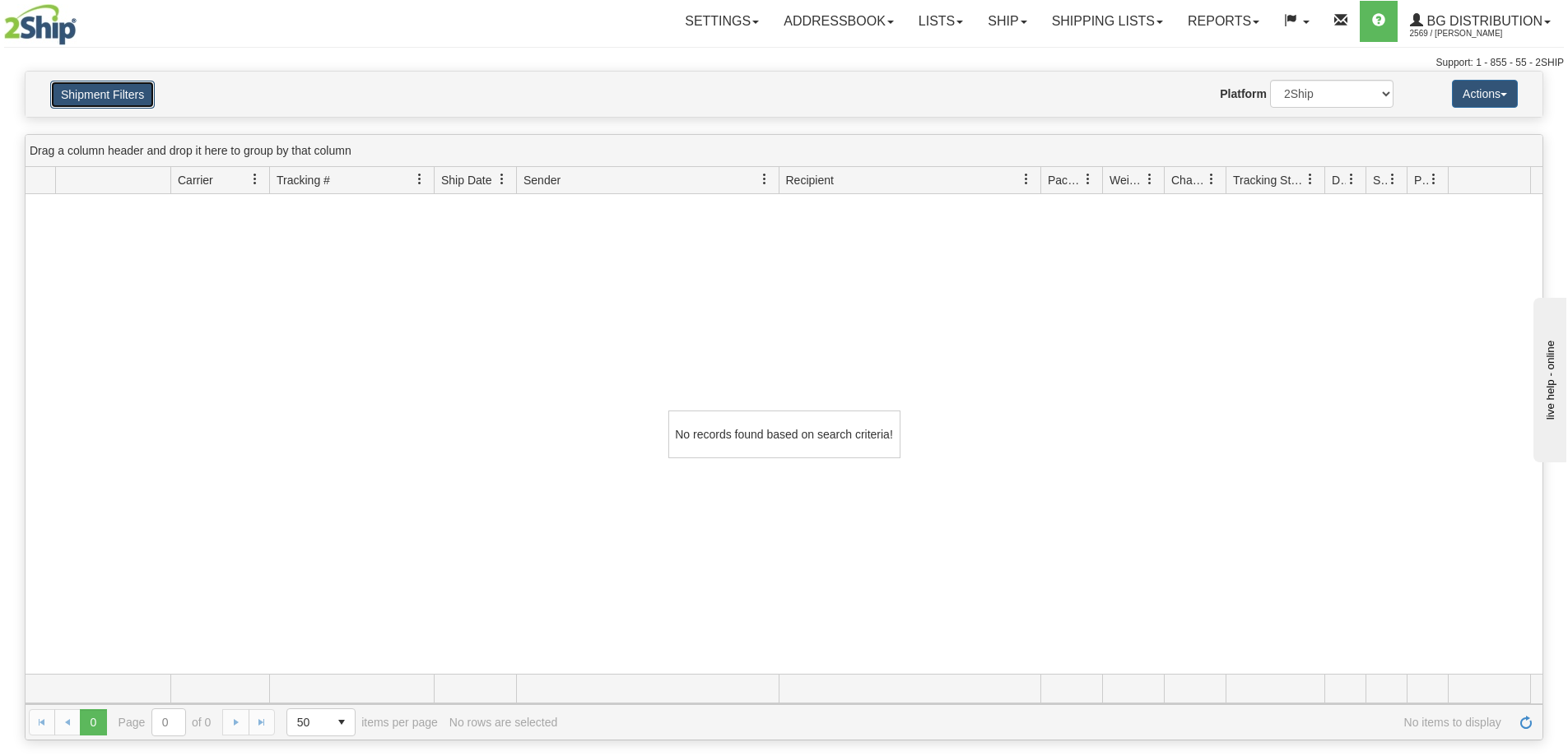
click at [117, 86] on button "Shipment Filters" at bounding box center [102, 94] width 104 height 28
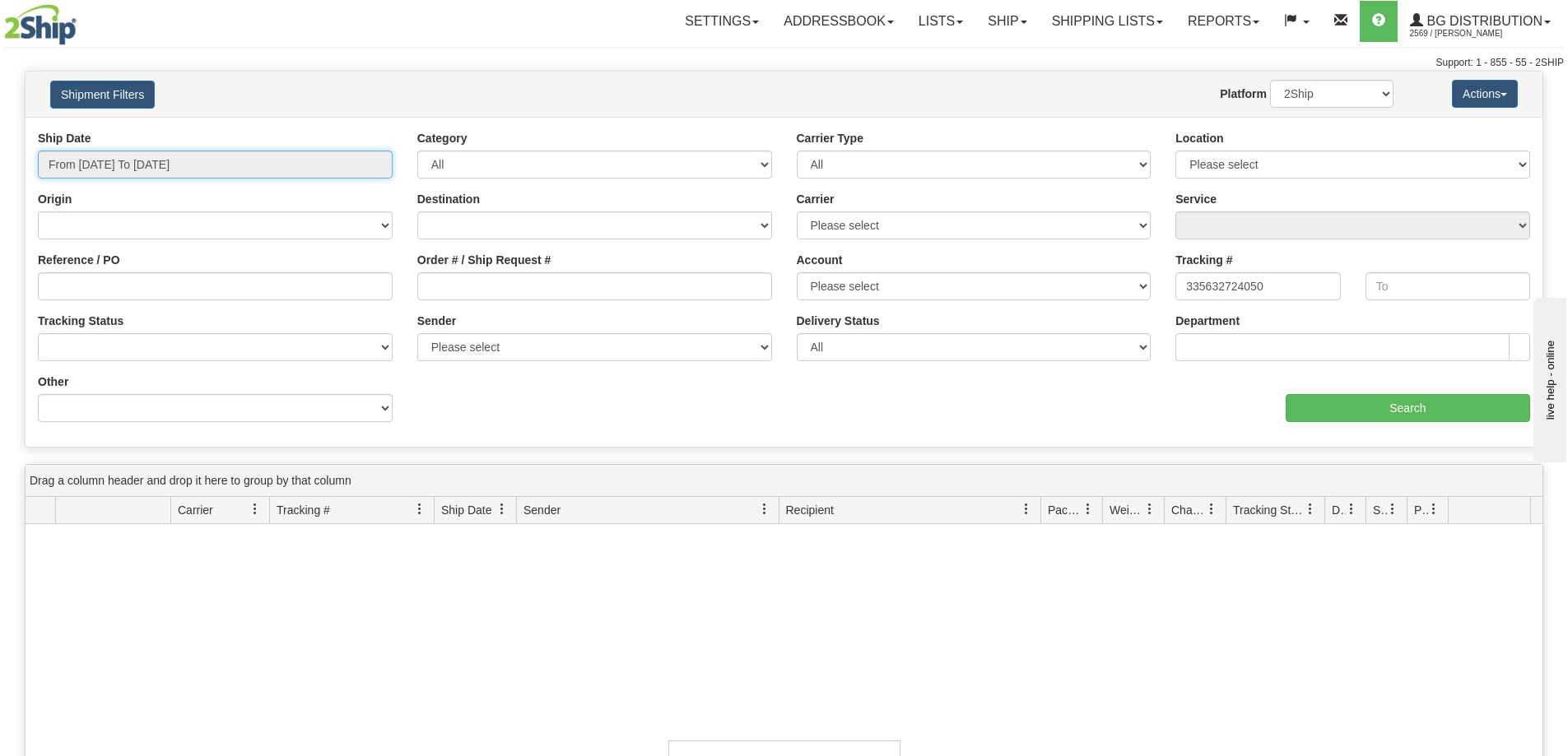
click at [239, 170] on input "From [DATE] To [DATE]" at bounding box center [215, 165] width 355 height 28
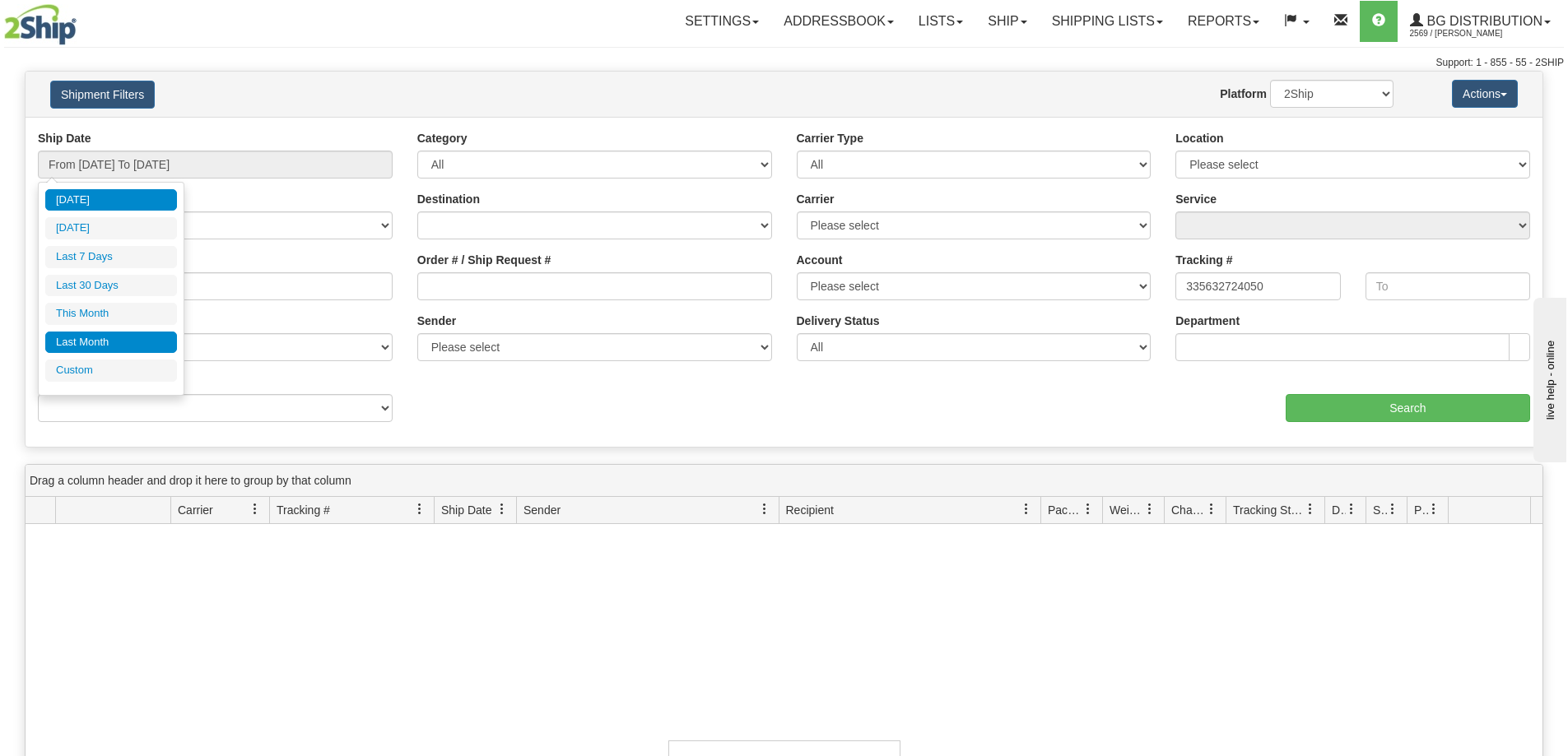
click at [103, 343] on li "Last Month" at bounding box center [111, 343] width 132 height 22
type input "From [DATE] To [DATE]"
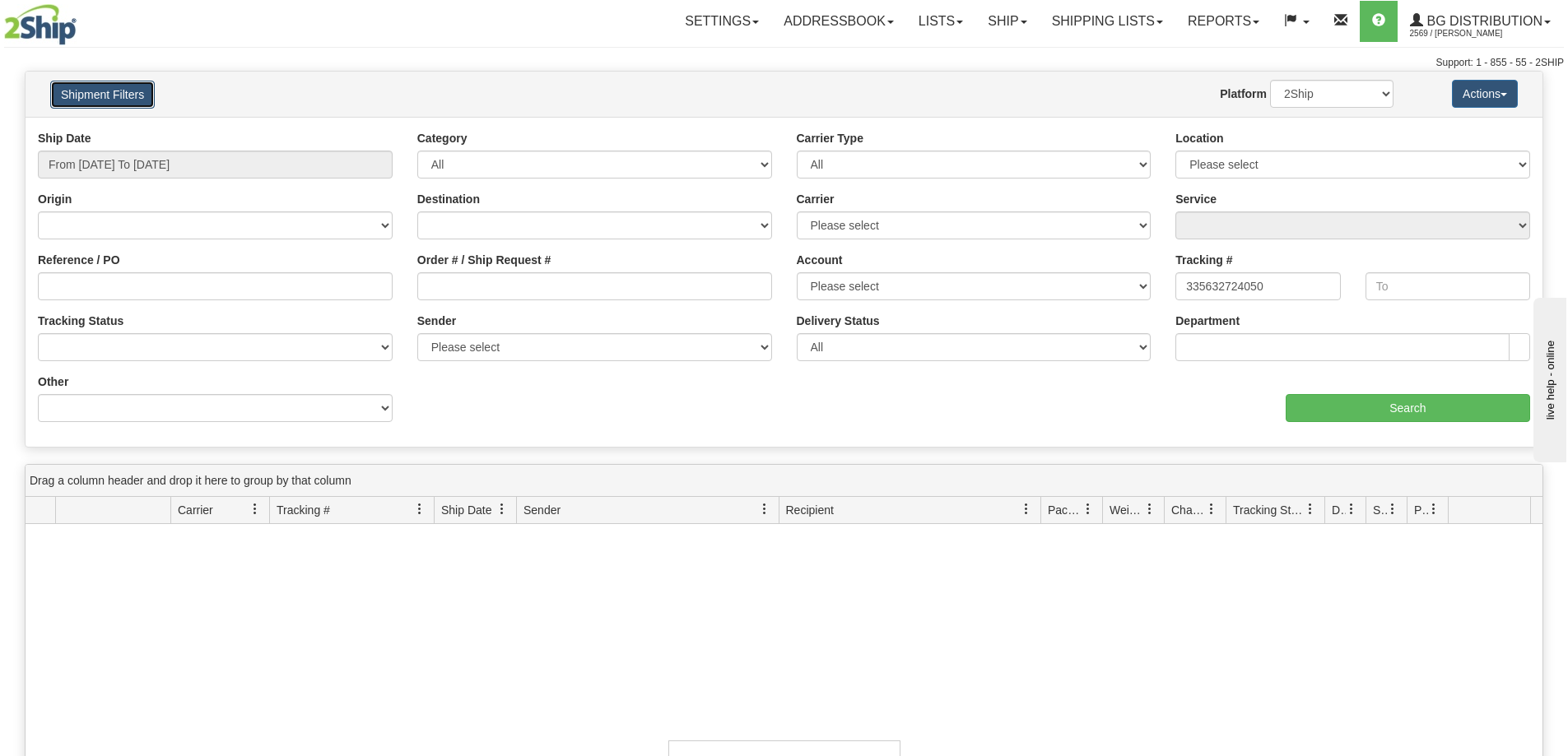
click at [127, 90] on button "Shipment Filters" at bounding box center [102, 94] width 104 height 28
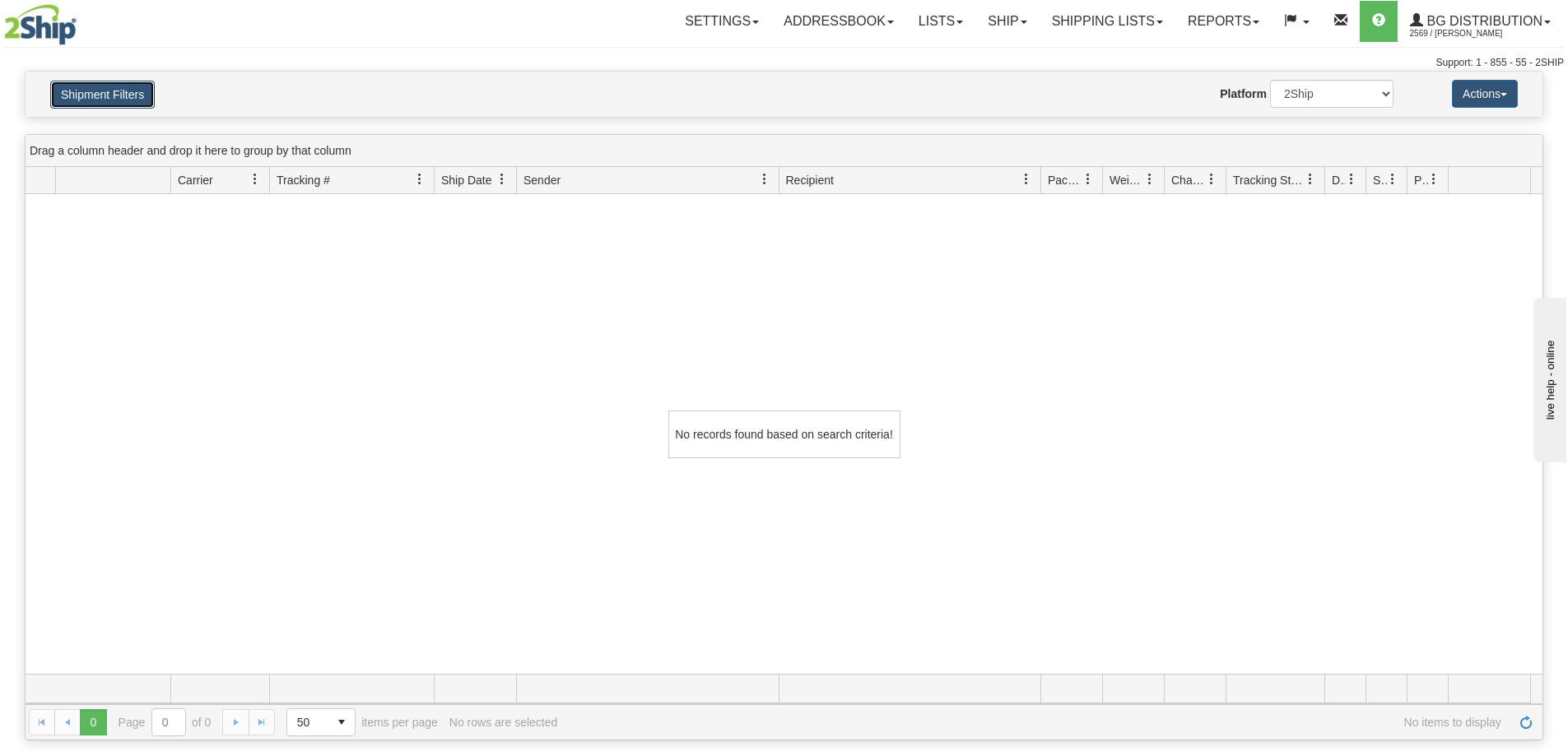
click at [128, 91] on button "Shipment Filters" at bounding box center [102, 94] width 104 height 28
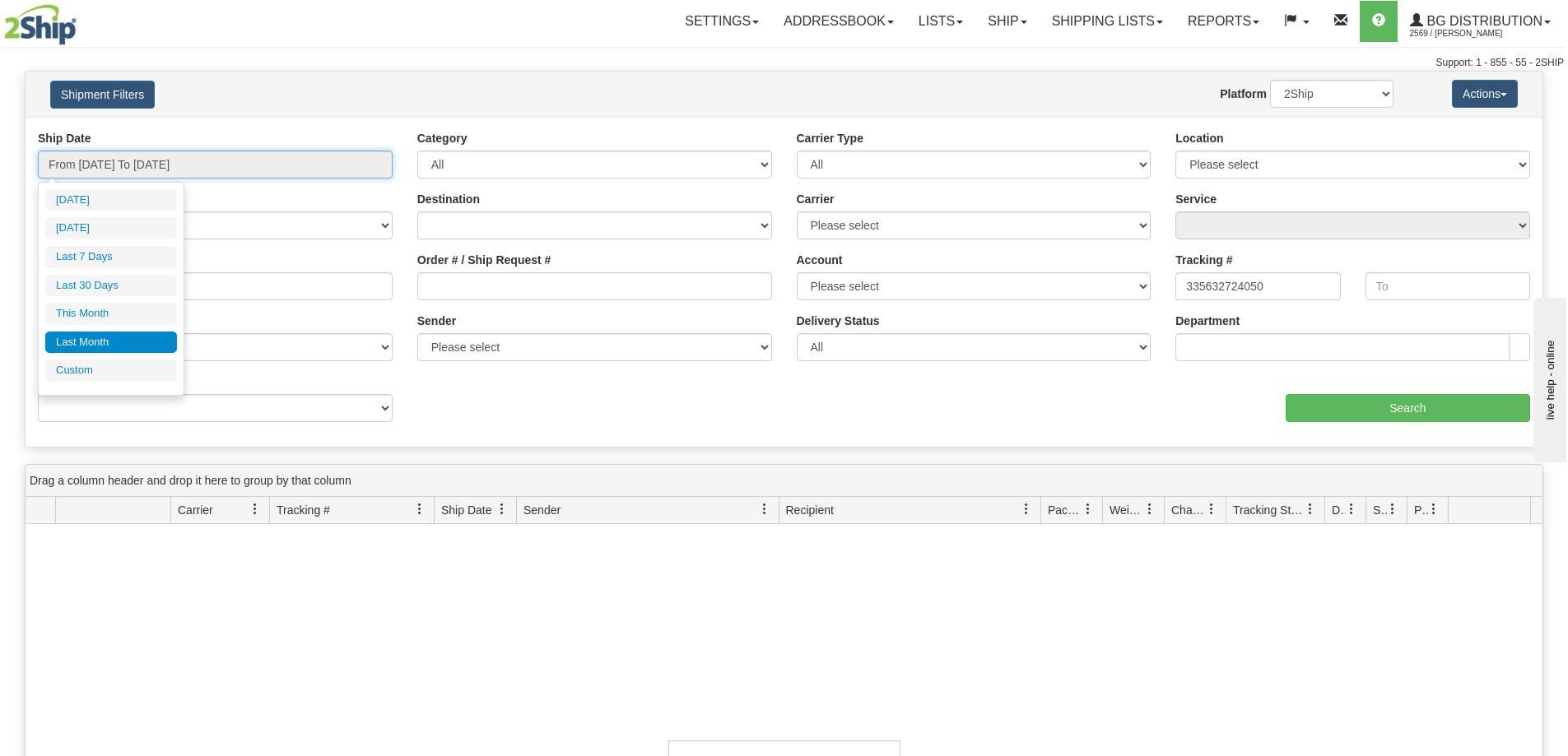
click at [141, 166] on input "From [DATE] To [DATE]" at bounding box center [215, 165] width 355 height 28
type input "[DATE]"
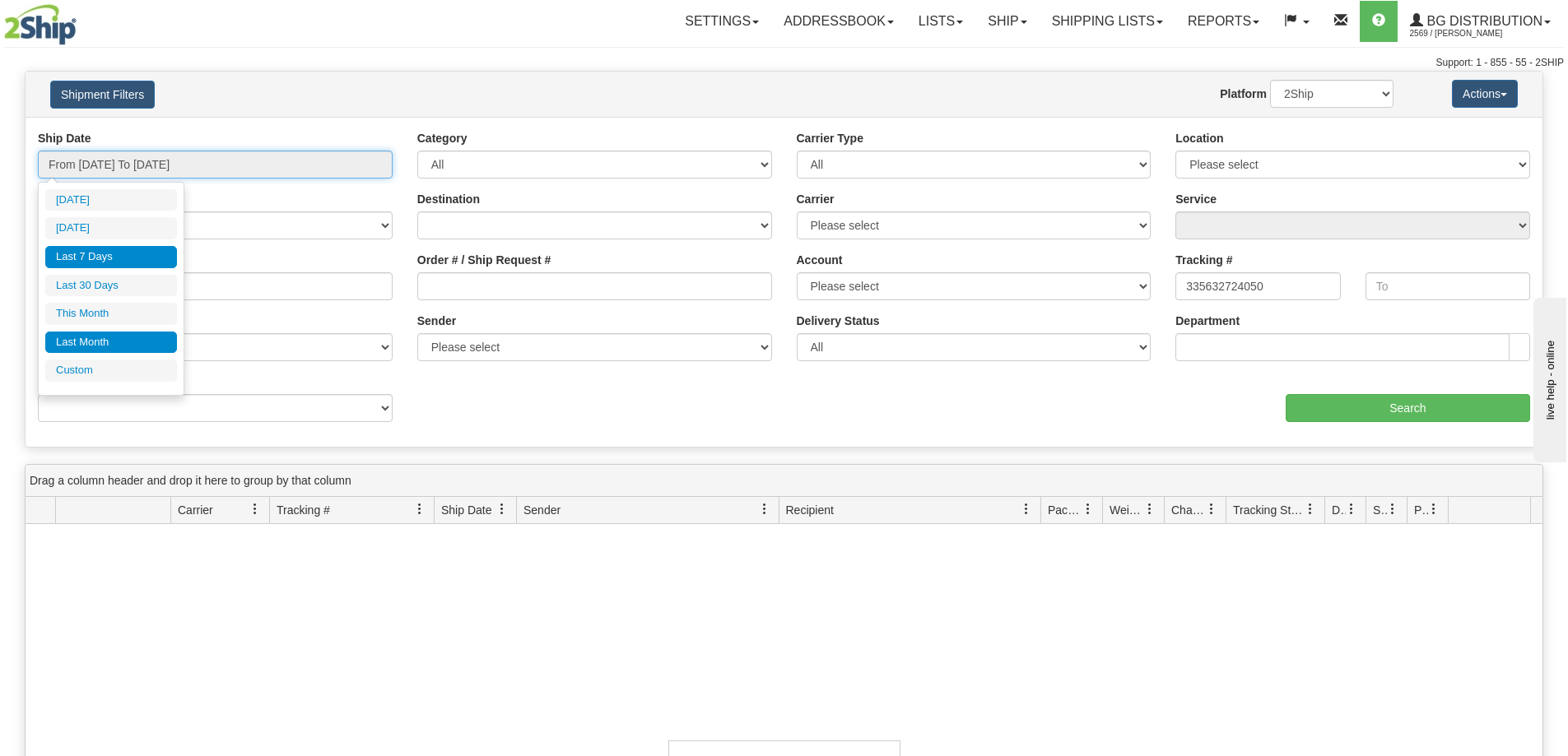
type input "[DATE]"
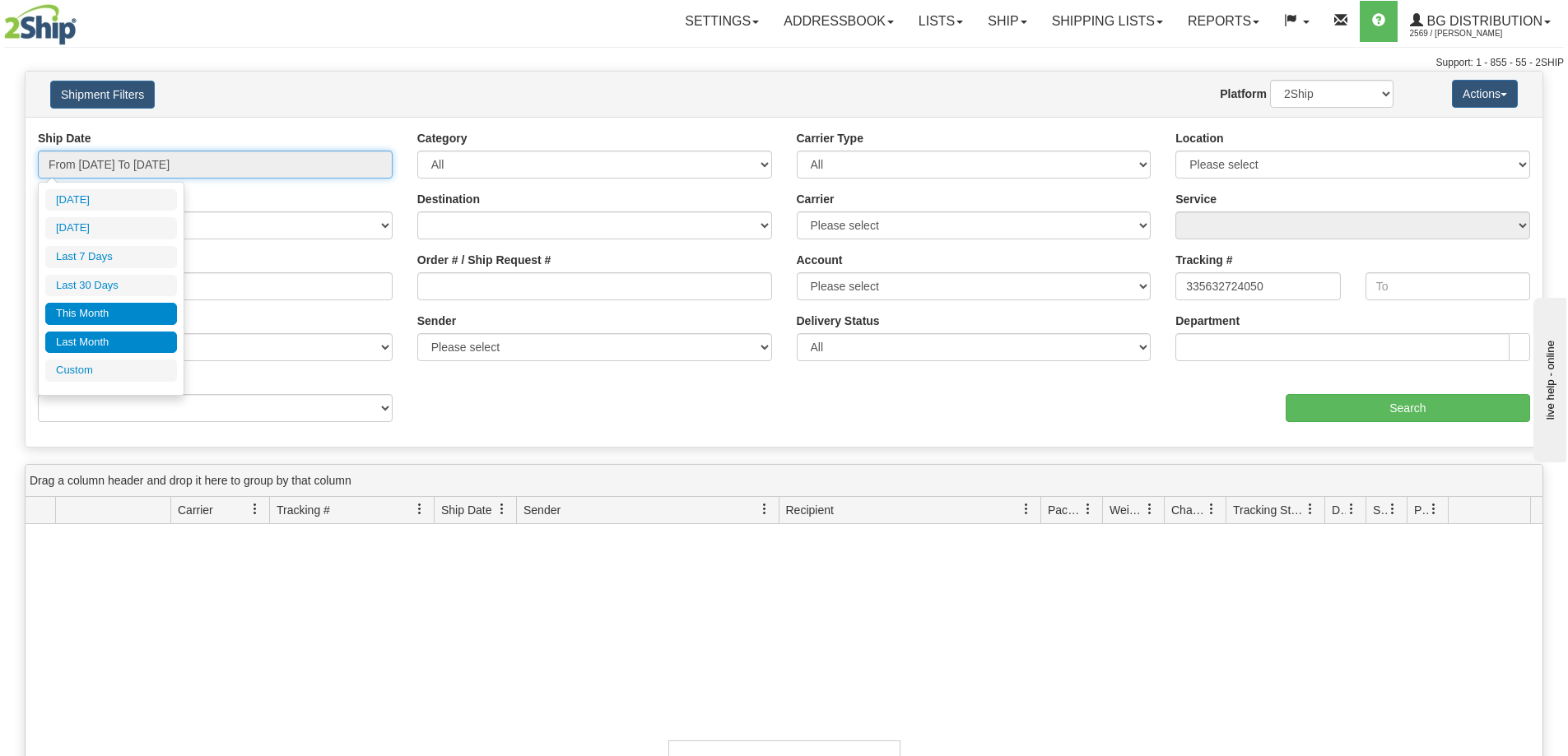
type input "[DATE]"
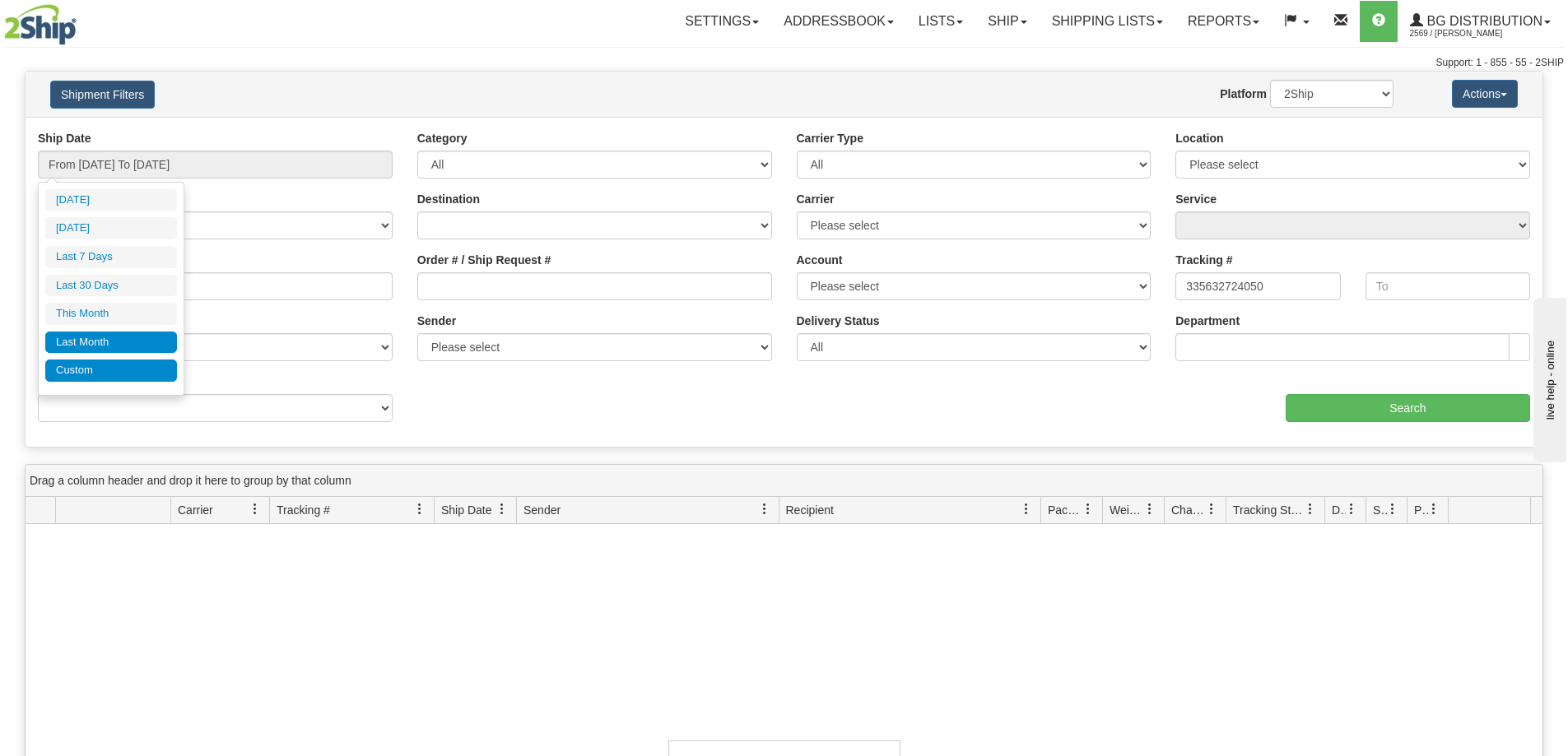
click at [107, 381] on li "Custom" at bounding box center [111, 371] width 132 height 22
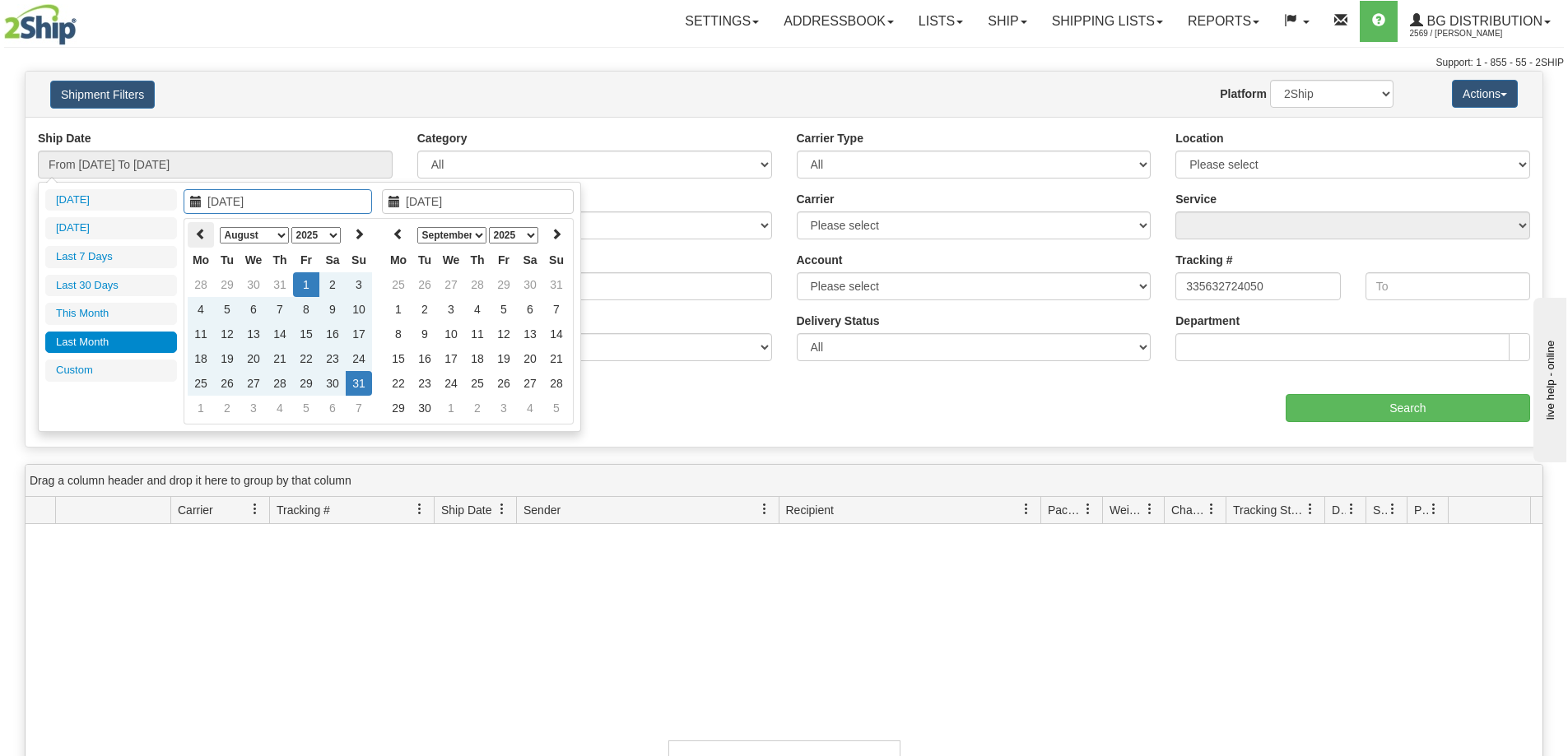
click at [201, 235] on icon at bounding box center [201, 233] width 12 height 12
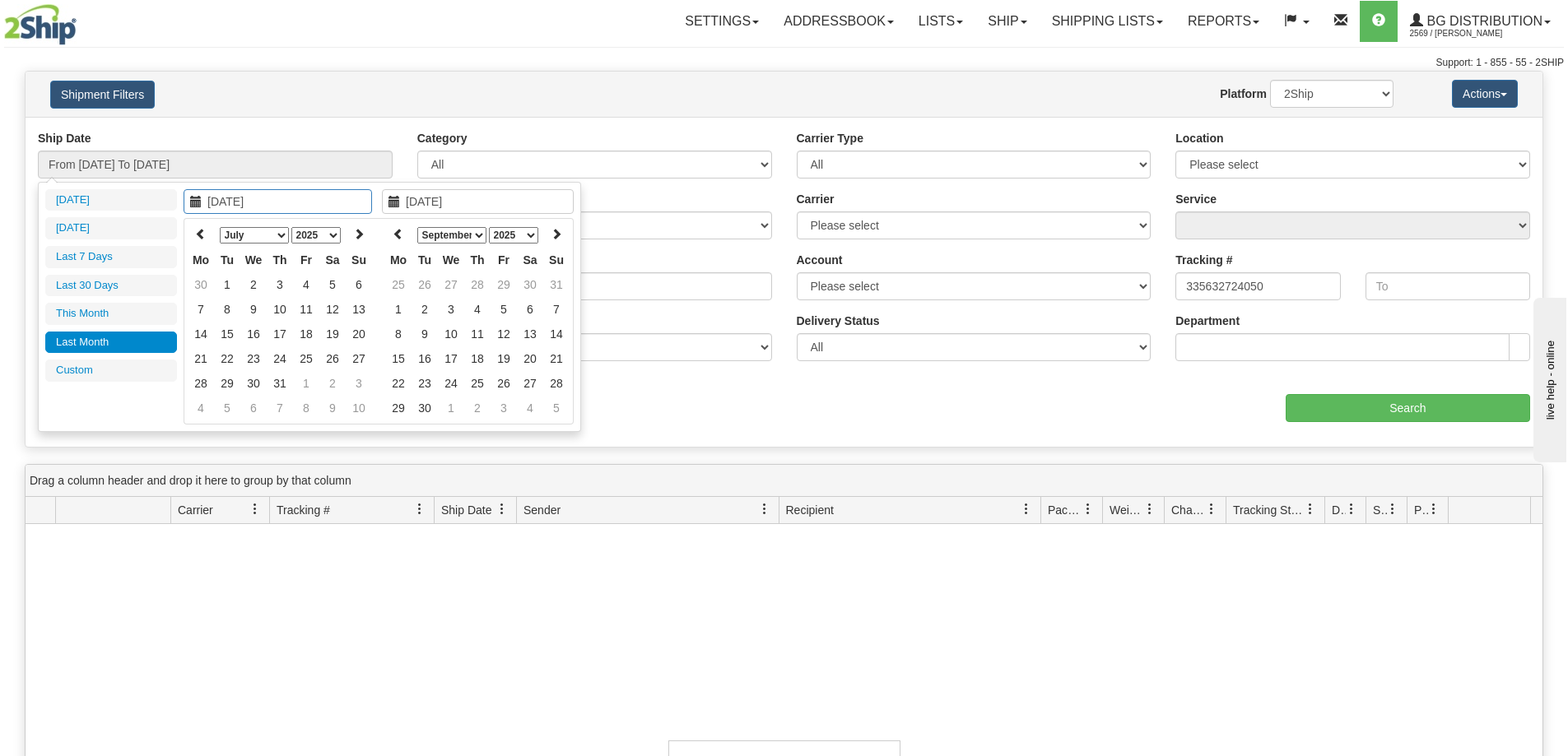
click at [201, 235] on icon at bounding box center [201, 233] width 12 height 12
type input "[DATE]"
click at [361, 283] on td "1" at bounding box center [359, 284] width 27 height 25
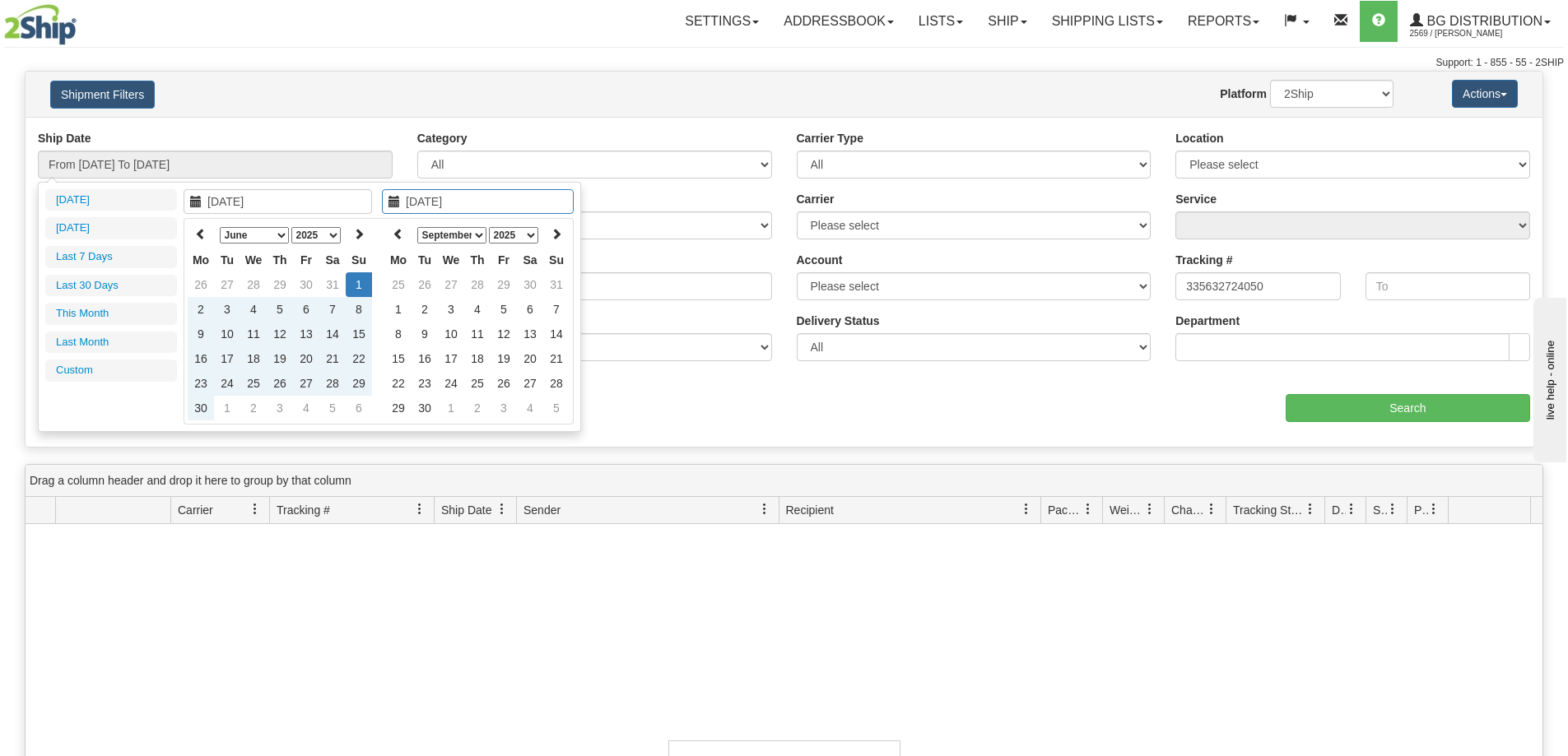
type input "[DATE]"
click at [1154, 403] on div "aaa Search" at bounding box center [1164, 397] width 759 height 49
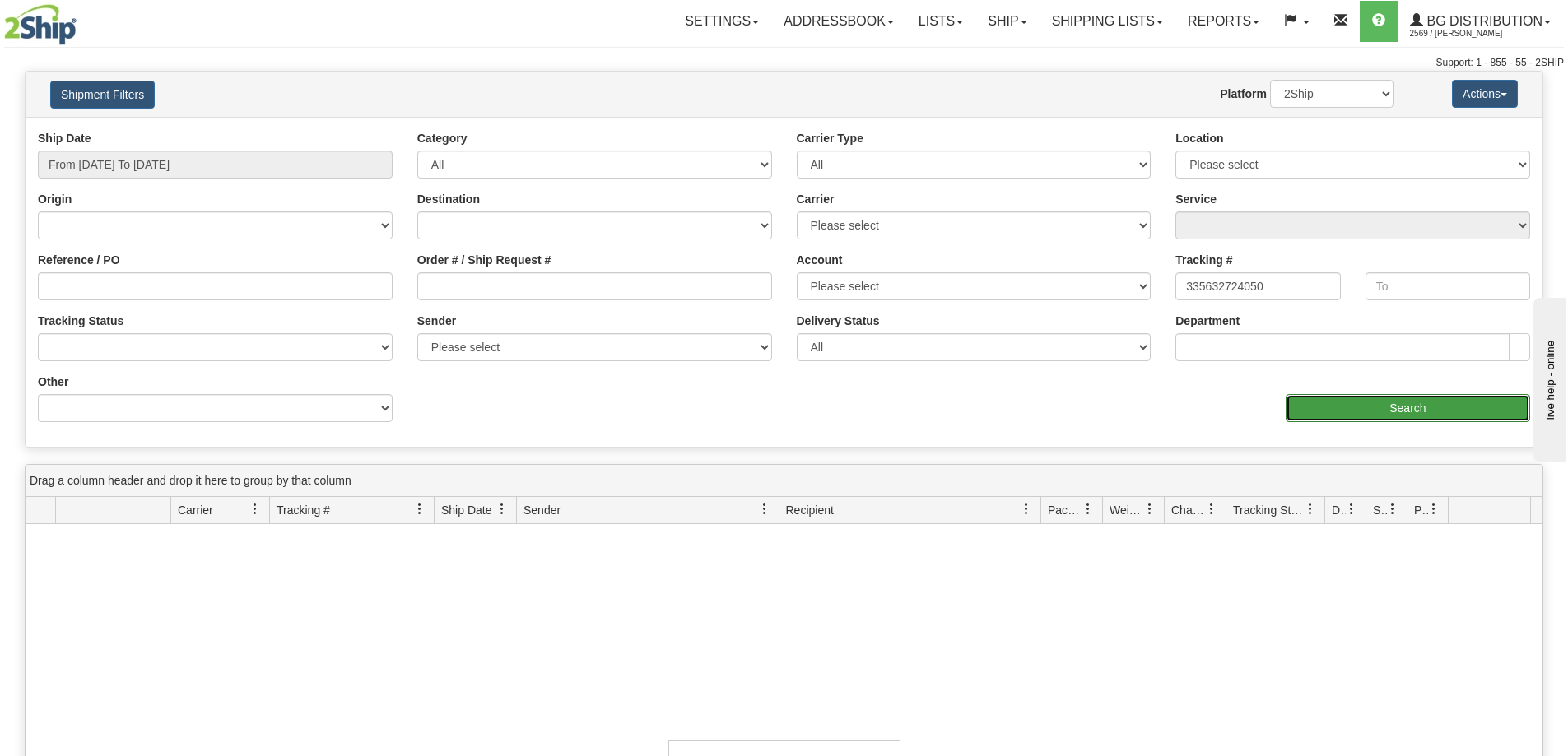
click at [1343, 398] on input "Search" at bounding box center [1408, 408] width 244 height 28
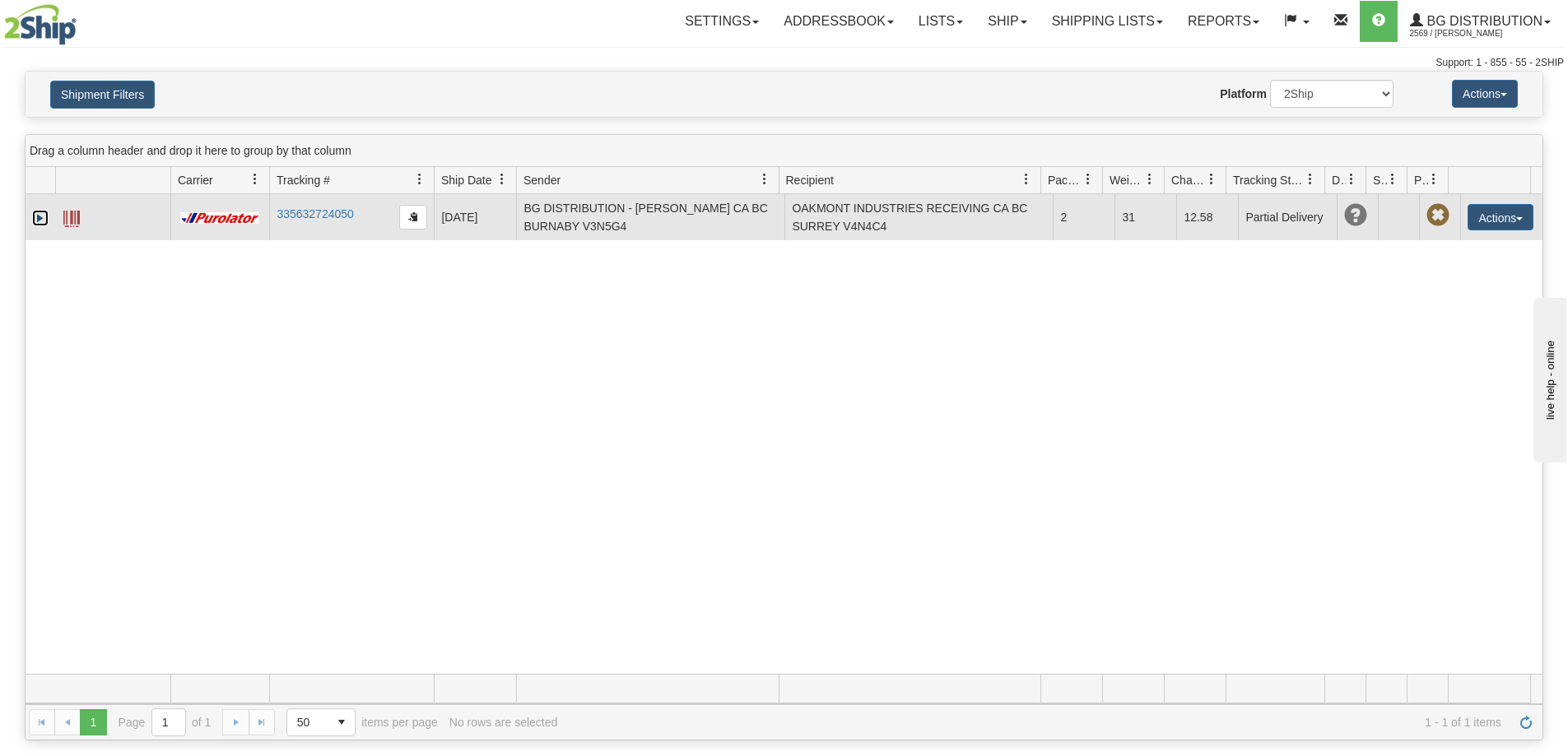
click at [41, 216] on link "Expand" at bounding box center [40, 218] width 17 height 17
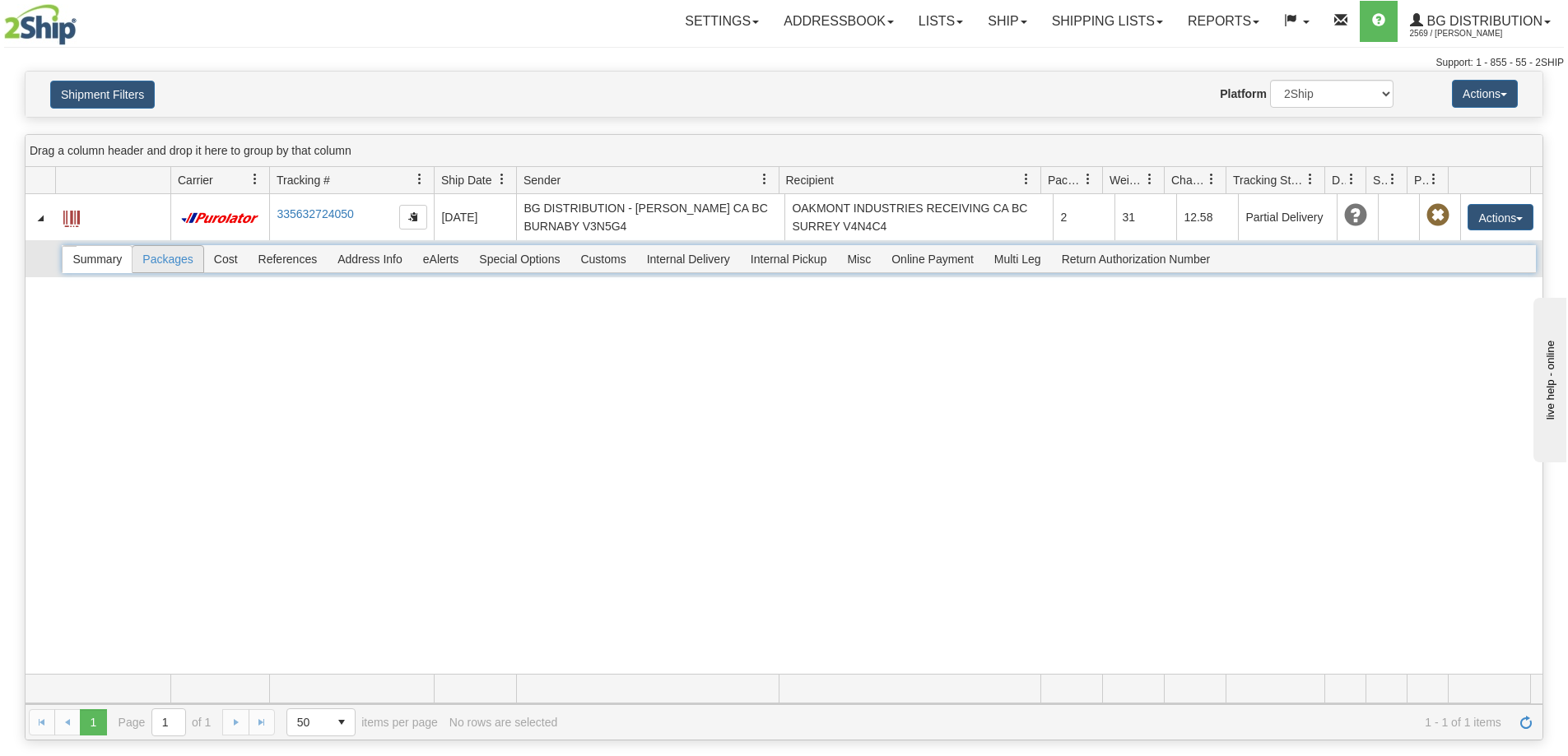
click at [142, 261] on span "Packages" at bounding box center [167, 259] width 70 height 27
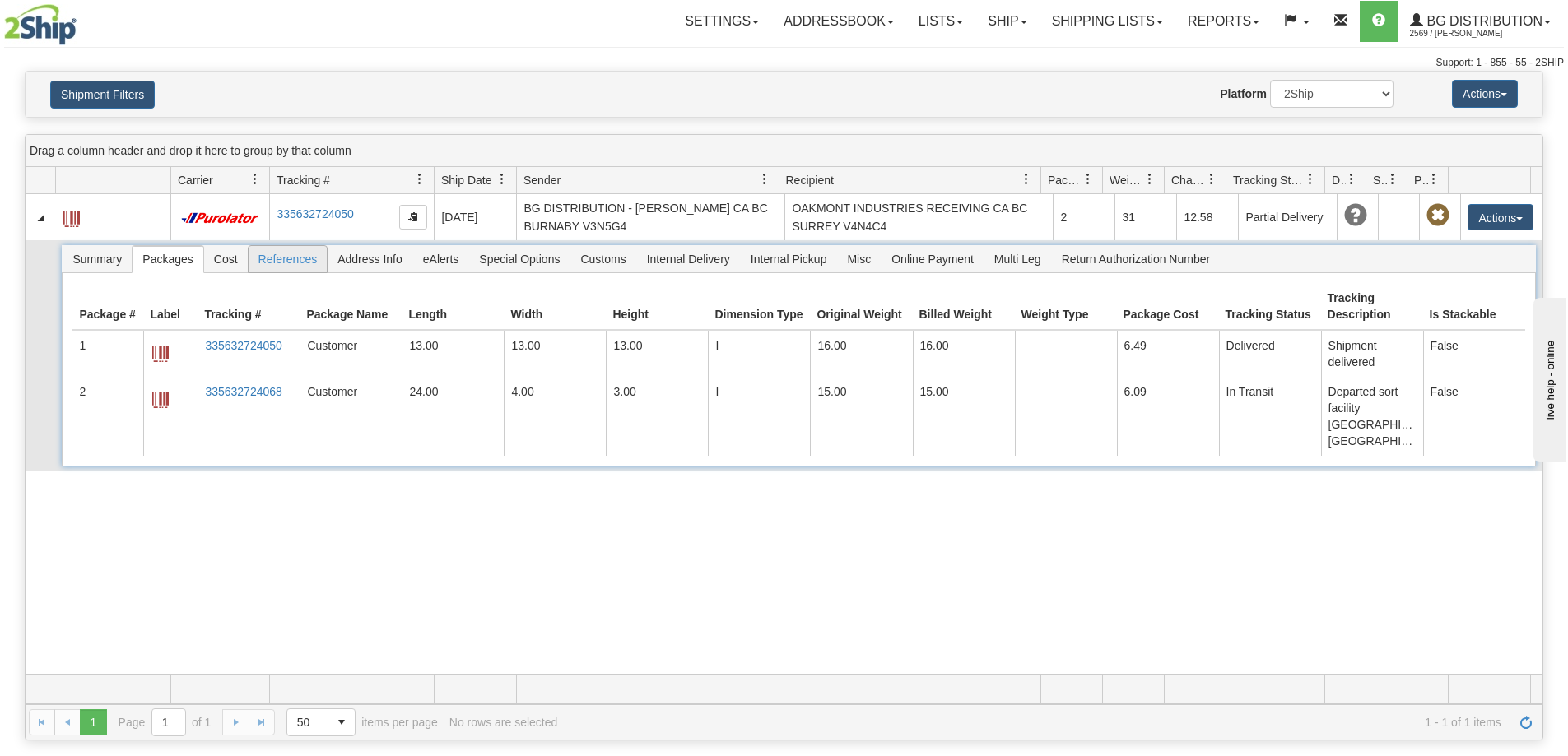
click at [280, 269] on span "References" at bounding box center [288, 259] width 79 height 27
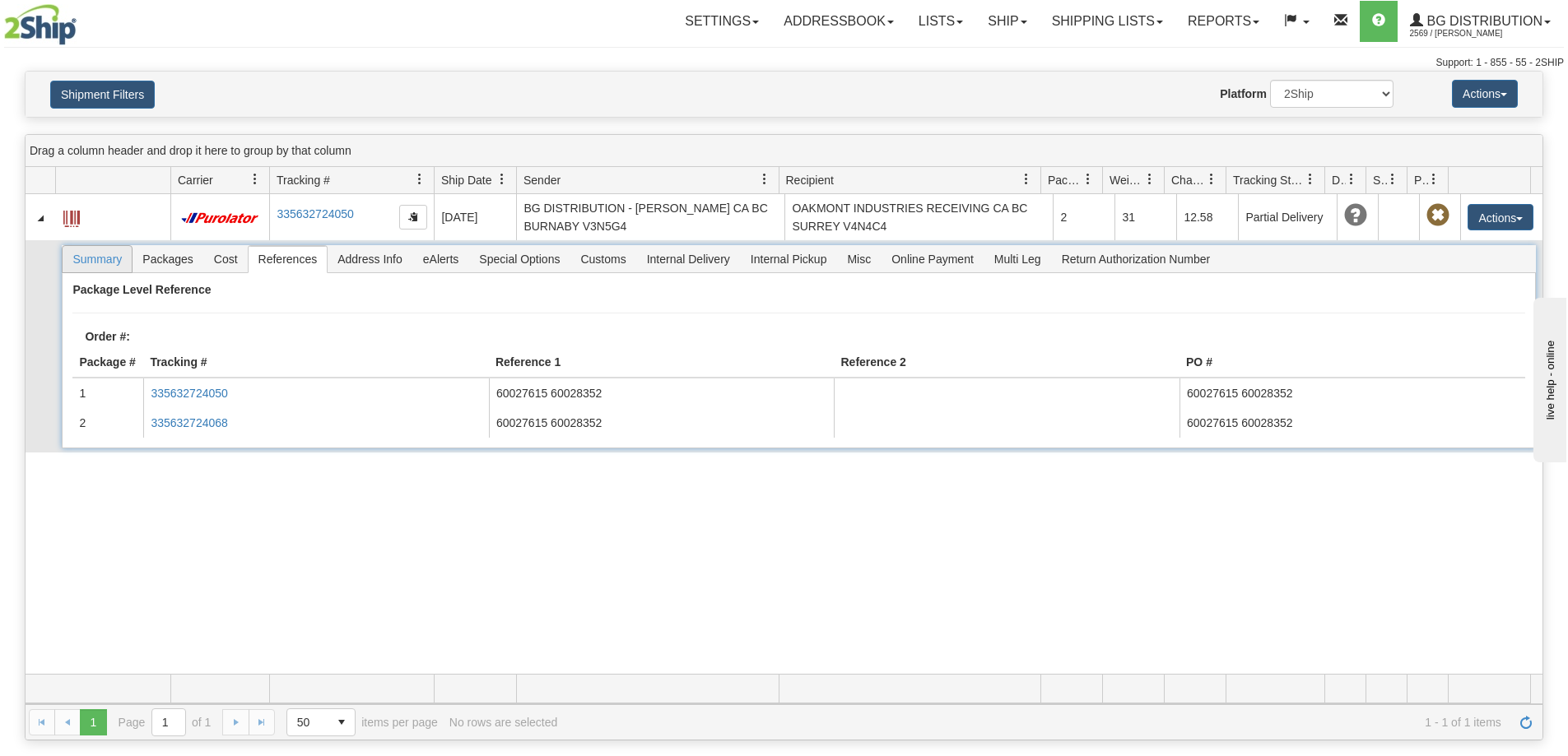
click at [103, 266] on span "Summary" at bounding box center [97, 259] width 70 height 27
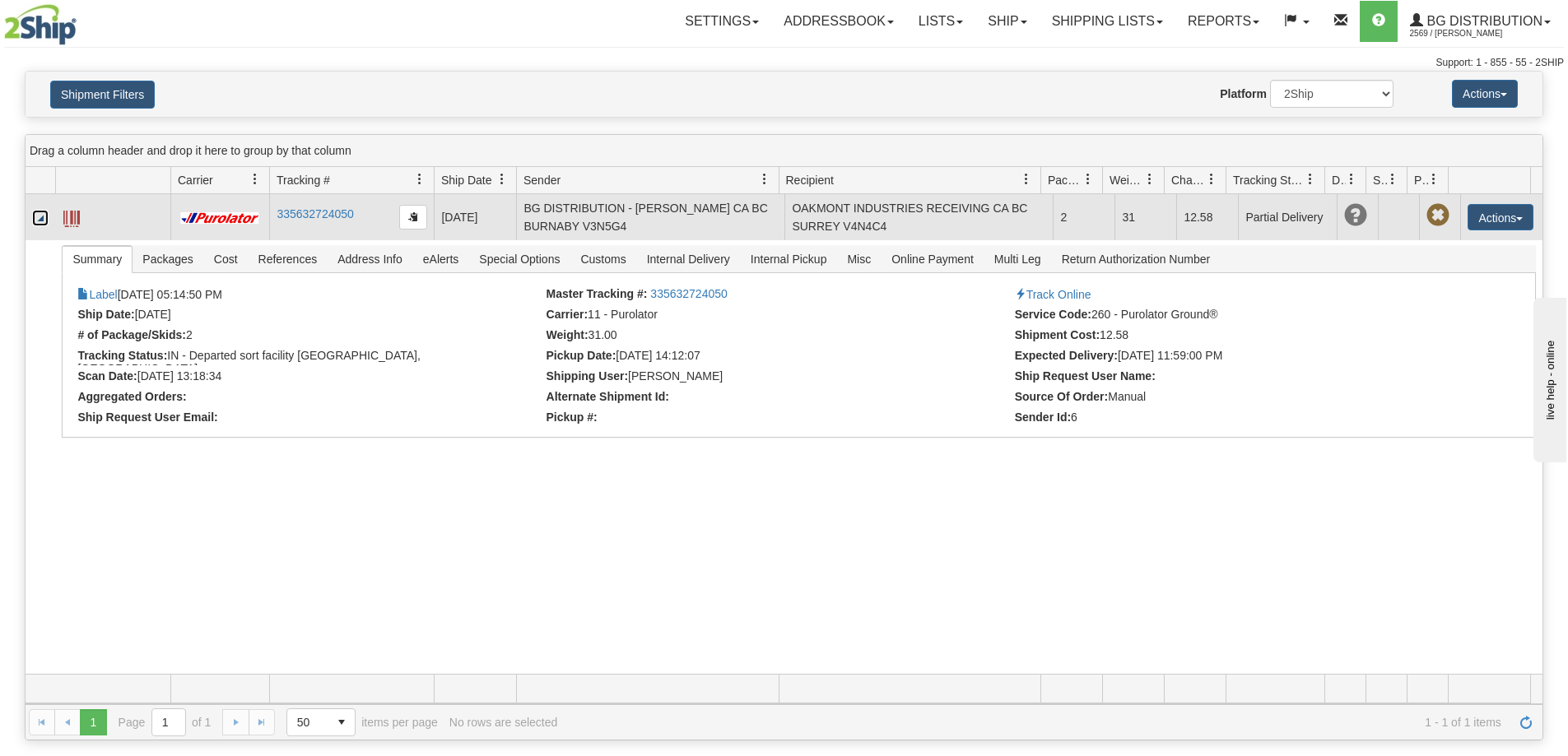
click at [41, 218] on link "Collapse" at bounding box center [40, 218] width 17 height 17
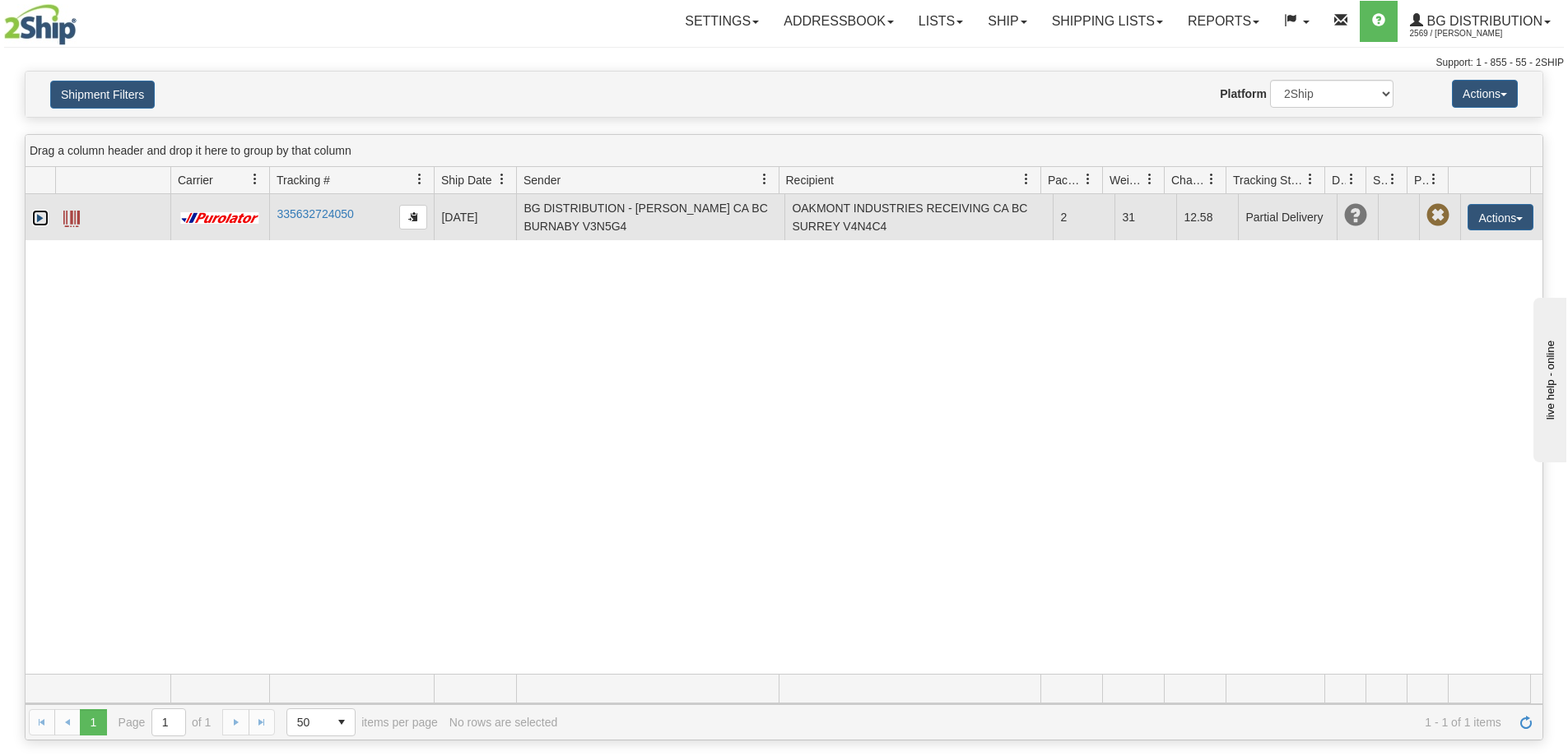
click at [41, 223] on link "Expand" at bounding box center [40, 218] width 17 height 17
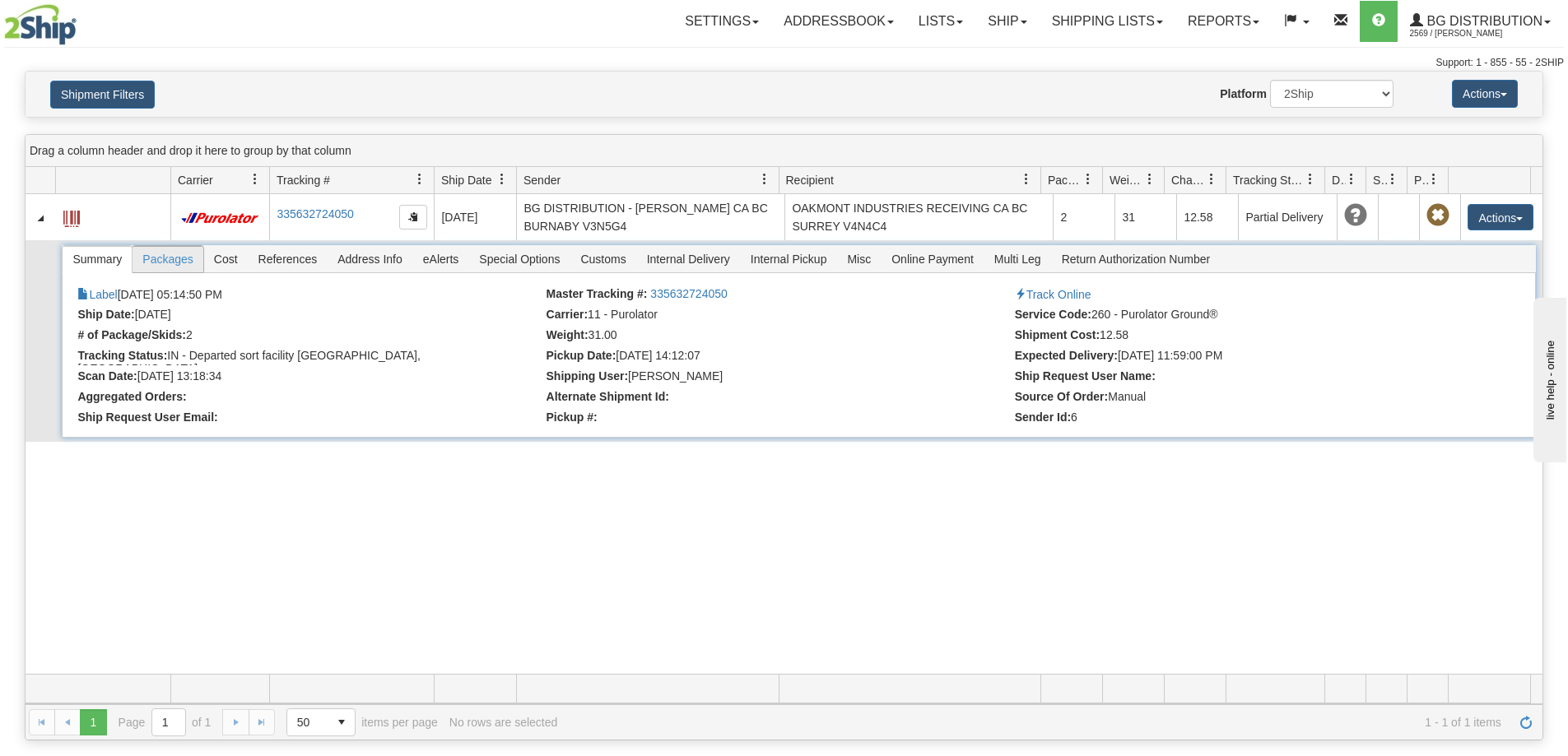
click at [166, 266] on span "Packages" at bounding box center [167, 259] width 70 height 27
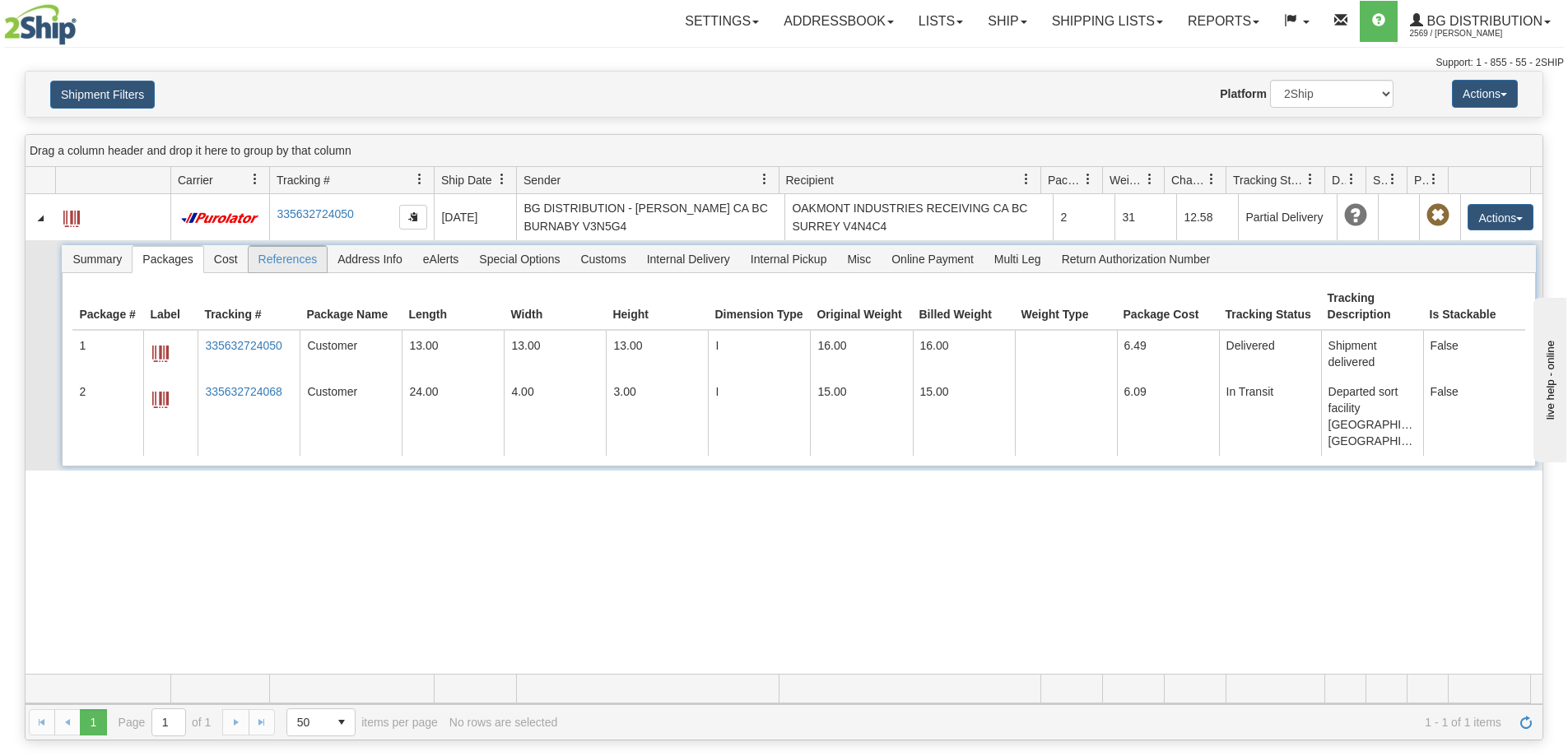
click at [279, 263] on span "References" at bounding box center [288, 259] width 79 height 27
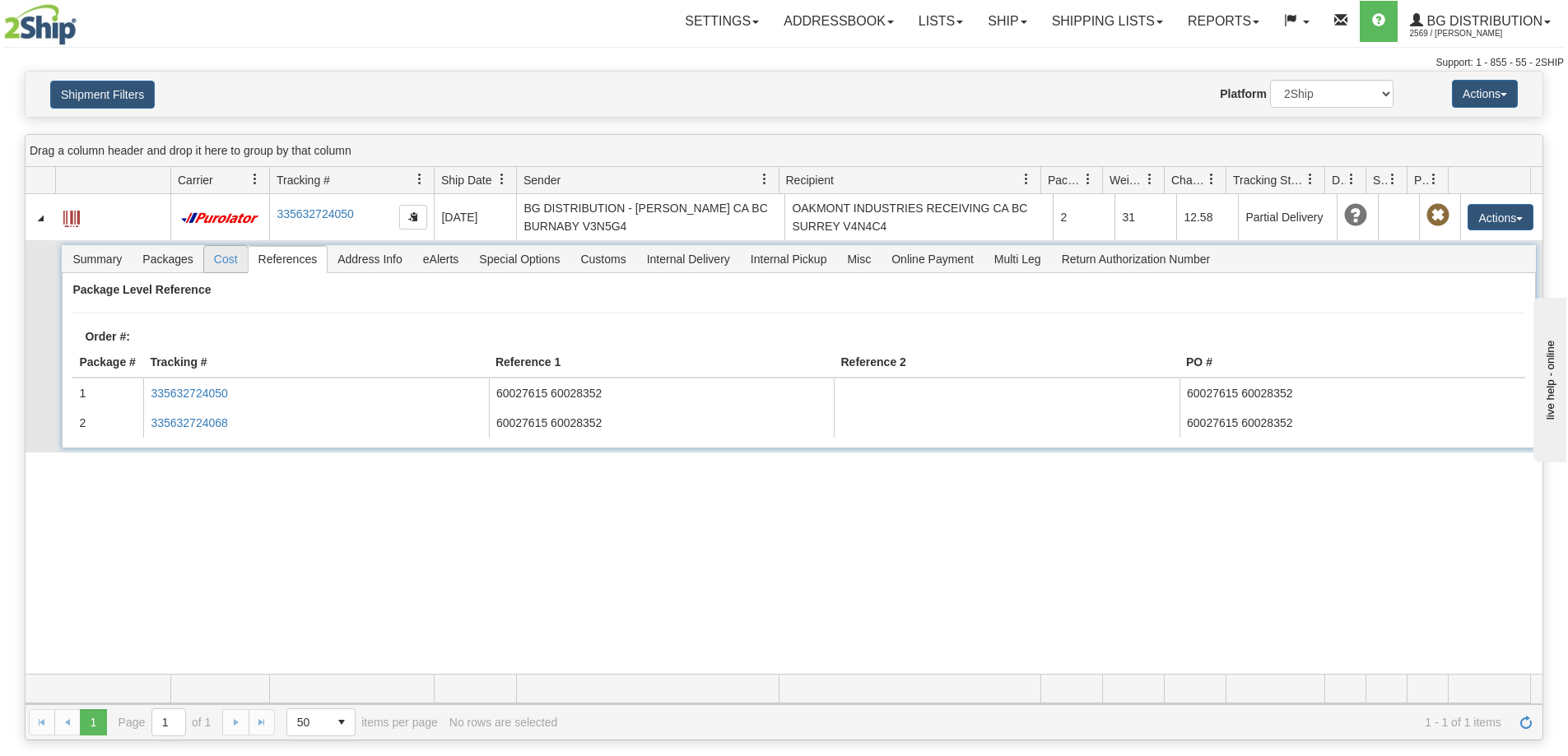
click at [223, 261] on span "Cost" at bounding box center [226, 259] width 44 height 27
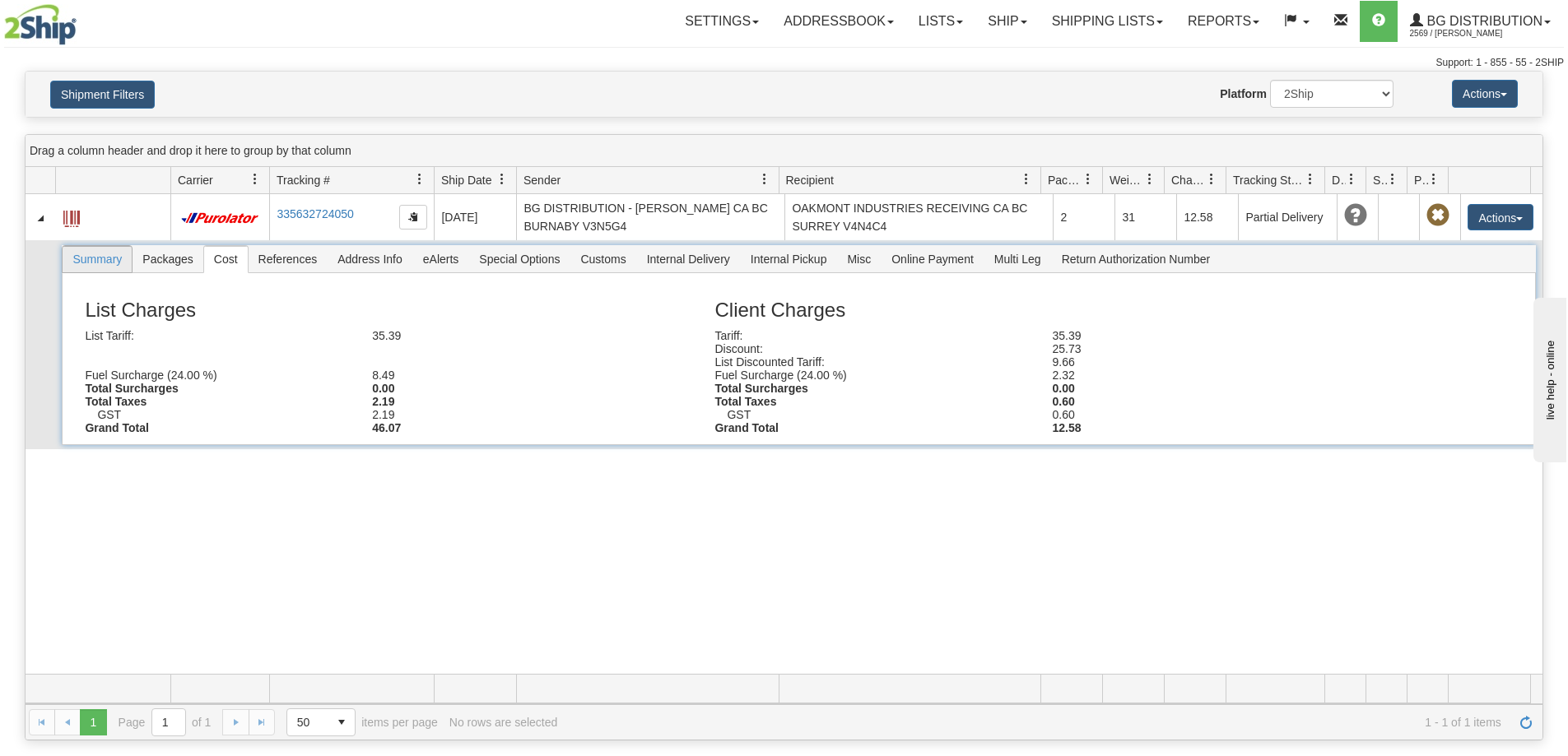
click at [120, 261] on span "Summary" at bounding box center [97, 259] width 70 height 27
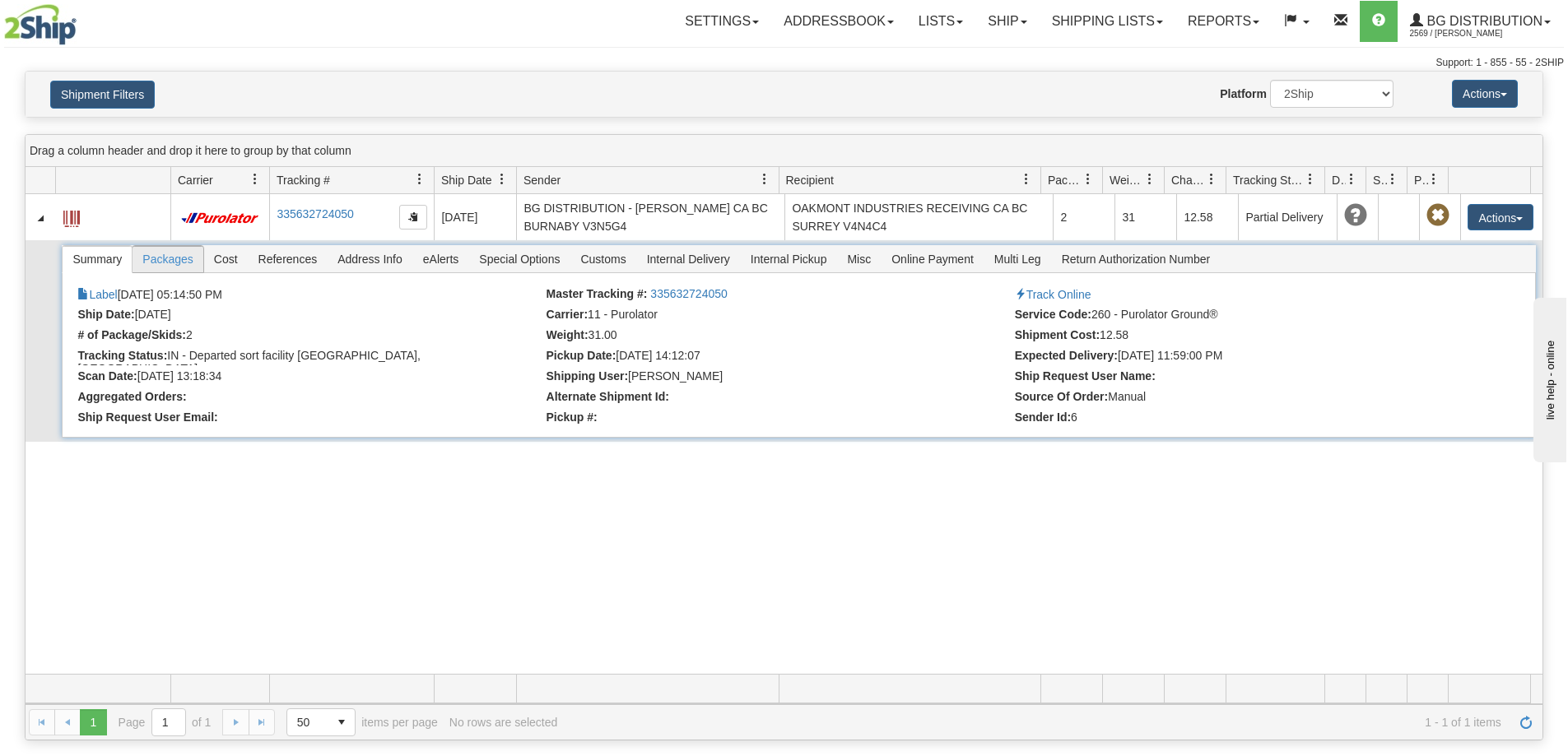
click at [163, 264] on span "Packages" at bounding box center [167, 259] width 70 height 27
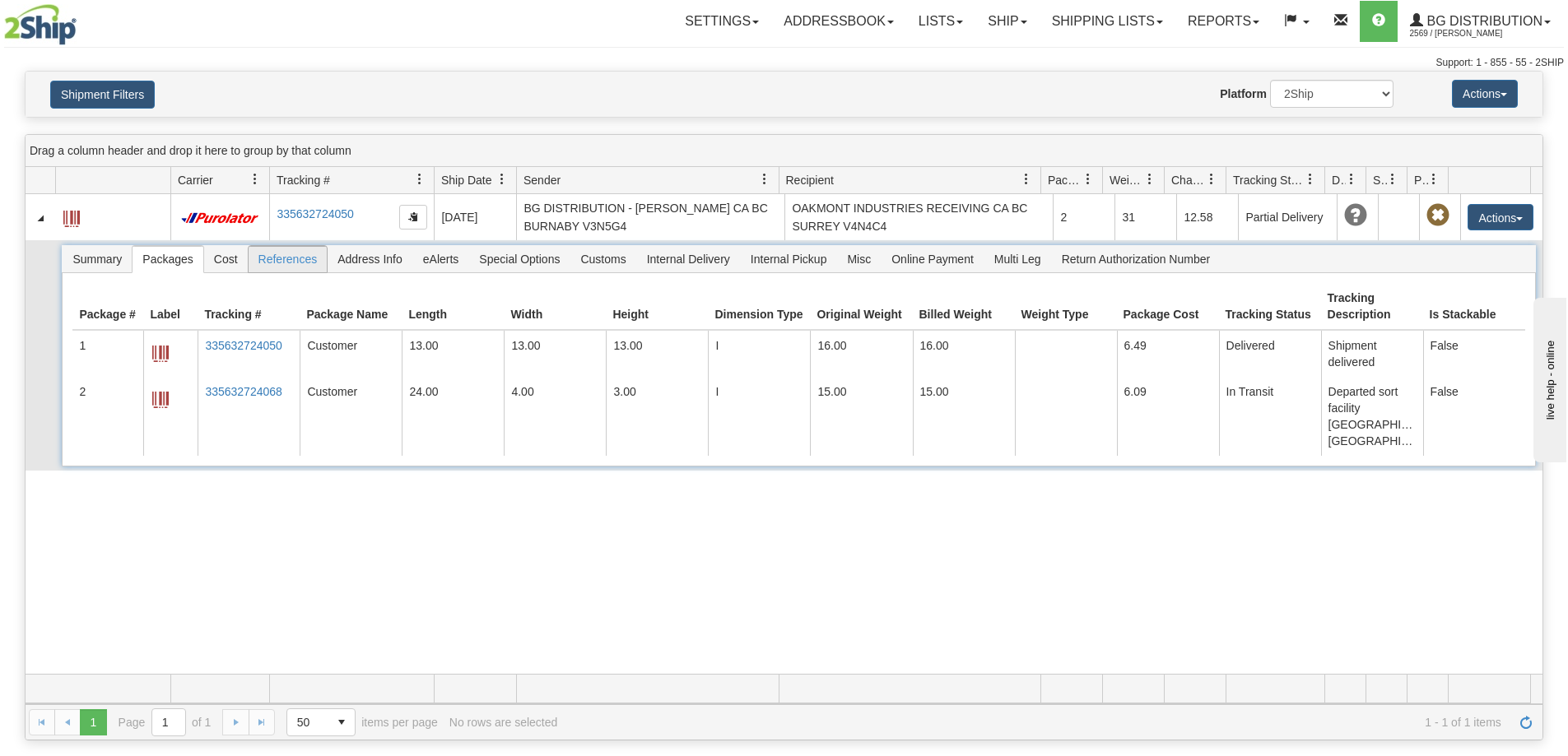
click at [266, 266] on span "References" at bounding box center [288, 259] width 79 height 27
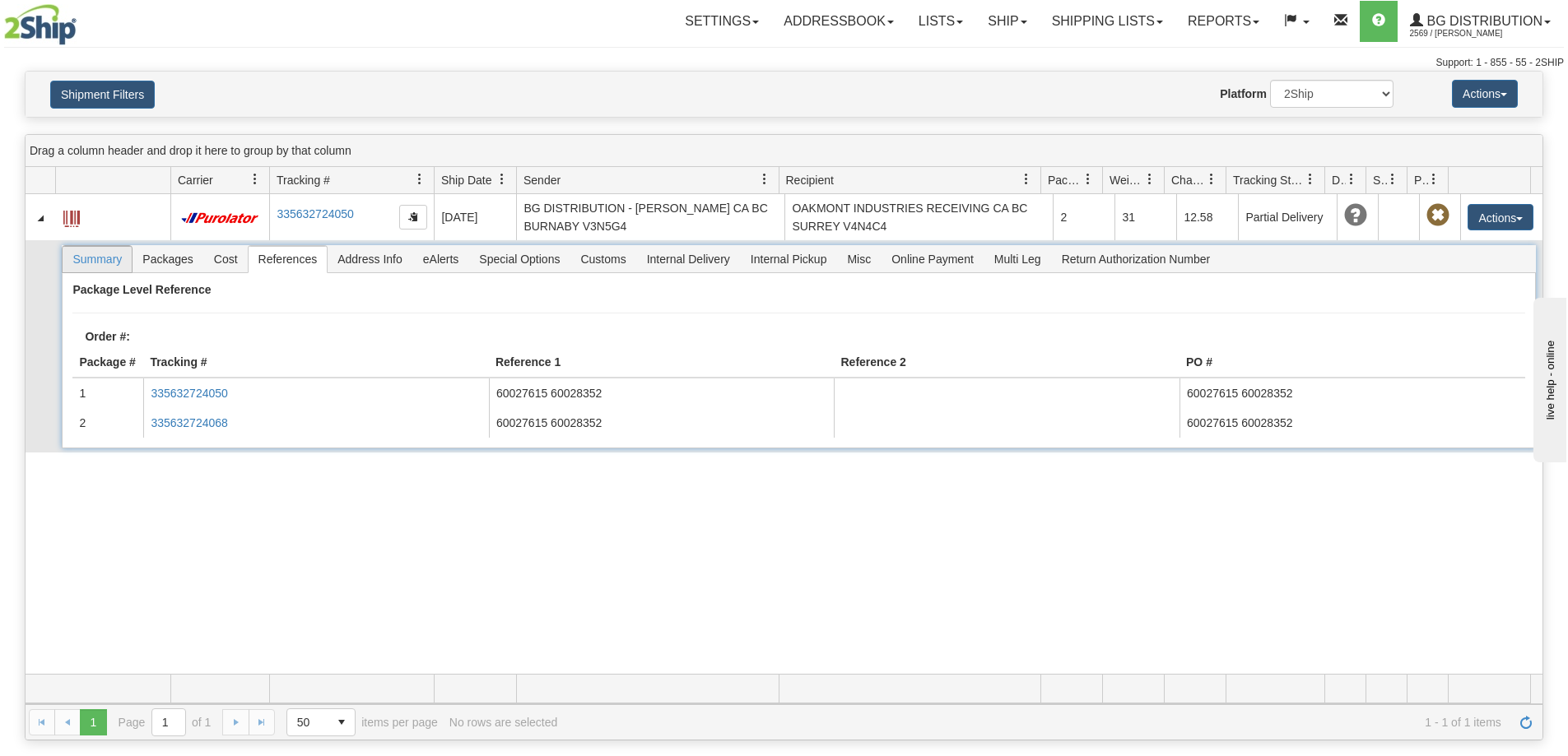
click at [108, 261] on span "Summary" at bounding box center [97, 259] width 70 height 27
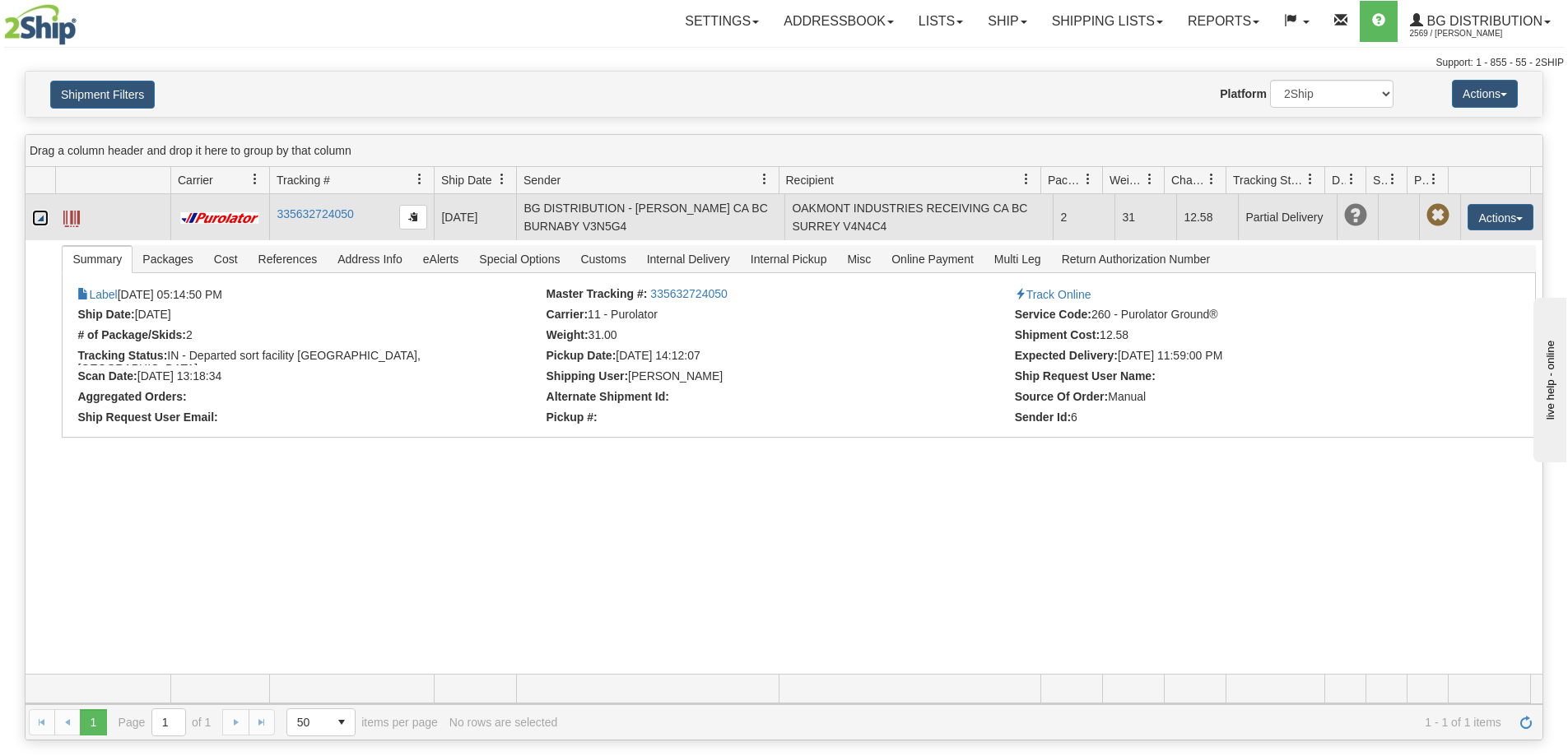
click at [44, 227] on link "Collapse" at bounding box center [40, 218] width 17 height 17
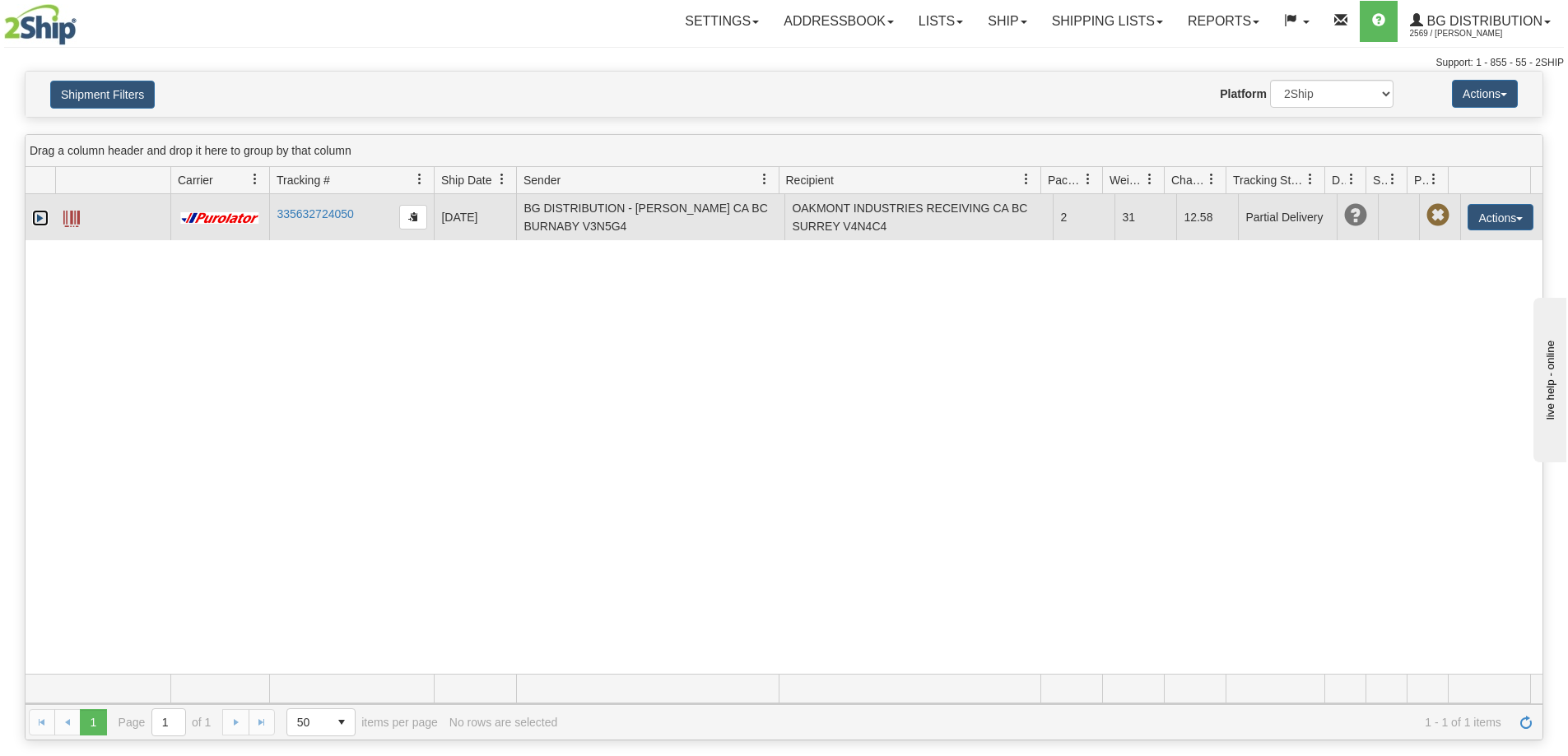
click at [40, 226] on link "Expand" at bounding box center [40, 218] width 17 height 17
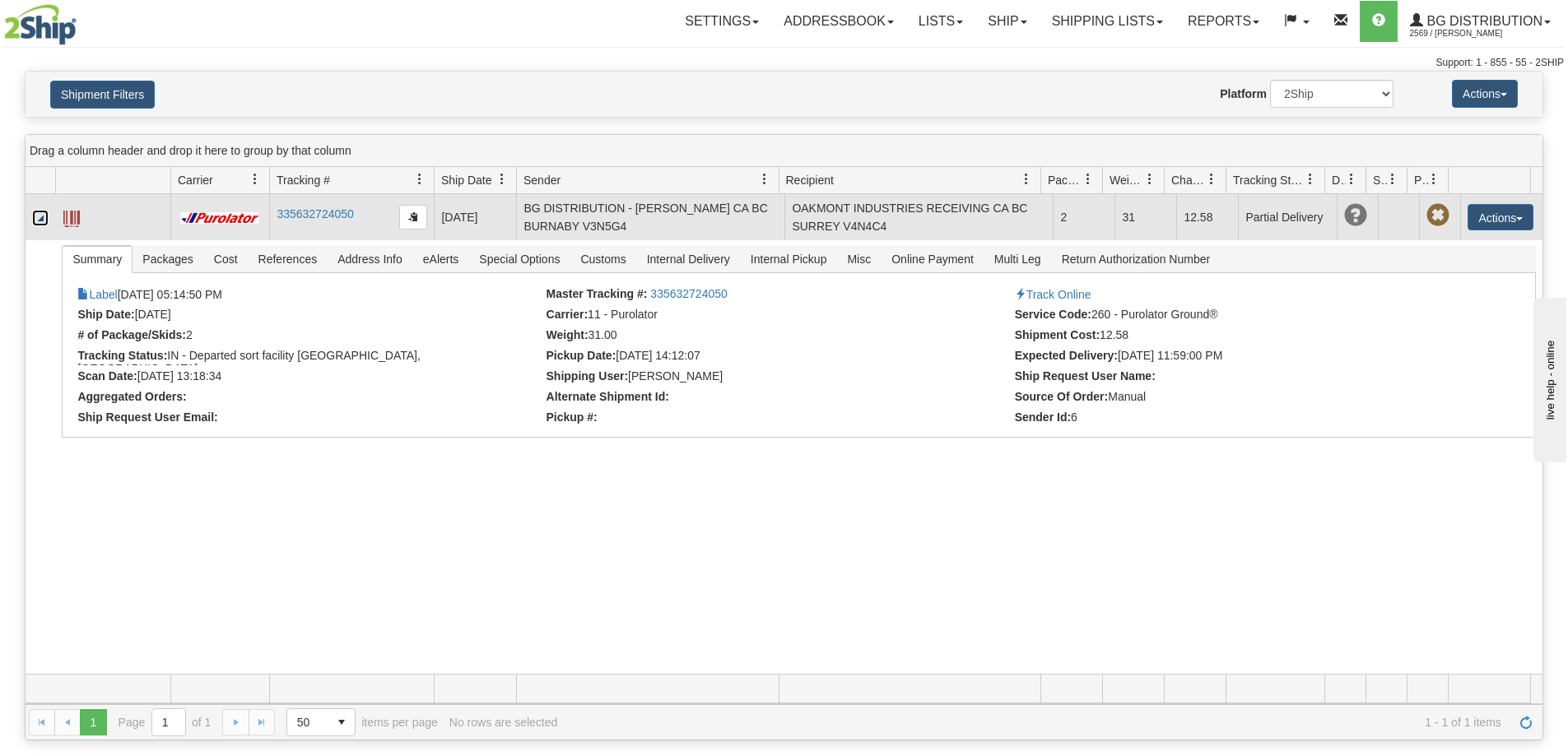
click at [79, 222] on span at bounding box center [72, 219] width 17 height 17
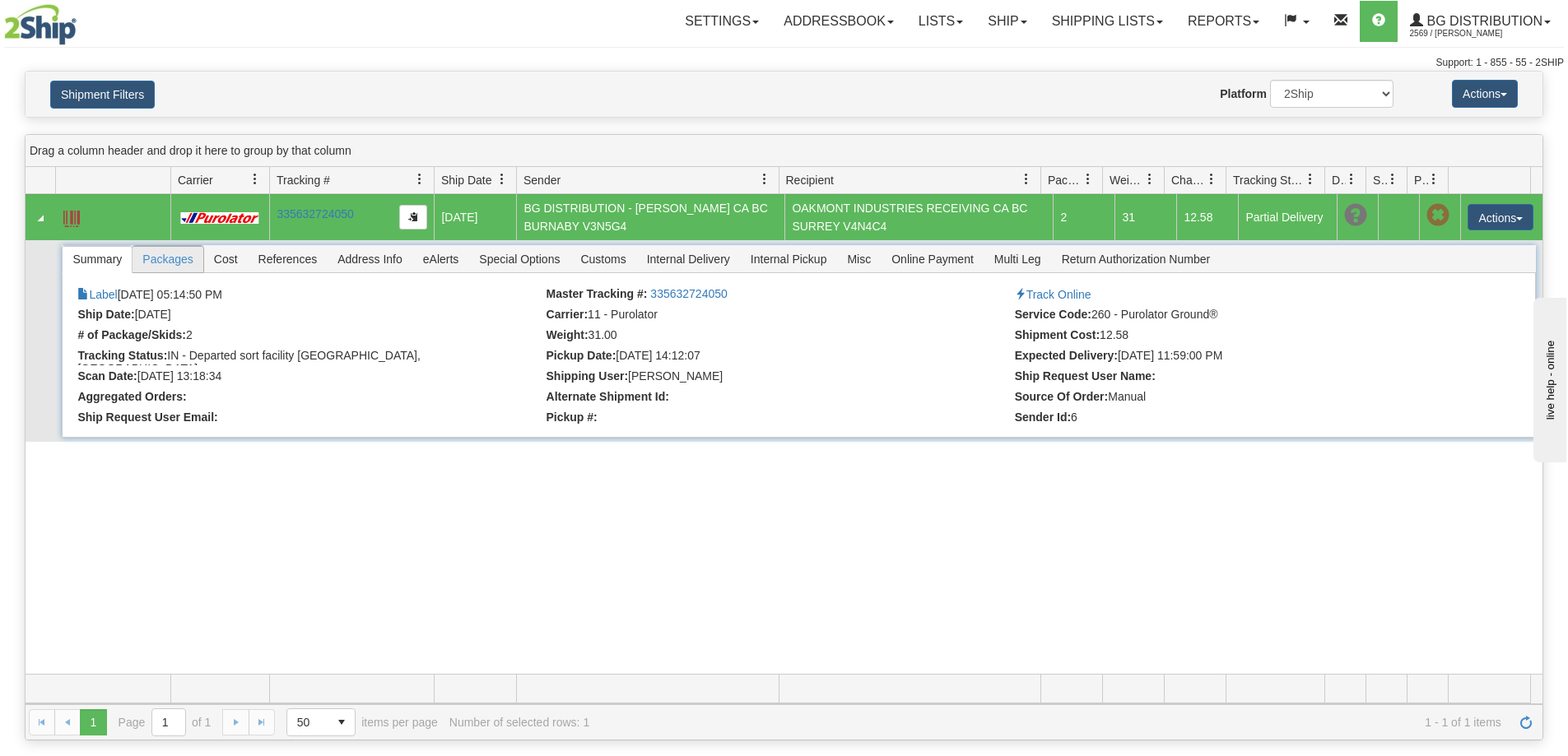
click at [171, 266] on span "Packages" at bounding box center [167, 259] width 70 height 27
